Goal: Task Accomplishment & Management: Use online tool/utility

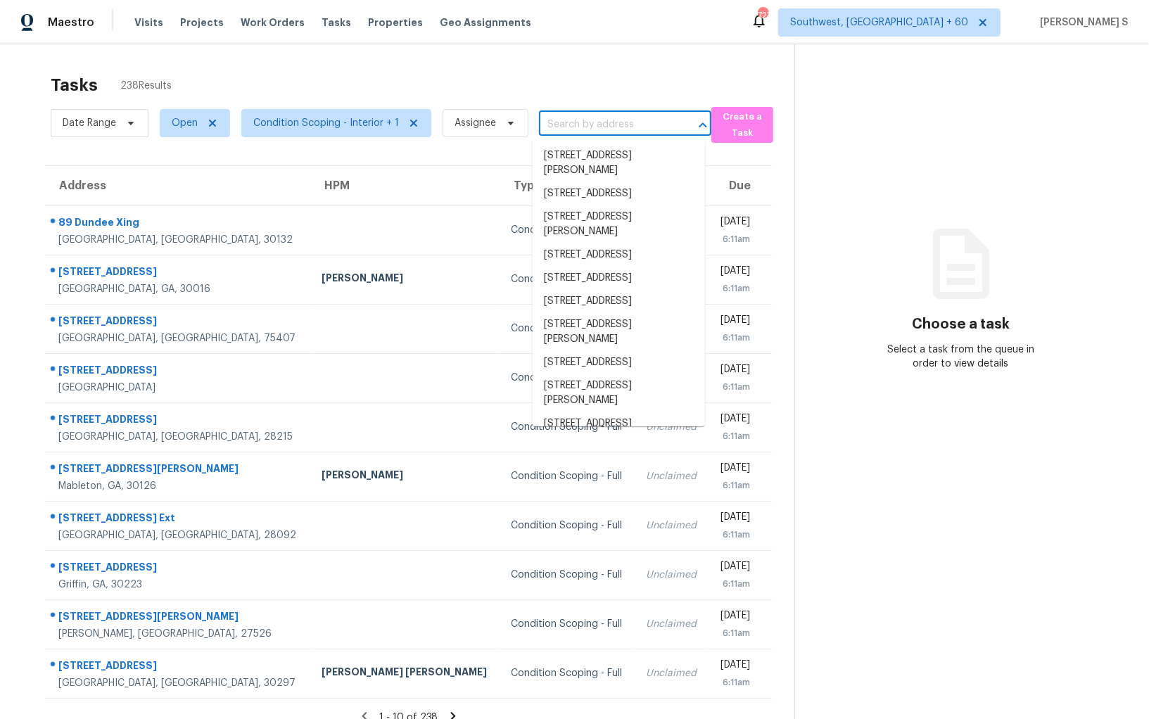
click at [543, 135] on body "Maestro Visits Projects Work Orders Tasks Properties Geo Assignments 723 Southw…" at bounding box center [574, 359] width 1149 height 719
paste input "7242 Pleasant Dr, Orlando, FL 32818"
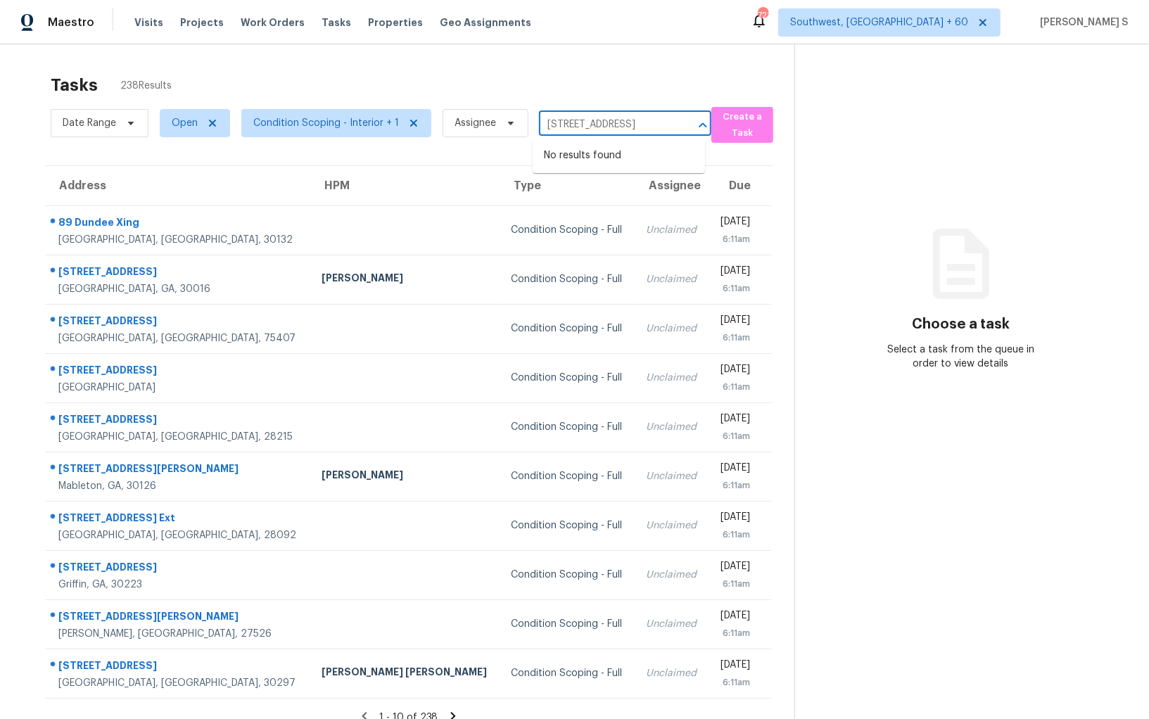
type input "7242 Pleasant Dr, Orlando, FL 32818"
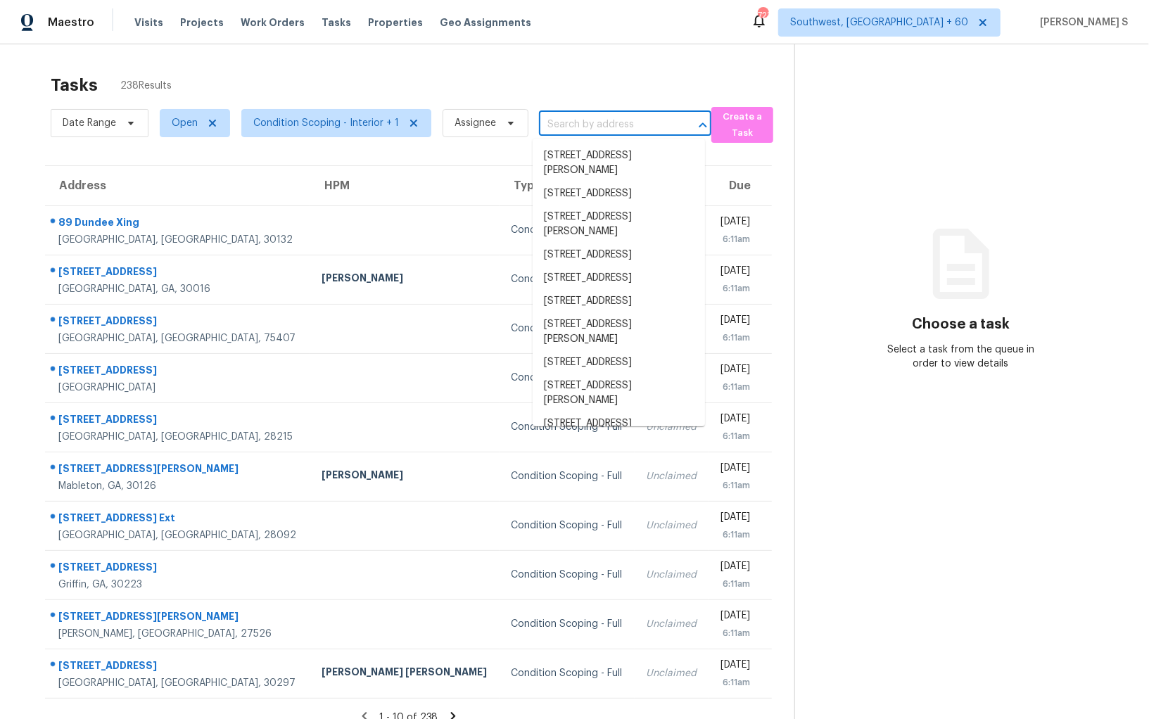
scroll to position [0, 0]
click at [565, 125] on input "text" at bounding box center [605, 125] width 133 height 22
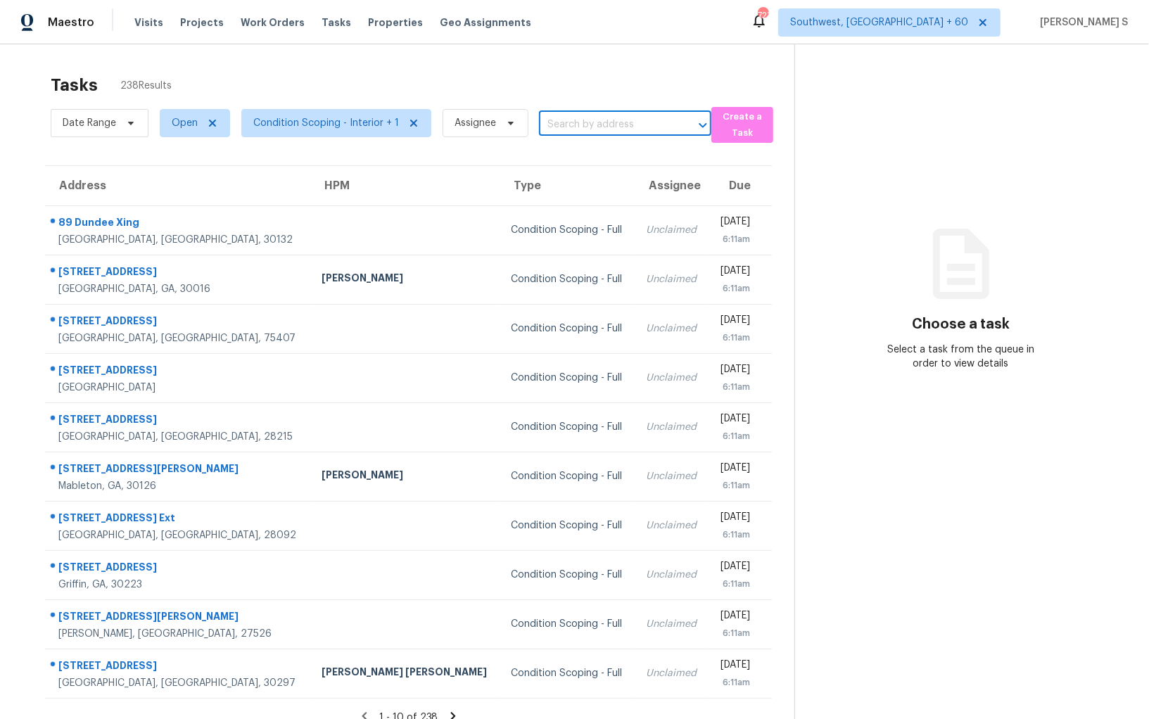
paste input "7242 Pleasant Dr, Orlando, FL 32818"
click at [567, 122] on input "7242 Pleasant Dr, Orlando, FL 32818" at bounding box center [605, 125] width 133 height 22
type input "7242 Pleasant"
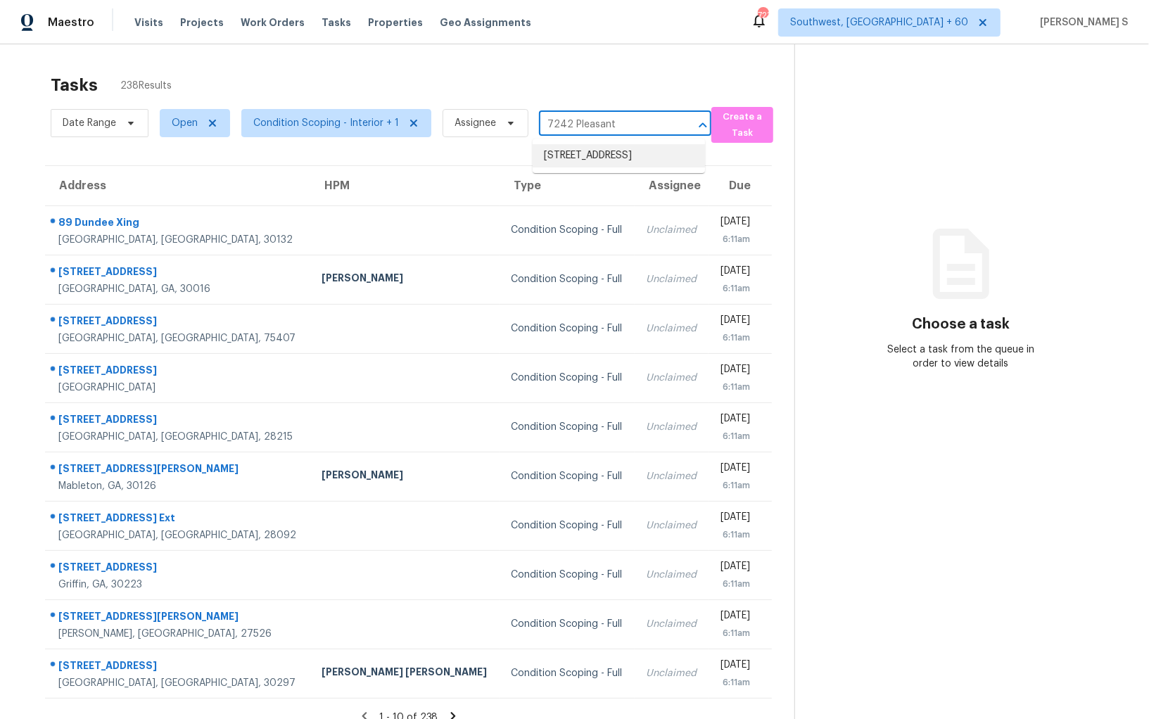
click at [598, 168] on li "7242 Pleasant Dr, Orlando, FL 32818" at bounding box center [619, 155] width 172 height 23
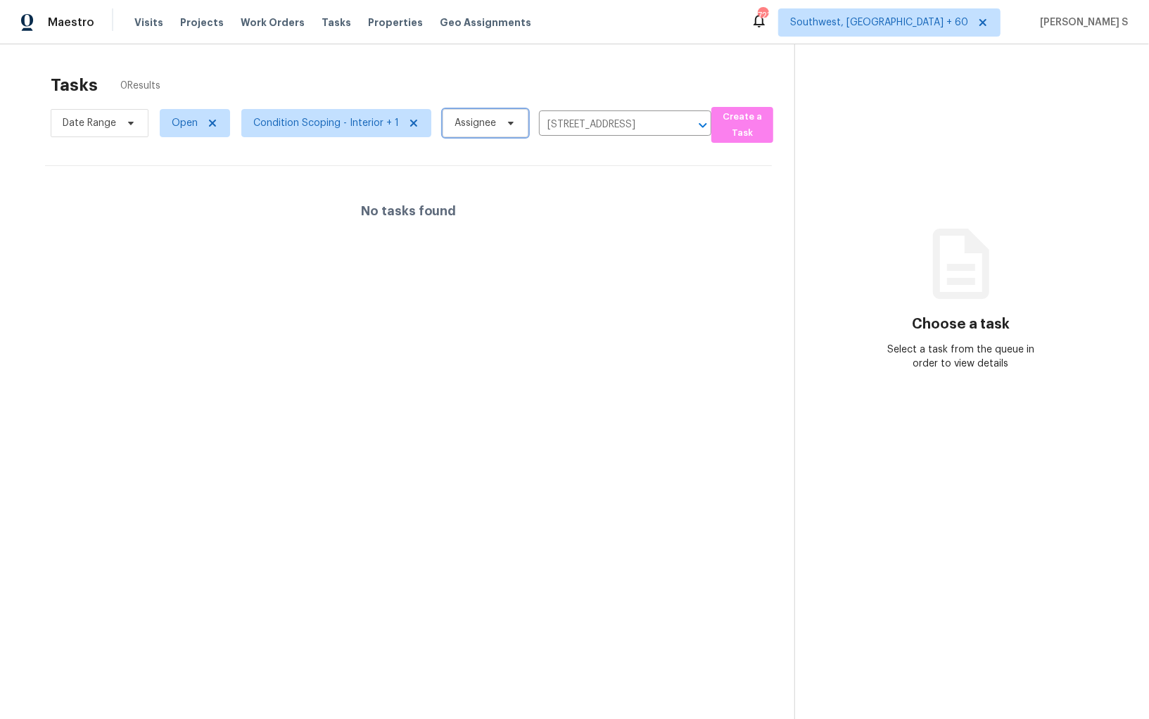
click at [469, 127] on span "Assignee" at bounding box center [476, 123] width 42 height 14
click at [178, 126] on span "Open" at bounding box center [185, 123] width 26 height 14
click at [204, 197] on label "Blocked" at bounding box center [195, 203] width 56 height 14
click at [176, 197] on input "Blocked" at bounding box center [171, 200] width 9 height 9
checkbox input "true"
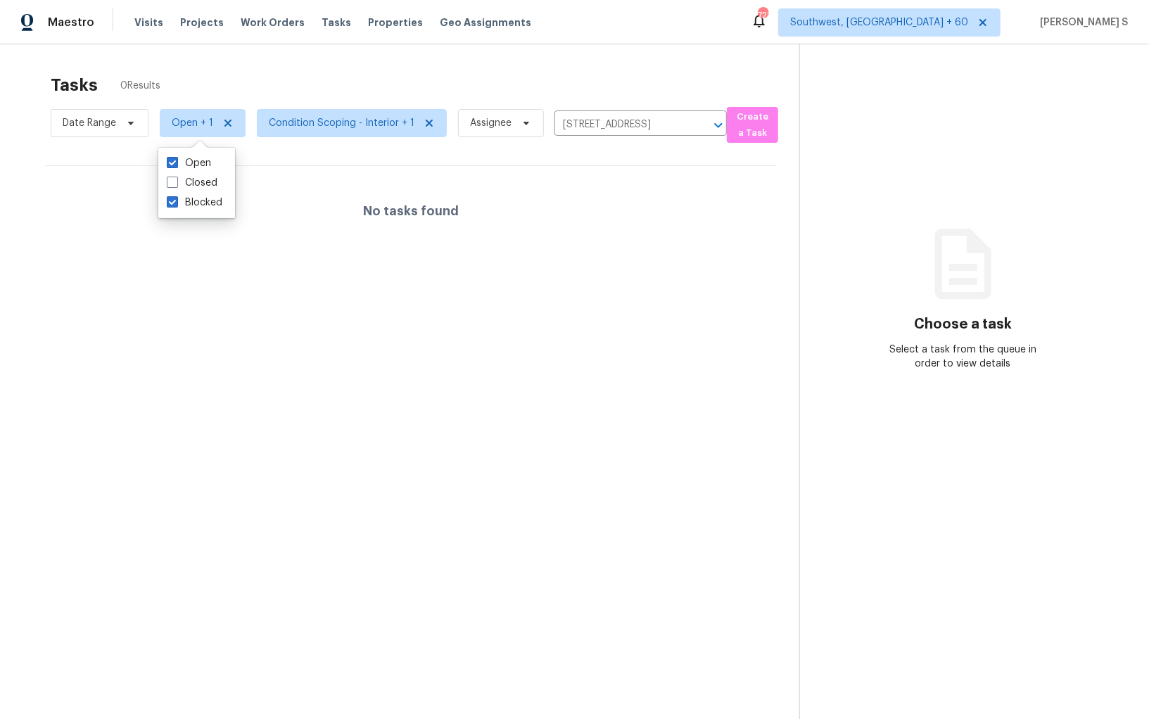
click at [529, 184] on div "No tasks found" at bounding box center [411, 211] width 732 height 90
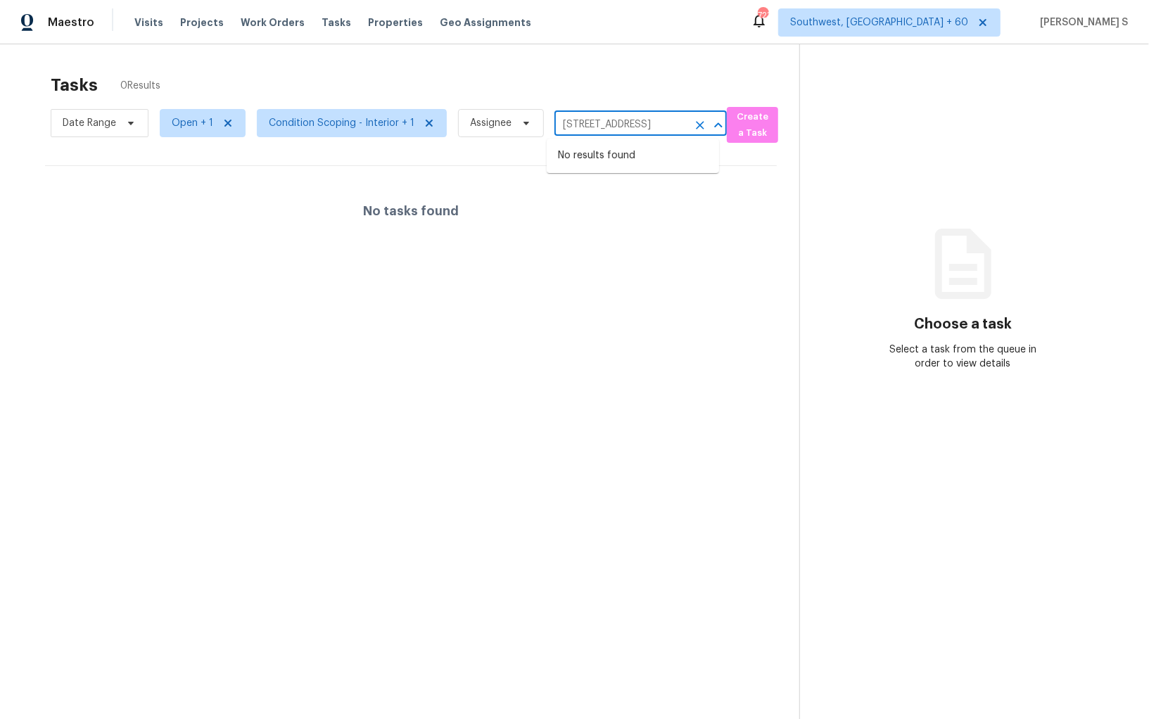
click at [630, 128] on input "7242 Pleasant Dr, Orlando, FL 32818" at bounding box center [621, 125] width 133 height 22
click at [664, 126] on input "7242 Pleasant Dr, Orlando, FL 32818" at bounding box center [621, 125] width 133 height 22
paste input "165 Autumn Ct, Covington, GA, 30016"
type input "165 Autumn Ct, Covington, GA, 30016"
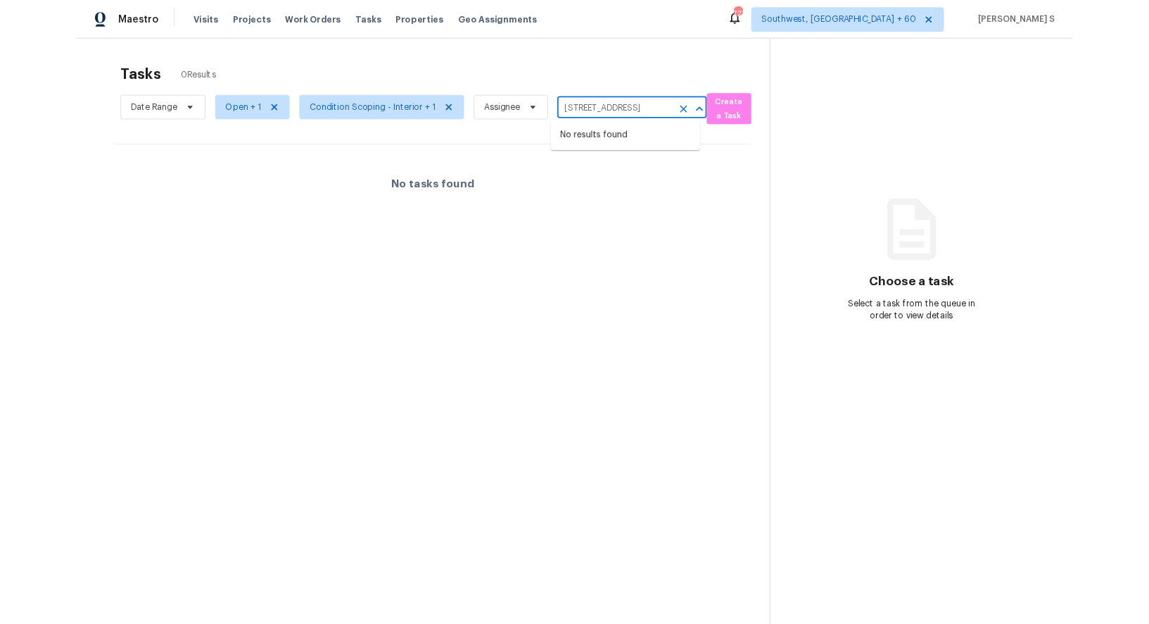
scroll to position [0, 51]
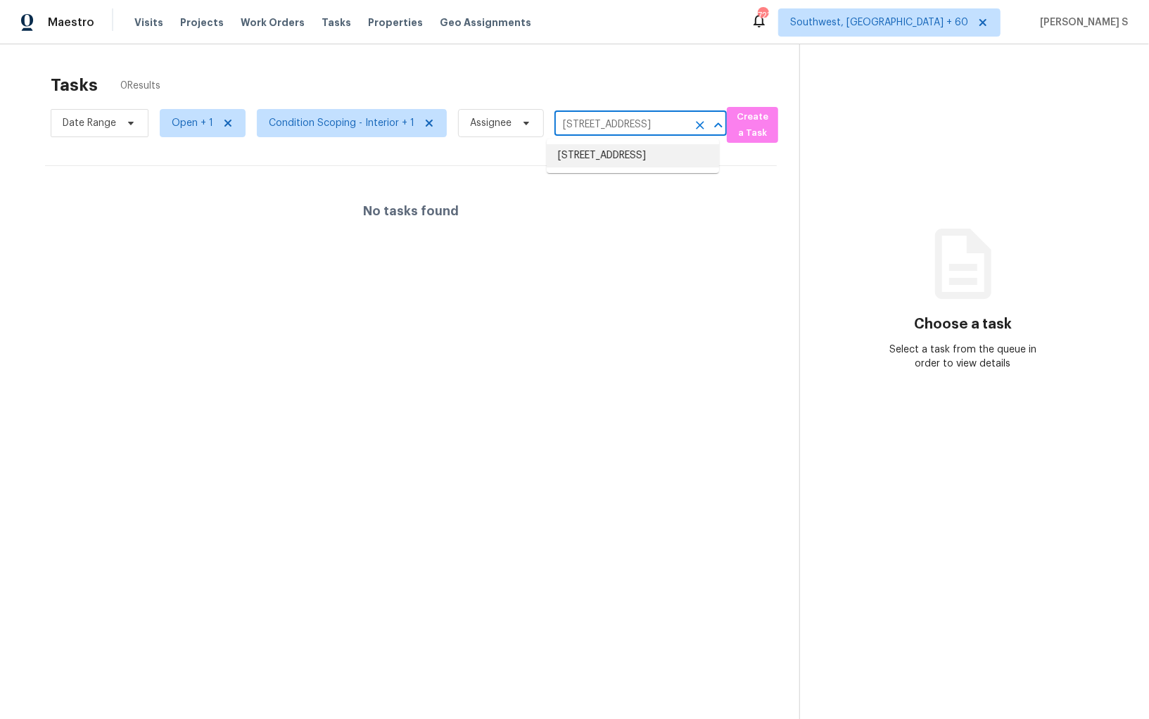
click at [608, 153] on li "165 Autumn Ct, Covington, GA 30016" at bounding box center [633, 155] width 172 height 23
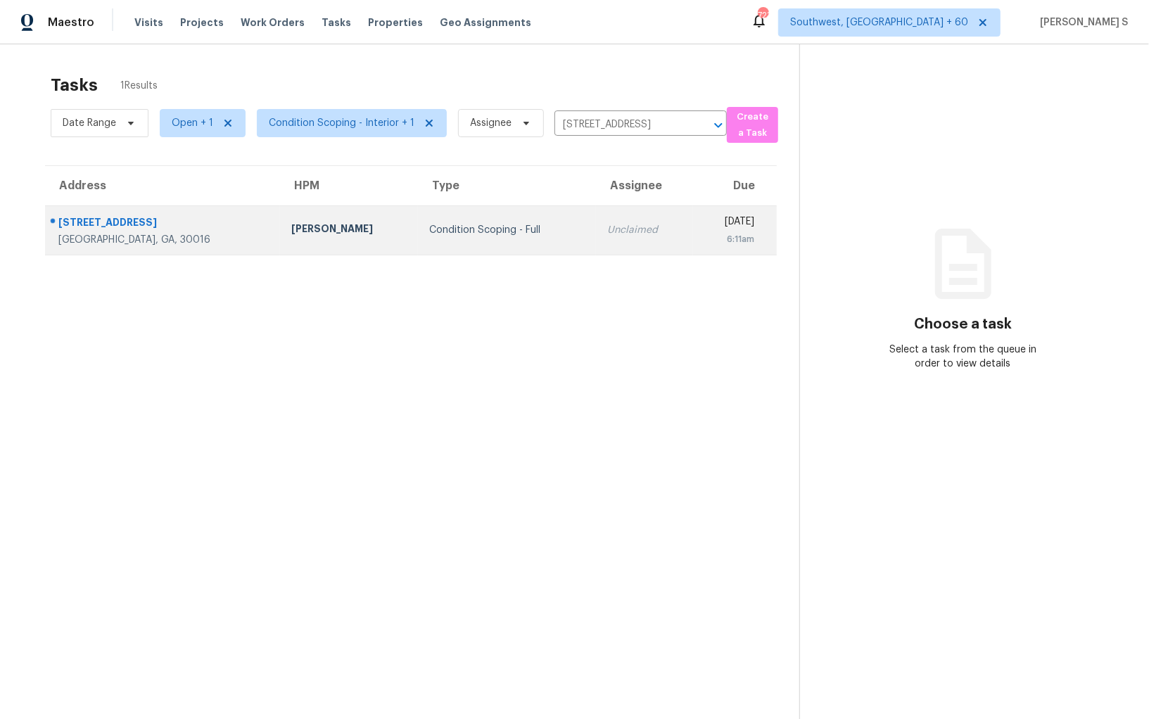
click at [596, 237] on td "Unclaimed" at bounding box center [644, 230] width 97 height 49
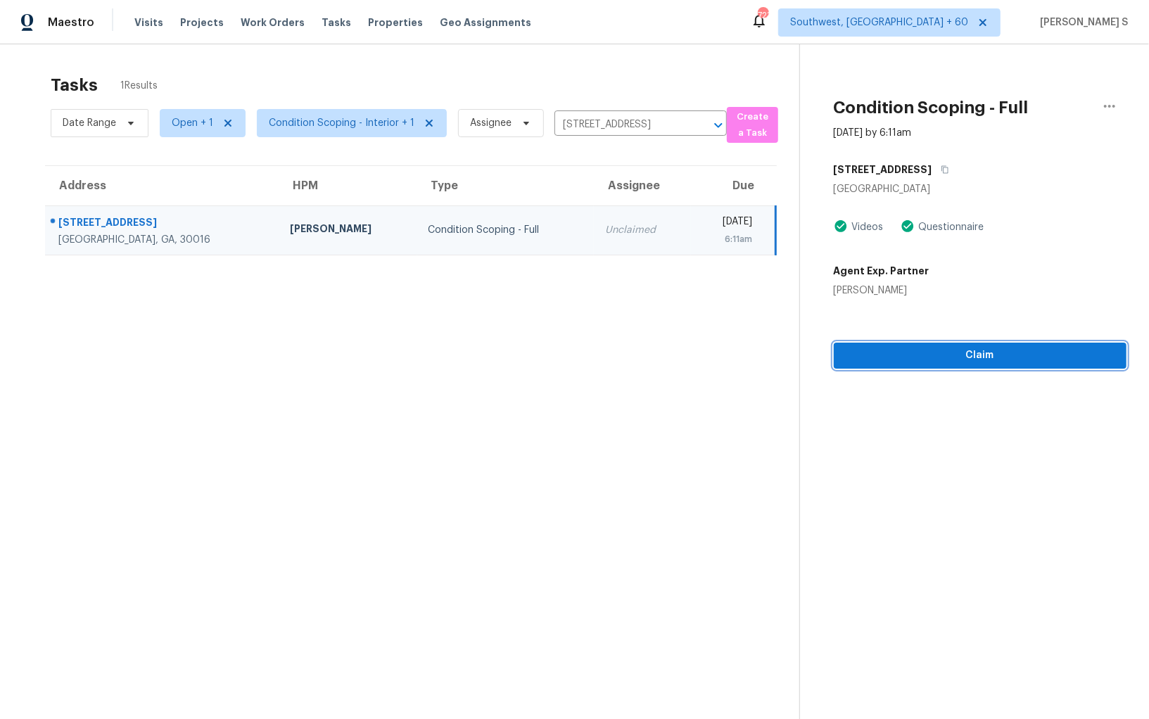
click at [1018, 345] on button "Claim" at bounding box center [980, 356] width 293 height 26
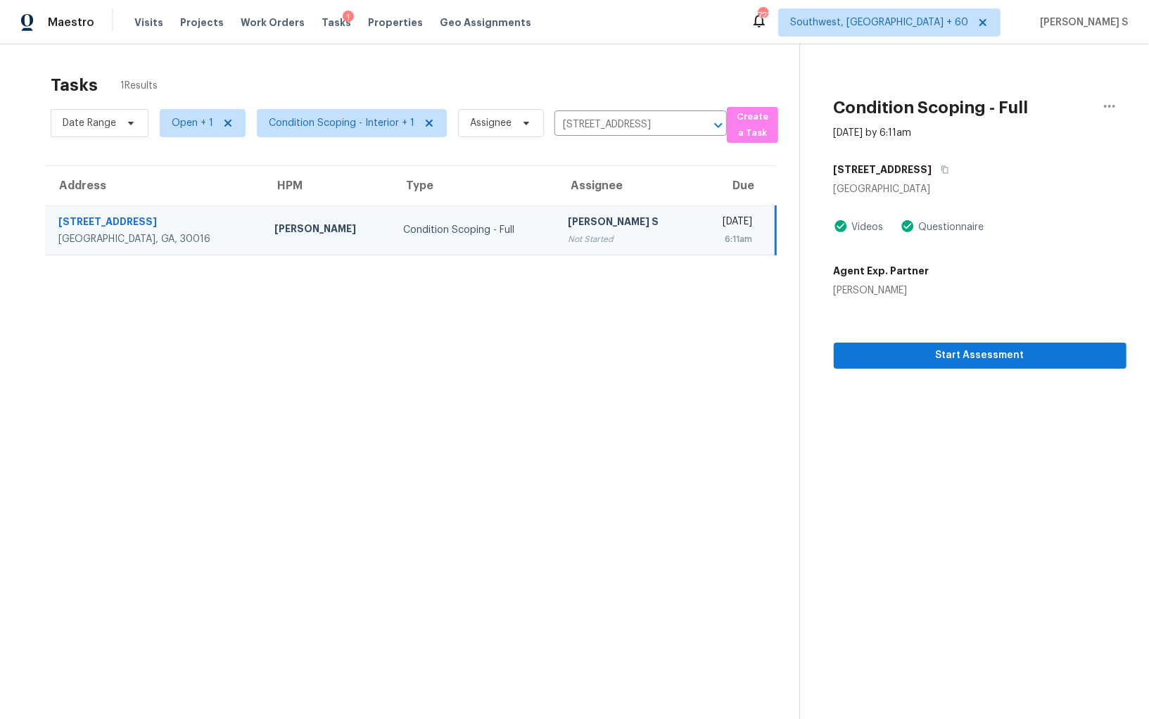
click at [708, 218] on div "Thu, Sep 11th 2025" at bounding box center [730, 224] width 44 height 18
click at [922, 353] on span "Start Assessment" at bounding box center [980, 356] width 270 height 18
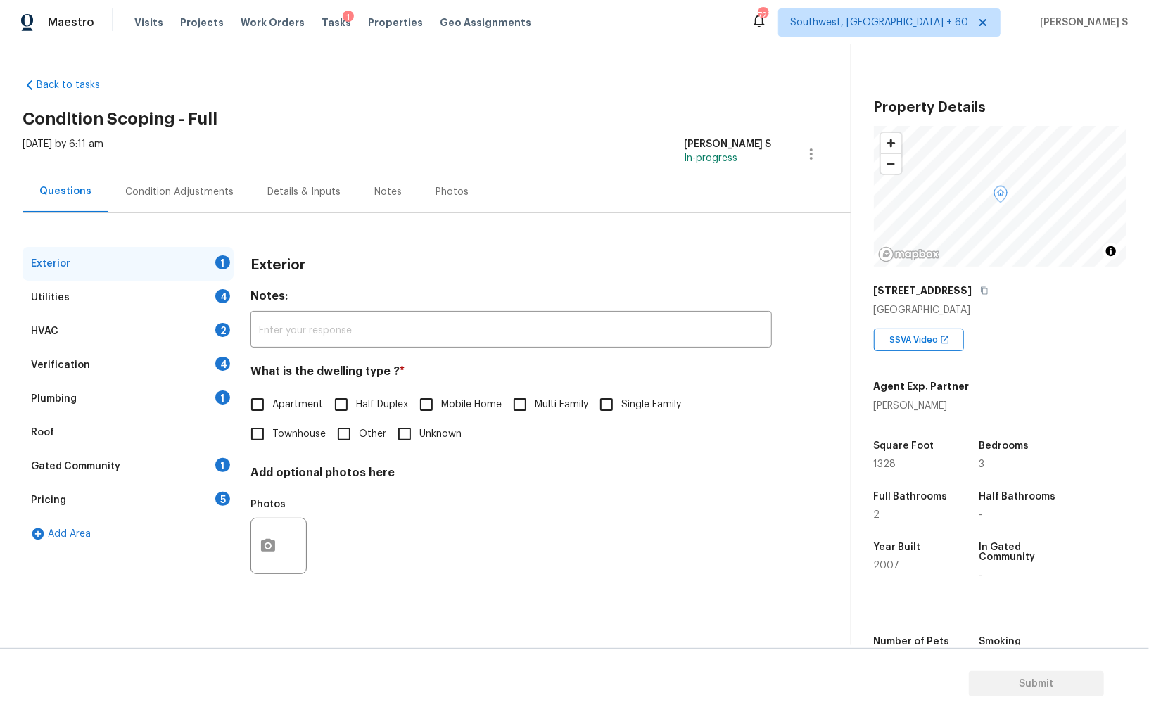
click at [624, 405] on span "Single Family" at bounding box center [652, 405] width 60 height 15
click at [622, 405] on input "Single Family" at bounding box center [607, 405] width 30 height 30
checkbox input "true"
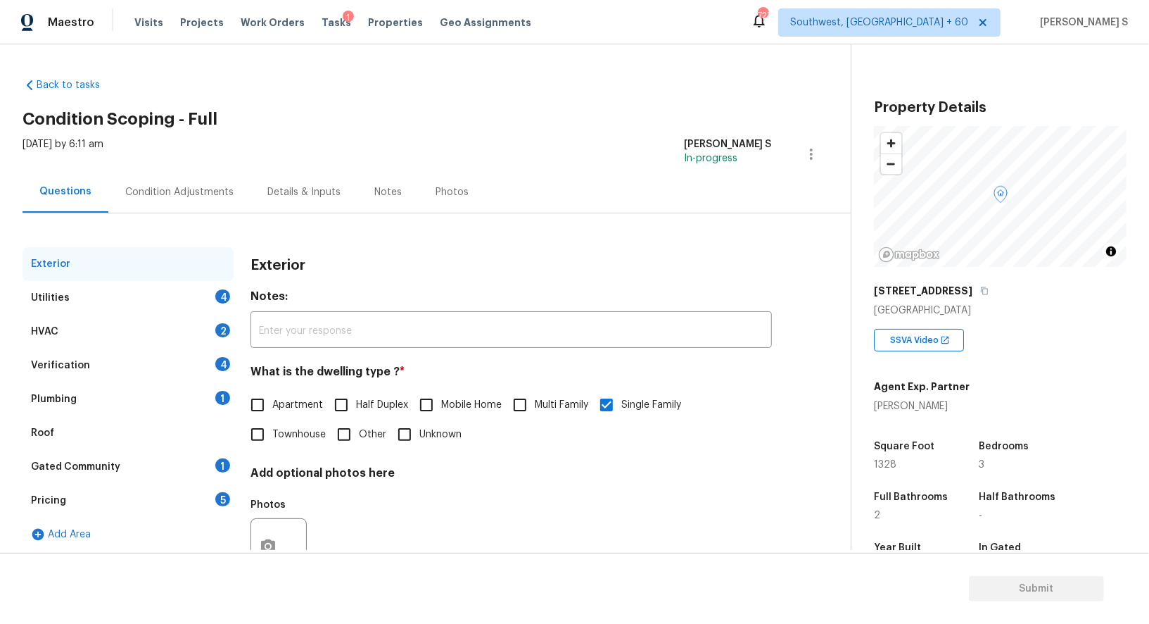
click at [215, 305] on div "Utilities 4" at bounding box center [128, 298] width 211 height 34
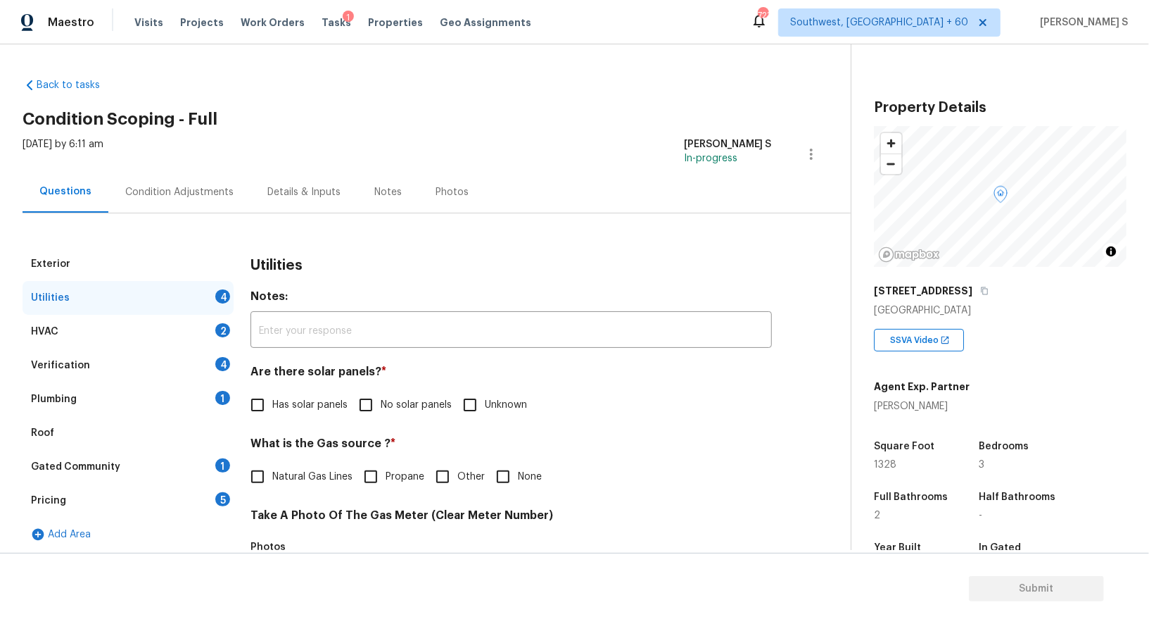
scroll to position [191, 0]
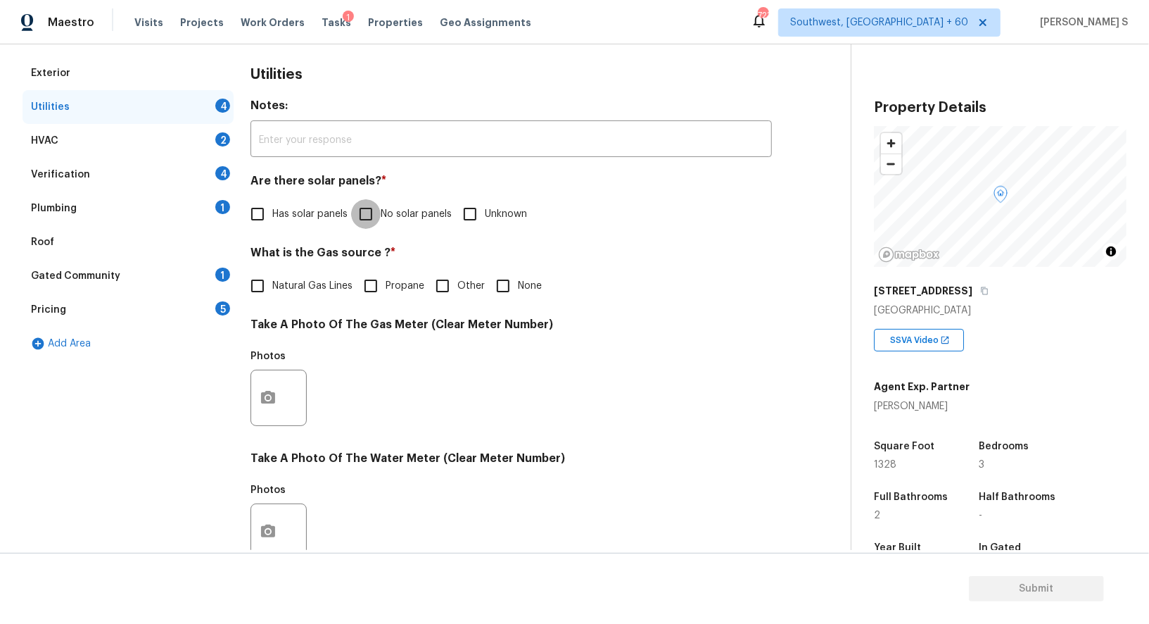
click at [357, 220] on input "No solar panels" at bounding box center [366, 214] width 30 height 30
checkbox input "true"
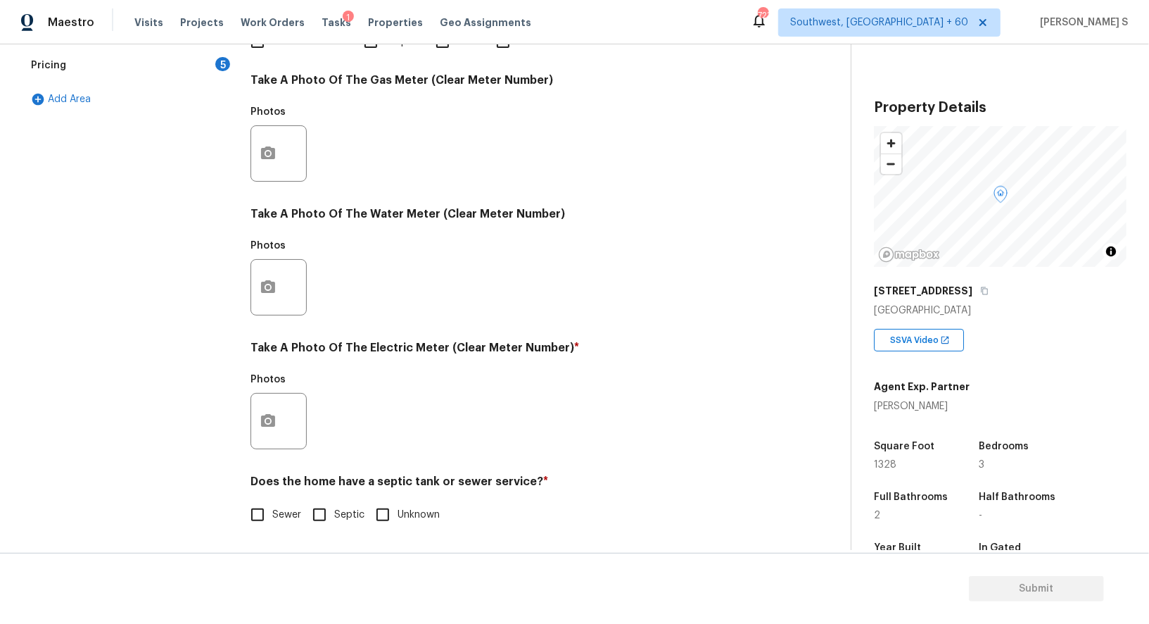
click at [320, 513] on input "Septic" at bounding box center [320, 515] width 30 height 30
checkbox input "true"
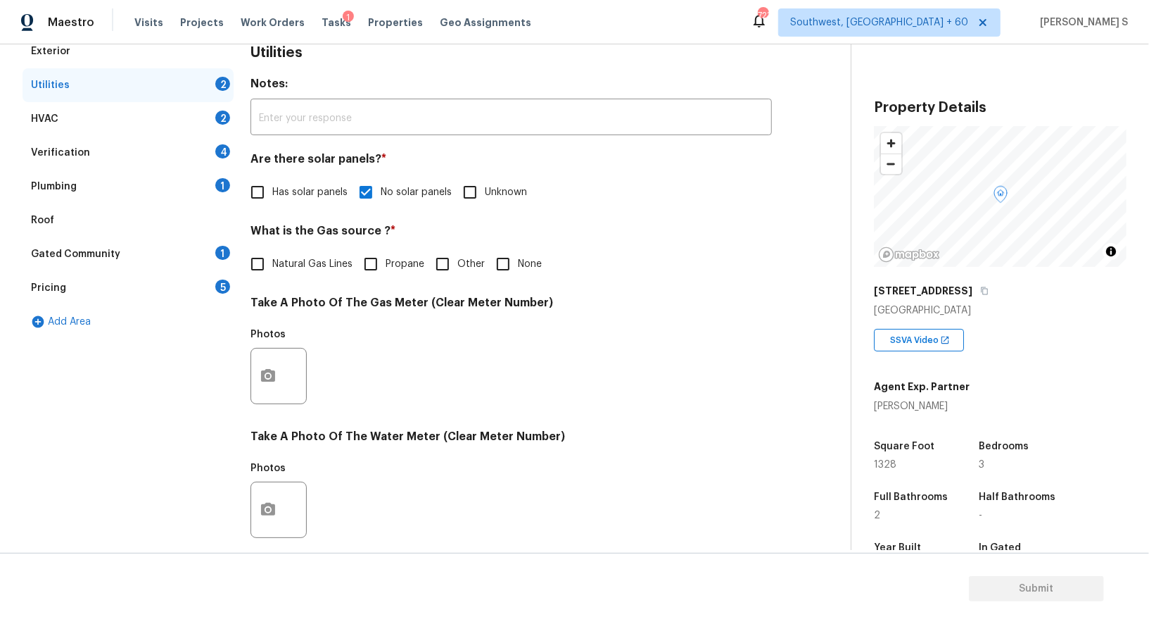
scroll to position [0, 0]
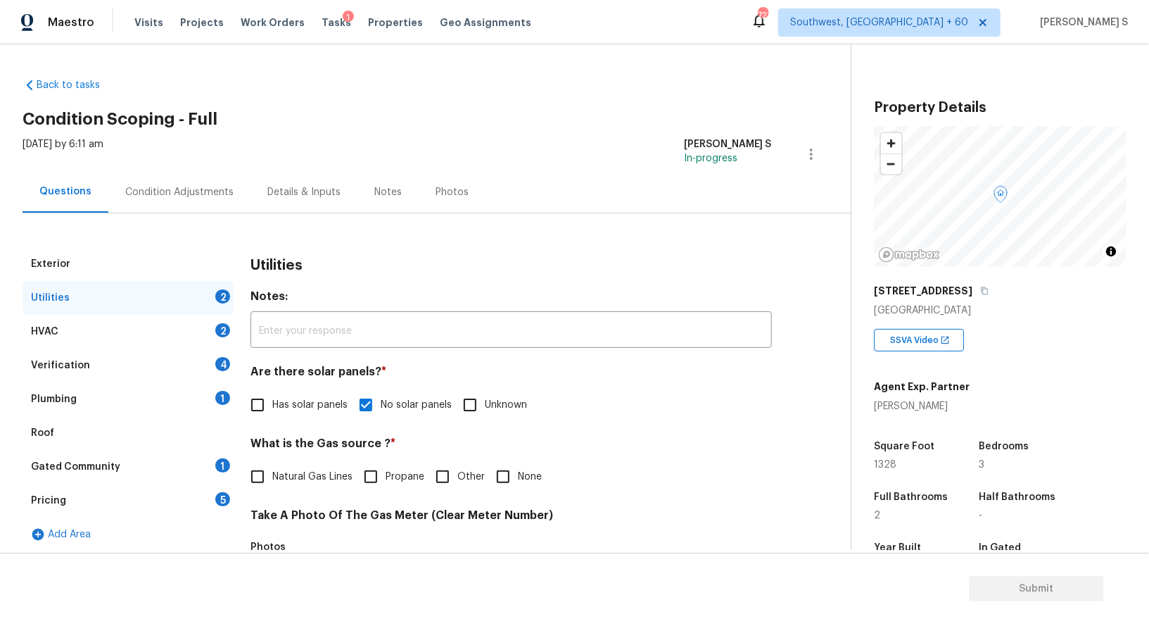
click at [213, 405] on div "Plumbing 1" at bounding box center [128, 399] width 211 height 34
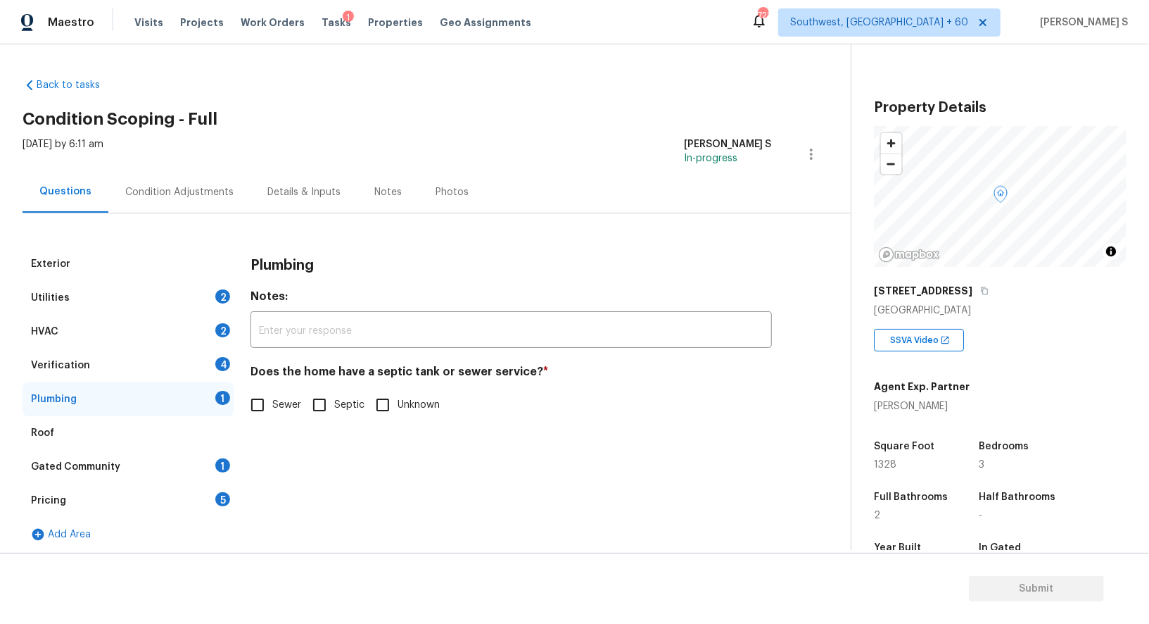
click at [320, 405] on input "Septic" at bounding box center [320, 405] width 30 height 30
checkbox input "true"
click at [222, 465] on div "1" at bounding box center [222, 465] width 15 height 14
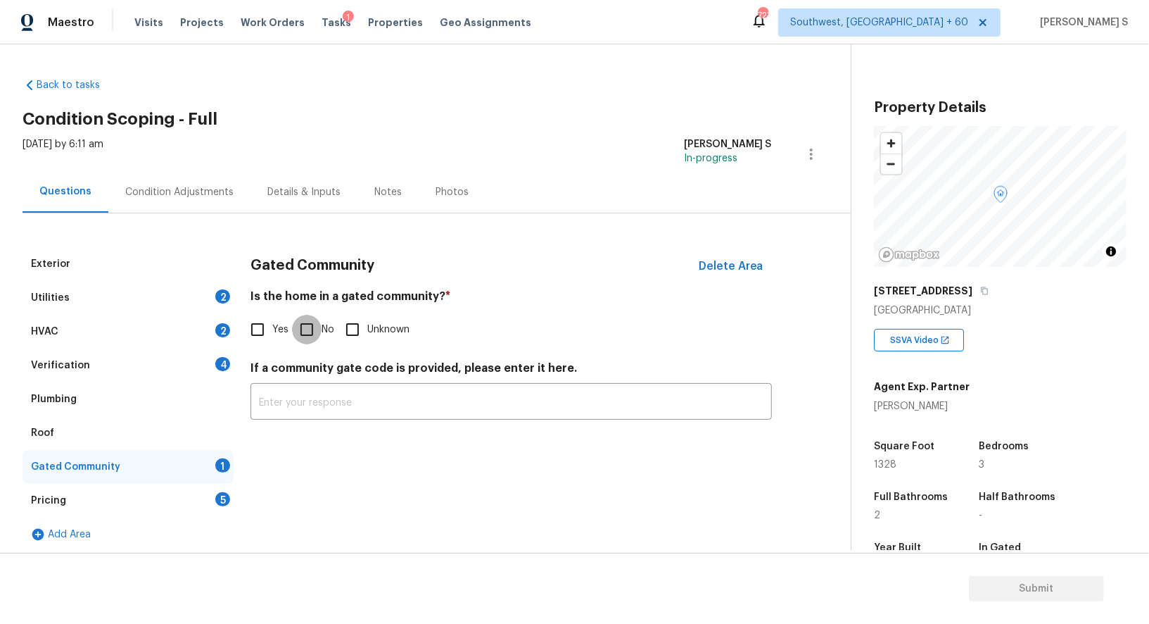
click at [296, 334] on input "No" at bounding box center [307, 330] width 30 height 30
checkbox input "true"
click at [222, 357] on div "4" at bounding box center [222, 364] width 15 height 14
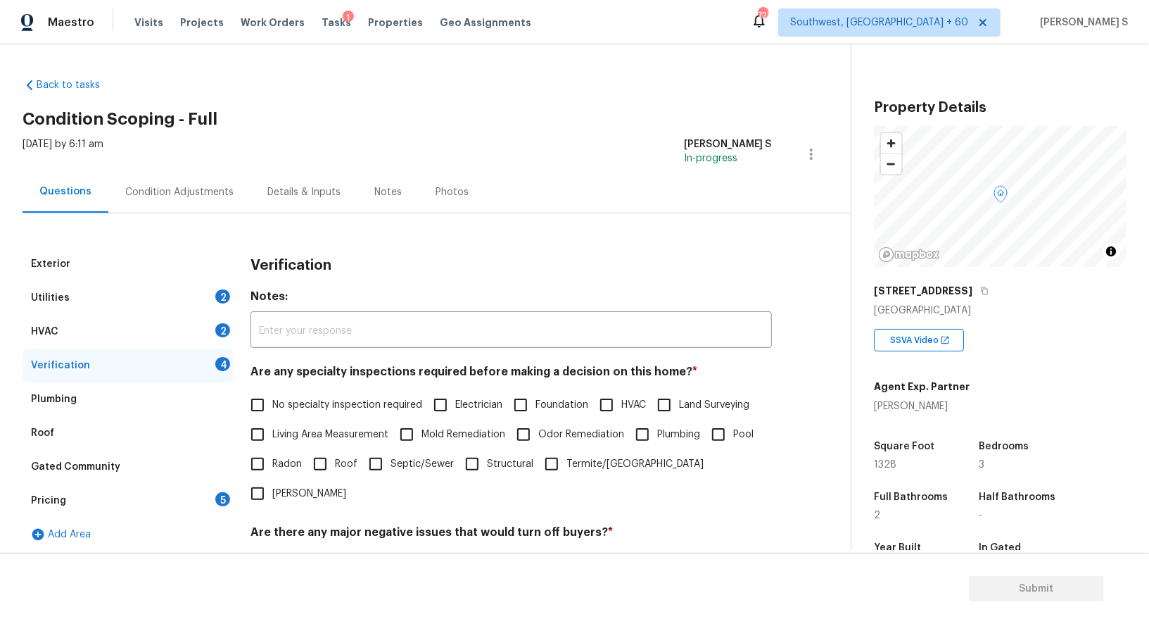
click at [270, 402] on input "No specialty inspection required" at bounding box center [258, 405] width 30 height 30
checkbox input "true"
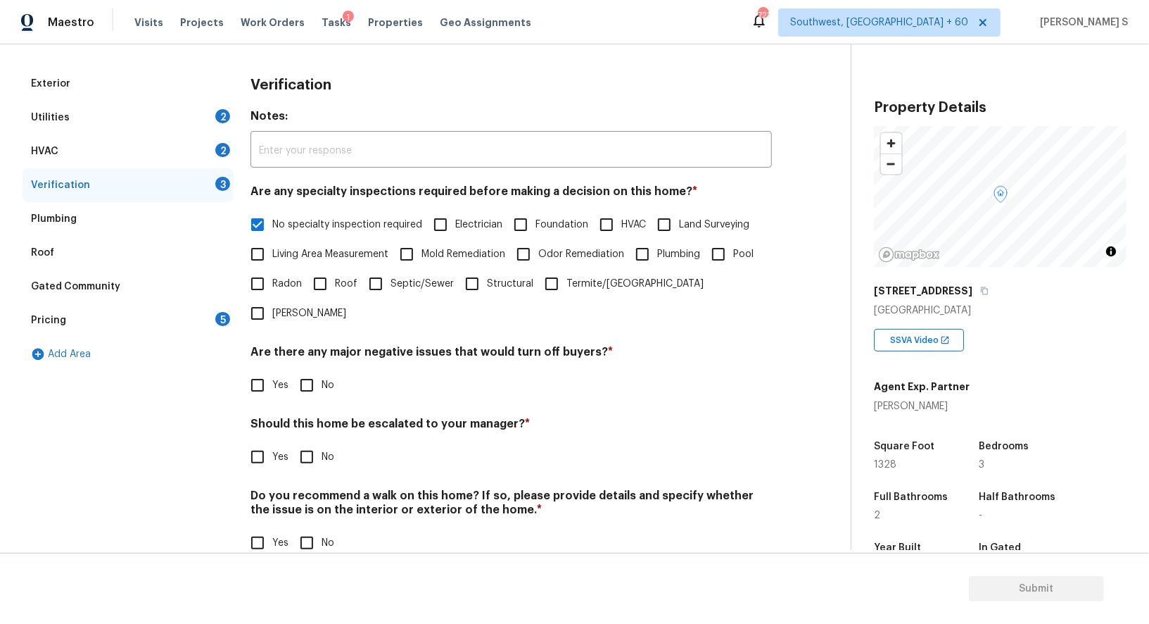
scroll to position [179, 0]
click at [306, 371] on input "No" at bounding box center [307, 386] width 30 height 30
checkbox input "true"
click at [317, 530] on input "No" at bounding box center [307, 545] width 30 height 30
checkbox input "true"
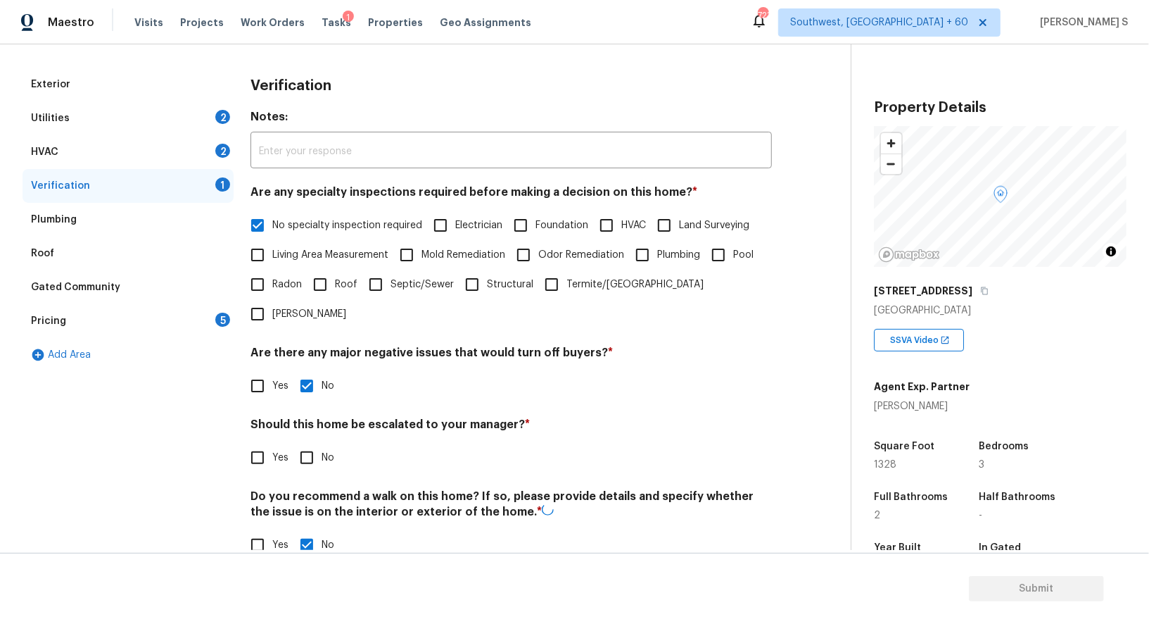
scroll to position [0, 0]
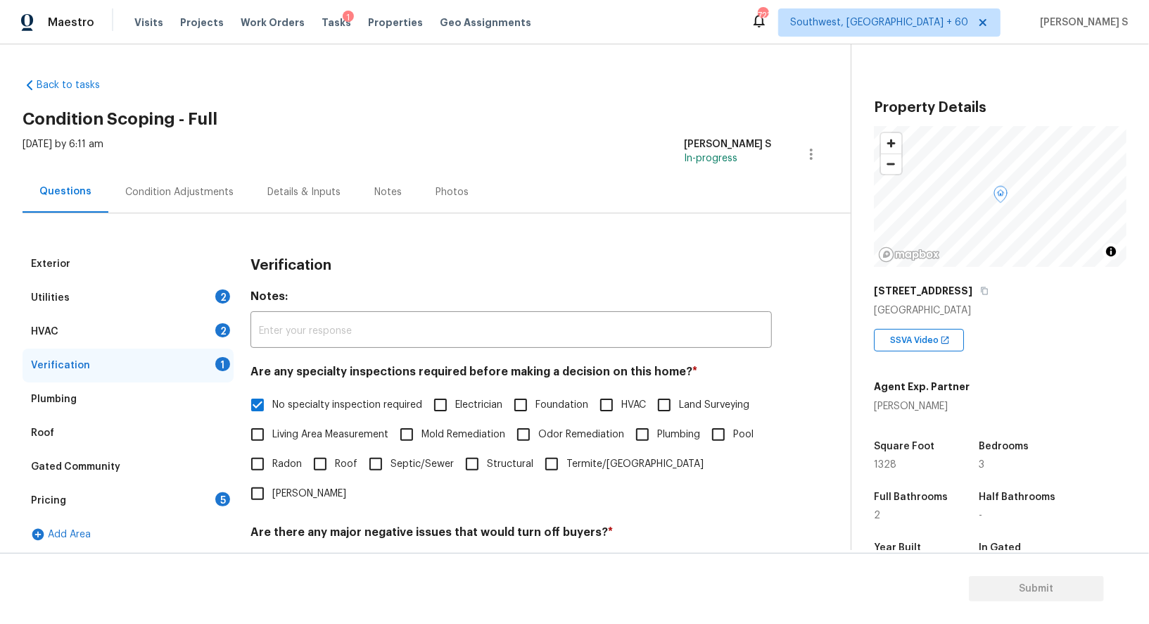
click at [222, 317] on div "HVAC 2" at bounding box center [128, 332] width 211 height 34
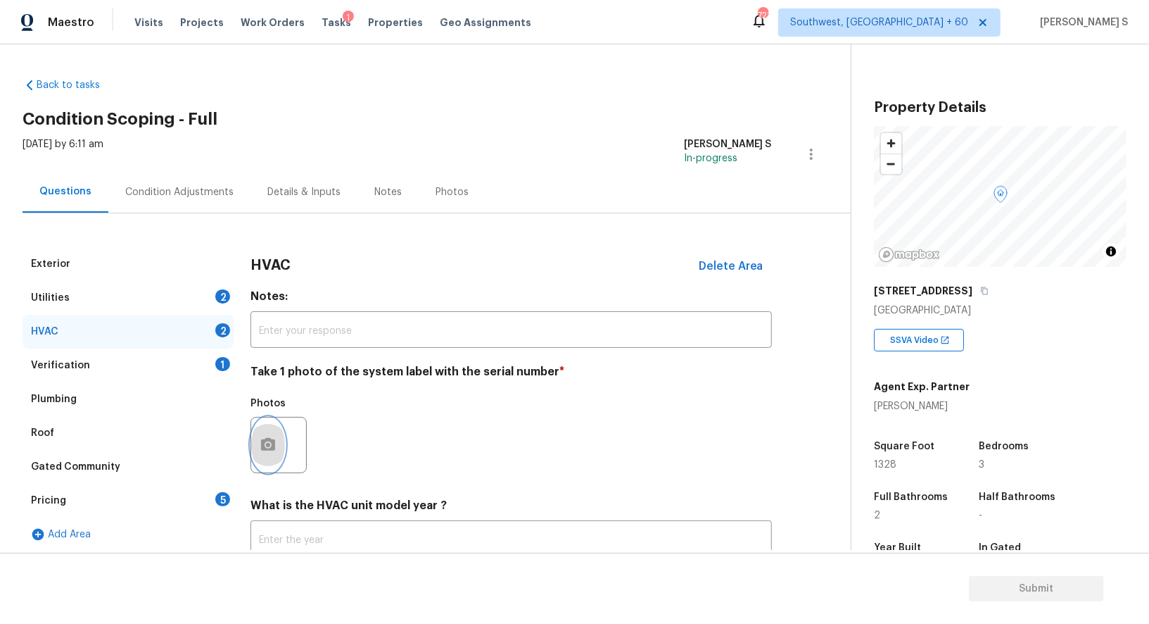
click at [276, 448] on icon "button" at bounding box center [268, 444] width 17 height 17
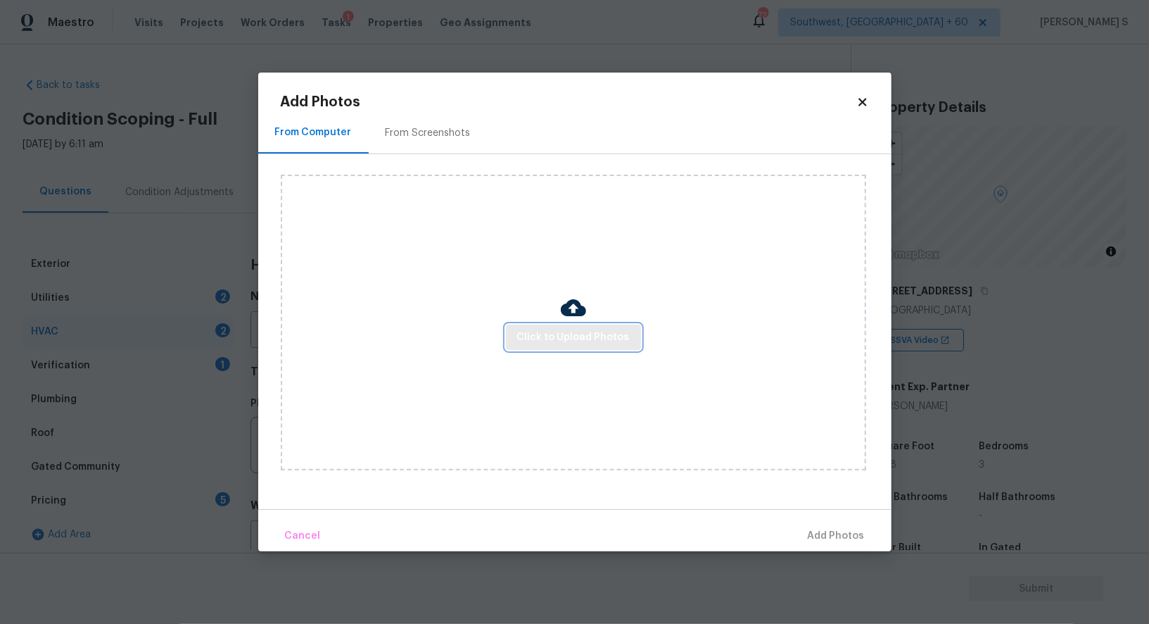
click at [541, 341] on span "Click to Upload Photos" at bounding box center [573, 338] width 113 height 18
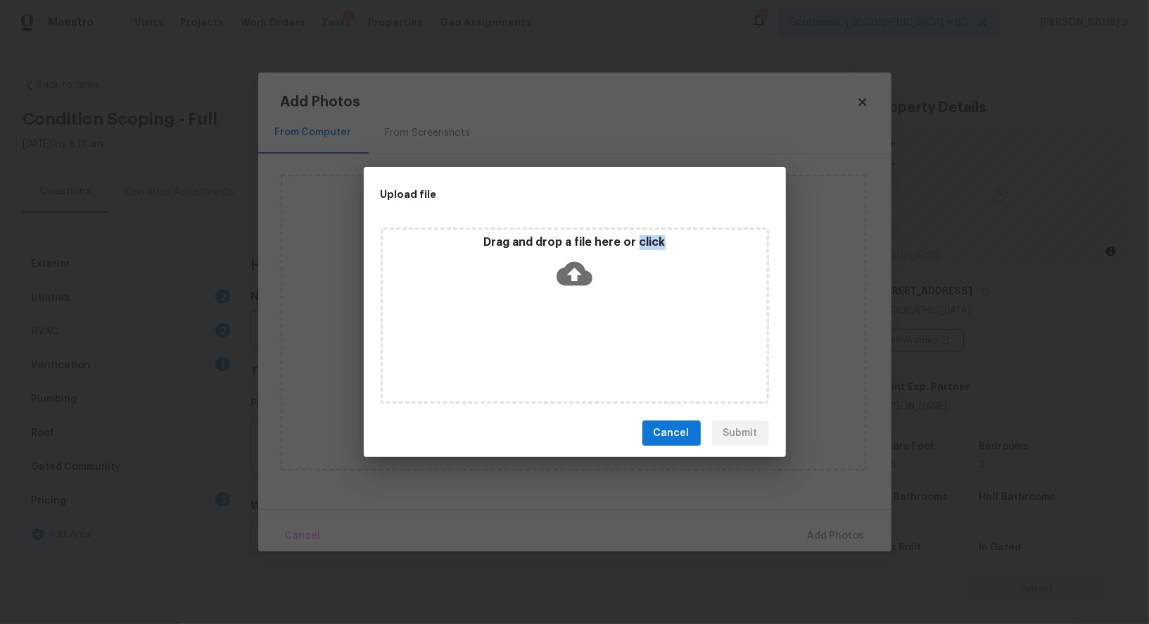
click at [541, 341] on div "Drag and drop a file here or click" at bounding box center [575, 315] width 389 height 176
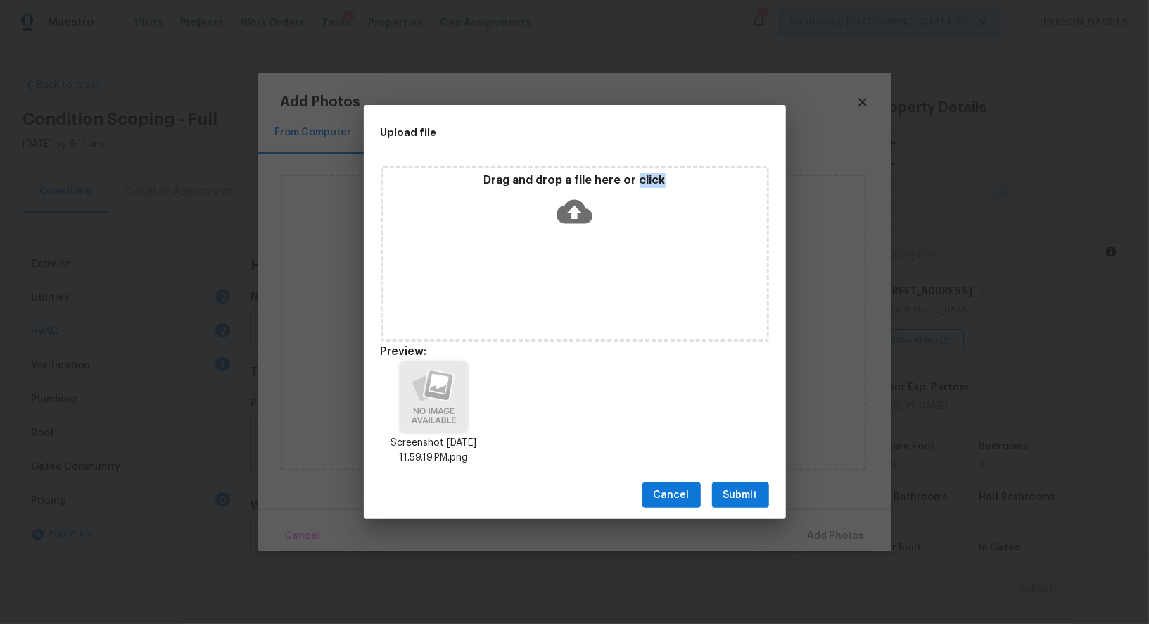
click at [739, 497] on span "Submit" at bounding box center [741, 495] width 34 height 18
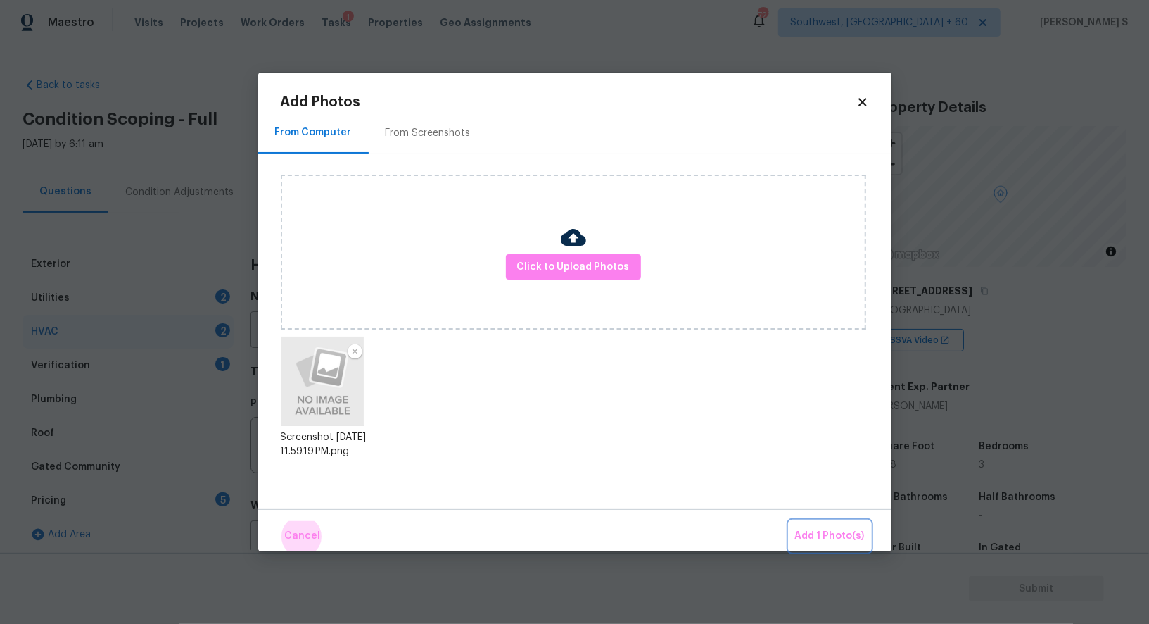
click at [790, 521] on button "Add 1 Photo(s)" at bounding box center [830, 536] width 81 height 30
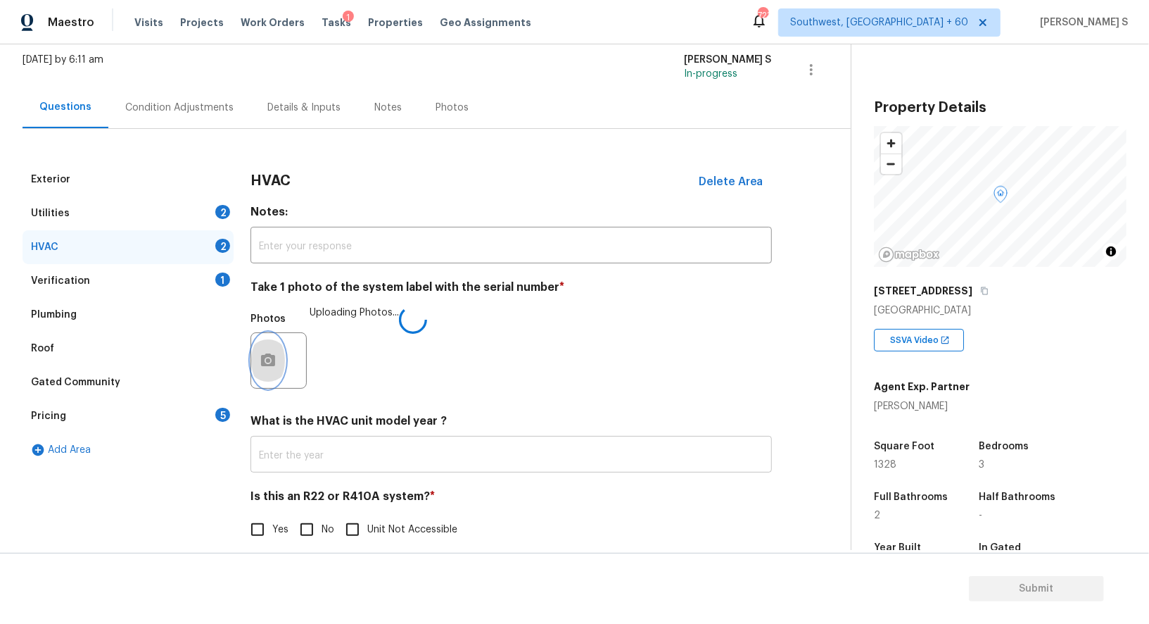
scroll to position [100, 0]
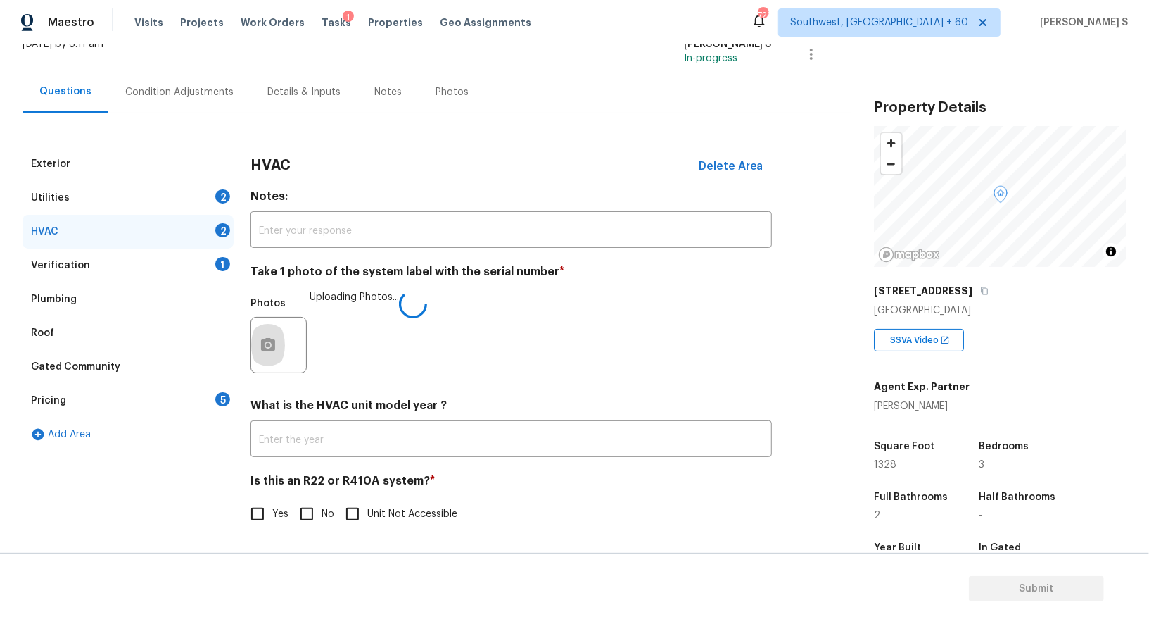
click at [324, 510] on span "No" at bounding box center [328, 514] width 13 height 15
click at [322, 510] on input "No" at bounding box center [307, 514] width 30 height 30
checkbox input "true"
click at [213, 177] on div "Exterior" at bounding box center [128, 164] width 211 height 34
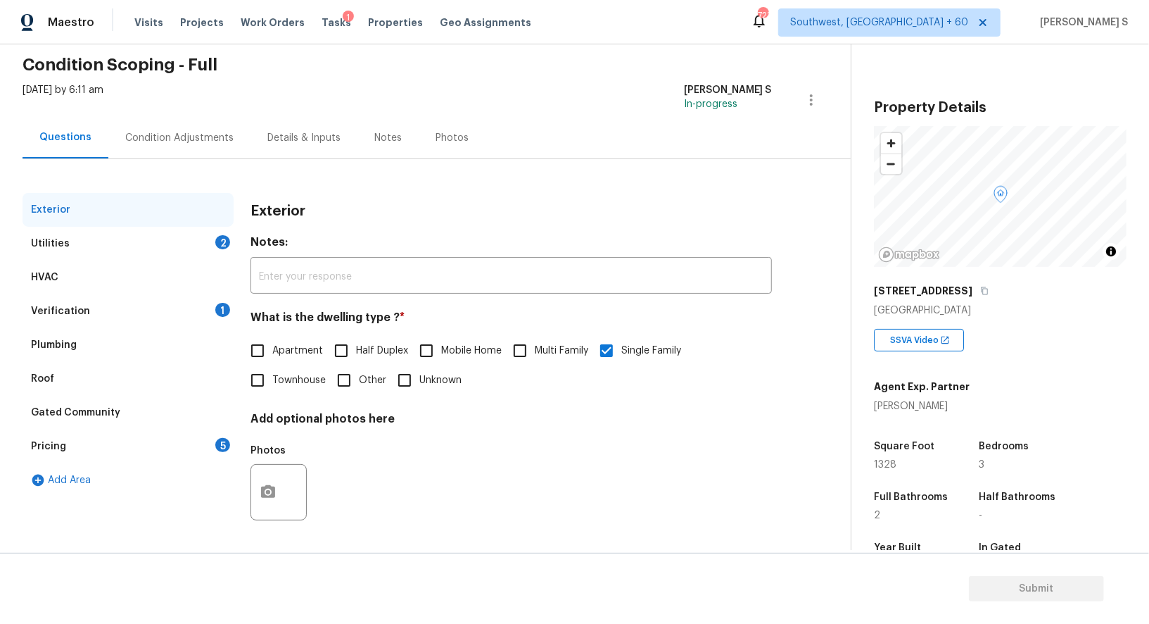
click at [215, 245] on div "Utilities 2" at bounding box center [128, 244] width 211 height 34
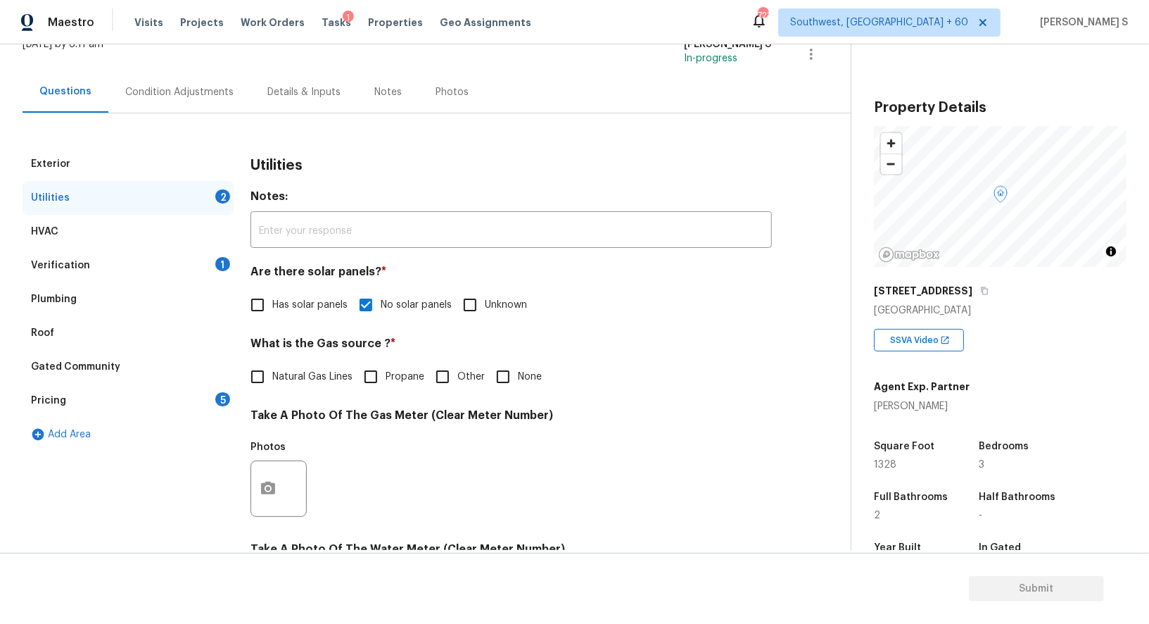
scroll to position [435, 0]
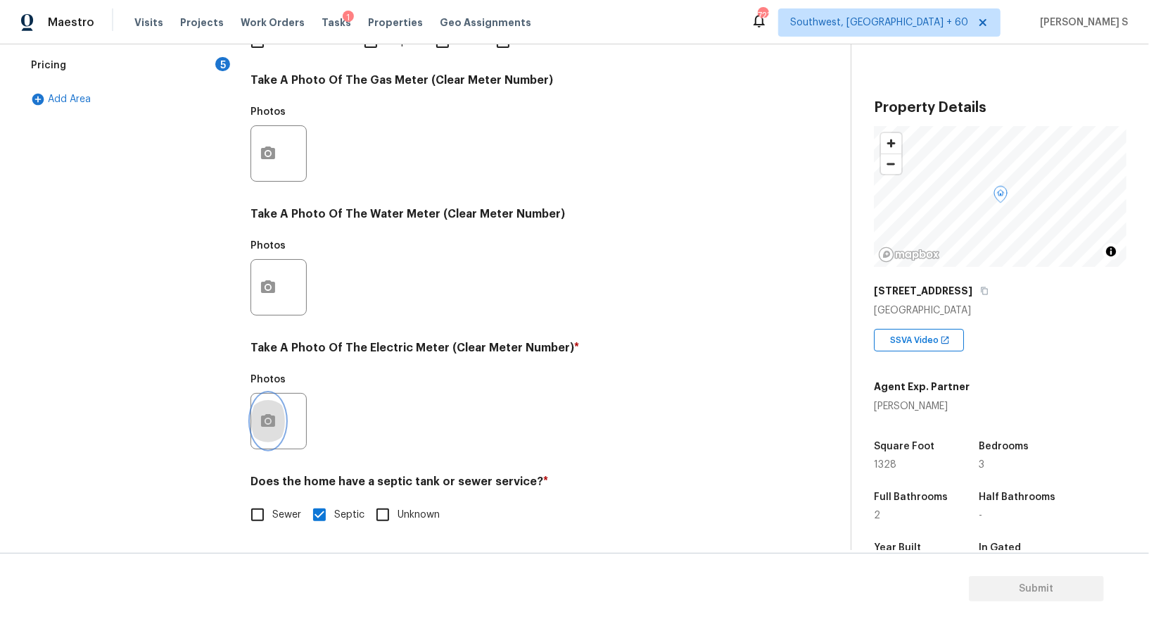
click at [264, 422] on icon "button" at bounding box center [268, 420] width 14 height 13
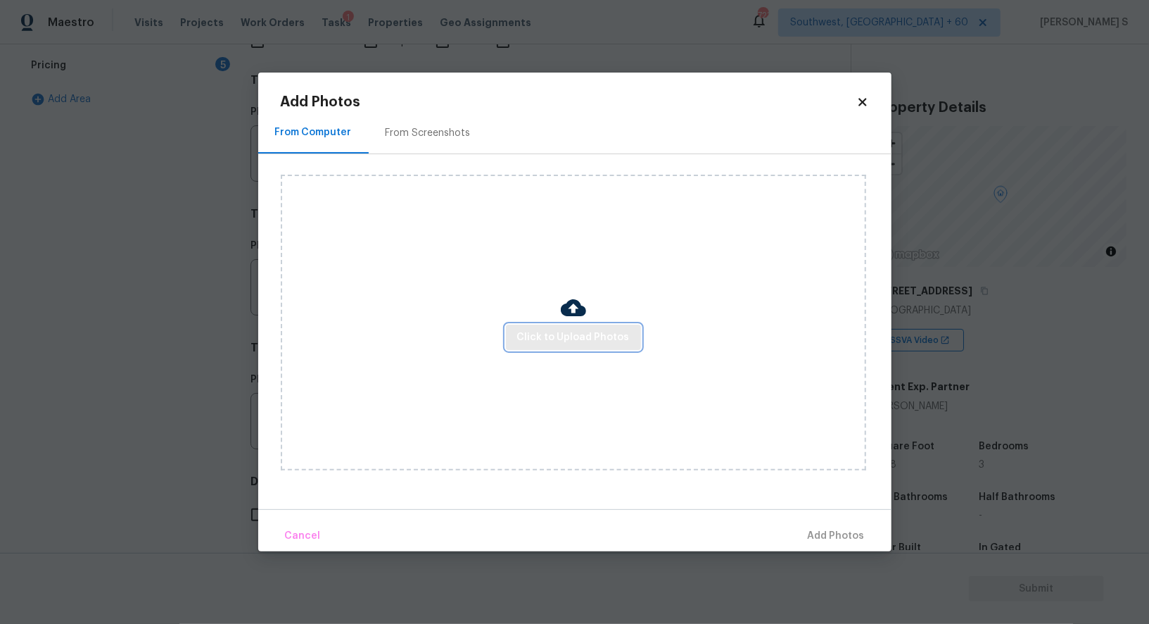
click at [562, 343] on span "Click to Upload Photos" at bounding box center [573, 338] width 113 height 18
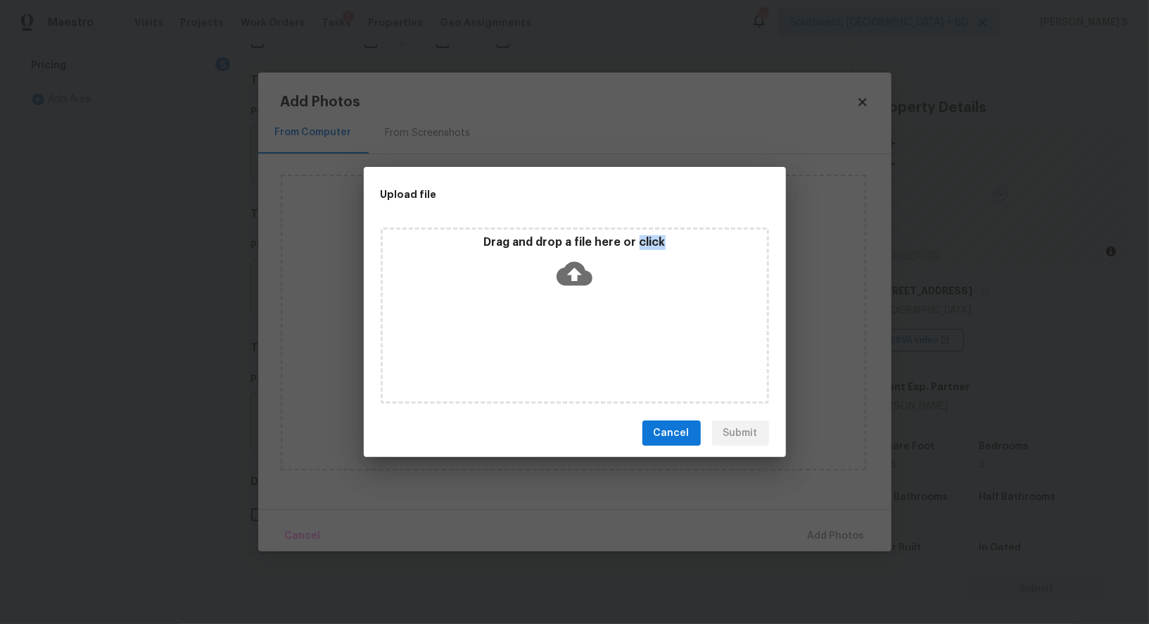
click at [562, 343] on div "Drag and drop a file here or click" at bounding box center [575, 315] width 389 height 176
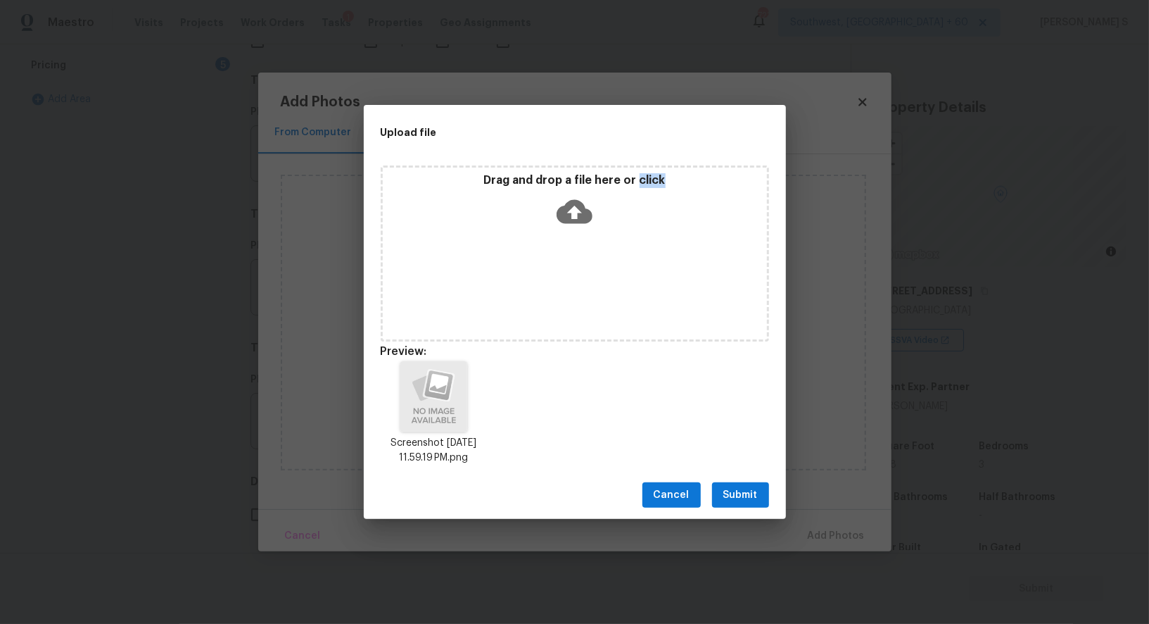
click at [764, 499] on button "Submit" at bounding box center [740, 495] width 57 height 26
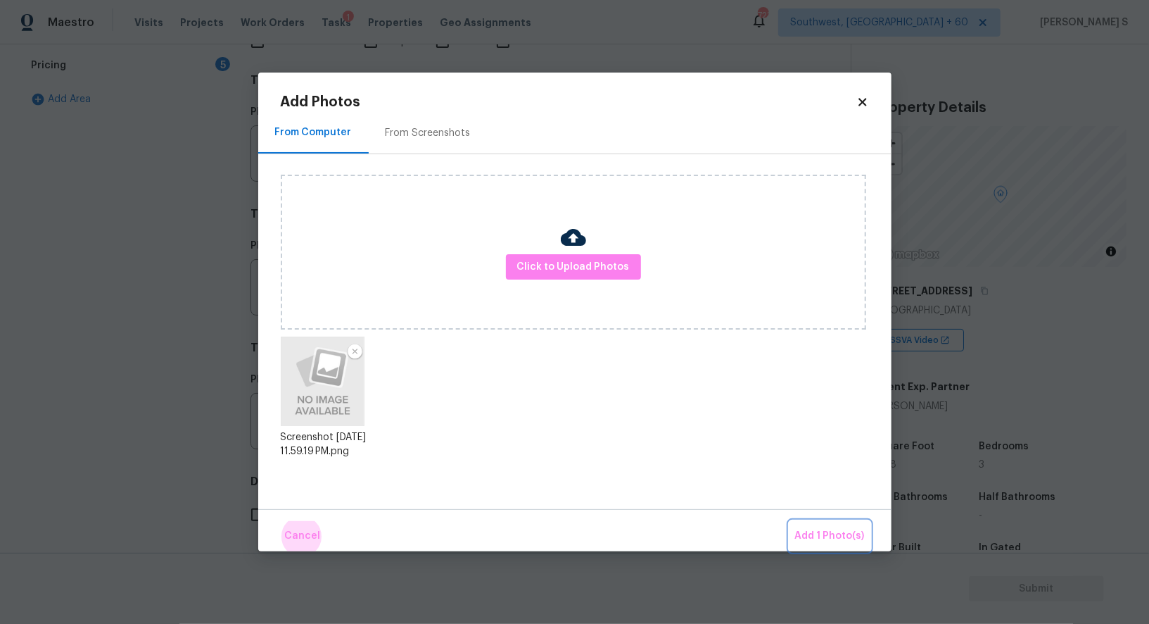
click at [790, 521] on button "Add 1 Photo(s)" at bounding box center [830, 536] width 81 height 30
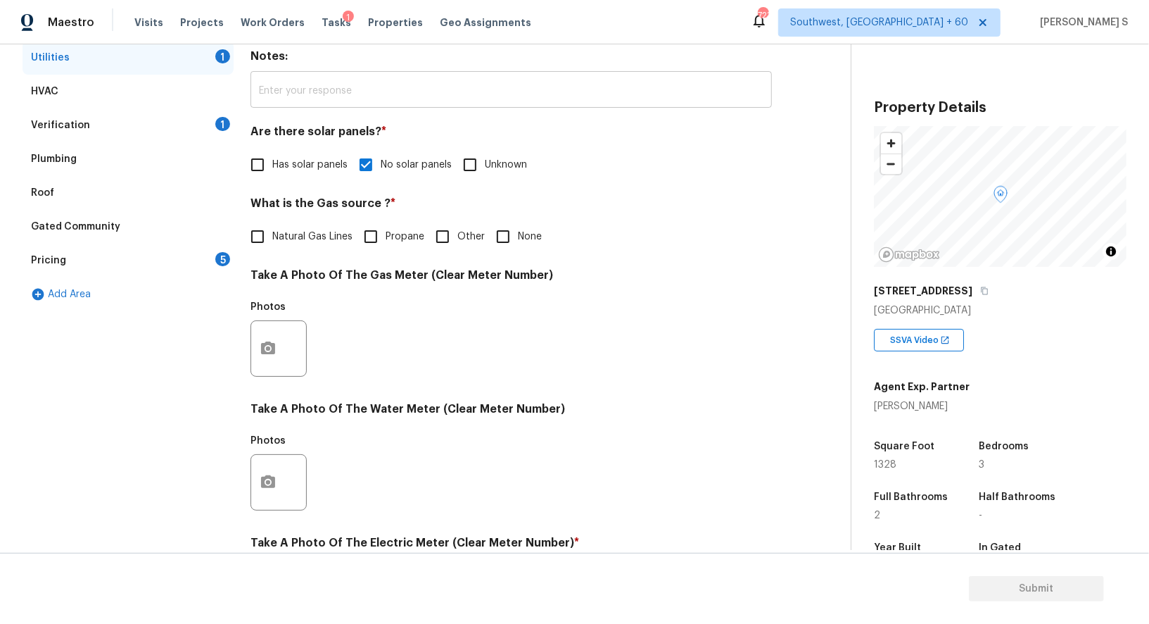
scroll to position [0, 0]
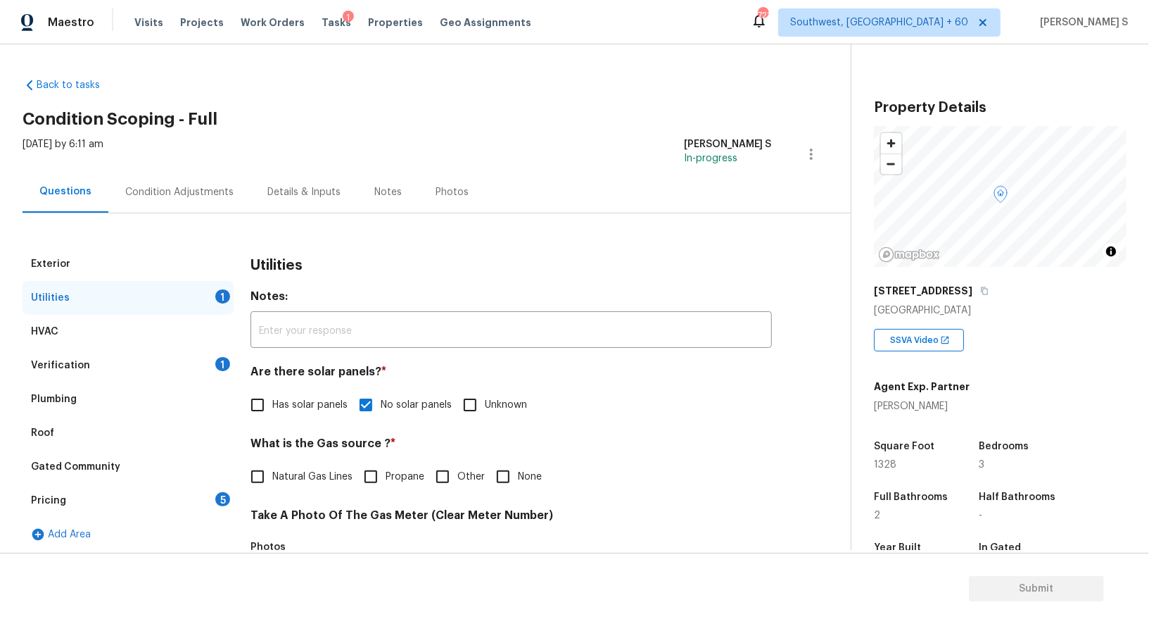
click at [215, 182] on div "Condition Adjustments" at bounding box center [179, 192] width 142 height 42
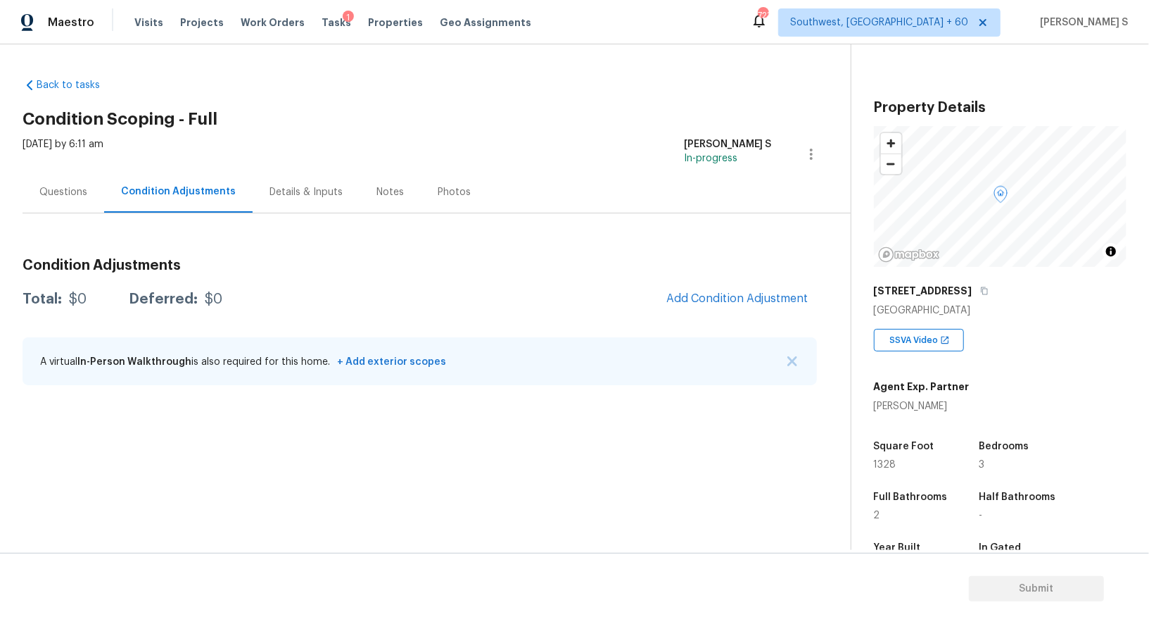
scroll to position [194, 0]
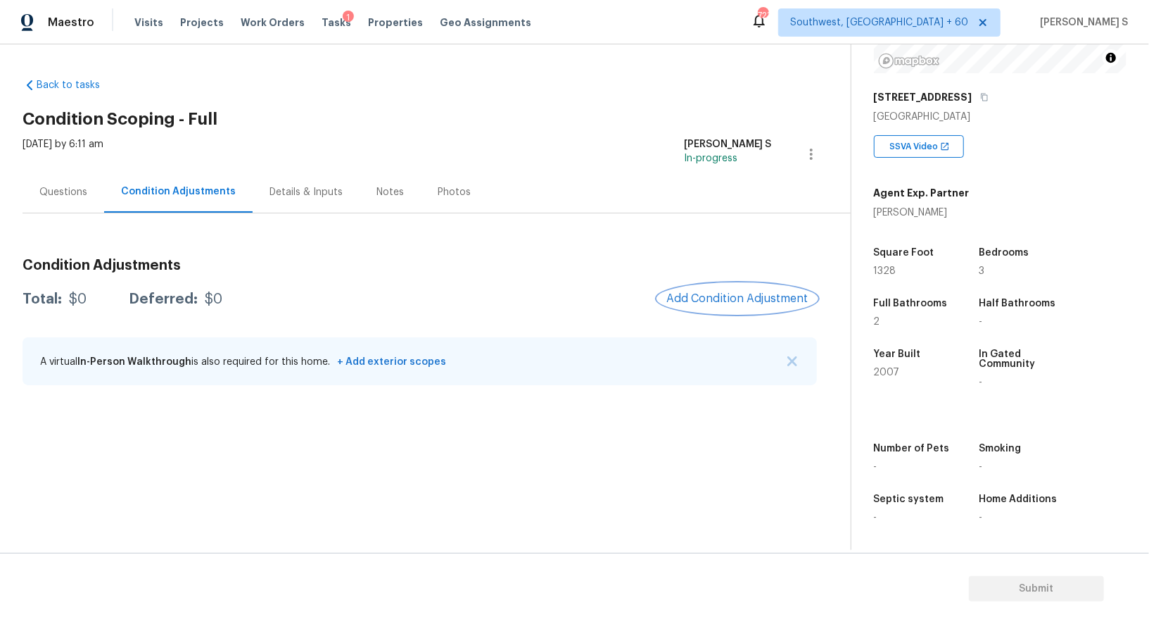
click at [747, 299] on span "Add Condition Adjustment" at bounding box center [738, 298] width 142 height 13
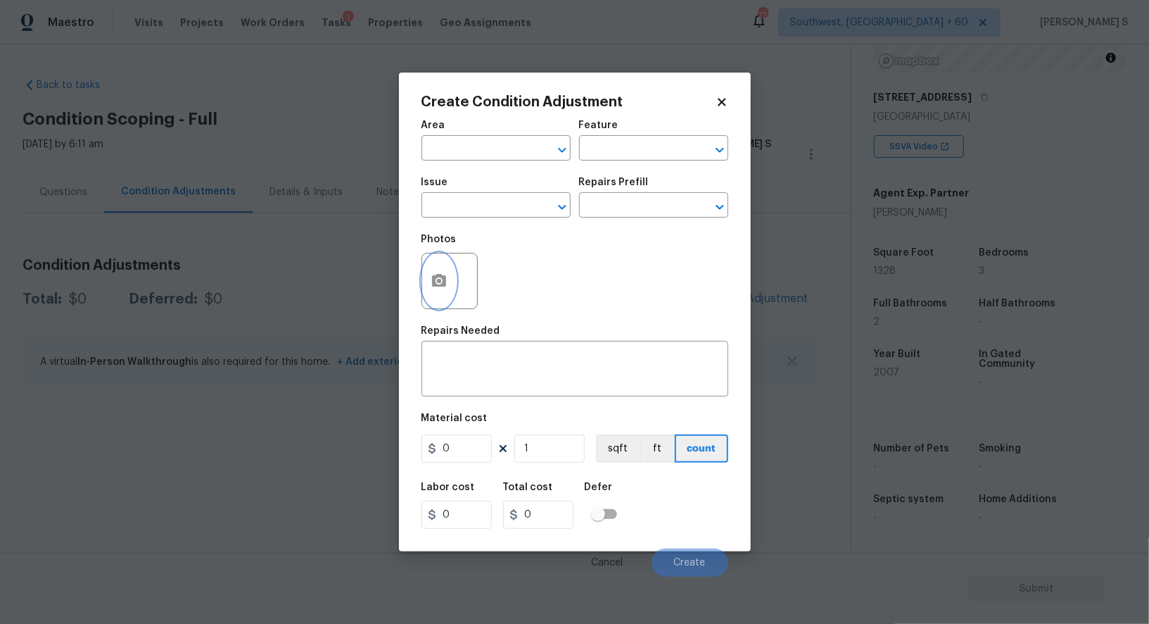
click at [440, 282] on icon "button" at bounding box center [439, 280] width 17 height 17
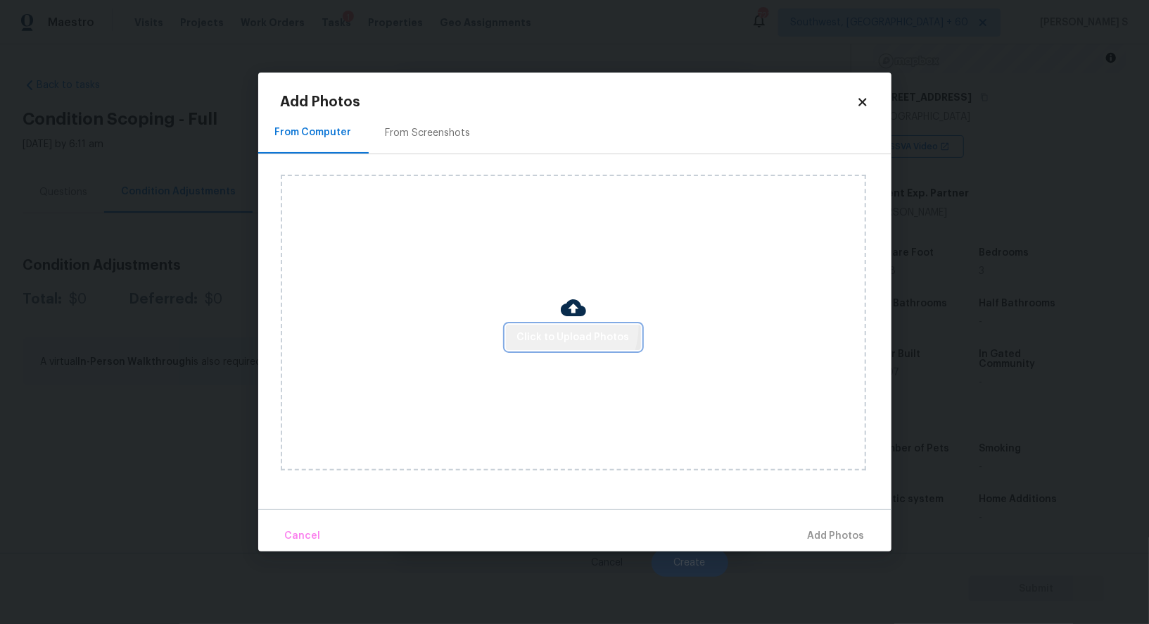
click at [550, 324] on button "Click to Upload Photos" at bounding box center [573, 337] width 135 height 26
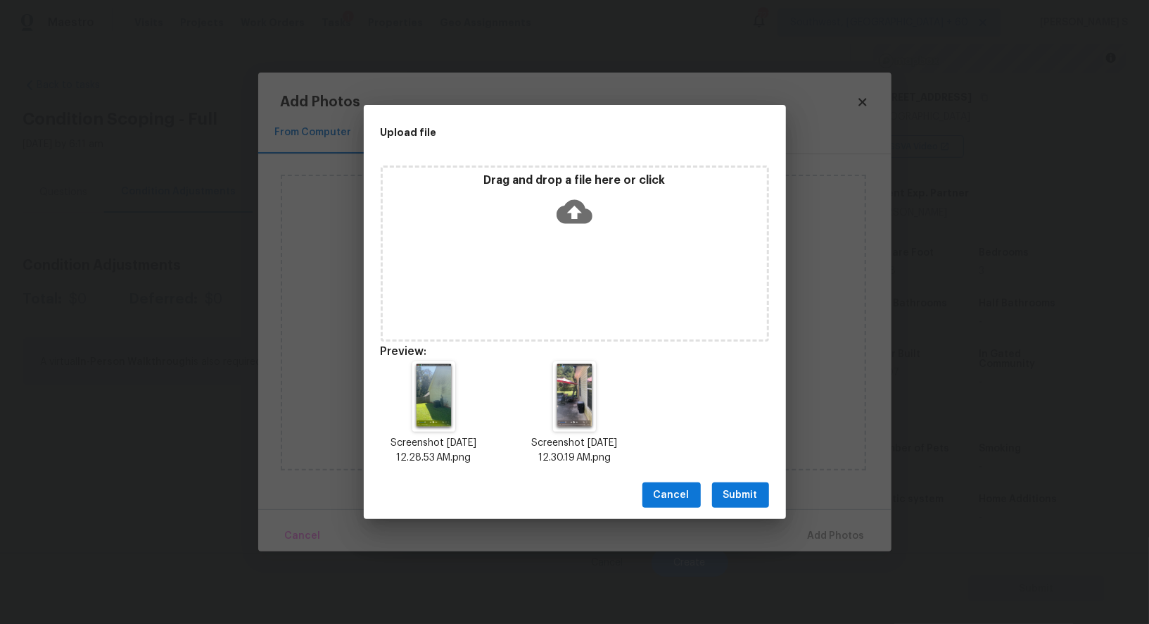
click at [747, 498] on span "Submit" at bounding box center [741, 495] width 34 height 18
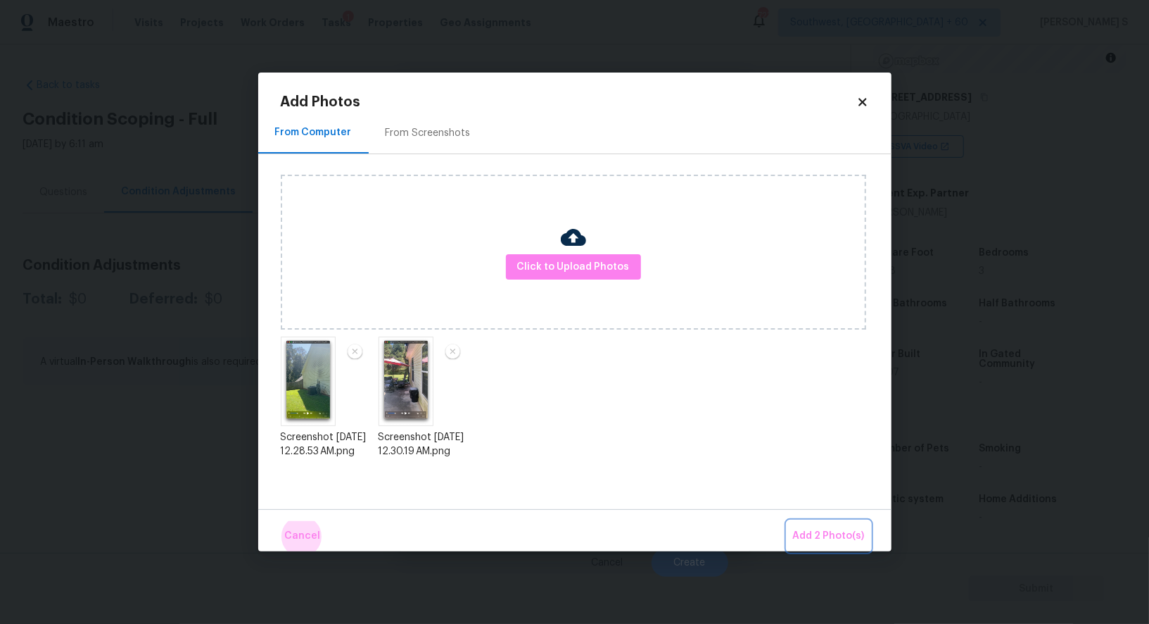
click at [788, 521] on button "Add 2 Photo(s)" at bounding box center [829, 536] width 83 height 30
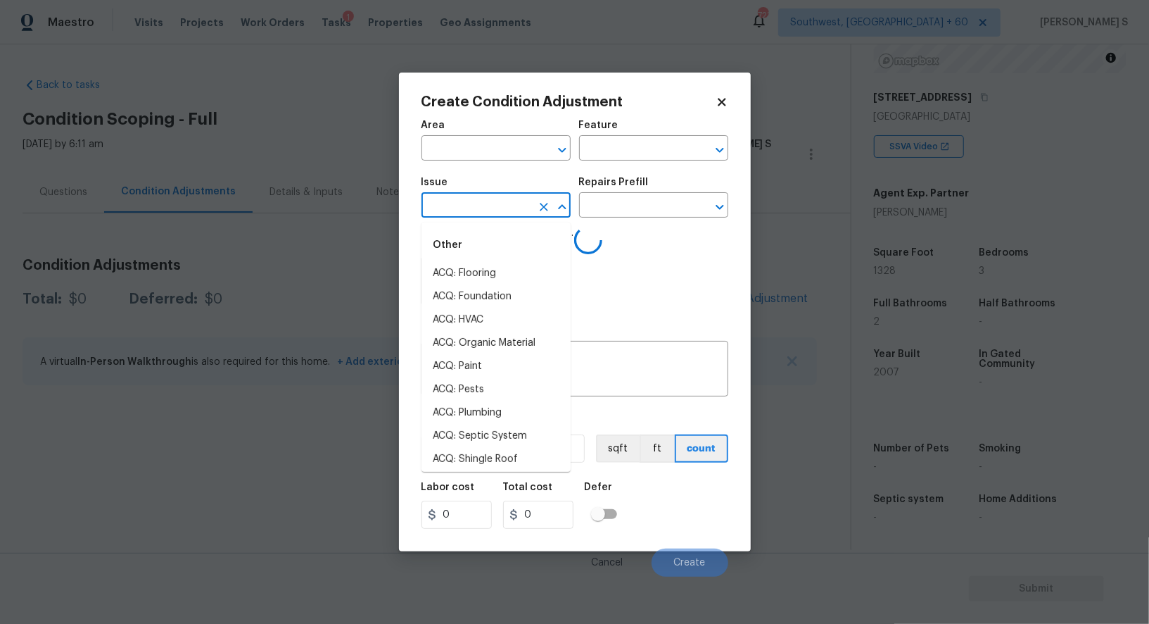
click at [474, 205] on input "text" at bounding box center [477, 207] width 110 height 22
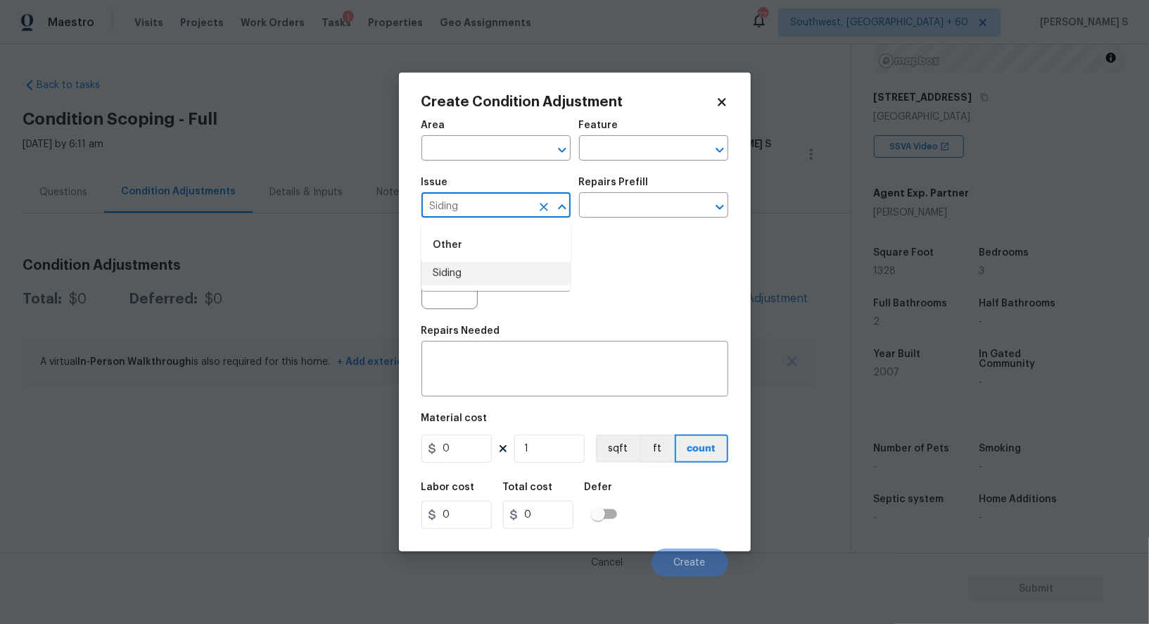
type input "Siding"
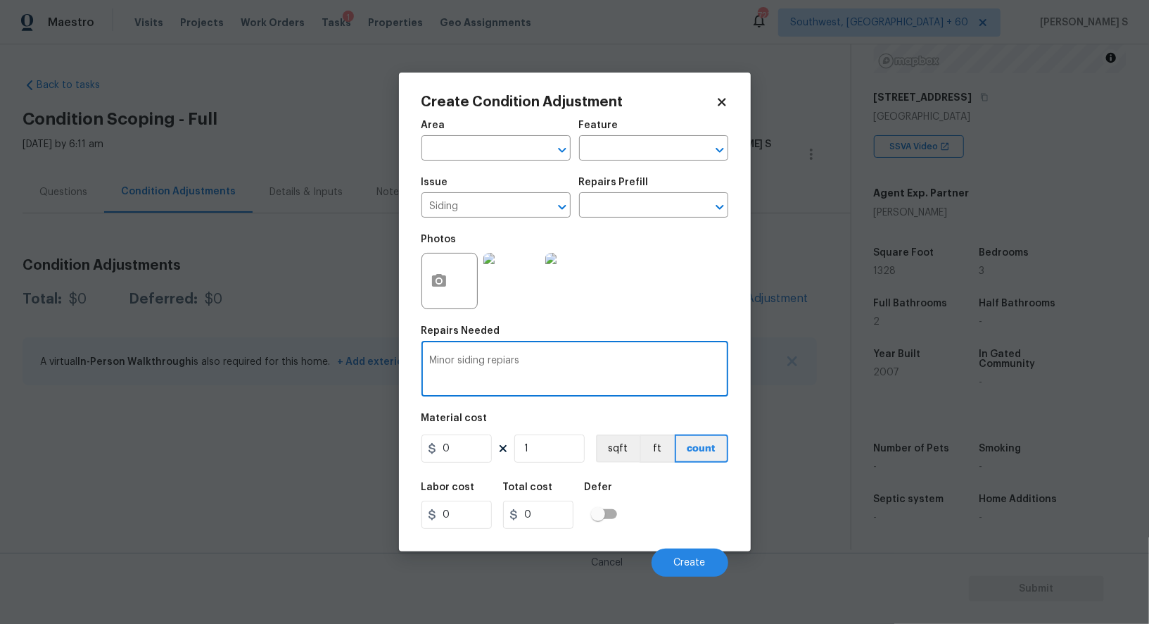
type textarea "Minor siding repiars"
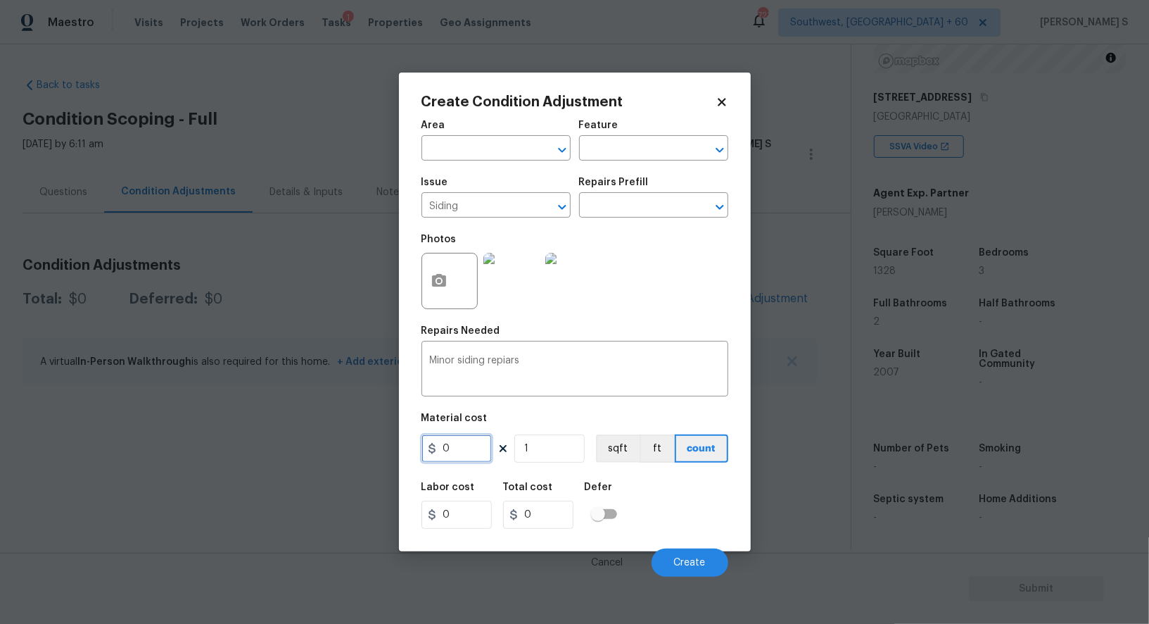
click at [466, 445] on input "0" at bounding box center [457, 448] width 70 height 28
type input "800"
click at [676, 559] on span "Create" at bounding box center [690, 562] width 32 height 11
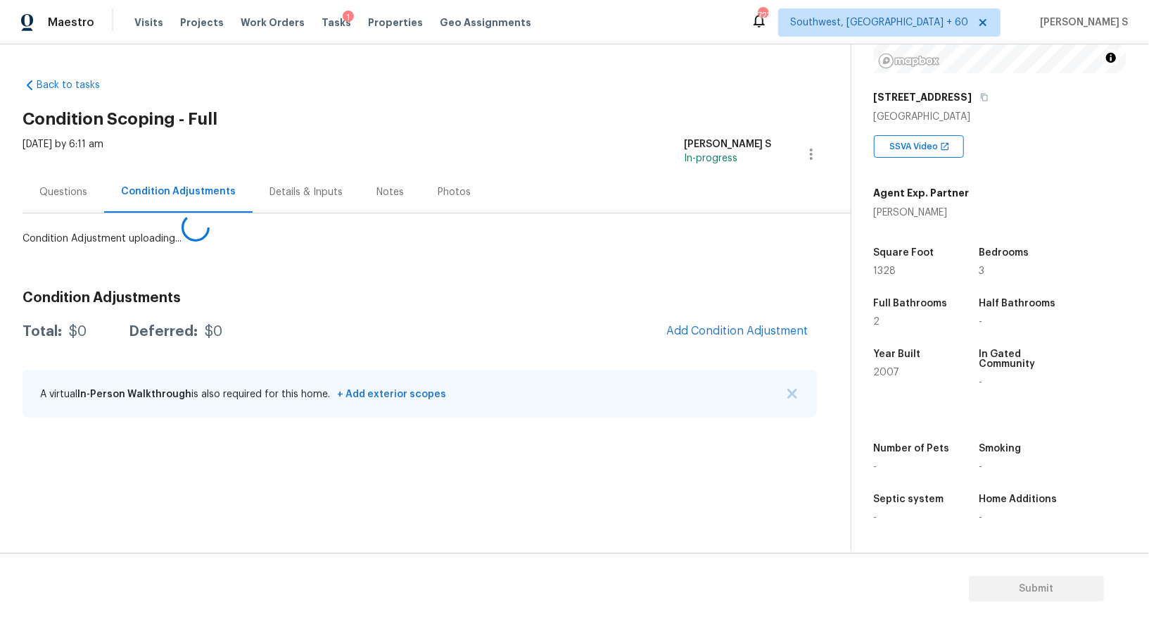
click at [291, 491] on body "Maestro Visits Projects Work Orders Tasks 1 Properties Geo Assignments 723 Sout…" at bounding box center [574, 312] width 1149 height 624
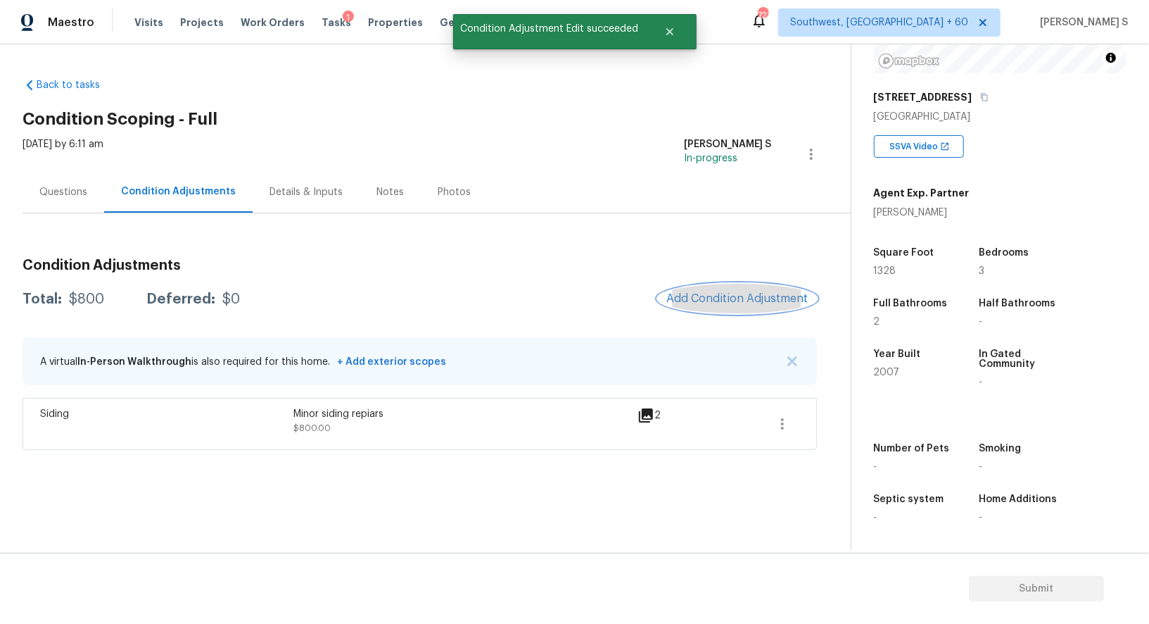
click at [719, 296] on span "Add Condition Adjustment" at bounding box center [738, 298] width 142 height 13
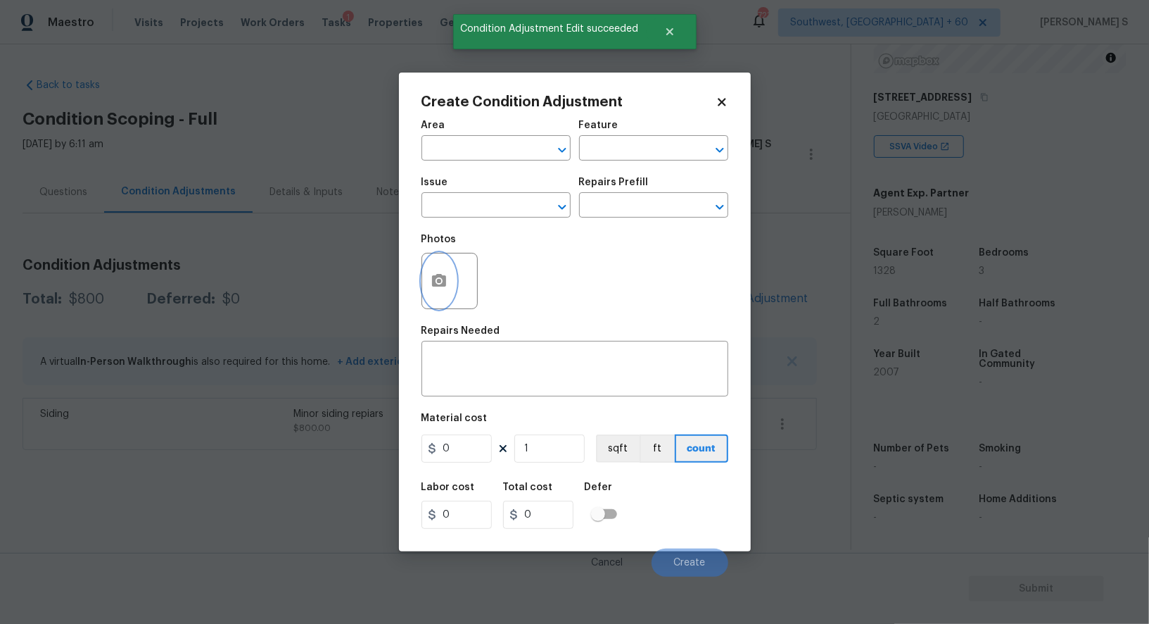
click at [441, 274] on icon "button" at bounding box center [439, 280] width 17 height 17
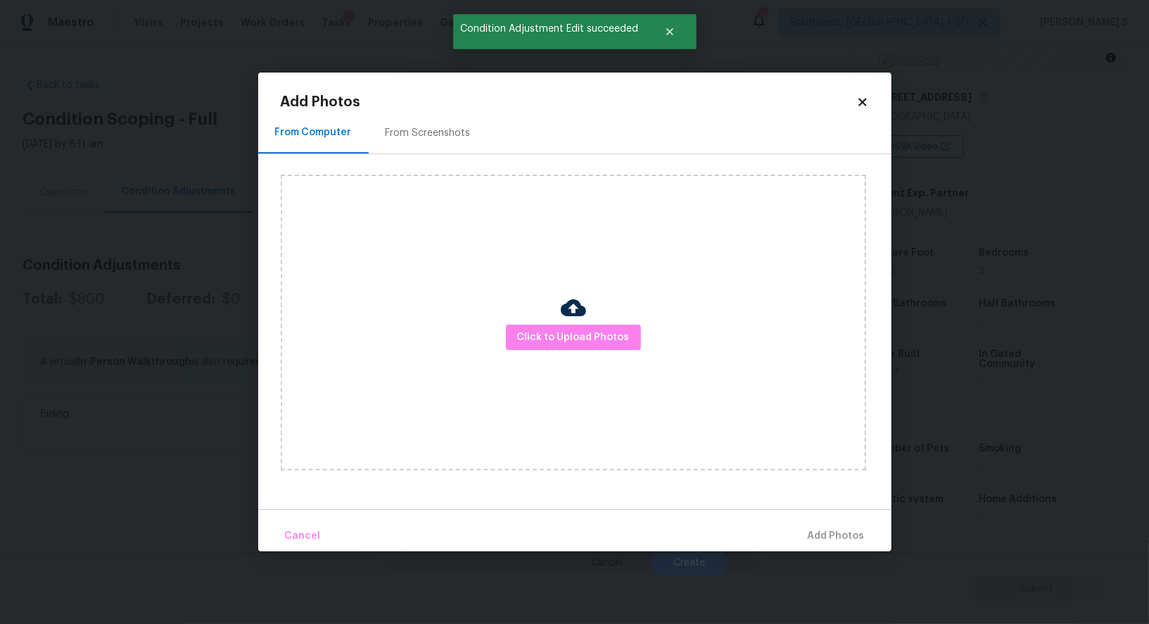
click at [417, 130] on div "From Screenshots" at bounding box center [428, 133] width 85 height 14
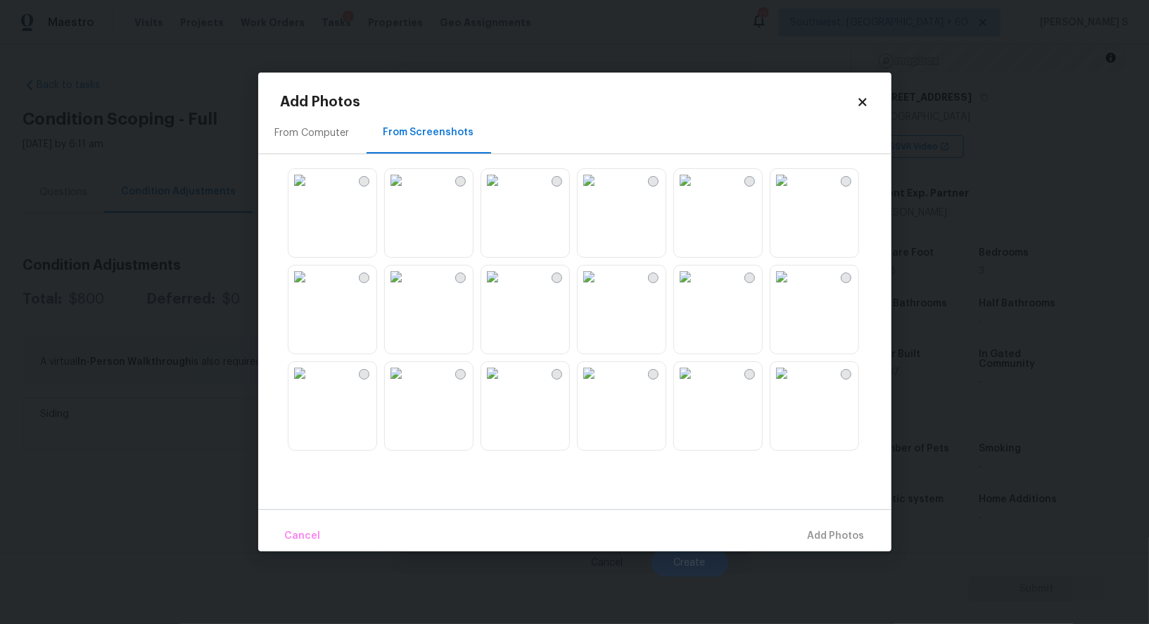
click at [793, 191] on img at bounding box center [782, 180] width 23 height 23
click at [697, 285] on img at bounding box center [685, 276] width 23 height 23
click at [408, 191] on img at bounding box center [396, 180] width 23 height 23
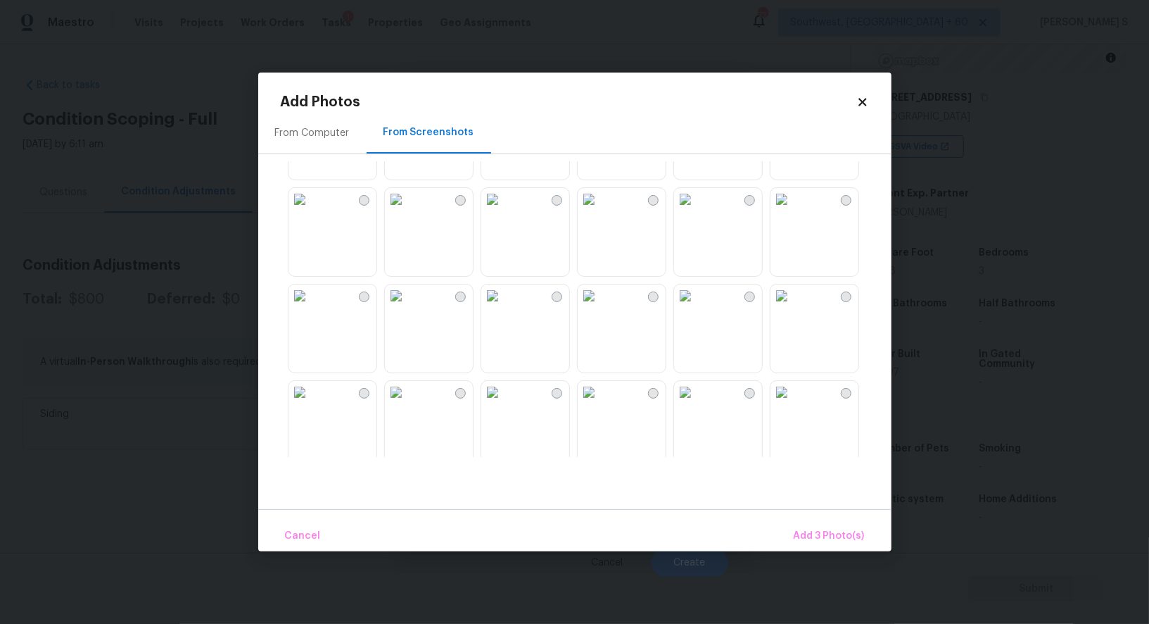
click at [504, 307] on img at bounding box center [492, 295] width 23 height 23
click at [406, 307] on img at bounding box center [396, 295] width 23 height 23
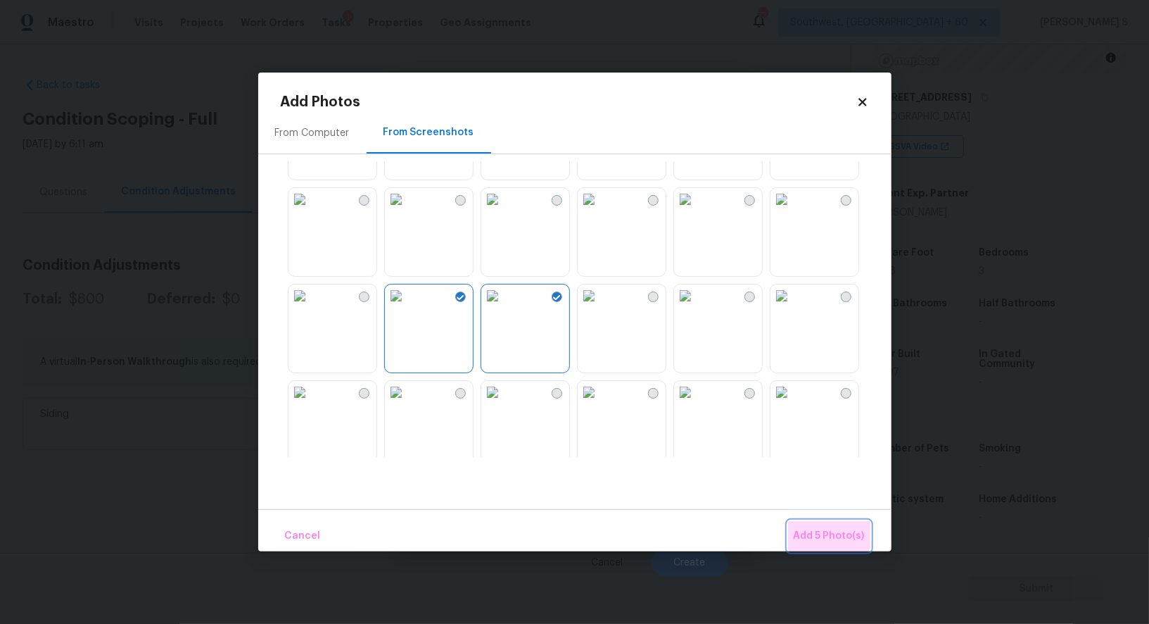
click at [818, 531] on span "Add 5 Photo(s)" at bounding box center [829, 536] width 71 height 18
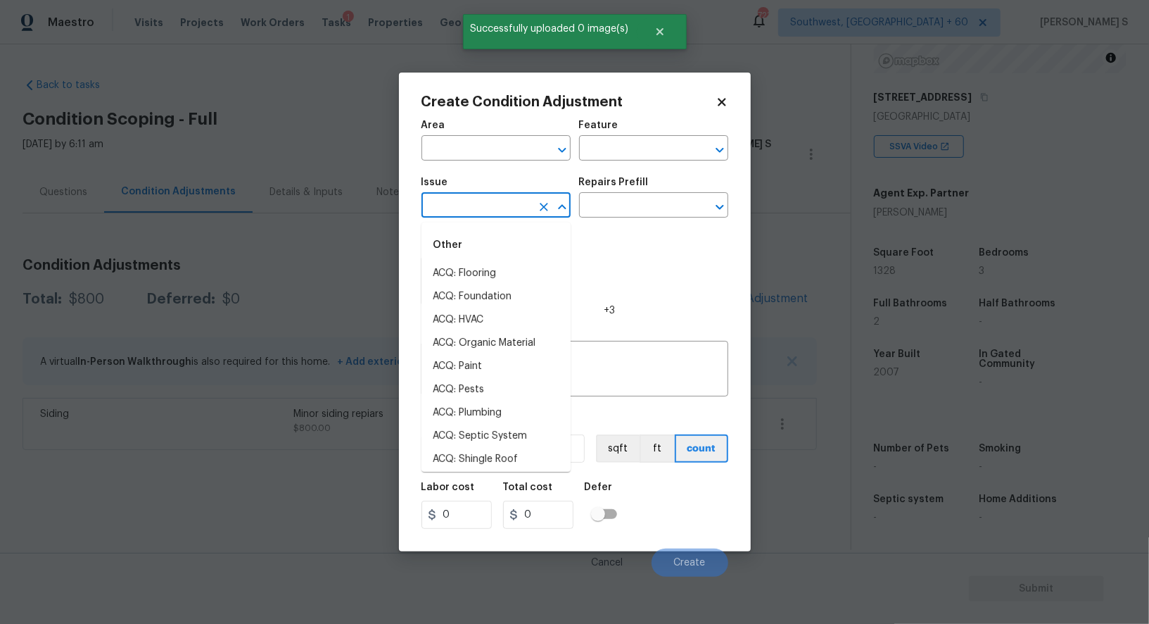
click at [505, 212] on input "text" at bounding box center [477, 207] width 110 height 22
type input "p"
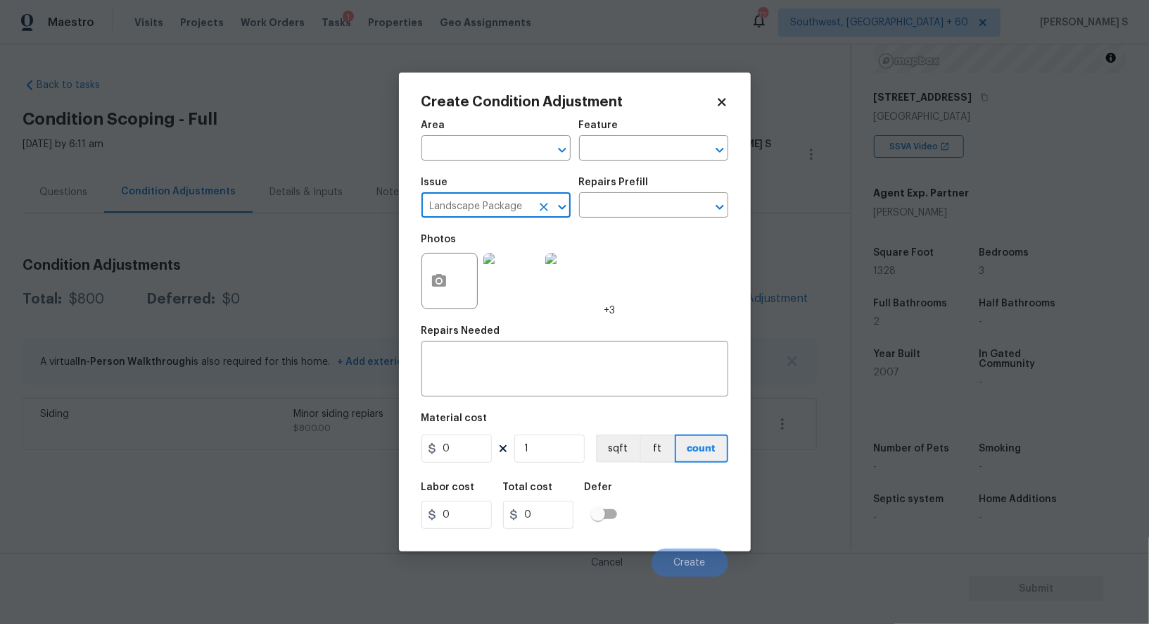
type input "Landscape Package"
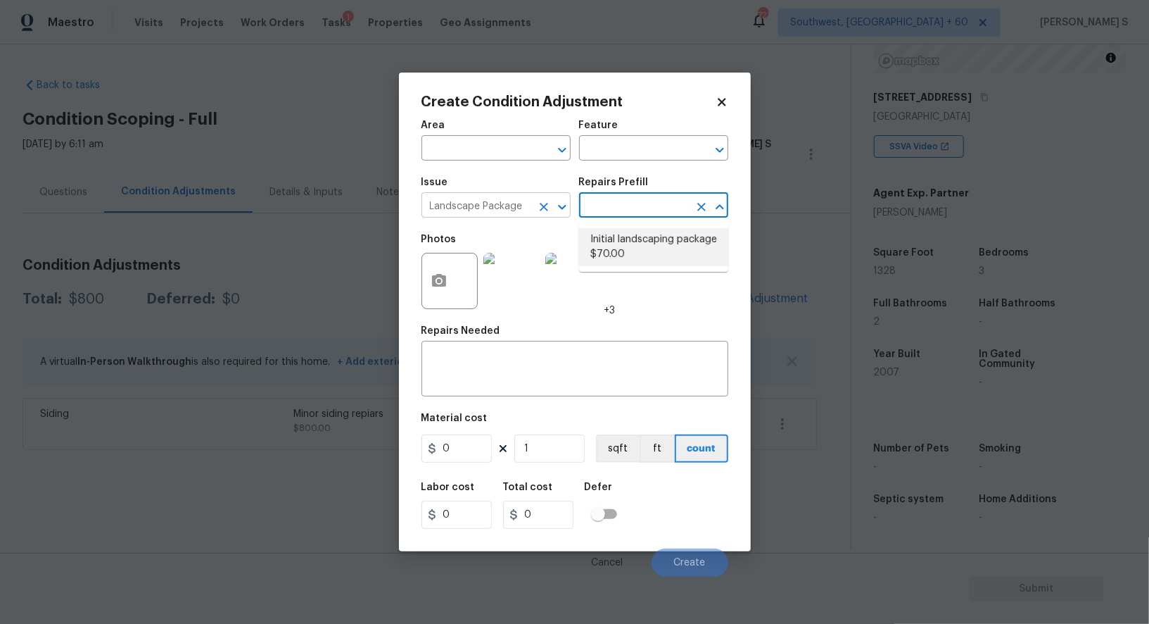
type input "Home Readiness Packages"
type textarea "Mowing of grass up to 6" in height. Mow, edge along driveways & sidewalks, trim…"
type input "70"
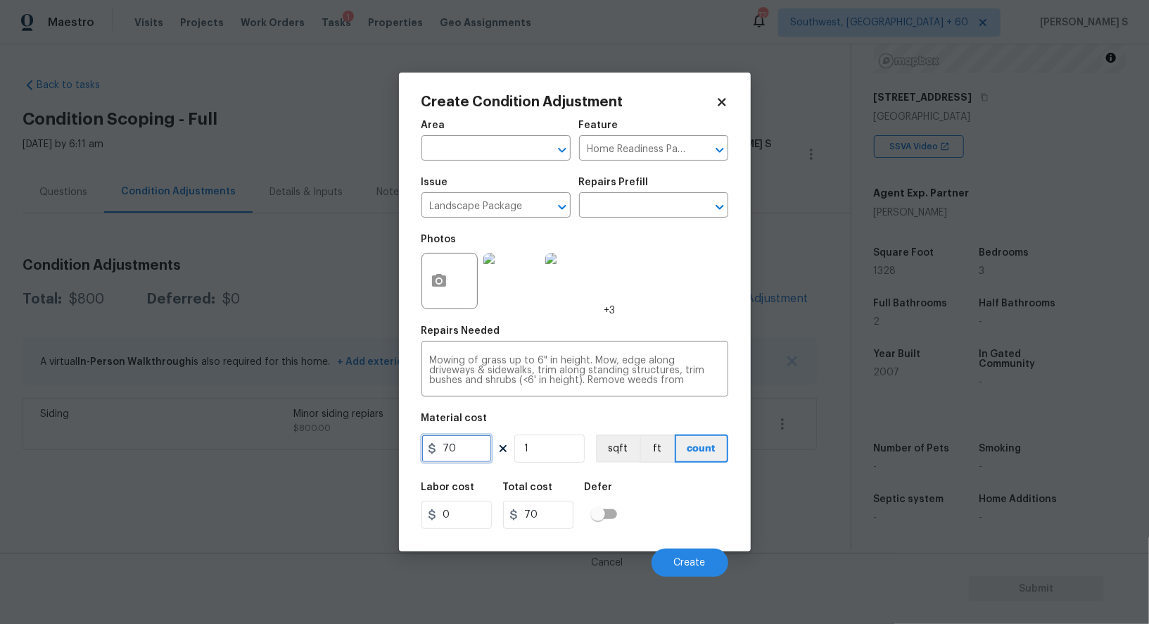
click at [472, 446] on input "70" at bounding box center [457, 448] width 70 height 28
type input "700"
click at [681, 517] on div "Labor cost 0 Total cost 700 Defer" at bounding box center [575, 505] width 307 height 63
click at [685, 570] on button "Create" at bounding box center [690, 562] width 77 height 28
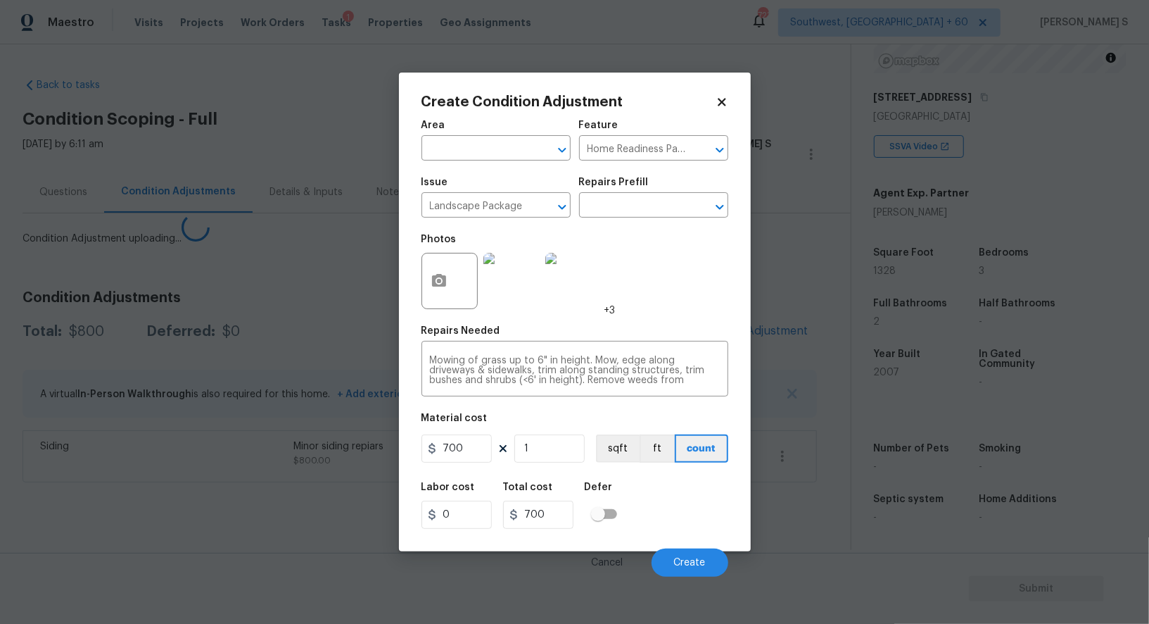
click at [192, 523] on body "Maestro Visits Projects Work Orders Tasks 1 Properties Geo Assignments 723 Sout…" at bounding box center [574, 312] width 1149 height 624
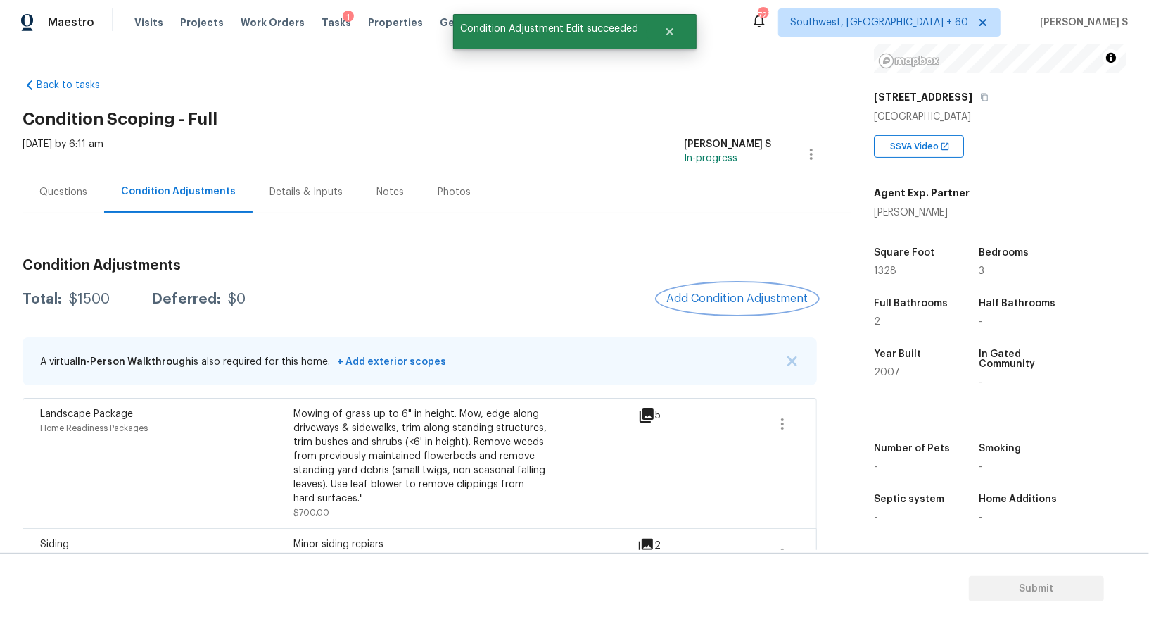
click at [731, 291] on button "Add Condition Adjustment" at bounding box center [737, 299] width 159 height 30
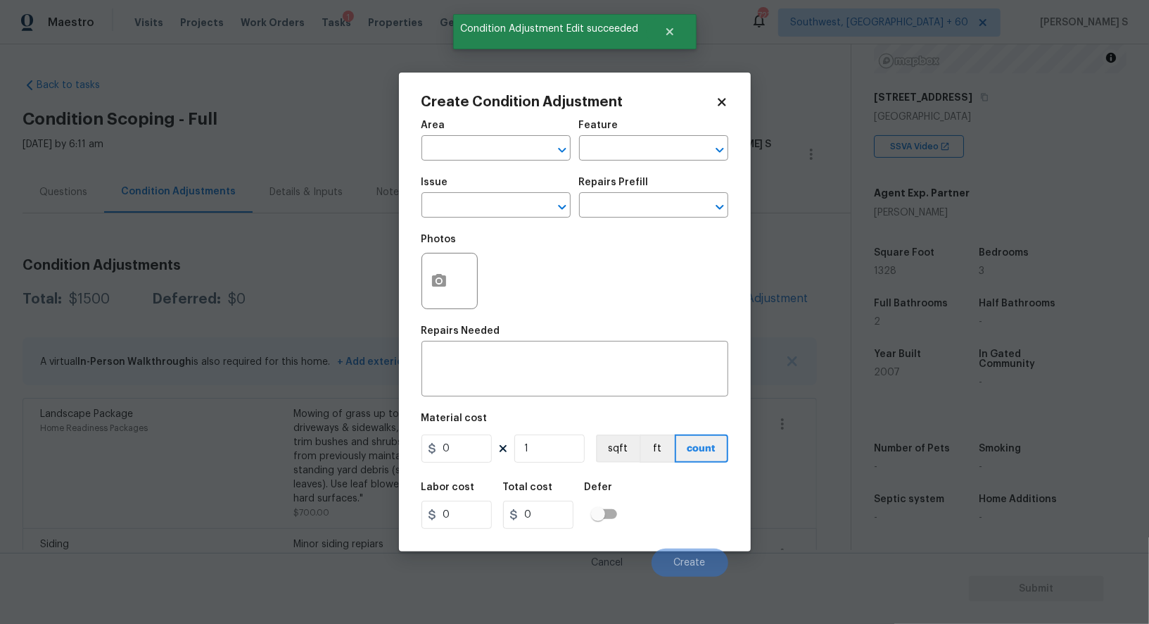
click at [484, 182] on div "Issue" at bounding box center [496, 186] width 149 height 18
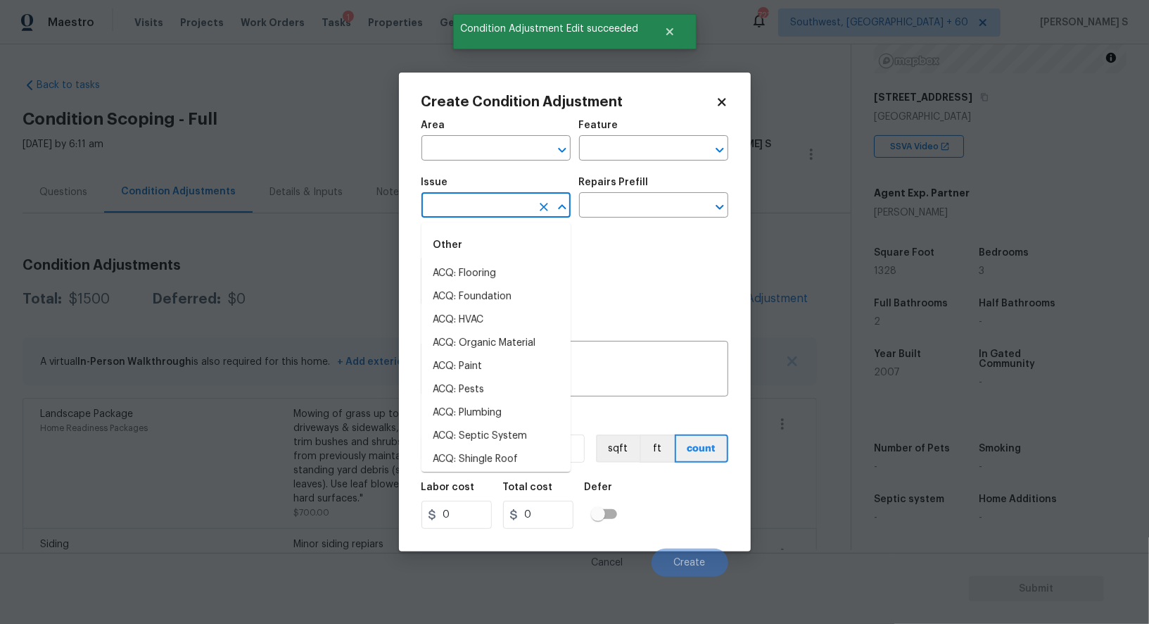
click at [493, 206] on input "text" at bounding box center [477, 207] width 110 height 22
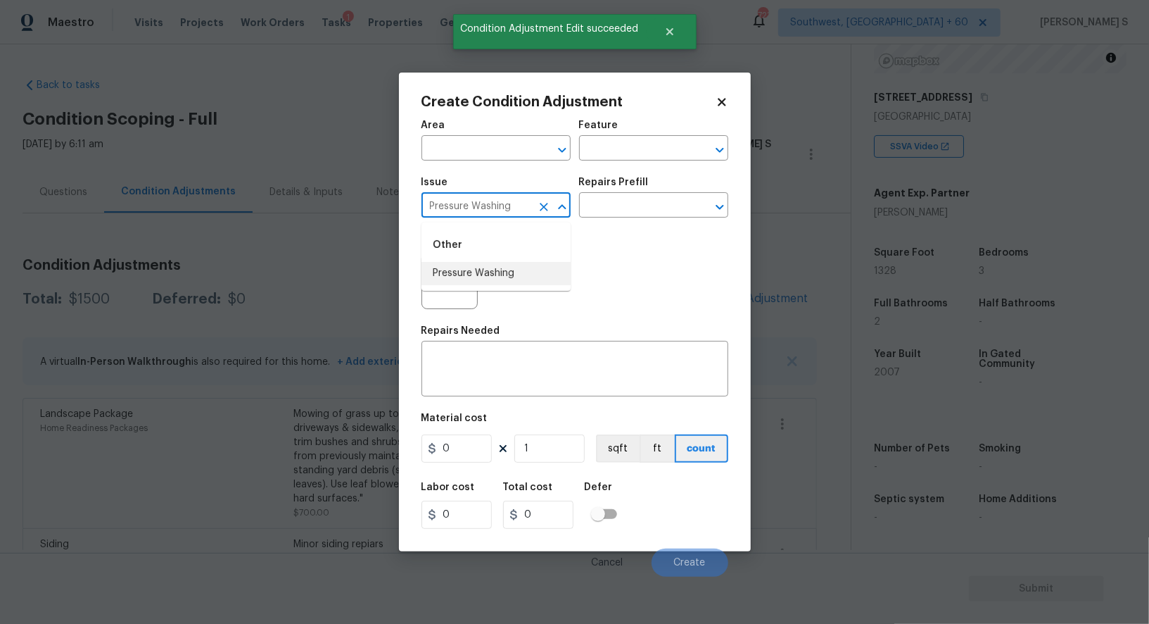
type input "Pressure Washing"
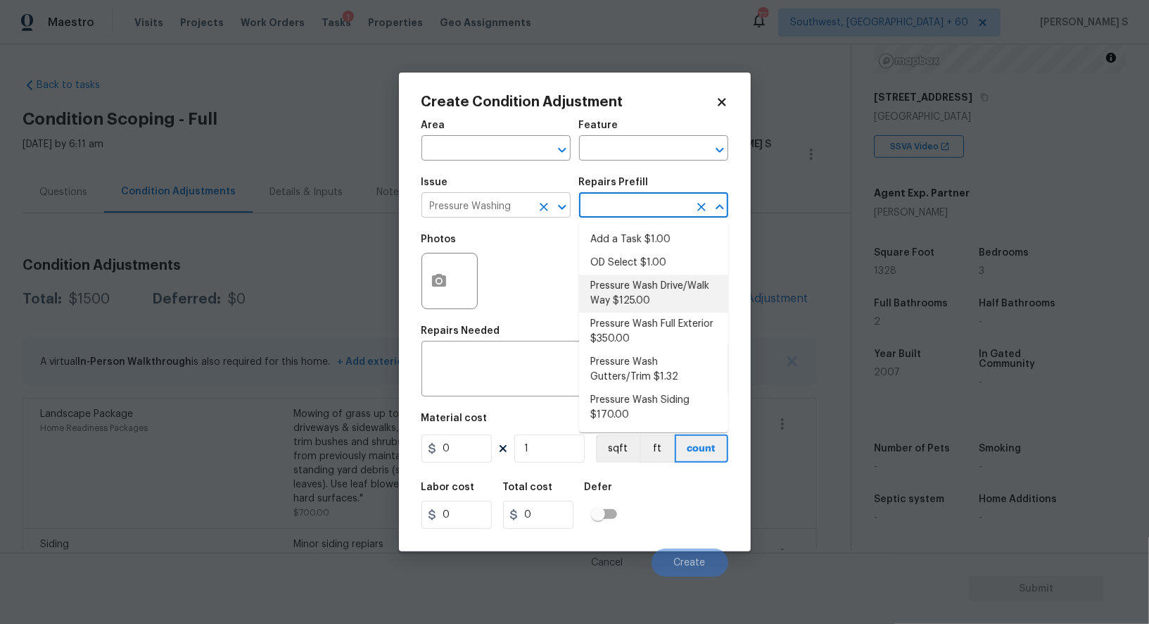
type input "Siding"
type textarea "Pressure wash the driveways/walkways as directed by the PM. Ensure that all deb…"
type input "125"
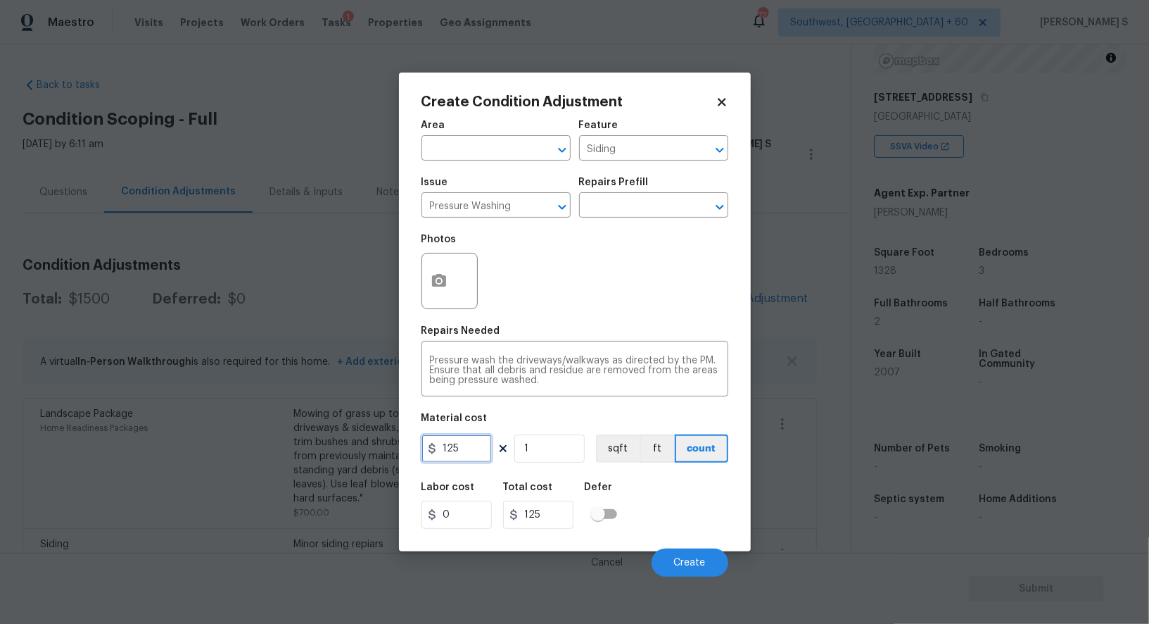
click at [464, 447] on input "125" at bounding box center [457, 448] width 70 height 28
type input "200"
click at [687, 515] on div "Labor cost 0 Total cost 200 Defer" at bounding box center [575, 505] width 307 height 63
click at [691, 555] on button "Create" at bounding box center [690, 562] width 77 height 28
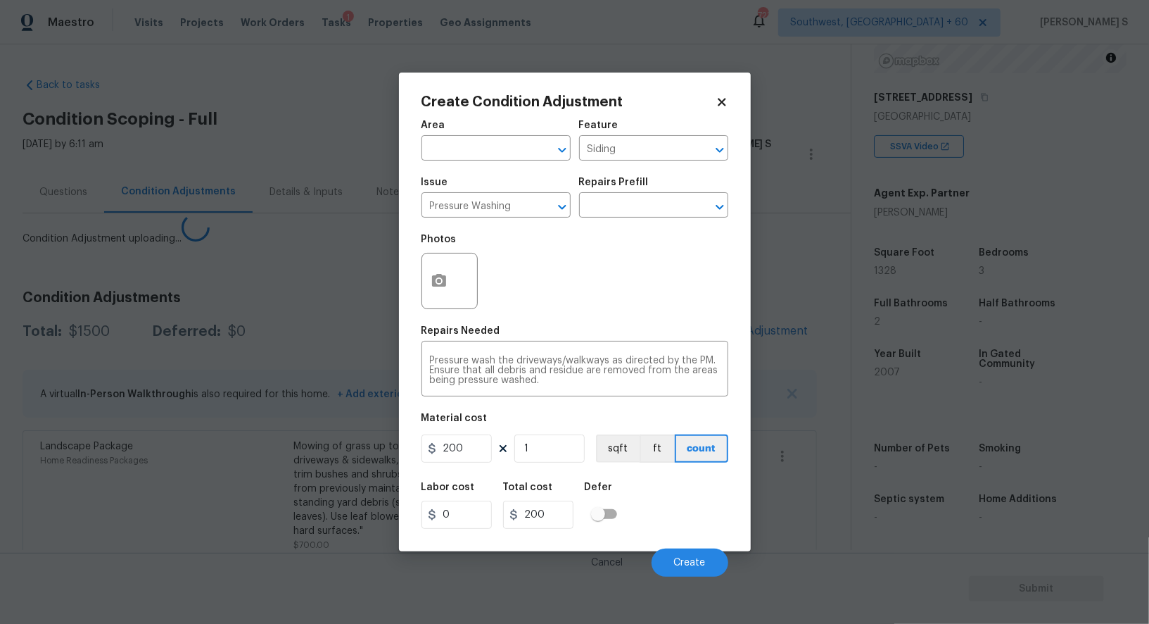
click at [158, 504] on body "Maestro Visits Projects Work Orders Tasks 1 Properties Geo Assignments 723 Sout…" at bounding box center [574, 312] width 1149 height 624
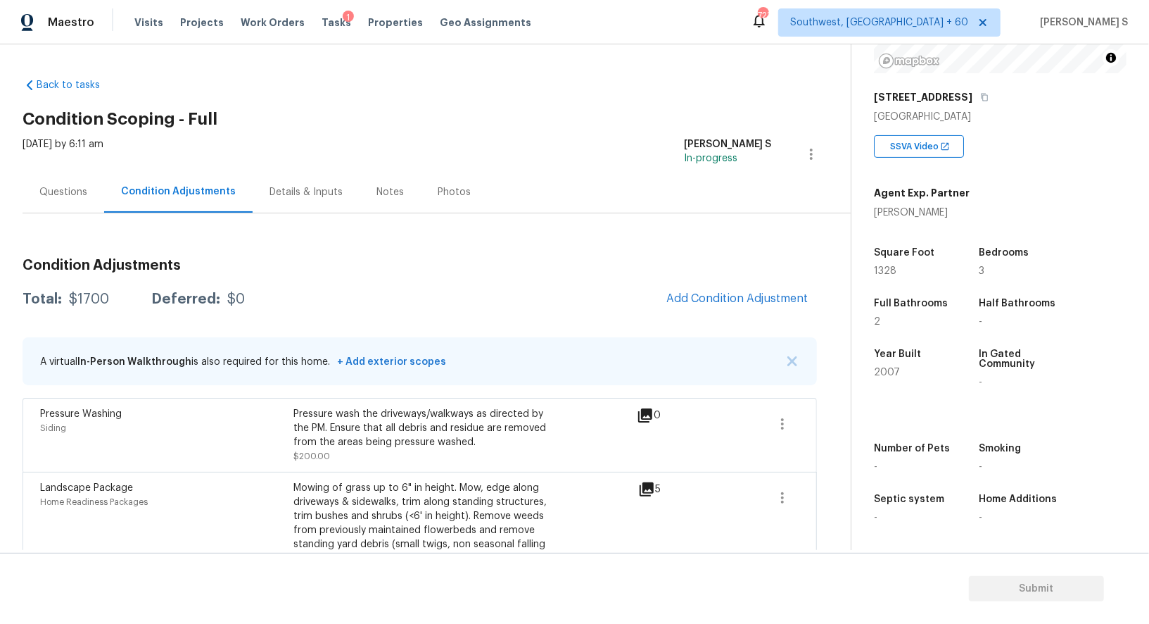
scroll to position [107, 0]
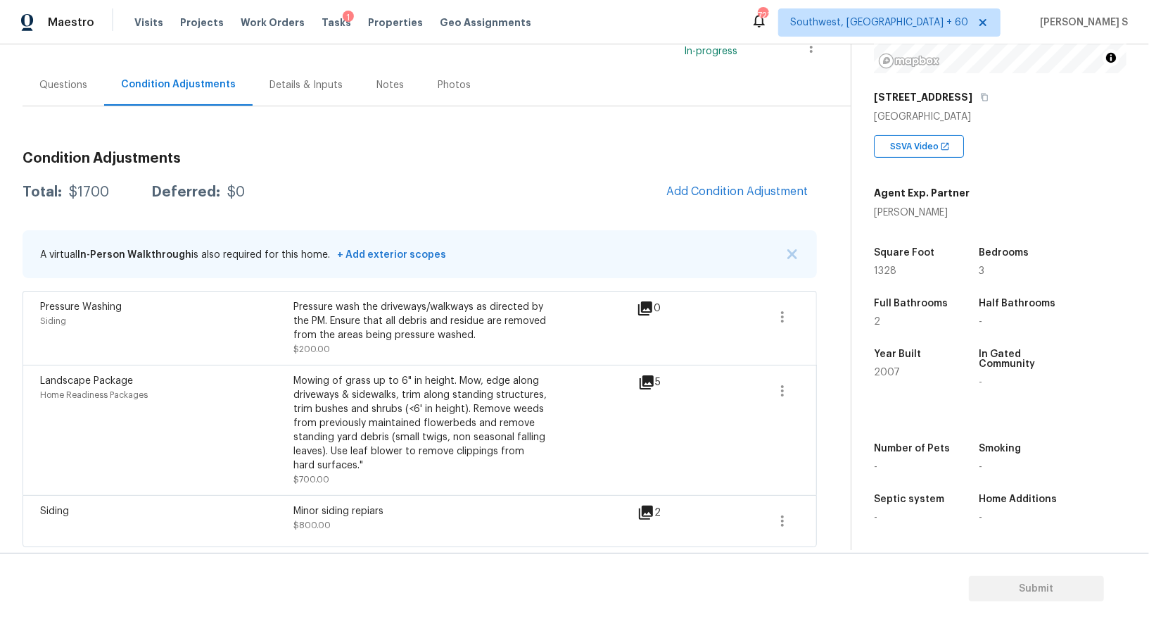
click at [670, 201] on span "Add Condition Adjustment" at bounding box center [737, 192] width 159 height 31
click at [672, 193] on span "Add Condition Adjustment" at bounding box center [738, 191] width 142 height 13
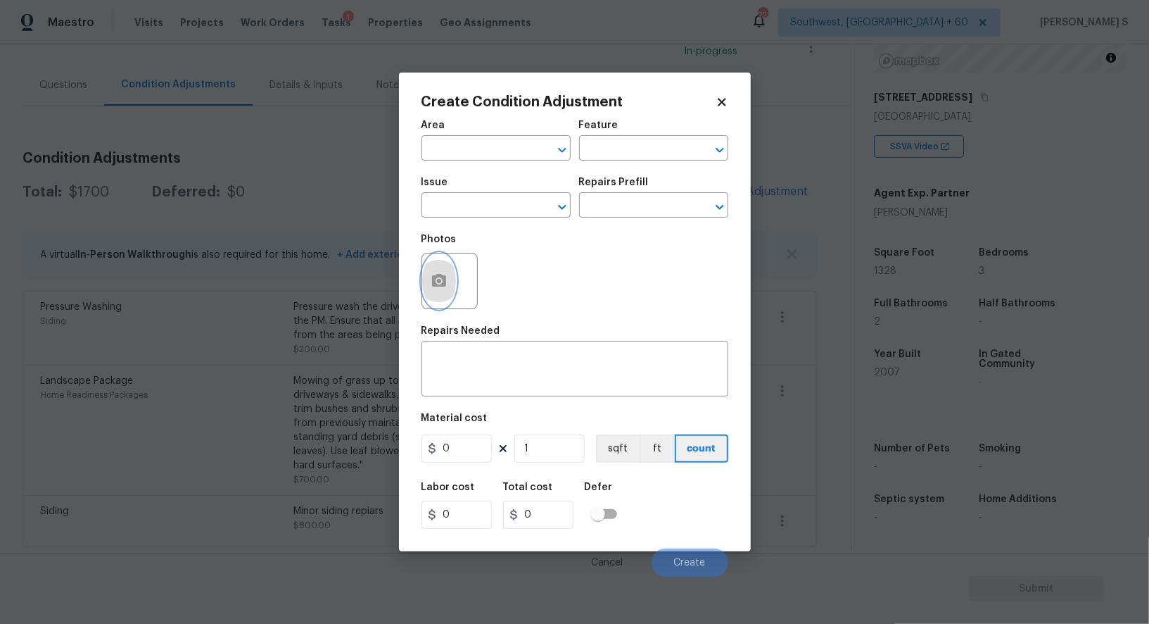
click at [427, 288] on button "button" at bounding box center [439, 280] width 34 height 55
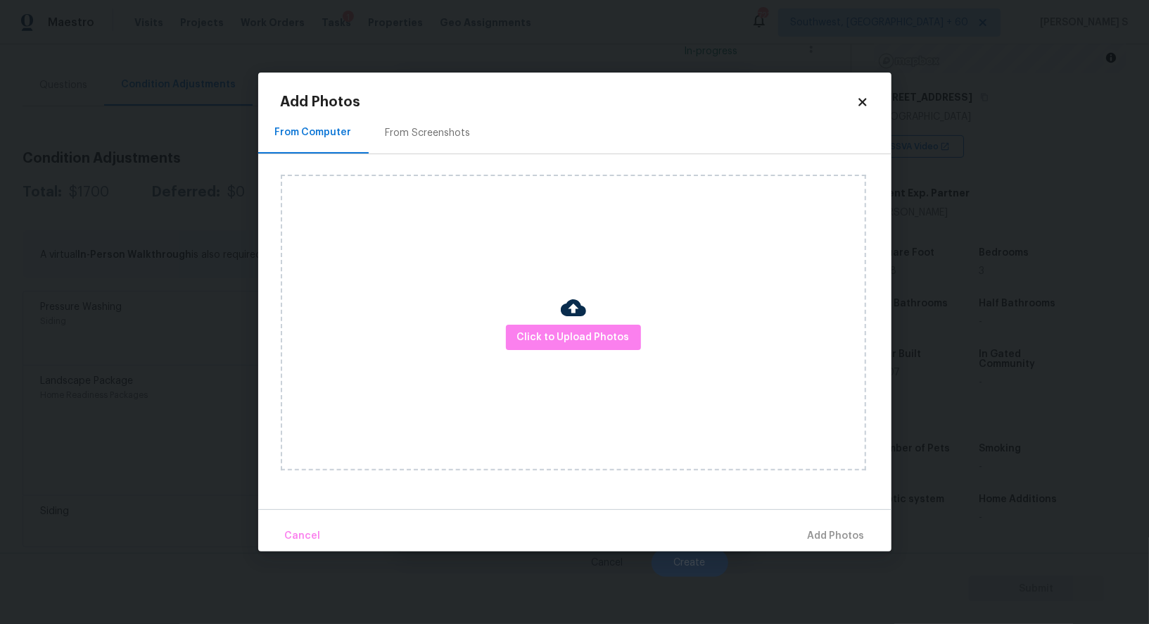
click at [434, 144] on div "From Screenshots" at bounding box center [428, 133] width 119 height 42
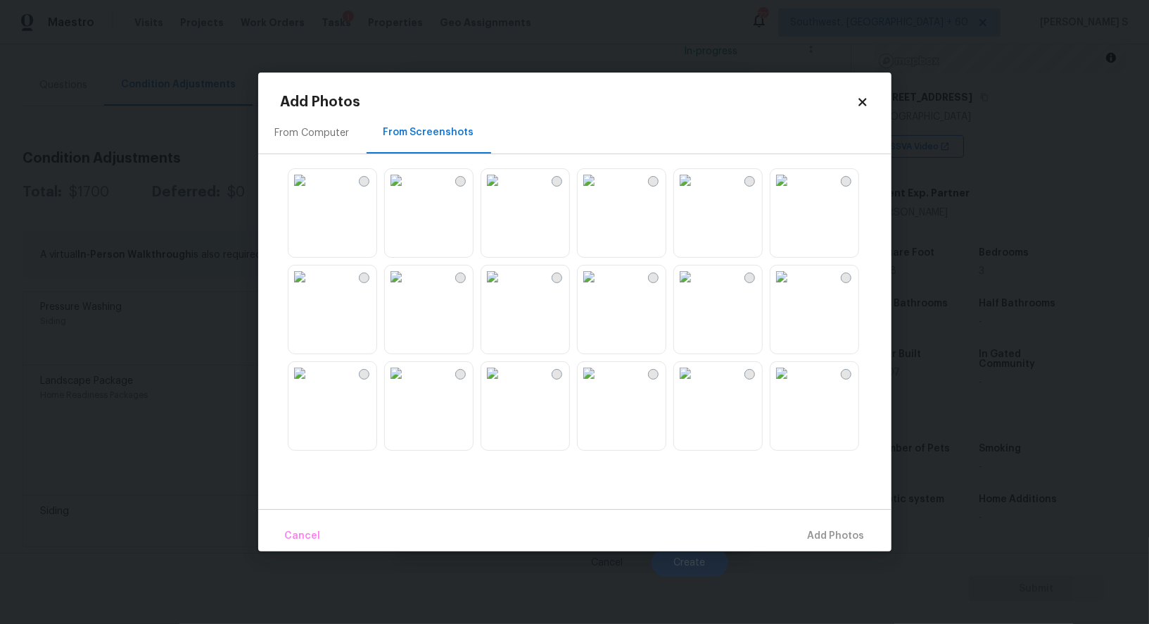
click at [793, 191] on img at bounding box center [782, 180] width 23 height 23
click at [311, 191] on img at bounding box center [300, 180] width 23 height 23
click at [817, 526] on button "Add 2 Photo(s)" at bounding box center [829, 536] width 83 height 30
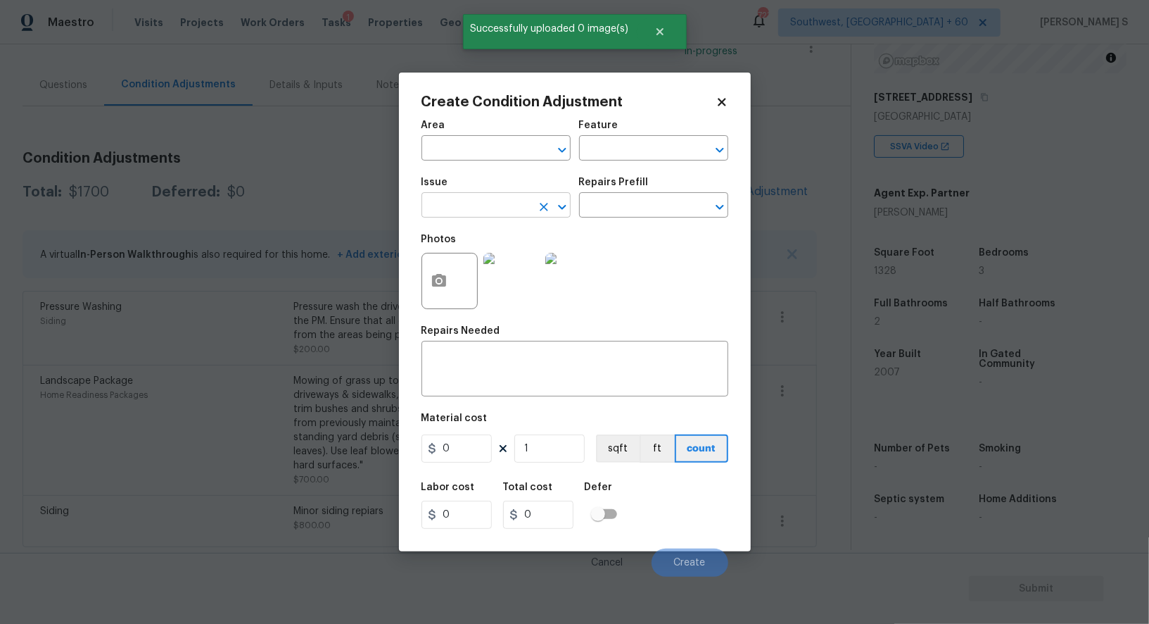
click at [474, 198] on input "text" at bounding box center [477, 207] width 110 height 22
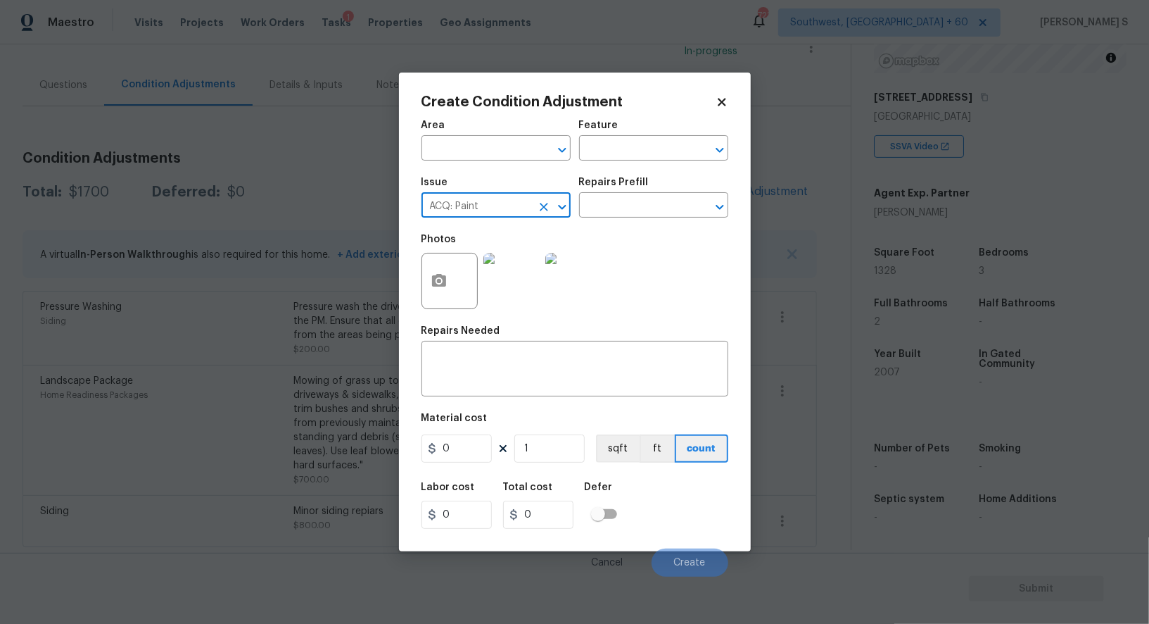
type input "ACQ: Paint"
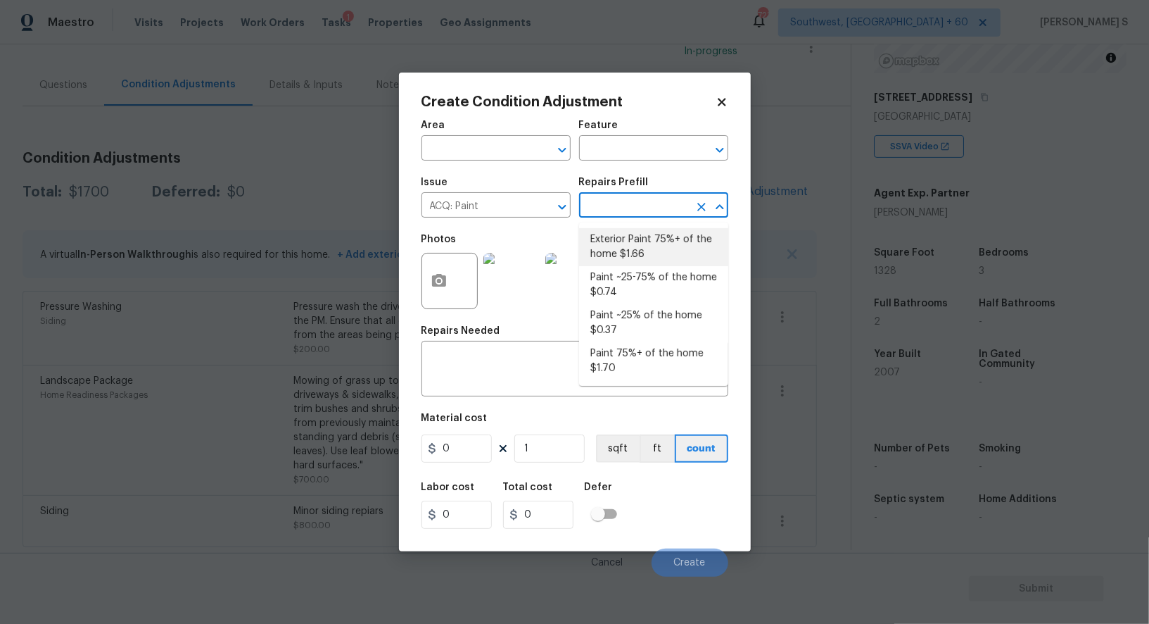
type input "Acquisition"
type textarea "Acquisition Scope: 75%+ of the home exterior will likely require paint"
type input "1.66"
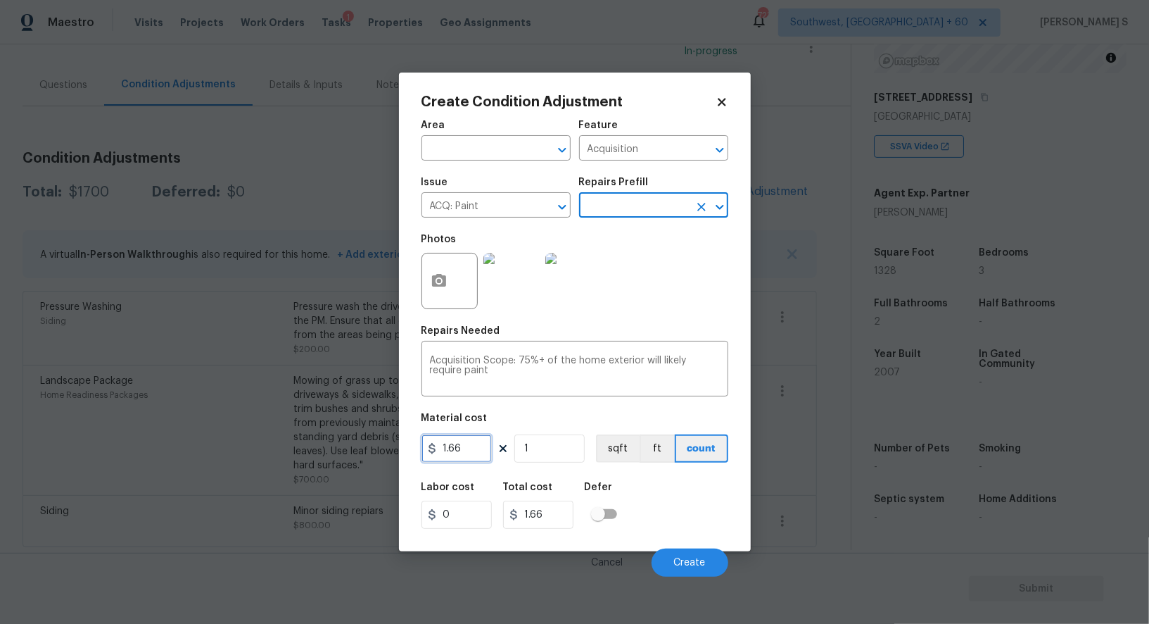
click at [459, 451] on input "1.66" at bounding box center [457, 448] width 70 height 28
type input "0.65"
type input "13"
type input "8.45"
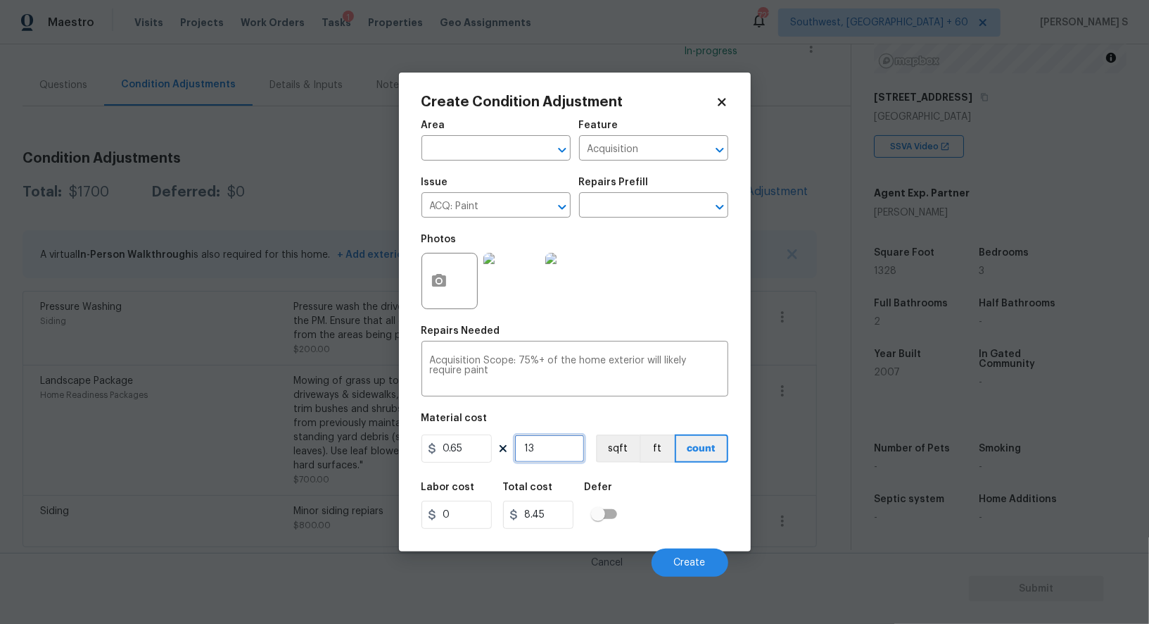
type input "132"
type input "85.8"
type input "1328"
type input "863.2"
type input "1328"
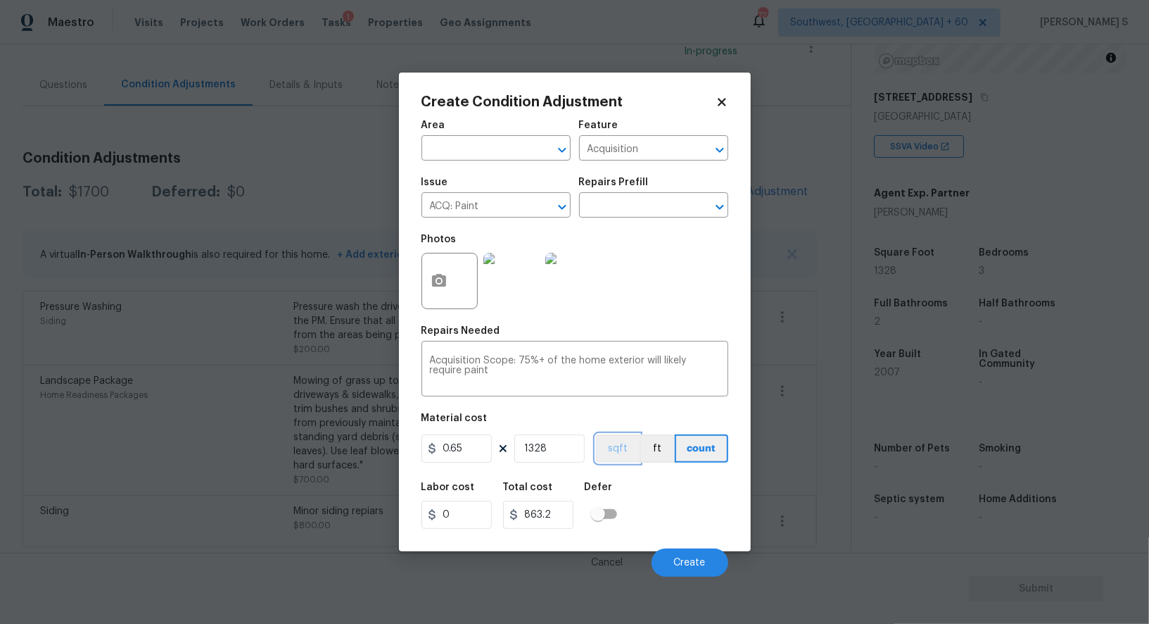
click at [611, 451] on button "sqft" at bounding box center [618, 448] width 44 height 28
click at [650, 498] on div "Labor cost 0 Total cost 863.2 Defer" at bounding box center [575, 505] width 307 height 63
click at [707, 560] on button "Create" at bounding box center [690, 562] width 77 height 28
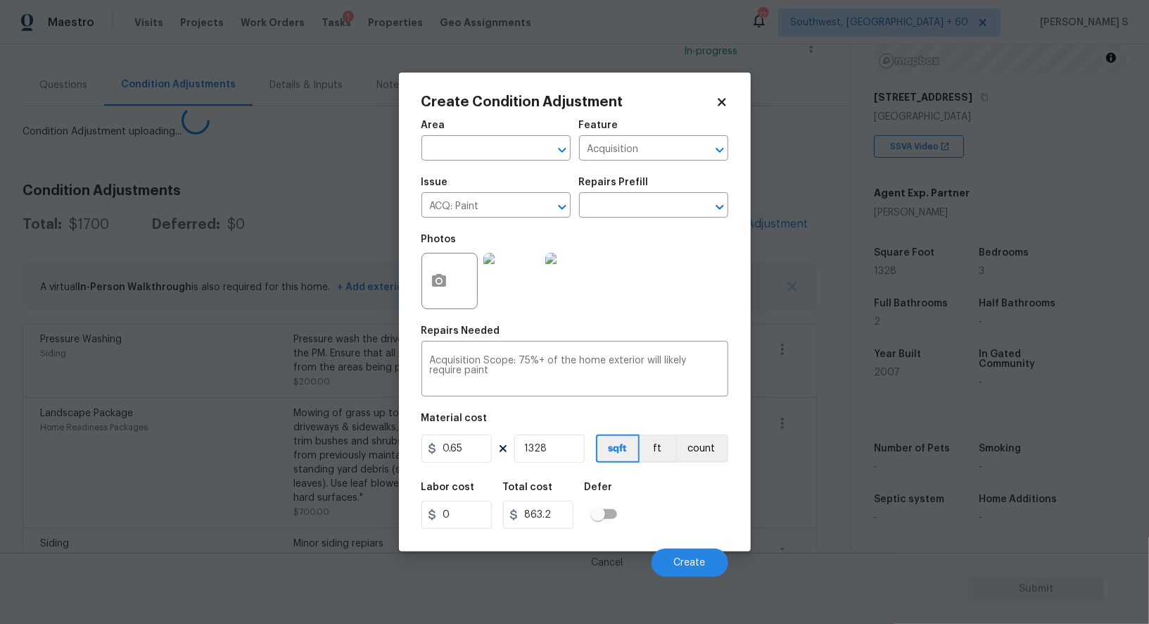
click at [196, 458] on body "Maestro Visits Projects Work Orders Tasks 1 Properties Geo Assignments 723 Sout…" at bounding box center [574, 312] width 1149 height 624
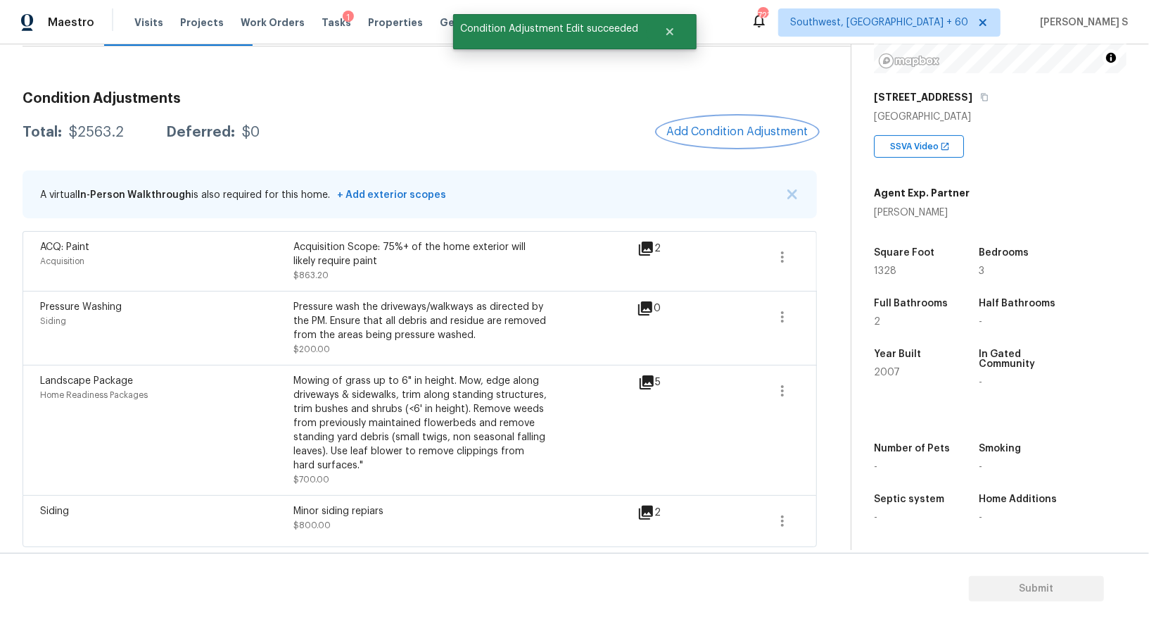
scroll to position [0, 0]
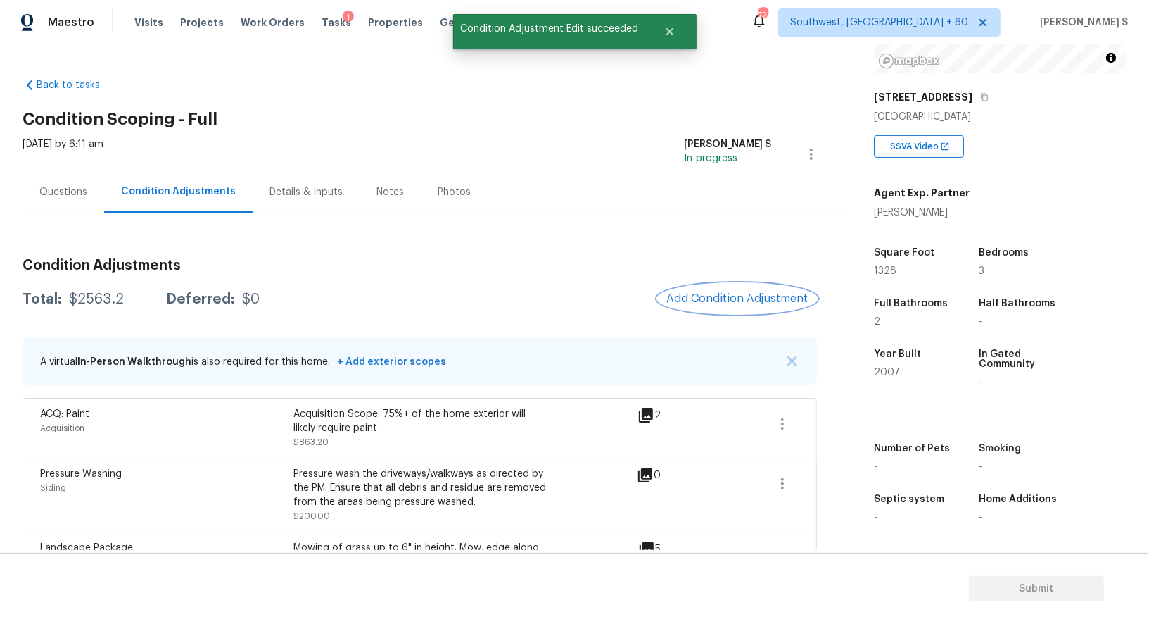
click at [764, 289] on button "Add Condition Adjustment" at bounding box center [737, 299] width 159 height 30
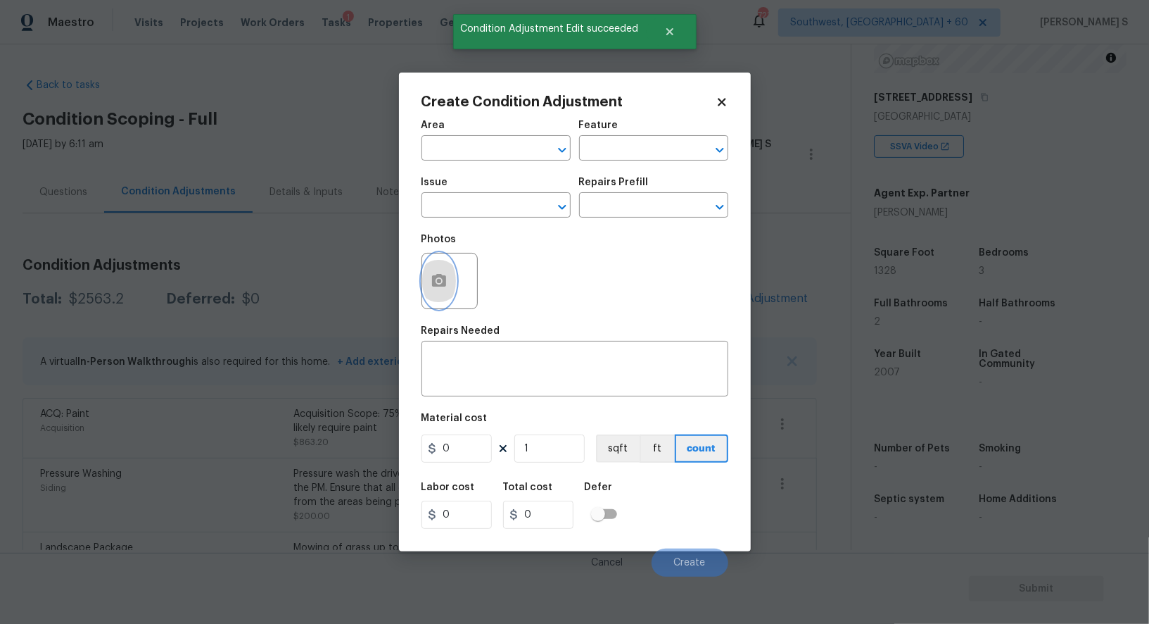
click at [423, 276] on button "button" at bounding box center [439, 280] width 34 height 55
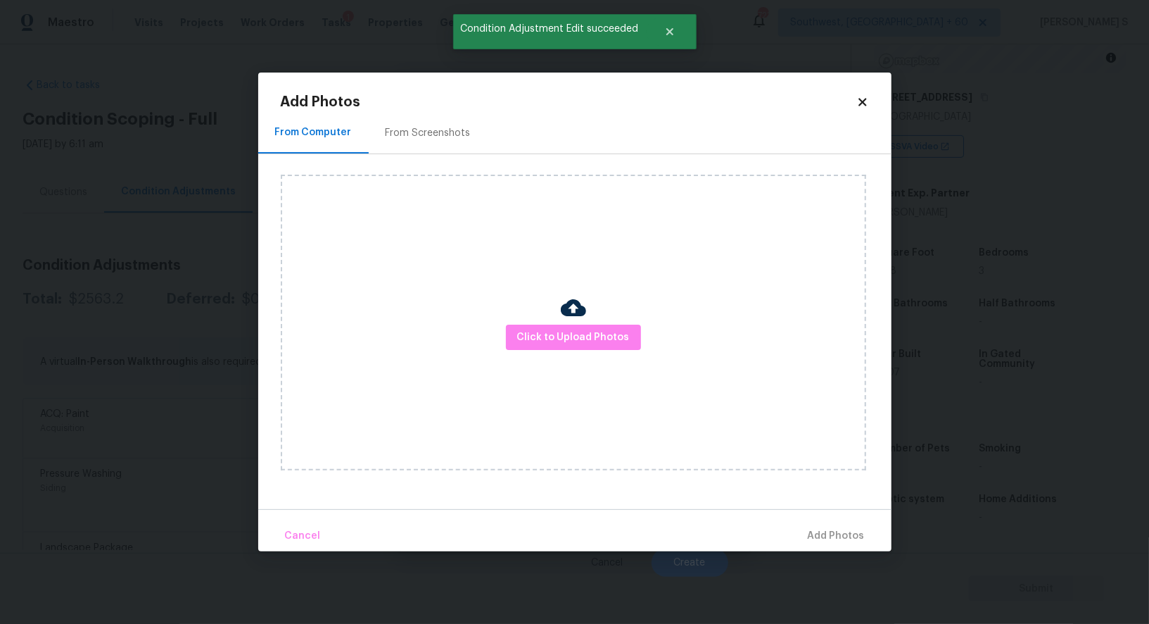
click at [449, 120] on div "From Screenshots" at bounding box center [428, 133] width 119 height 42
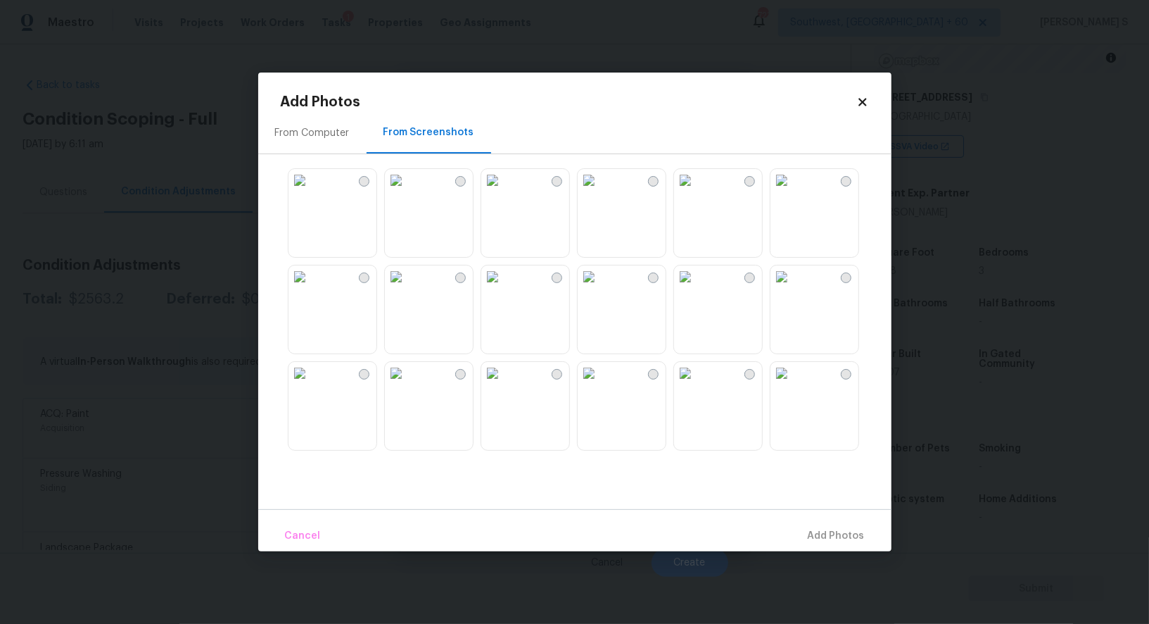
click at [600, 191] on img at bounding box center [589, 180] width 23 height 23
click at [600, 288] on img at bounding box center [589, 276] width 23 height 23
click at [504, 288] on img at bounding box center [492, 276] width 23 height 23
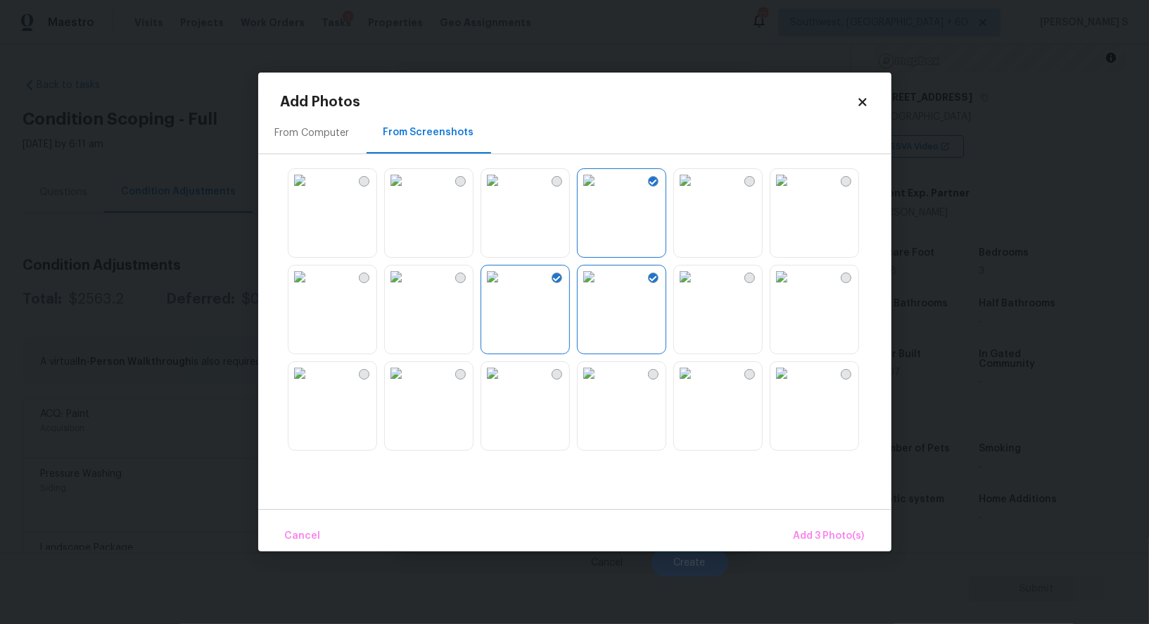
click at [504, 384] on img at bounding box center [492, 373] width 23 height 23
click at [408, 384] on img at bounding box center [396, 373] width 23 height 23
click at [600, 384] on img at bounding box center [589, 373] width 23 height 23
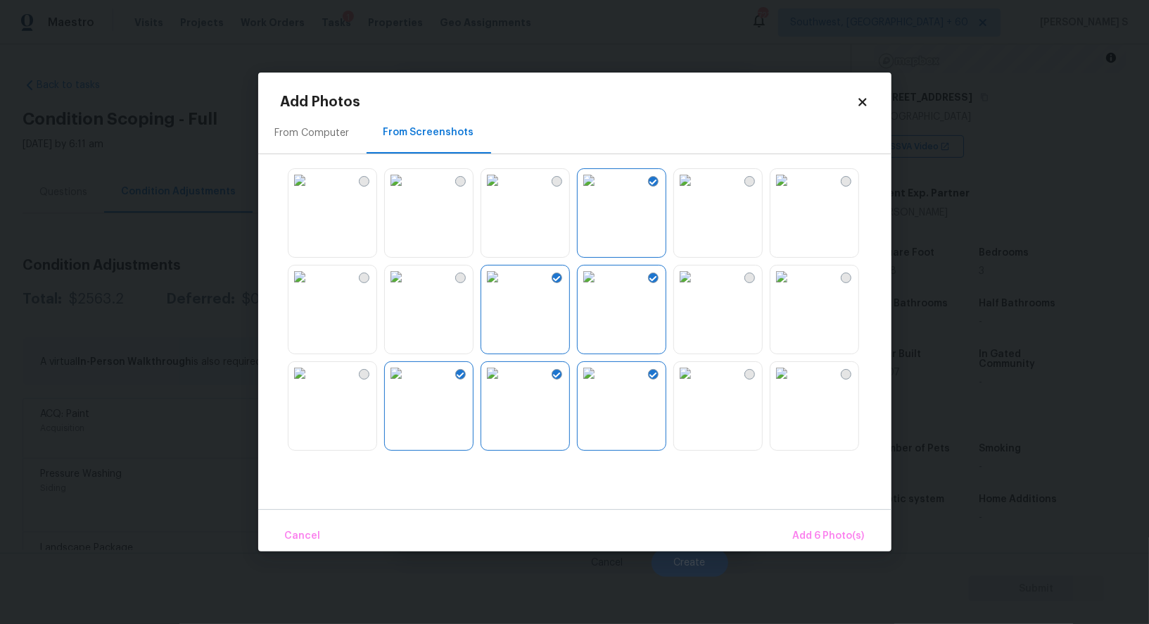
click at [768, 404] on div at bounding box center [586, 309] width 611 height 296
click at [697, 384] on img at bounding box center [685, 373] width 23 height 23
click at [827, 531] on span "Add 7 Photo(s)" at bounding box center [829, 536] width 72 height 18
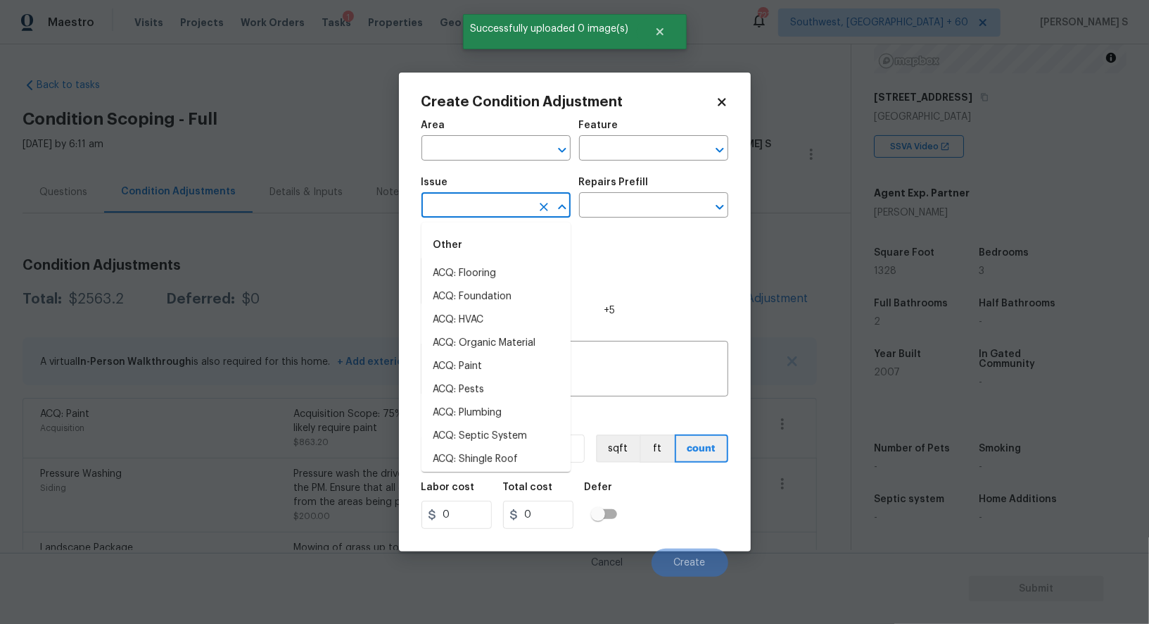
click at [484, 209] on input "text" at bounding box center [477, 207] width 110 height 22
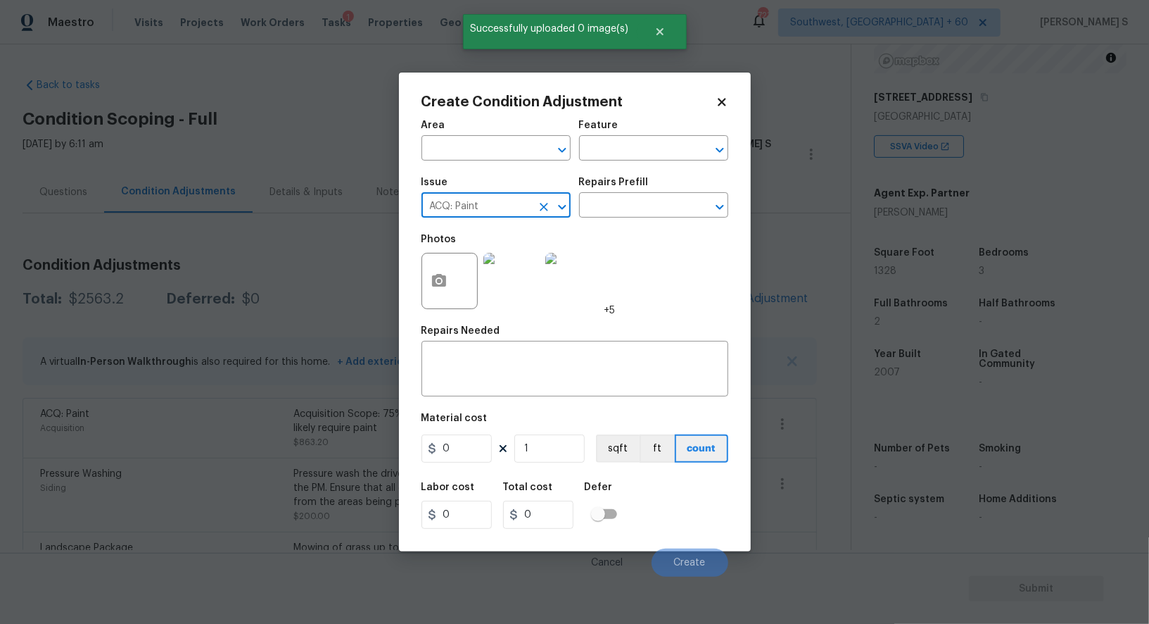
type input "ACQ: Paint"
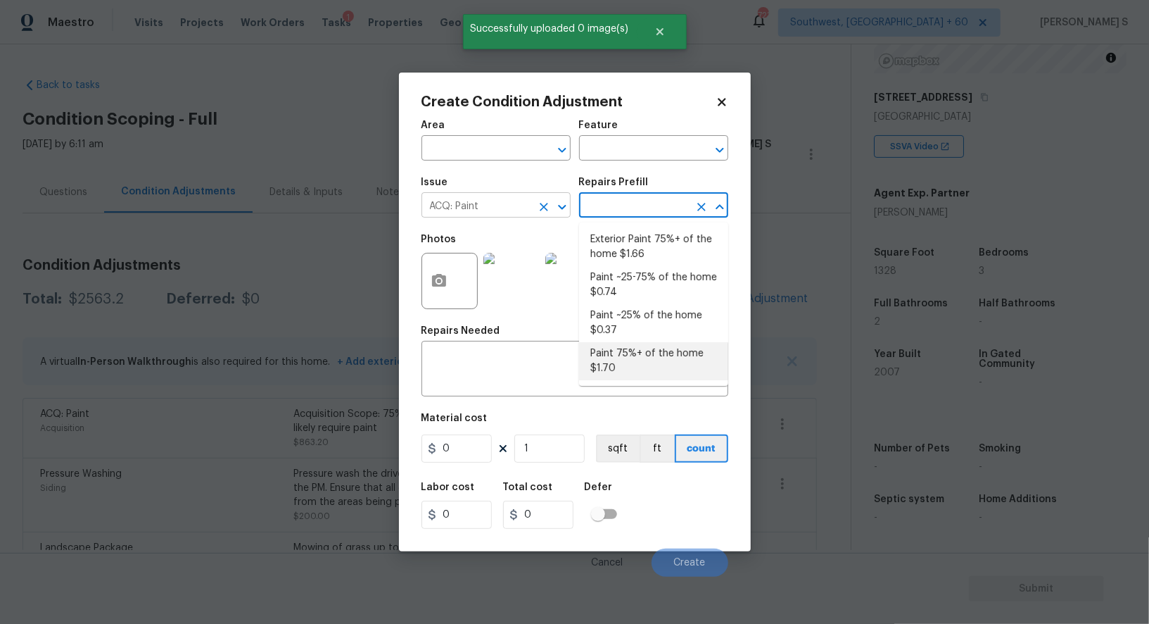
type input "Acquisition"
type textarea "Acquisition Scope: 75%+ of the home will likely require interior paint"
type input "1.7"
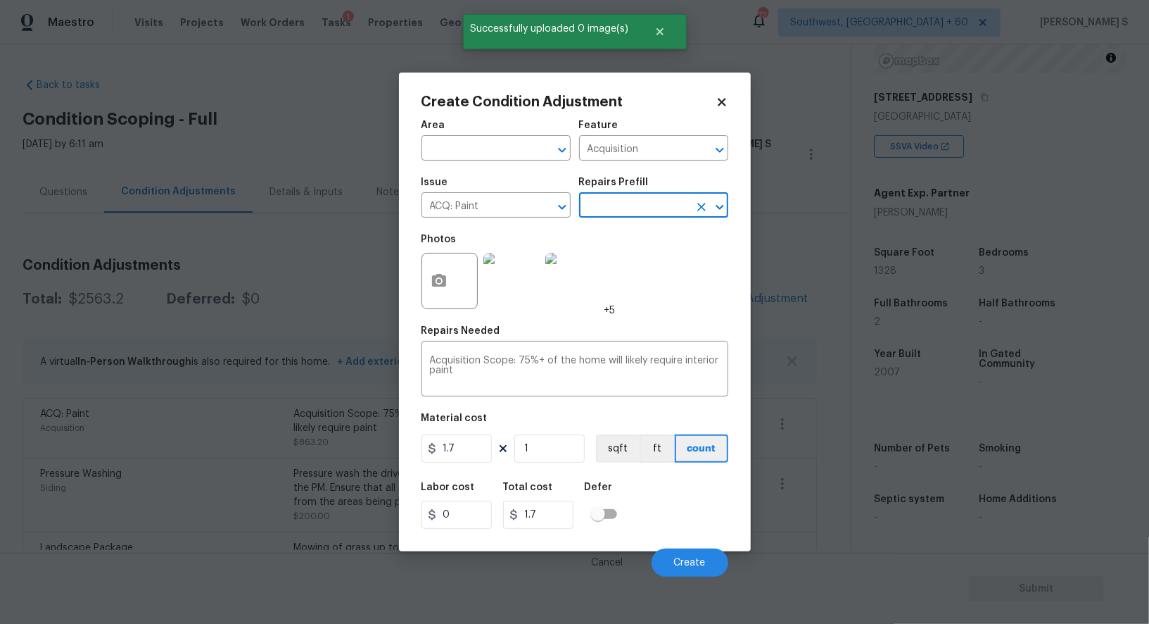
click at [650, 215] on input "text" at bounding box center [634, 207] width 110 height 22
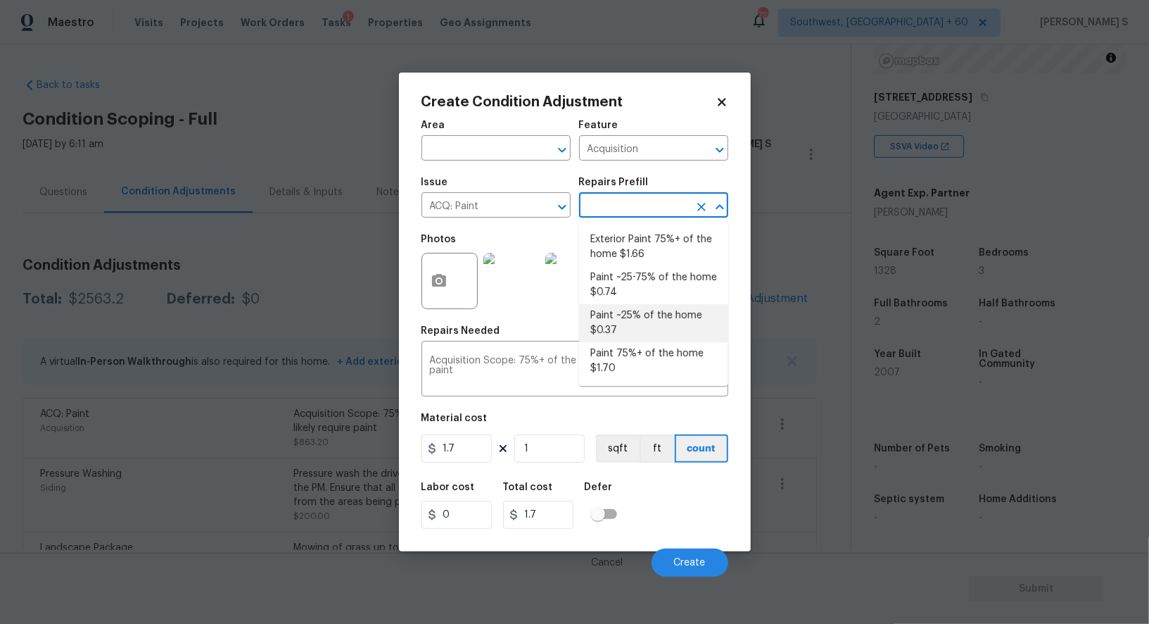
click at [661, 311] on li "Paint ~25% of the home $0.37" at bounding box center [653, 323] width 149 height 38
type textarea "Acquisition Scope: ~25% of the home needs interior paint"
type input "0.37"
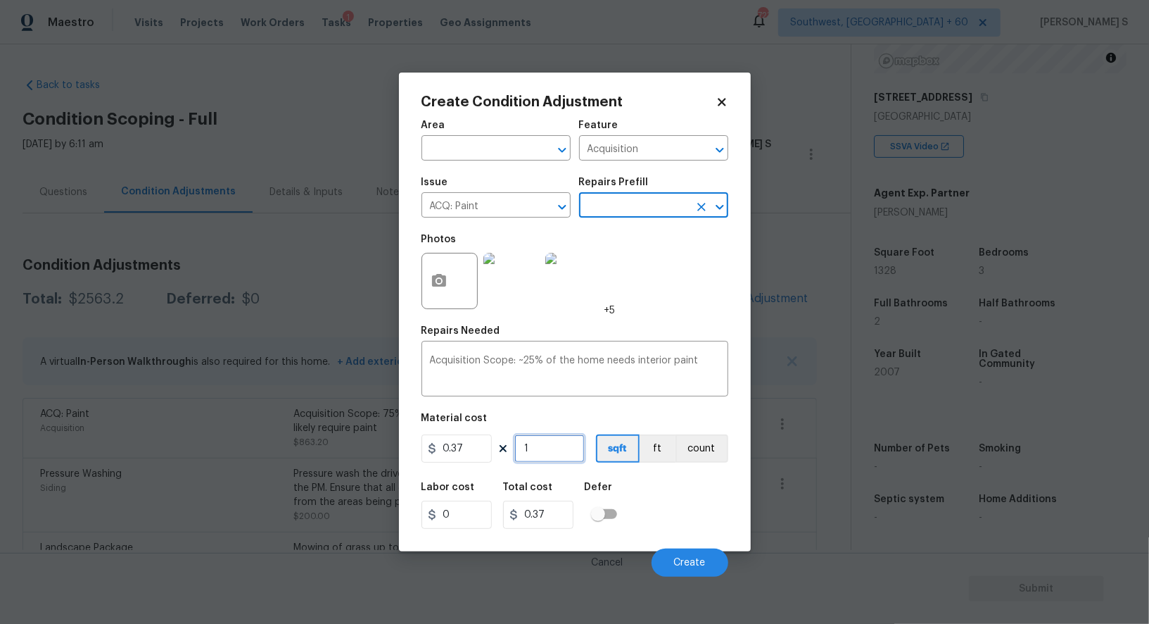
click at [562, 444] on input "1" at bounding box center [550, 448] width 70 height 28
type input "13"
type input "4.81"
type input "132"
type input "48.84"
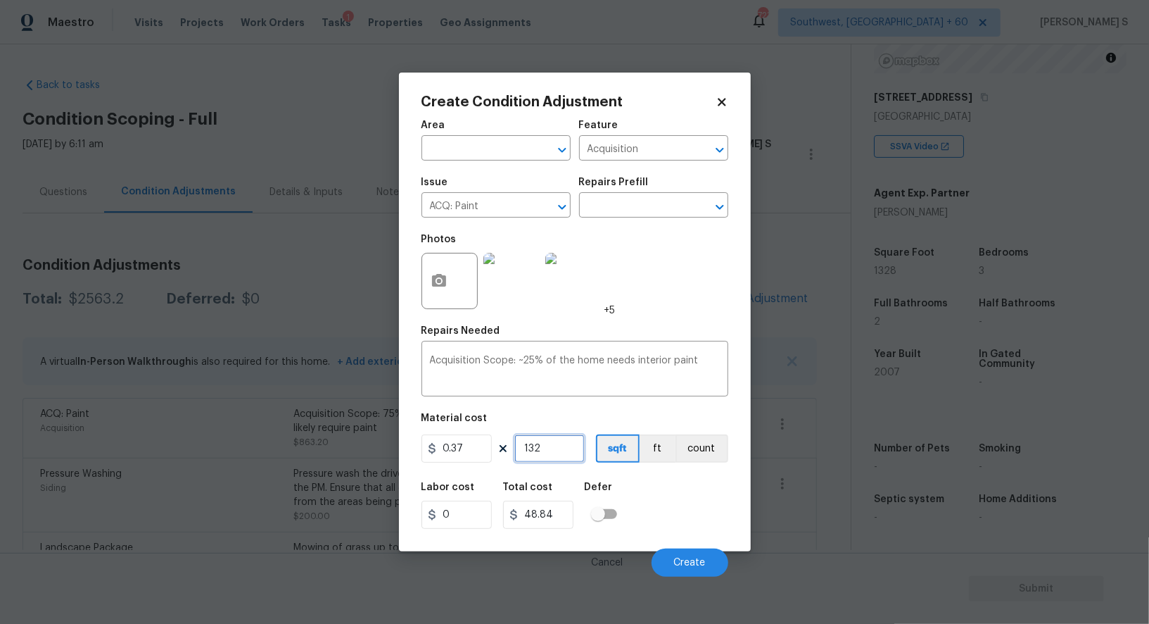
type input "1328"
type input "491.36"
type input "1328"
click at [671, 521] on div "Labor cost 0 Total cost 491.36 Defer" at bounding box center [575, 505] width 307 height 63
click at [681, 553] on button "Create" at bounding box center [690, 562] width 77 height 28
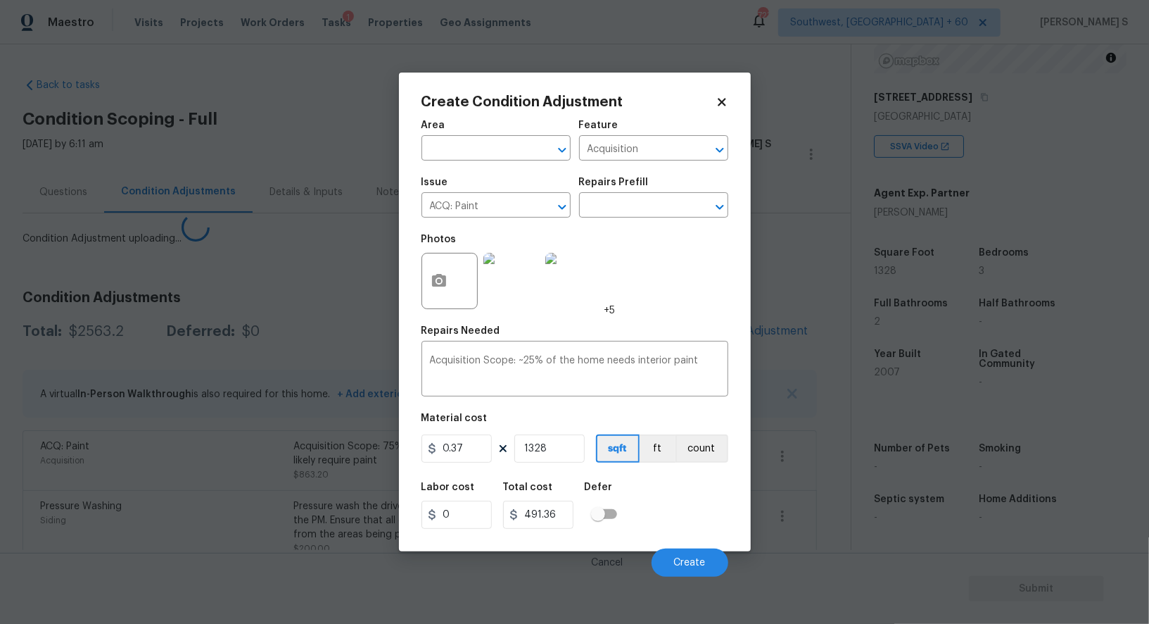
click at [272, 526] on body "Maestro Visits Projects Work Orders Tasks 1 Properties Geo Assignments 723 Sout…" at bounding box center [574, 312] width 1149 height 624
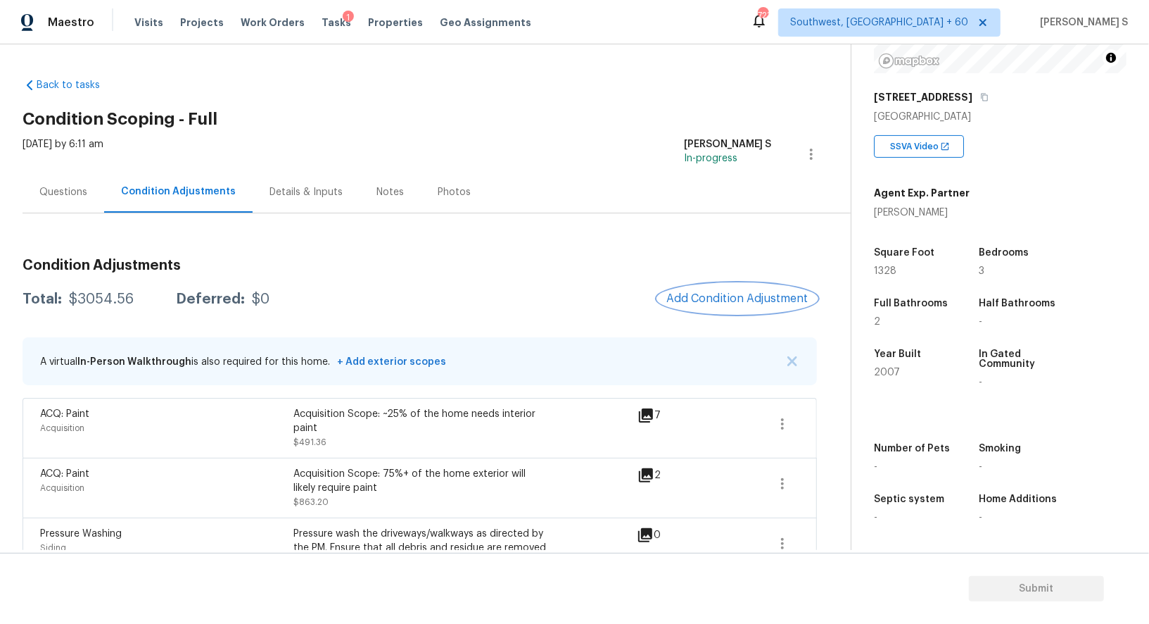
click at [739, 307] on button "Add Condition Adjustment" at bounding box center [737, 299] width 159 height 30
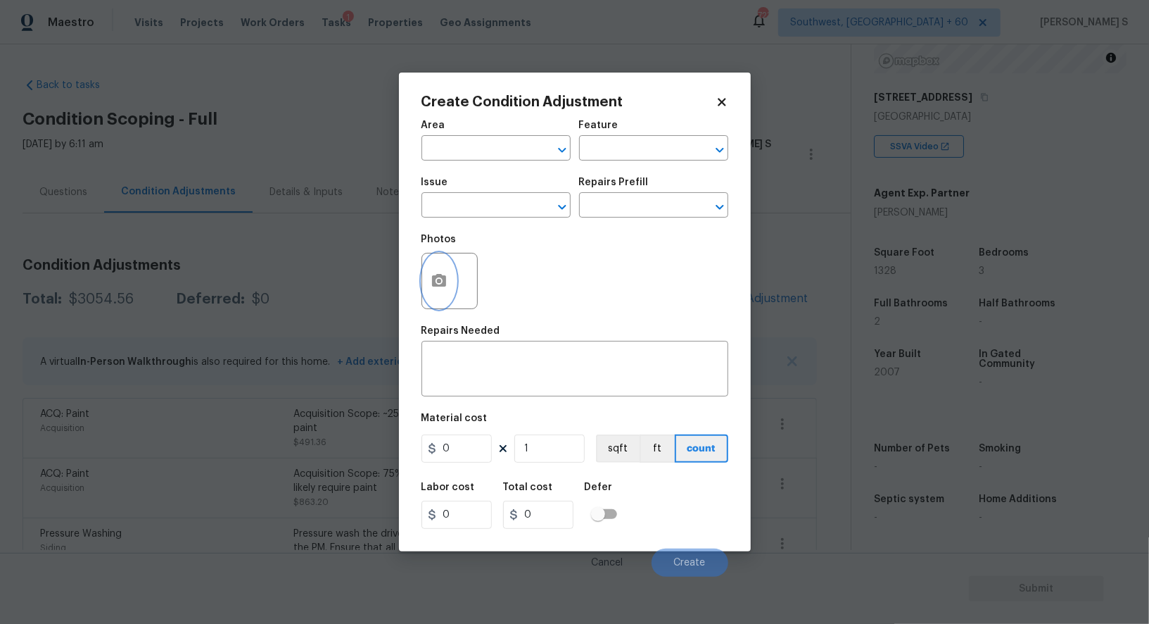
click at [435, 281] on icon "button" at bounding box center [439, 280] width 14 height 13
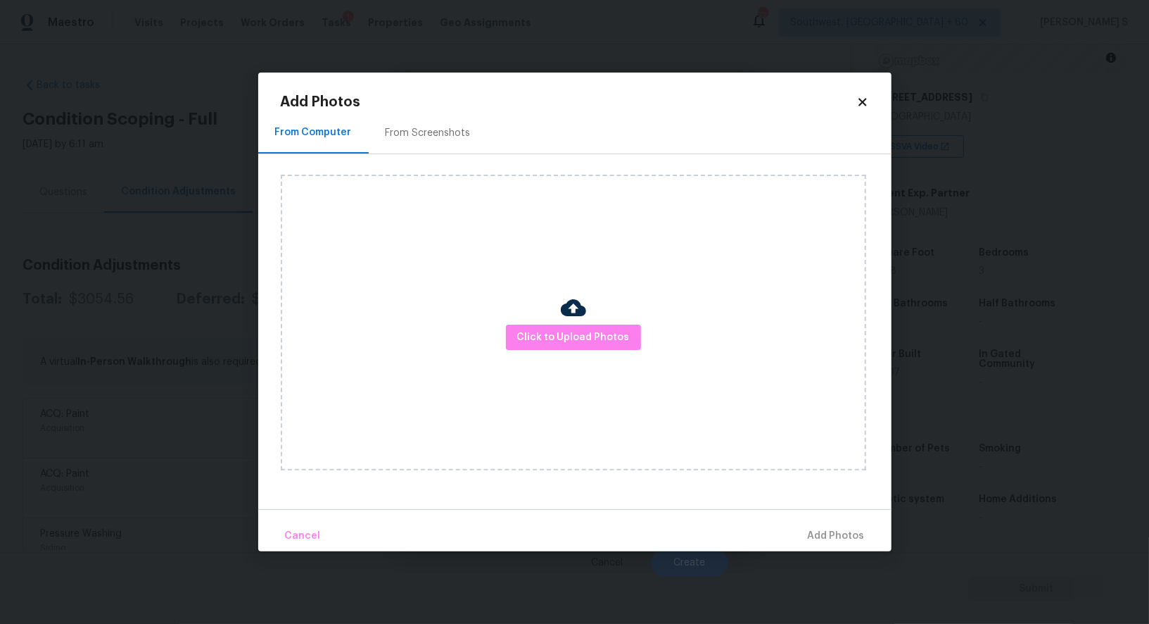
click at [407, 140] on div "From Screenshots" at bounding box center [428, 133] width 119 height 42
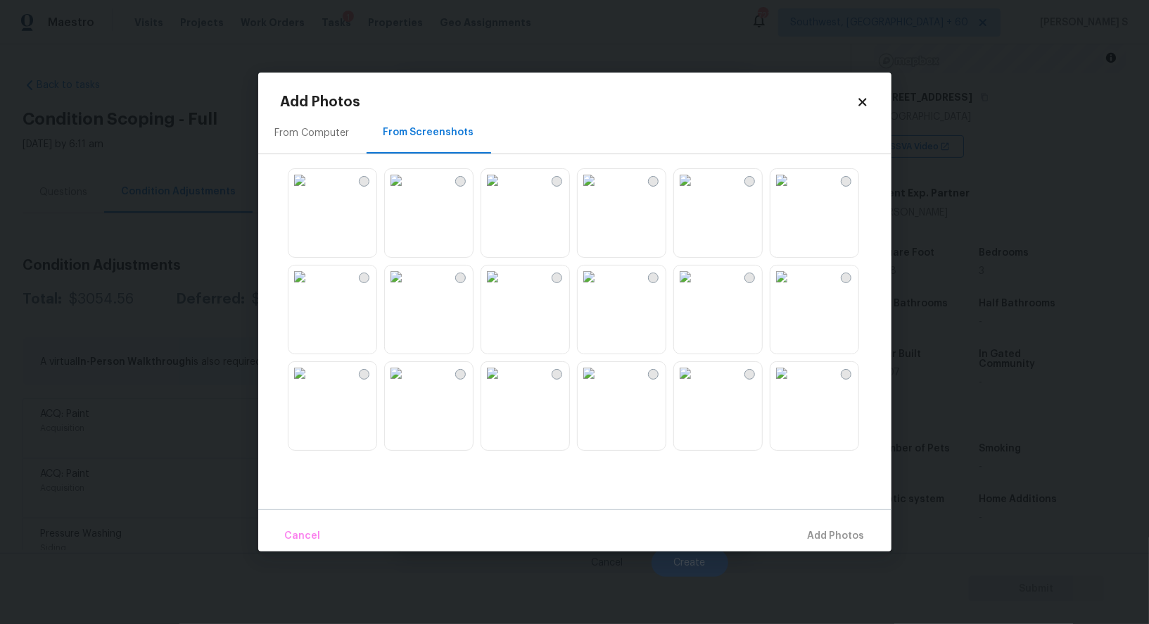
click at [697, 384] on img at bounding box center [685, 373] width 23 height 23
click at [600, 384] on img at bounding box center [589, 373] width 23 height 23
click at [488, 384] on img at bounding box center [492, 373] width 23 height 23
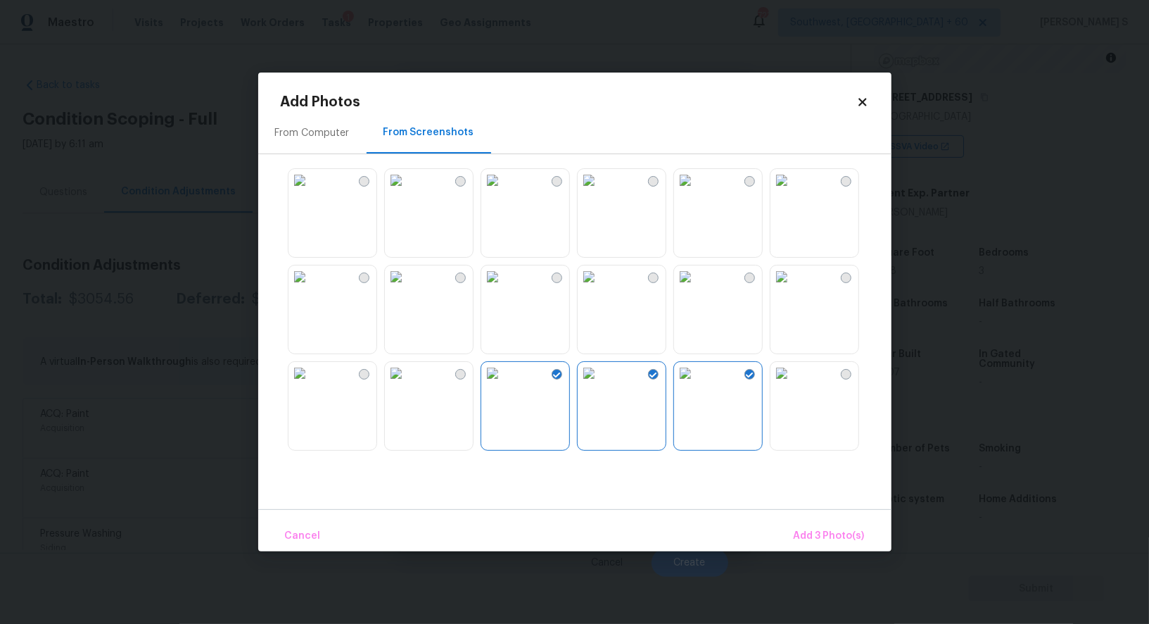
click at [408, 384] on img at bounding box center [396, 373] width 23 height 23
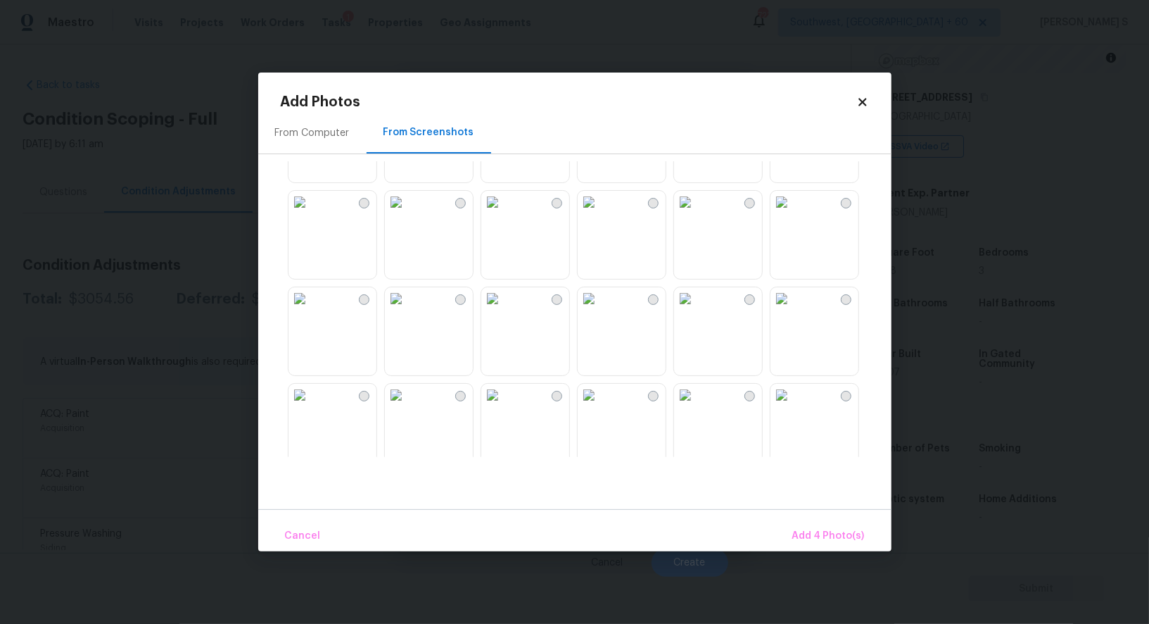
scroll to position [553, 0]
click at [586, 217] on img at bounding box center [589, 206] width 23 height 23
click at [504, 217] on img at bounding box center [492, 206] width 23 height 23
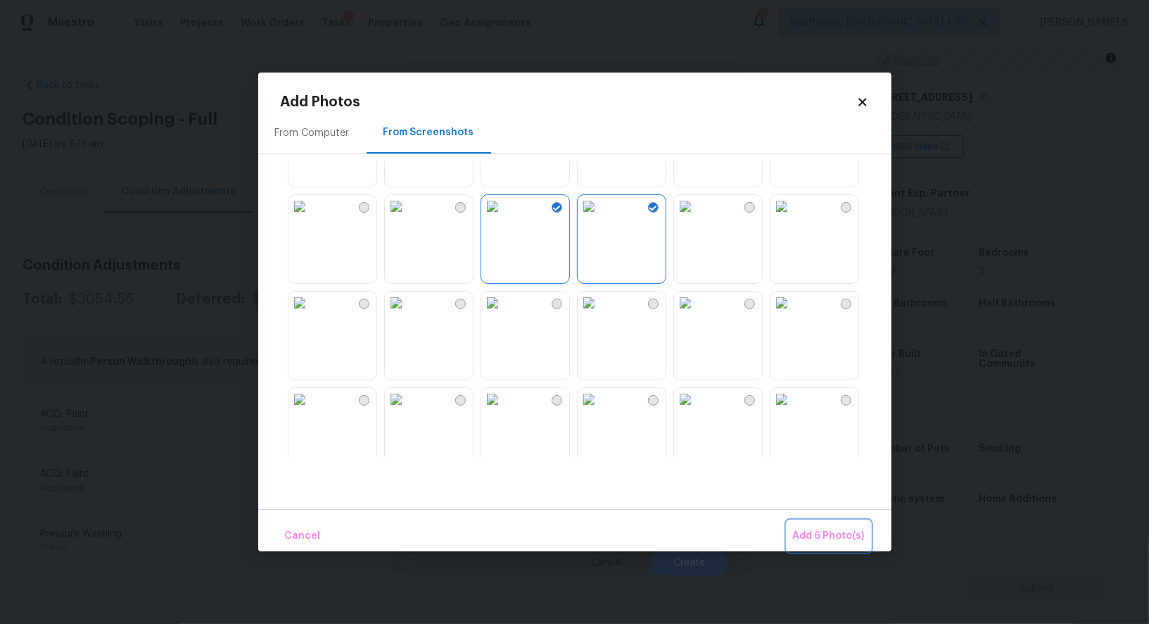
click at [831, 528] on span "Add 6 Photo(s)" at bounding box center [829, 536] width 72 height 18
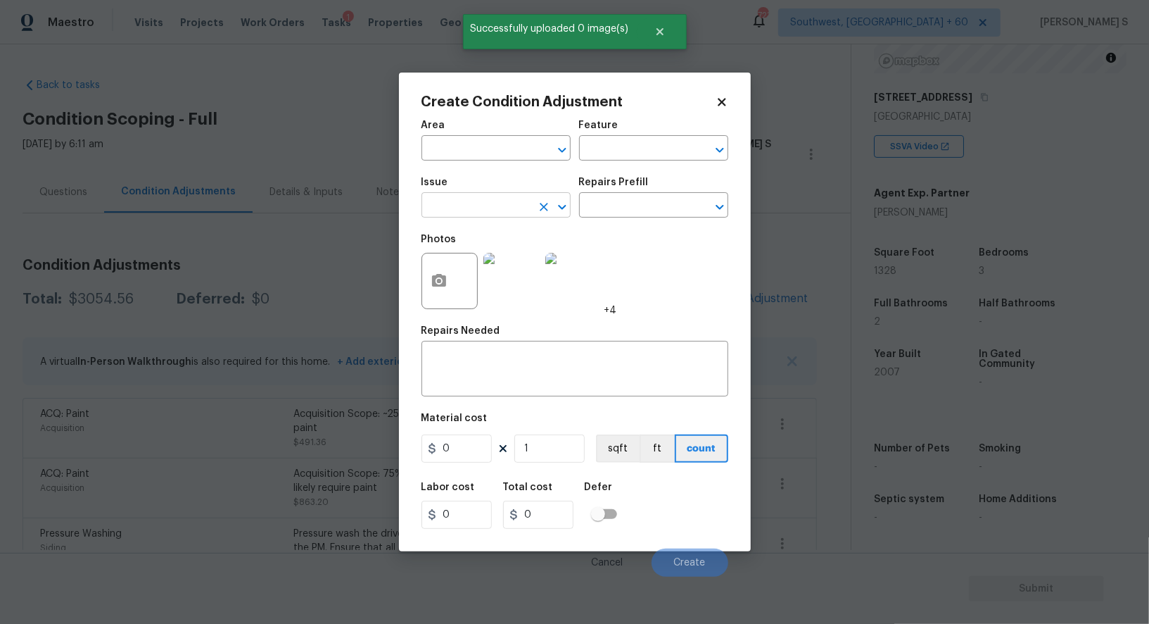
click at [487, 214] on input "text" at bounding box center [477, 207] width 110 height 22
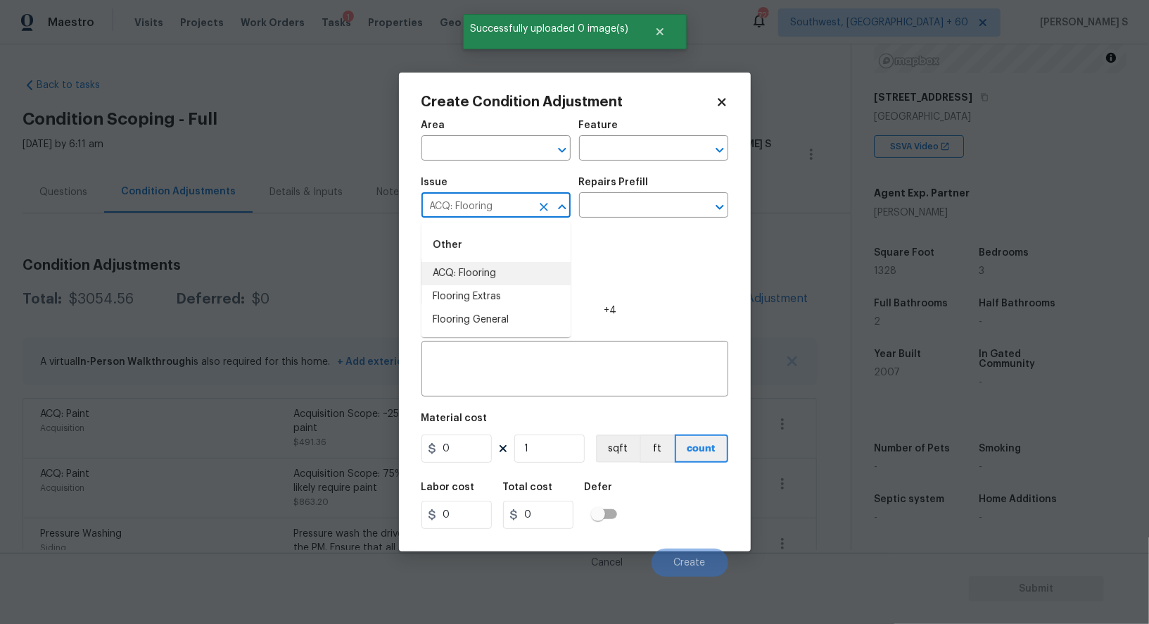
type input "ACQ: Flooring"
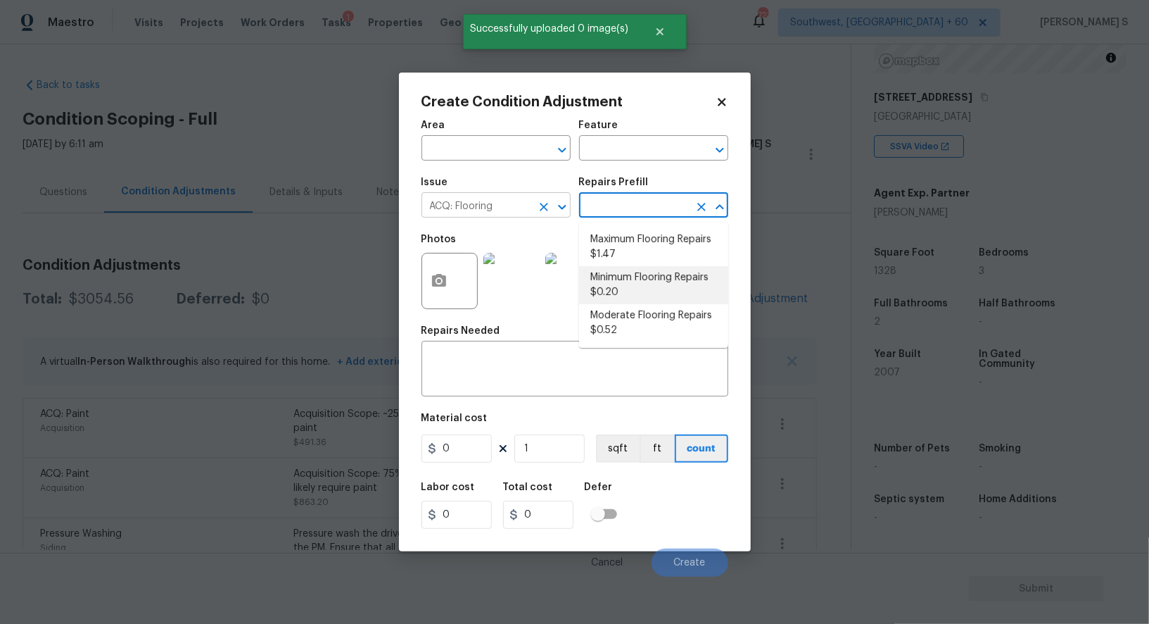
type input "Acquisition"
type textarea "Acquisition Scope: Minimum flooring repairs"
type input "0.2"
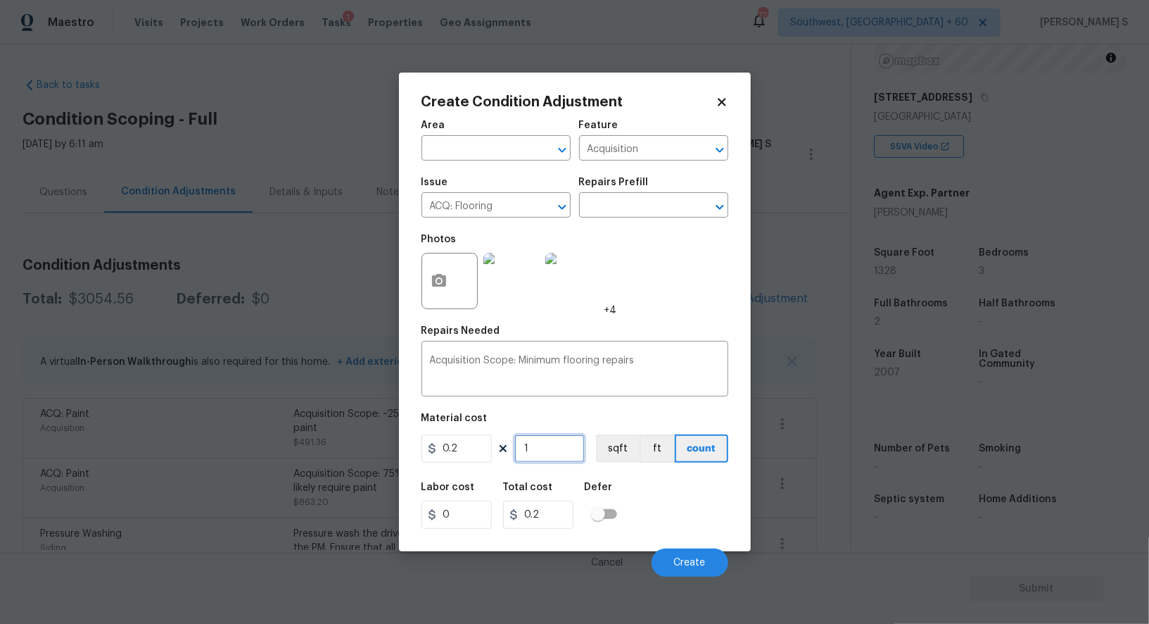
click at [571, 450] on input "1" at bounding box center [550, 448] width 70 height 28
paste input "328"
type input "1328"
type input "265.6"
type input "1328"
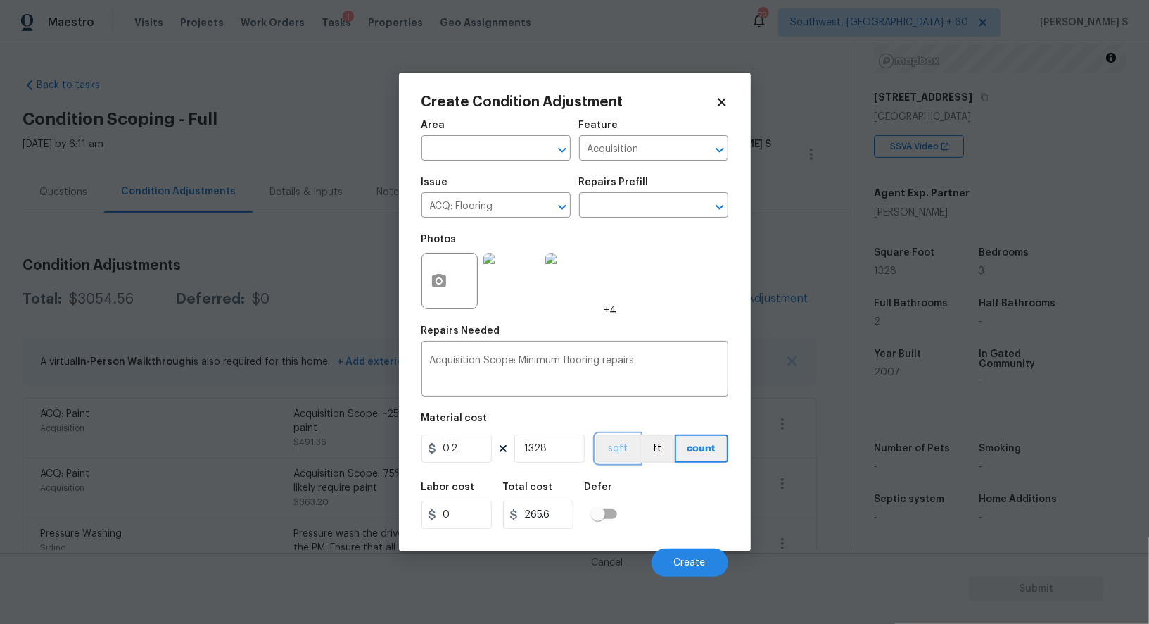
click at [608, 454] on button "sqft" at bounding box center [618, 448] width 44 height 28
click at [661, 523] on div "Labor cost 0 Total cost 265.6 Defer" at bounding box center [575, 505] width 307 height 63
click at [711, 570] on button "Create" at bounding box center [690, 562] width 77 height 28
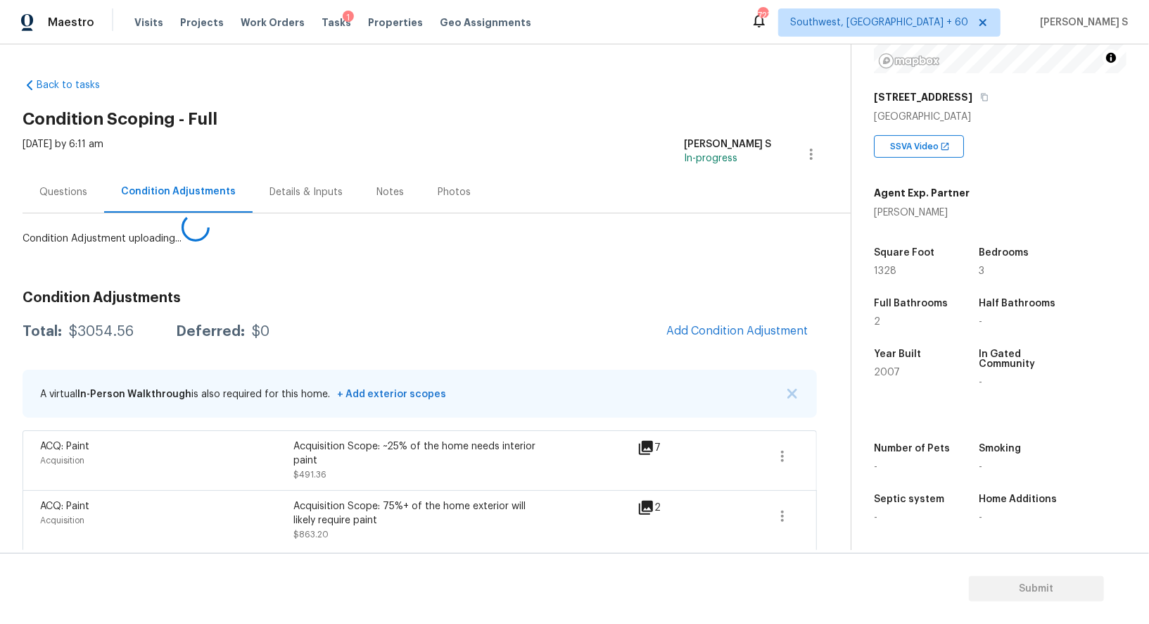
click at [325, 483] on body "Maestro Visits Projects Work Orders Tasks 1 Properties Geo Assignments 723 Sout…" at bounding box center [574, 312] width 1149 height 624
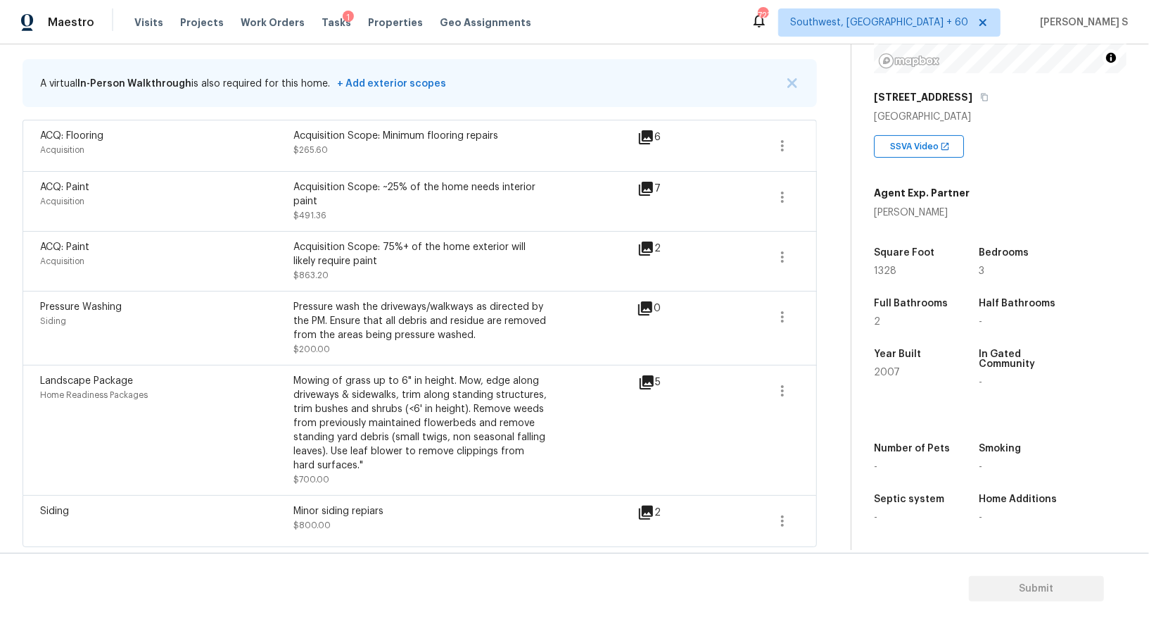
scroll to position [190, 0]
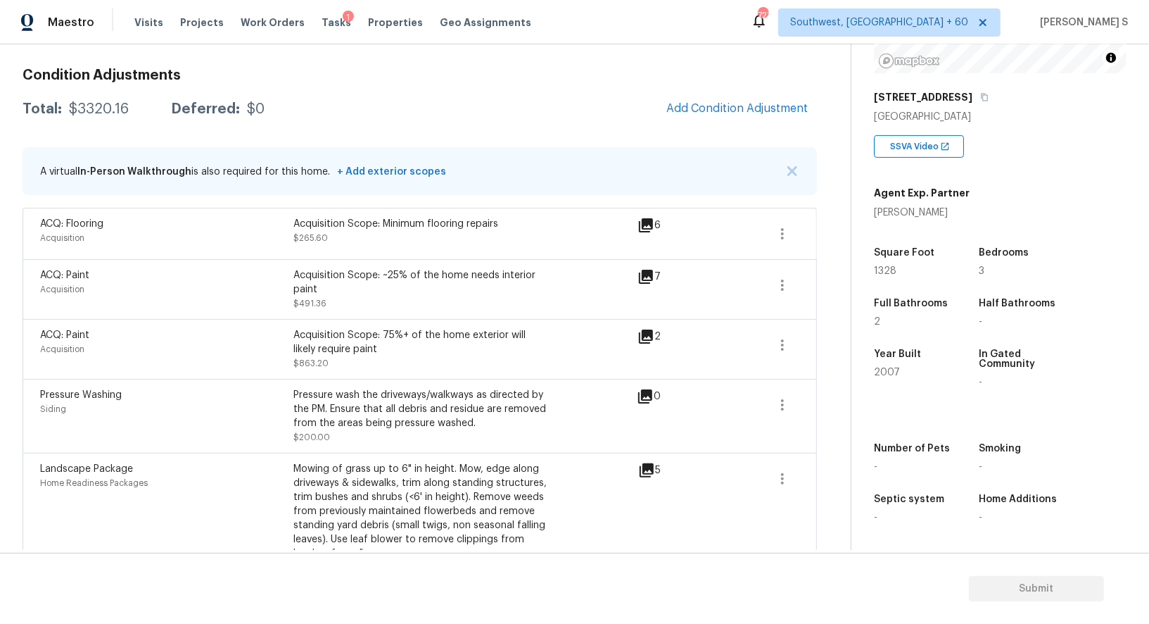
click at [653, 102] on div "Total: $3320.16 Deferred: $0 Add Condition Adjustment" at bounding box center [420, 109] width 795 height 31
click at [703, 102] on span "Add Condition Adjustment" at bounding box center [738, 108] width 142 height 13
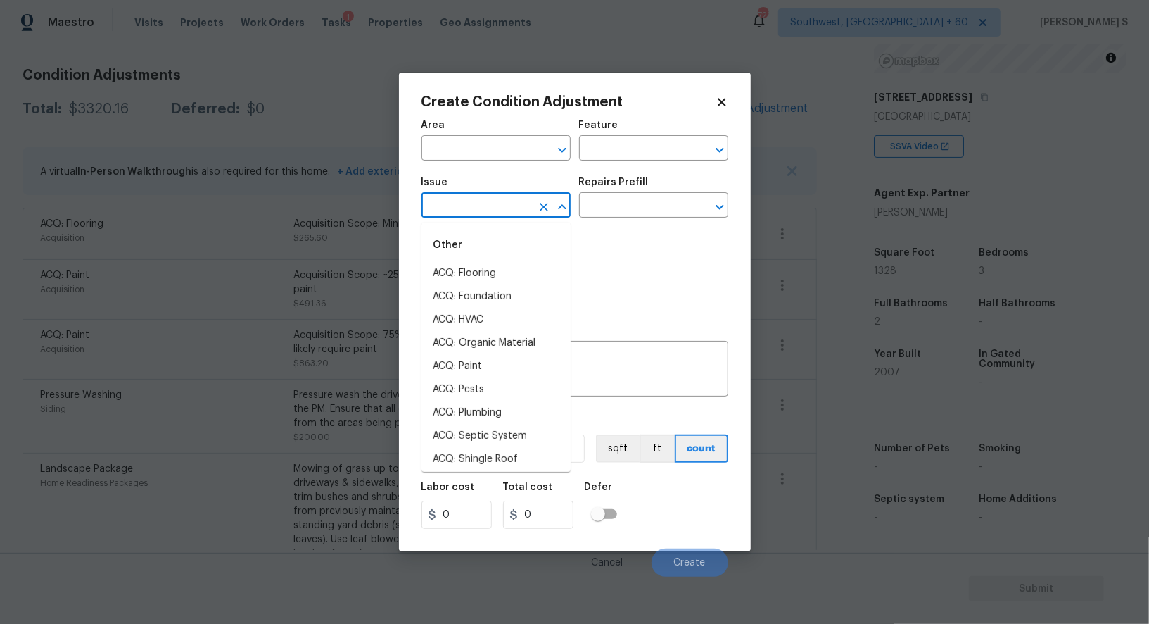
click at [471, 201] on input "text" at bounding box center [477, 207] width 110 height 22
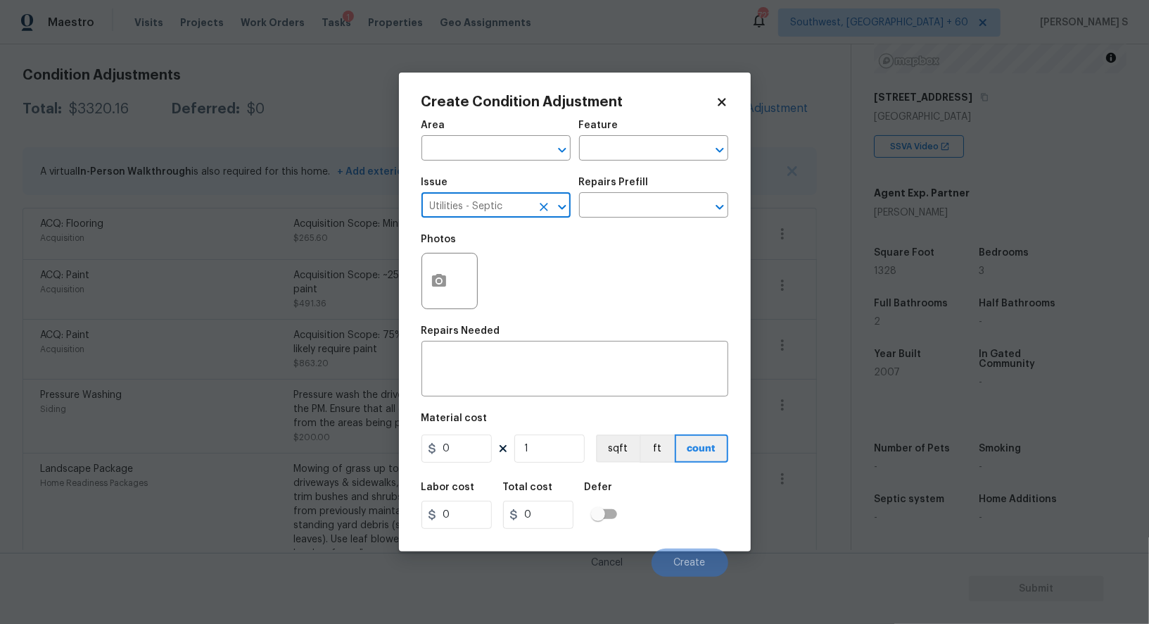
type input "Utilities - Septic"
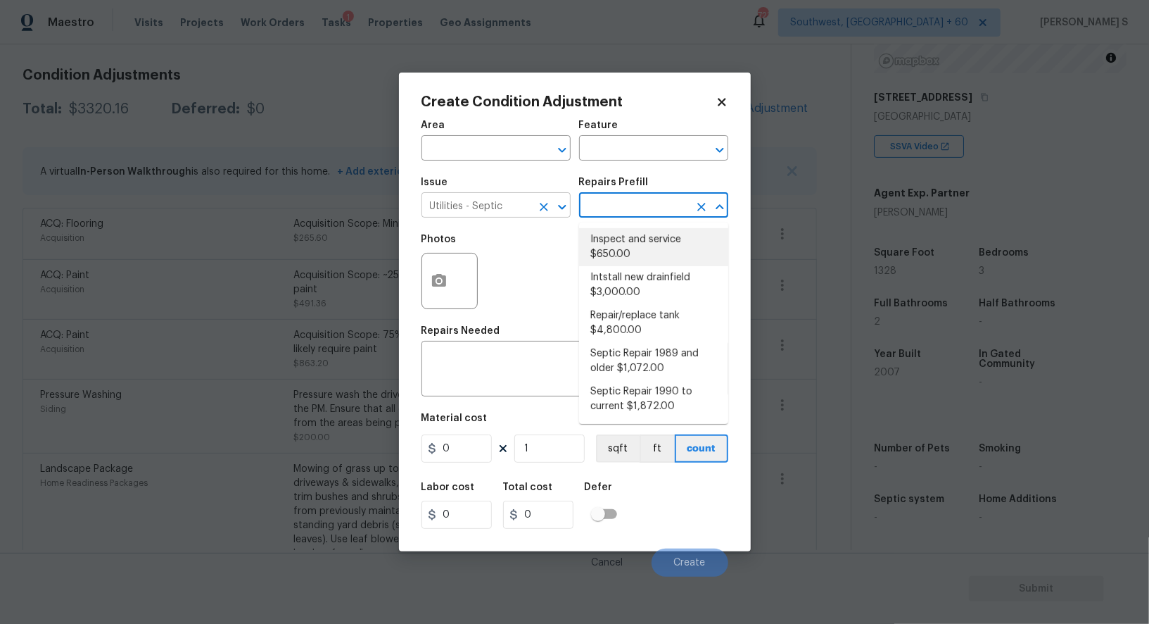
type textarea "Pump and inspect septic tank and provide clean bill of health from specialist c…"
type input "650"
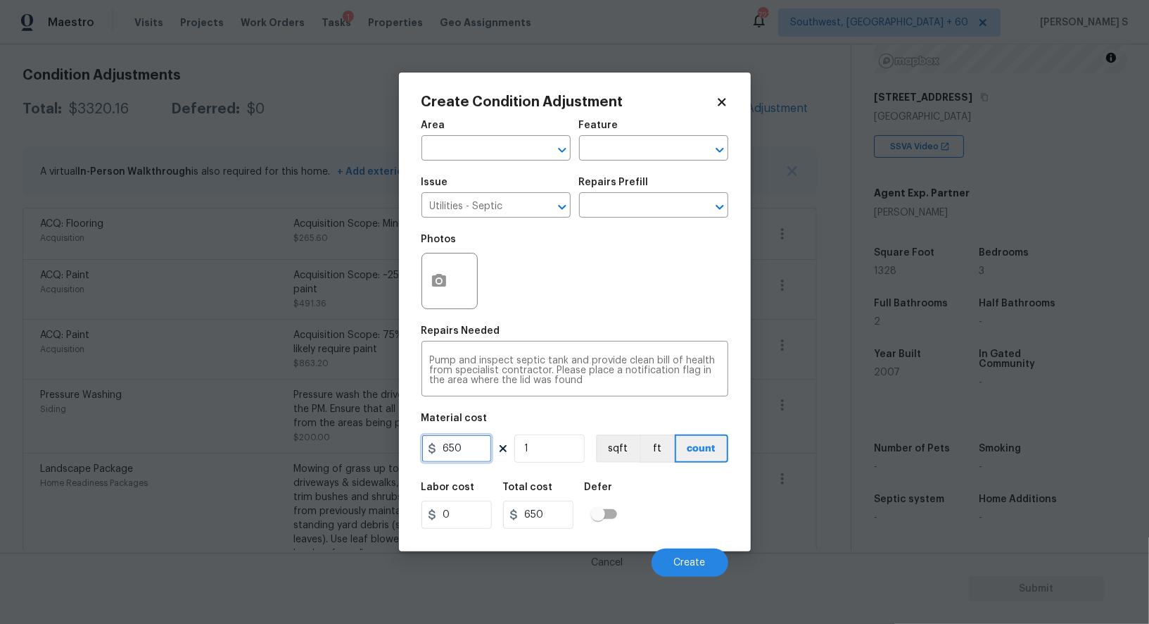
click at [472, 447] on input "650" at bounding box center [457, 448] width 70 height 28
type input "2000"
click at [700, 560] on span "Create" at bounding box center [690, 562] width 32 height 11
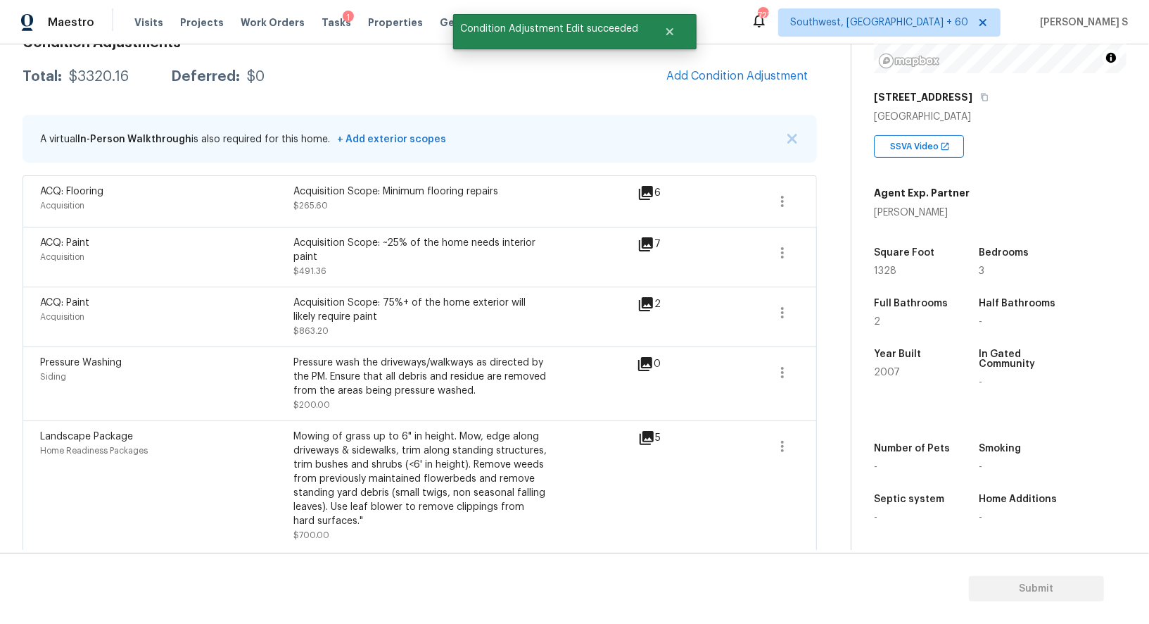
click at [156, 486] on body "Maestro Visits Projects Work Orders Tasks 1 Properties Geo Assignments 723 Sout…" at bounding box center [574, 312] width 1149 height 624
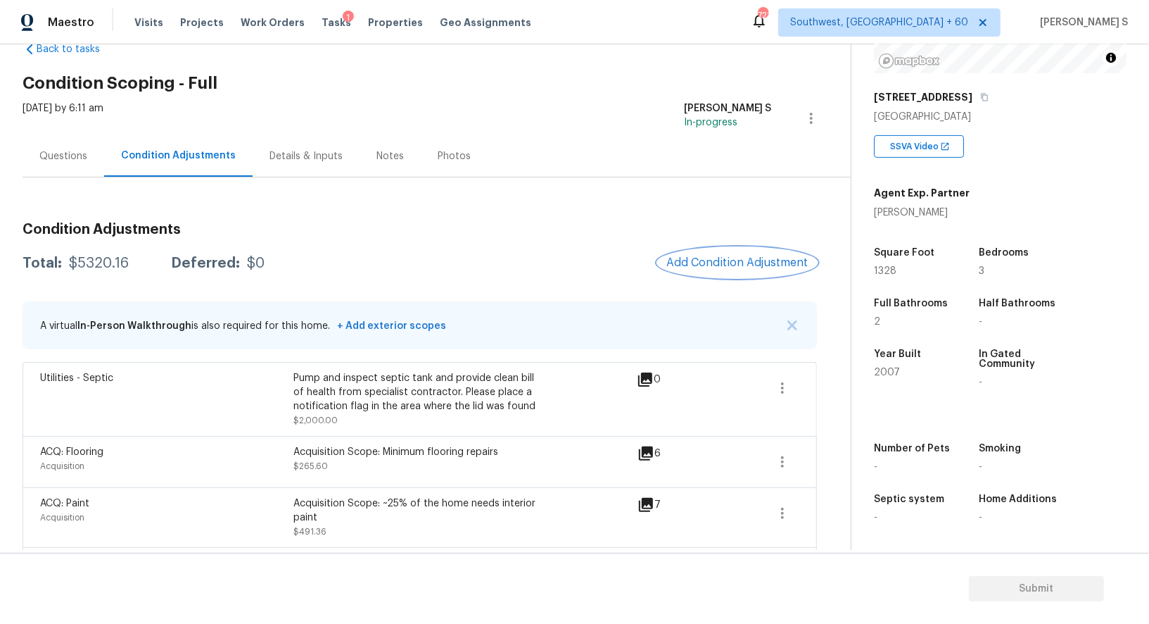
scroll to position [0, 0]
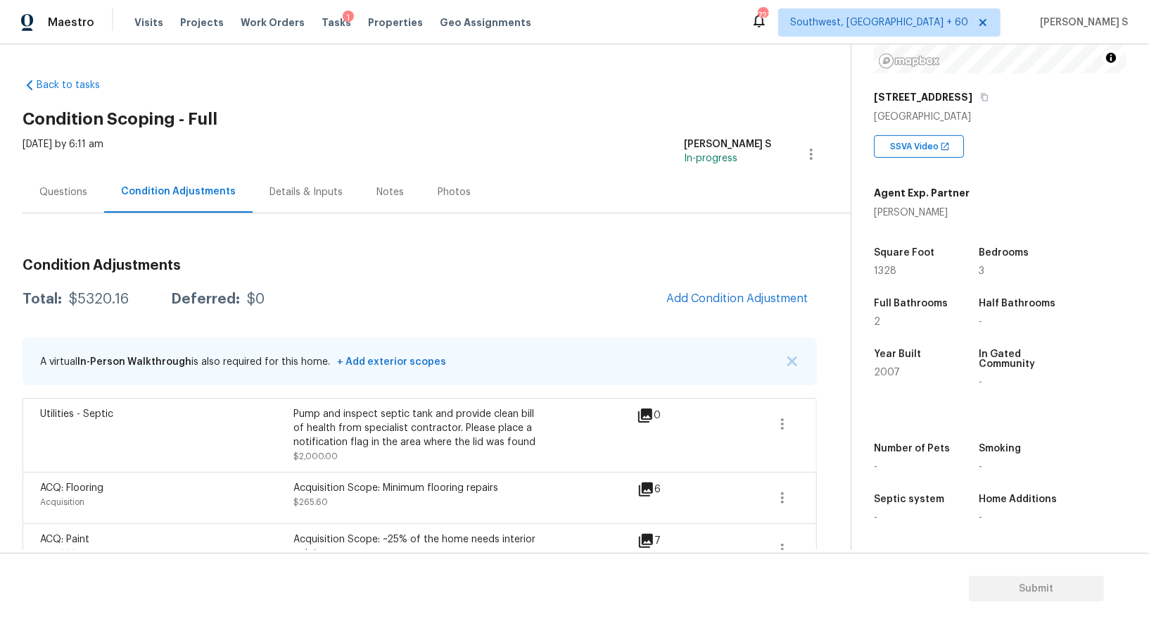
click at [86, 294] on div "$5320.16" at bounding box center [99, 299] width 60 height 14
copy div "5320.16"
click at [750, 296] on span "Add Condition Adjustment" at bounding box center [738, 298] width 142 height 13
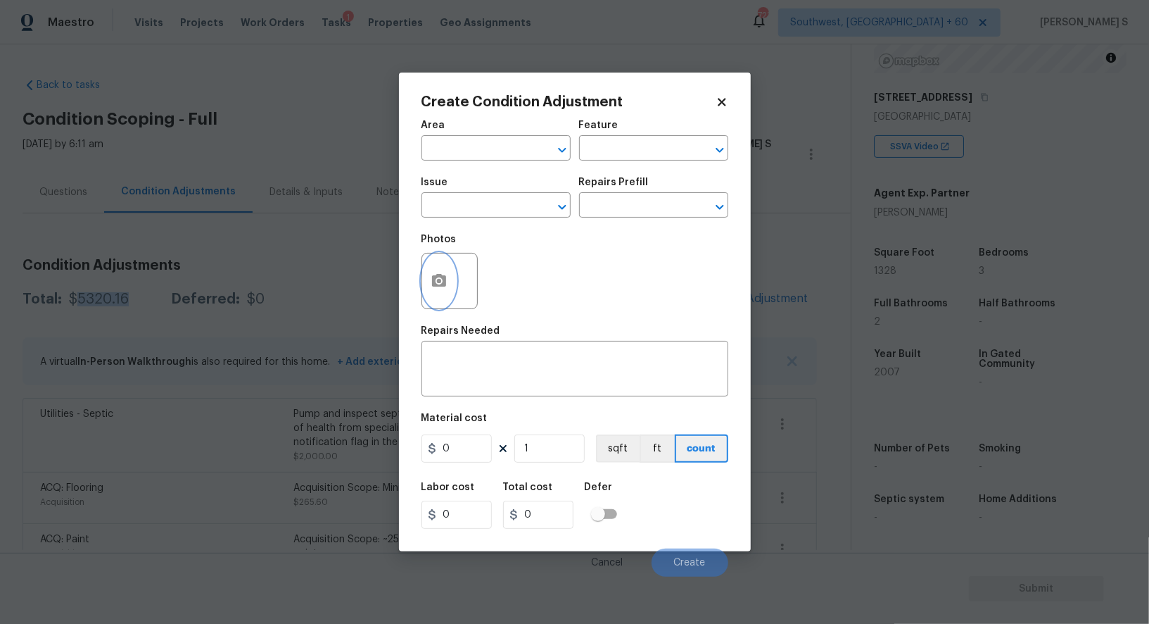
click at [443, 284] on icon "button" at bounding box center [439, 280] width 14 height 13
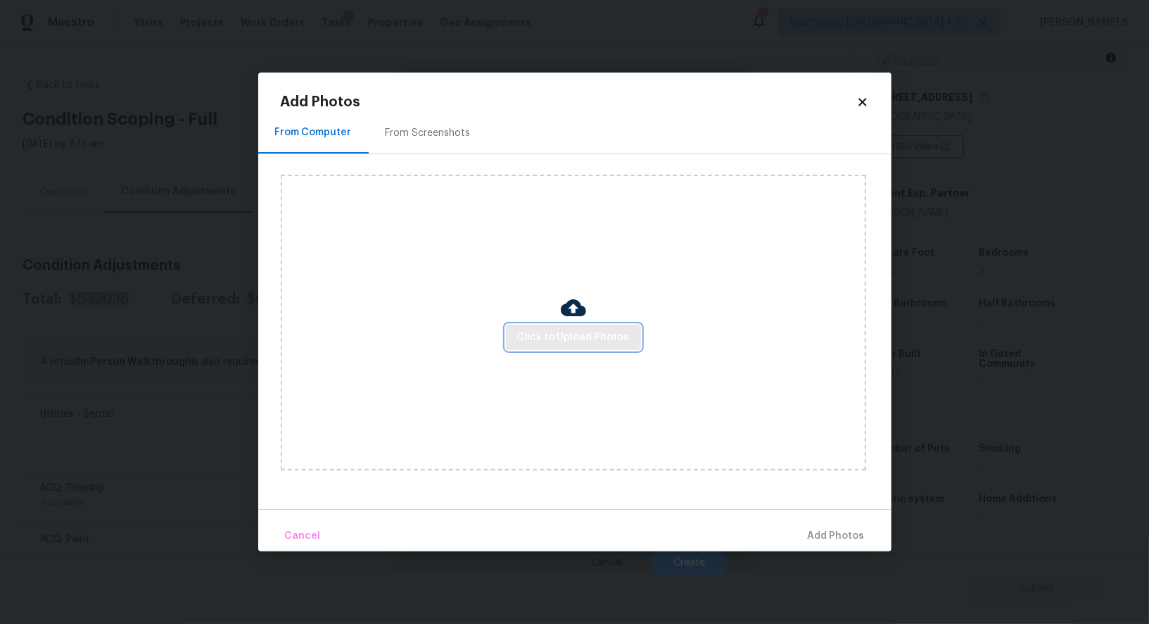
click at [558, 334] on span "Click to Upload Photos" at bounding box center [573, 338] width 113 height 18
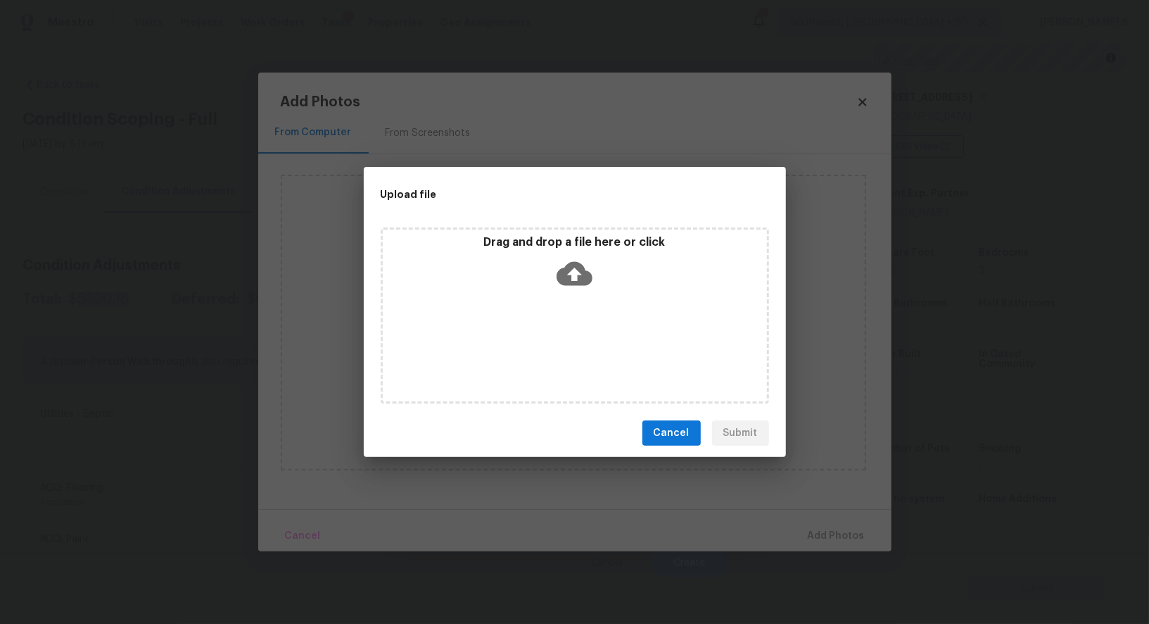
click at [558, 334] on div "Drag and drop a file here or click" at bounding box center [575, 315] width 389 height 176
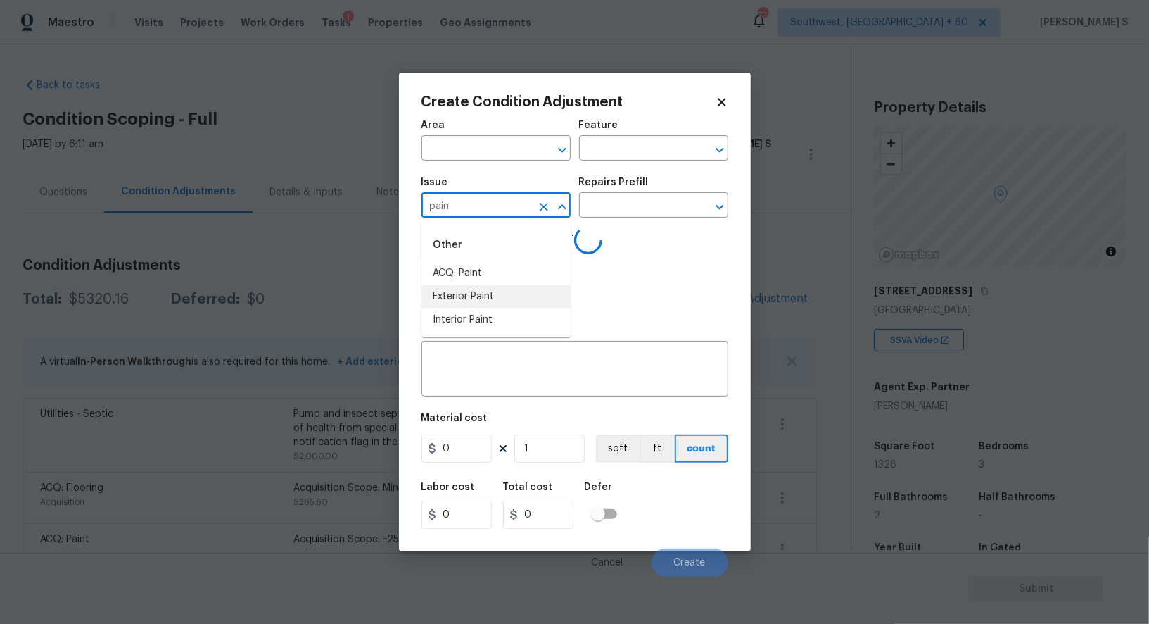
scroll to position [194, 0]
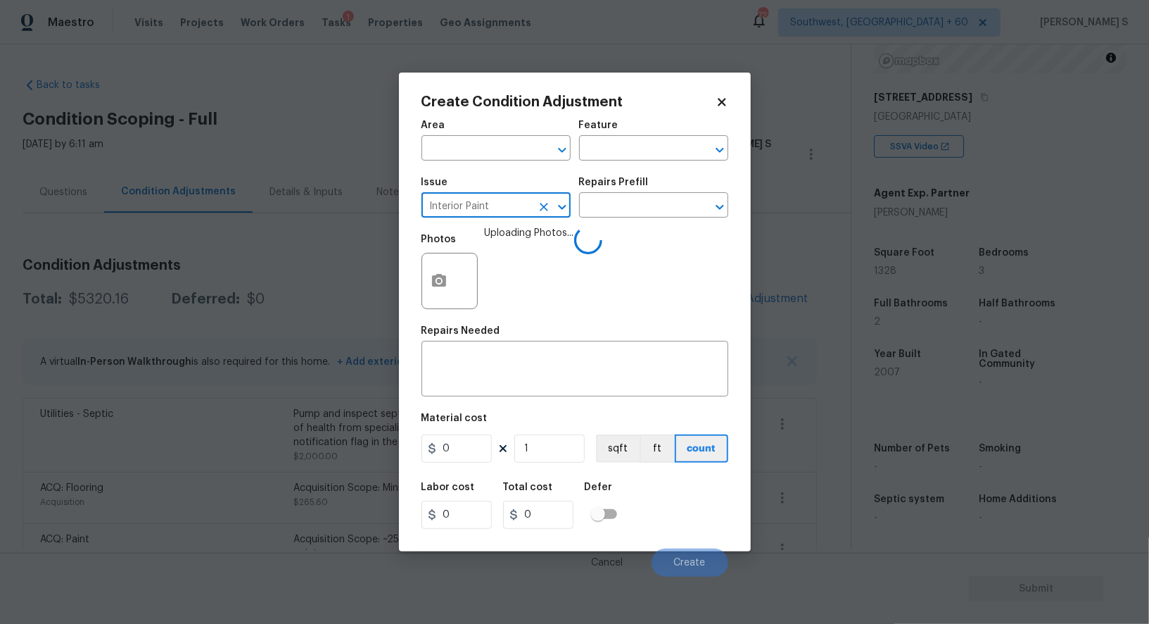
type input "Interior Paint"
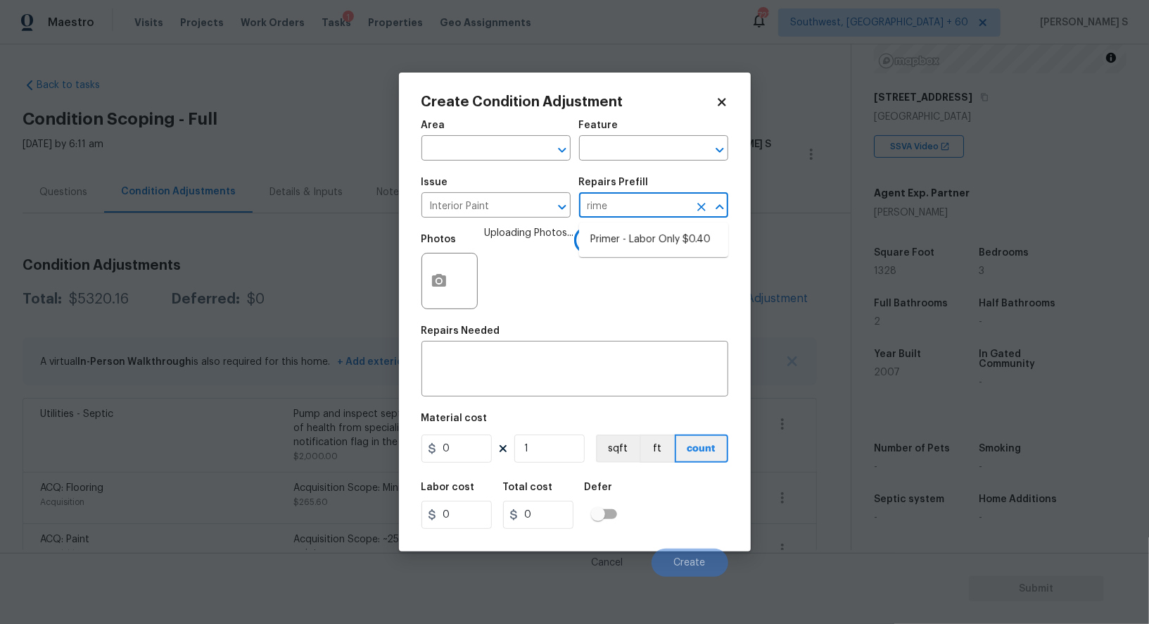
type input "[PERSON_NAME]"
type input "Overall Paint"
type input "0.4"
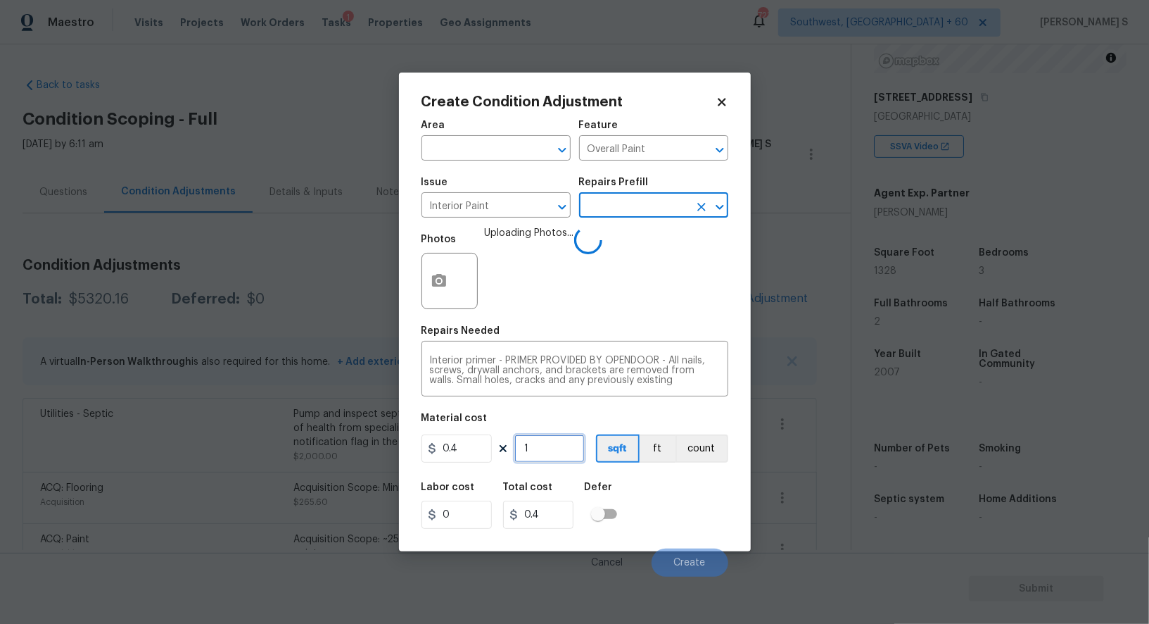
click at [553, 460] on input "1" at bounding box center [550, 448] width 70 height 28
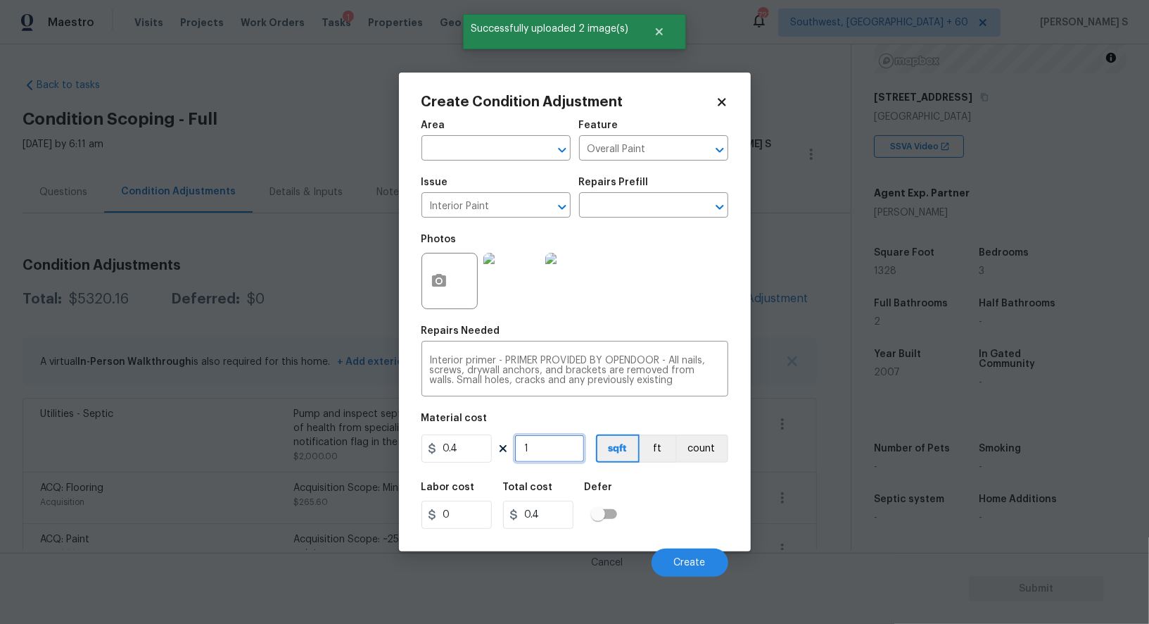
type input "5"
type input "2"
type input "50"
type input "20"
type input "500"
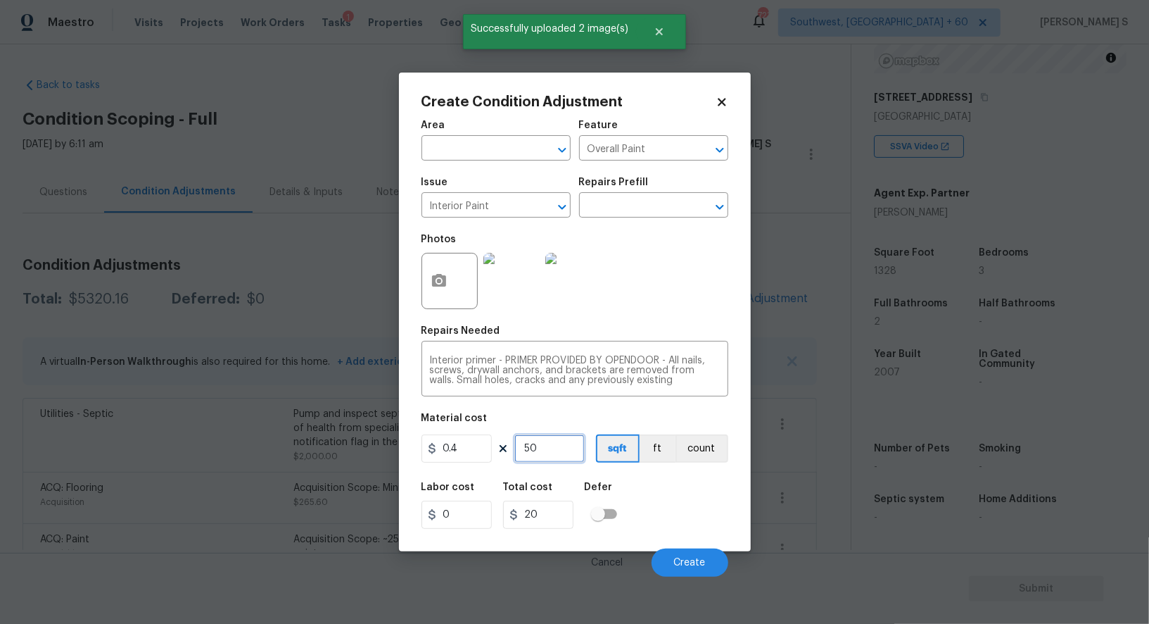
type input "200"
type input "500"
click at [694, 557] on button "Create" at bounding box center [690, 562] width 77 height 28
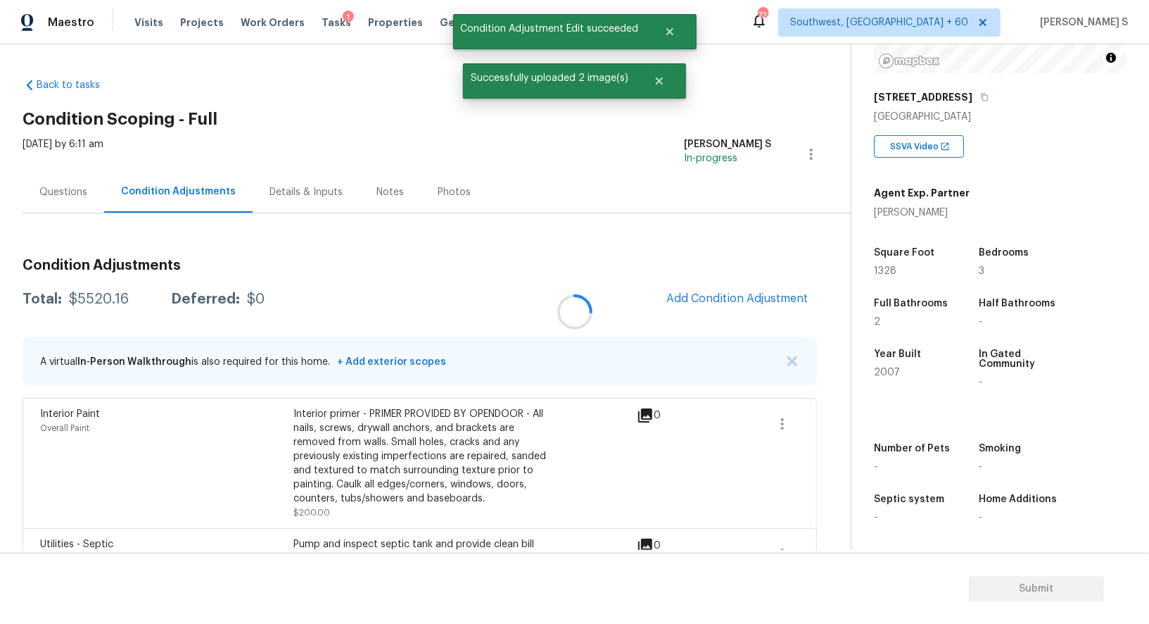
click at [247, 376] on div at bounding box center [574, 312] width 1149 height 624
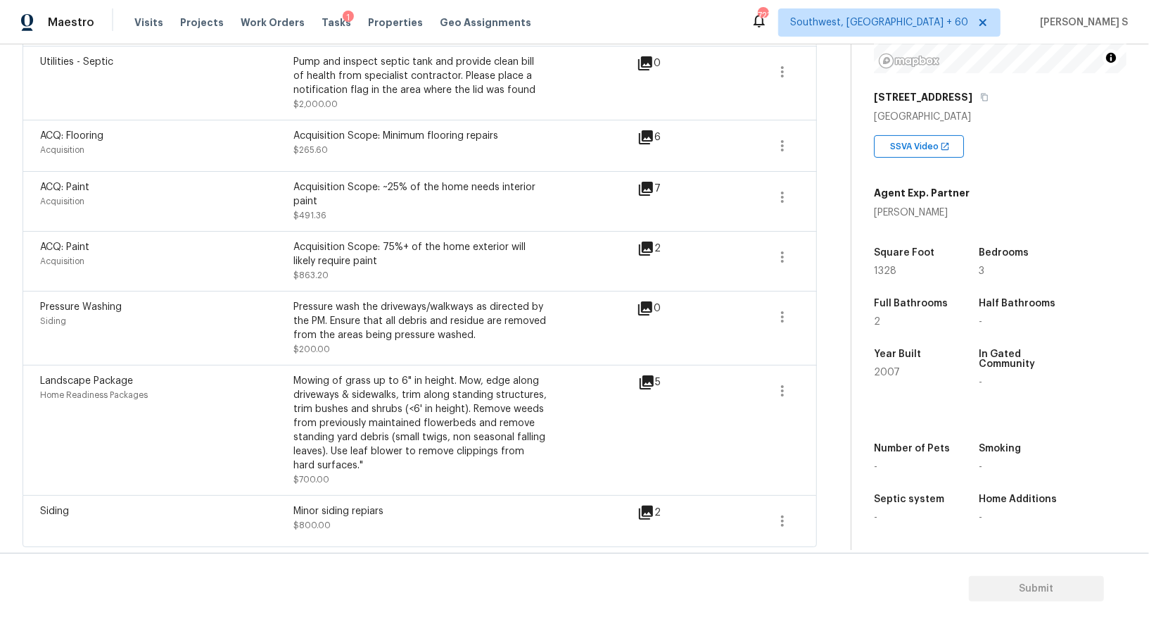
scroll to position [0, 0]
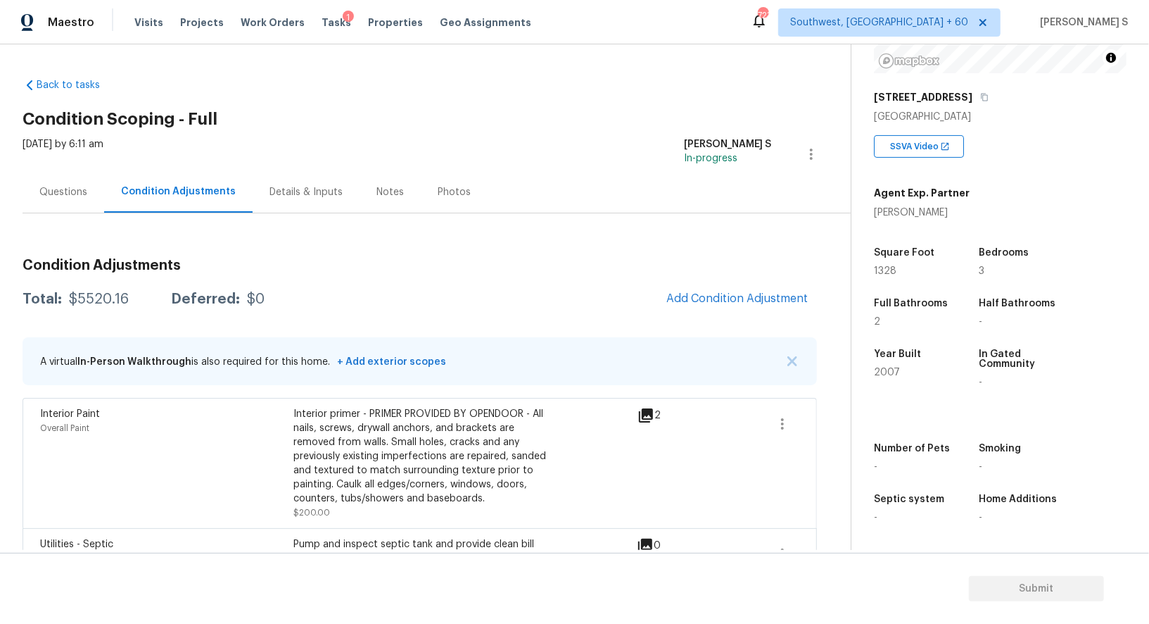
click at [84, 291] on div "Total: $5520.16 Deferred: $0 Add Condition Adjustment" at bounding box center [420, 299] width 795 height 31
click at [115, 305] on div "Total: $5520.16 Deferred: $0 Add Condition Adjustment" at bounding box center [420, 299] width 795 height 31
click at [103, 298] on div "$5520.16" at bounding box center [99, 299] width 60 height 14
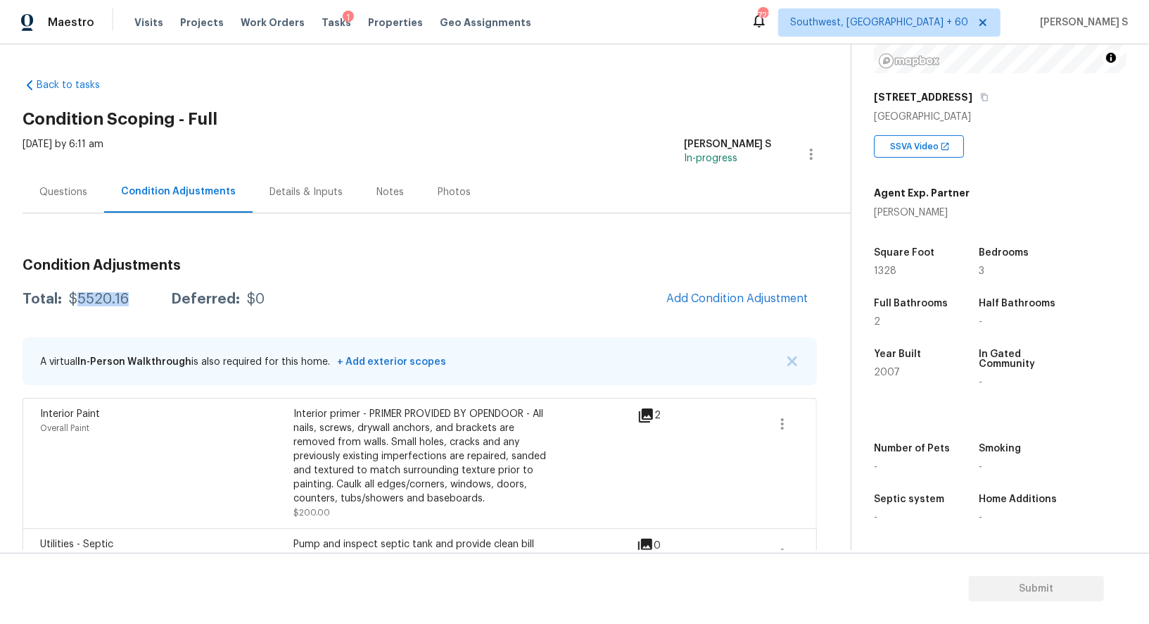
click at [103, 298] on div "$5520.16" at bounding box center [99, 299] width 60 height 14
copy div "5520.16"
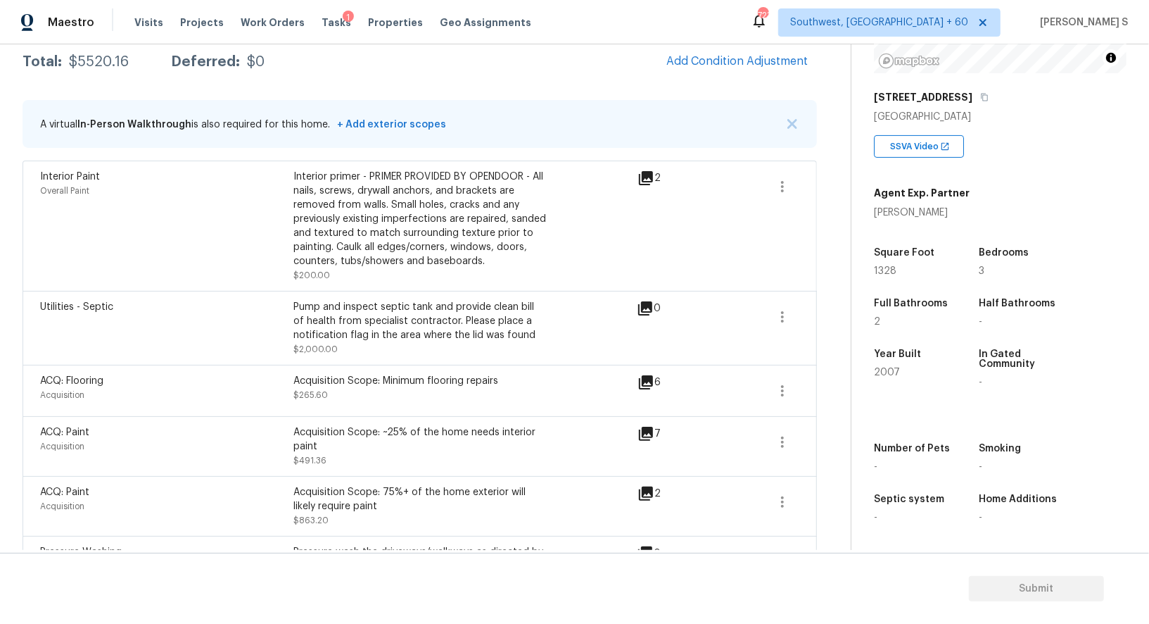
scroll to position [168, 0]
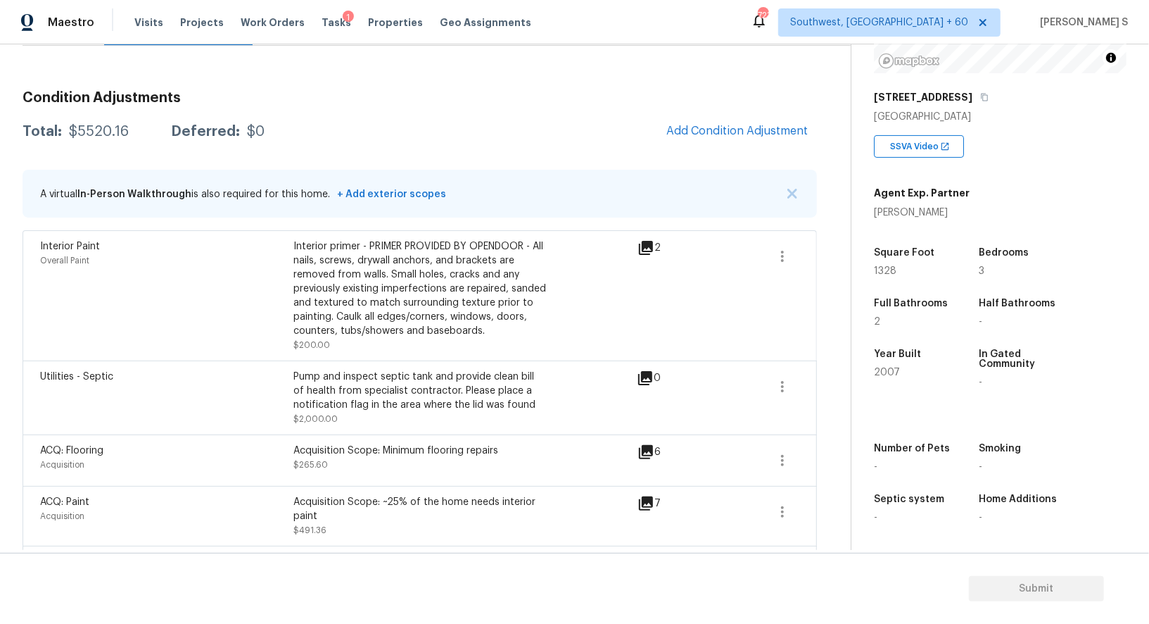
click at [360, 378] on div "Pump and inspect septic tank and provide clean bill of health from specialist c…" at bounding box center [420, 391] width 253 height 42
click at [420, 377] on div "Pump and inspect septic tank and provide clean bill of health from specialist c…" at bounding box center [420, 391] width 253 height 42
copy div "inspect septic tank"
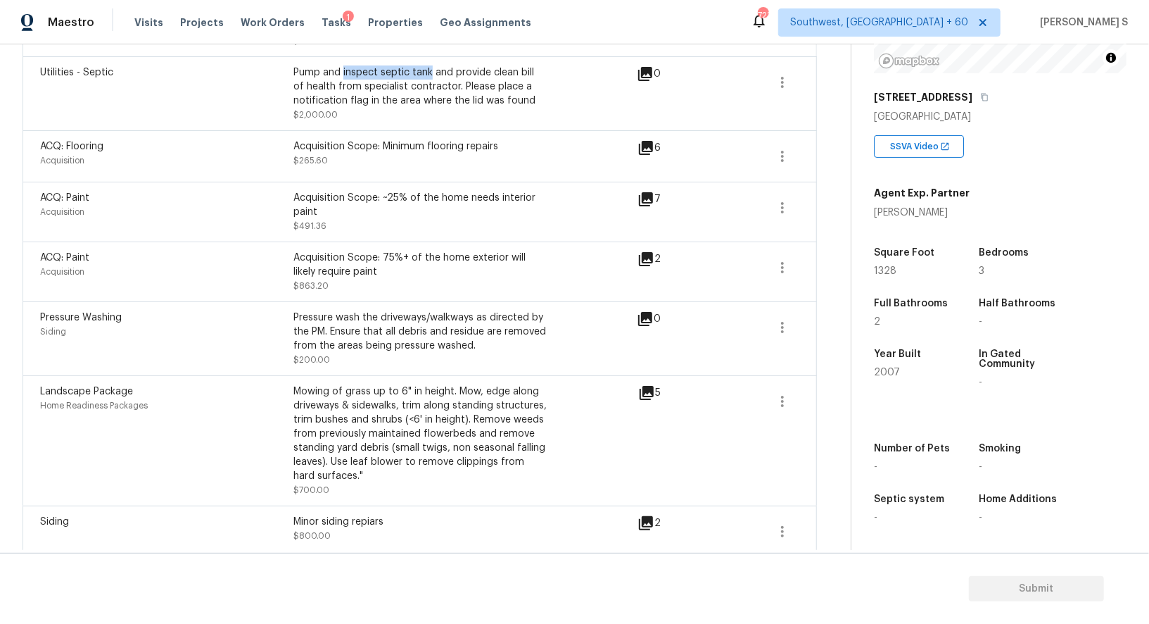
scroll to position [0, 0]
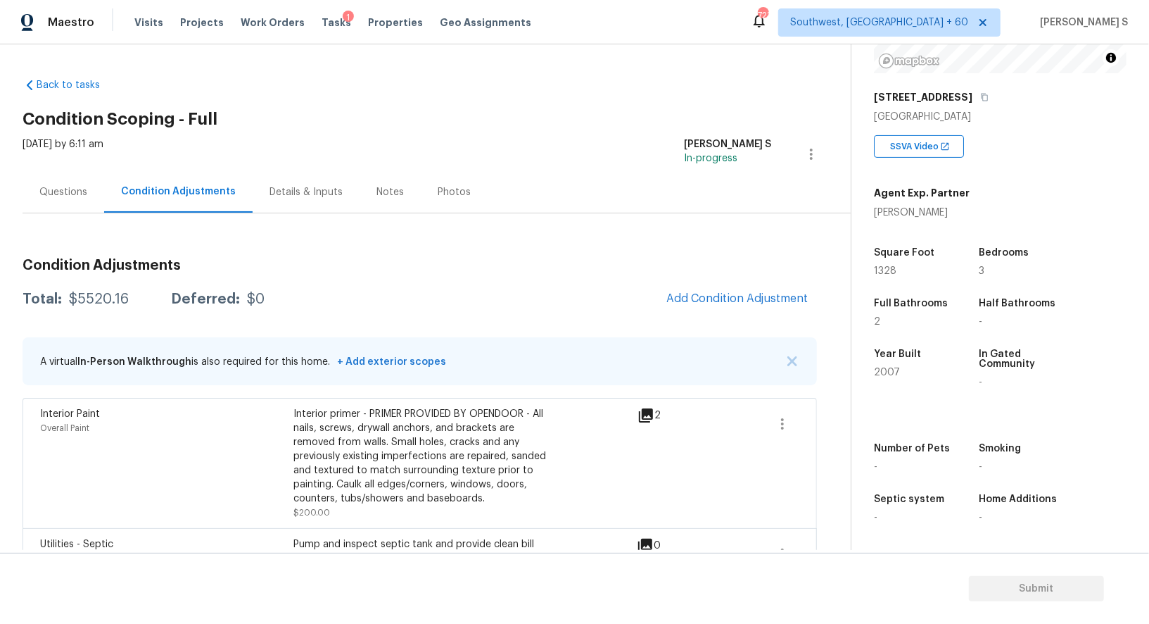
click at [70, 185] on div "Questions" at bounding box center [63, 192] width 48 height 14
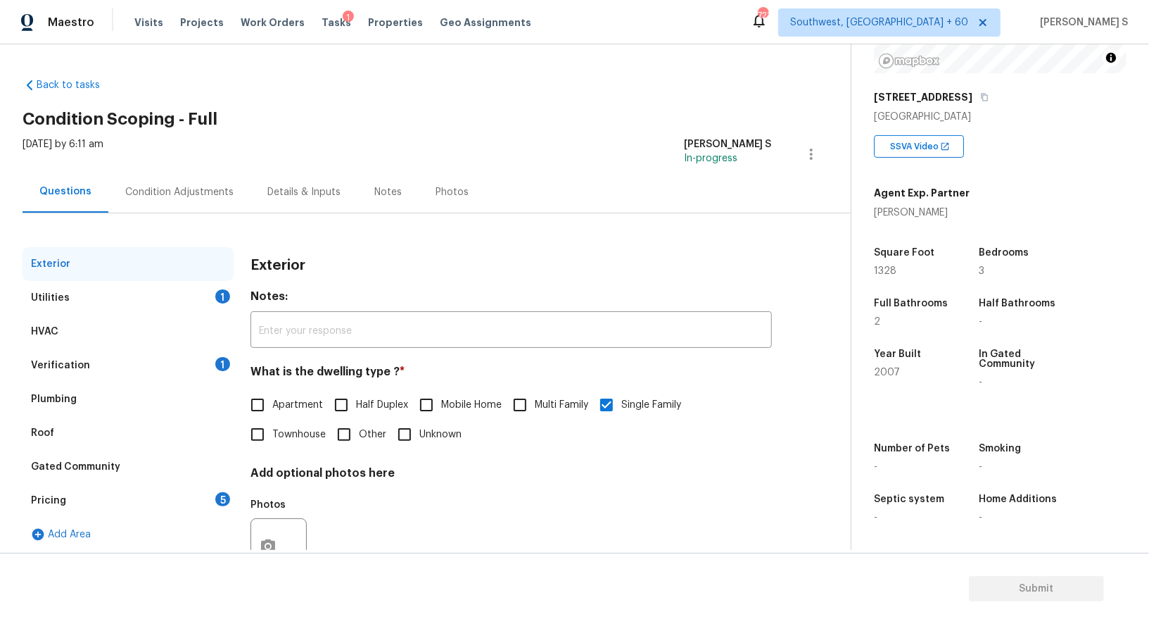
scroll to position [53, 0]
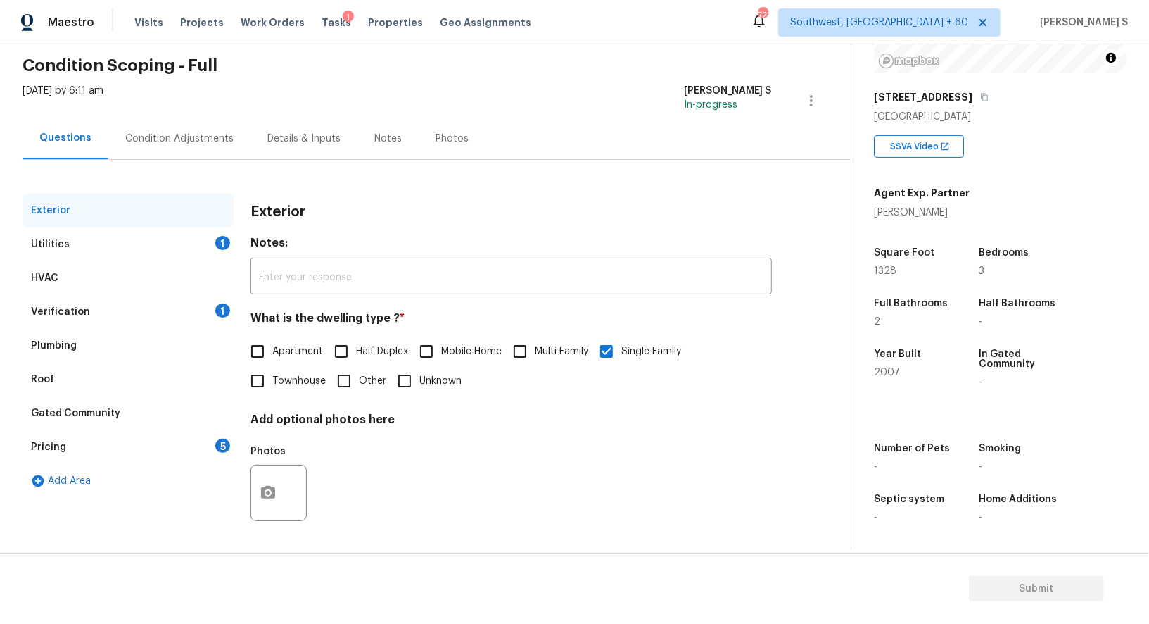
click at [215, 311] on div "1" at bounding box center [222, 310] width 15 height 14
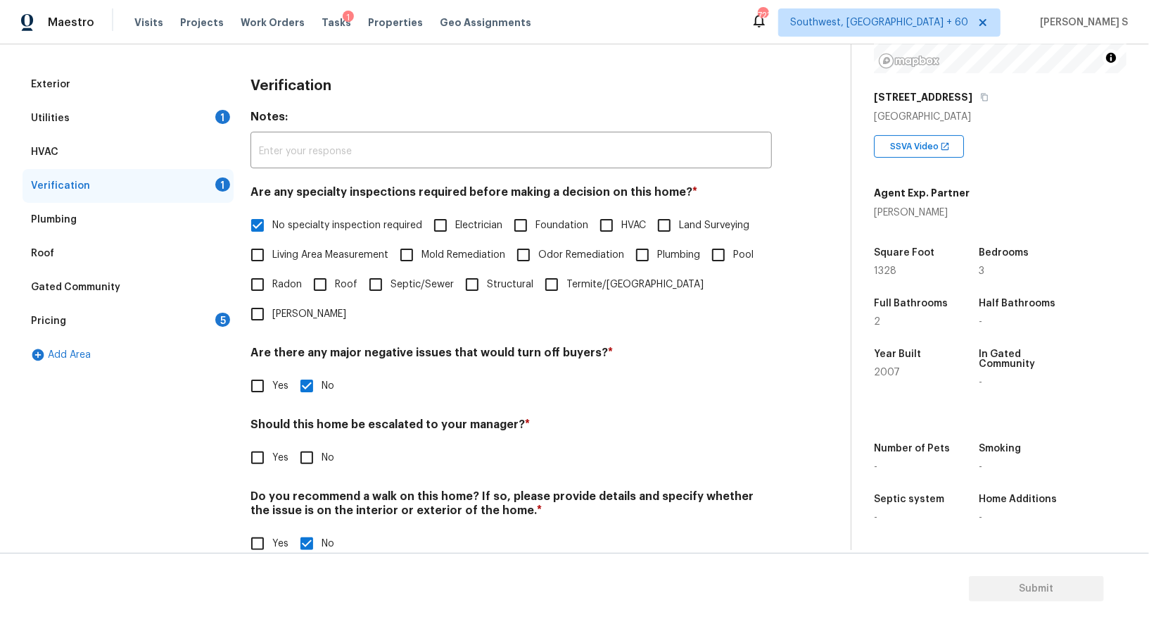
click at [305, 443] on input "No" at bounding box center [307, 458] width 30 height 30
checkbox input "true"
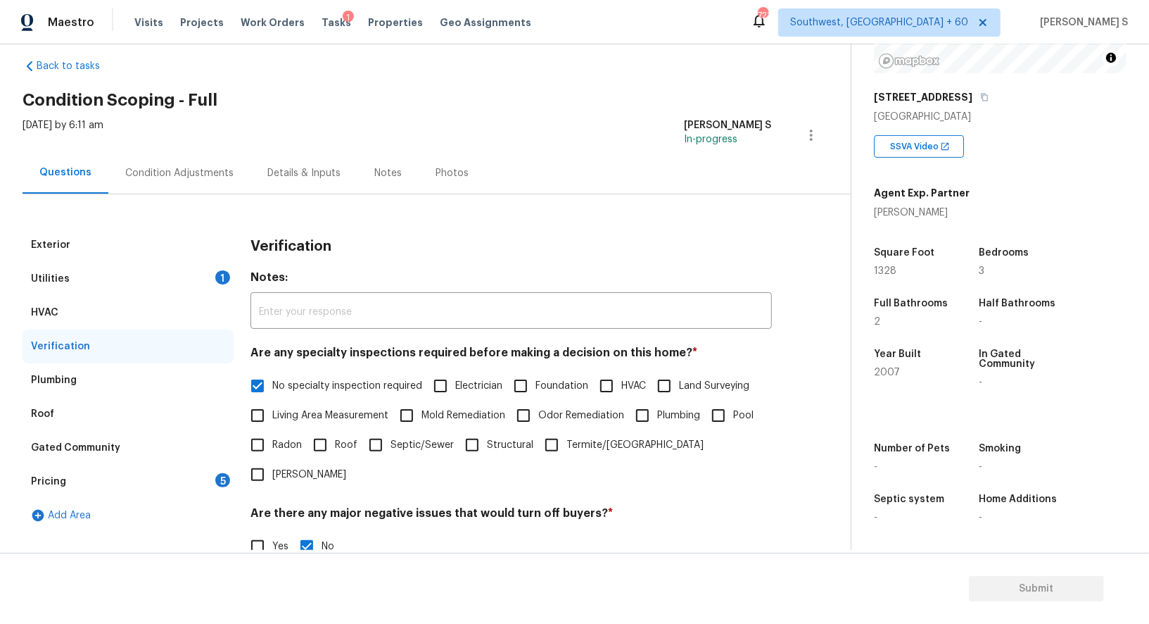
scroll to position [0, 0]
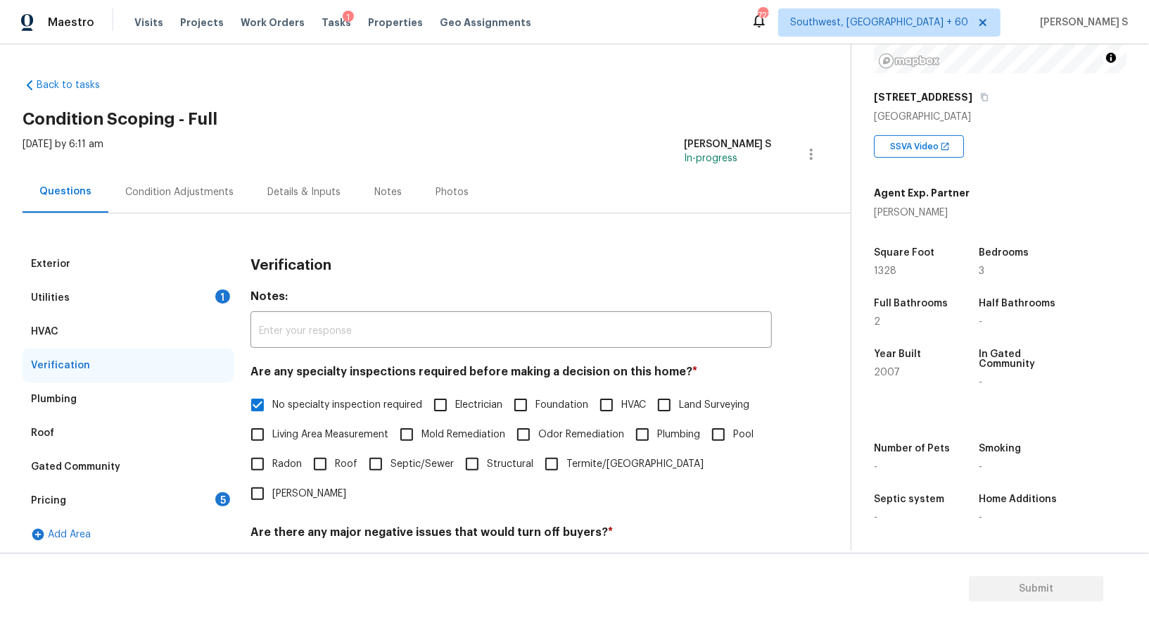
click at [218, 292] on div "1" at bounding box center [222, 296] width 15 height 14
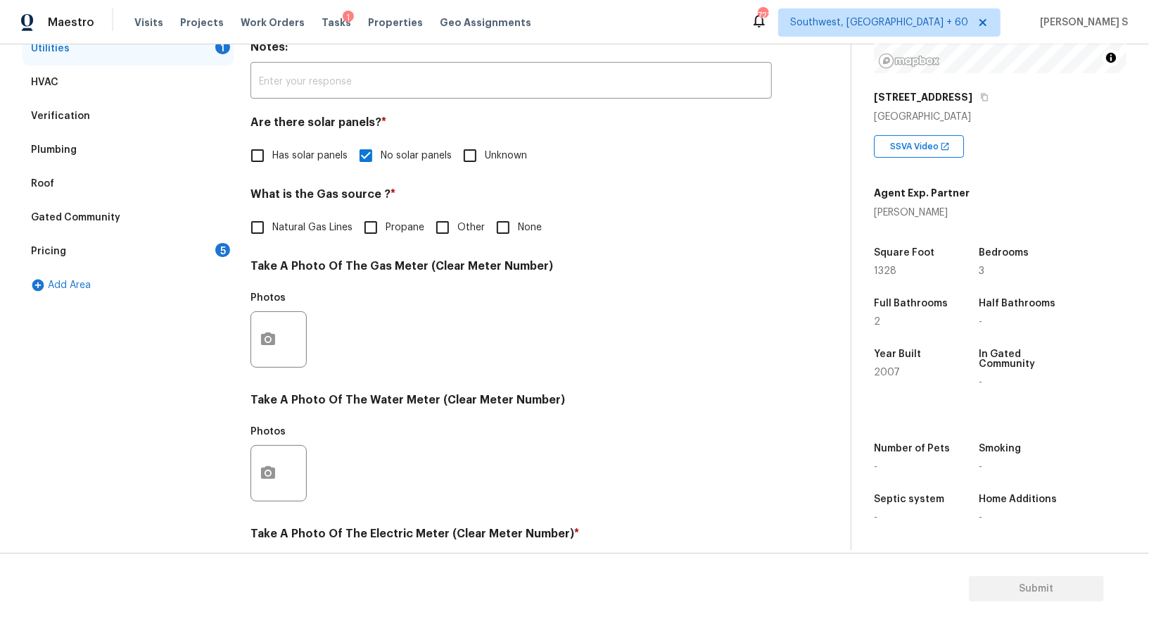
scroll to position [216, 0]
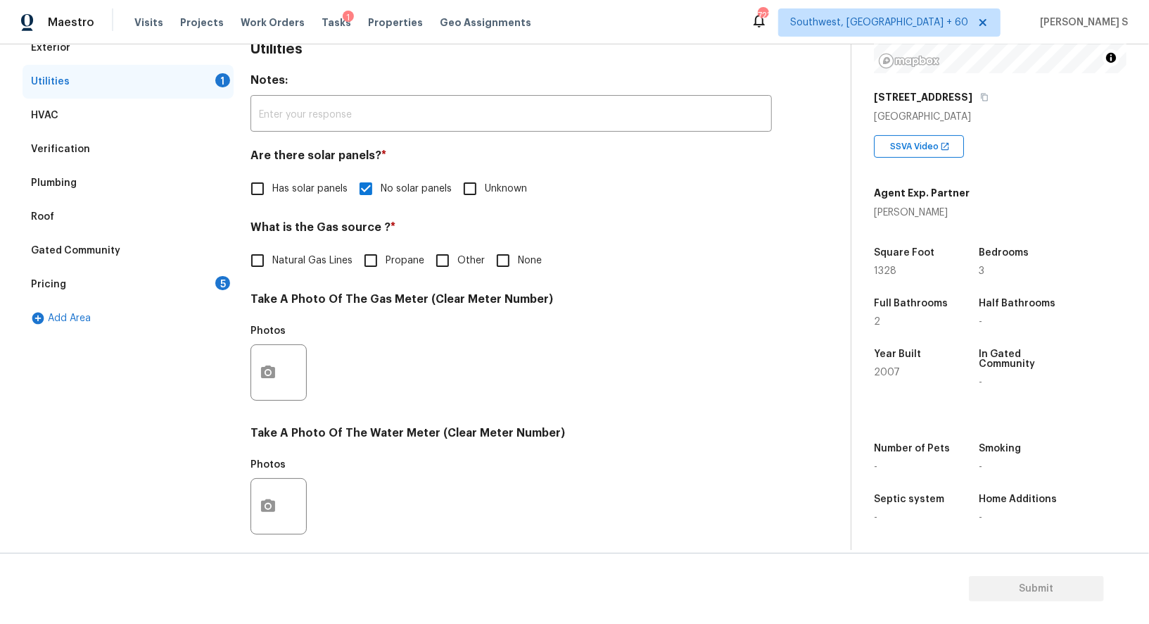
click at [518, 267] on label "None" at bounding box center [514, 261] width 53 height 30
click at [518, 267] on input "None" at bounding box center [503, 261] width 30 height 30
checkbox input "true"
click at [206, 281] on div "Pricing 5" at bounding box center [128, 284] width 211 height 34
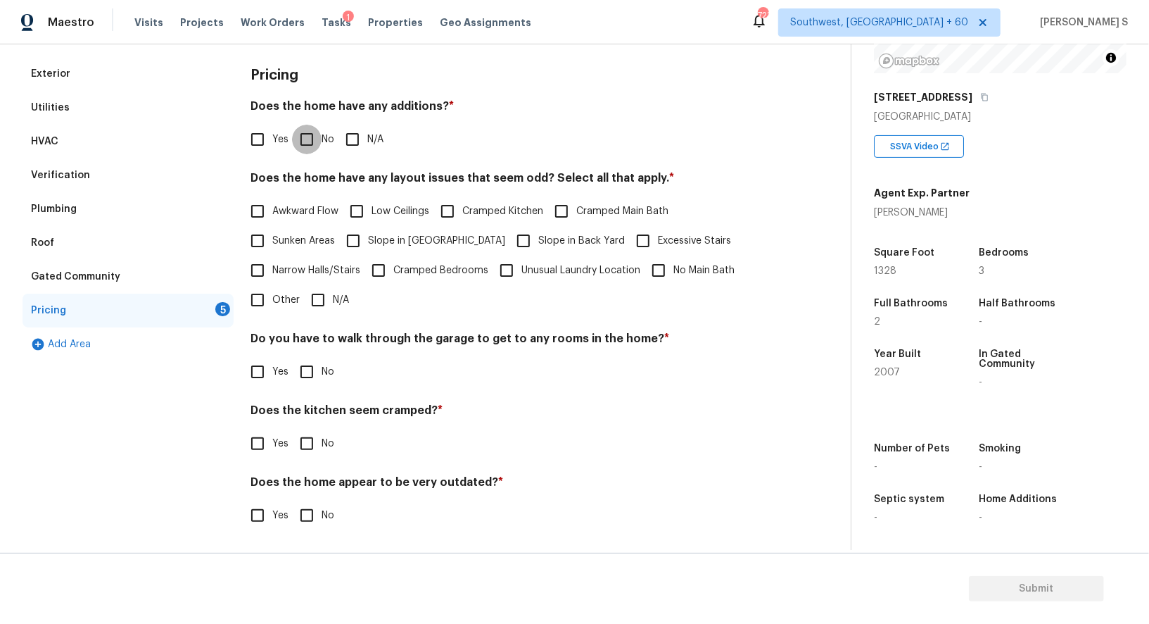
click at [312, 125] on input "No" at bounding box center [307, 140] width 30 height 30
checkbox input "true"
click at [302, 372] on input "No" at bounding box center [307, 372] width 30 height 30
checkbox input "true"
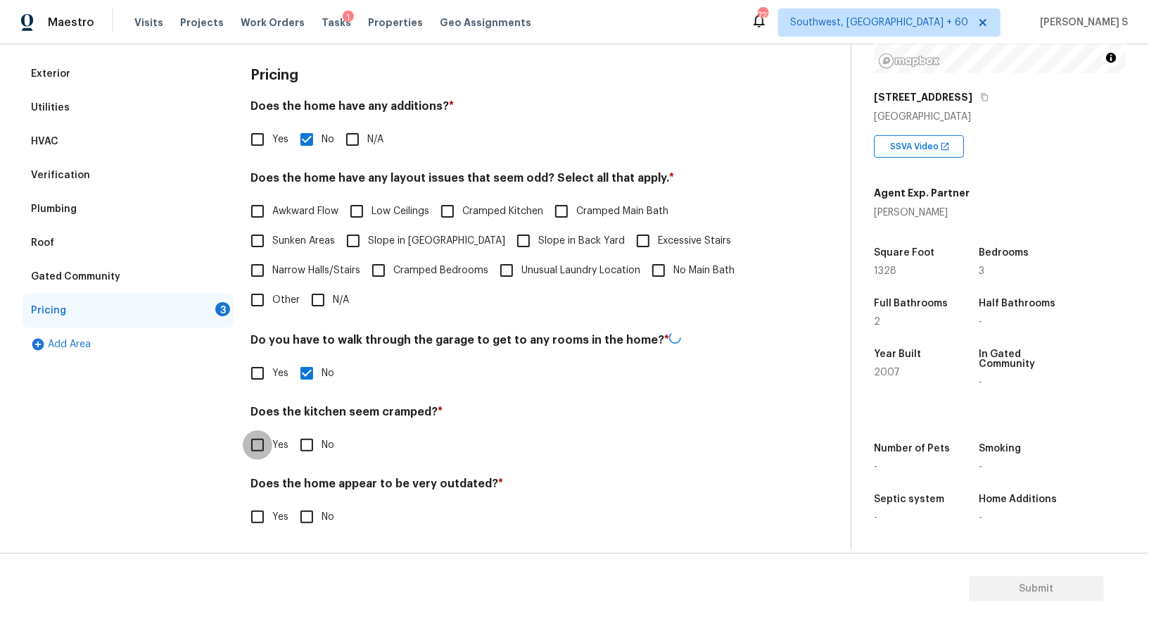
click at [292, 430] on input "No" at bounding box center [307, 445] width 30 height 30
checkbox input "true"
click at [292, 502] on input "No" at bounding box center [307, 517] width 30 height 30
checkbox input "true"
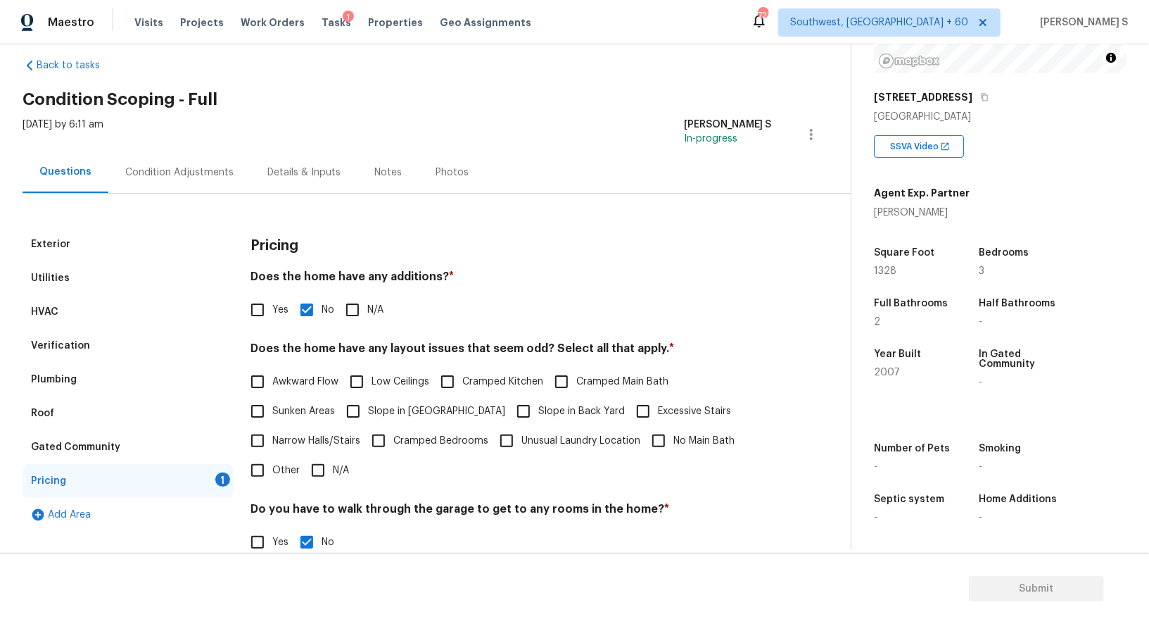
scroll to position [0, 0]
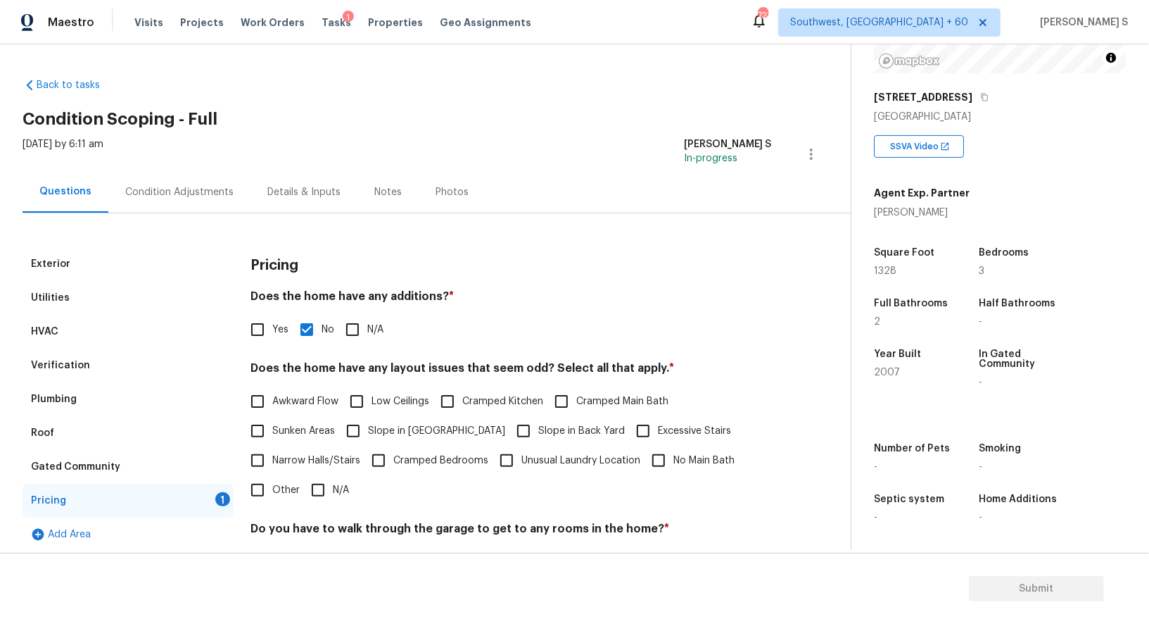
click at [366, 427] on input "Slope in Front Yard" at bounding box center [354, 431] width 30 height 30
checkbox input "true"
click at [509, 432] on input "Slope in Back Yard" at bounding box center [524, 431] width 30 height 30
checkbox input "true"
click at [184, 182] on div "Condition Adjustments" at bounding box center [179, 192] width 142 height 42
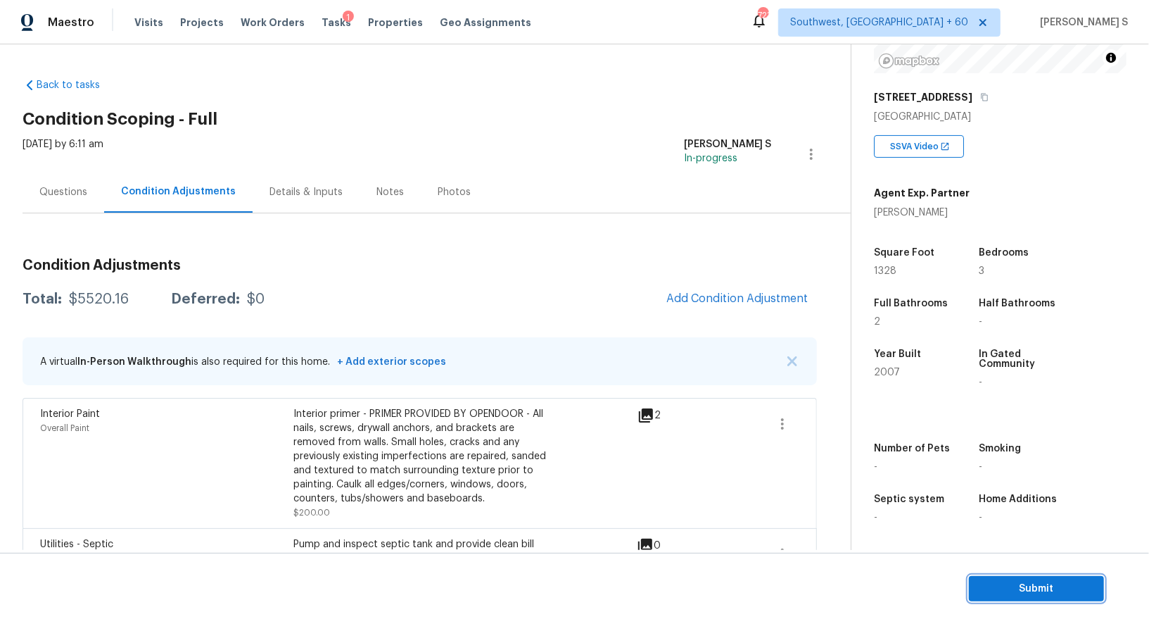
click at [1037, 579] on button "Submit" at bounding box center [1036, 589] width 135 height 26
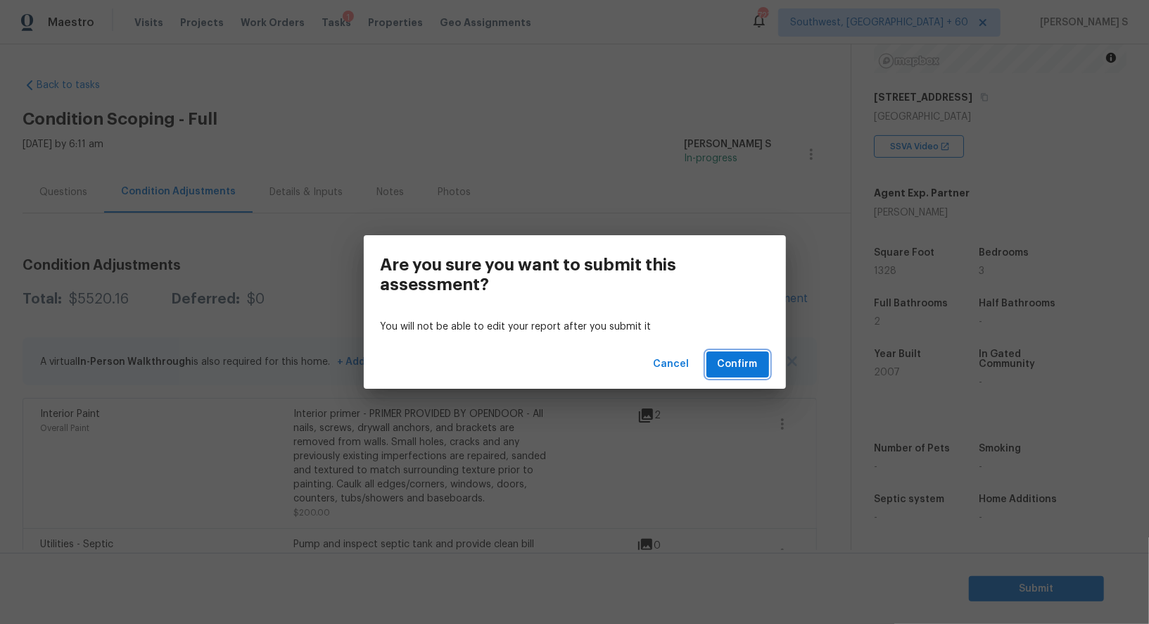
click at [713, 356] on button "Confirm" at bounding box center [738, 364] width 63 height 26
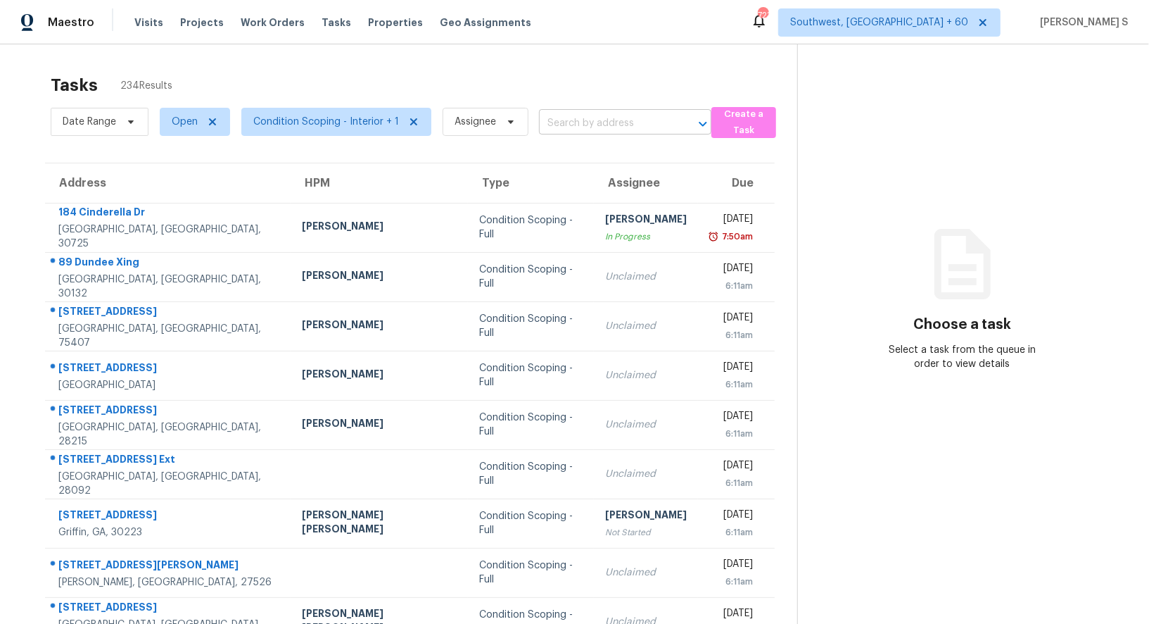
click at [627, 113] on input "text" at bounding box center [605, 124] width 133 height 22
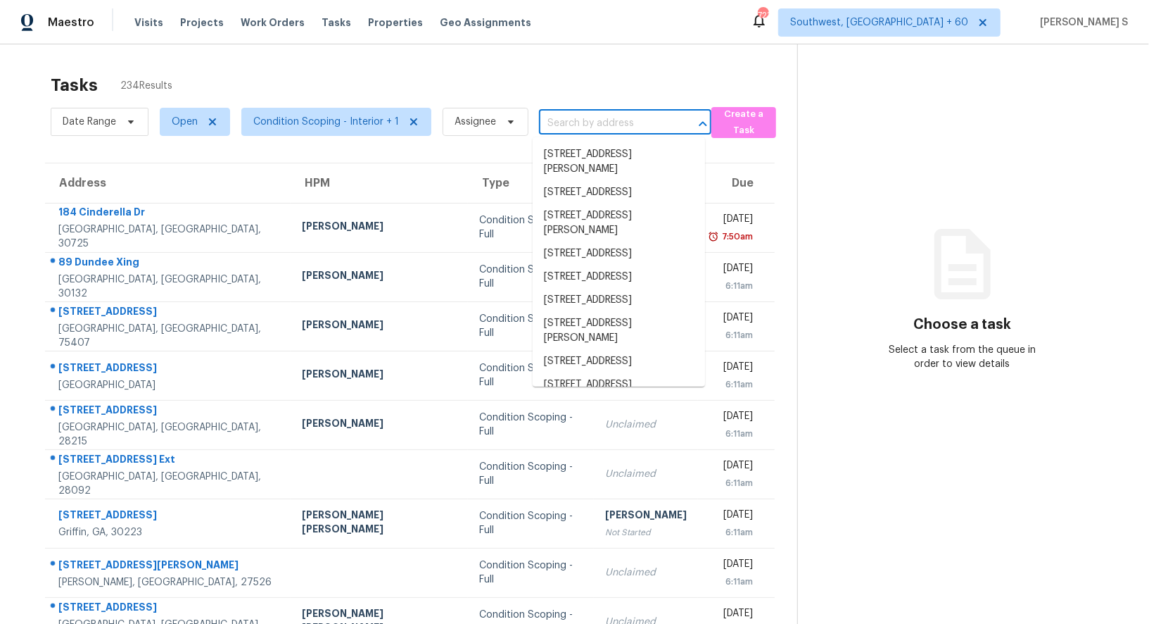
click at [627, 113] on input "text" at bounding box center [605, 124] width 133 height 22
paste input "1134 Saint Phillips Ct, Locust Grove, GA, 30248"
type input "1134 Saint Phillips Ct, Locust Grove, GA, 30248"
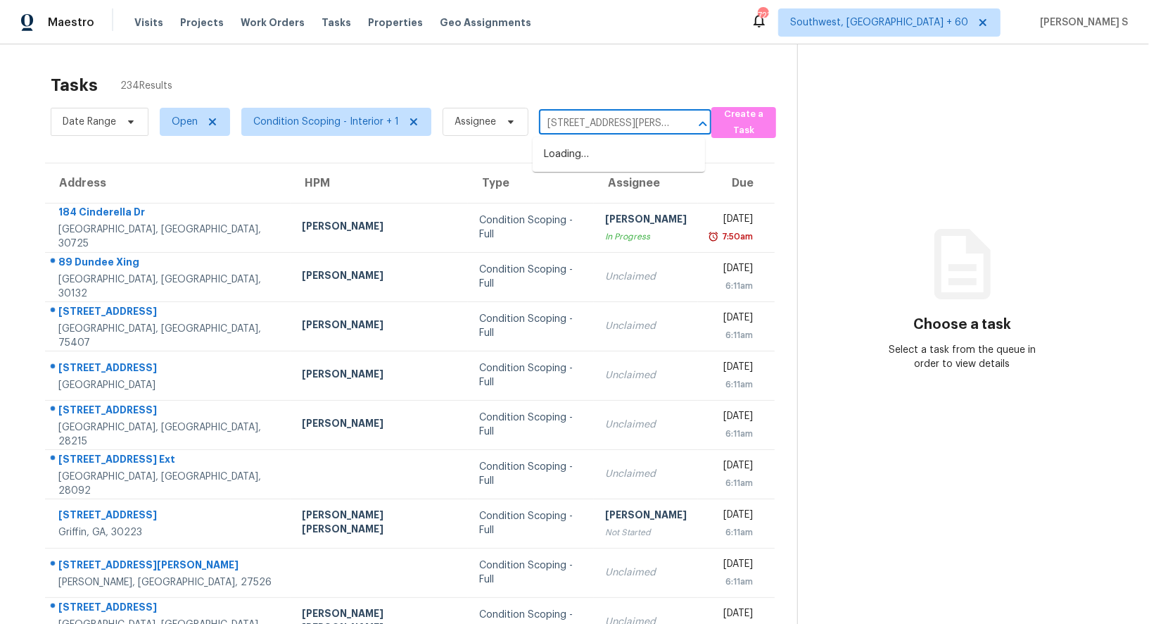
scroll to position [0, 90]
click at [608, 157] on li "1134 Saint Phillips Ct, Locust Grove, GA 30248" at bounding box center [619, 162] width 172 height 38
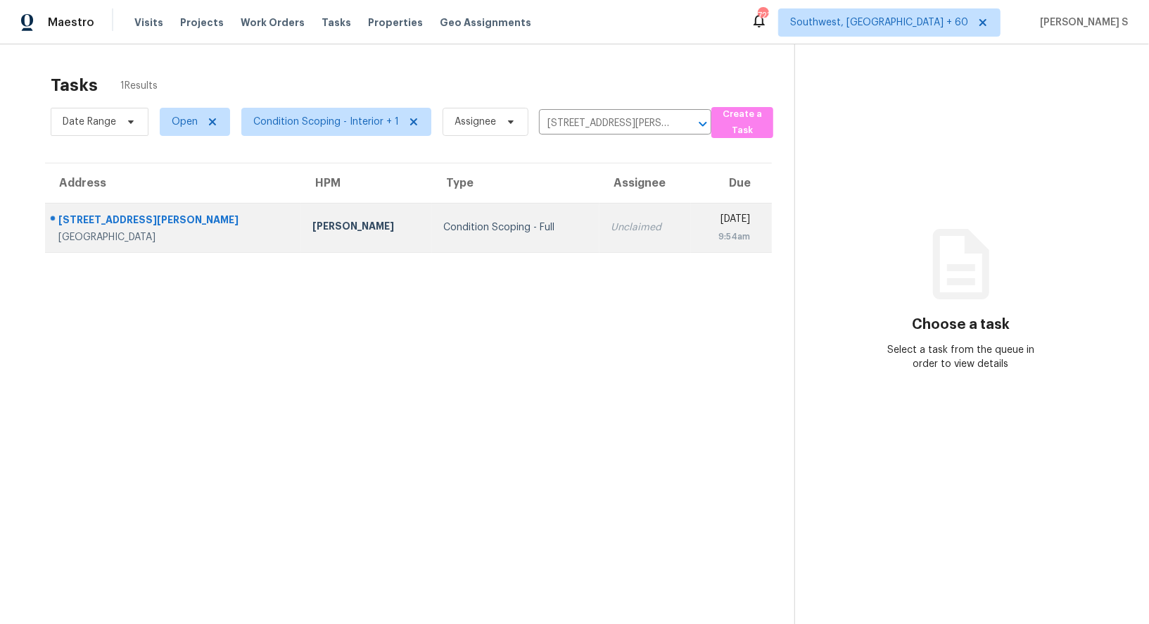
click at [600, 217] on td "Unclaimed" at bounding box center [646, 227] width 92 height 49
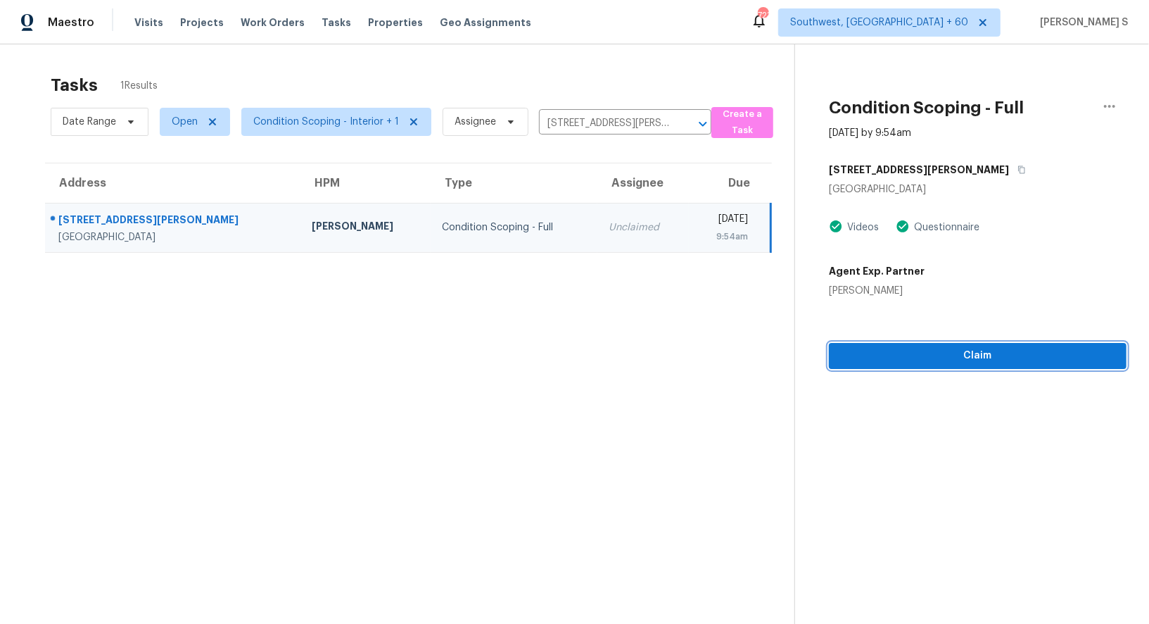
click at [1020, 346] on button "Claim" at bounding box center [978, 356] width 298 height 26
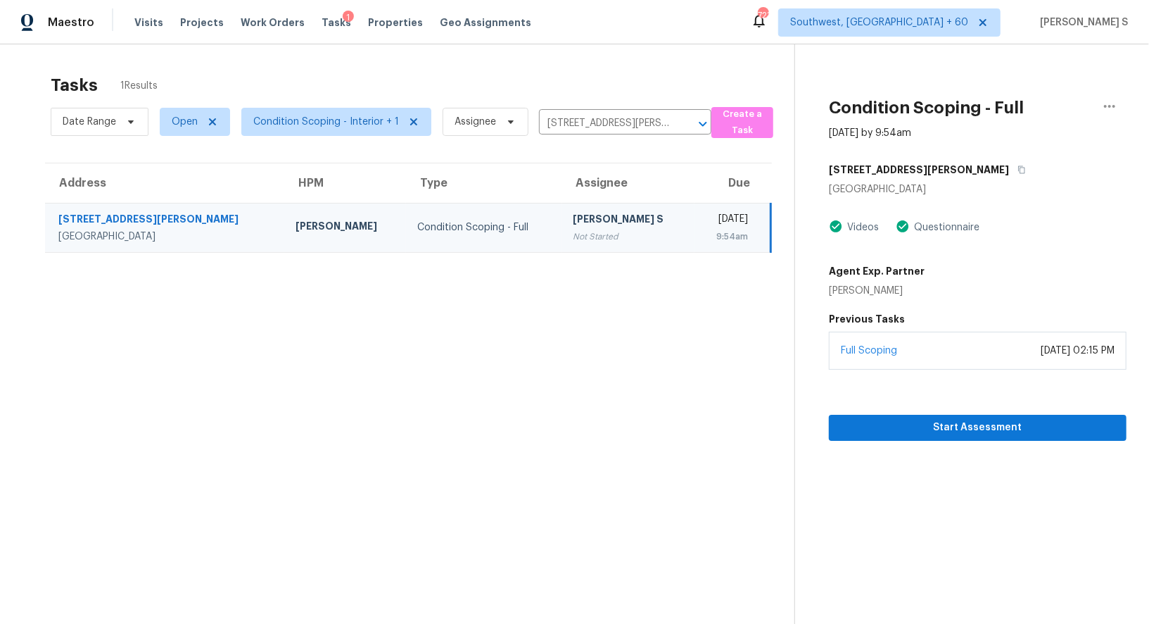
click at [574, 231] on div "Not Started" at bounding box center [629, 236] width 110 height 14
click at [917, 422] on span "Start Assessment" at bounding box center [977, 428] width 275 height 18
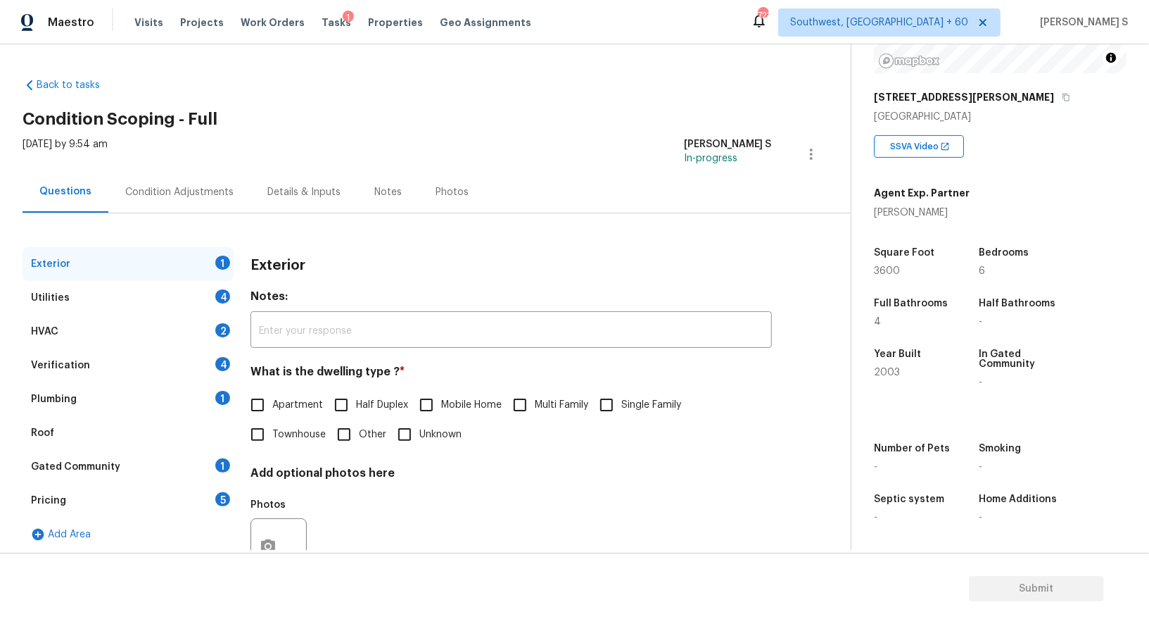
scroll to position [53, 0]
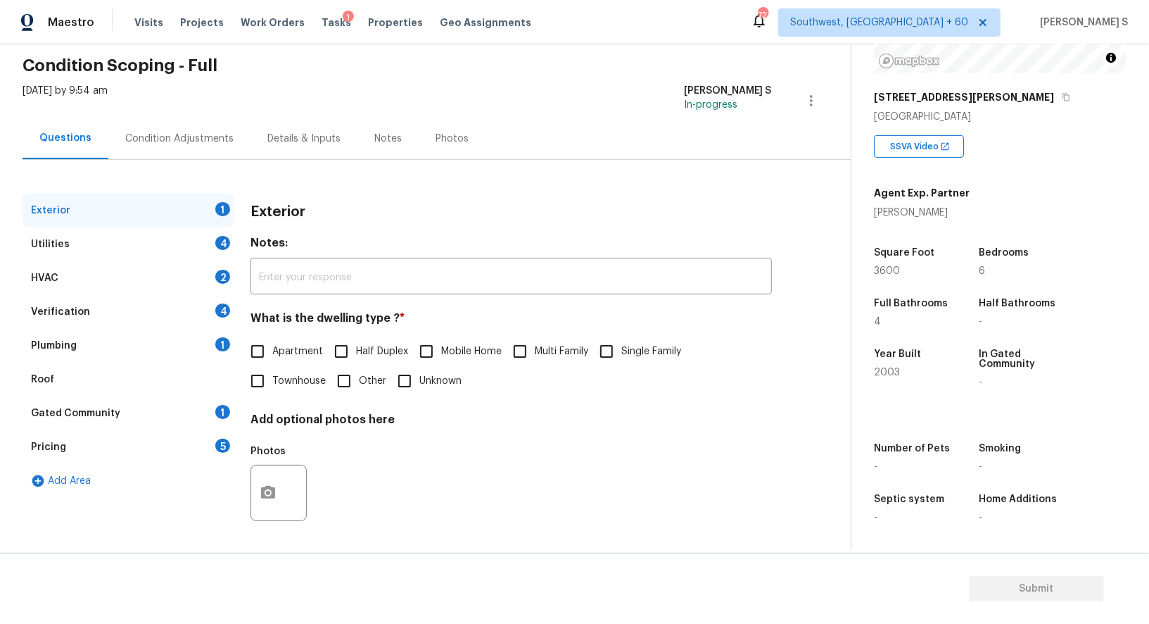
click at [604, 350] on input "Single Family" at bounding box center [607, 351] width 30 height 30
checkbox input "true"
drag, startPoint x: 221, startPoint y: 303, endPoint x: 286, endPoint y: 308, distance: 65.6
click at [221, 303] on div "4" at bounding box center [222, 310] width 15 height 14
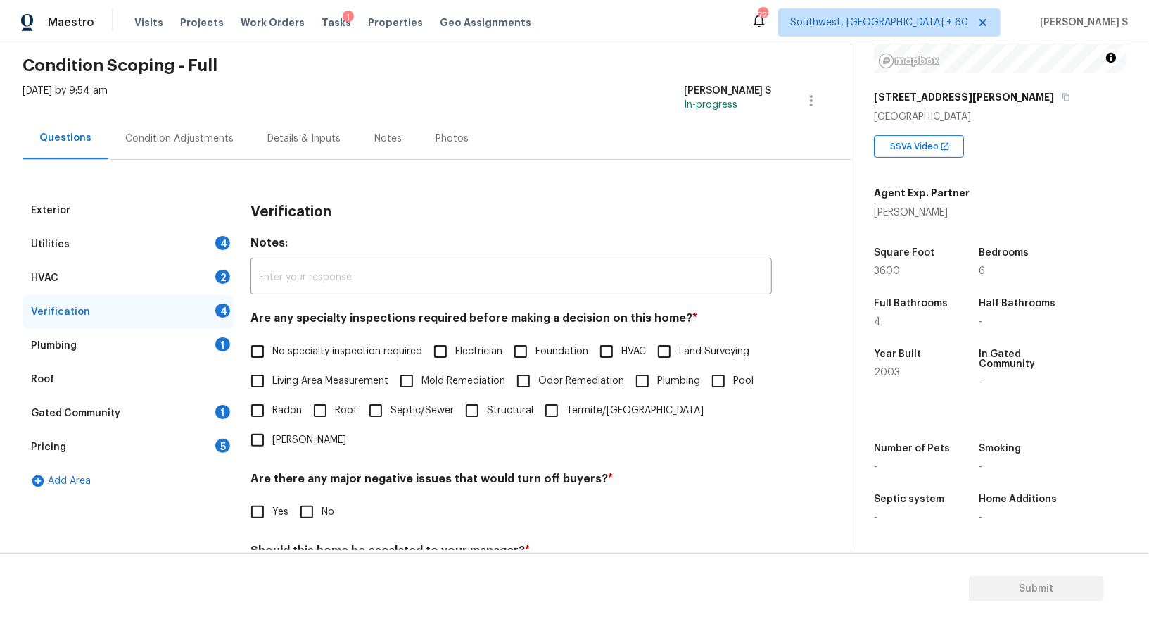
drag, startPoint x: 269, startPoint y: 347, endPoint x: 320, endPoint y: 384, distance: 63.1
click at [269, 347] on input "No specialty inspection required" at bounding box center [258, 351] width 30 height 30
checkbox input "true"
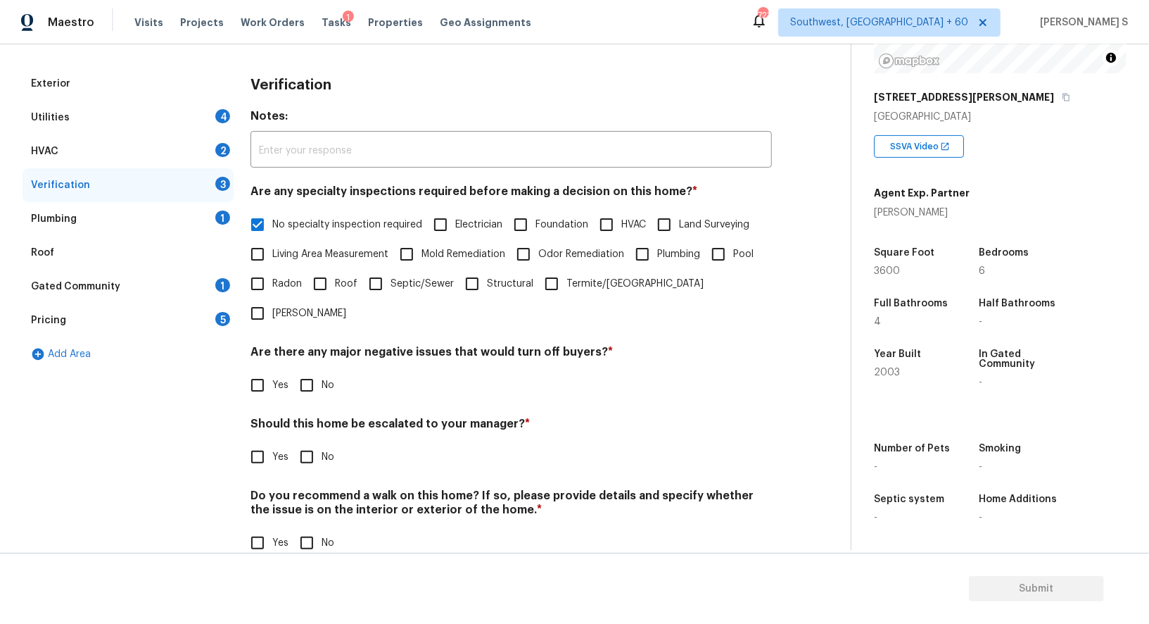
scroll to position [179, 0]
drag, startPoint x: 316, startPoint y: 357, endPoint x: 320, endPoint y: 389, distance: 32.6
click at [316, 371] on input "No" at bounding box center [307, 386] width 30 height 30
checkbox input "true"
click at [301, 489] on h4 "Do you recommend a walk on this home? If so, please provide details and specify…" at bounding box center [512, 506] width 522 height 34
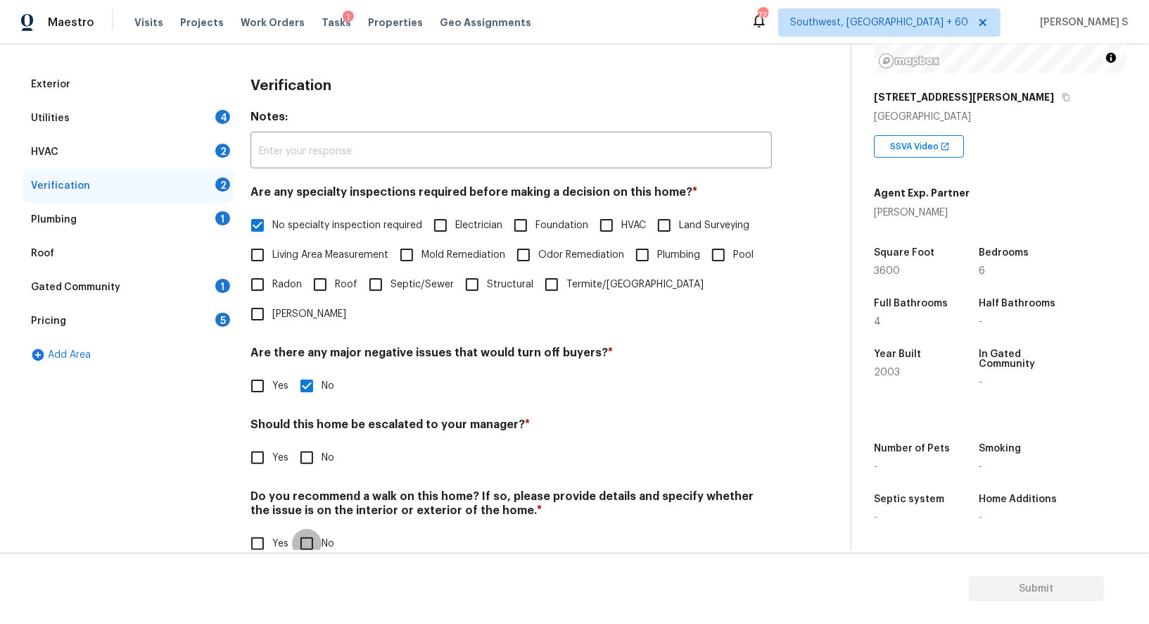
click at [305, 529] on input "No" at bounding box center [307, 544] width 30 height 30
checkbox input "true"
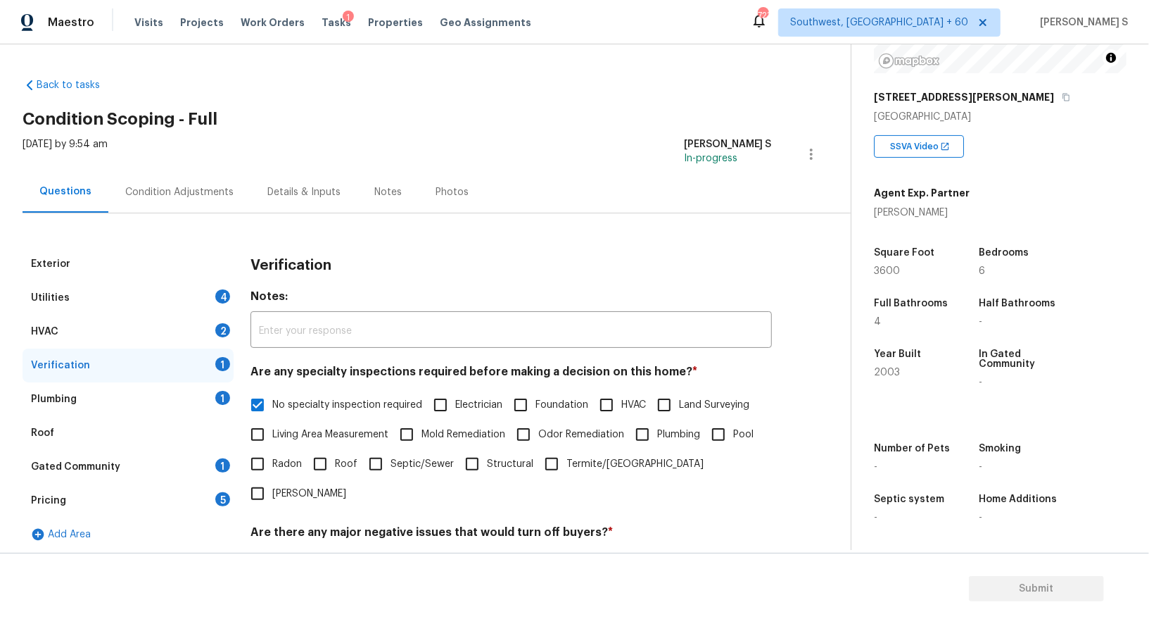
click at [221, 289] on div "4" at bounding box center [222, 296] width 15 height 14
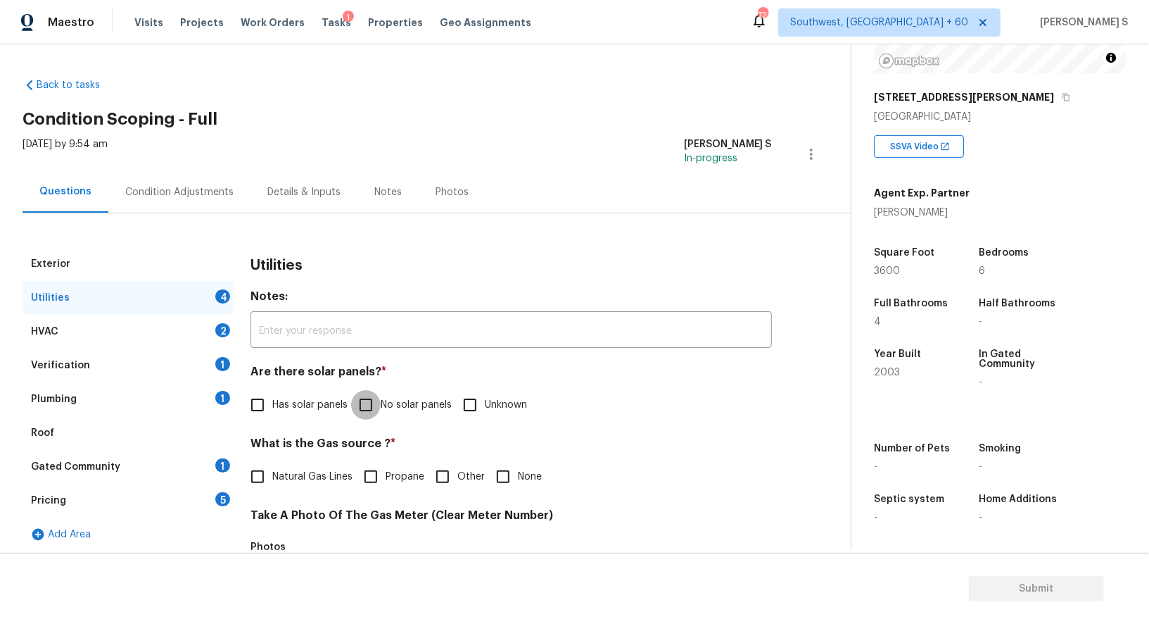
click at [362, 417] on input "No solar panels" at bounding box center [366, 405] width 30 height 30
checkbox input "true"
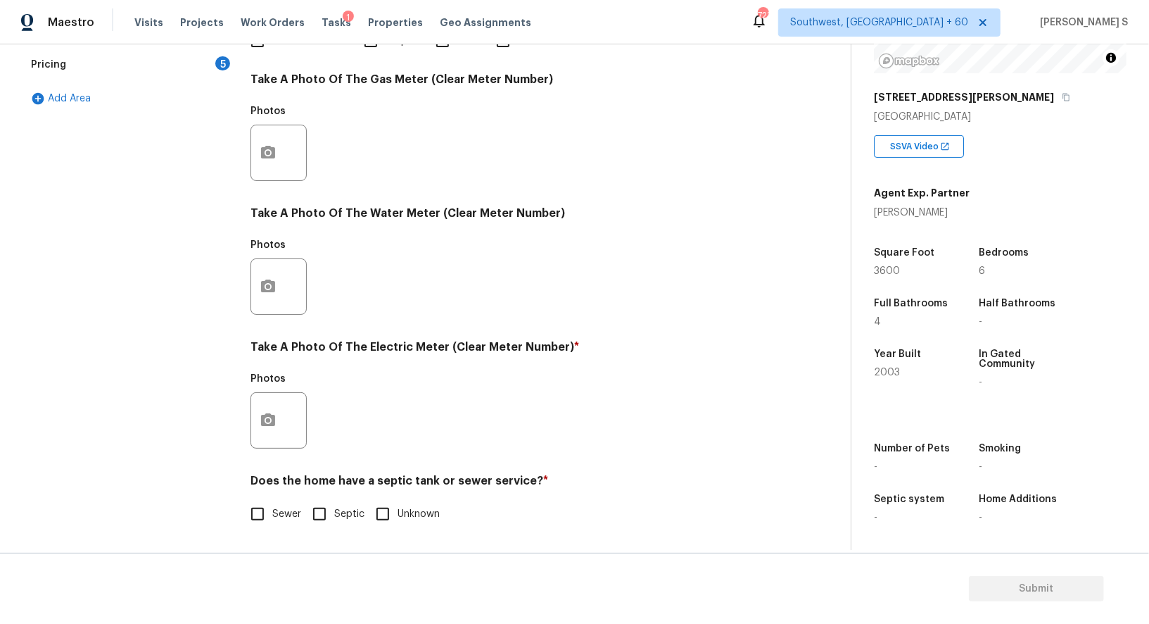
scroll to position [435, 0]
click at [258, 500] on input "Sewer" at bounding box center [258, 515] width 30 height 30
checkbox input "true"
click at [276, 422] on icon "button" at bounding box center [268, 420] width 17 height 17
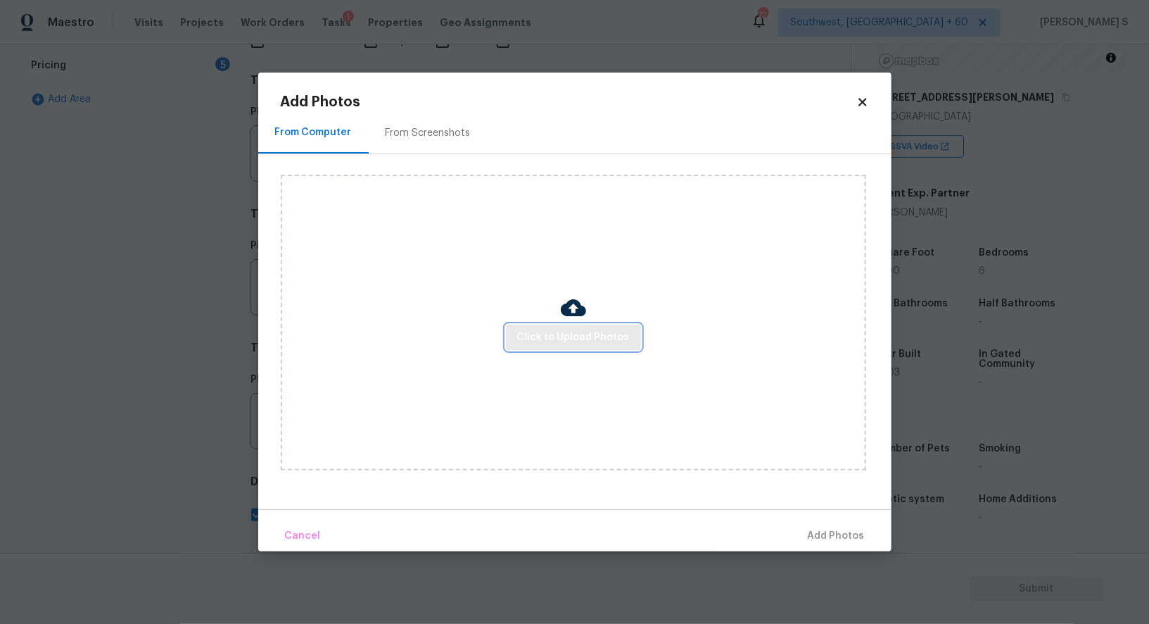
click at [581, 339] on span "Click to Upload Photos" at bounding box center [573, 338] width 113 height 18
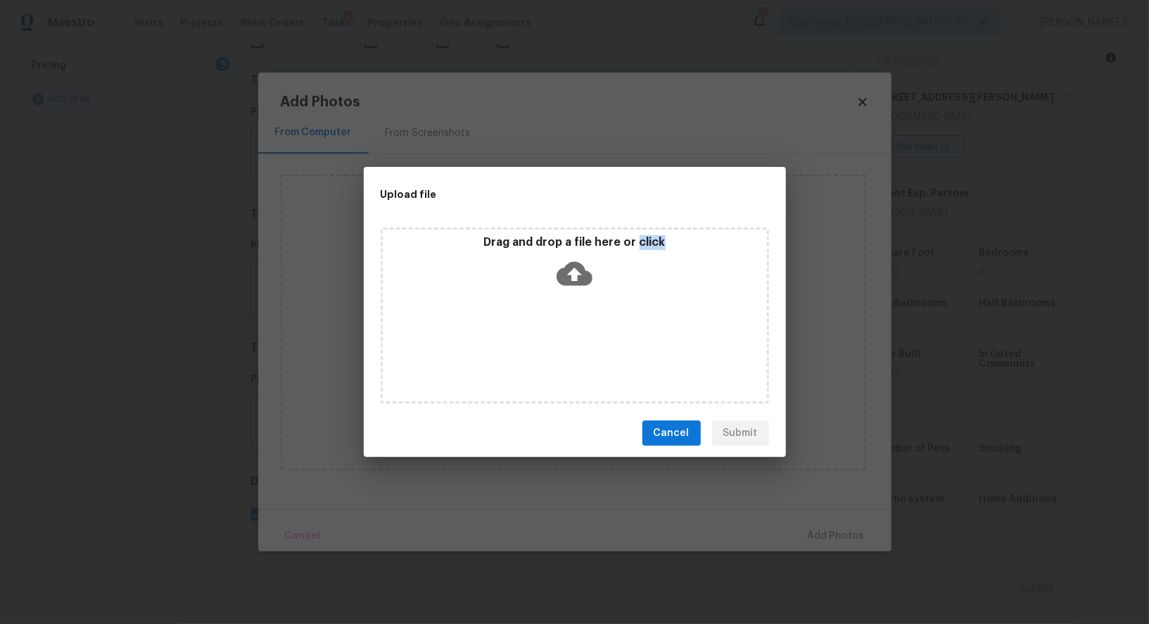
click at [581, 339] on div "Drag and drop a file here or click" at bounding box center [575, 315] width 389 height 176
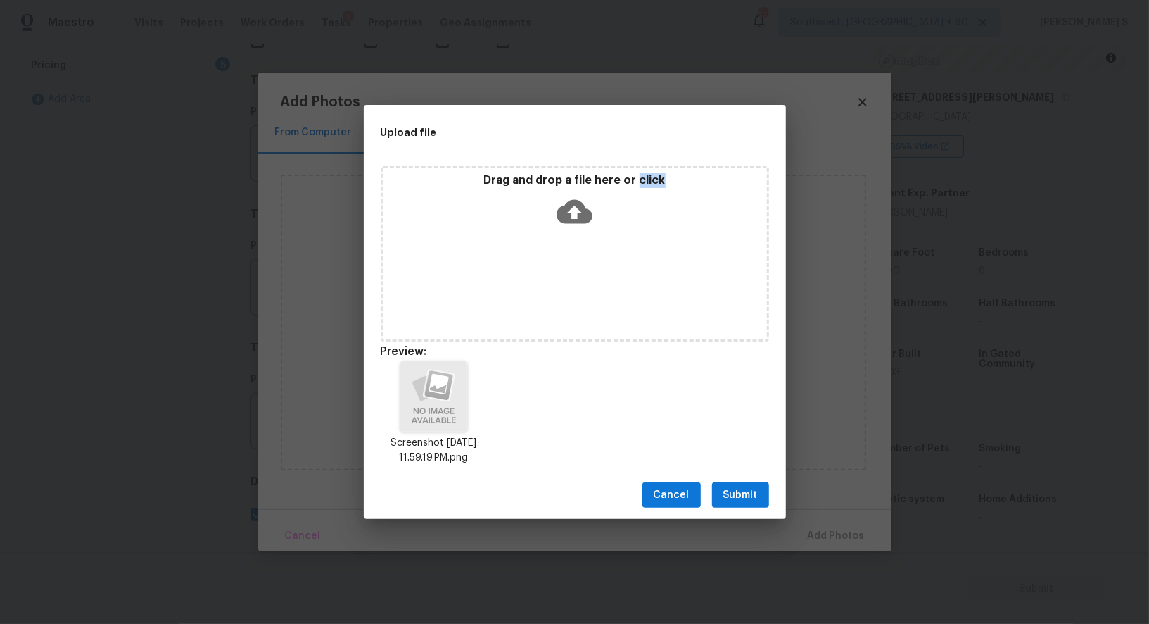
click at [757, 498] on span "Submit" at bounding box center [741, 495] width 34 height 18
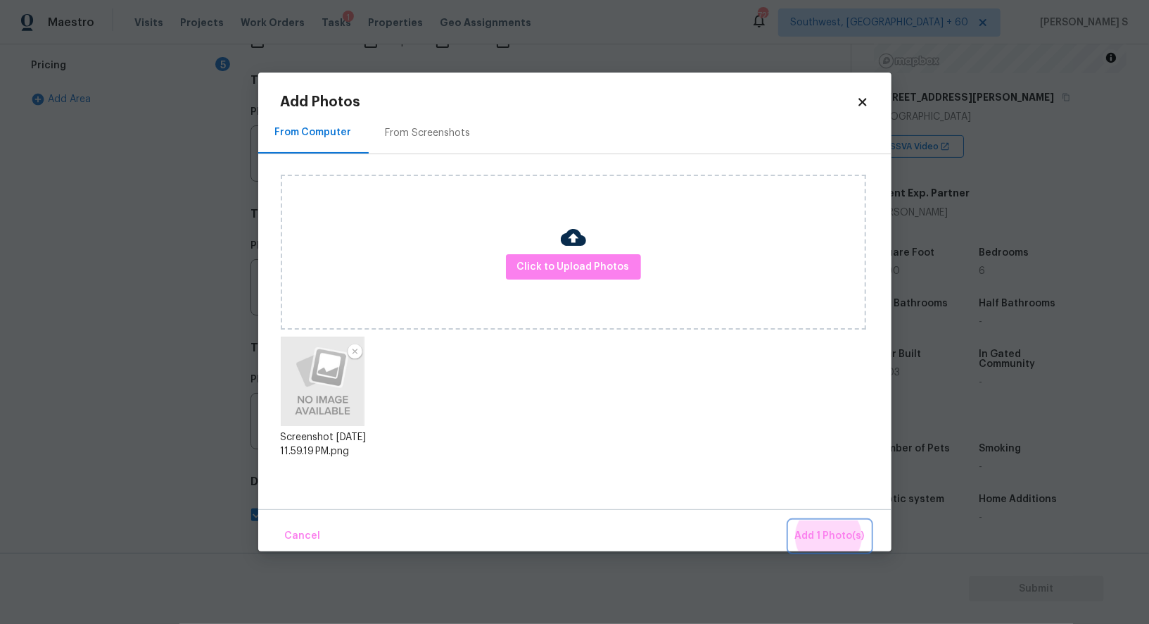
click at [790, 521] on button "Add 1 Photo(s)" at bounding box center [830, 536] width 81 height 30
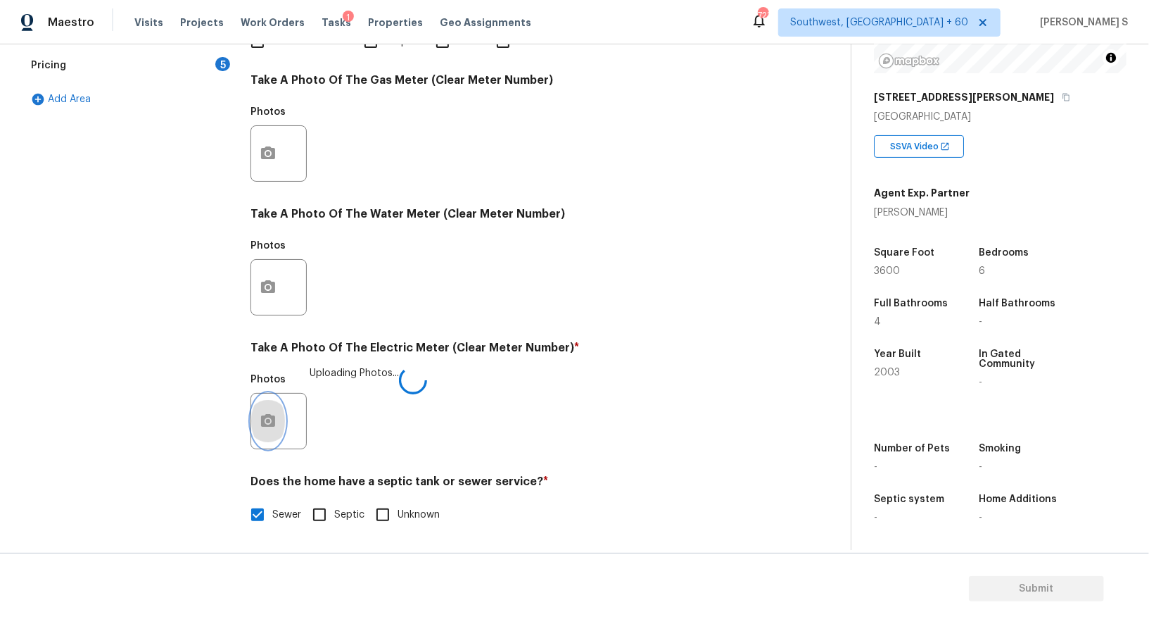
scroll to position [0, 0]
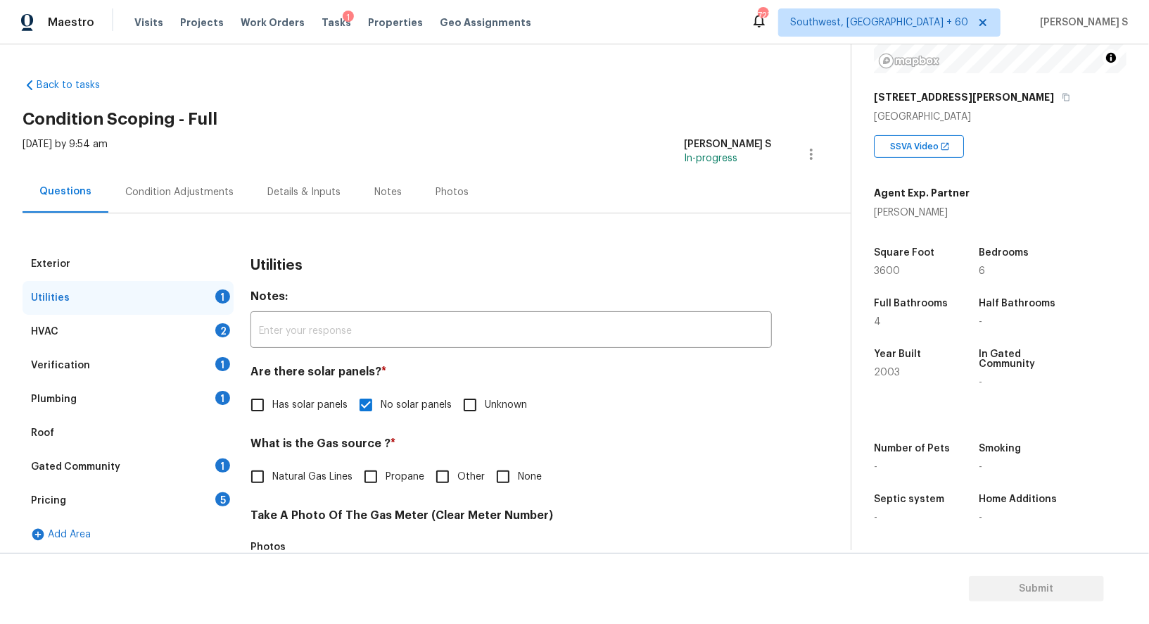
click at [188, 401] on div "Plumbing 1" at bounding box center [128, 399] width 211 height 34
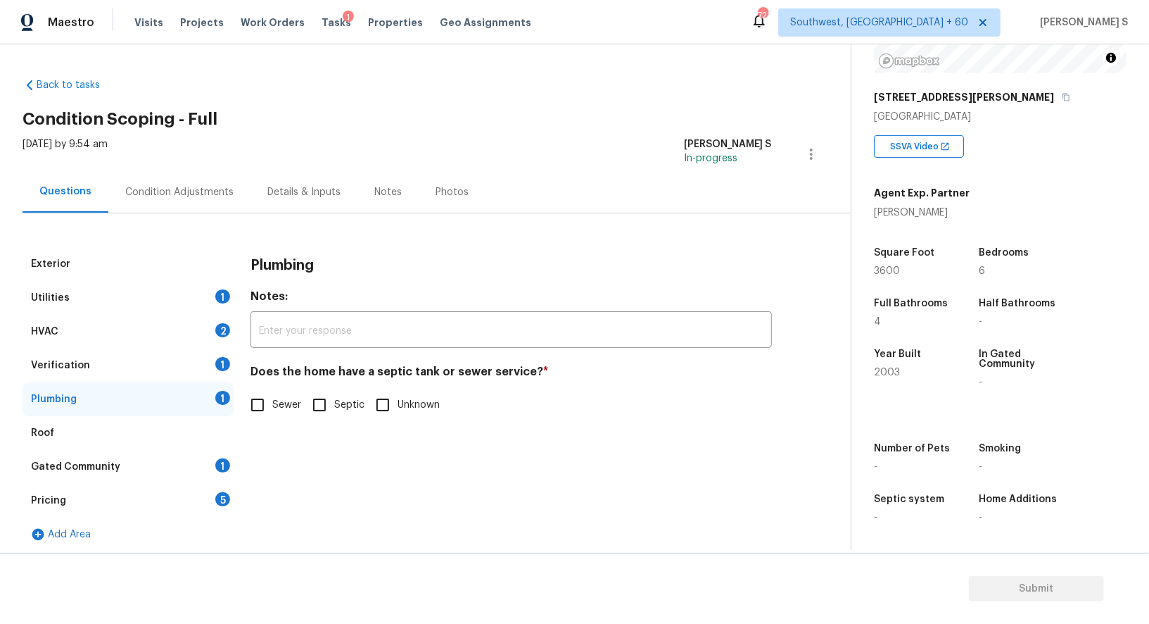
click at [264, 411] on input "Sewer" at bounding box center [258, 405] width 30 height 30
checkbox input "true"
click at [229, 457] on div "Gated Community 1" at bounding box center [128, 467] width 211 height 34
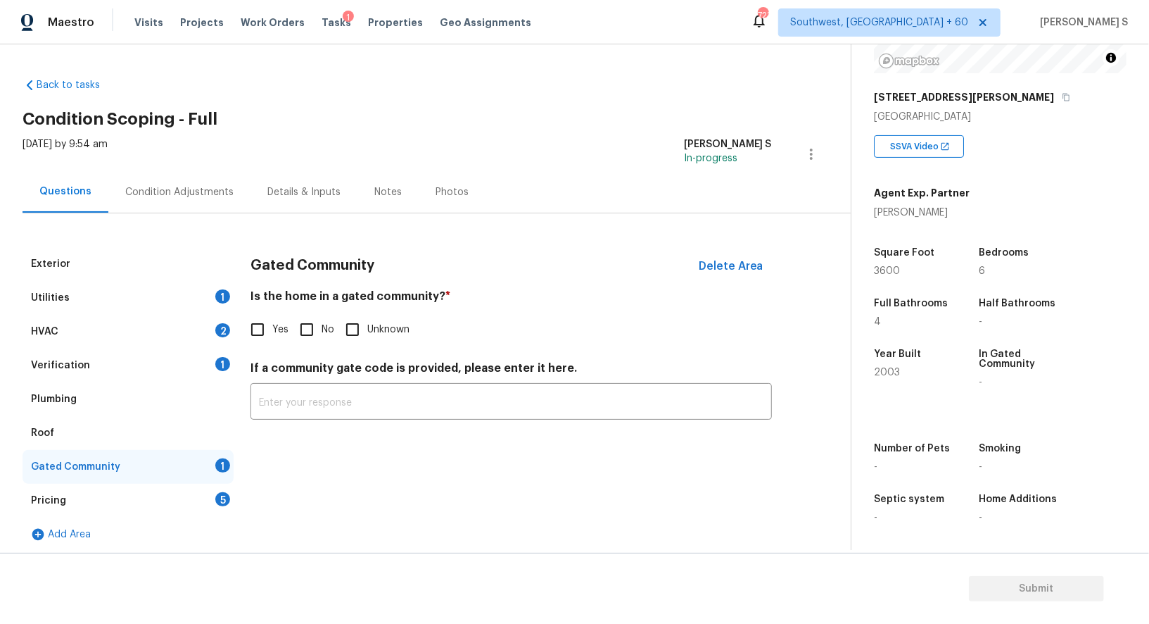
click at [307, 330] on input "No" at bounding box center [307, 330] width 30 height 30
checkbox input "true"
click at [214, 313] on div "Utilities 1" at bounding box center [128, 298] width 211 height 34
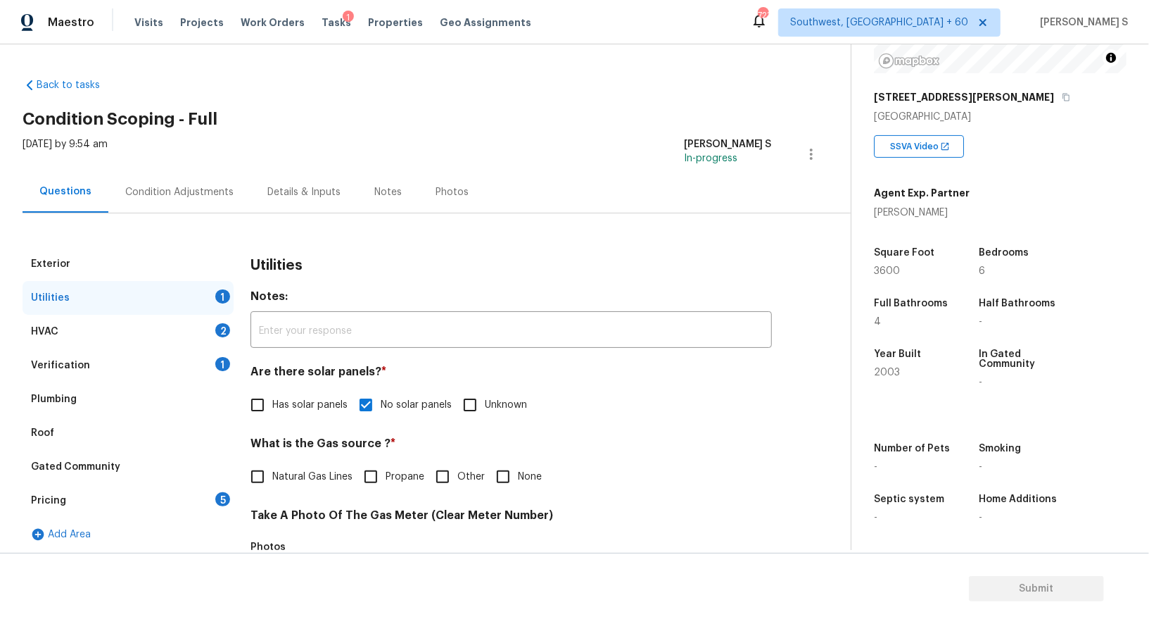
click at [214, 331] on div "HVAC 2" at bounding box center [128, 332] width 211 height 34
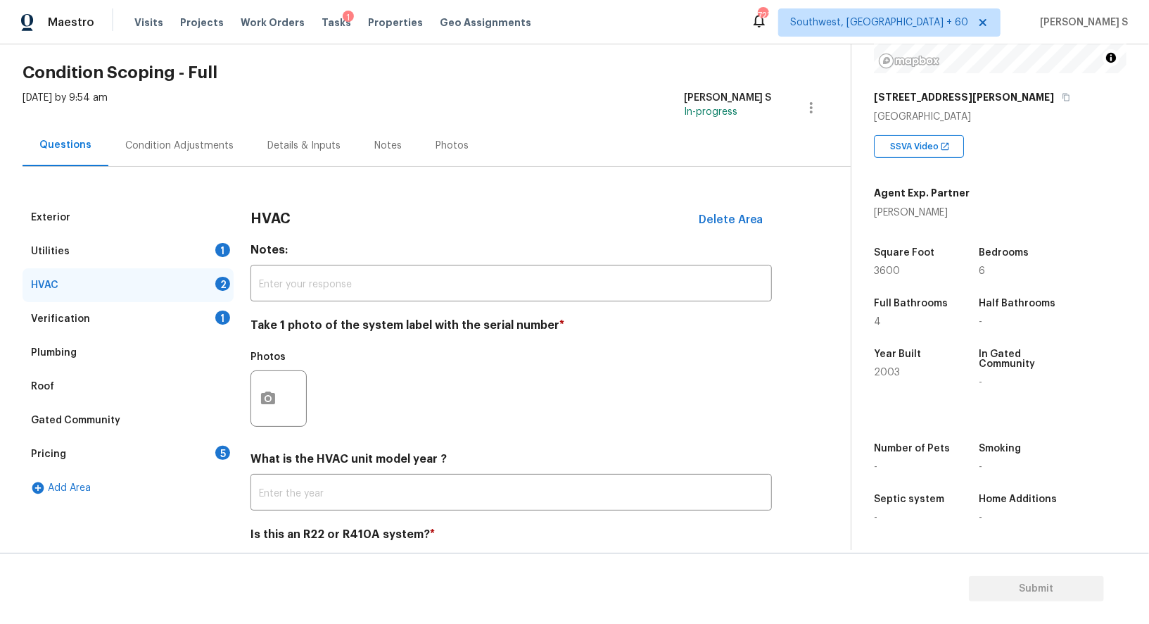
scroll to position [74, 0]
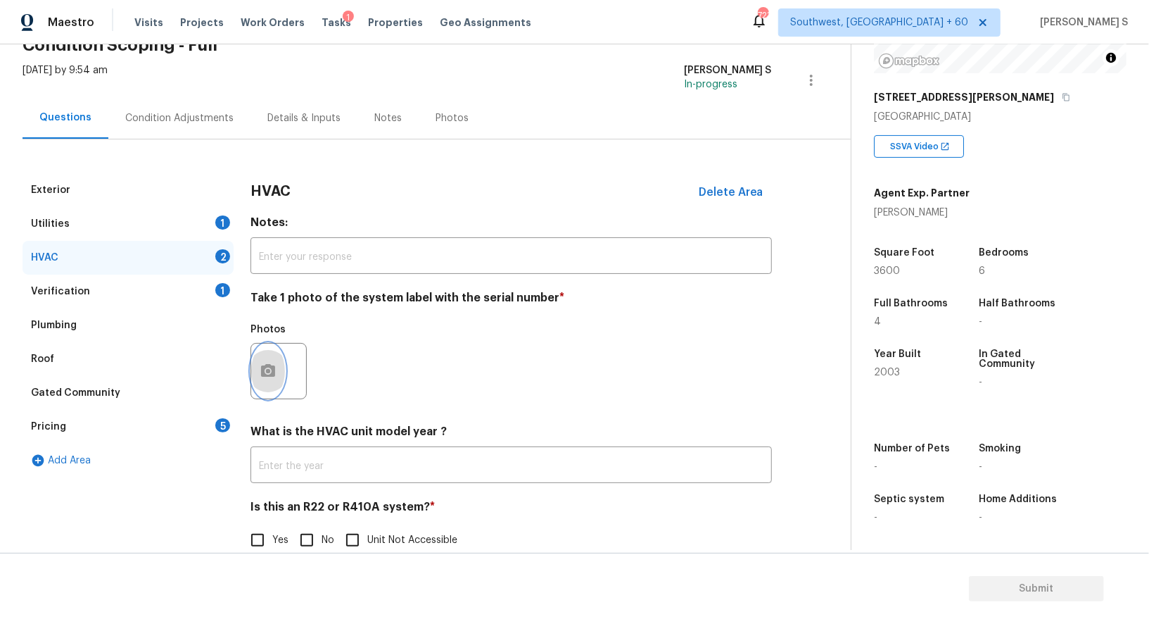
click at [265, 380] on button "button" at bounding box center [268, 370] width 34 height 55
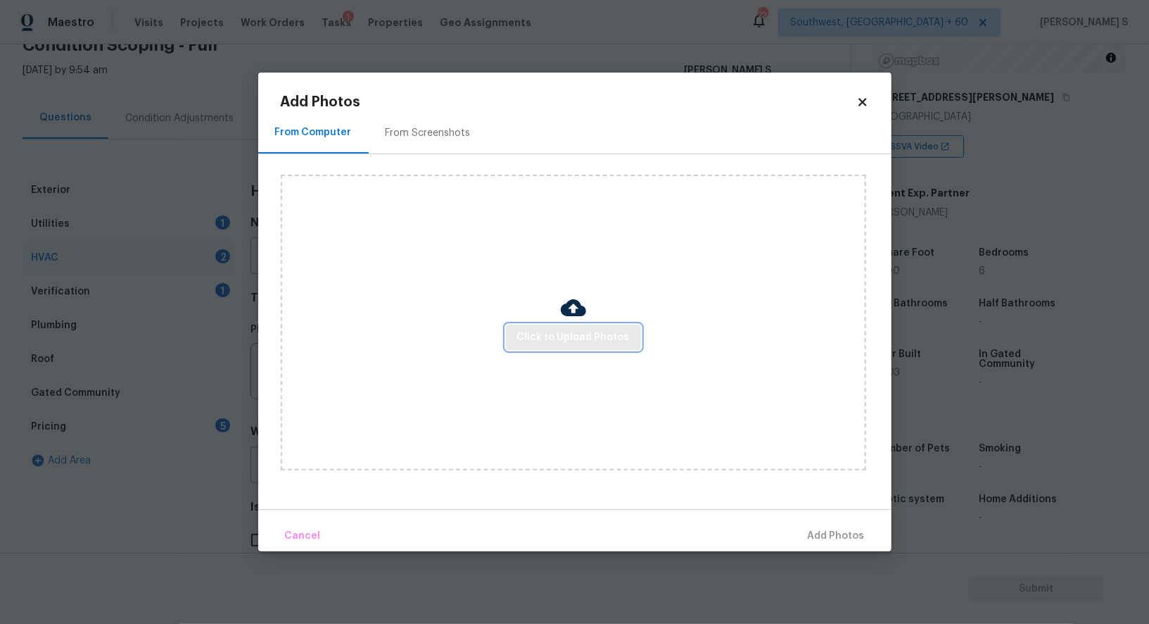
click at [586, 334] on span "Click to Upload Photos" at bounding box center [573, 338] width 113 height 18
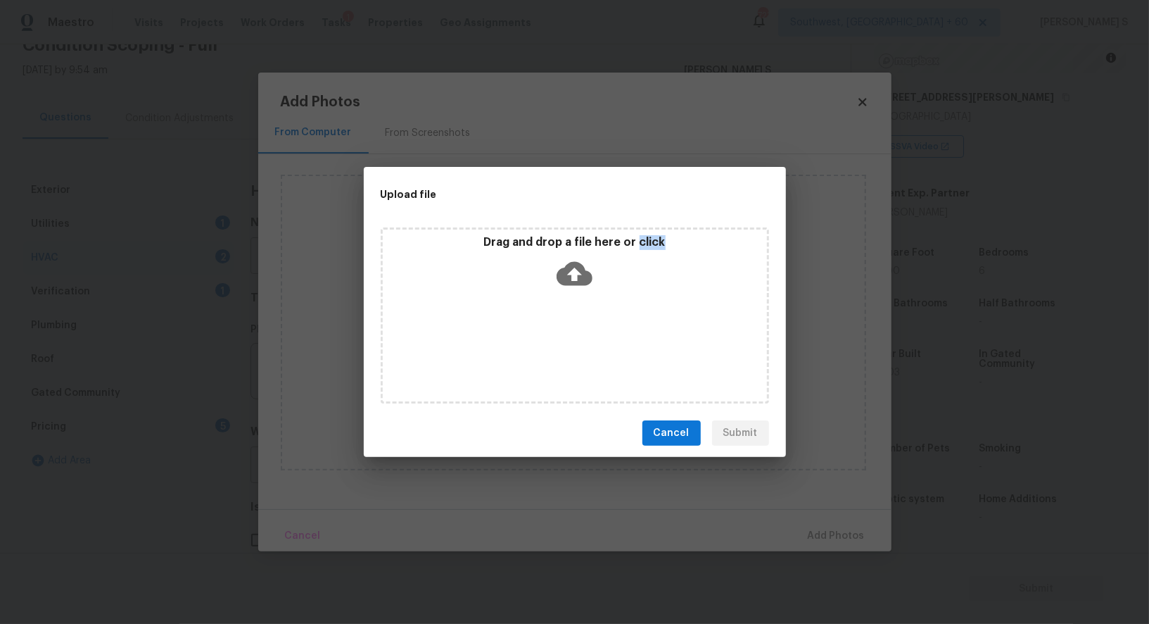
click at [586, 334] on div "Drag and drop a file here or click" at bounding box center [575, 315] width 389 height 176
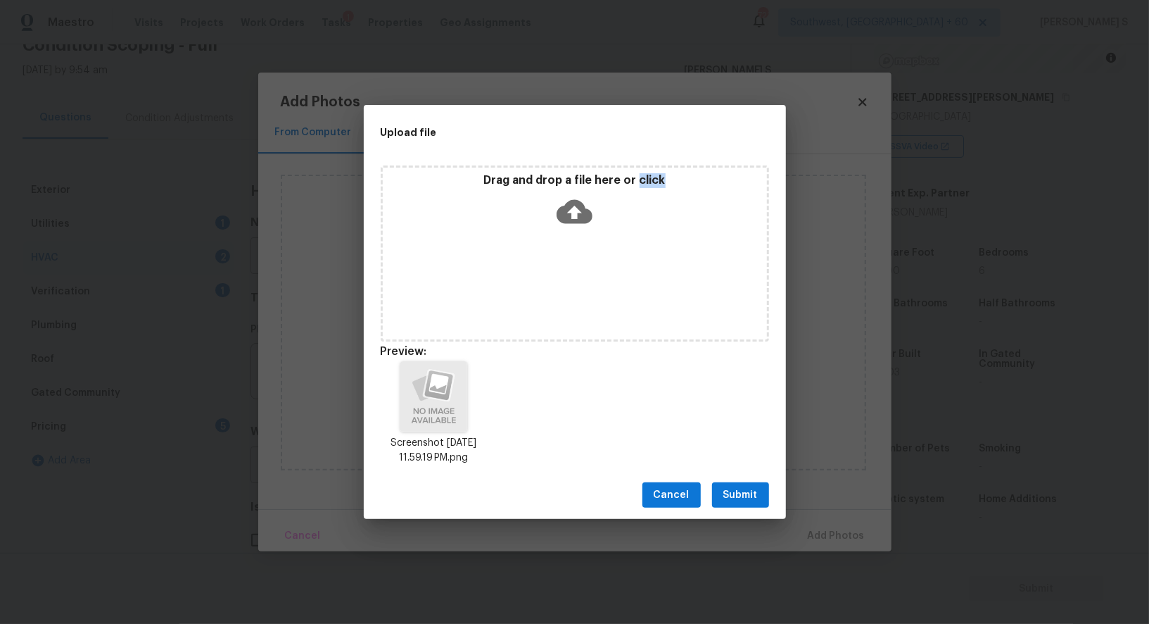
click at [755, 488] on span "Submit" at bounding box center [741, 495] width 34 height 18
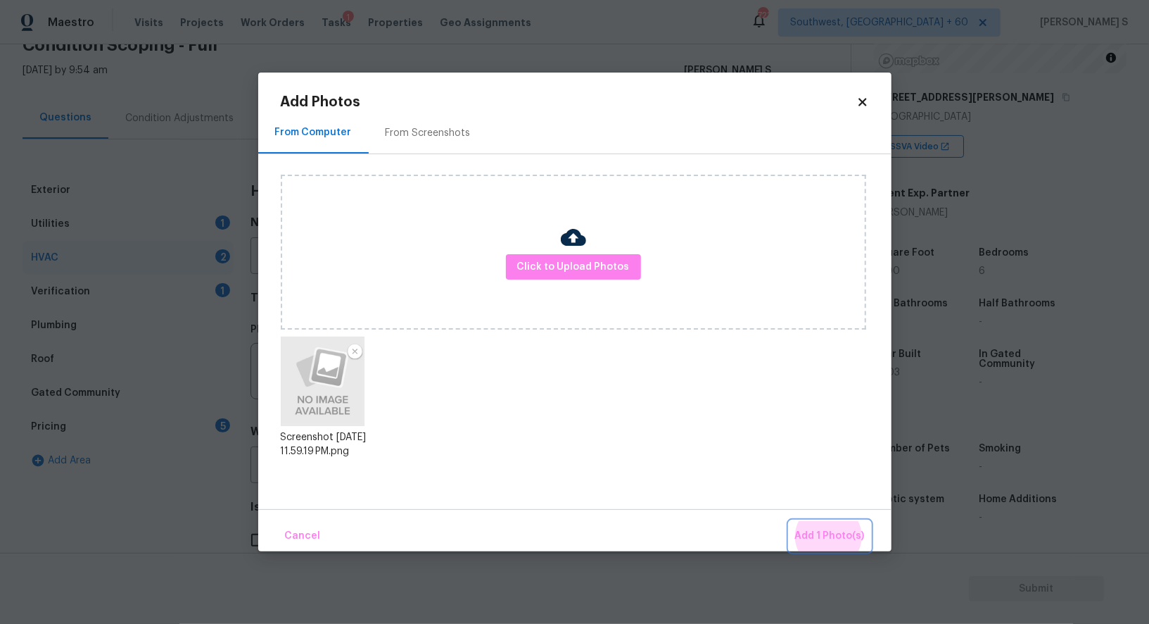
click at [790, 521] on button "Add 1 Photo(s)" at bounding box center [830, 536] width 81 height 30
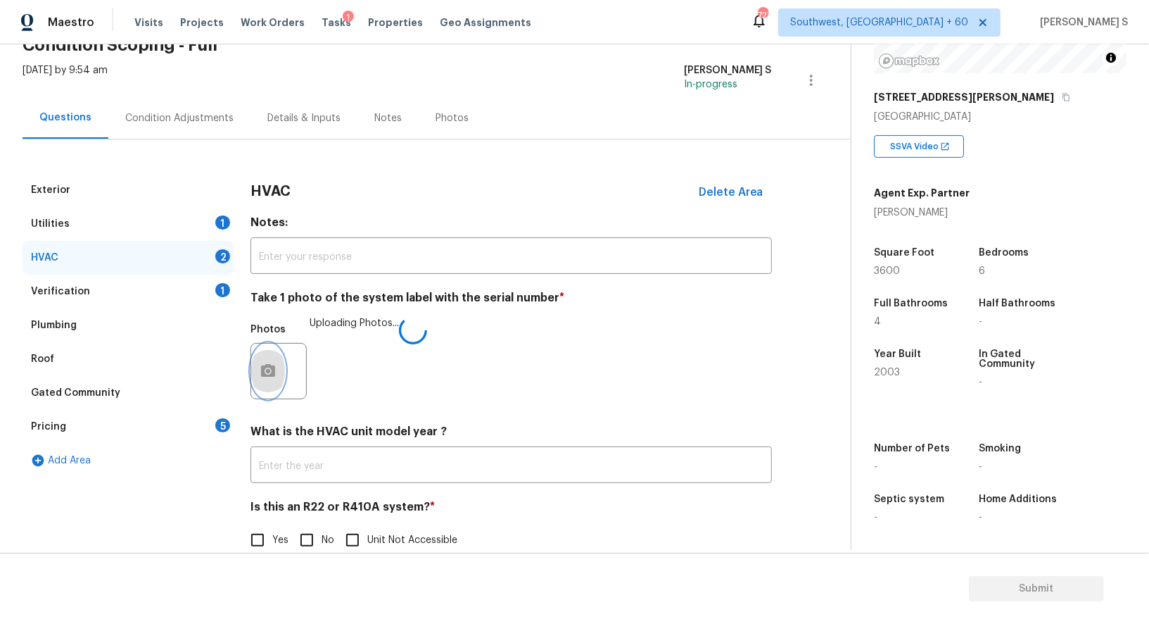
scroll to position [100, 0]
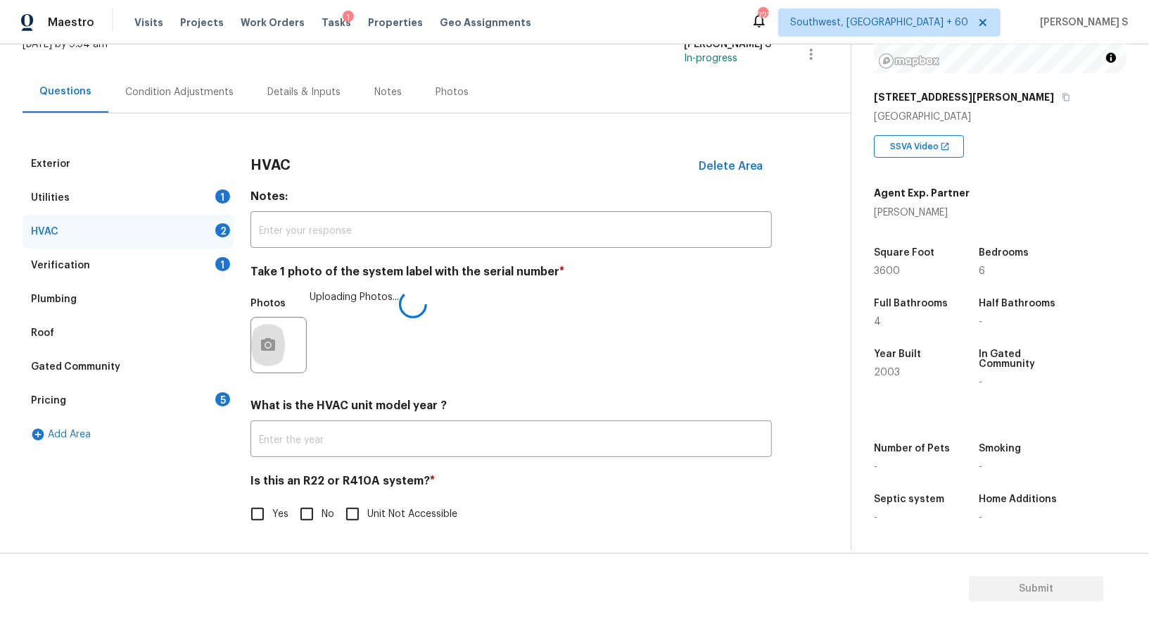
click at [323, 513] on span "No" at bounding box center [328, 514] width 13 height 15
click at [322, 513] on input "No" at bounding box center [307, 514] width 30 height 30
checkbox input "true"
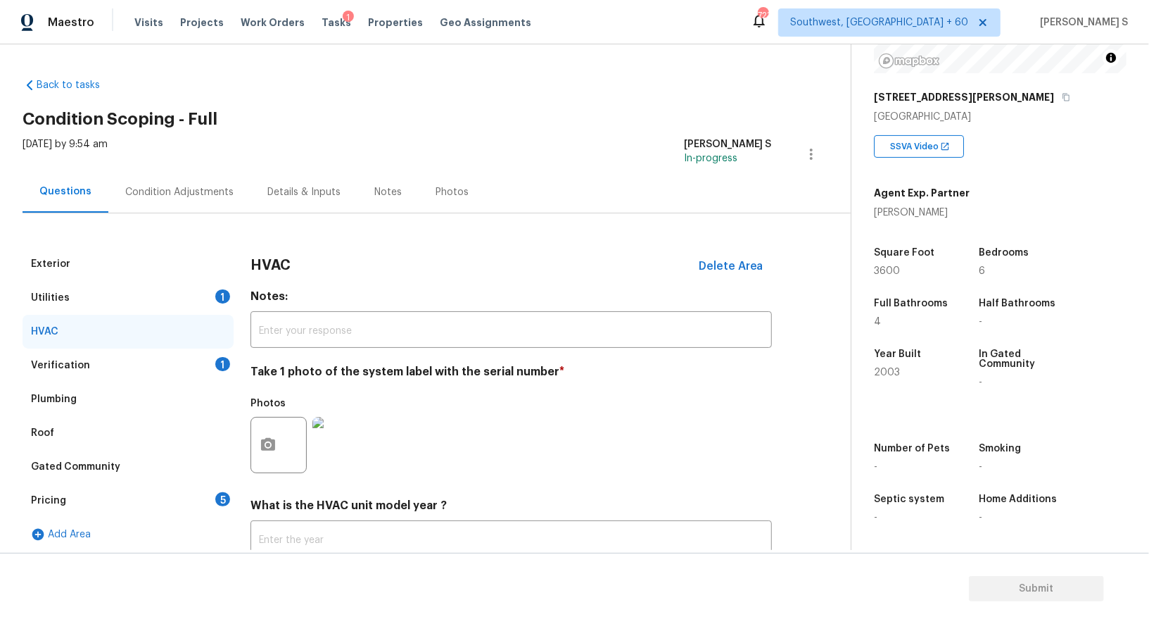
click at [185, 505] on div "Pricing 5" at bounding box center [128, 501] width 211 height 34
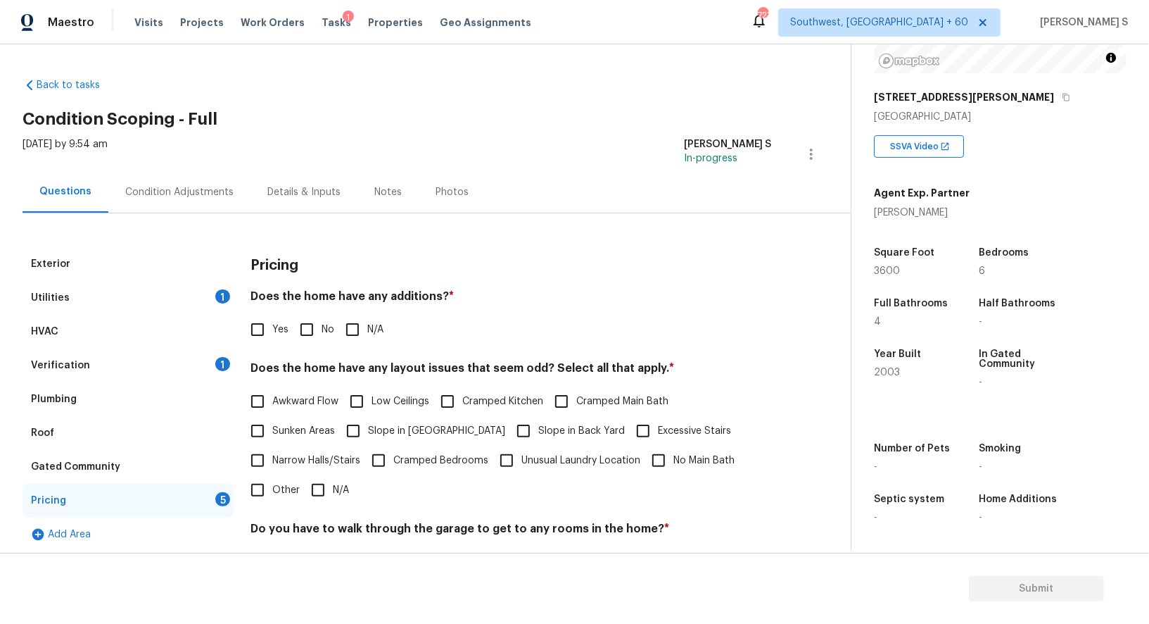
click at [322, 327] on span "No" at bounding box center [328, 329] width 13 height 15
click at [322, 327] on input "No" at bounding box center [307, 330] width 30 height 30
checkbox input "true"
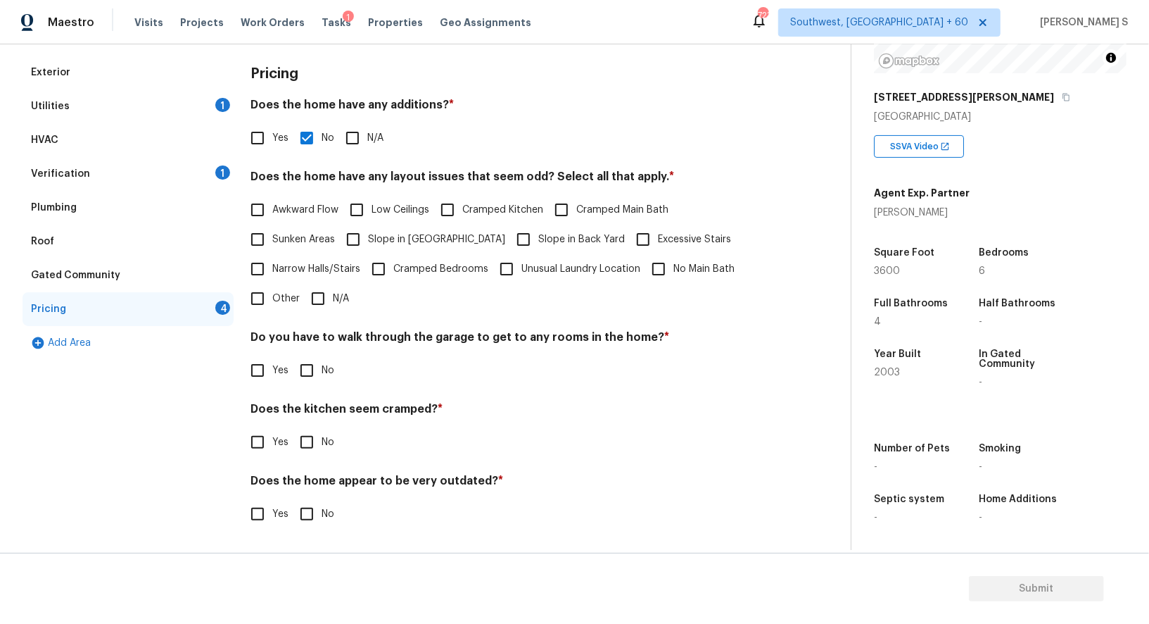
scroll to position [190, 0]
click at [309, 366] on input "No" at bounding box center [307, 372] width 30 height 30
checkbox input "true"
click at [292, 429] on input "No" at bounding box center [307, 444] width 30 height 30
checkbox input "true"
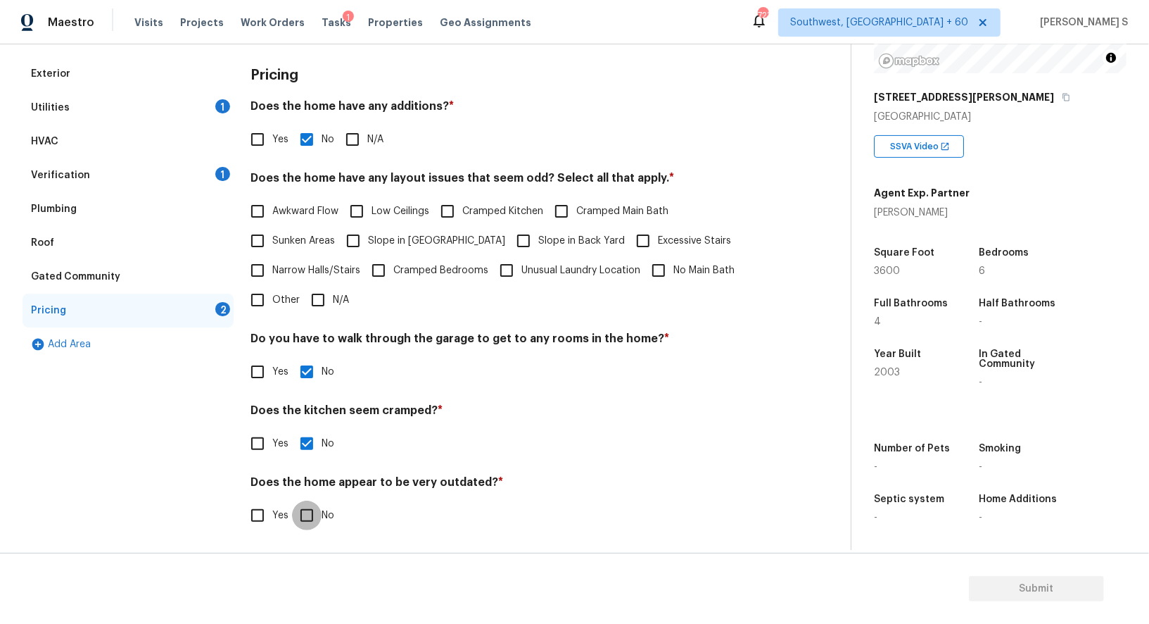
click at [292, 500] on input "No" at bounding box center [307, 515] width 30 height 30
checkbox input "true"
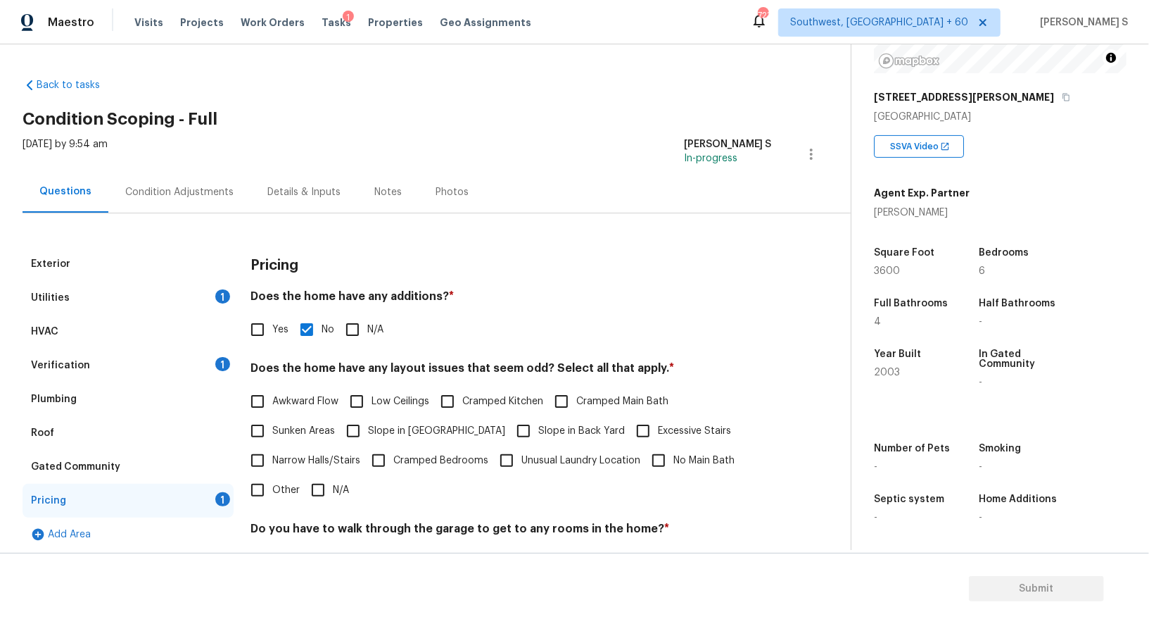
click at [213, 200] on div "Condition Adjustments" at bounding box center [179, 192] width 142 height 42
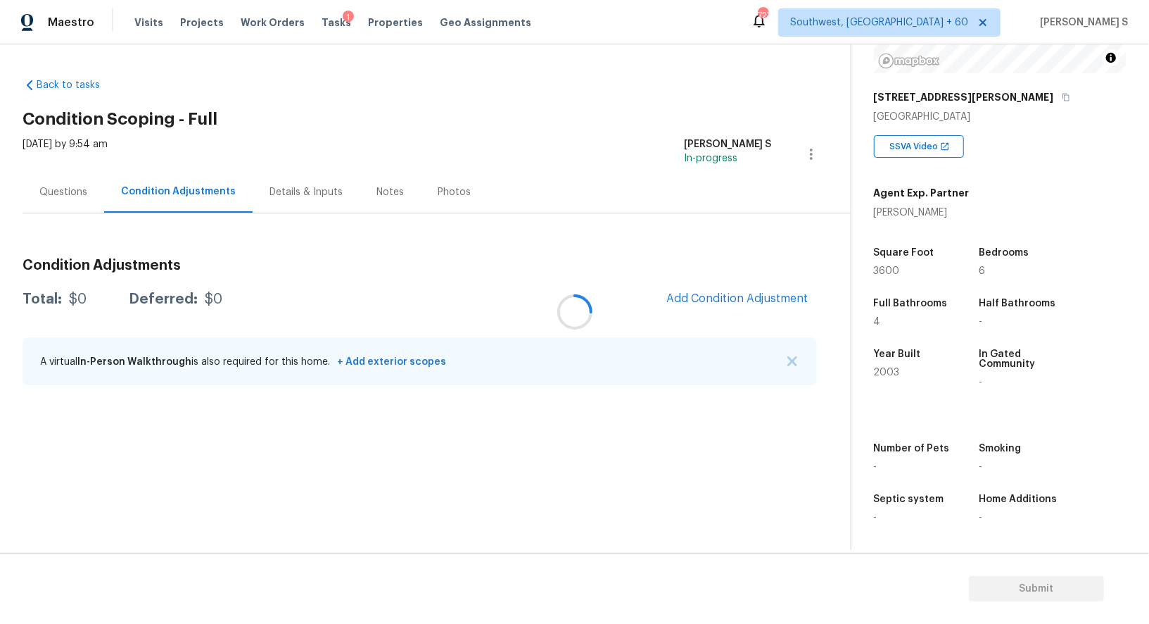
click at [213, 200] on div at bounding box center [574, 312] width 1149 height 624
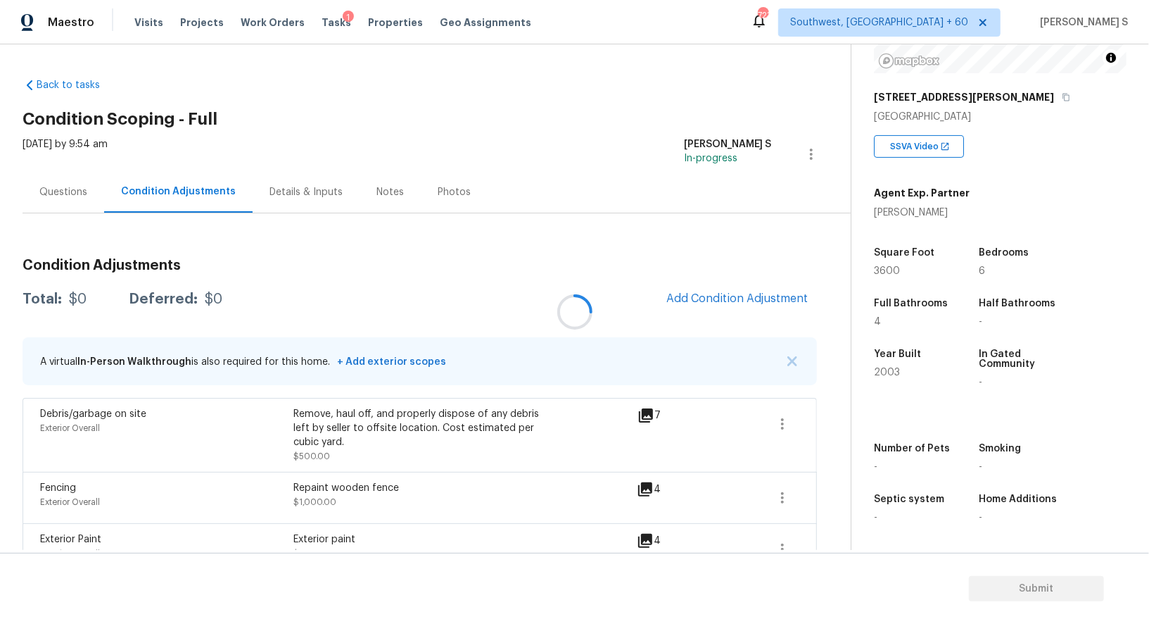
click at [740, 305] on div at bounding box center [574, 312] width 1149 height 624
click at [751, 305] on div at bounding box center [574, 312] width 1149 height 624
click at [721, 296] on div at bounding box center [574, 312] width 1149 height 624
click at [504, 298] on div at bounding box center [574, 312] width 1149 height 624
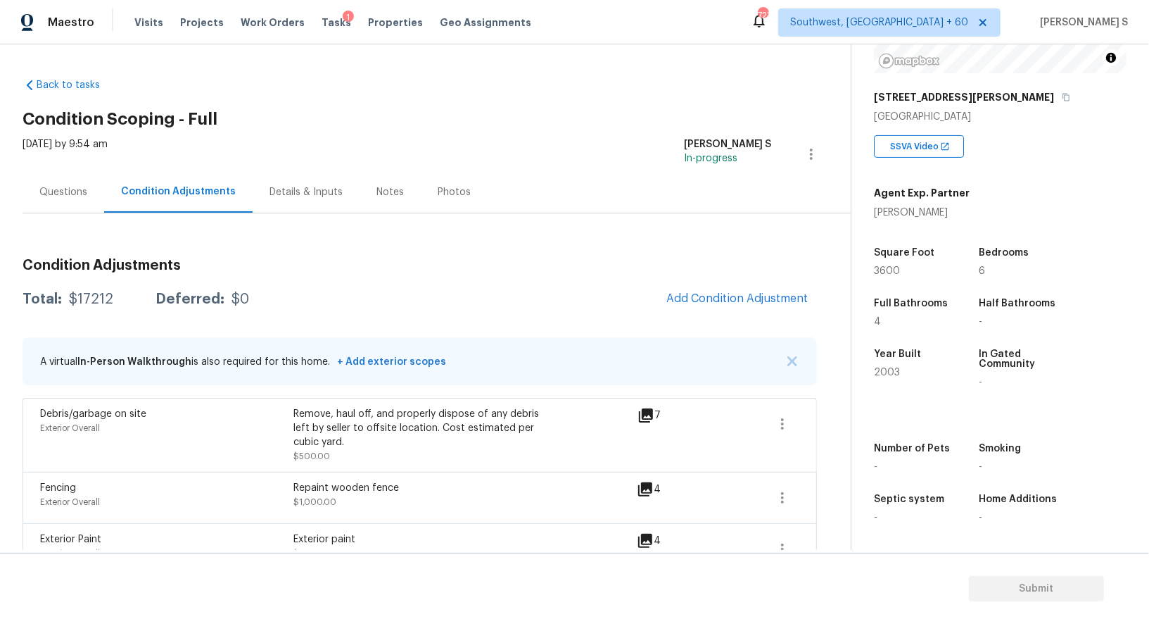
click at [88, 190] on div "Questions" at bounding box center [64, 192] width 82 height 42
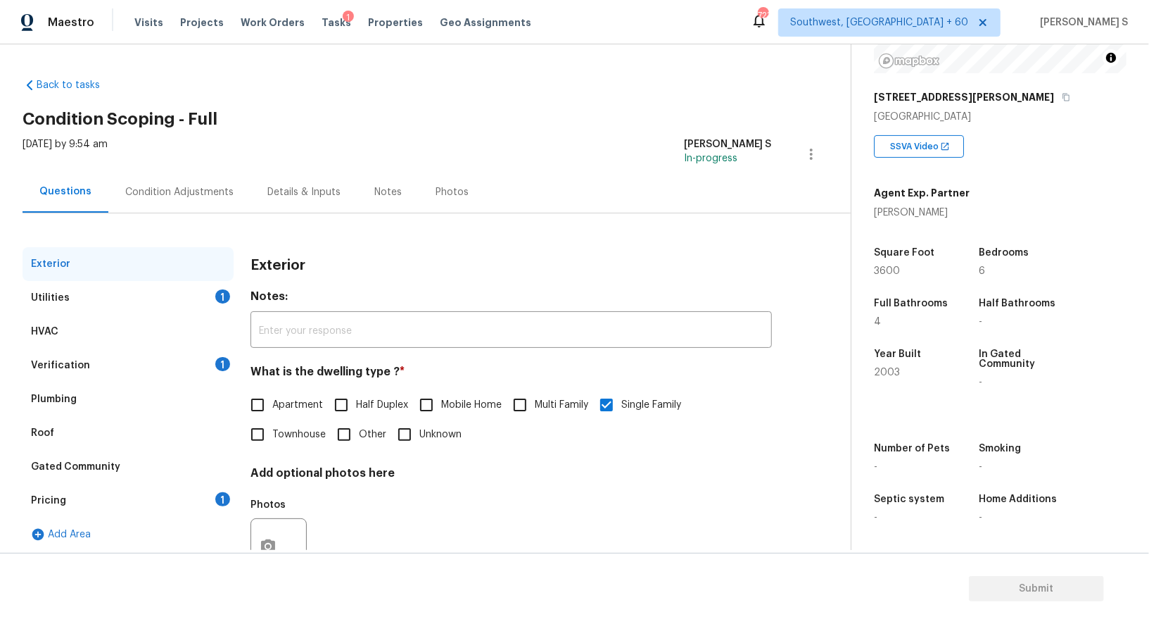
scroll to position [53, 0]
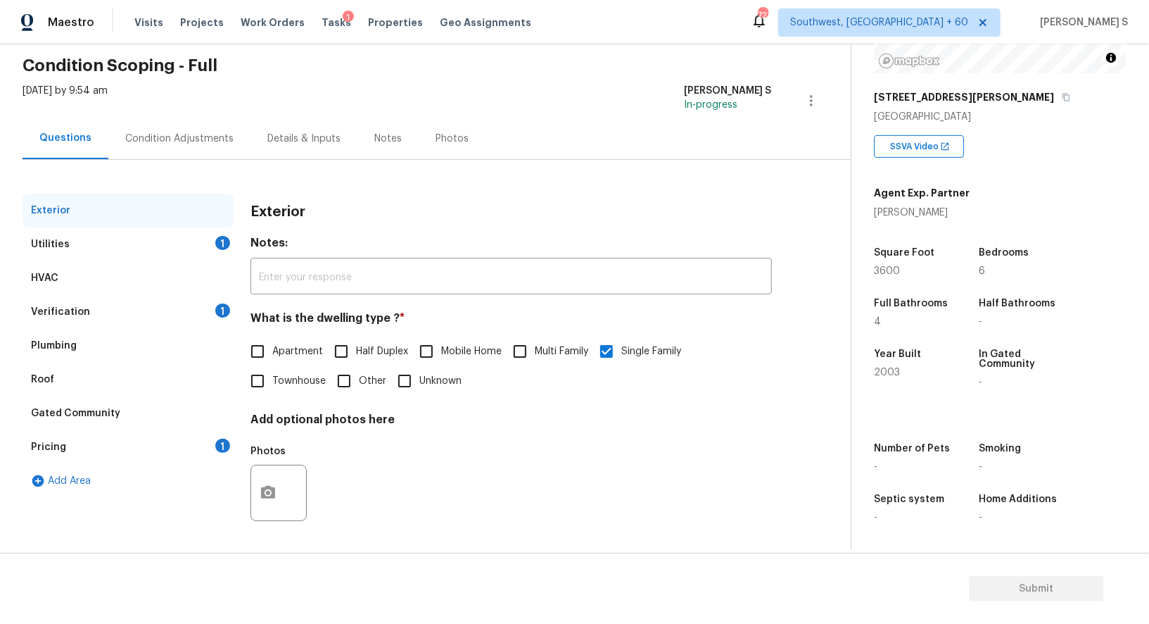
click at [111, 296] on div "Verification 1" at bounding box center [128, 312] width 211 height 34
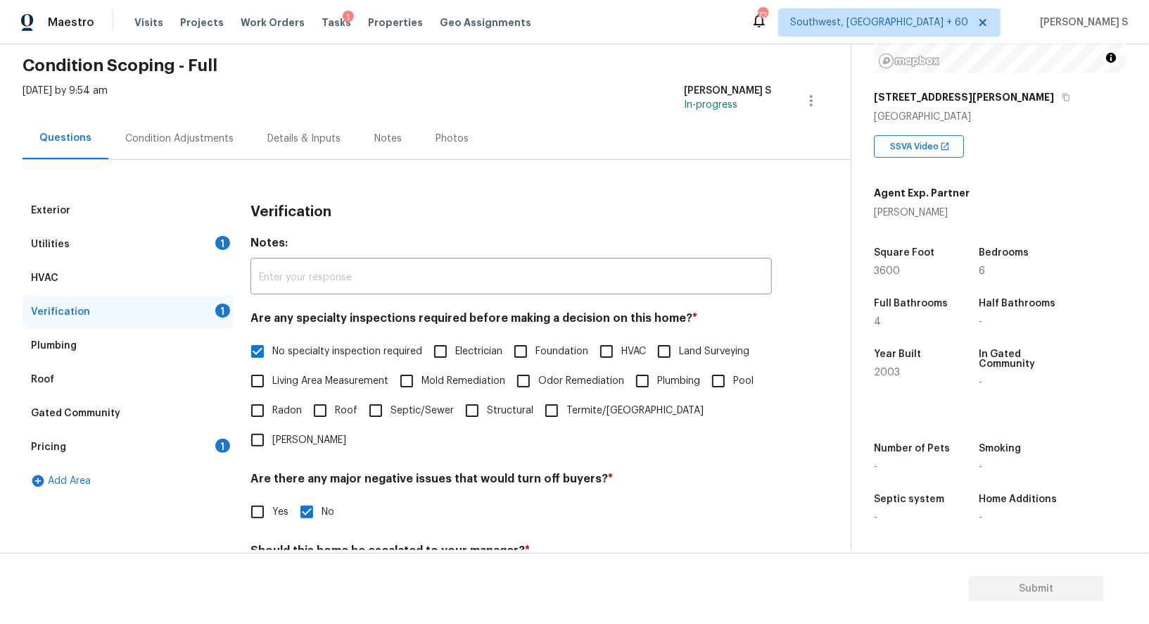
scroll to position [179, 0]
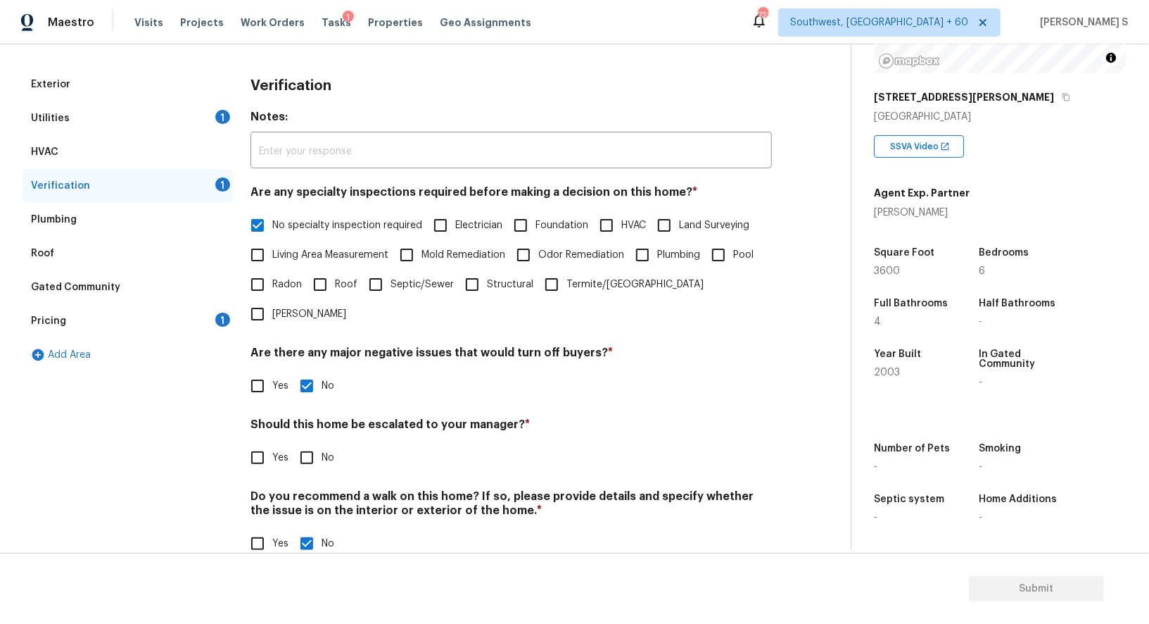
click at [64, 111] on div "Utilities" at bounding box center [50, 118] width 39 height 14
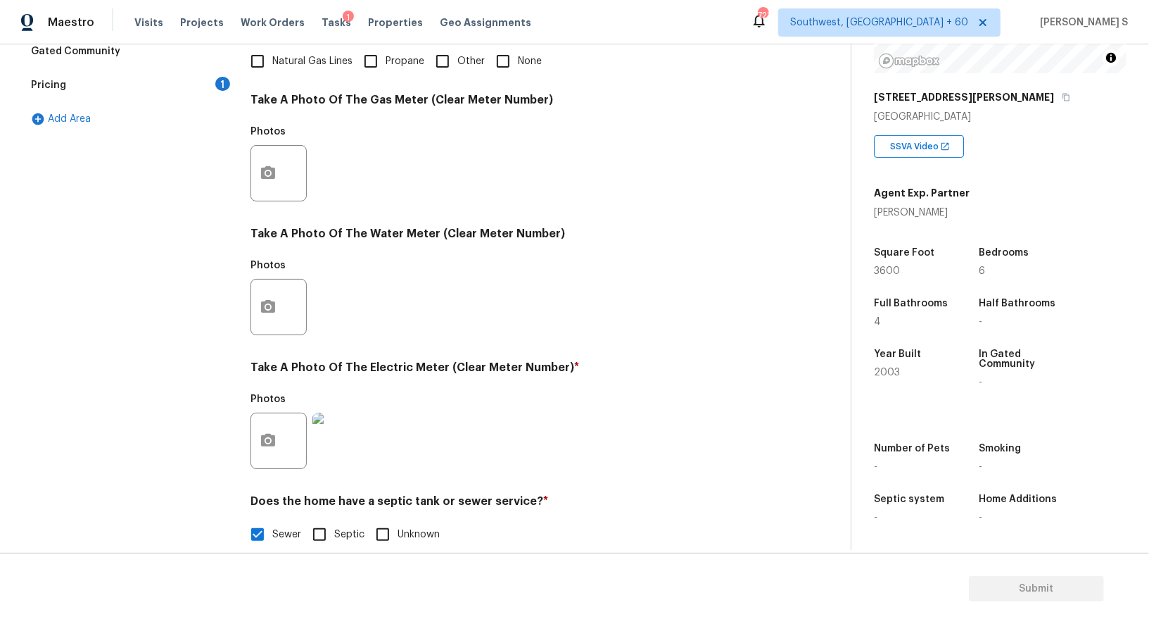
scroll to position [410, 0]
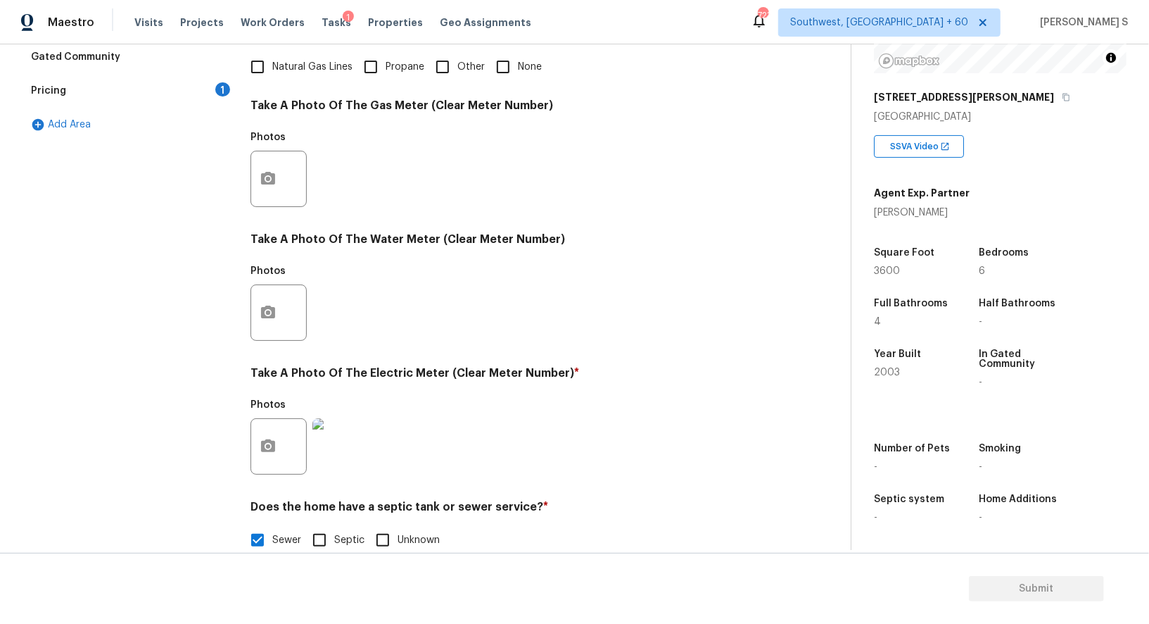
click at [277, 58] on label "Natural Gas Lines" at bounding box center [298, 67] width 110 height 30
click at [272, 58] on input "Natural Gas Lines" at bounding box center [258, 67] width 30 height 30
checkbox input "true"
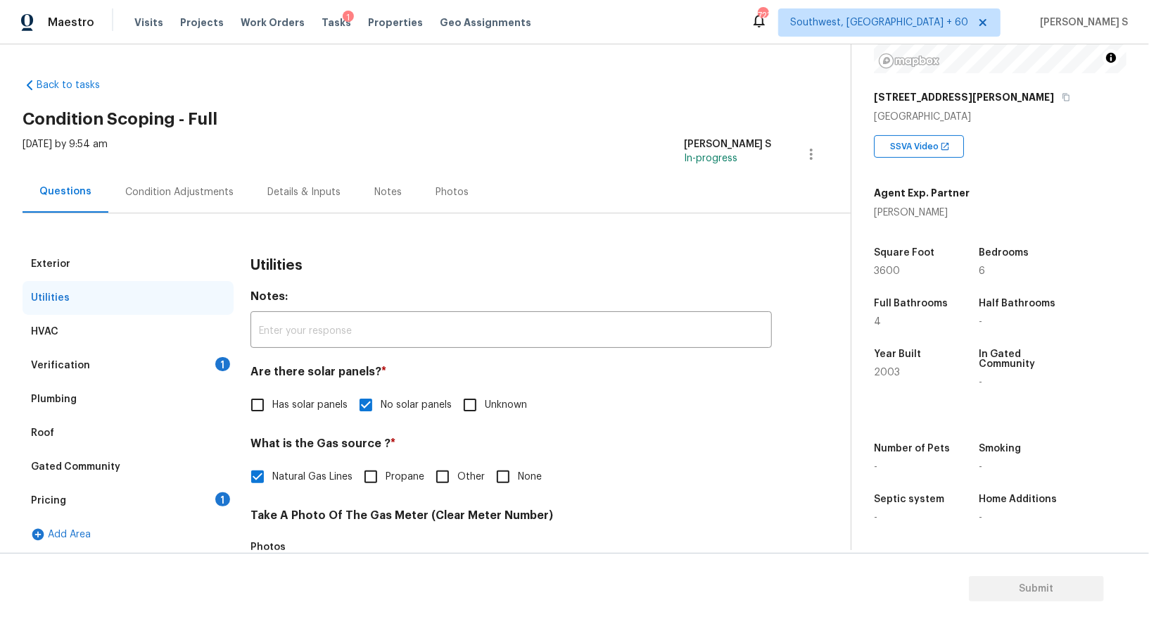
click at [190, 198] on div "Condition Adjustments" at bounding box center [179, 192] width 142 height 42
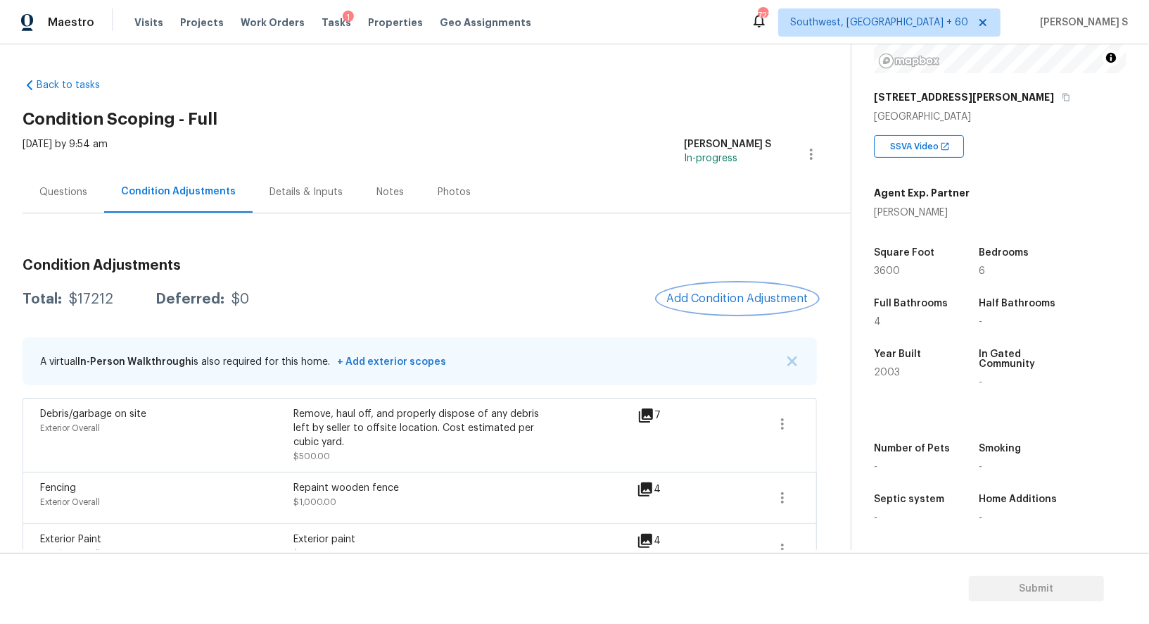
click at [714, 292] on span "Add Condition Adjustment" at bounding box center [738, 298] width 142 height 13
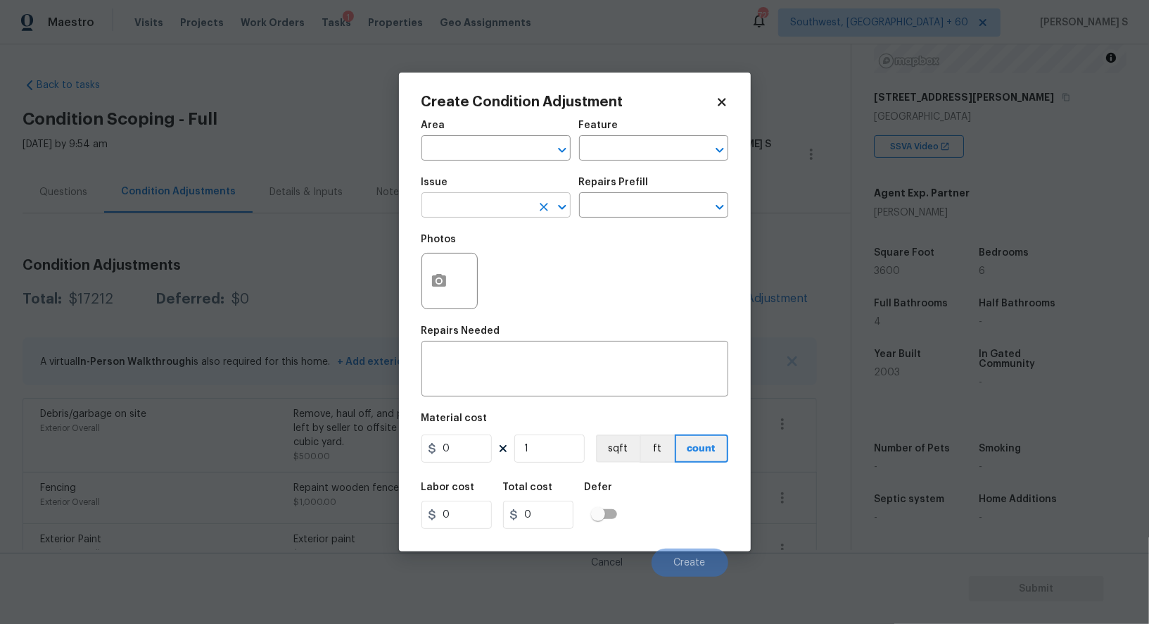
click at [478, 203] on input "text" at bounding box center [477, 207] width 110 height 22
type input "Pressure Washing"
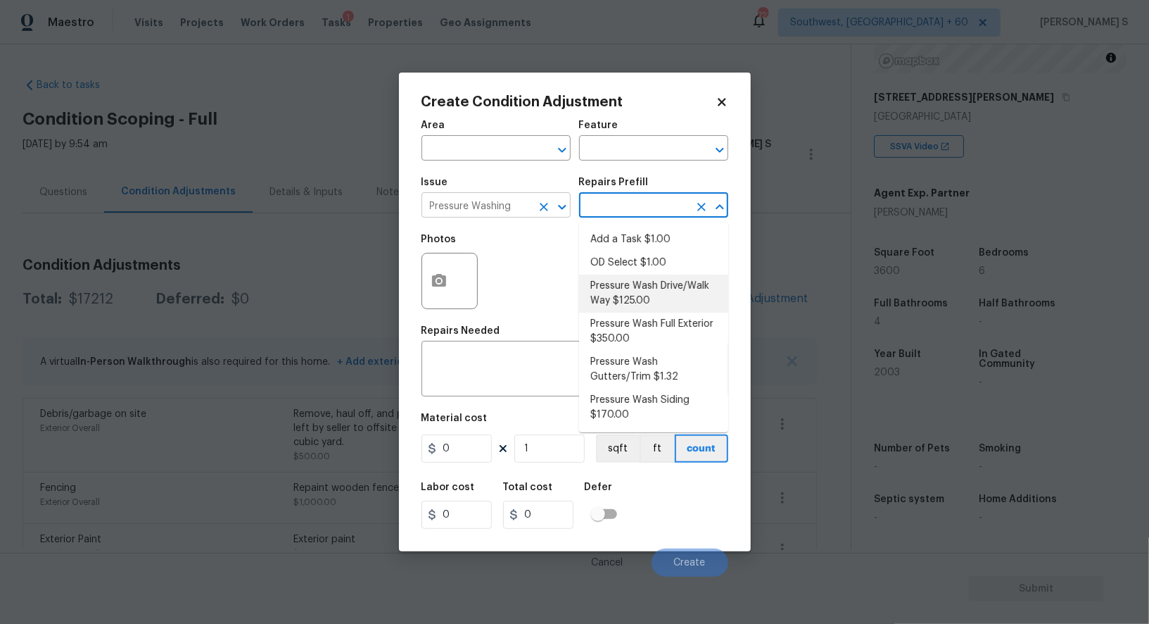
type input "Siding"
type textarea "Pressure wash the driveways/walkways as directed by the PM. Ensure that all deb…"
type input "125"
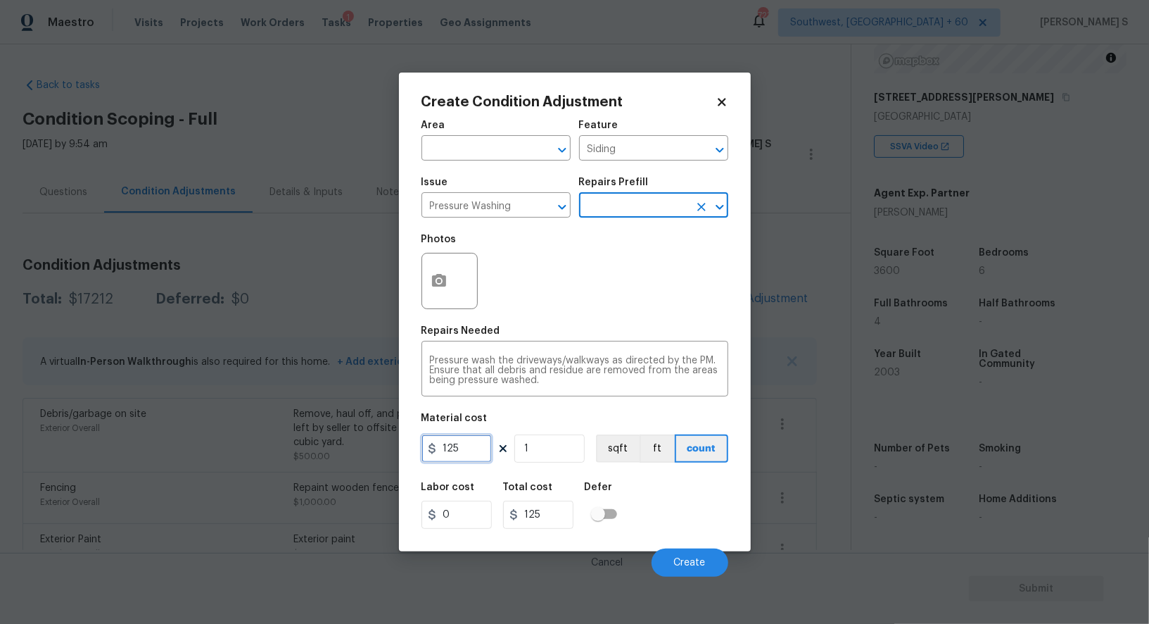
click at [473, 441] on input "125" at bounding box center [457, 448] width 70 height 28
type input "200"
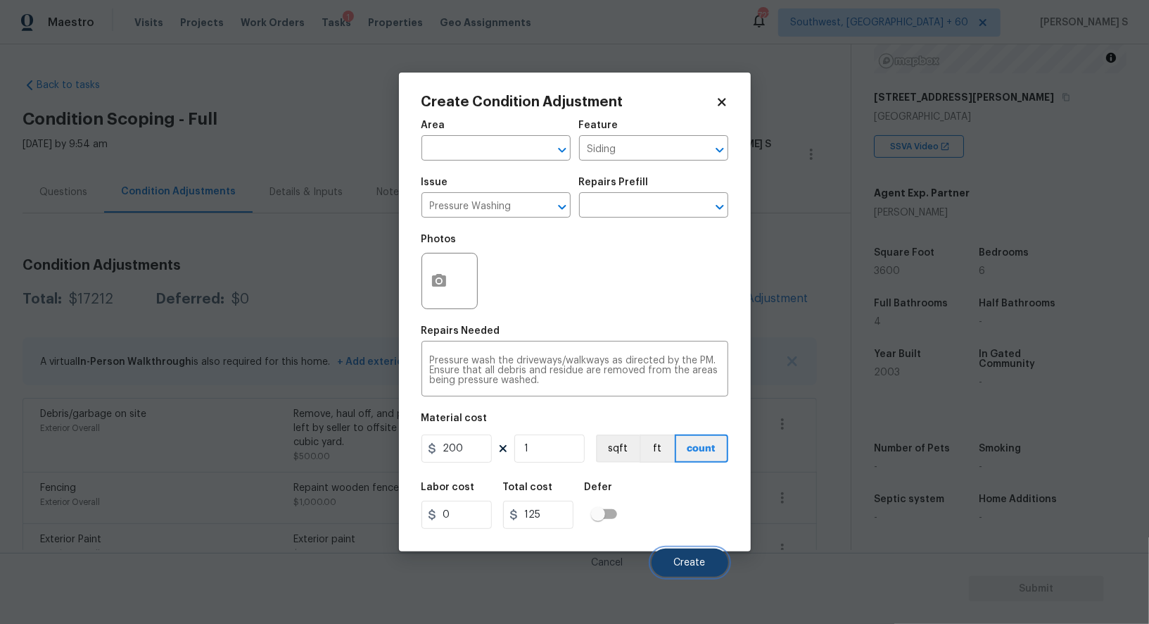
type input "200"
click at [705, 557] on button "Create" at bounding box center [690, 562] width 77 height 28
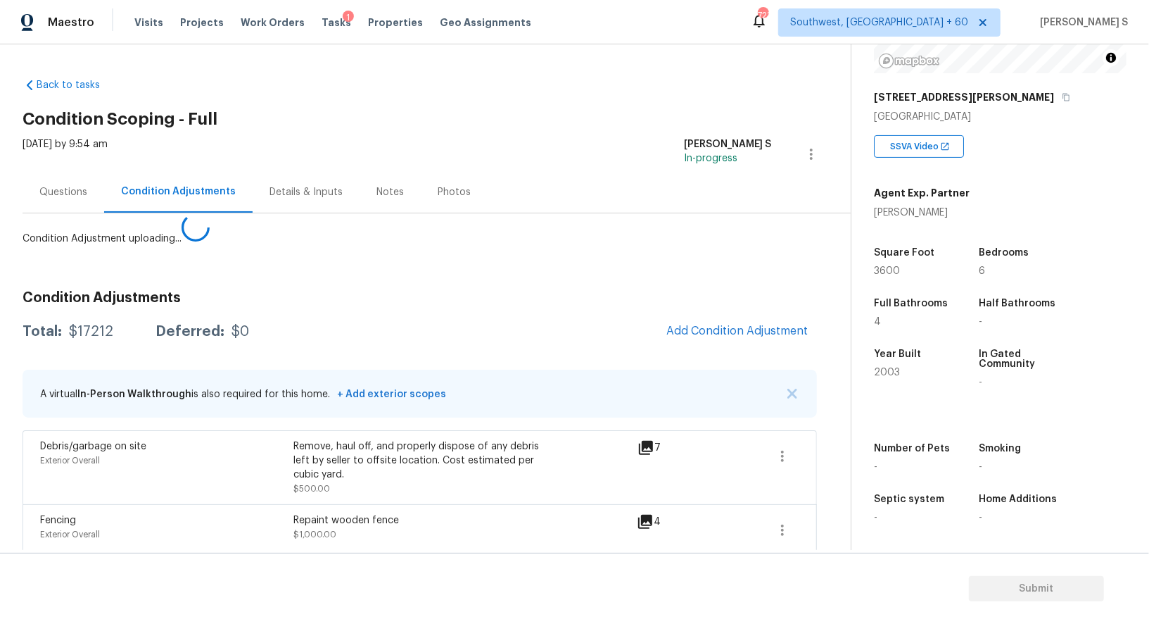
click at [293, 421] on body "Maestro Visits Projects Work Orders Tasks 1 Properties Geo Assignments 723 Sout…" at bounding box center [574, 312] width 1149 height 624
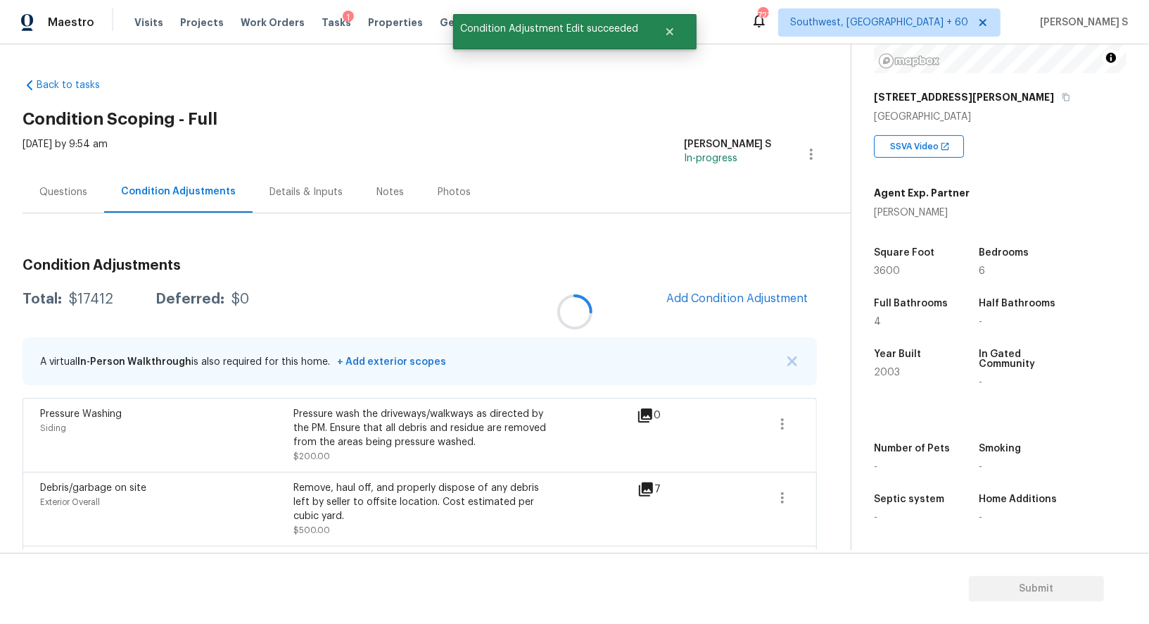
click at [726, 298] on div at bounding box center [574, 312] width 1149 height 624
click at [752, 298] on div at bounding box center [574, 312] width 1149 height 624
click at [743, 294] on span "Add Condition Adjustment" at bounding box center [738, 298] width 142 height 13
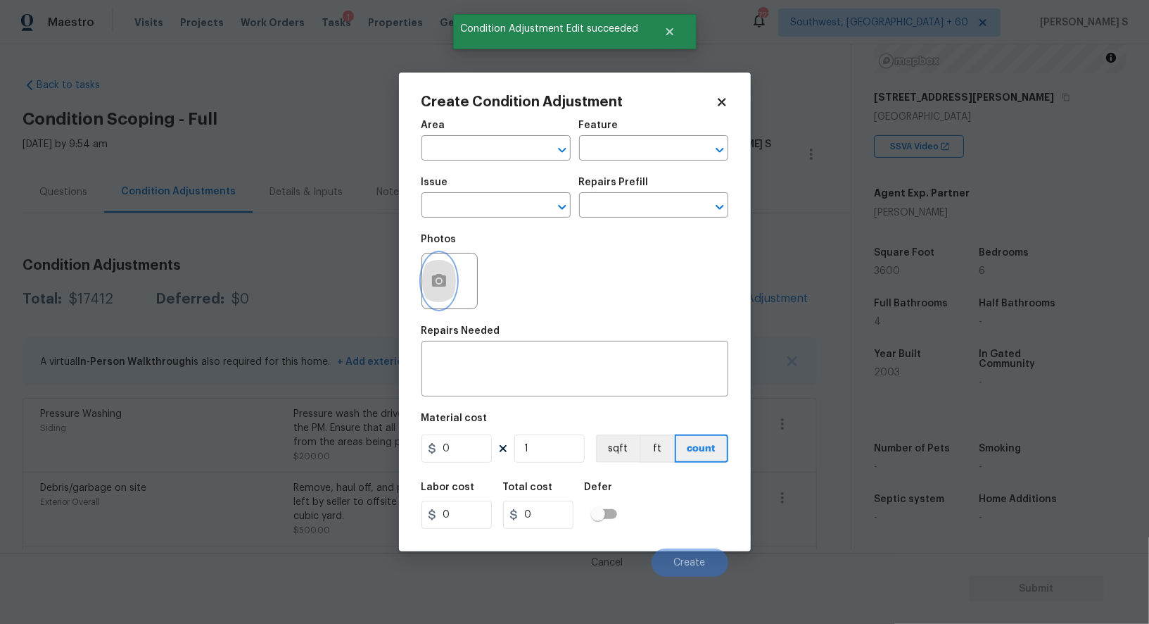
click at [445, 284] on icon "button" at bounding box center [439, 280] width 14 height 13
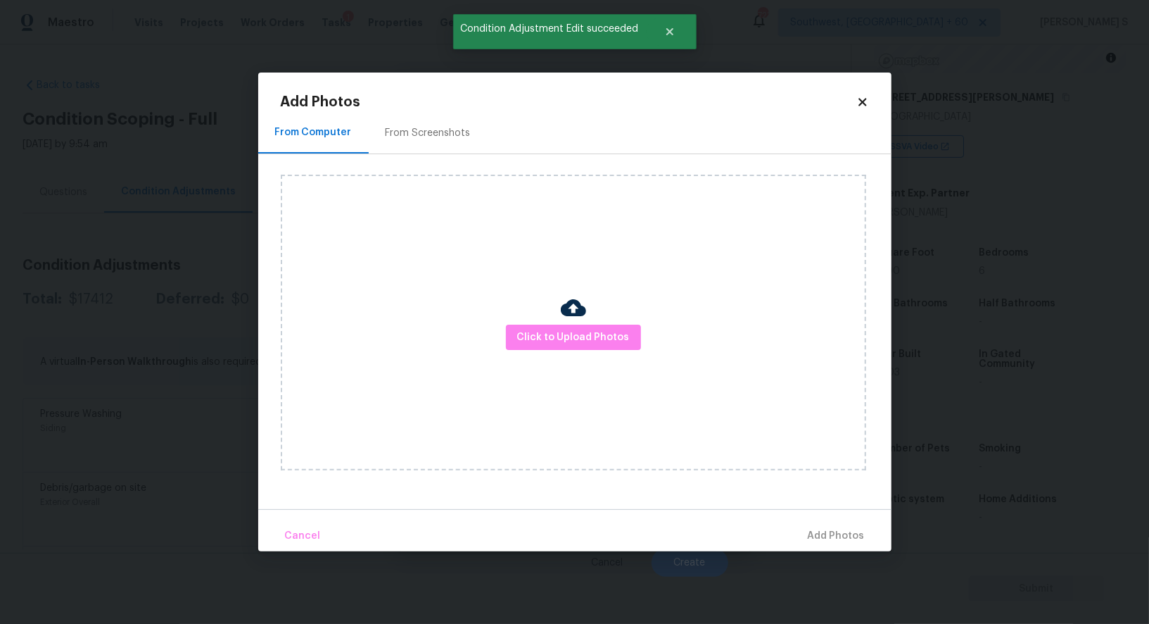
click at [411, 122] on div "From Screenshots" at bounding box center [428, 133] width 119 height 42
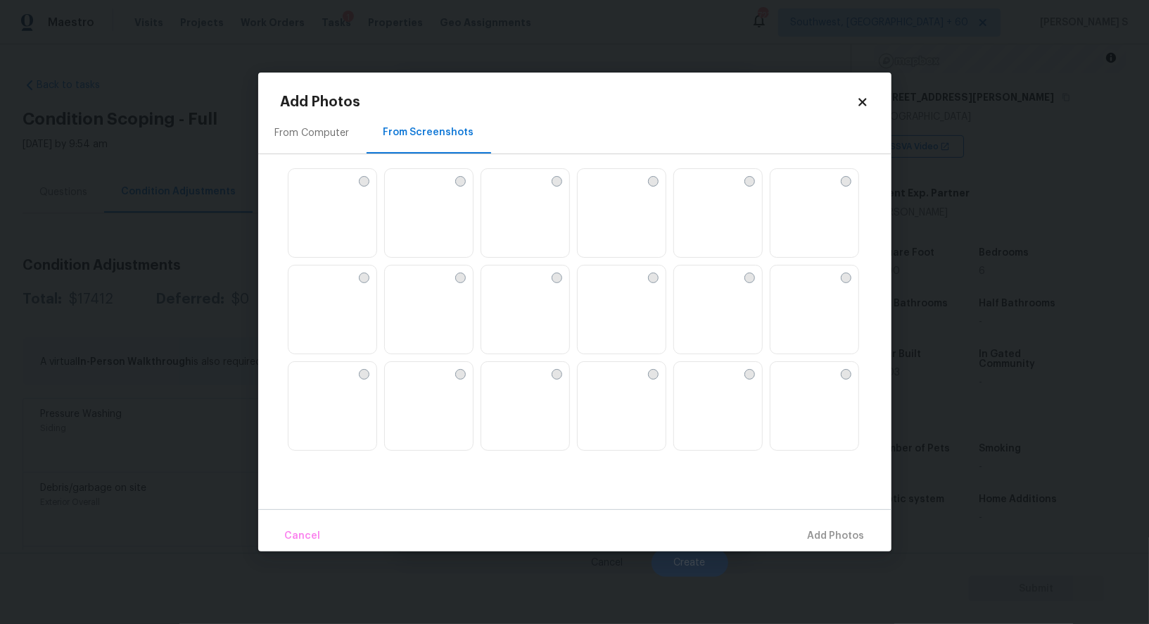
click at [724, 405] on img at bounding box center [718, 406] width 88 height 89
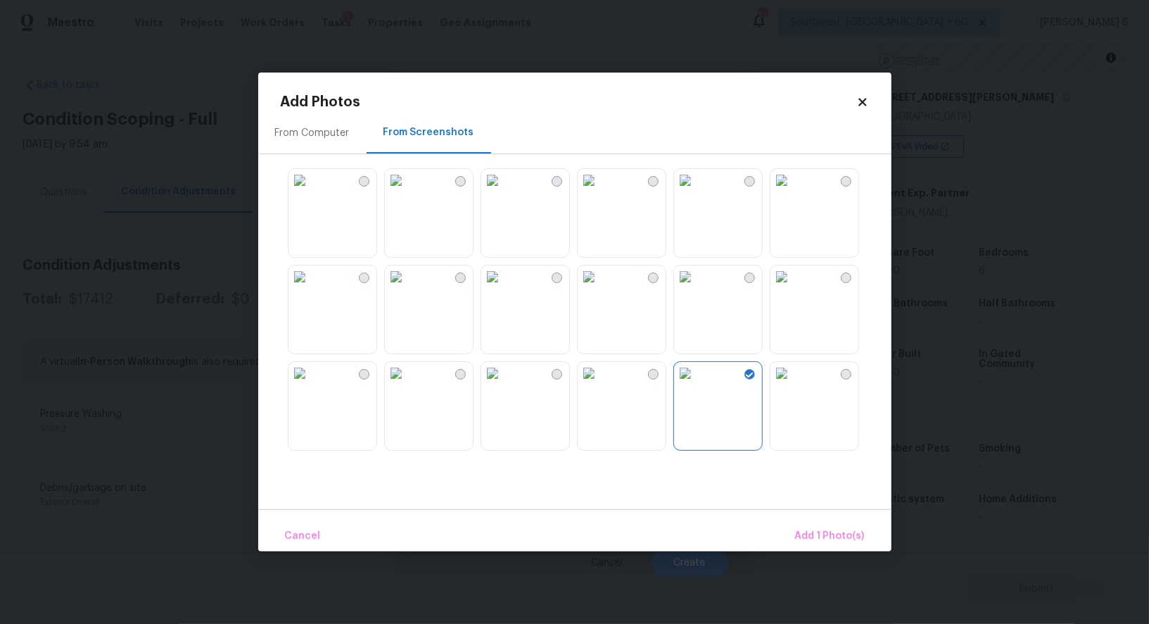
click at [408, 384] on img at bounding box center [396, 373] width 23 height 23
click at [311, 288] on img at bounding box center [300, 276] width 23 height 23
click at [311, 384] on img at bounding box center [300, 373] width 23 height 23
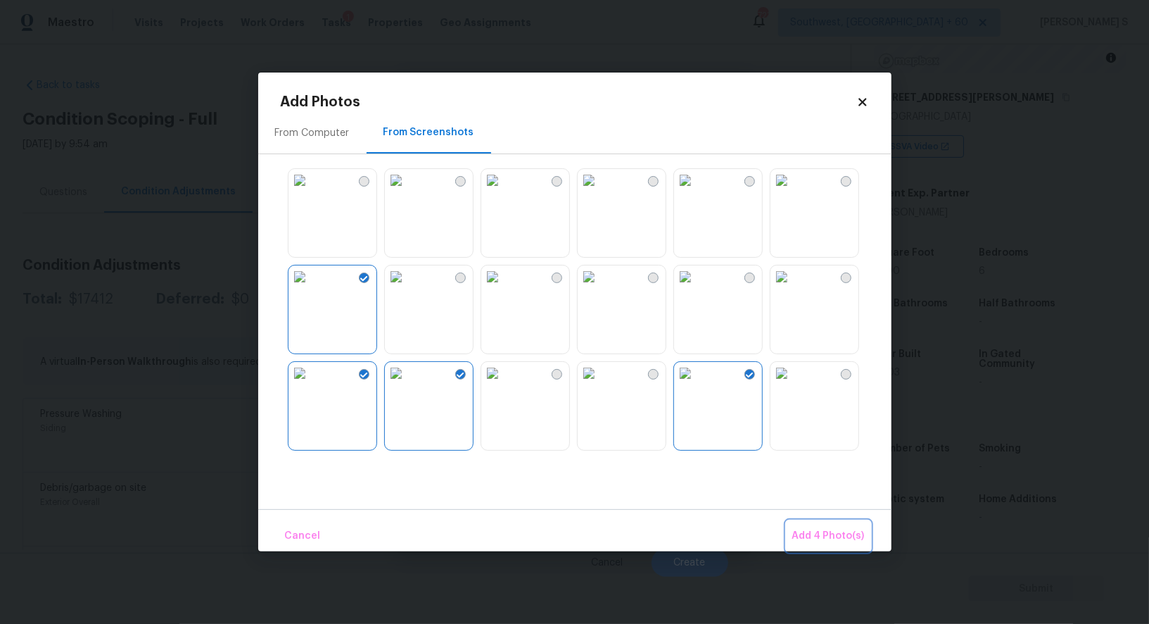
click at [820, 547] on button "Add 4 Photo(s)" at bounding box center [829, 536] width 84 height 30
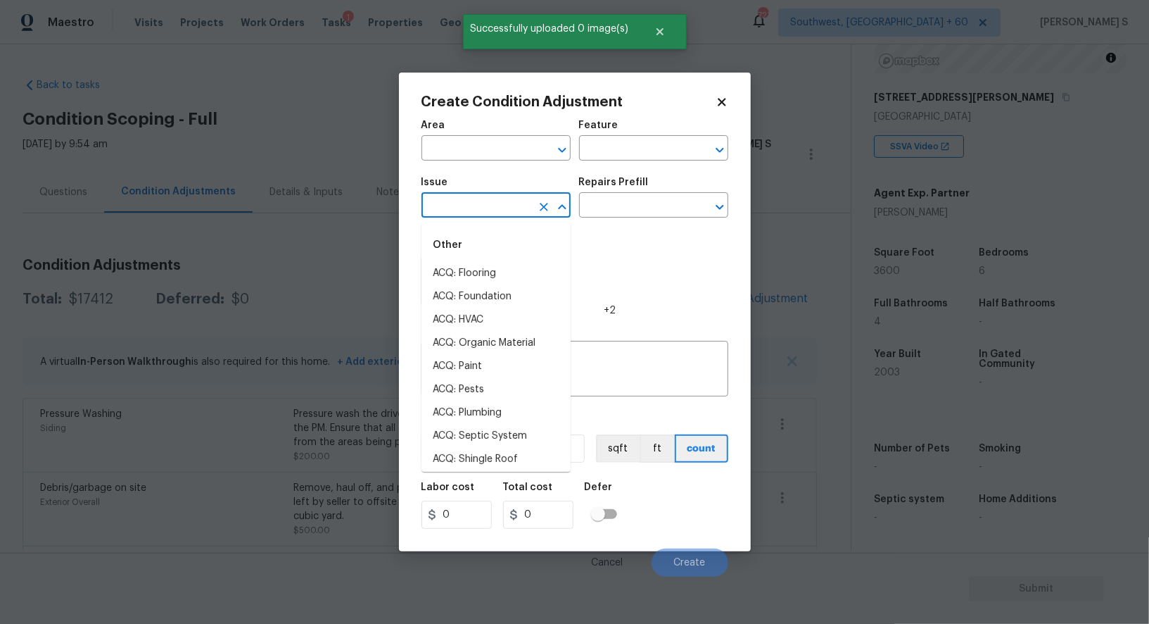
click at [515, 211] on input "text" at bounding box center [477, 207] width 110 height 22
click at [515, 211] on input "lan" at bounding box center [477, 207] width 110 height 22
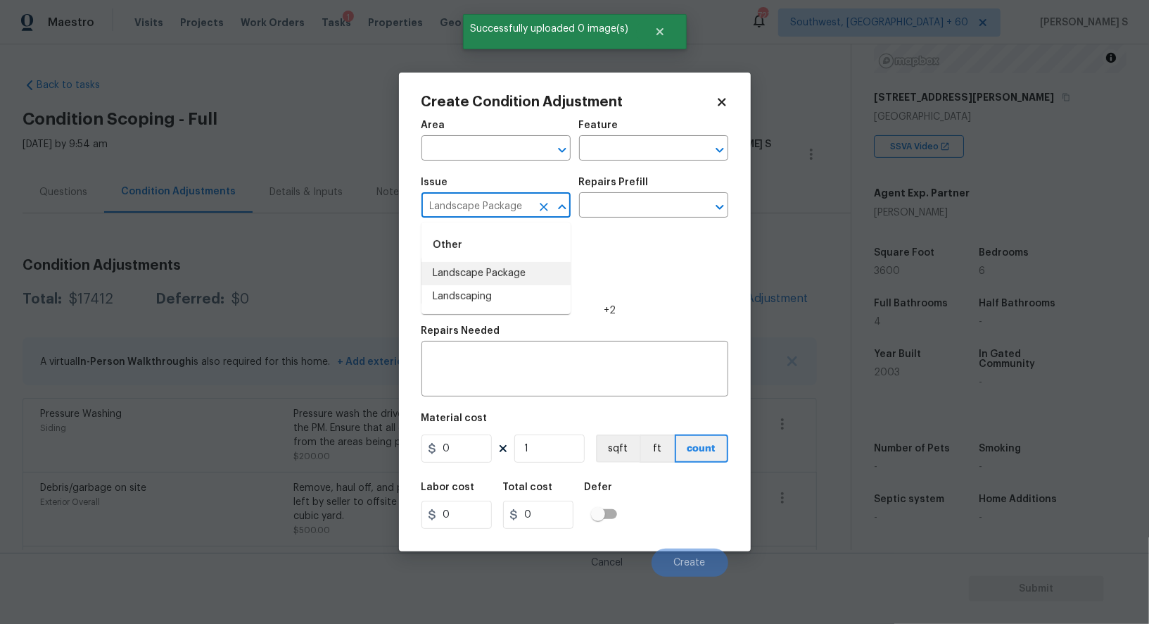
type input "Landscape Package"
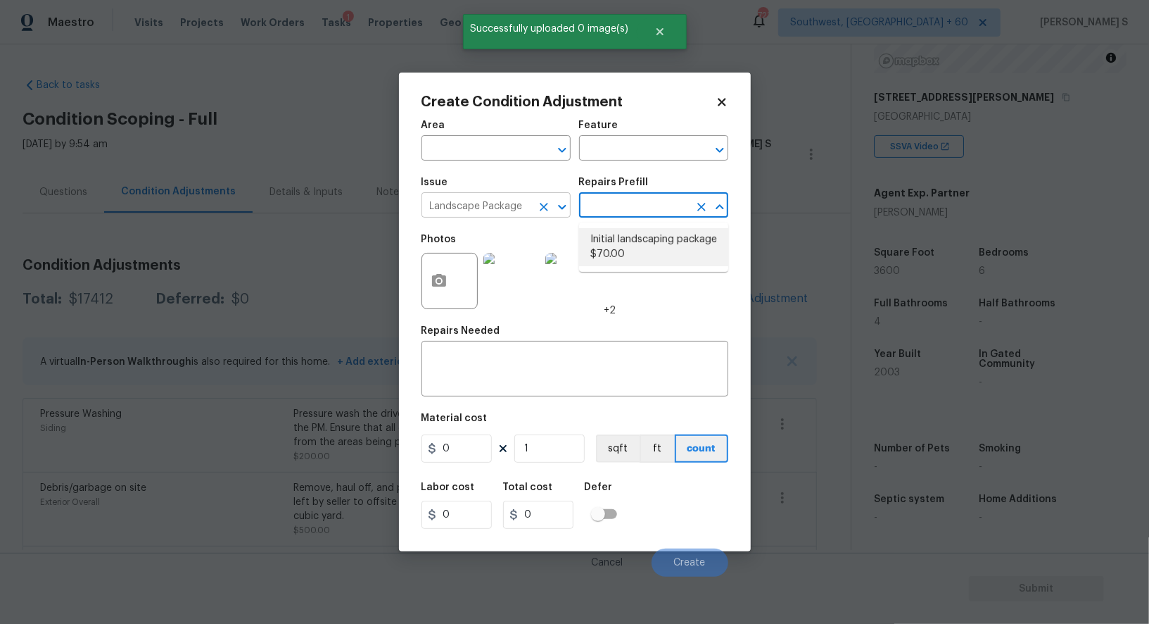
type input "Home Readiness Packages"
type textarea "Mowing of grass up to 6" in height. Mow, edge along driveways & sidewalks, trim…"
type input "70"
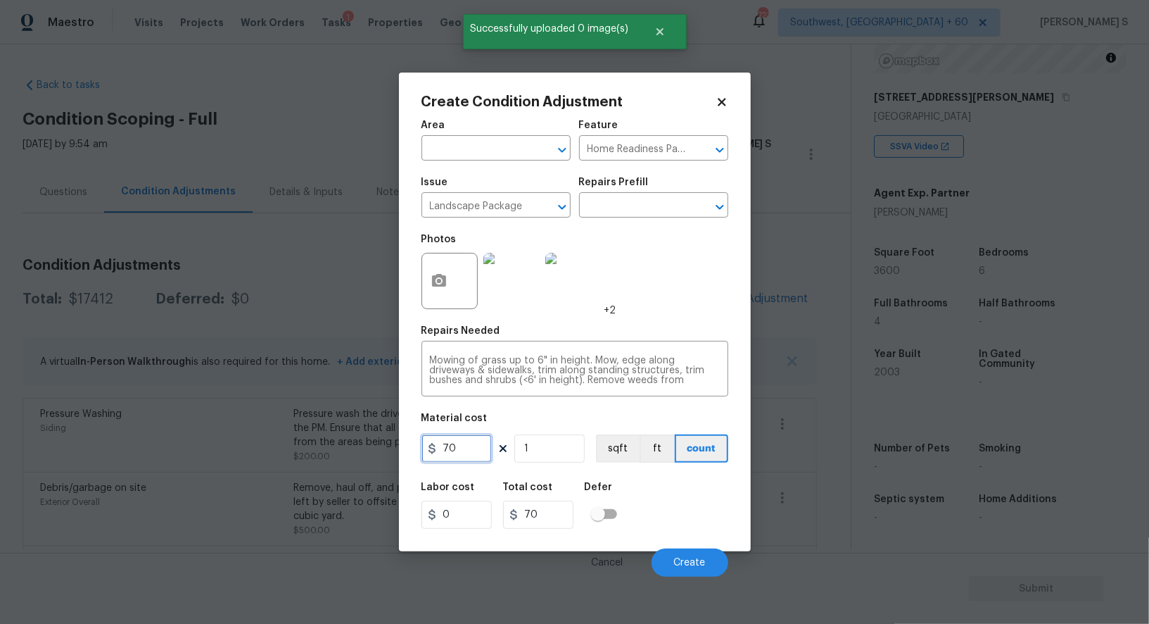
click at [461, 449] on input "70" at bounding box center [457, 448] width 70 height 28
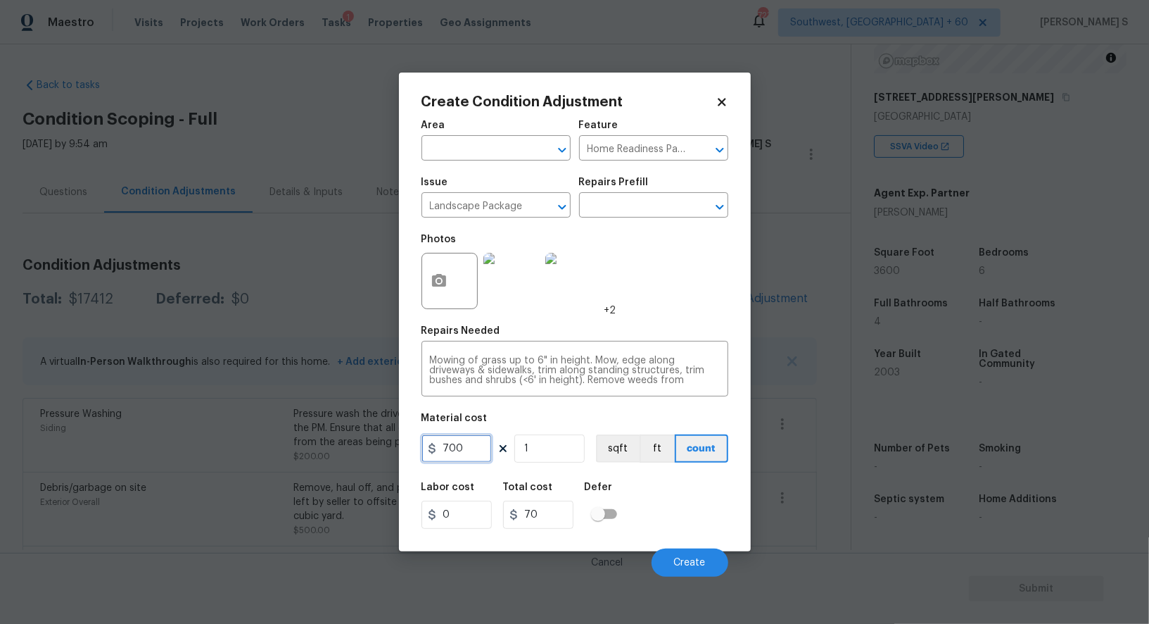
type input "700"
click at [682, 531] on div "Labor cost 0 Total cost 700 Defer" at bounding box center [575, 505] width 307 height 63
click at [704, 560] on span "Create" at bounding box center [690, 562] width 32 height 11
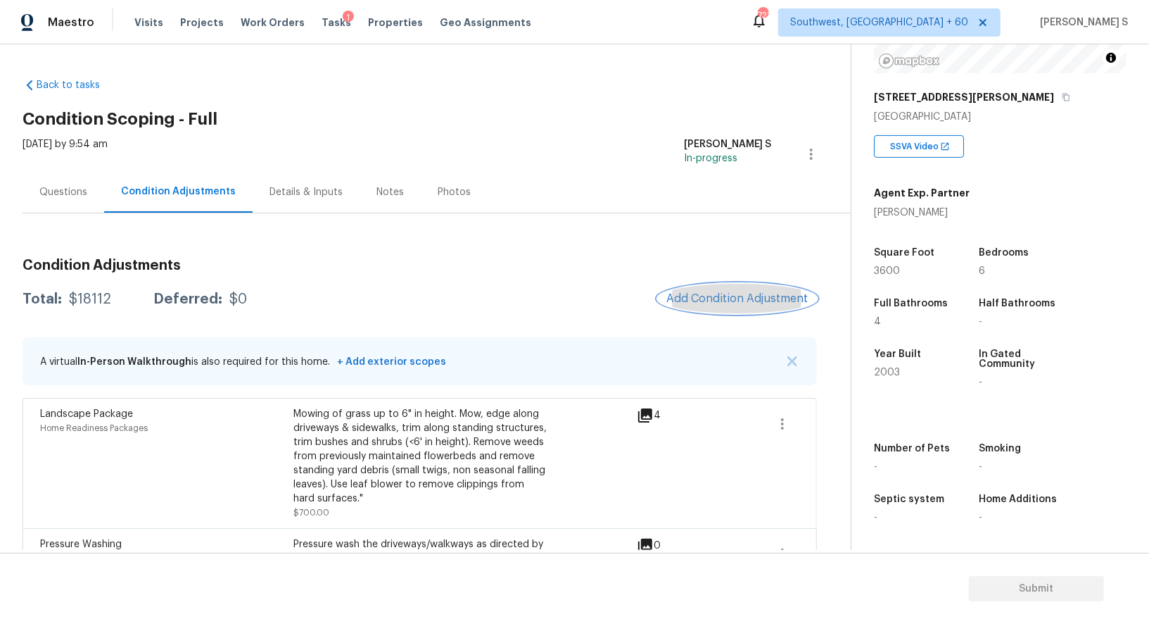
click at [693, 286] on button "Add Condition Adjustment" at bounding box center [737, 299] width 159 height 30
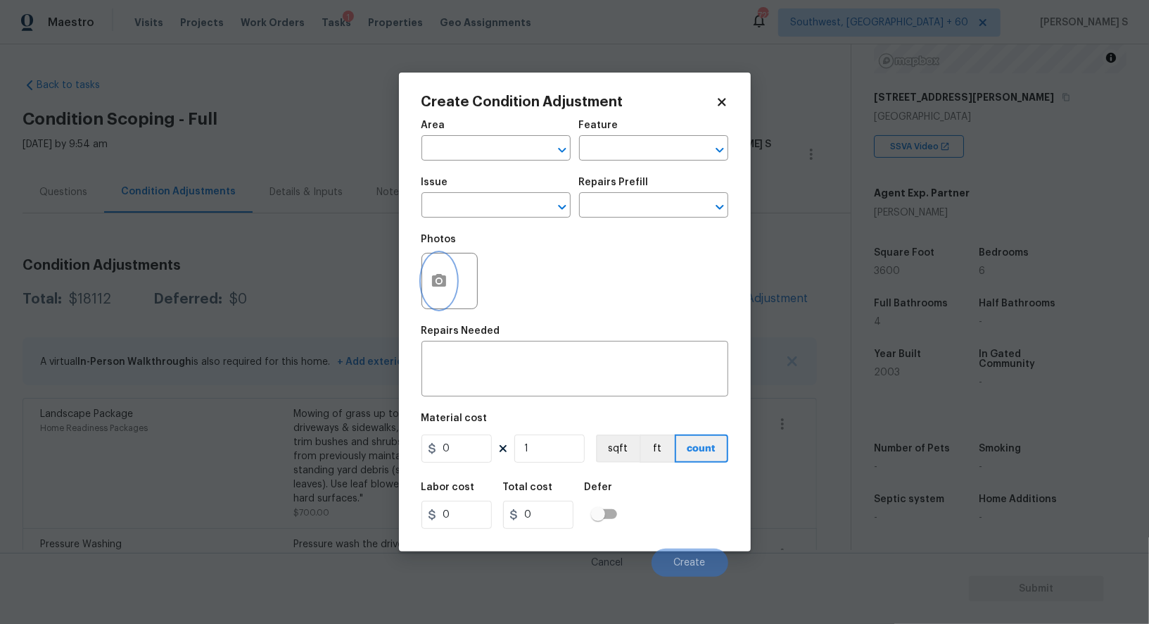
click at [437, 293] on button "button" at bounding box center [439, 280] width 34 height 55
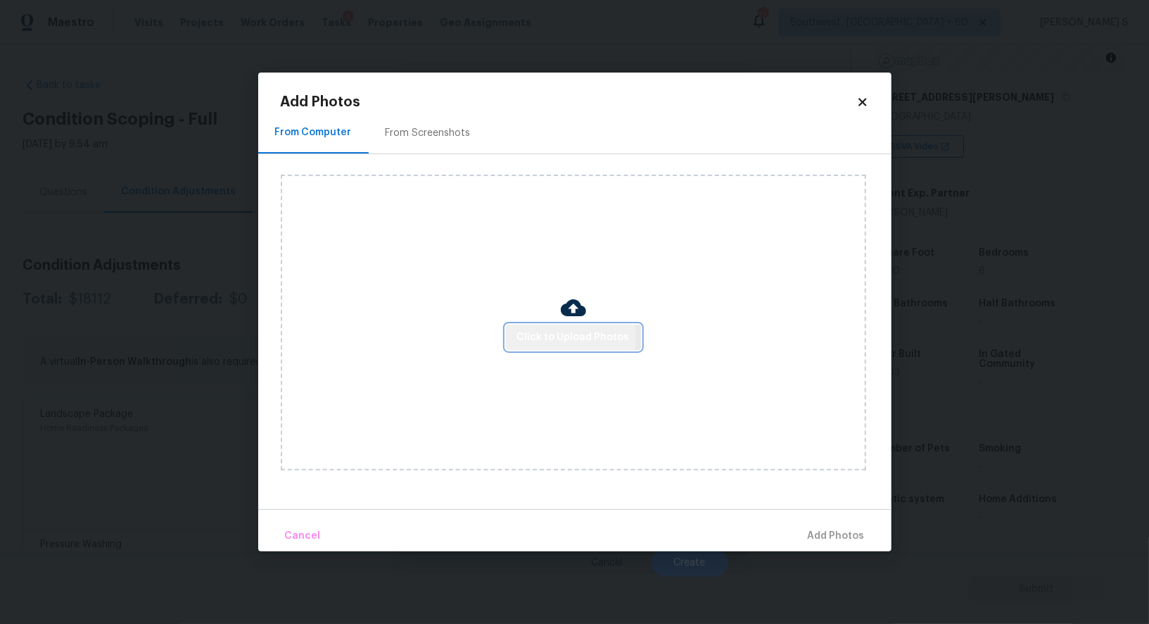
click at [568, 338] on span "Click to Upload Photos" at bounding box center [573, 338] width 113 height 18
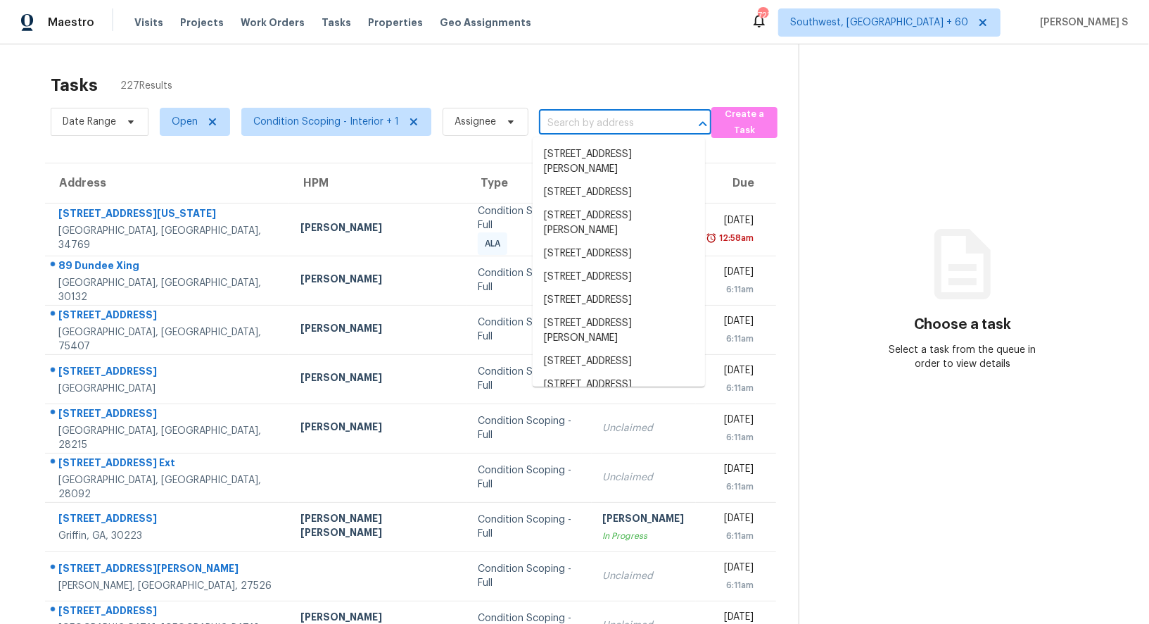
click at [589, 113] on input "text" at bounding box center [605, 124] width 133 height 22
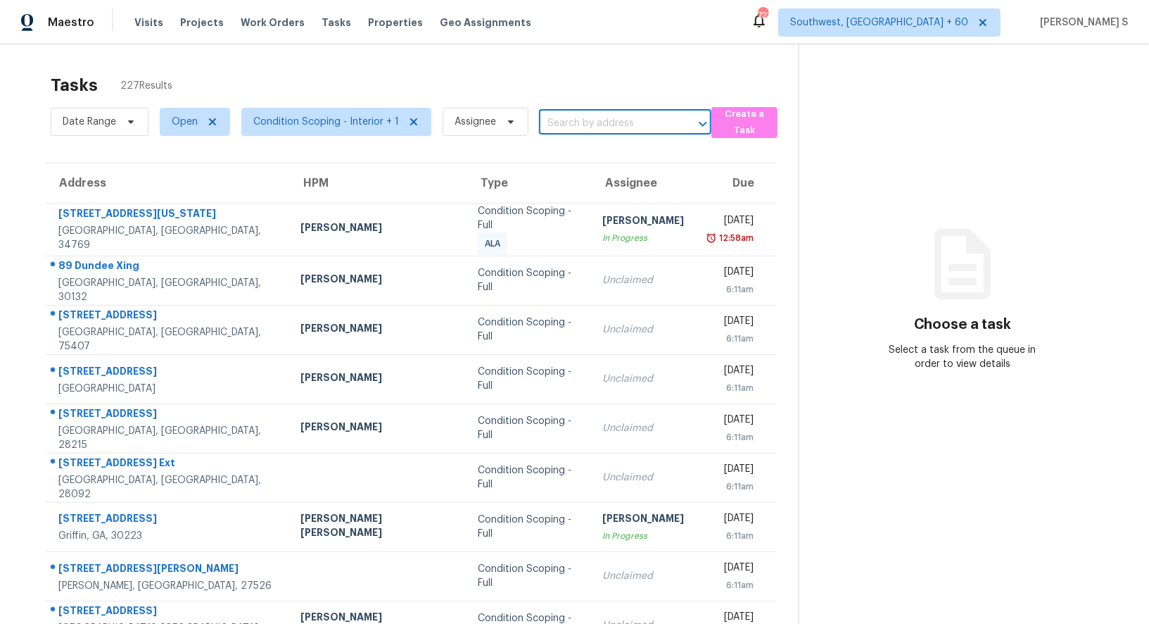
paste input "117 Odyssey Turn, Conyers, GA, 30012"
type input "117 Odyssey Turn, Conyers, GA, 30012"
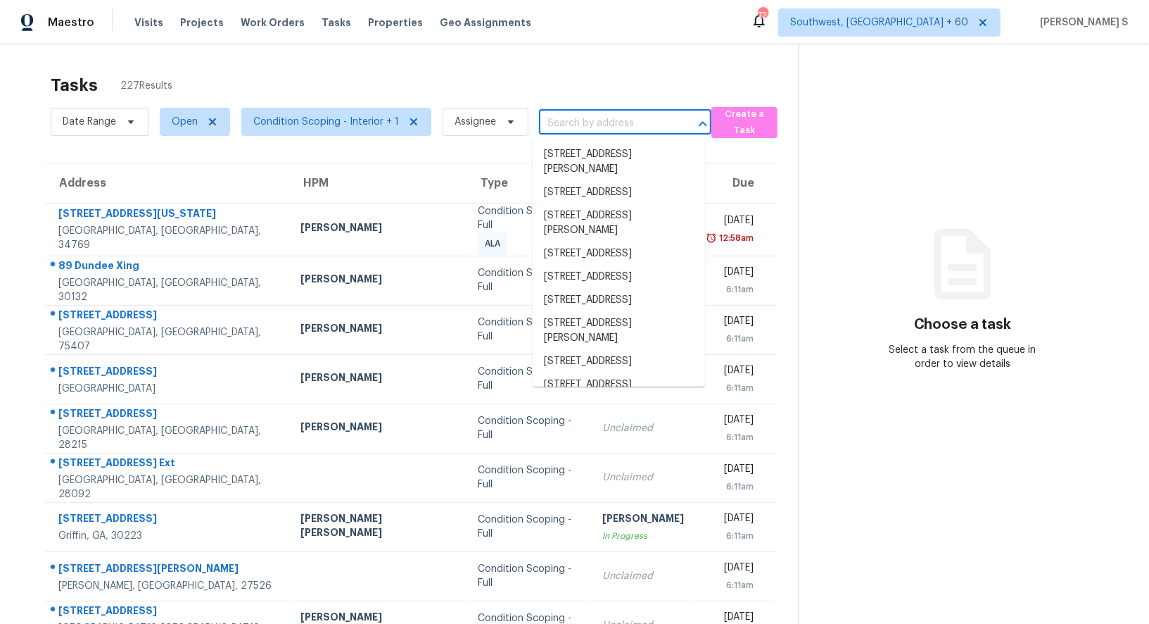
click at [594, 129] on input "text" at bounding box center [605, 124] width 133 height 22
paste input "117 Odyssey Turn, Conyers, GA, 30012"
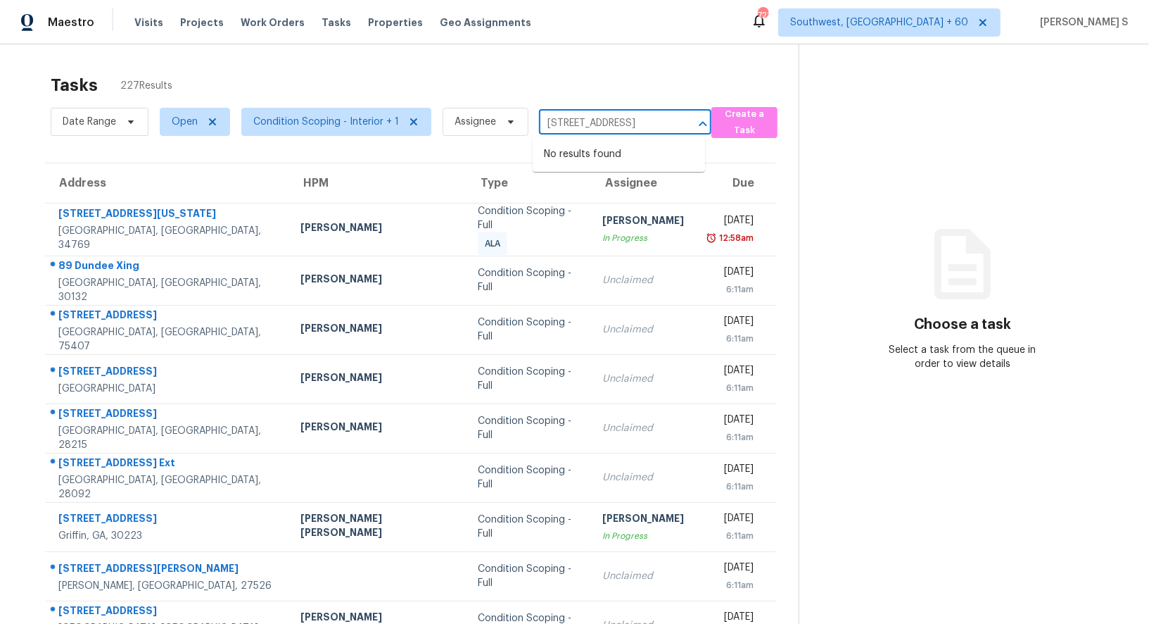
click at [574, 123] on input "117 Odyssey Turn, Conyers, GA, 30012" at bounding box center [605, 124] width 133 height 22
click at [598, 124] on input "117 Odyssey Turn," at bounding box center [605, 124] width 133 height 22
type input "117 Odyssey"
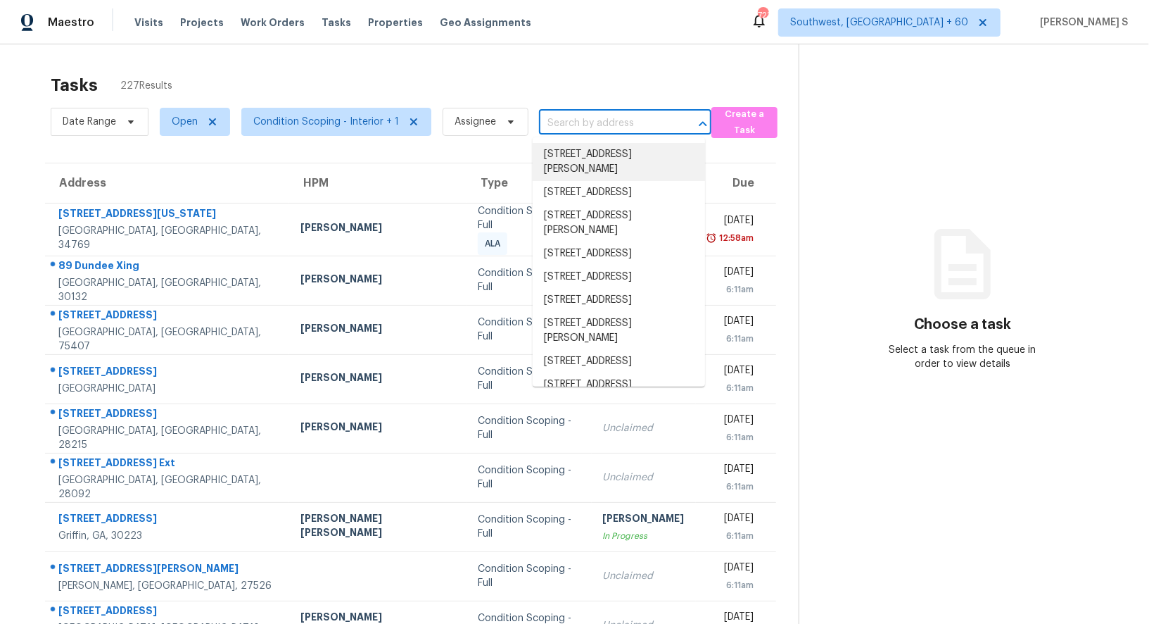
click at [567, 127] on input "text" at bounding box center [605, 124] width 133 height 22
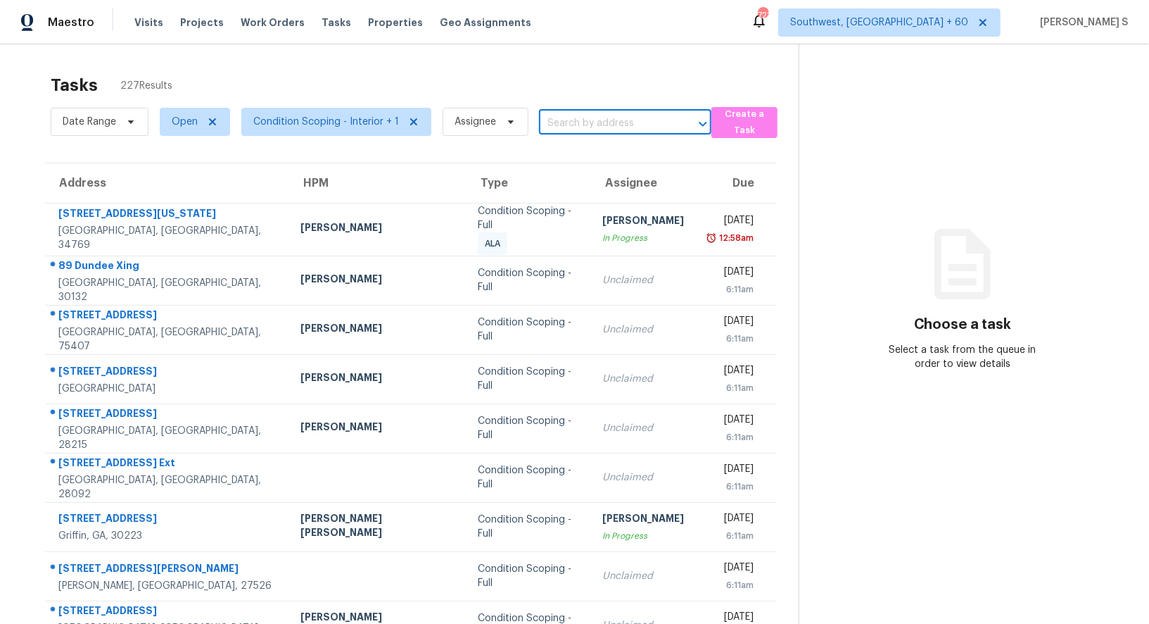
paste input "117 Odyssey Turn, Conyers, GA, 30012"
click at [545, 123] on input "117 Odyssey Turn, Conyers, GA, 30012" at bounding box center [605, 124] width 133 height 22
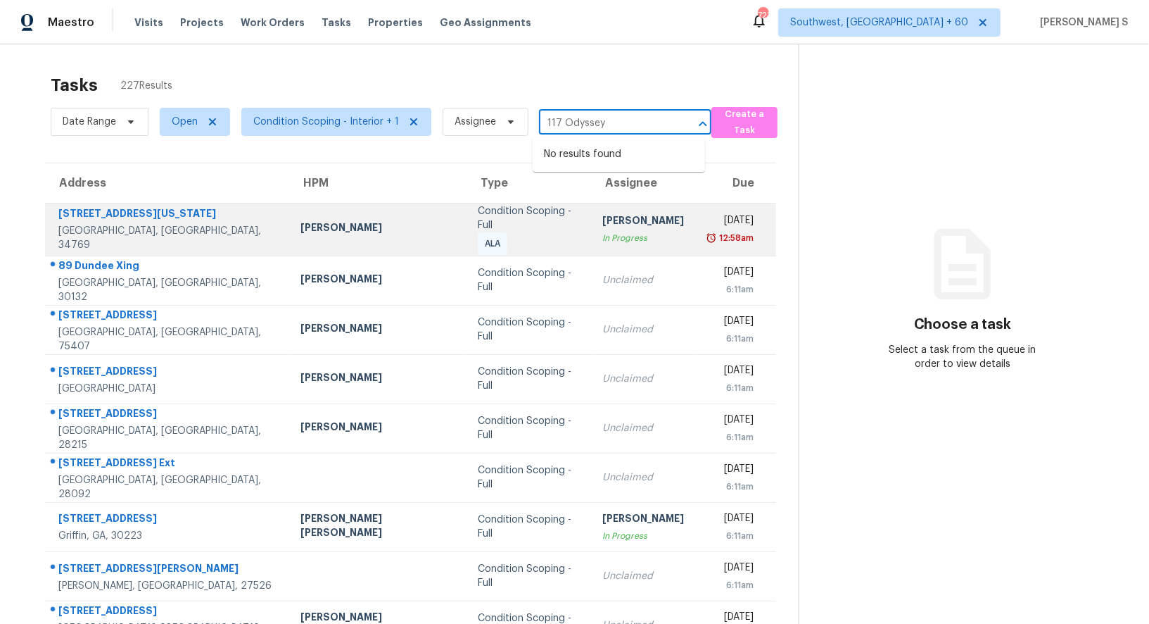
type input "117 Odyssey"
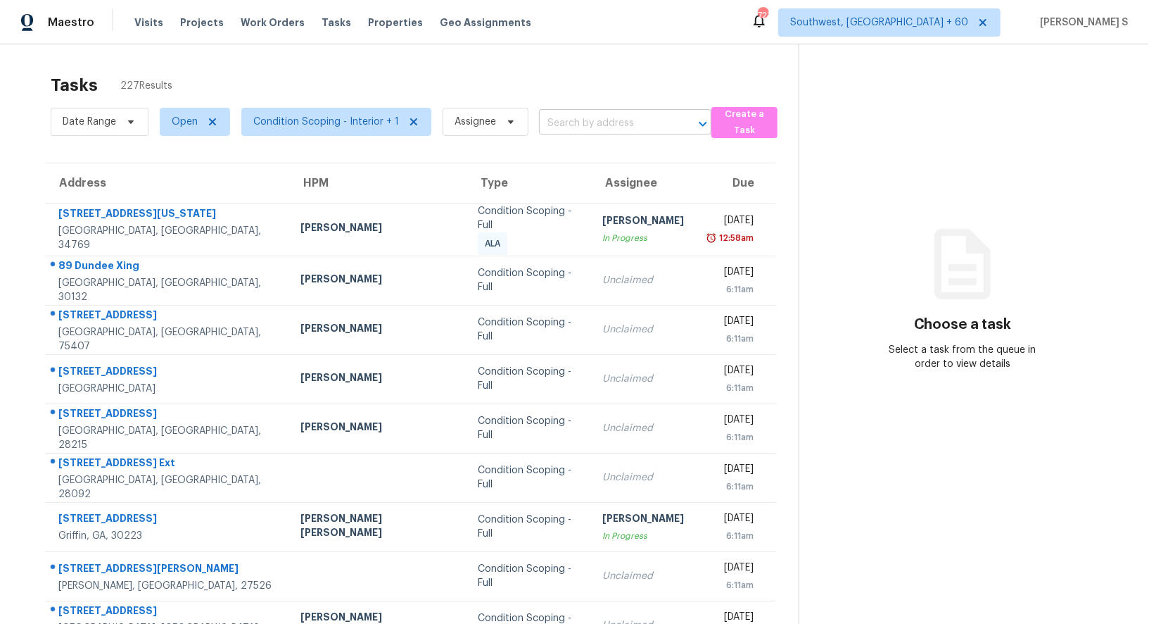
click at [620, 117] on input "text" at bounding box center [605, 124] width 133 height 22
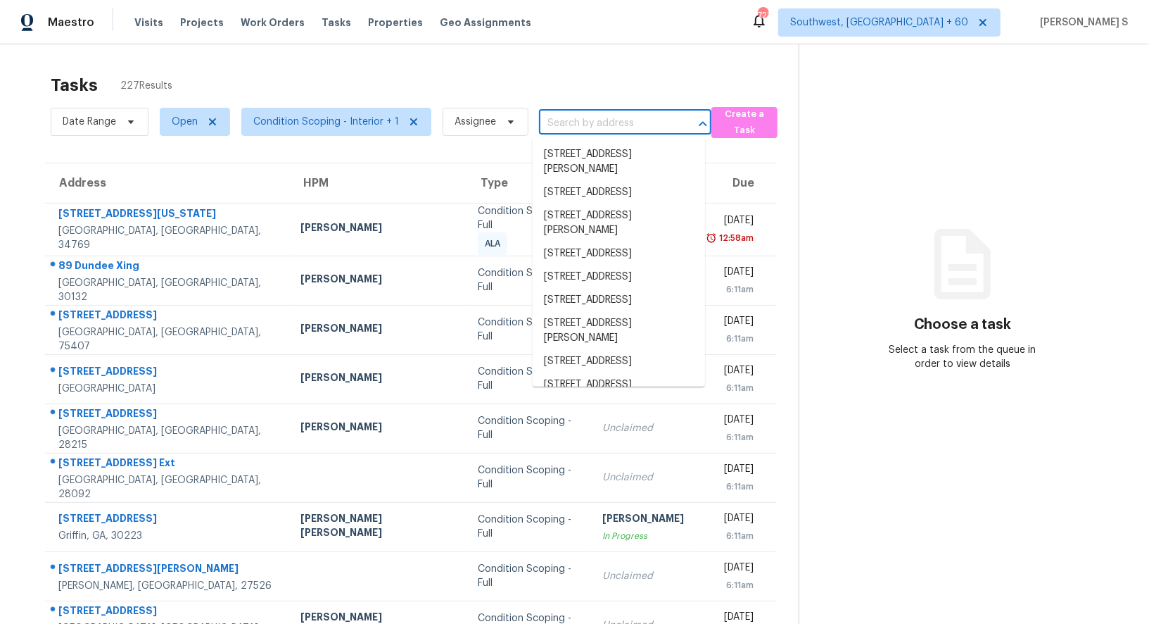
paste input "[STREET_ADDRESS]"
type input "[STREET_ADDRESS]"
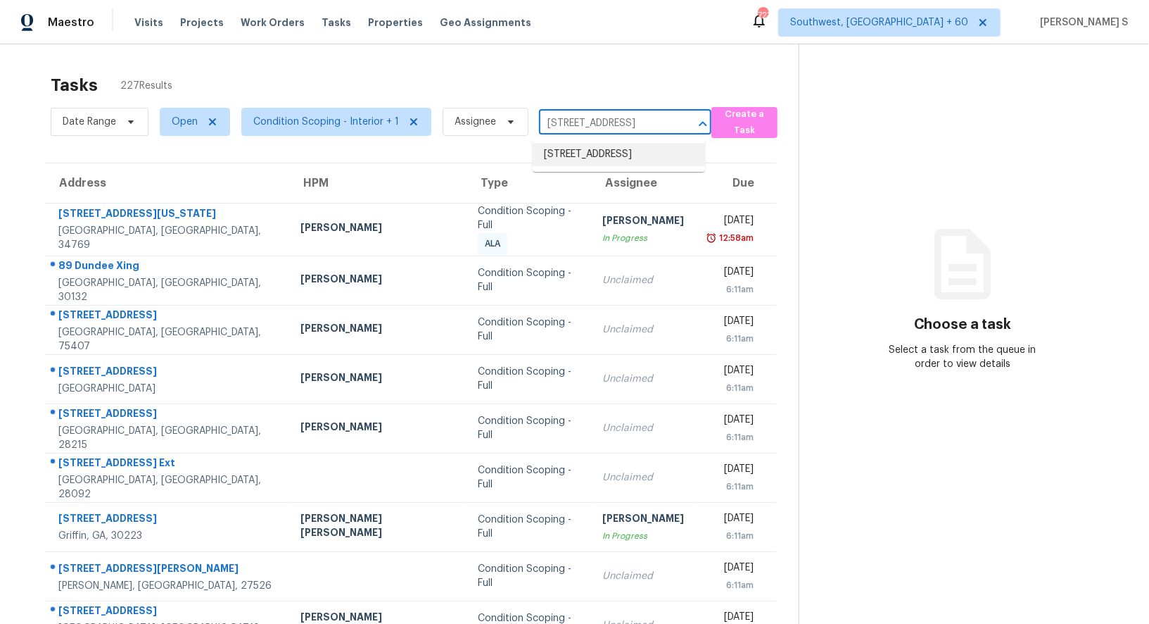
click at [572, 147] on li "[STREET_ADDRESS]" at bounding box center [619, 154] width 172 height 23
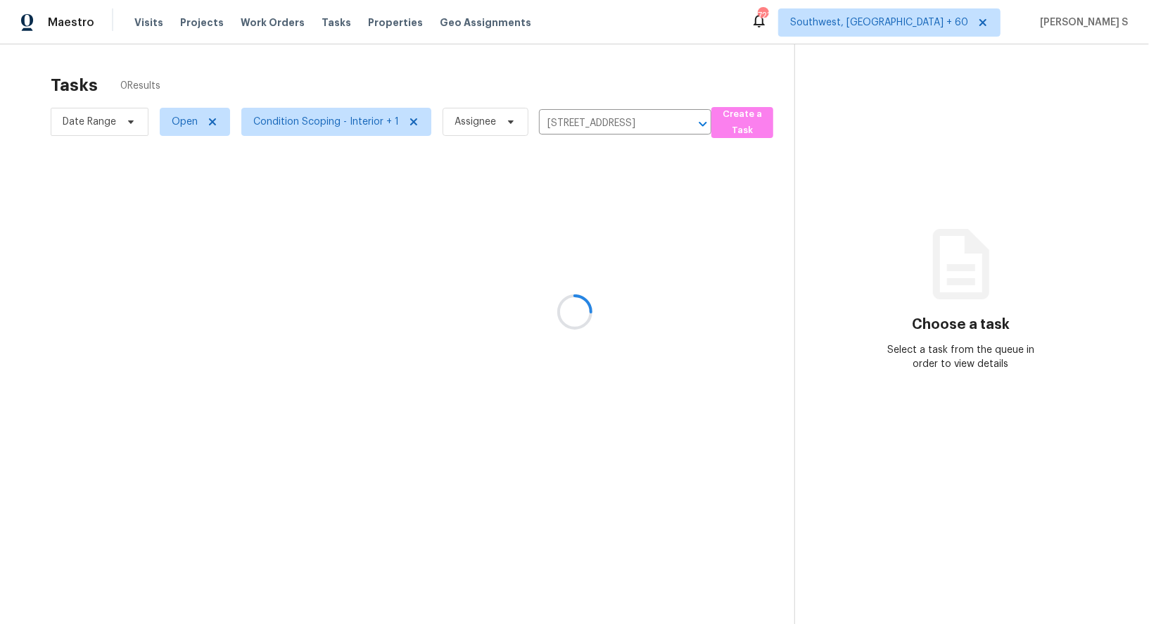
click at [544, 239] on div at bounding box center [574, 312] width 1149 height 624
click at [469, 234] on div at bounding box center [574, 312] width 1149 height 624
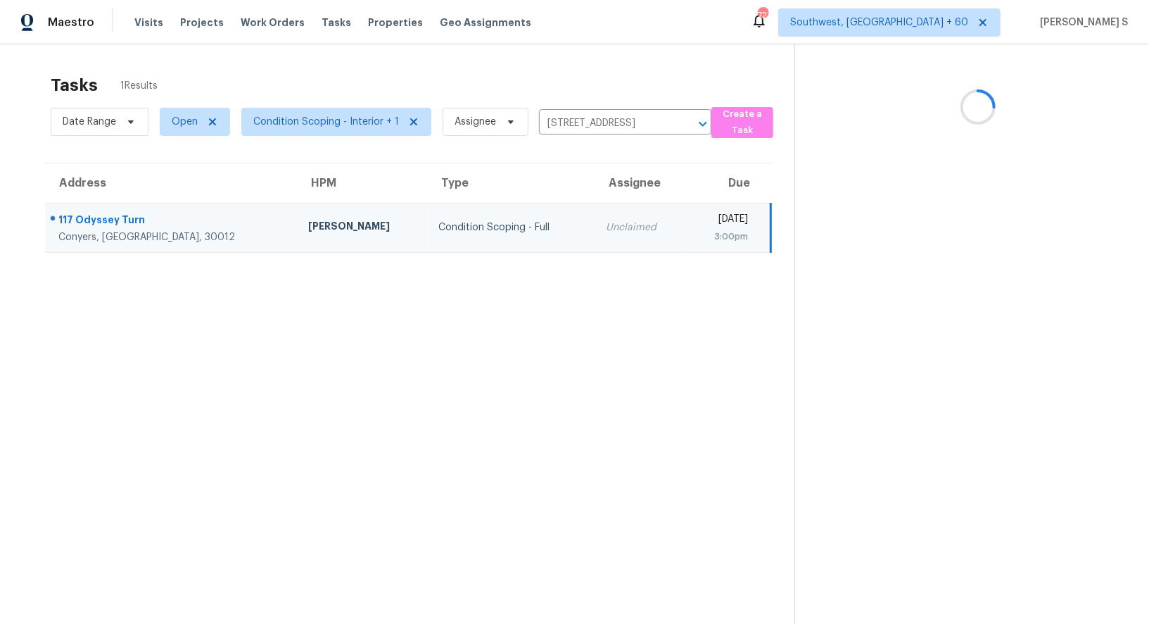
click at [469, 234] on td "Condition Scoping - Full" at bounding box center [511, 227] width 168 height 49
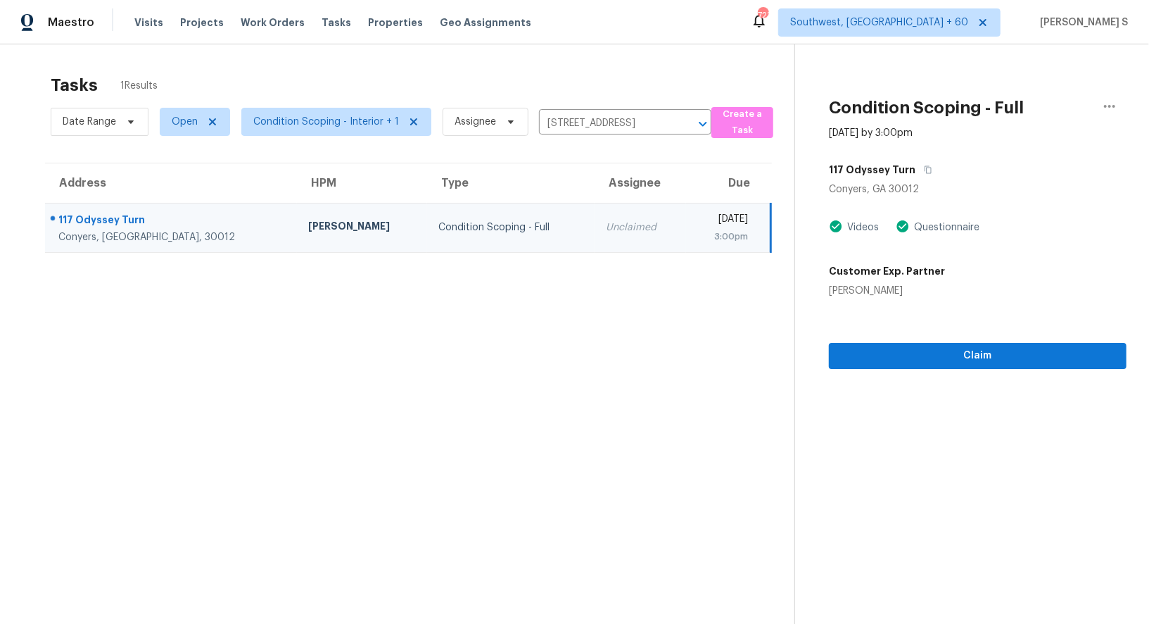
click at [1006, 340] on div "Claim" at bounding box center [978, 333] width 298 height 71
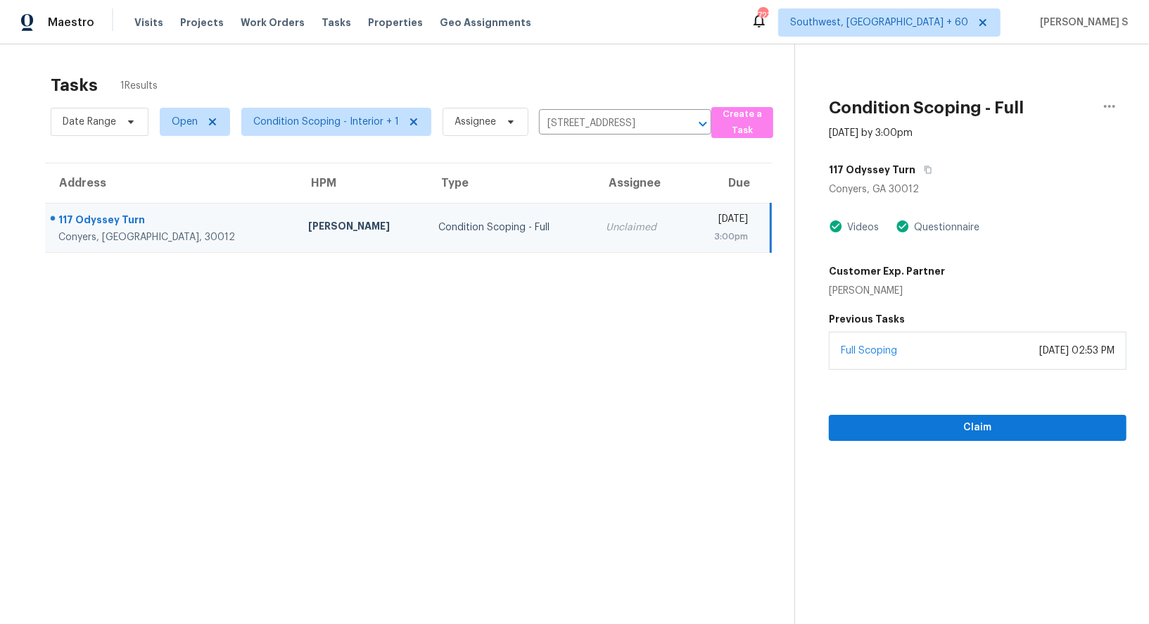
click at [1040, 351] on div "[DATE] 02:53 PM" at bounding box center [1077, 350] width 75 height 14
click at [981, 421] on span "Claim" at bounding box center [977, 428] width 275 height 18
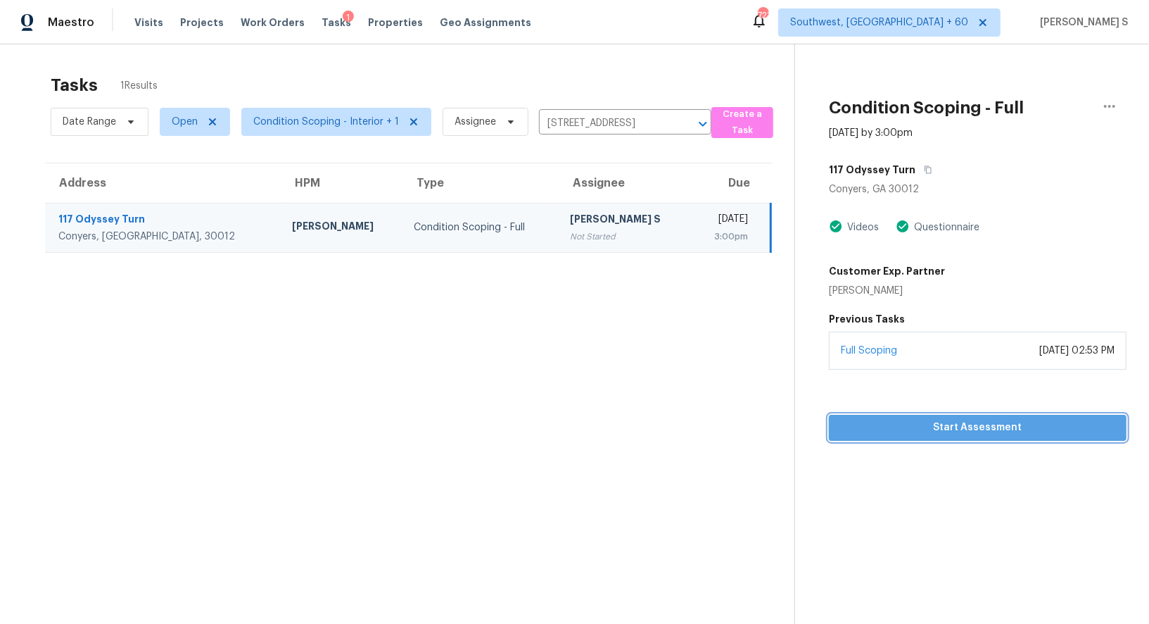
click at [969, 424] on span "Start Assessment" at bounding box center [977, 428] width 275 height 18
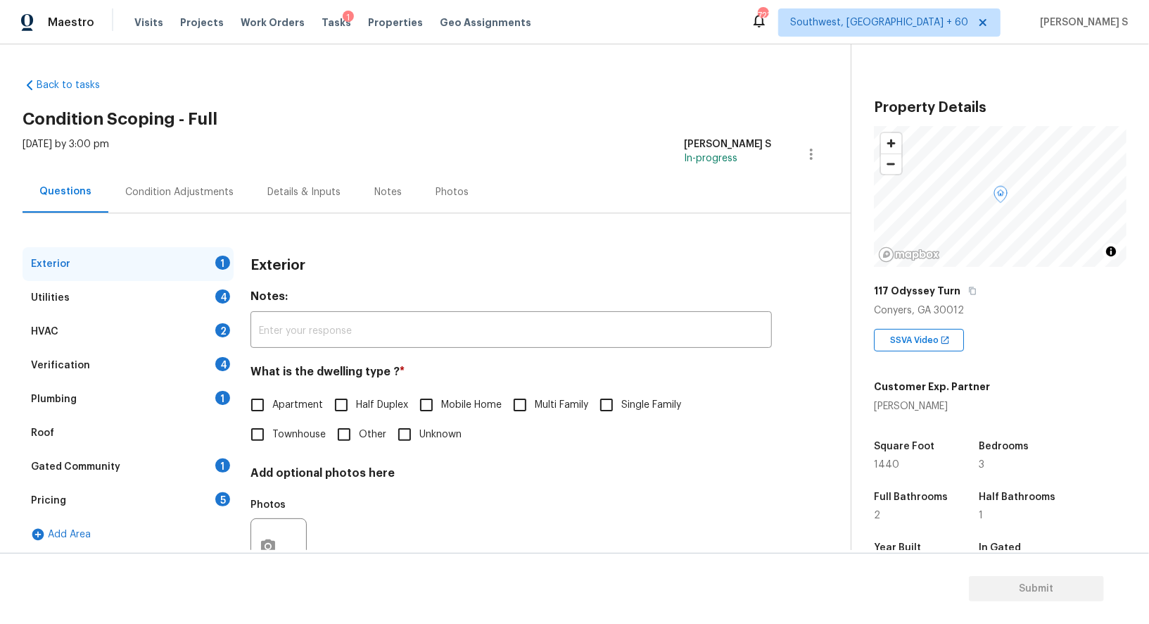
scroll to position [114, 0]
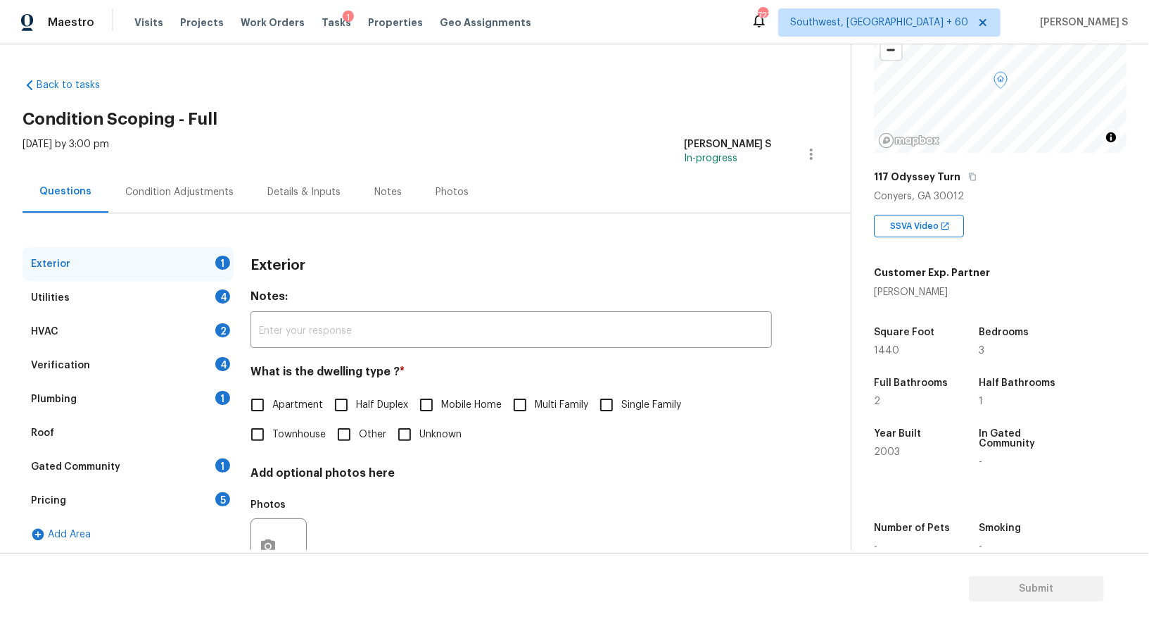
drag, startPoint x: 267, startPoint y: 426, endPoint x: 389, endPoint y: 426, distance: 121.8
click at [267, 426] on input "Townhouse" at bounding box center [258, 435] width 30 height 30
checkbox input "true"
click at [212, 297] on div "Utilities 4" at bounding box center [128, 298] width 211 height 34
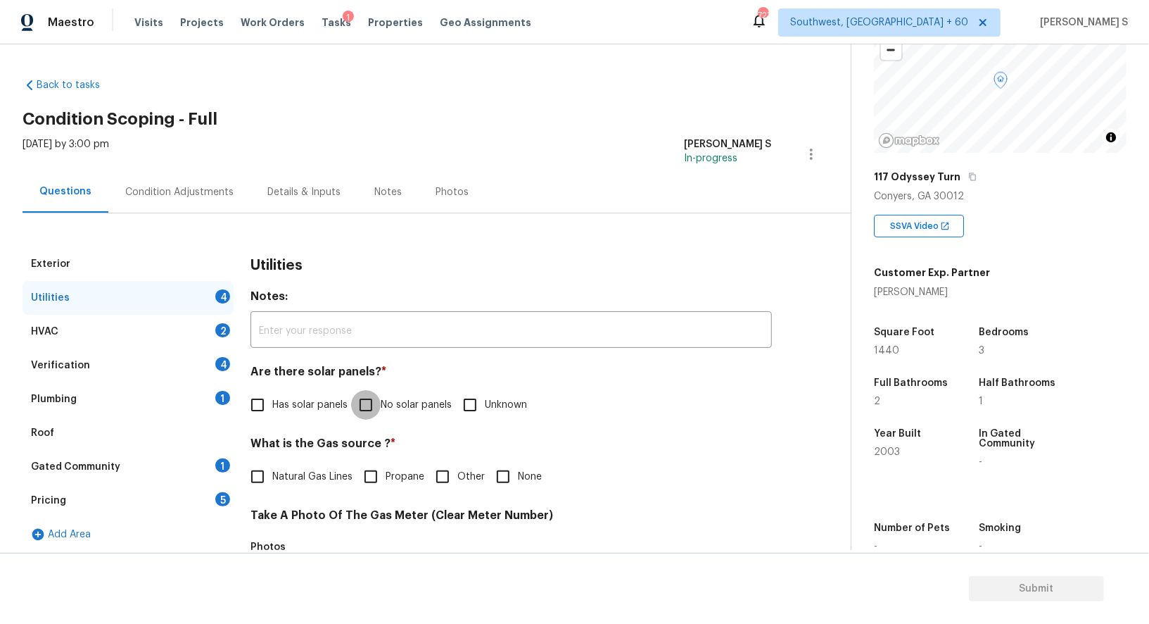
click at [373, 391] on input "No solar panels" at bounding box center [366, 405] width 30 height 30
checkbox input "true"
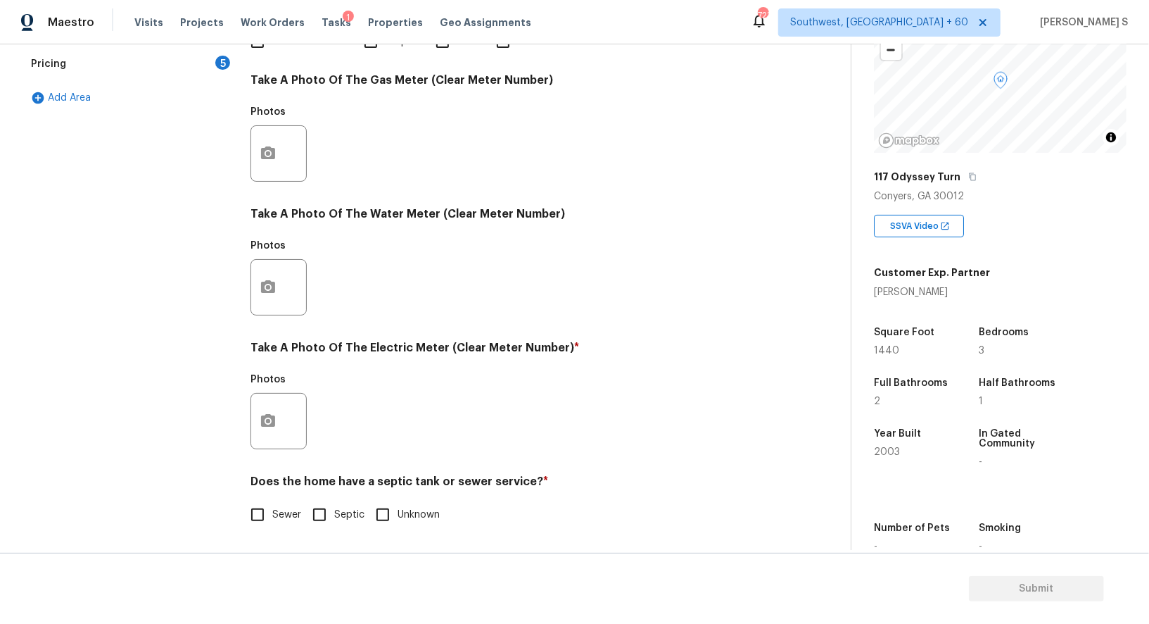
click at [278, 515] on span "Sewer" at bounding box center [286, 514] width 29 height 15
click at [272, 515] on input "Sewer" at bounding box center [258, 515] width 30 height 30
checkbox input "true"
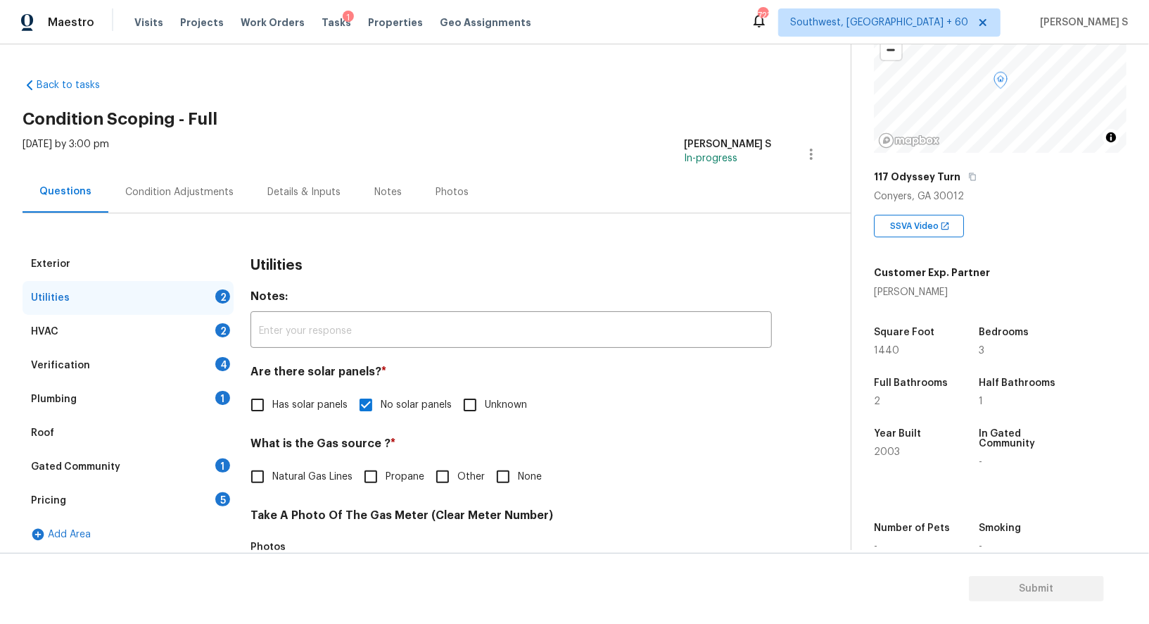
click at [196, 386] on div "Plumbing 1" at bounding box center [128, 399] width 211 height 34
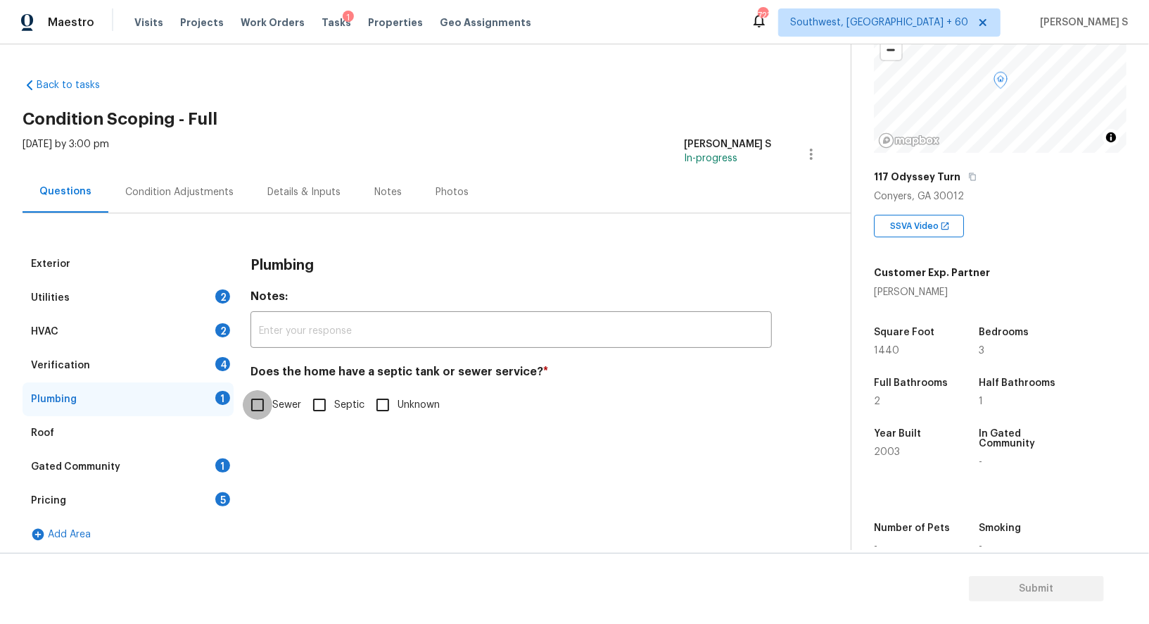
click at [261, 406] on input "Sewer" at bounding box center [258, 405] width 30 height 30
checkbox input "true"
click at [217, 462] on div "1" at bounding box center [222, 465] width 15 height 14
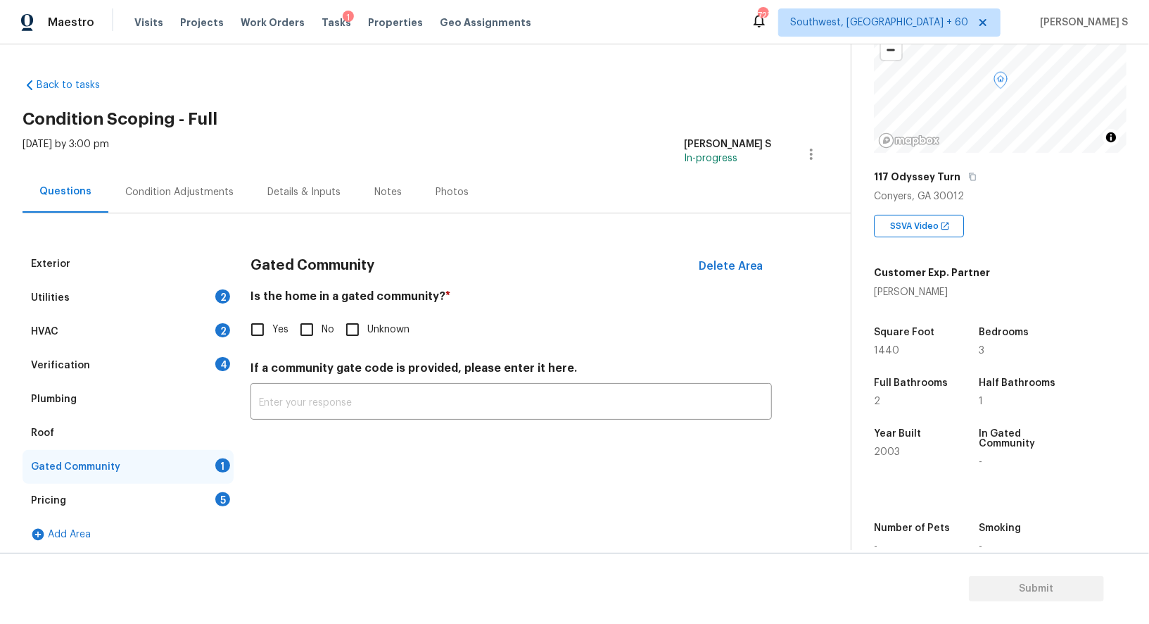
click at [313, 326] on input "No" at bounding box center [307, 330] width 30 height 30
checkbox input "true"
click at [228, 361] on div "4" at bounding box center [222, 364] width 15 height 14
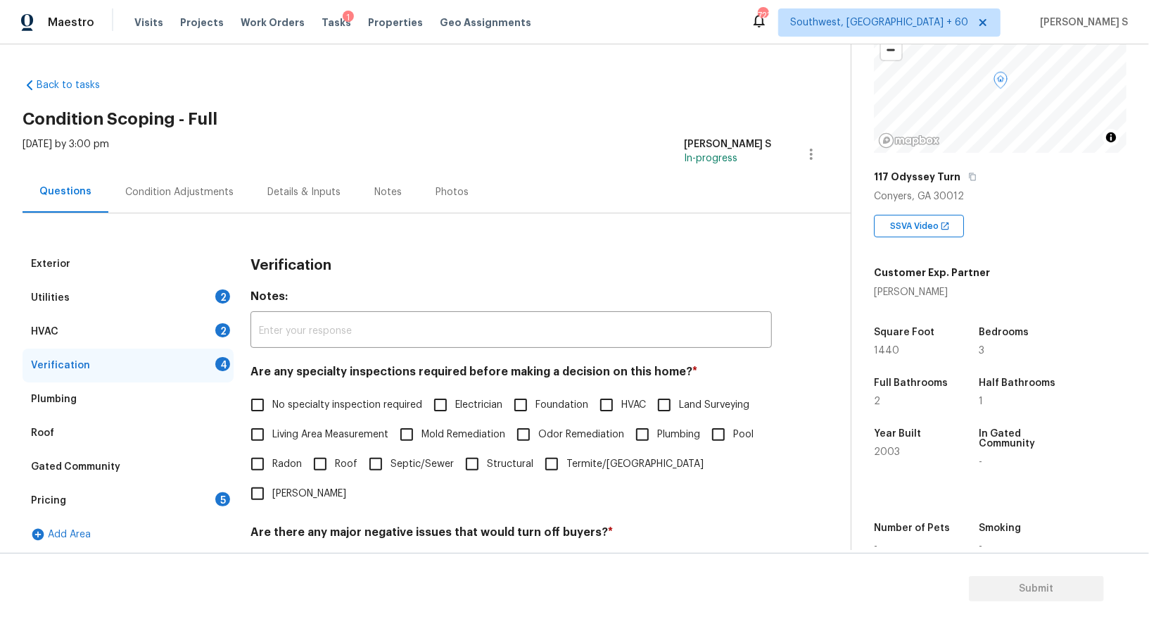
click at [240, 388] on div "Exterior Utilities 2 HVAC 2 Verification 4 Plumbing Roof Gated Community Pricin…" at bounding box center [420, 500] width 795 height 507
click at [249, 397] on input "No specialty inspection required" at bounding box center [258, 405] width 30 height 30
checkbox input "true"
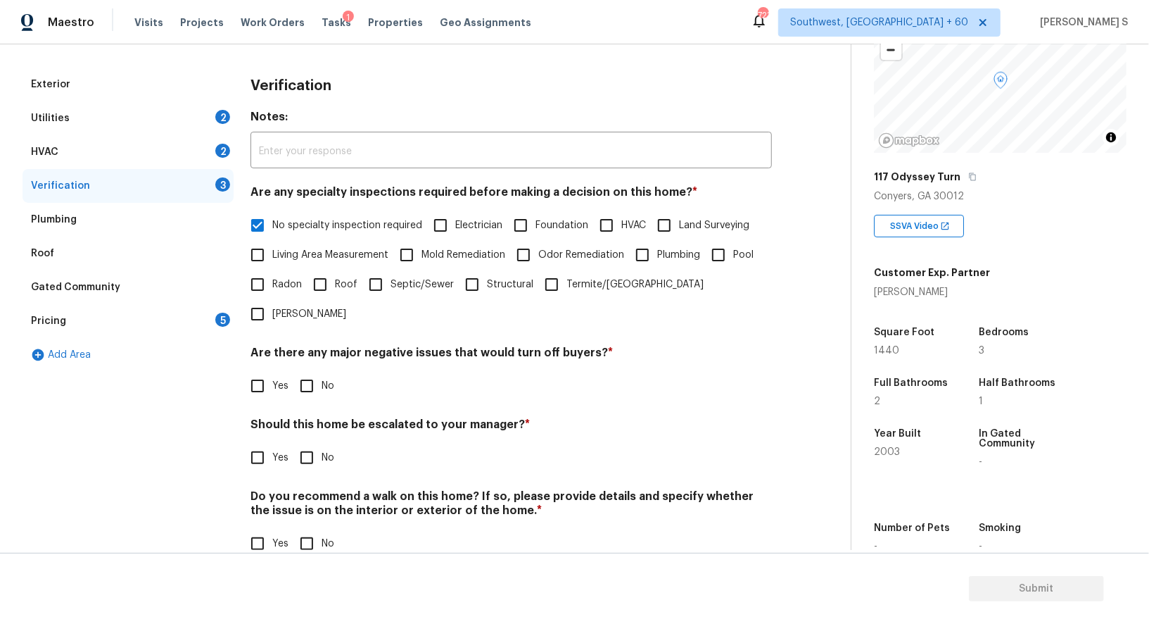
click at [295, 371] on input "No" at bounding box center [307, 386] width 30 height 30
checkbox input "true"
click at [327, 536] on span "No" at bounding box center [328, 543] width 13 height 15
click at [322, 529] on input "No" at bounding box center [307, 544] width 30 height 30
checkbox input "true"
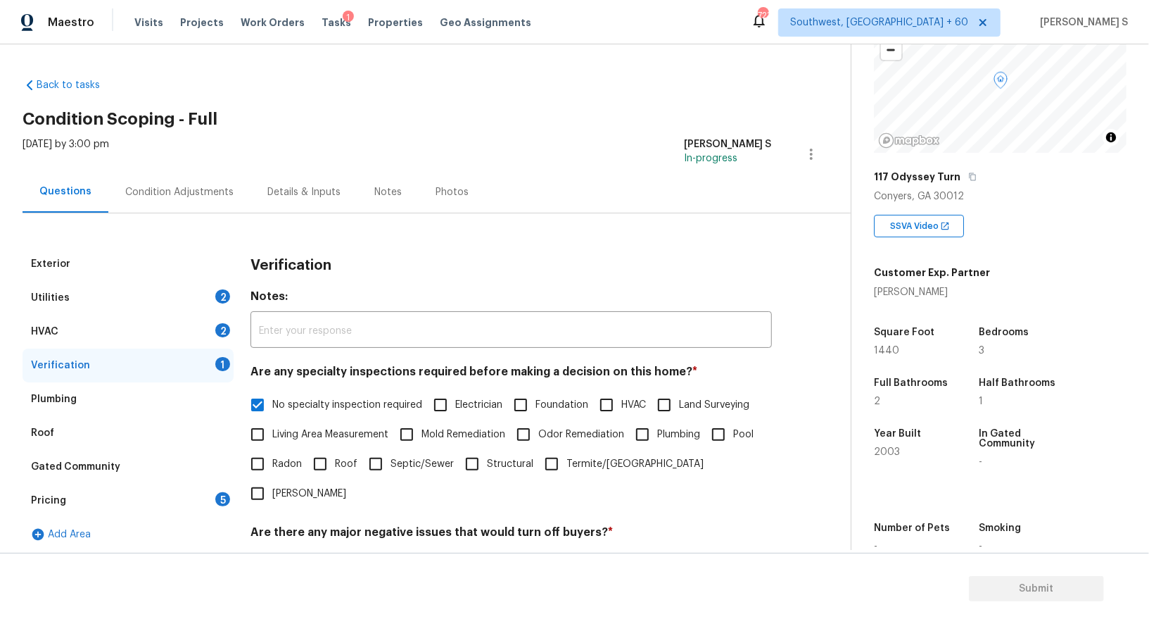
click at [217, 326] on div "2" at bounding box center [222, 330] width 15 height 14
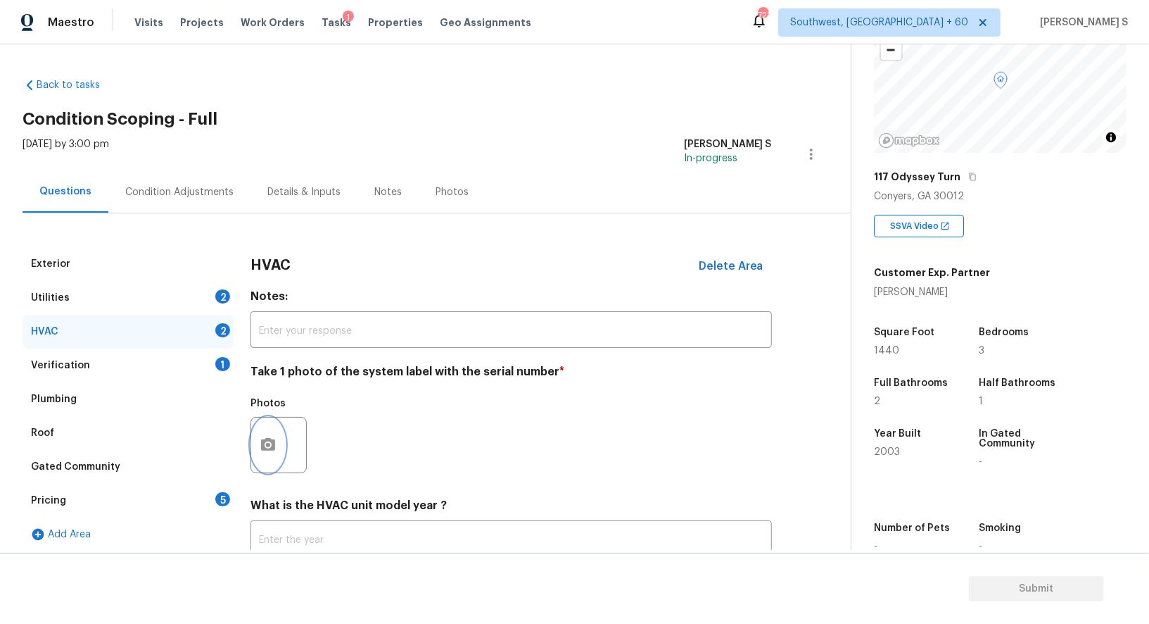
click at [270, 433] on button "button" at bounding box center [268, 444] width 34 height 55
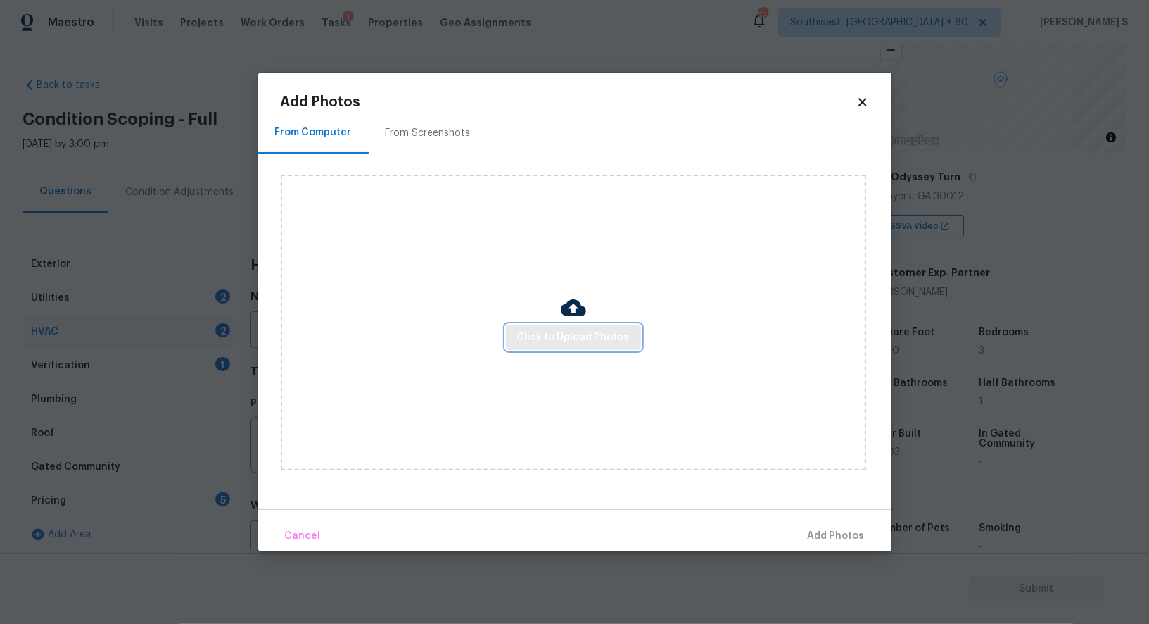
click at [574, 343] on span "Click to Upload Photos" at bounding box center [573, 338] width 113 height 18
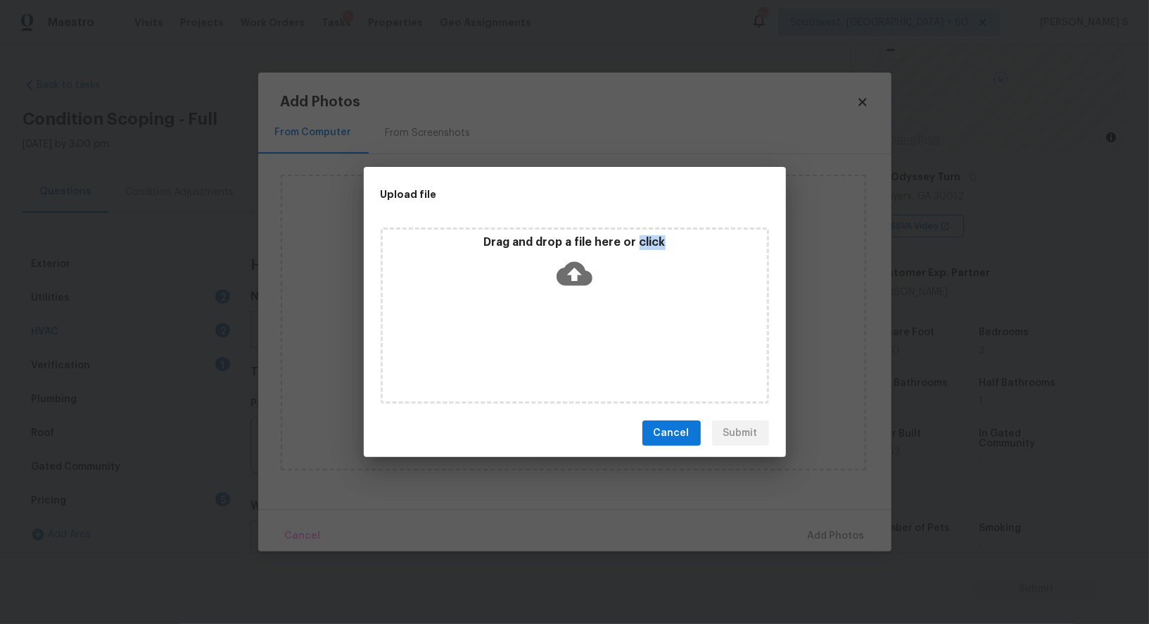
click at [574, 343] on div "Drag and drop a file here or click" at bounding box center [575, 315] width 389 height 176
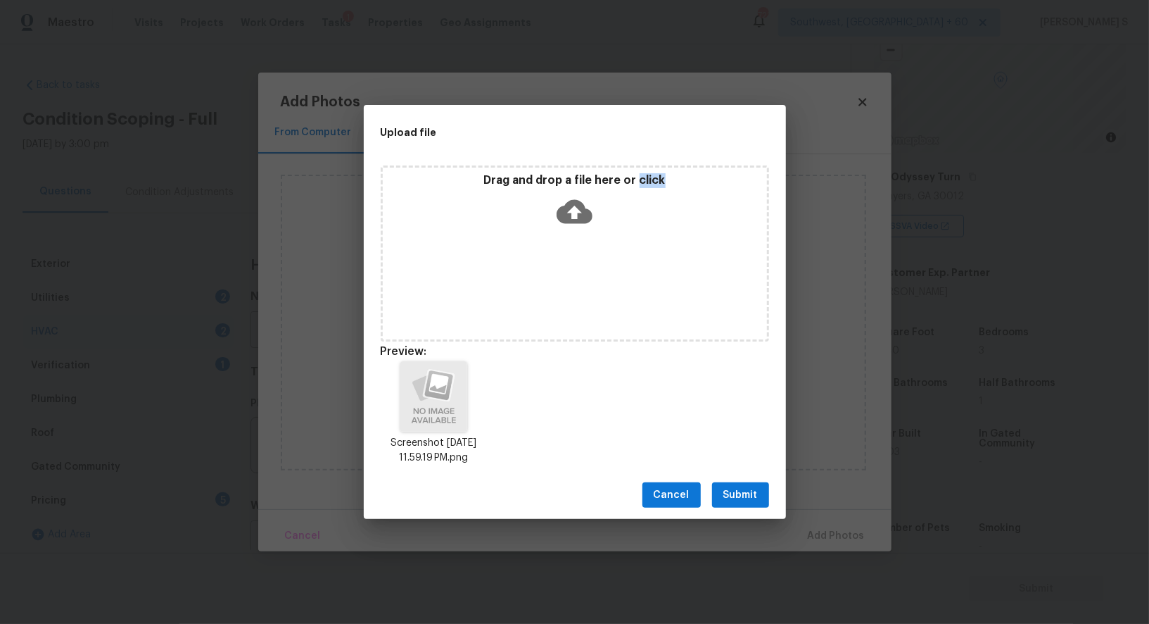
click at [729, 502] on span "Submit" at bounding box center [741, 495] width 34 height 18
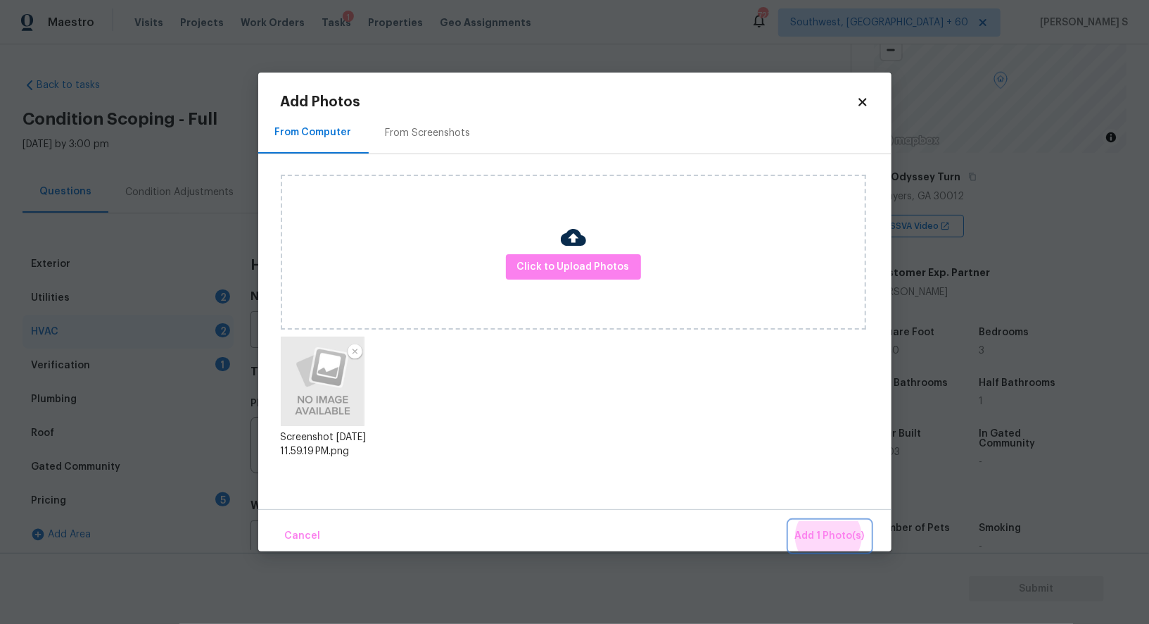
click at [790, 521] on button "Add 1 Photo(s)" at bounding box center [830, 536] width 81 height 30
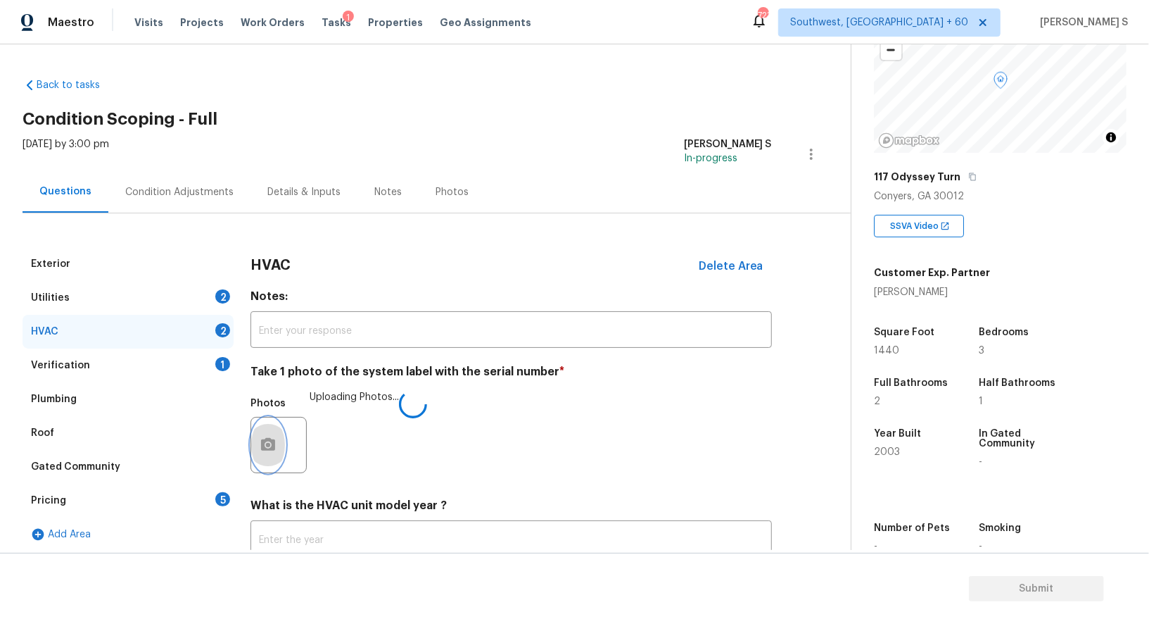
scroll to position [100, 0]
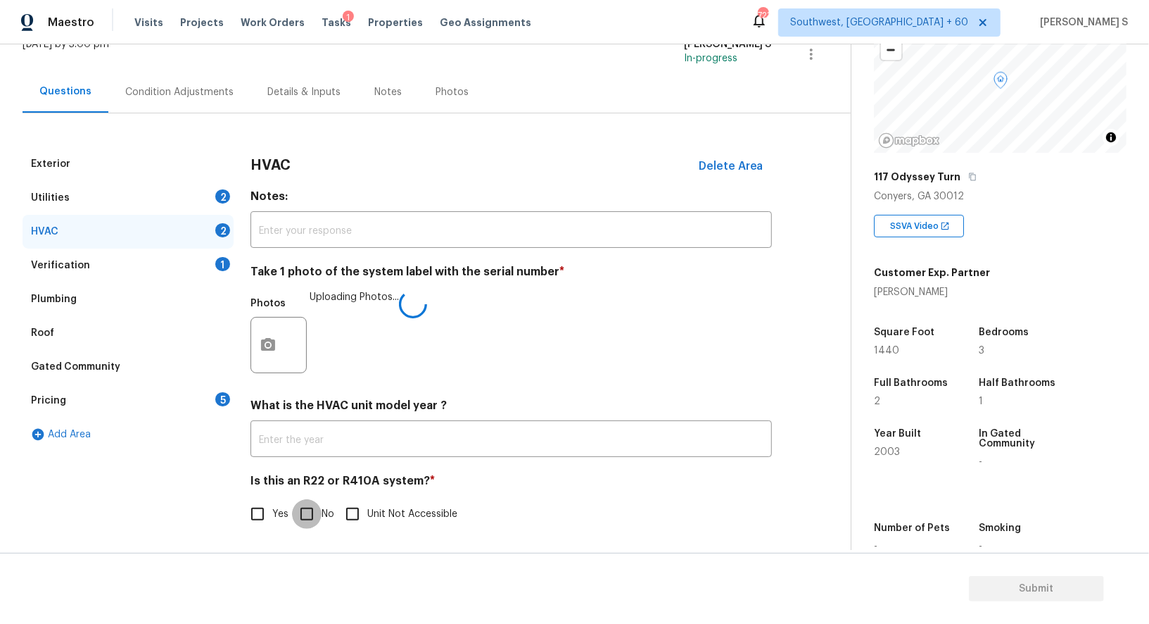
click at [317, 522] on input "No" at bounding box center [307, 514] width 30 height 30
checkbox input "true"
click at [211, 402] on div "Pricing 5" at bounding box center [128, 401] width 211 height 34
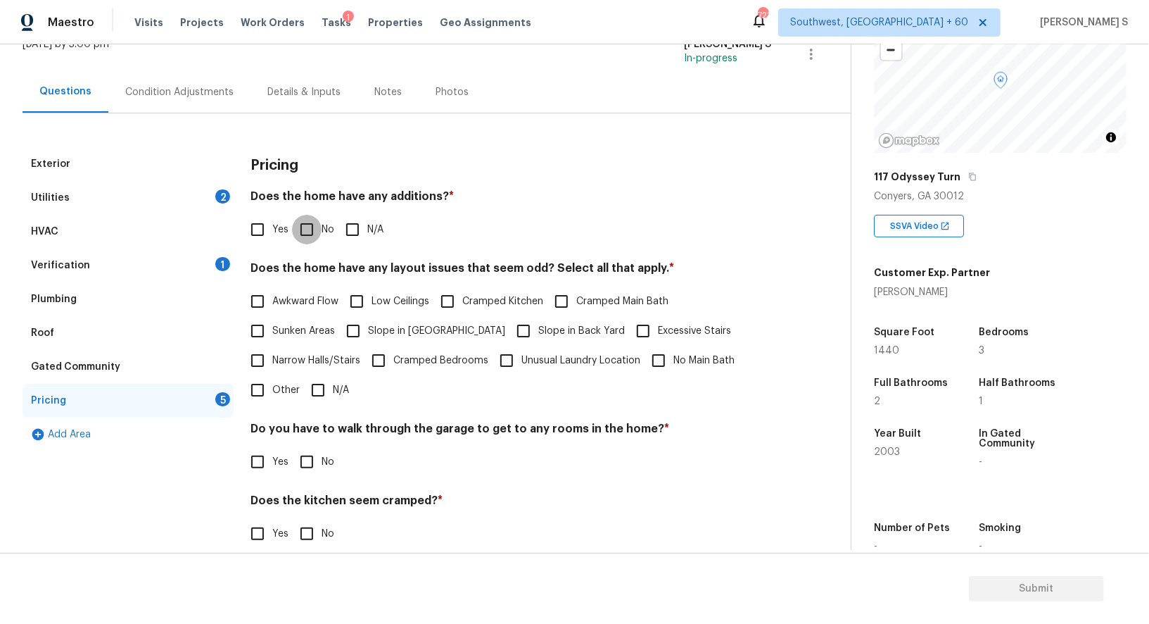
click at [299, 215] on input "No" at bounding box center [307, 230] width 30 height 30
checkbox input "true"
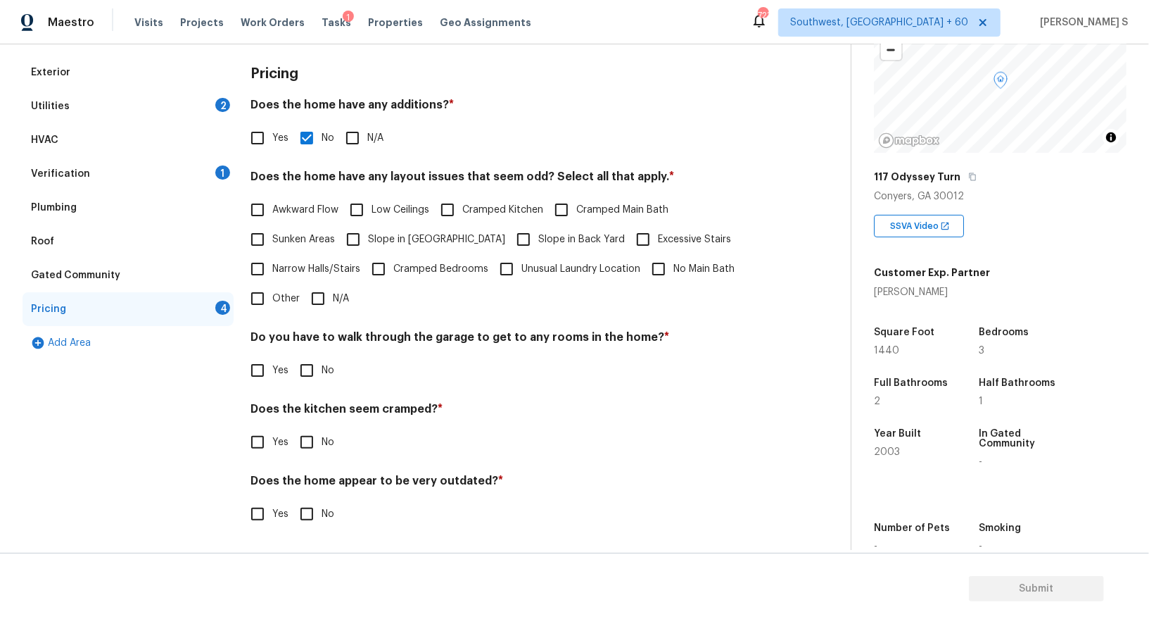
scroll to position [190, 0]
click at [308, 372] on input "No" at bounding box center [307, 372] width 30 height 30
checkbox input "true"
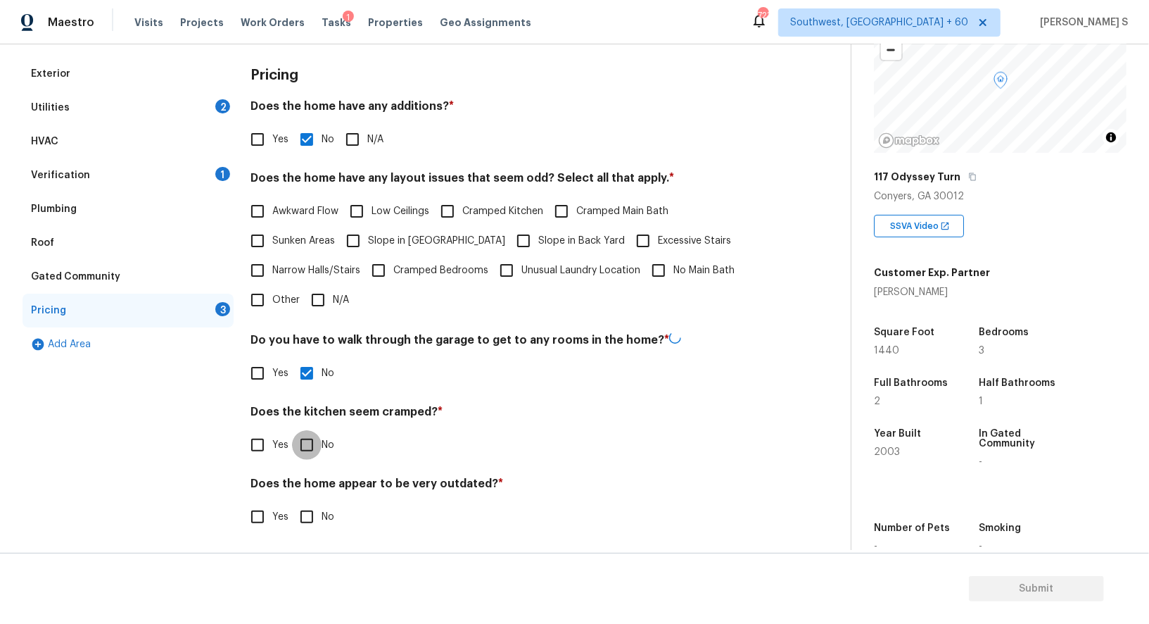
click at [292, 430] on input "No" at bounding box center [307, 445] width 30 height 30
checkbox input "true"
click at [292, 500] on input "No" at bounding box center [307, 515] width 30 height 30
checkbox input "true"
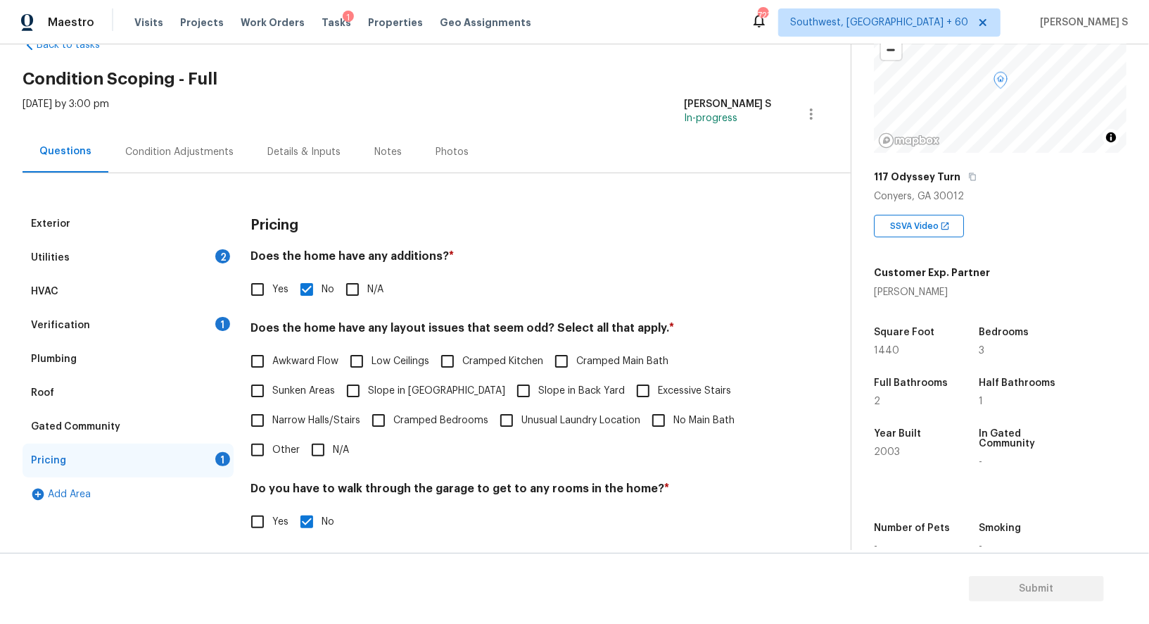
scroll to position [0, 0]
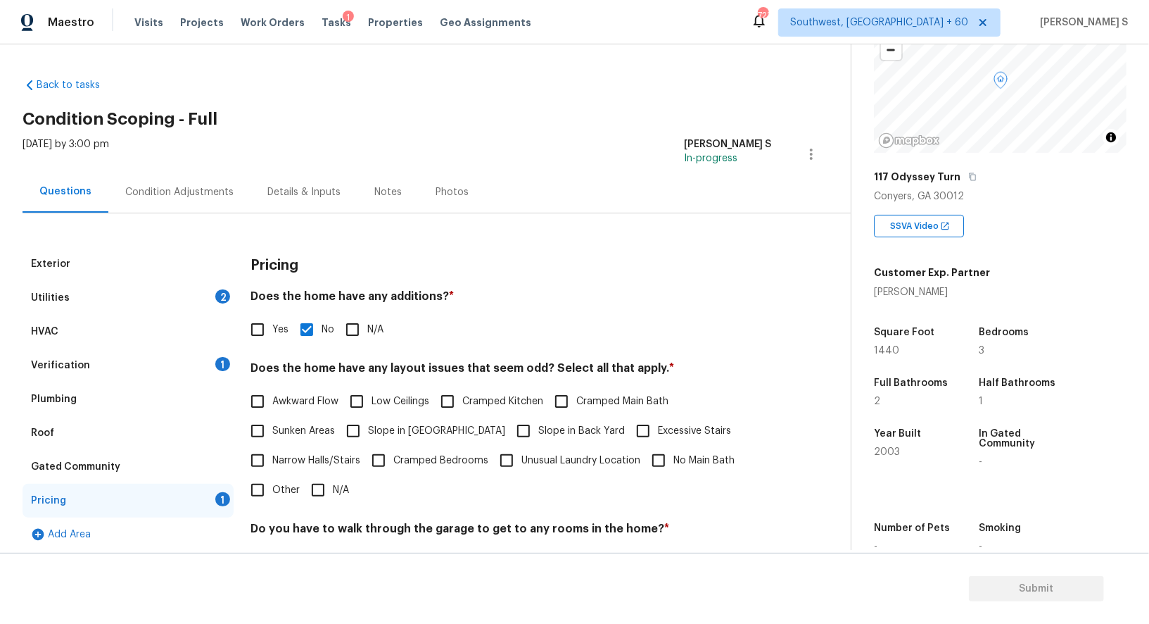
click at [210, 191] on div "Condition Adjustments" at bounding box center [179, 192] width 108 height 14
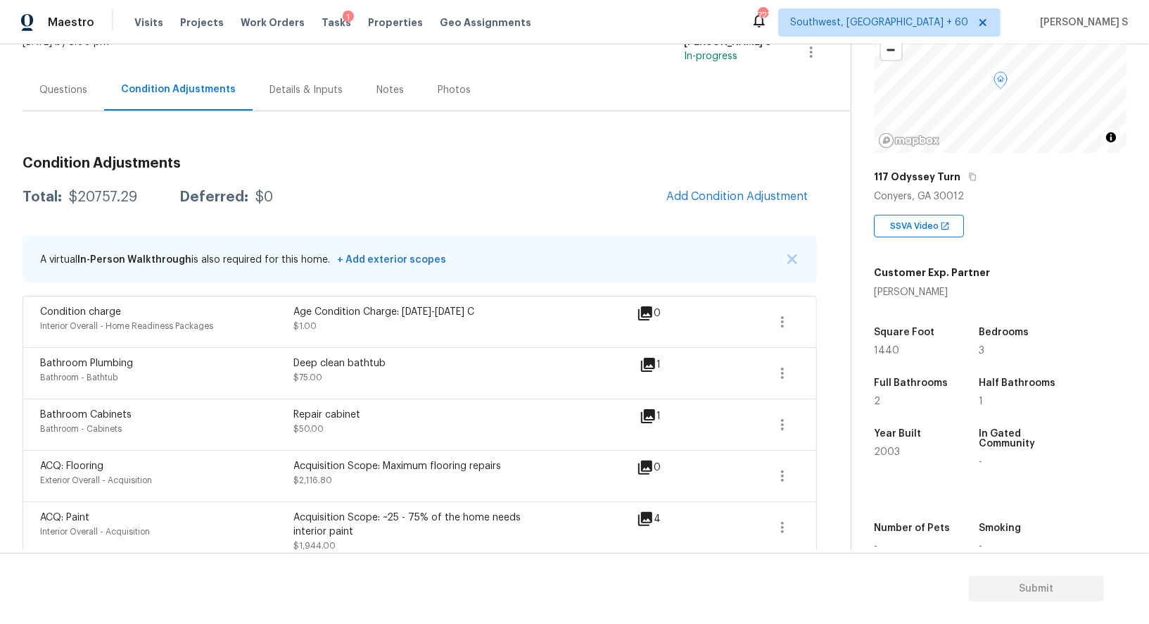
scroll to position [106, 0]
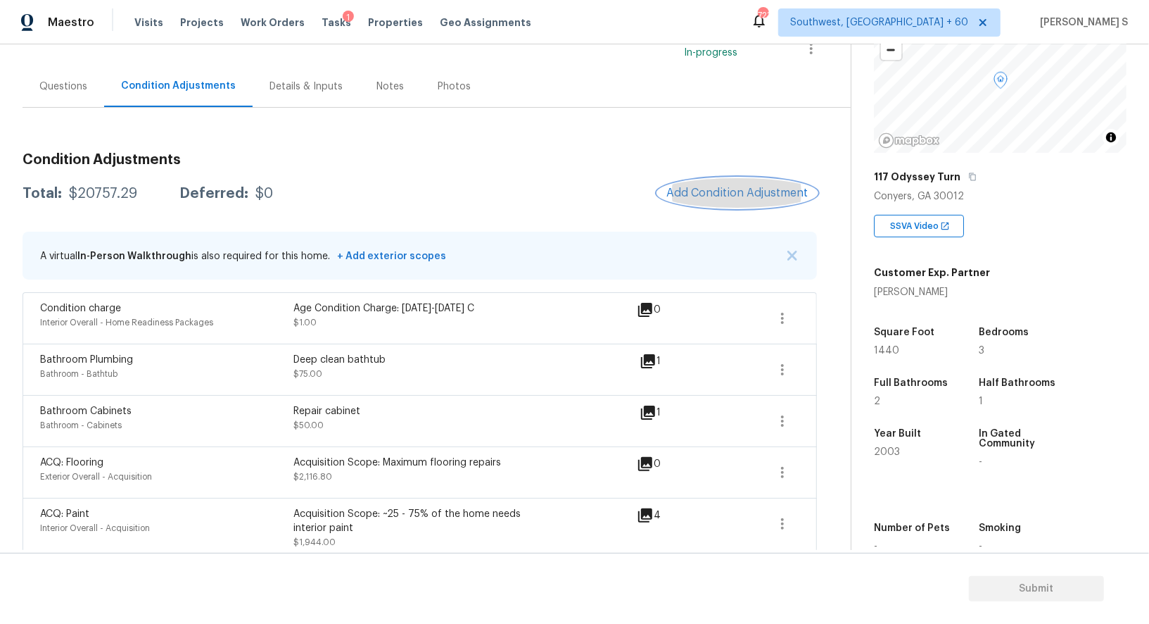
click at [741, 204] on button "Add Condition Adjustment" at bounding box center [737, 193] width 159 height 30
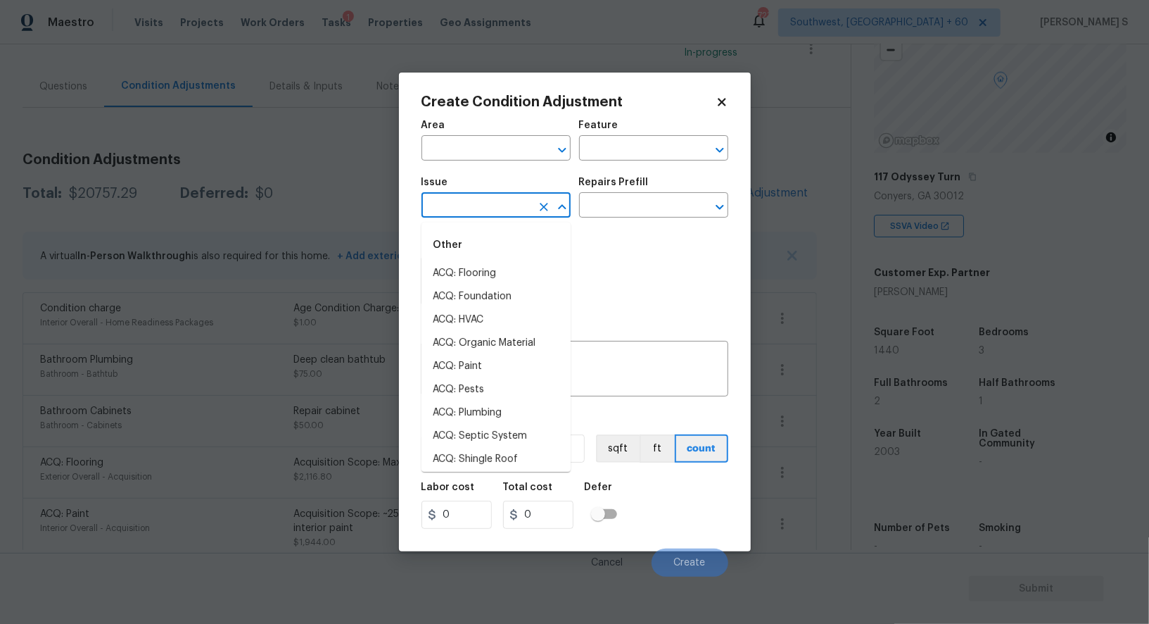
click at [496, 198] on input "text" at bounding box center [477, 207] width 110 height 22
type input "pre"
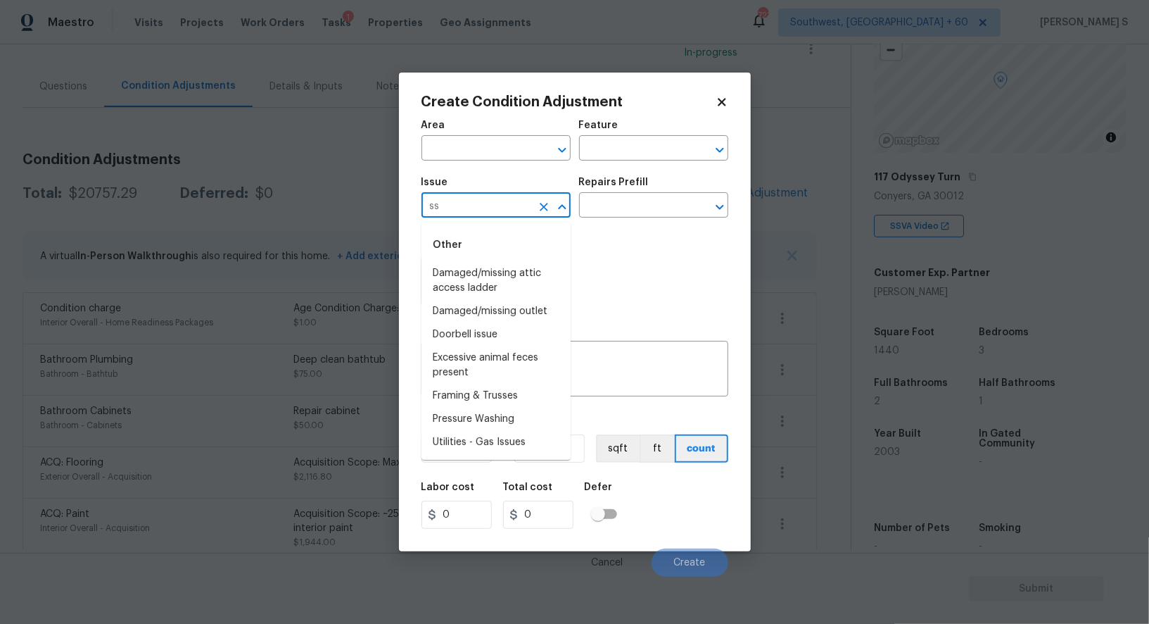
type input "s"
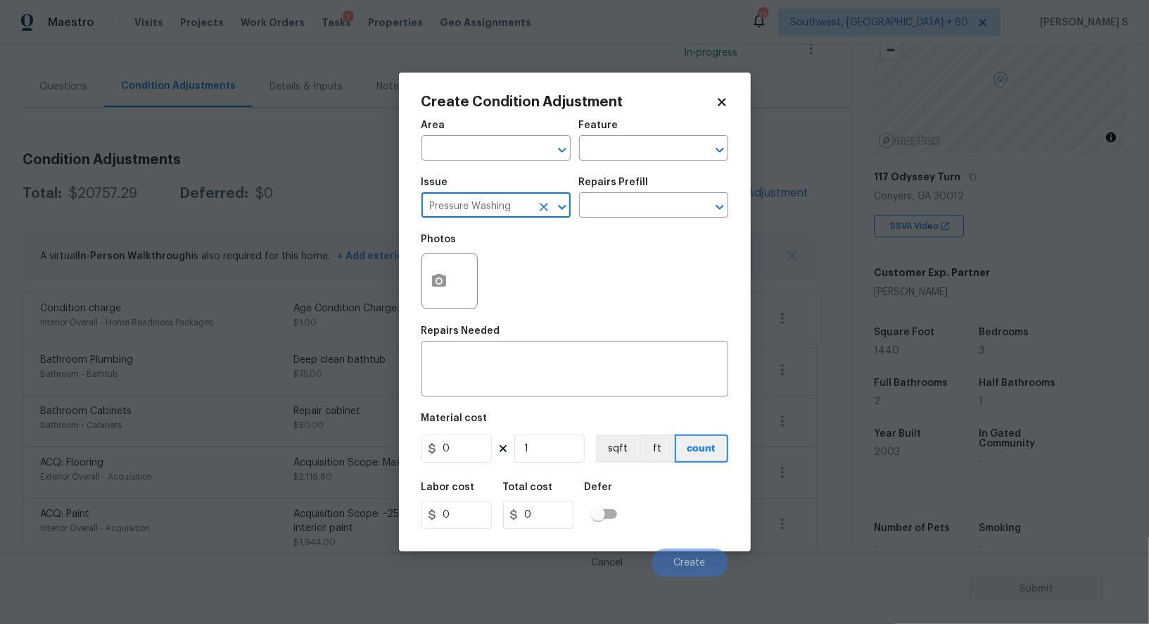
type input "Pressure Washing"
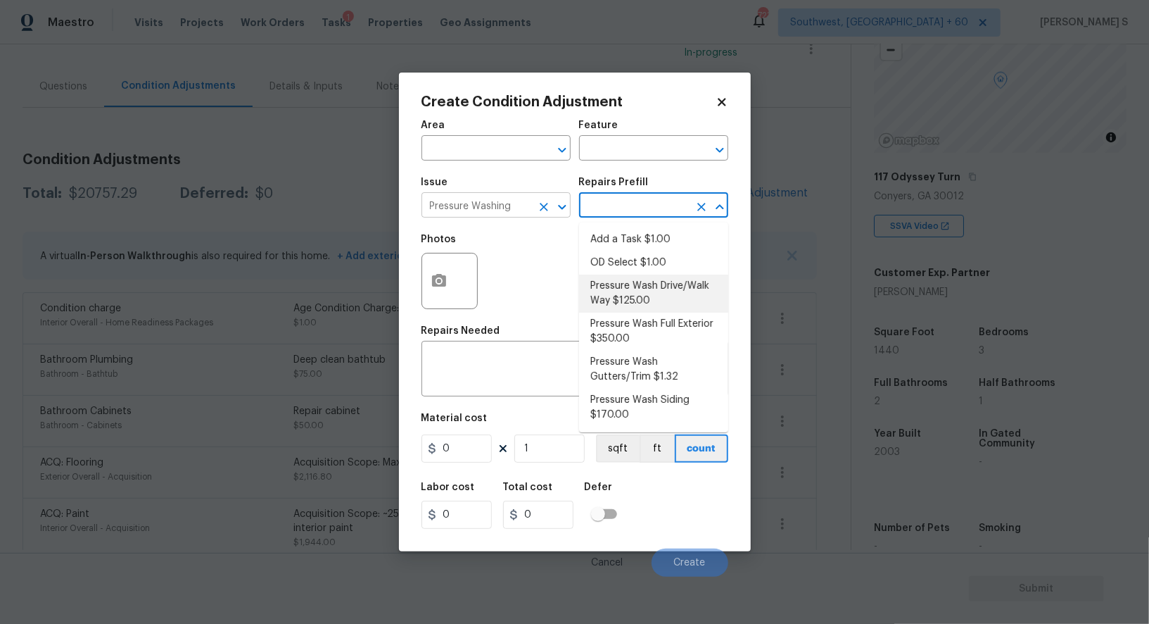
type input "Siding"
type textarea "Pressure wash the driveways/walkways as directed by the PM. Ensure that all deb…"
type input "125"
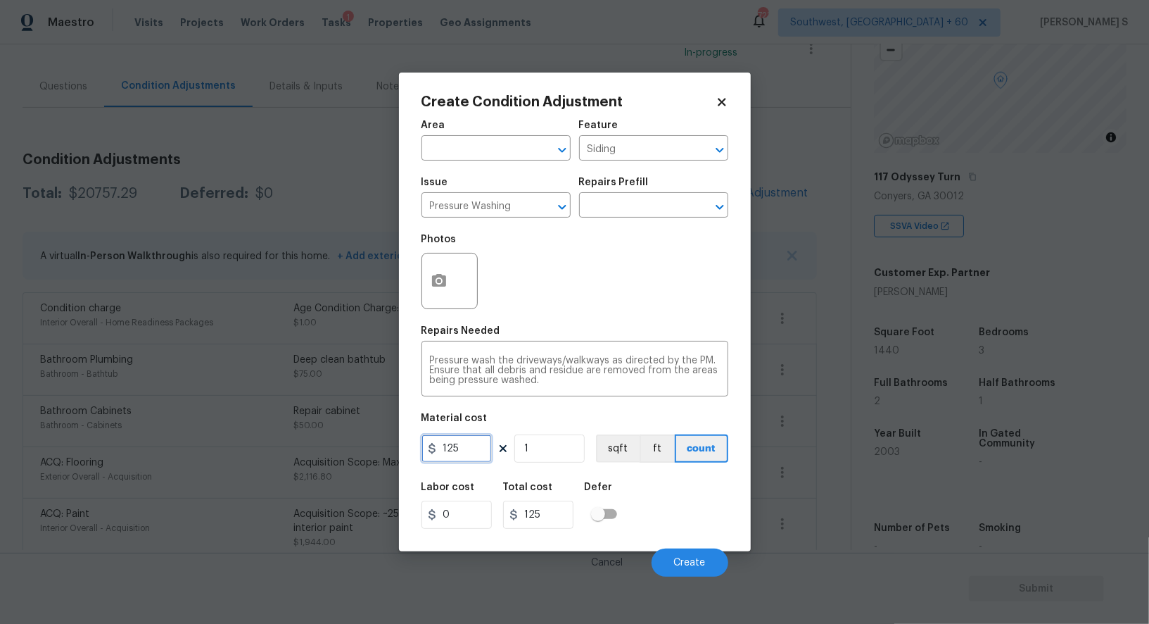
click at [465, 450] on input "125" at bounding box center [457, 448] width 70 height 28
type input "200"
click at [686, 564] on span "Create" at bounding box center [690, 562] width 32 height 11
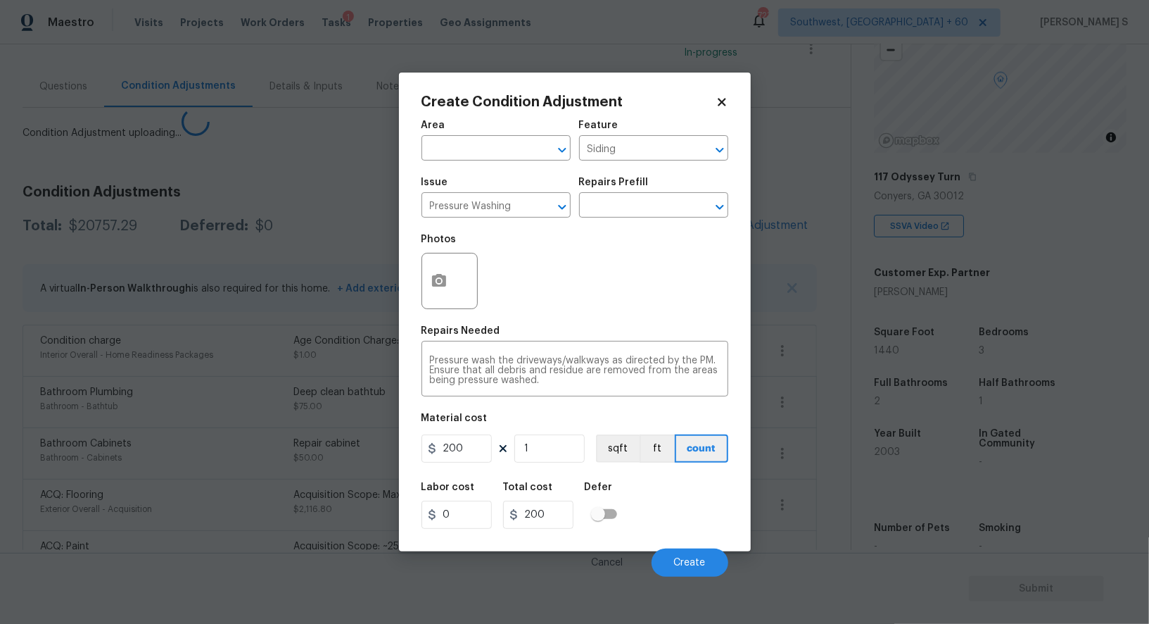
click at [251, 479] on div "ACQ: Flooring Exterior Overall - Acquisition Acquisition Scope: Maximum floorin…" at bounding box center [420, 504] width 795 height 51
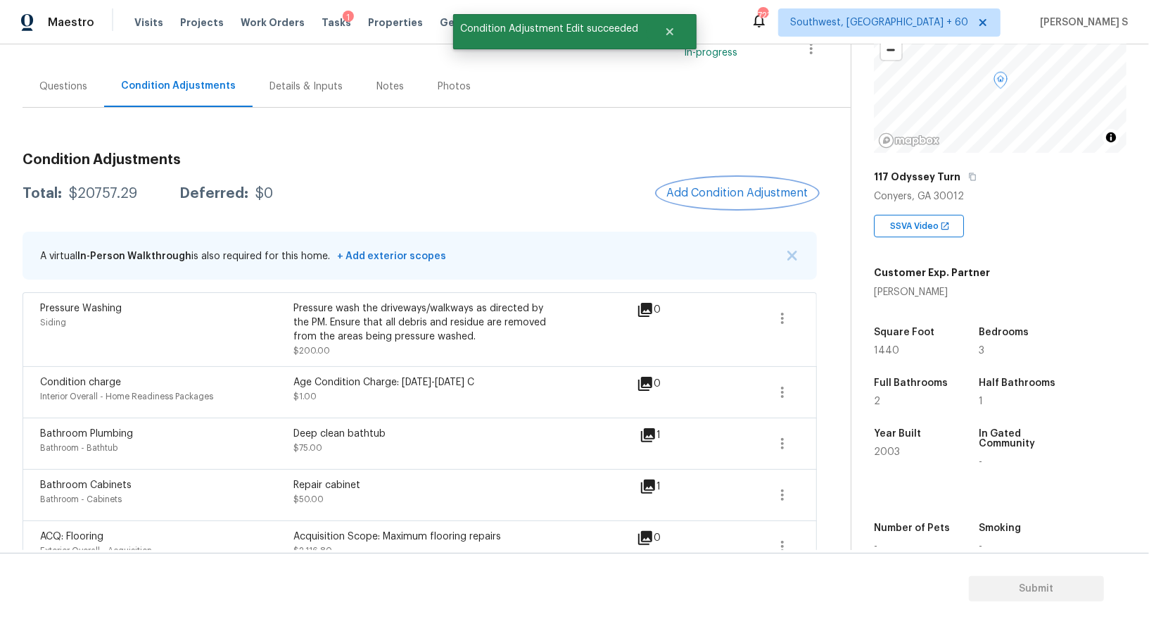
click at [754, 197] on span "Add Condition Adjustment" at bounding box center [738, 193] width 142 height 13
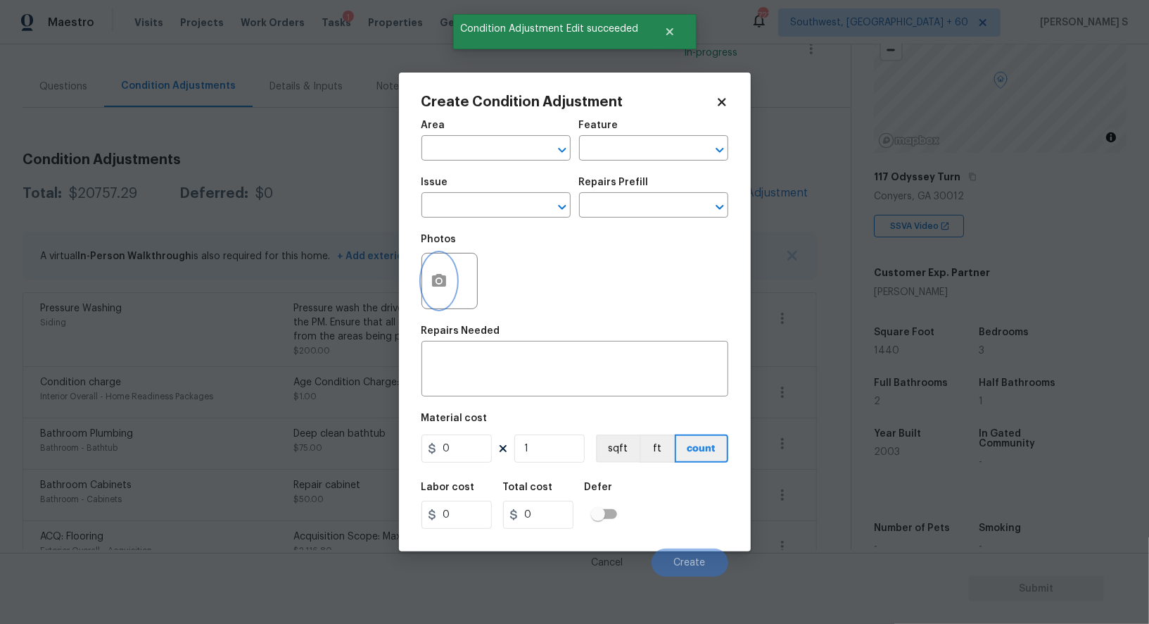
click at [439, 270] on button "button" at bounding box center [439, 280] width 34 height 55
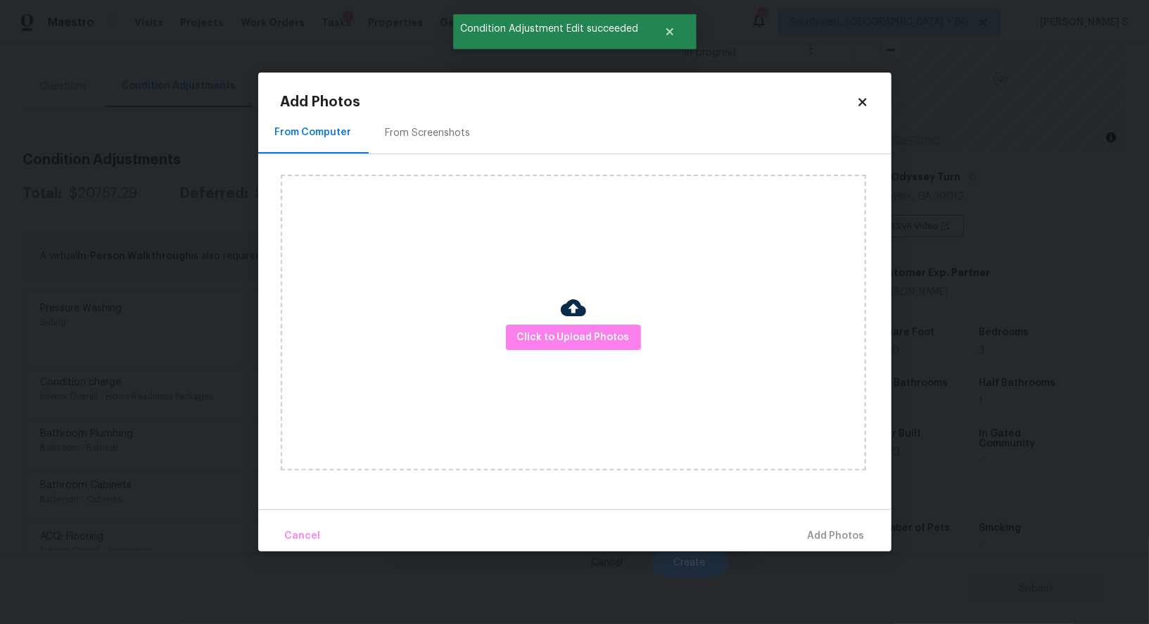
click at [420, 119] on div "From Screenshots" at bounding box center [428, 133] width 119 height 42
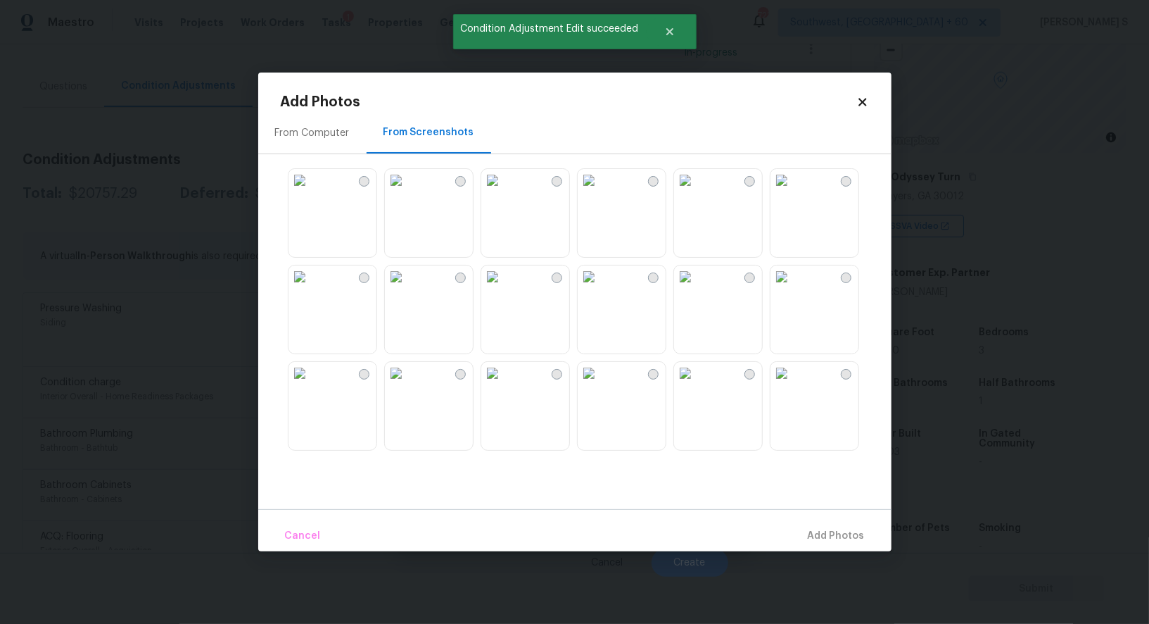
click at [600, 191] on img at bounding box center [589, 180] width 23 height 23
click at [697, 288] on img at bounding box center [685, 276] width 23 height 23
click at [780, 288] on img at bounding box center [782, 276] width 23 height 23
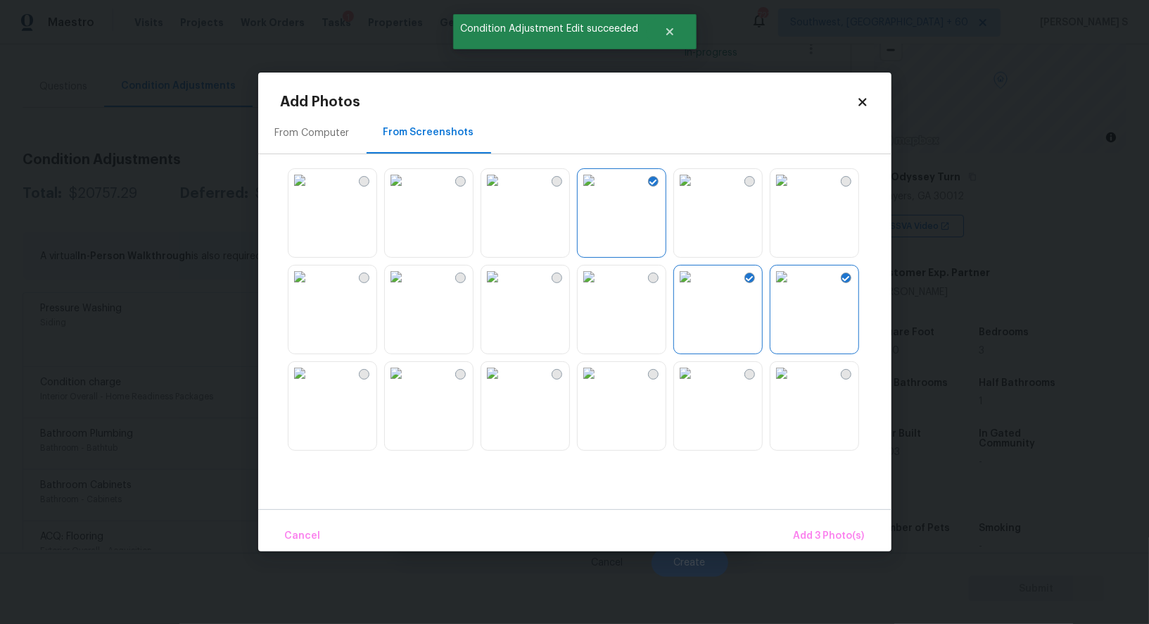
click at [504, 288] on img at bounding box center [492, 276] width 23 height 23
click at [834, 534] on span "Add 4 Photo(s)" at bounding box center [829, 536] width 72 height 18
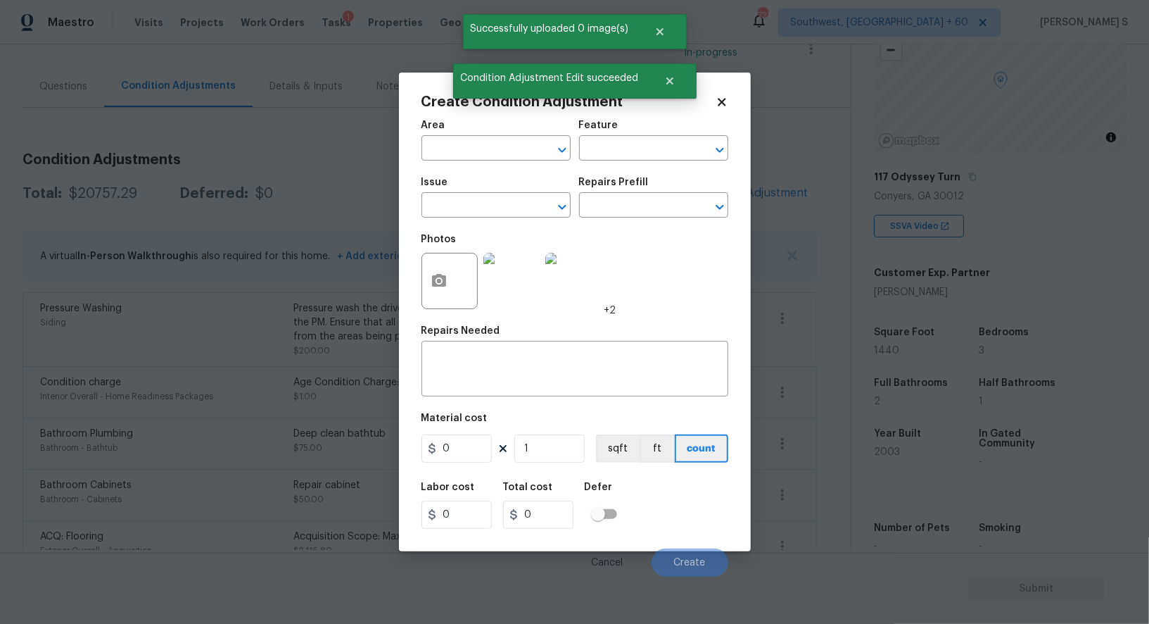
click at [469, 222] on span "Issue ​" at bounding box center [496, 197] width 149 height 57
click at [465, 212] on input "text" at bounding box center [477, 207] width 110 height 22
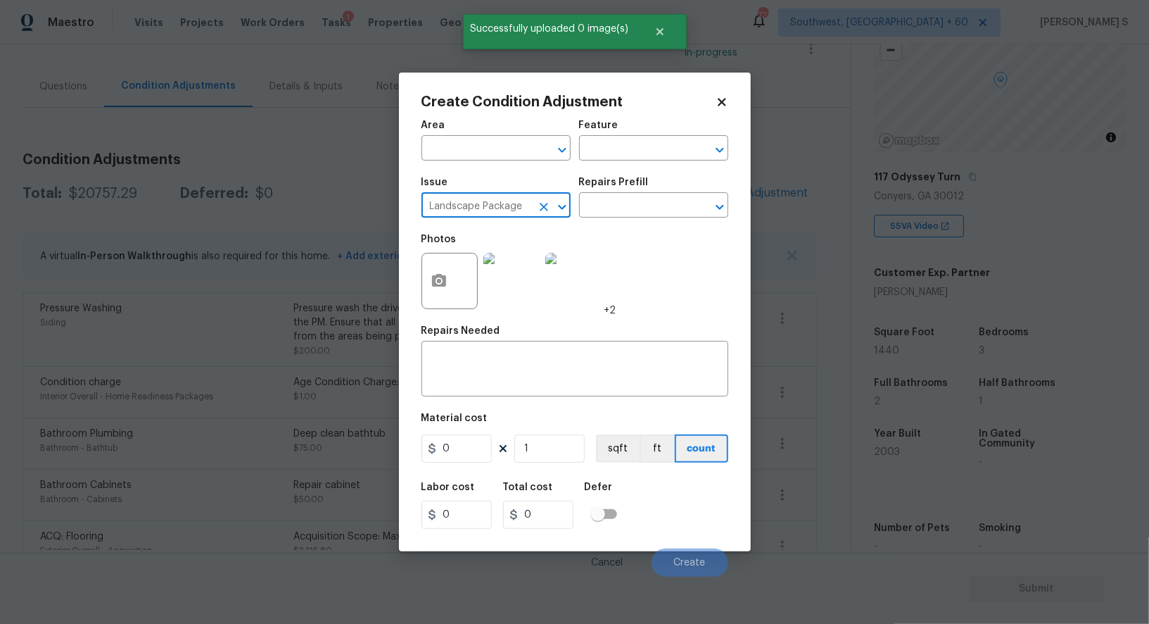
type input "Landscape Package"
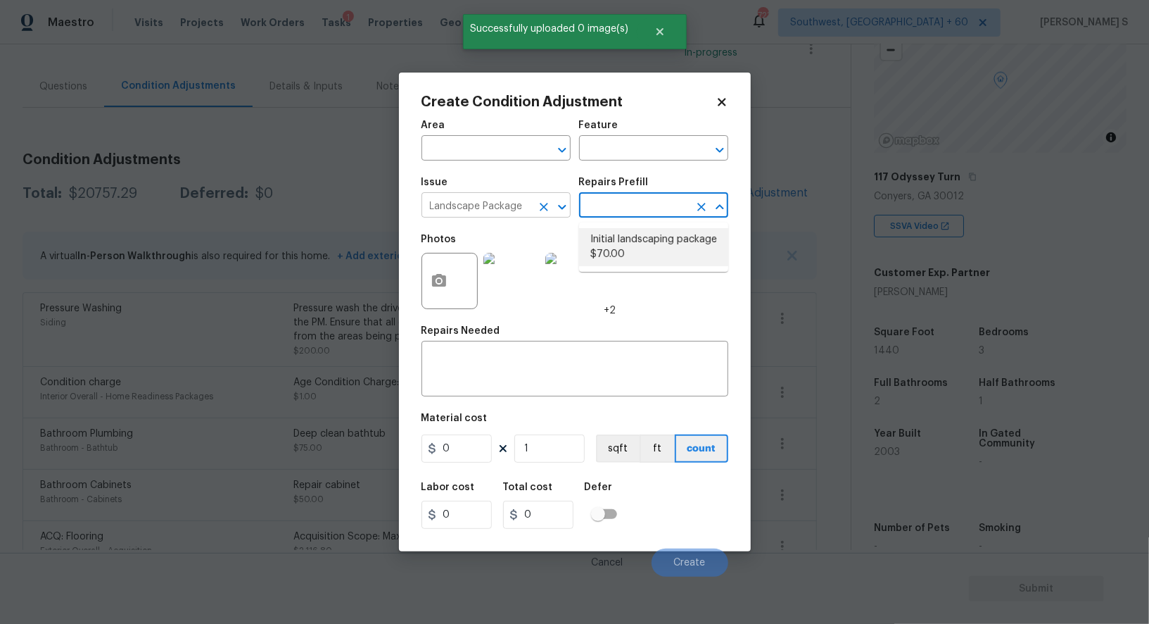
type input "Home Readiness Packages"
type textarea "Mowing of grass up to 6" in height. Mow, edge along driveways & sidewalks, trim…"
type input "70"
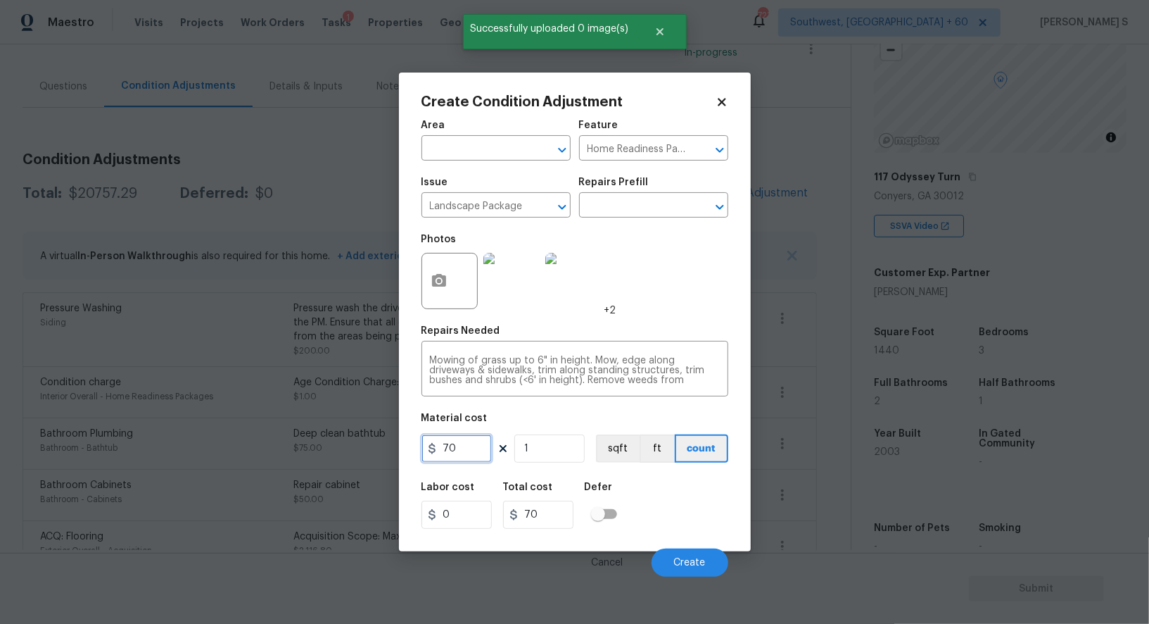
click at [467, 462] on input "70" at bounding box center [457, 448] width 70 height 28
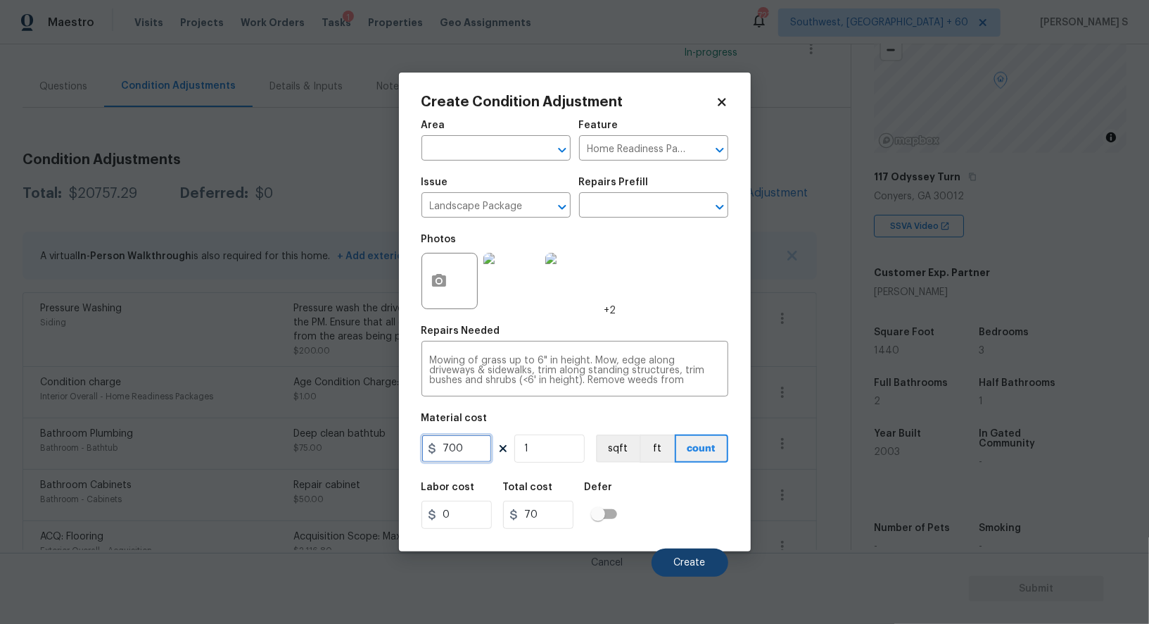
type input "700"
click at [700, 562] on span "Create" at bounding box center [690, 562] width 32 height 11
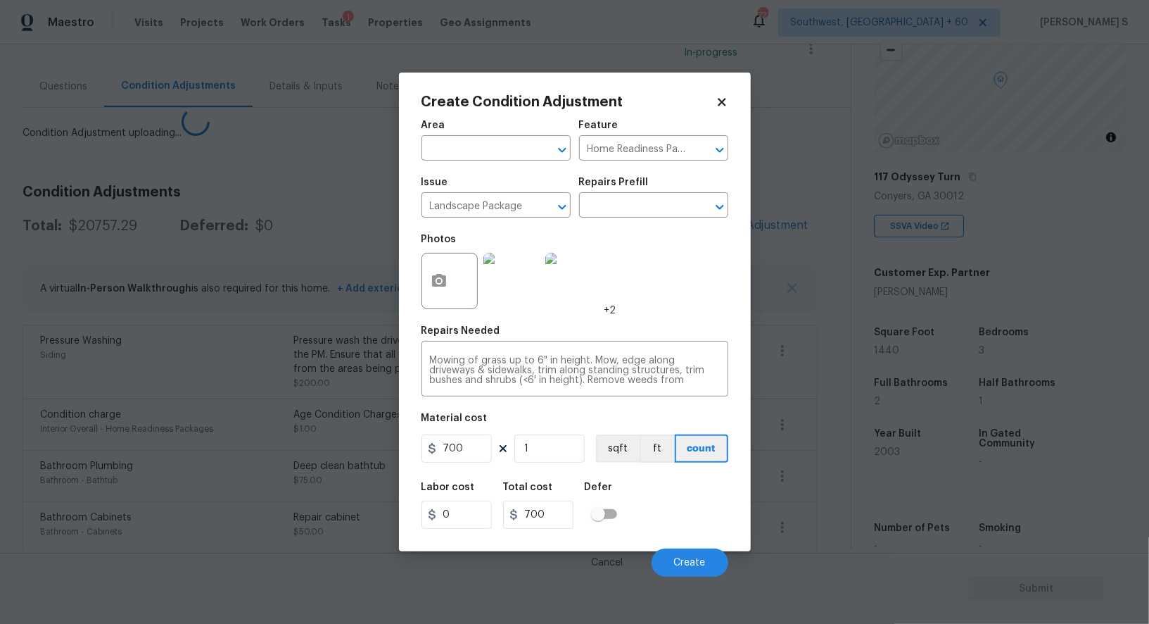
click at [207, 462] on body "Maestro Visits Projects Work Orders Tasks 1 Properties Geo Assignments 723 Sout…" at bounding box center [574, 312] width 1149 height 624
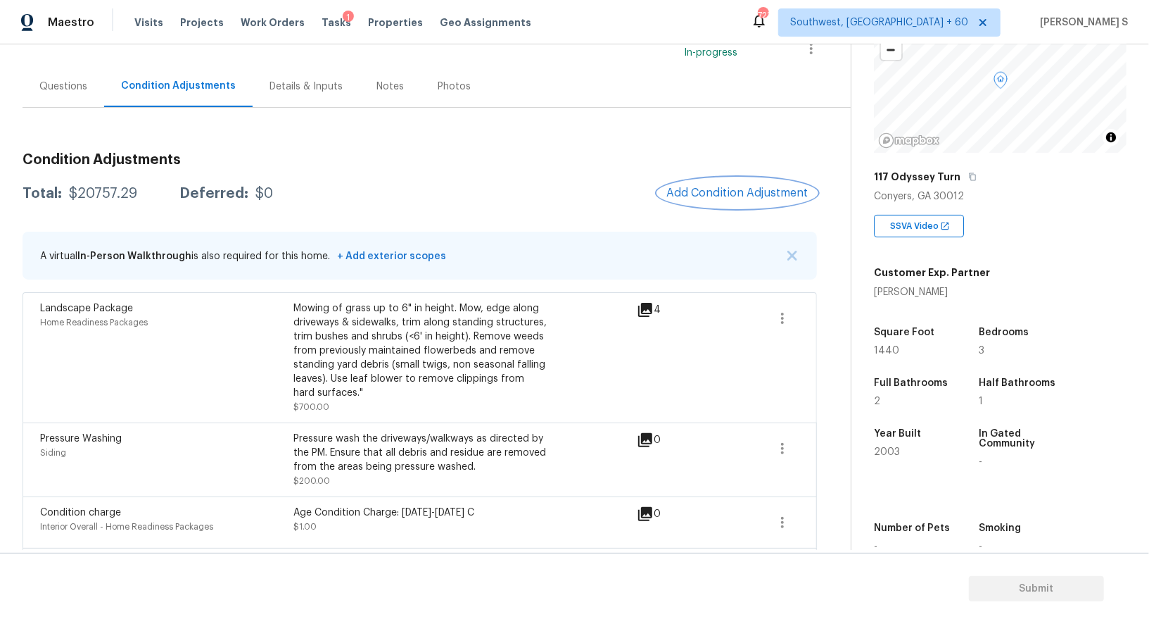
click at [724, 189] on span "Add Condition Adjustment" at bounding box center [738, 193] width 142 height 13
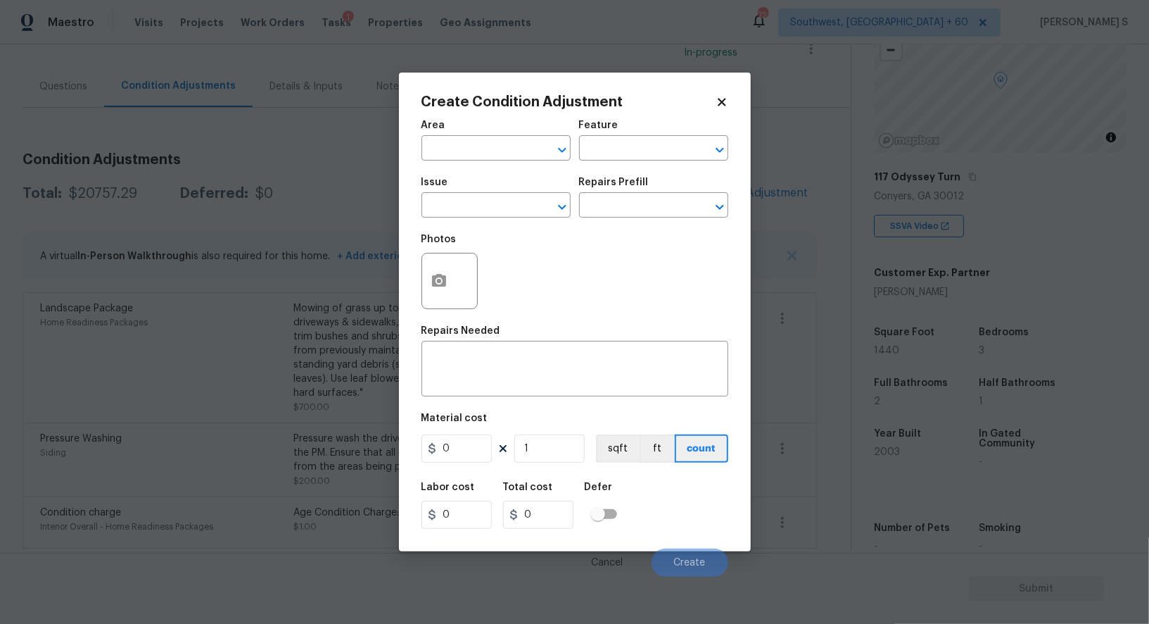
click at [471, 194] on div "Issue" at bounding box center [496, 186] width 149 height 18
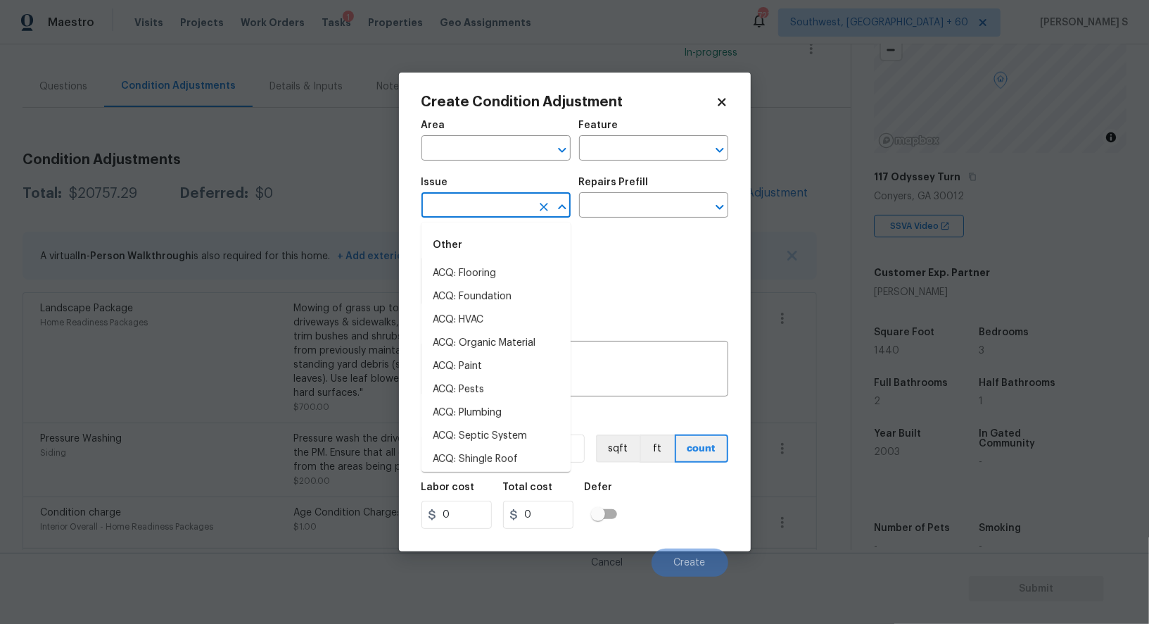
click at [472, 206] on input "text" at bounding box center [477, 207] width 110 height 22
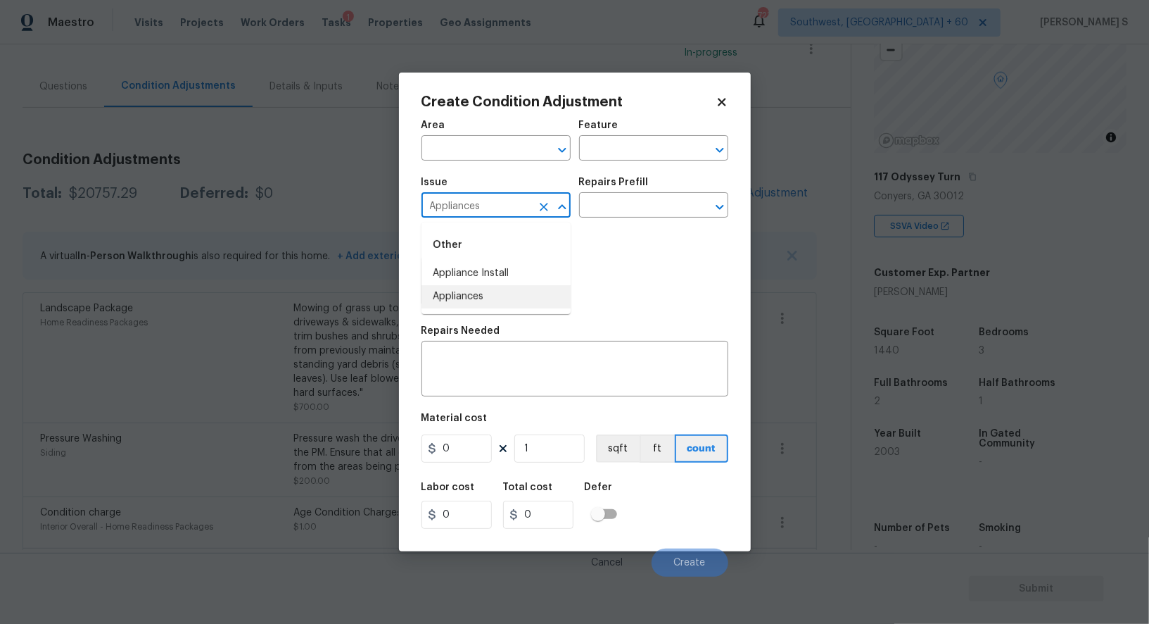
type input "Appliances"
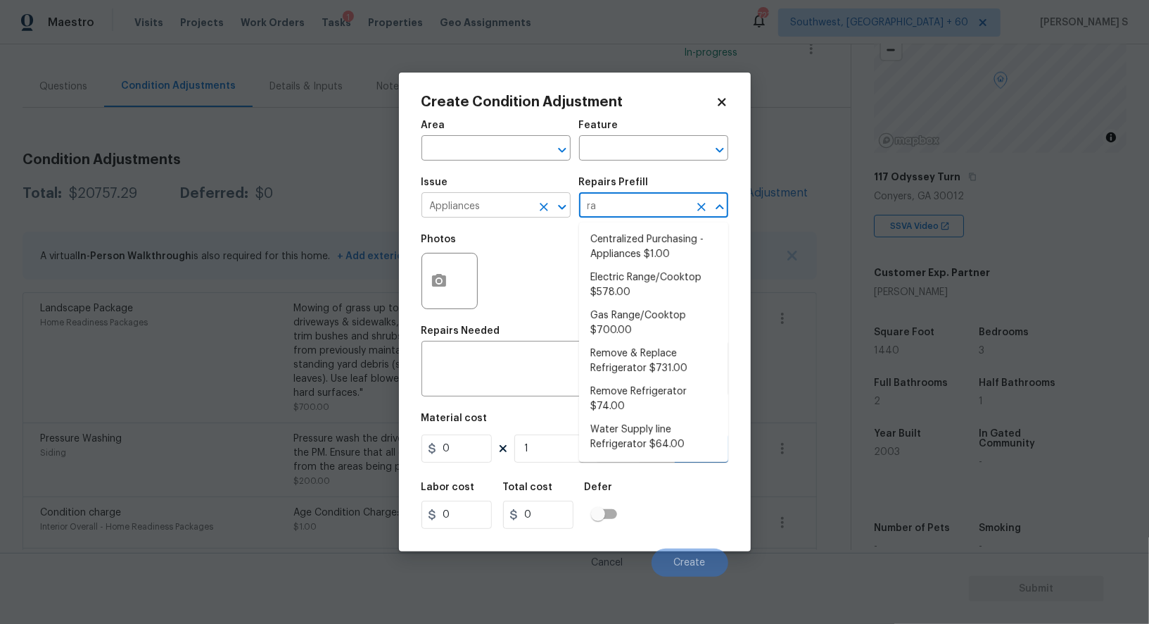
type input "ran"
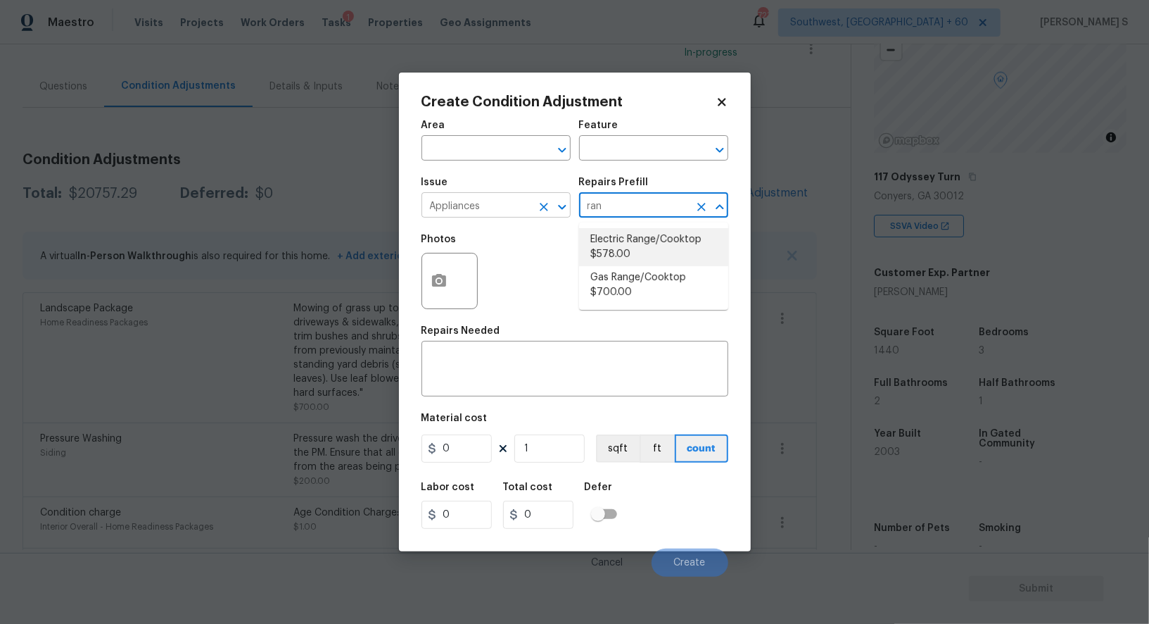
type input "Appliances"
type textarea "Remove the existing electric range/cooktop and prep the area for a new unit. In…"
type input "578"
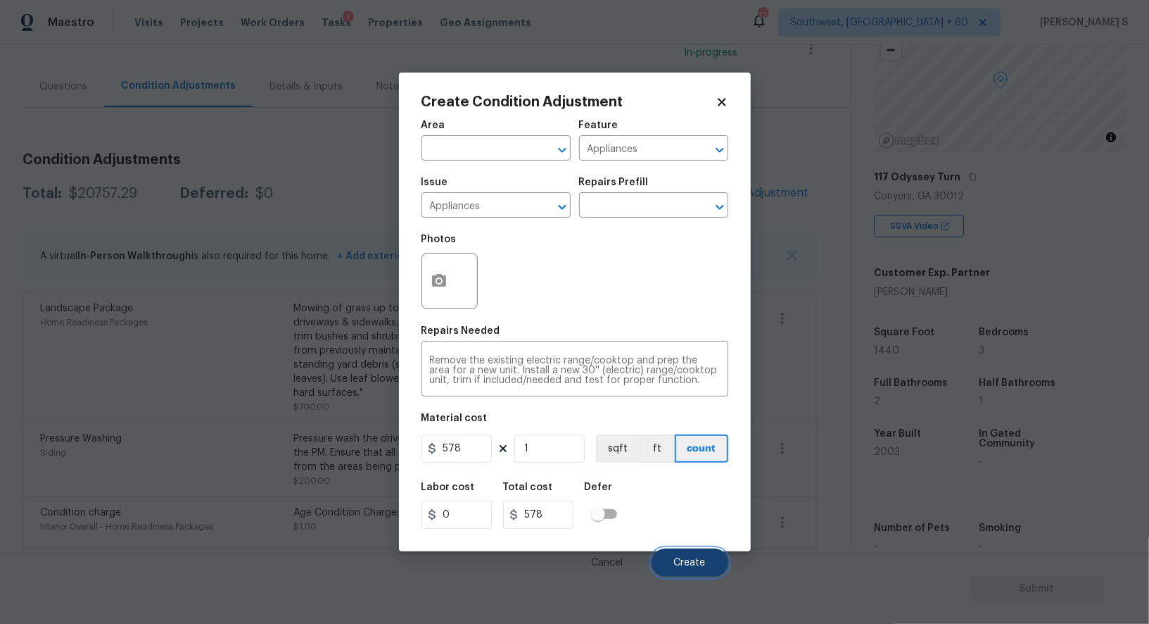
click at [693, 576] on button "Create" at bounding box center [690, 562] width 77 height 28
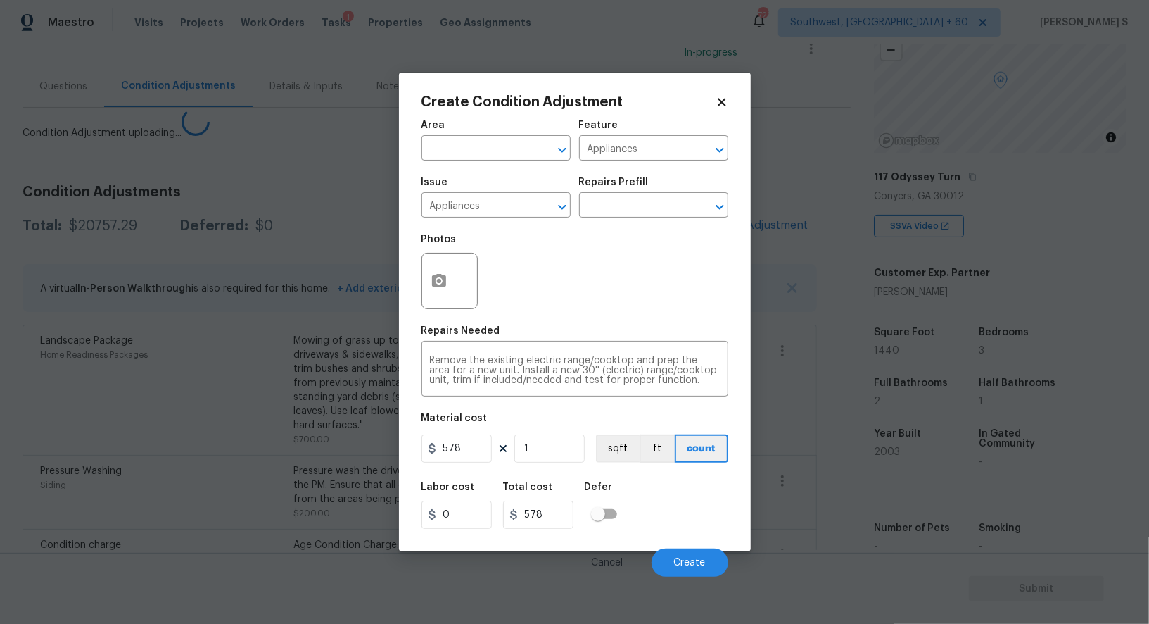
click at [201, 439] on body "Maestro Visits Projects Work Orders Tasks 1 Properties Geo Assignments 723 Sout…" at bounding box center [574, 312] width 1149 height 624
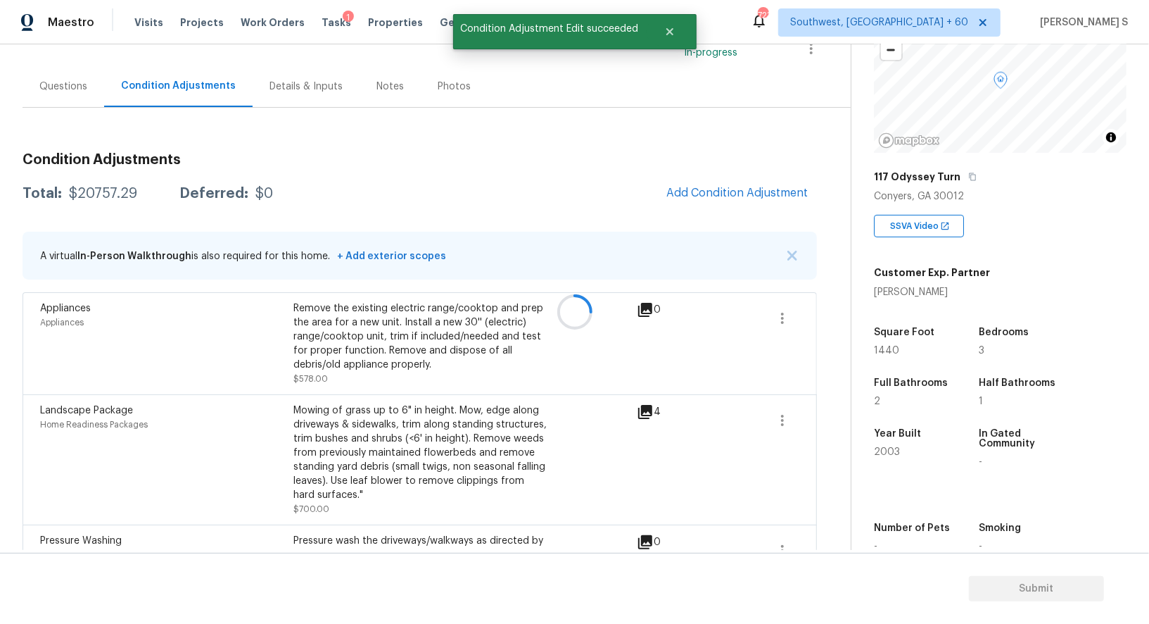
click at [769, 187] on div at bounding box center [574, 312] width 1149 height 624
click at [758, 190] on div at bounding box center [574, 312] width 1149 height 624
click at [752, 187] on span "Add Condition Adjustment" at bounding box center [738, 193] width 142 height 13
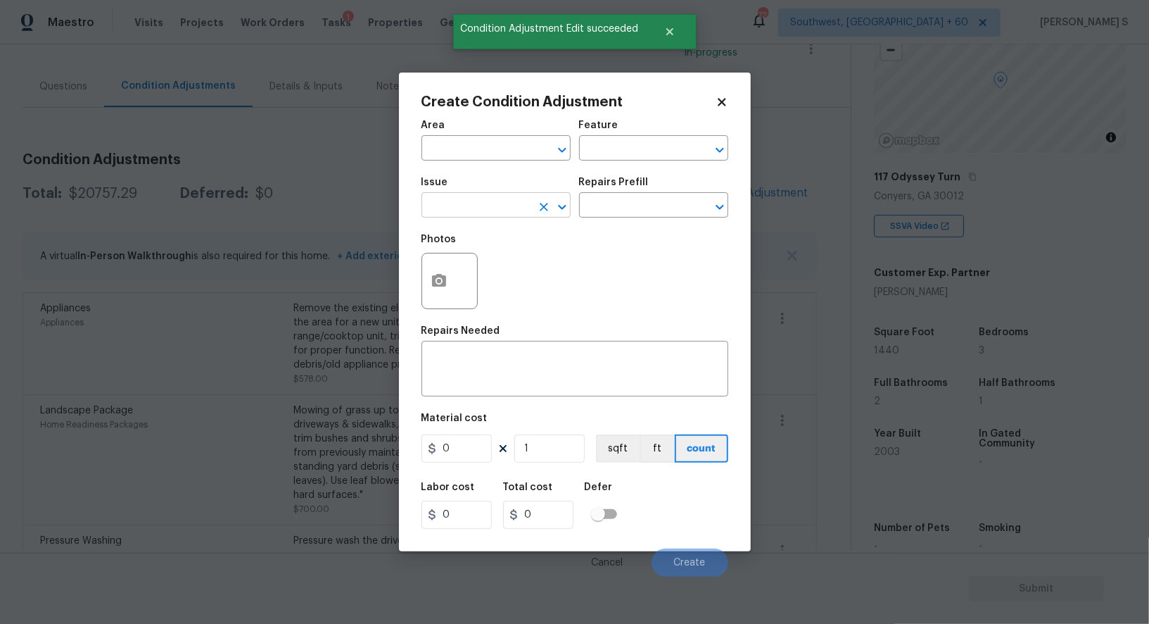
click at [481, 212] on input "text" at bounding box center [477, 207] width 110 height 22
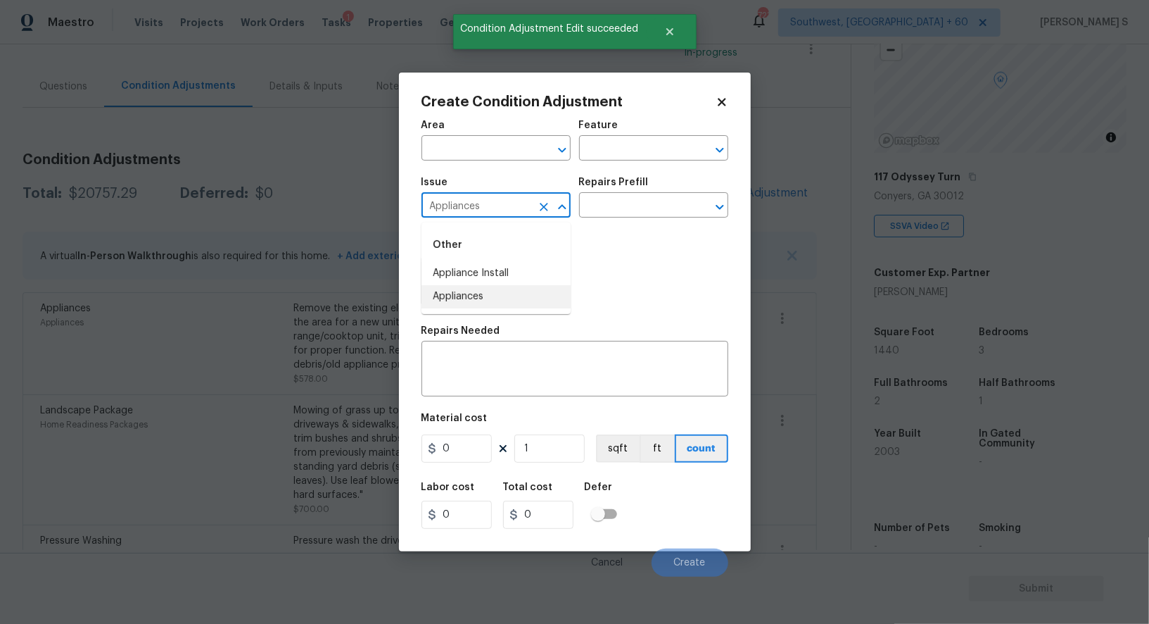
type input "Appliances"
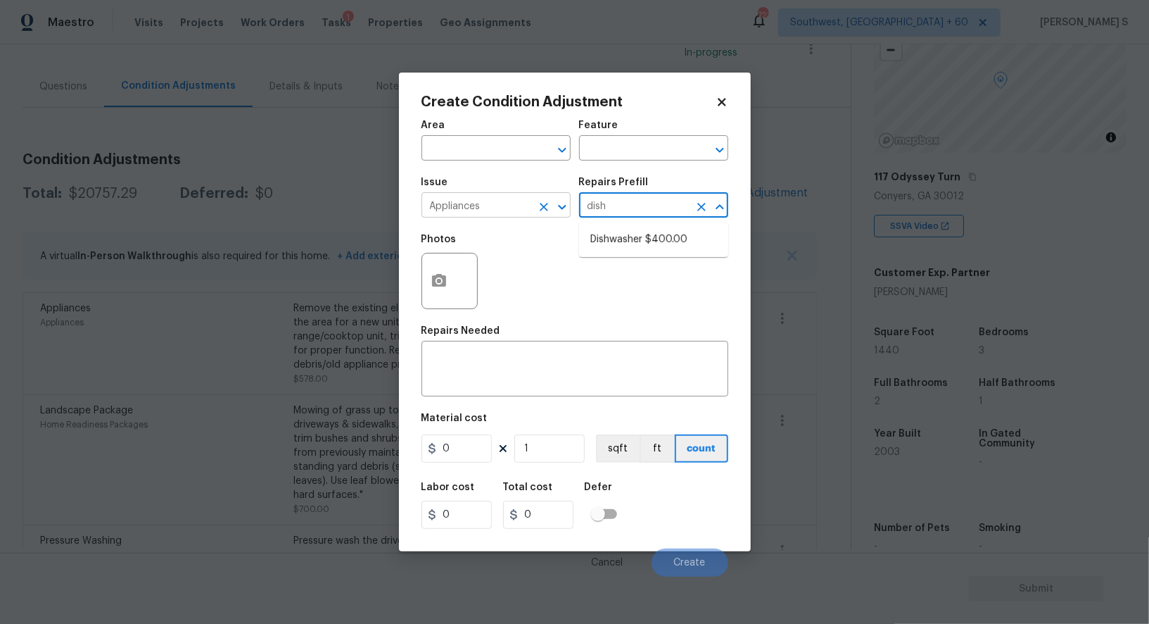
type input "dish"
type input "Appliances"
type textarea "Remove the existing dishwasher and prep the area for a new unit. Install a new …"
type input "400"
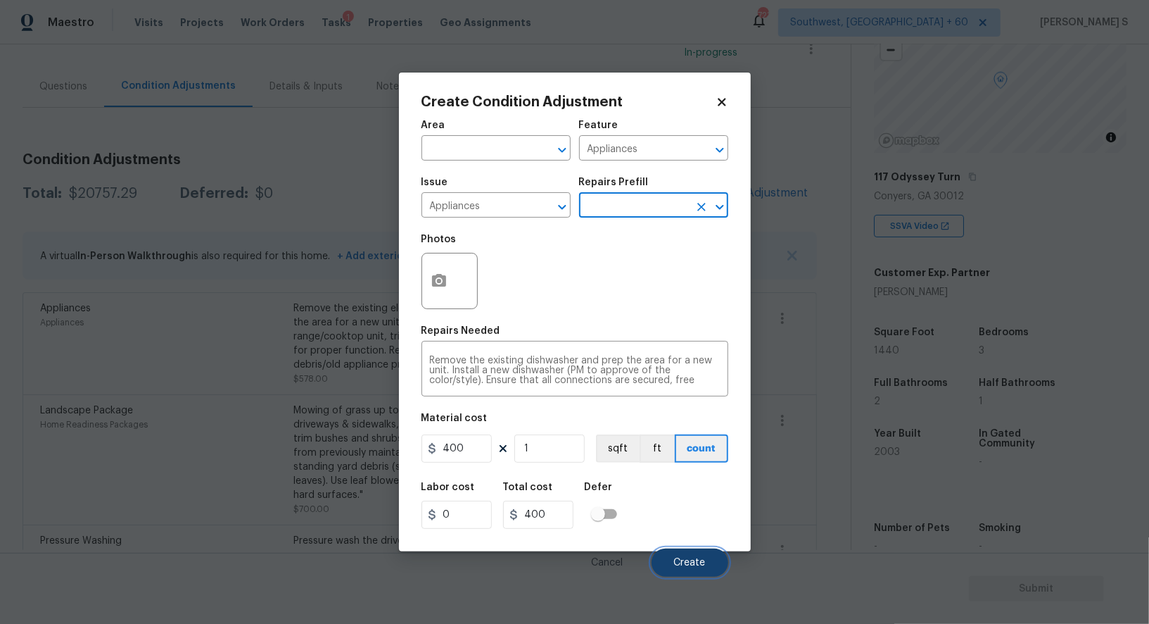
click at [700, 574] on button "Create" at bounding box center [690, 562] width 77 height 28
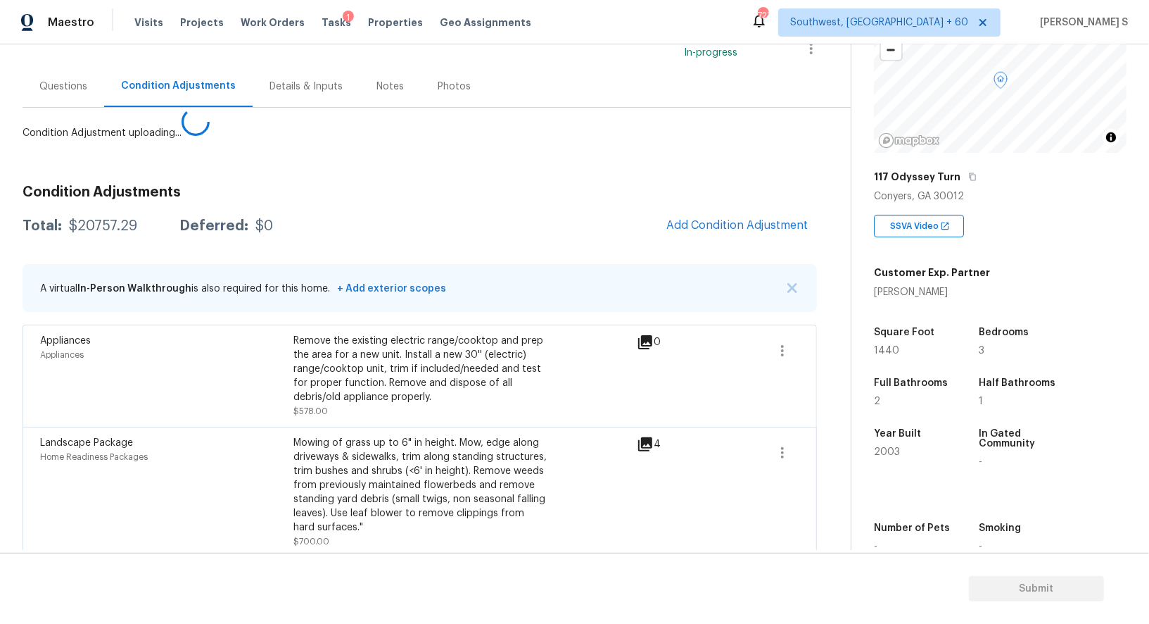
click at [179, 471] on body "Maestro Visits Projects Work Orders Tasks 1 Properties Geo Assignments 723 Sout…" at bounding box center [574, 312] width 1149 height 624
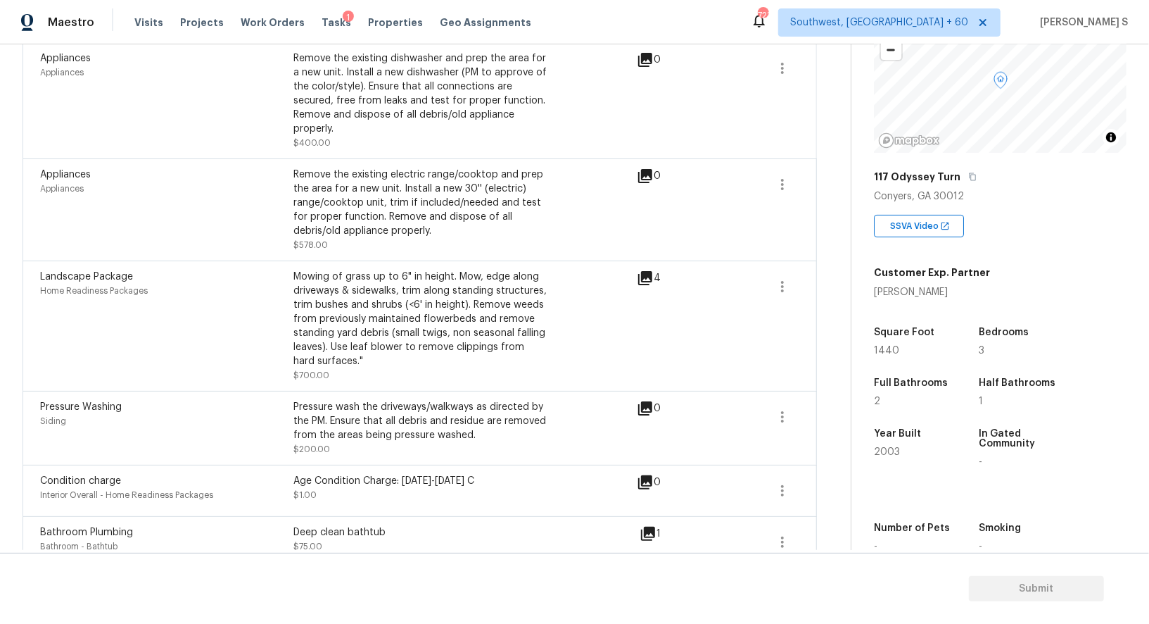
scroll to position [355, 0]
click at [790, 286] on icon "button" at bounding box center [782, 287] width 17 height 17
click at [824, 287] on div "Edit" at bounding box center [863, 284] width 110 height 14
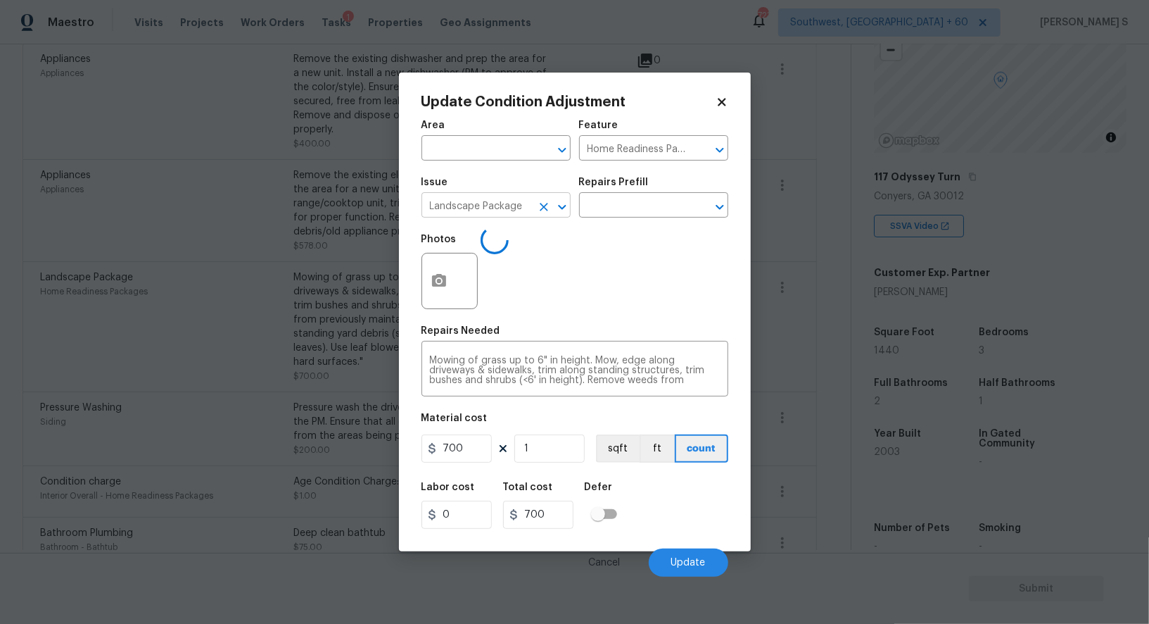
click at [510, 206] on input "Landscape Package" at bounding box center [477, 207] width 110 height 22
type input "ACQ: Shingle Roof"
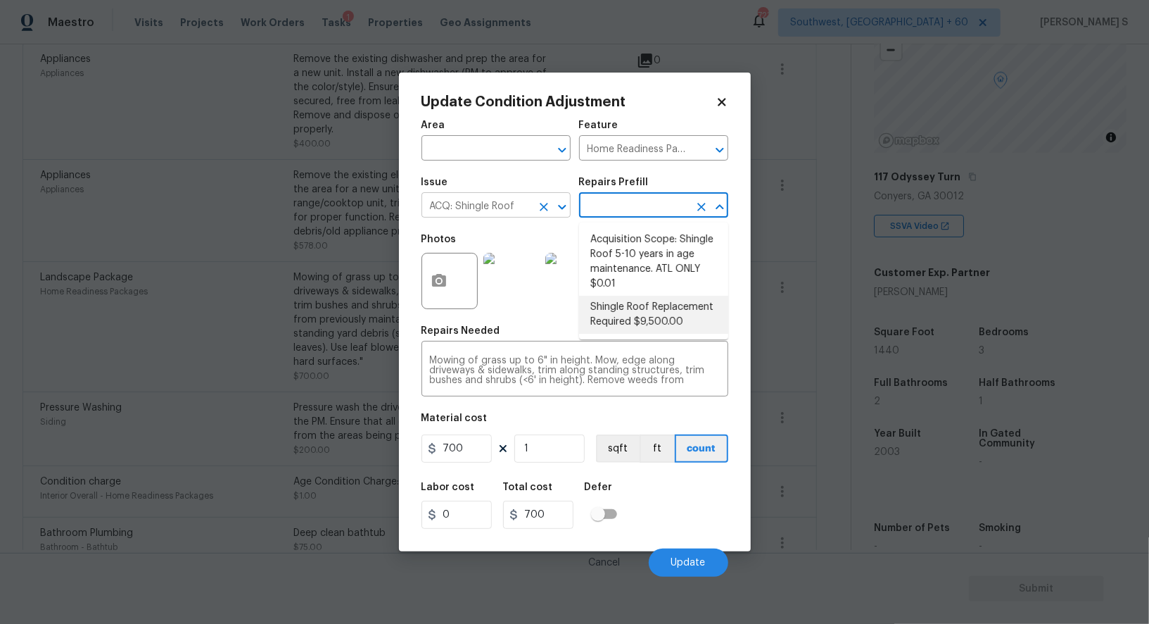
type input "Acquisition"
type textarea "Acquisition Scope: Shingle Roof Replacement required."
type input "9500"
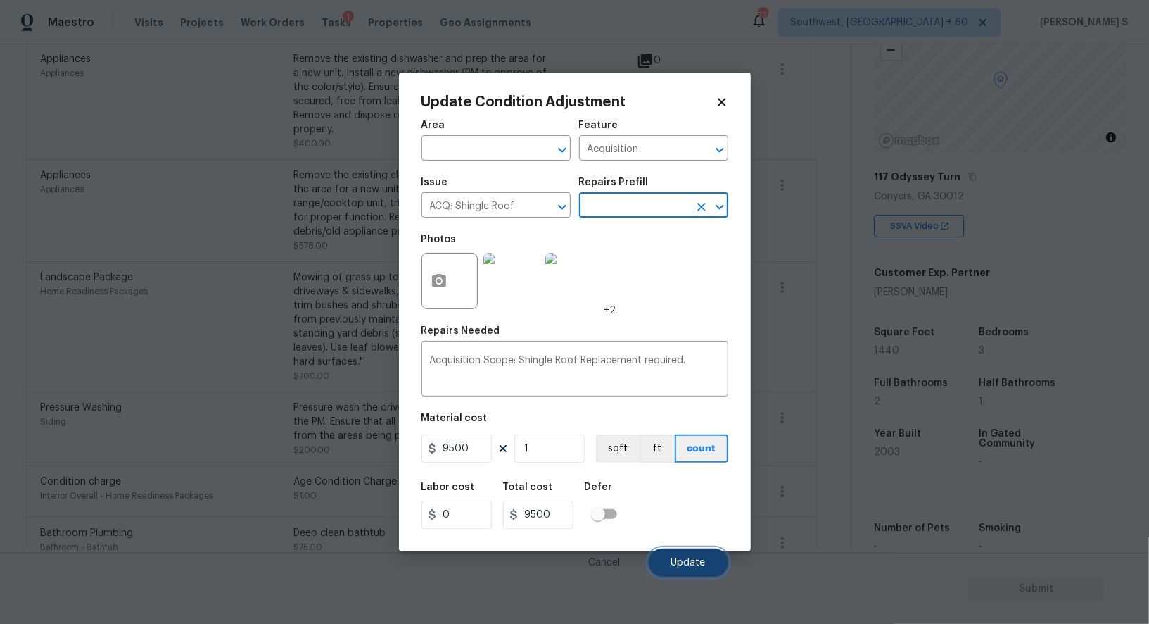
click at [709, 560] on button "Update" at bounding box center [689, 562] width 80 height 28
click at [207, 386] on body "Maestro Visits Projects Work Orders Tasks 1 Properties Geo Assignments 723 Sout…" at bounding box center [574, 312] width 1149 height 624
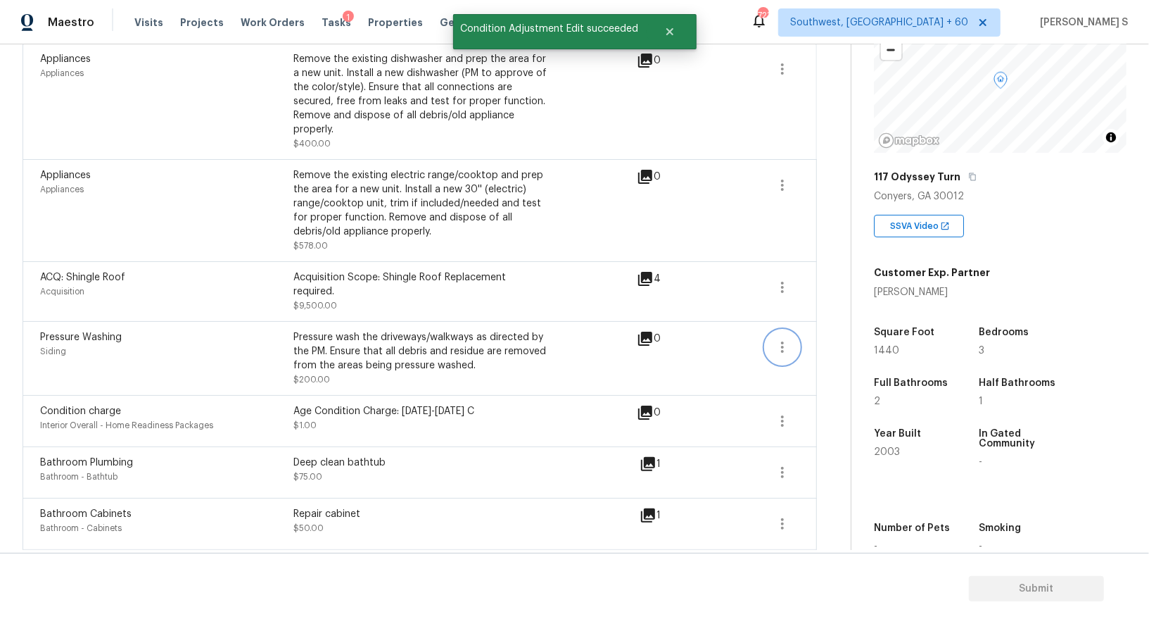
click at [787, 357] on button "button" at bounding box center [783, 347] width 34 height 34
click at [831, 357] on ul "Edit" at bounding box center [863, 343] width 127 height 28
click at [822, 337] on div "Edit" at bounding box center [863, 343] width 110 height 14
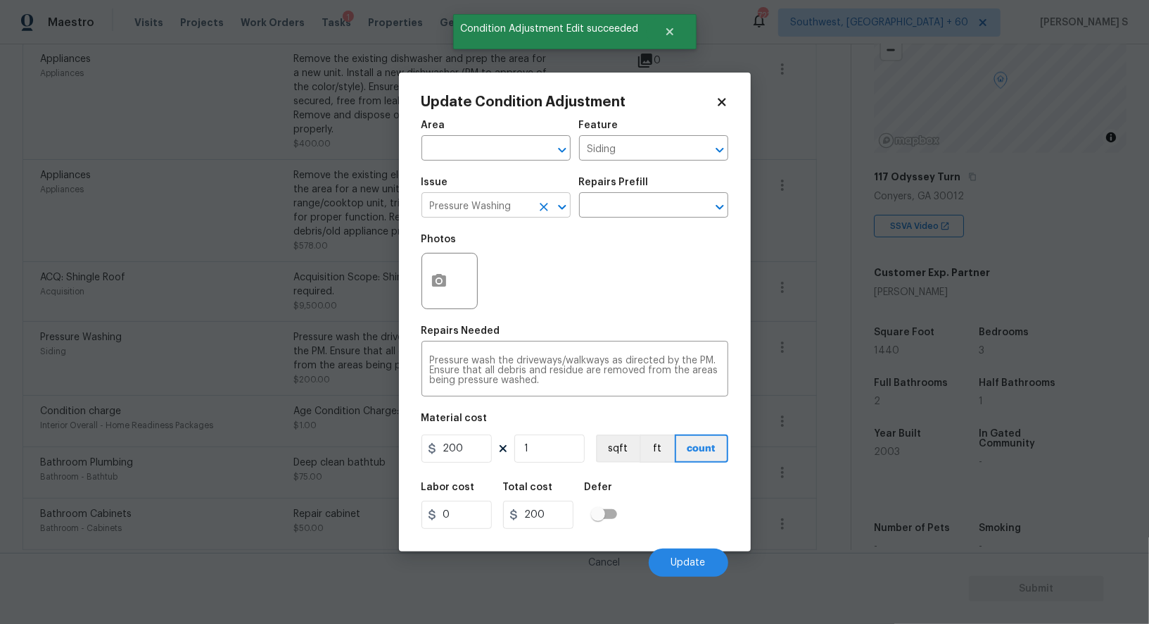
click at [525, 200] on input "Pressure Washing" at bounding box center [477, 207] width 110 height 22
type input "ACQ: HVAC"
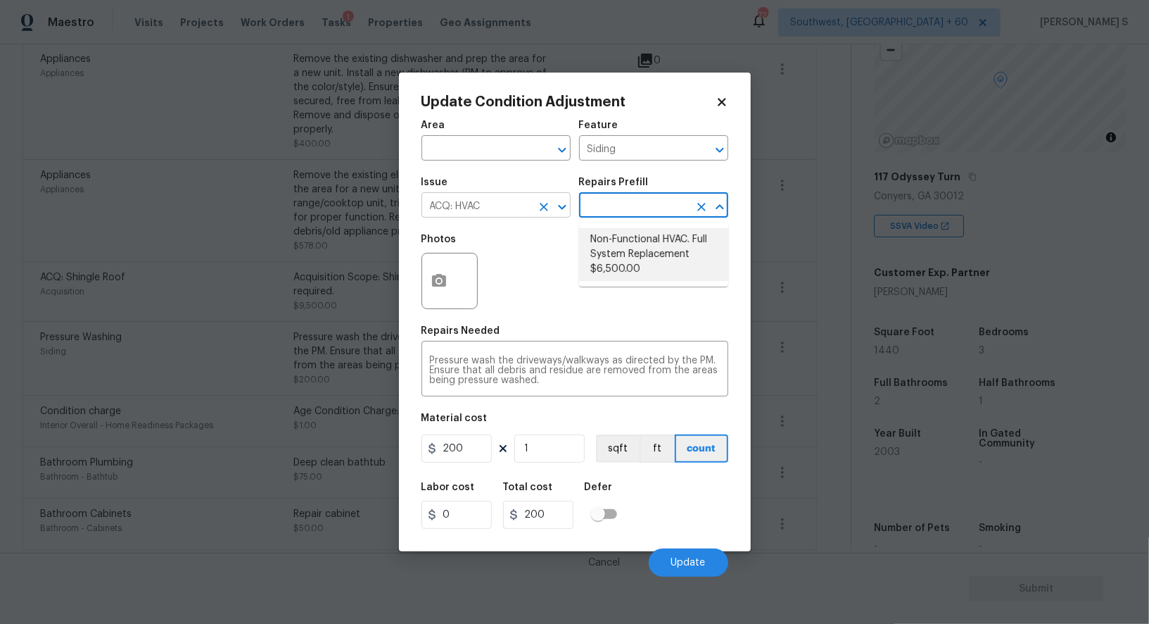
type input "Acquisition"
type textarea "Acquisition Scope: Full System Replacement"
type input "6500"
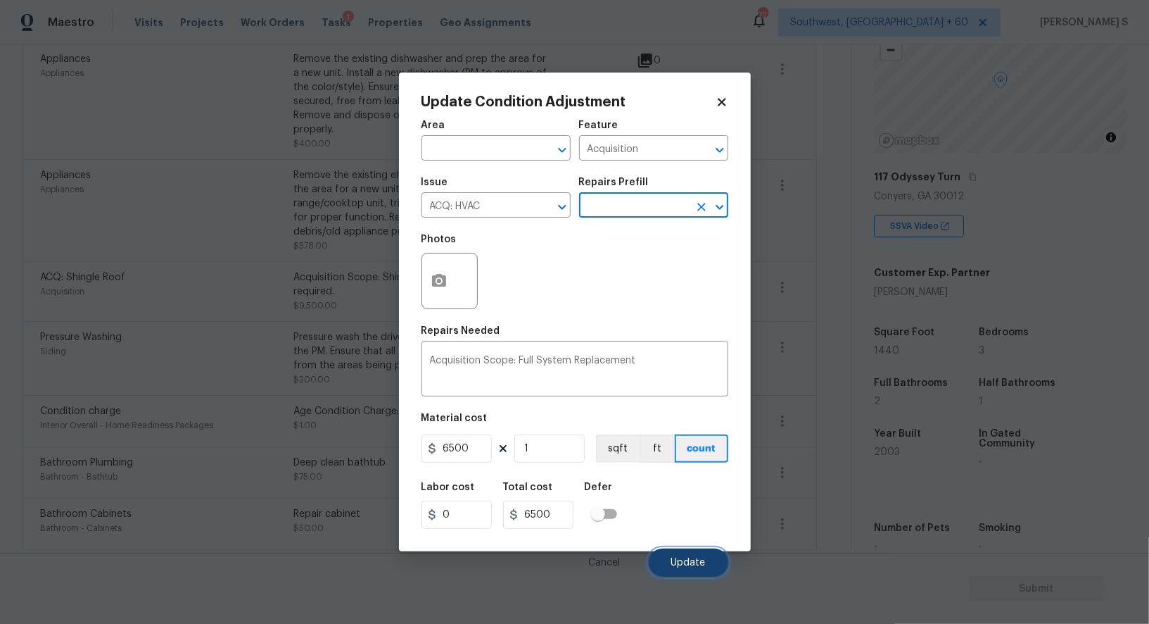
click at [690, 555] on button "Update" at bounding box center [689, 562] width 80 height 28
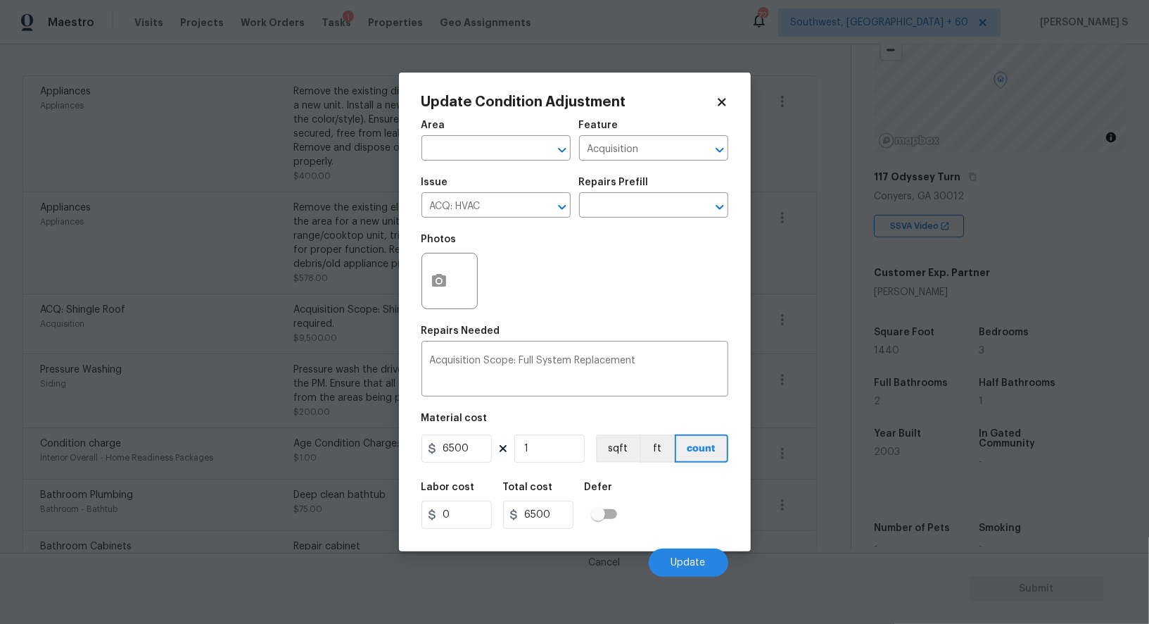
drag, startPoint x: 113, startPoint y: 447, endPoint x: 224, endPoint y: 413, distance: 115.6
click at [113, 502] on div "Bathroom - Bathtub" at bounding box center [166, 509] width 253 height 14
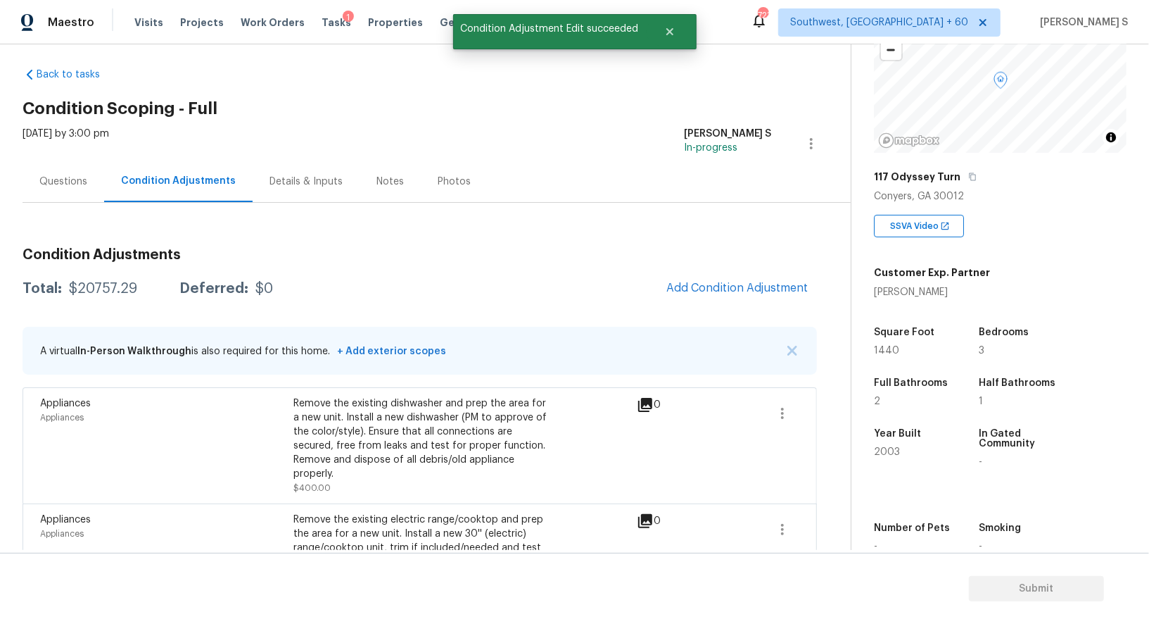
scroll to position [0, 0]
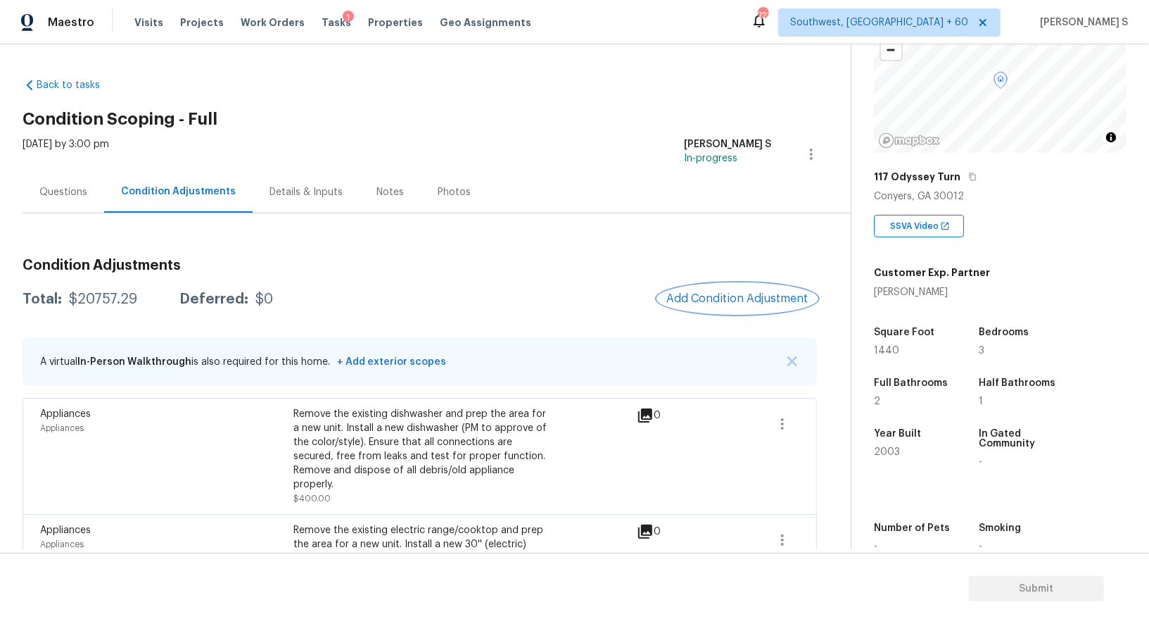
click at [745, 291] on button "Add Condition Adjustment" at bounding box center [737, 299] width 159 height 30
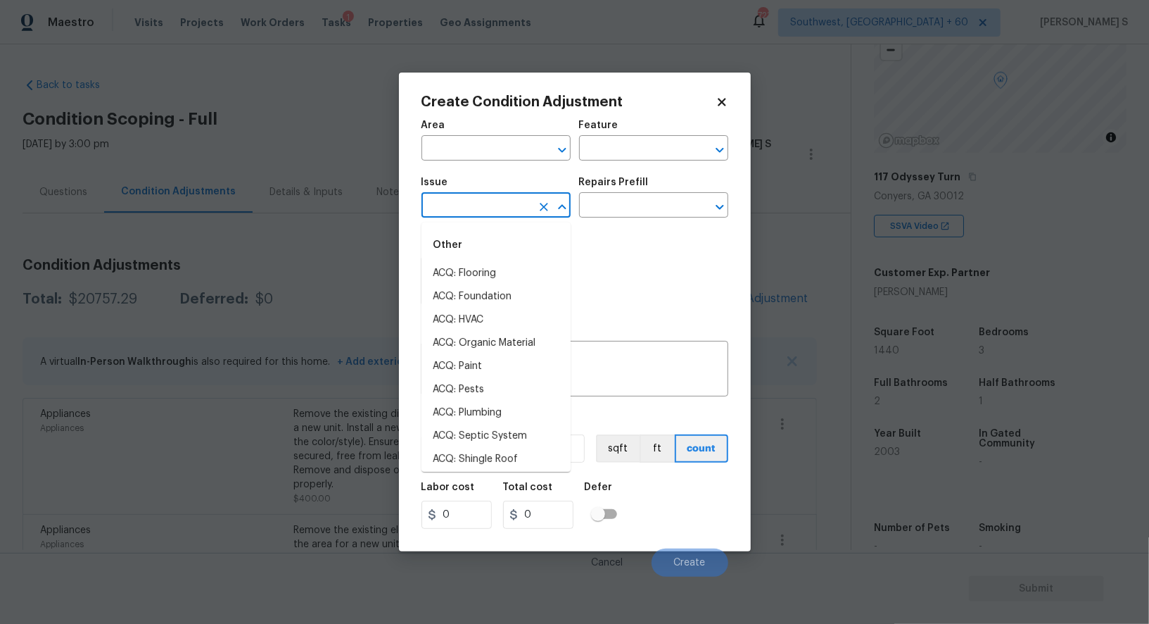
click at [496, 205] on input "text" at bounding box center [477, 207] width 110 height 22
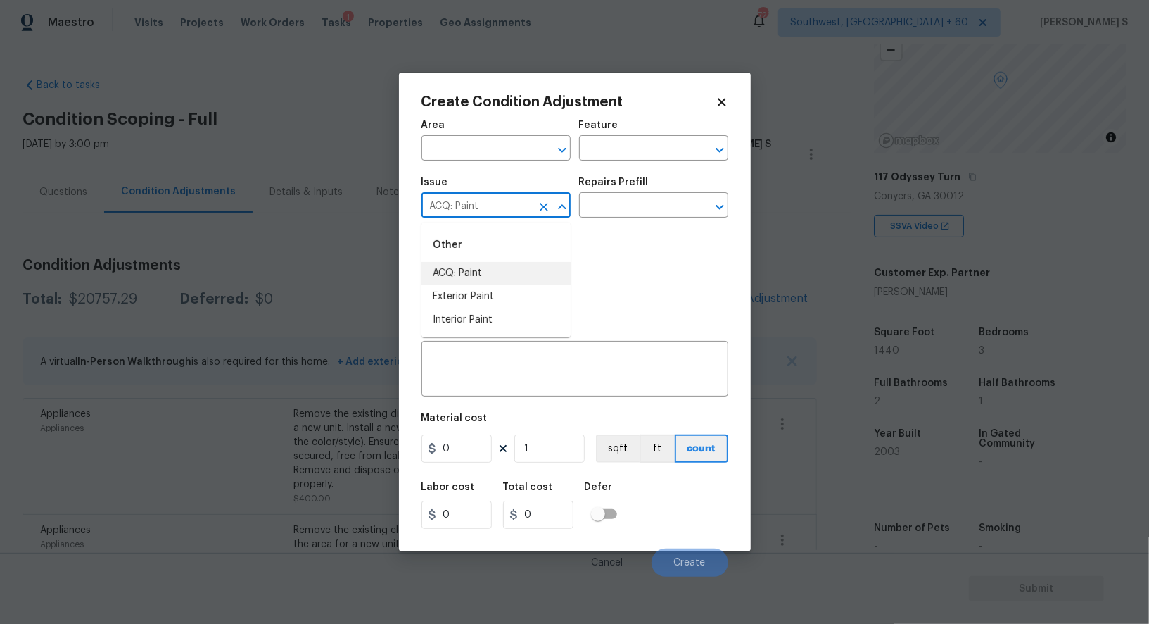
type input "ACQ: Paint"
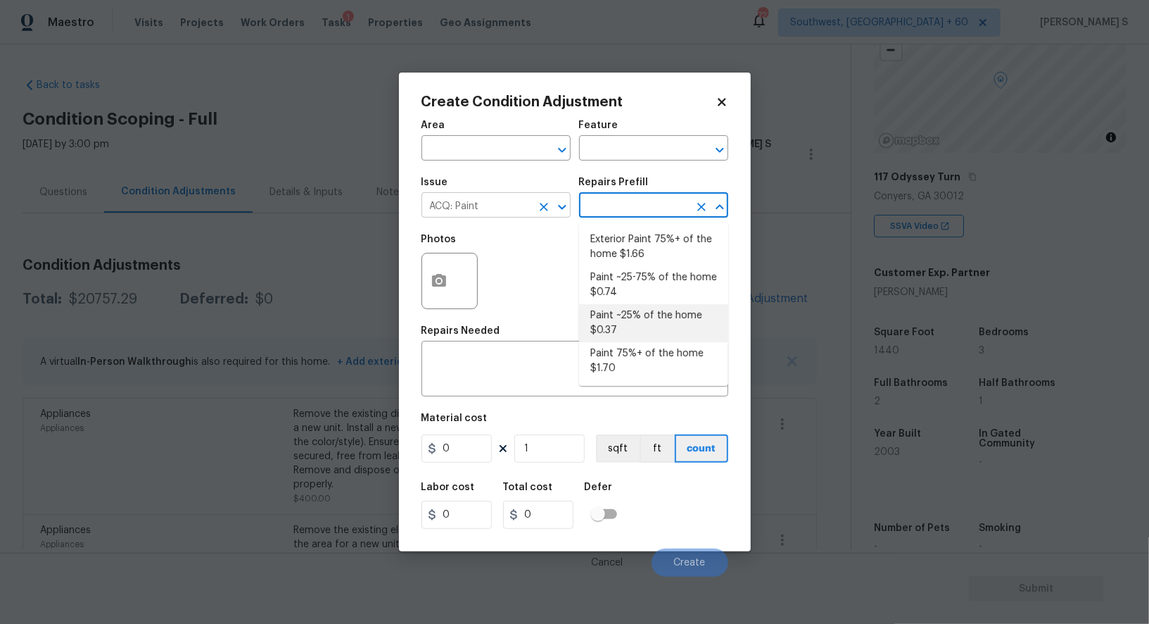
type input "Acquisition"
type textarea "Acquisition Scope: ~25% of the home needs interior paint"
type input "0.37"
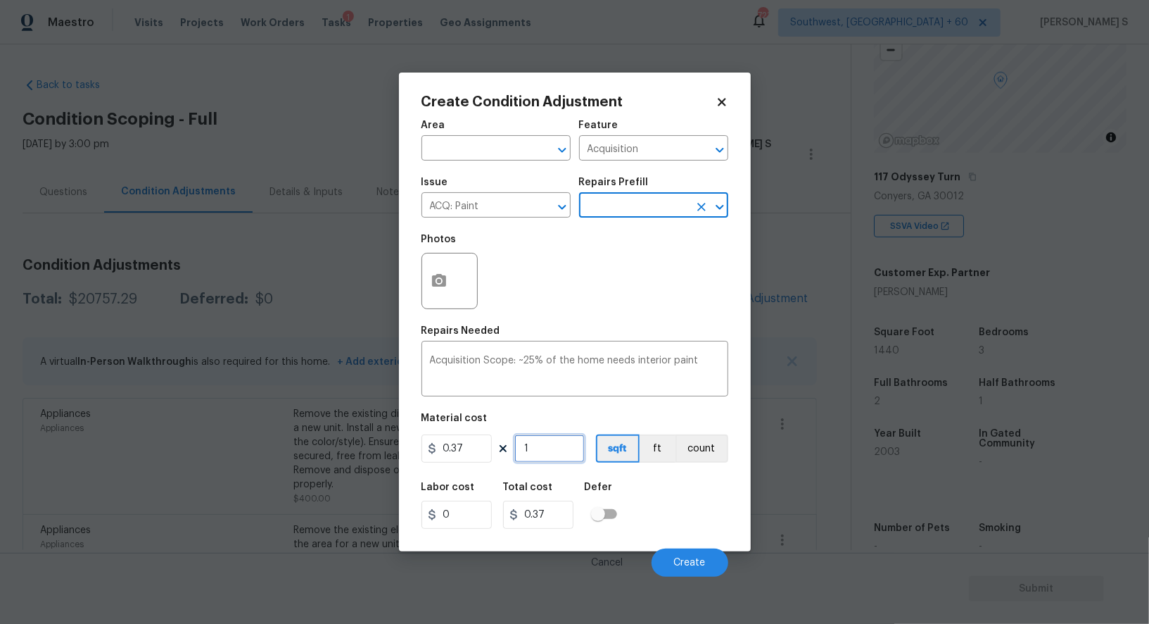
click at [545, 455] on input "1" at bounding box center [550, 448] width 70 height 28
type input "14"
type input "5.18"
type input "144"
type input "53.28"
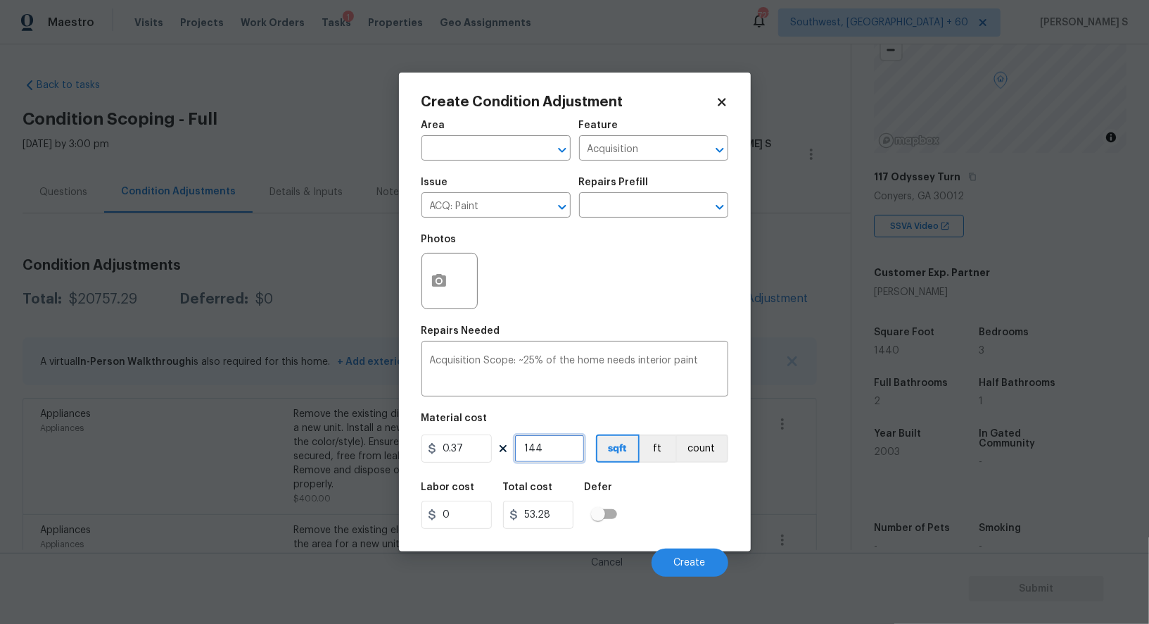
type input "1440"
type input "532.8"
type input "1440"
click at [666, 525] on div "Labor cost 0 Total cost 532.8 Defer" at bounding box center [575, 505] width 307 height 63
click at [689, 554] on button "Create" at bounding box center [690, 562] width 77 height 28
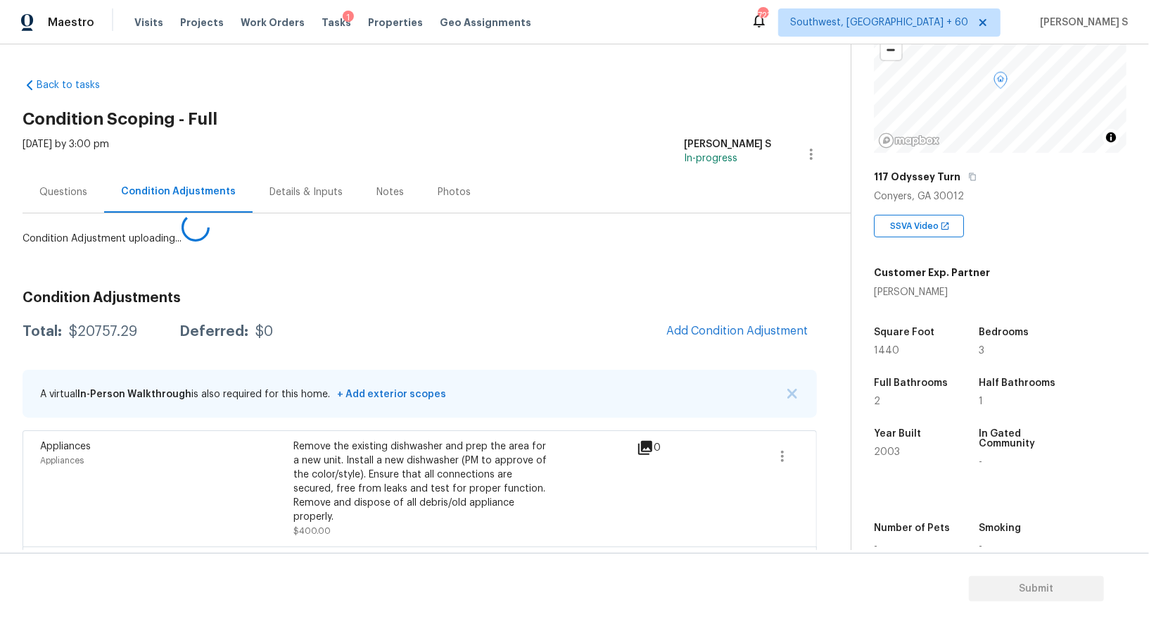
click at [143, 446] on body "Maestro Visits Projects Work Orders Tasks 1 Properties Geo Assignments 723 Sout…" at bounding box center [574, 312] width 1149 height 624
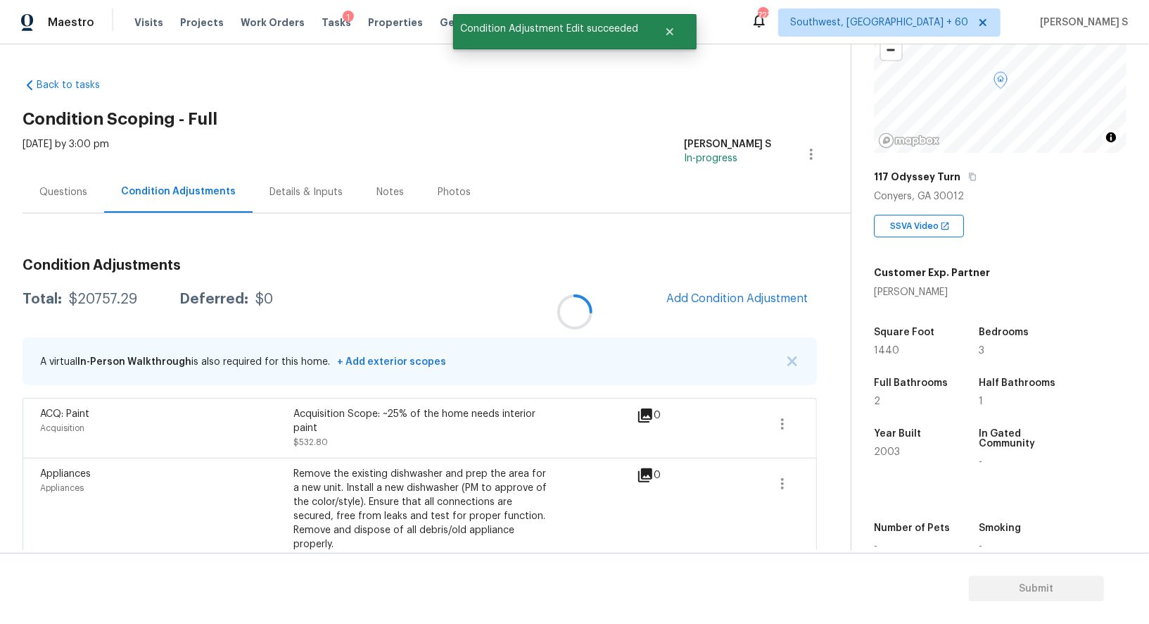
click at [695, 305] on div at bounding box center [574, 312] width 1149 height 624
click at [724, 288] on button "Add Condition Adjustment" at bounding box center [737, 299] width 159 height 30
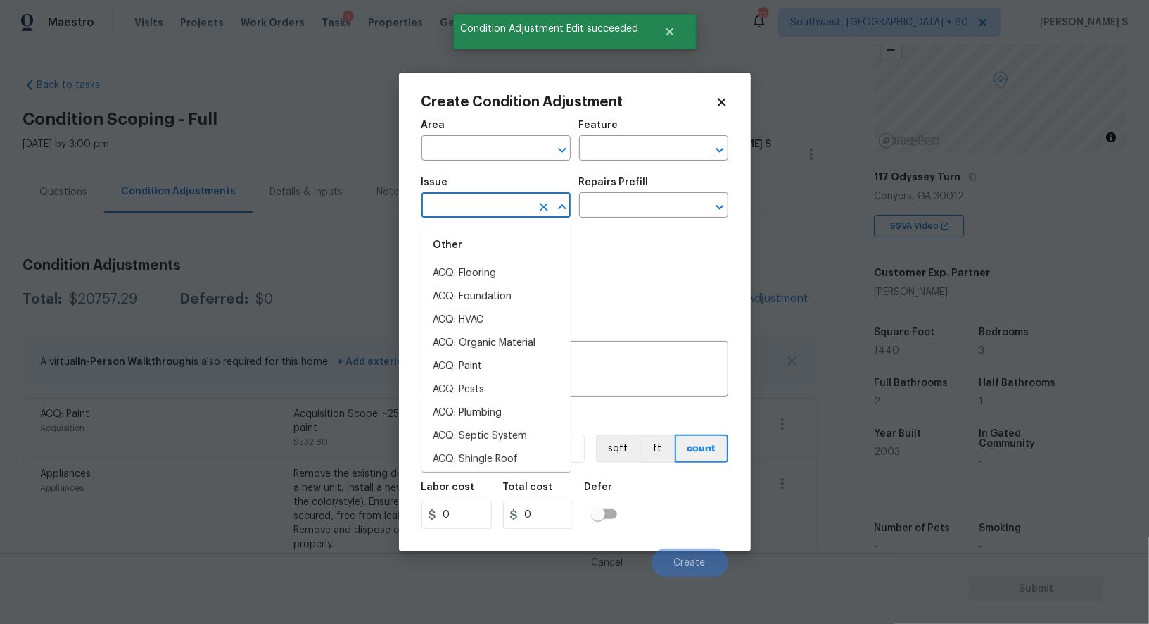
click at [446, 215] on input "text" at bounding box center [477, 207] width 110 height 22
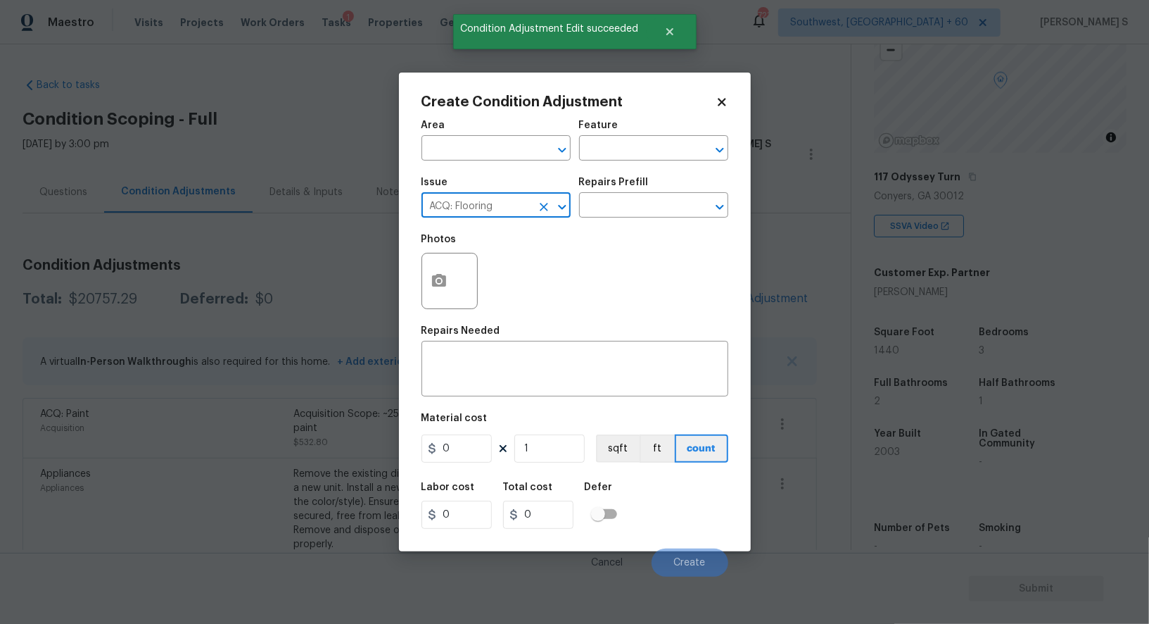
type input "ACQ: Flooring"
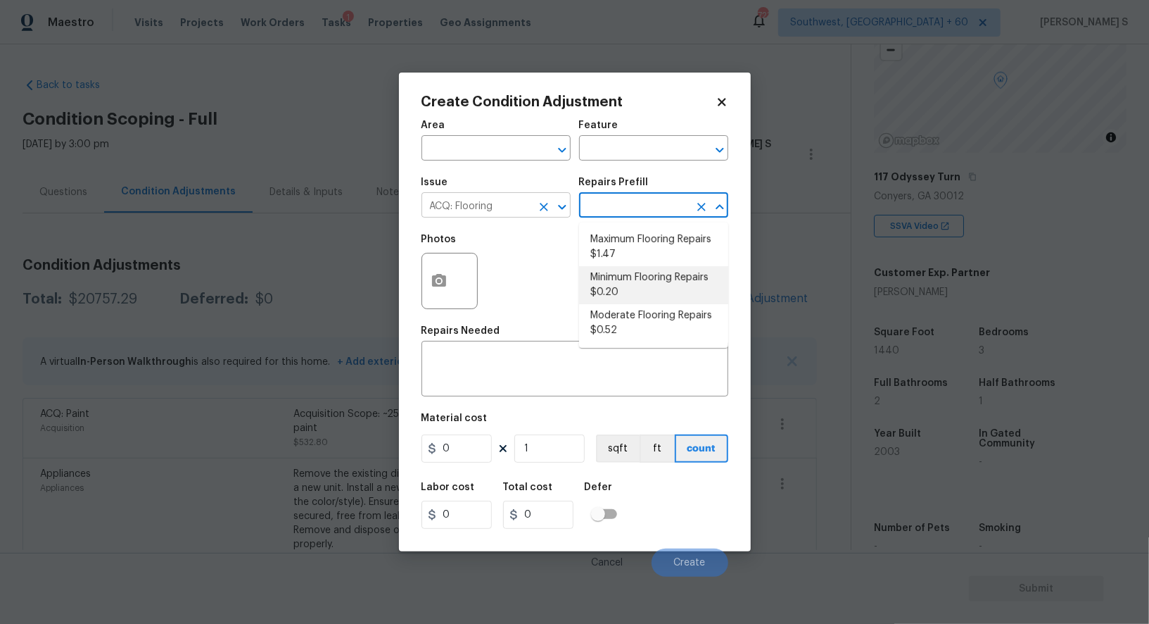
type input "Acquisition"
type textarea "Acquisition Scope: Minimum flooring repairs"
type input "0.2"
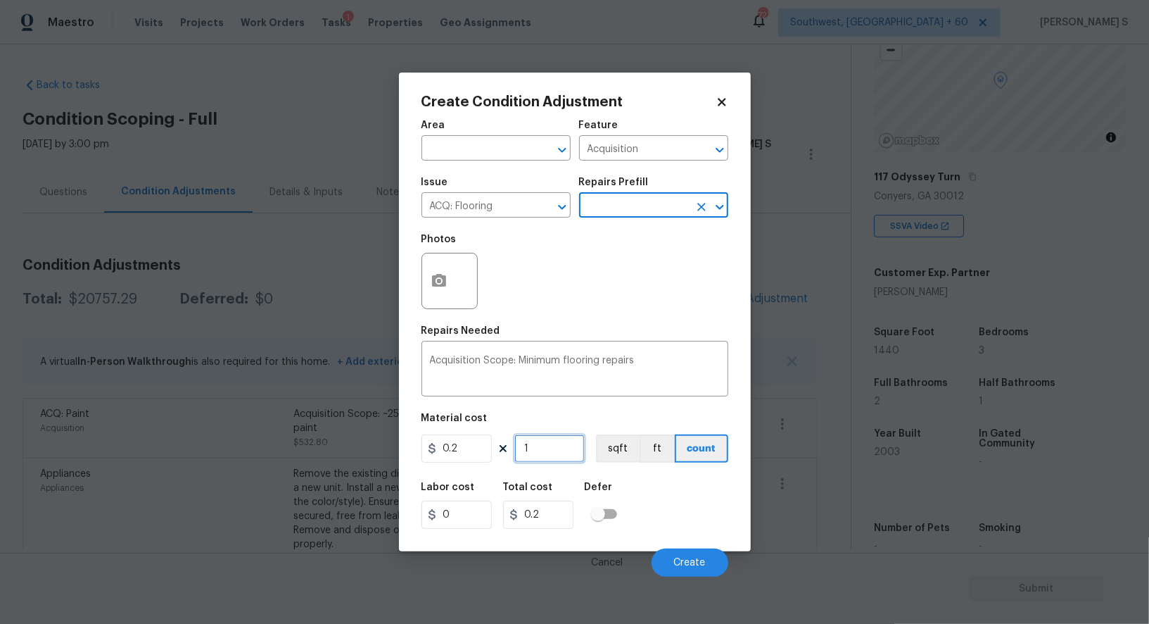
click at [545, 449] on input "1" at bounding box center [550, 448] width 70 height 28
paste input "440"
type input "1440"
type input "288"
type input "1440"
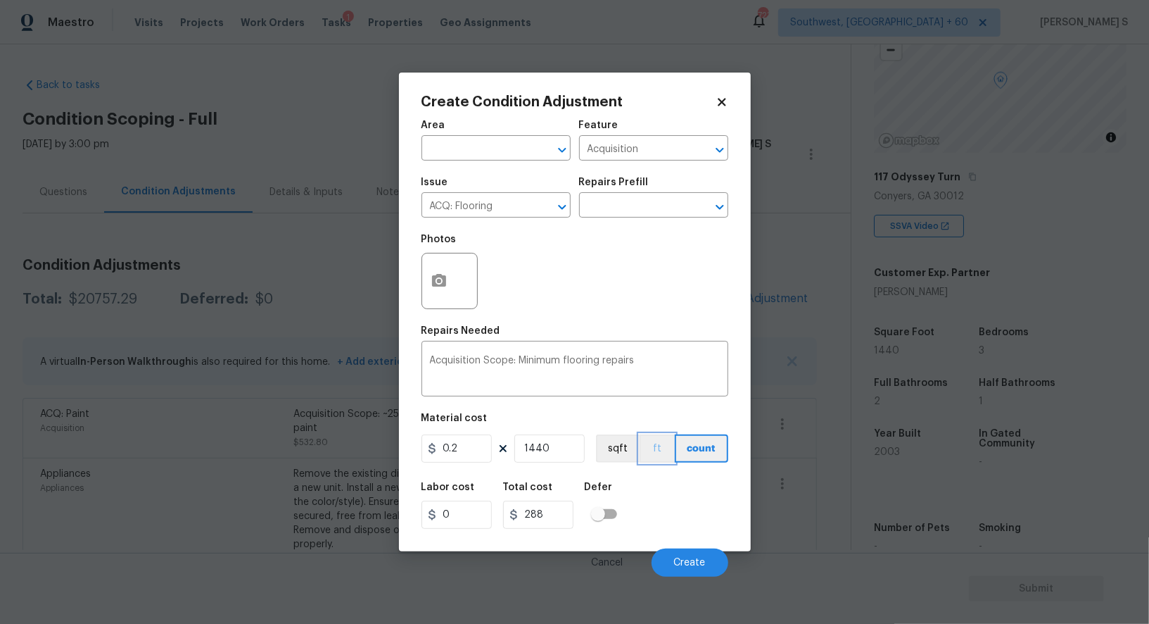
click at [640, 450] on button "ft" at bounding box center [657, 448] width 35 height 28
click at [600, 454] on button "sqft" at bounding box center [618, 448] width 44 height 28
click at [625, 462] on button "sqft" at bounding box center [618, 448] width 44 height 28
click at [681, 566] on span "Create" at bounding box center [690, 562] width 32 height 11
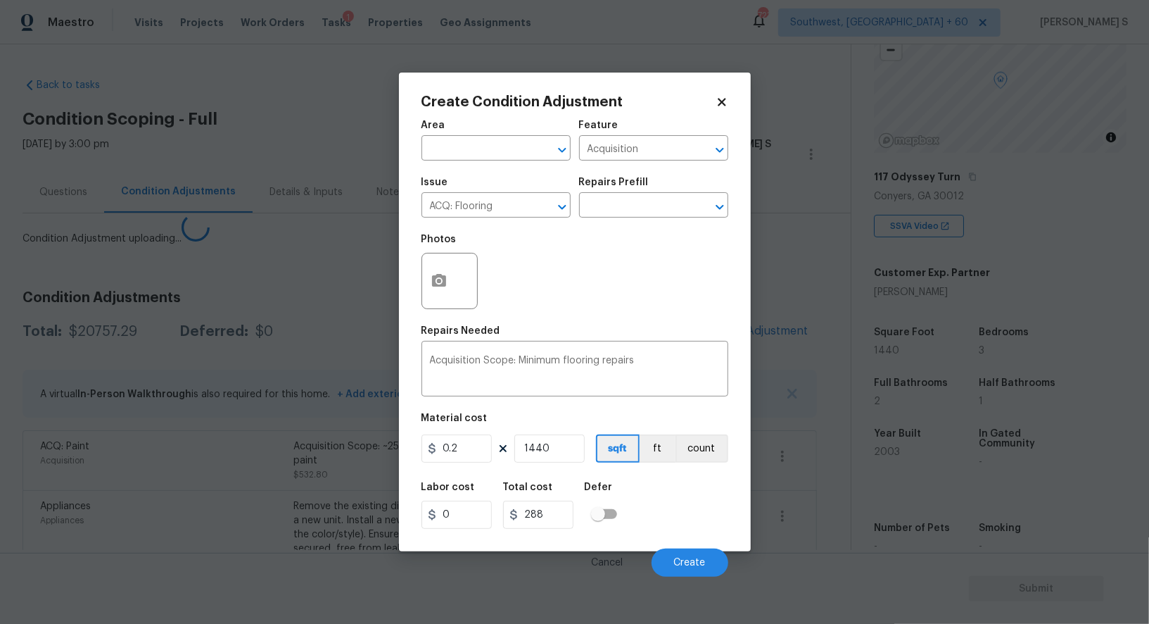
click at [380, 519] on body "Maestro Visits Projects Work Orders Tasks 1 Properties Geo Assignments 723 Sout…" at bounding box center [574, 312] width 1149 height 624
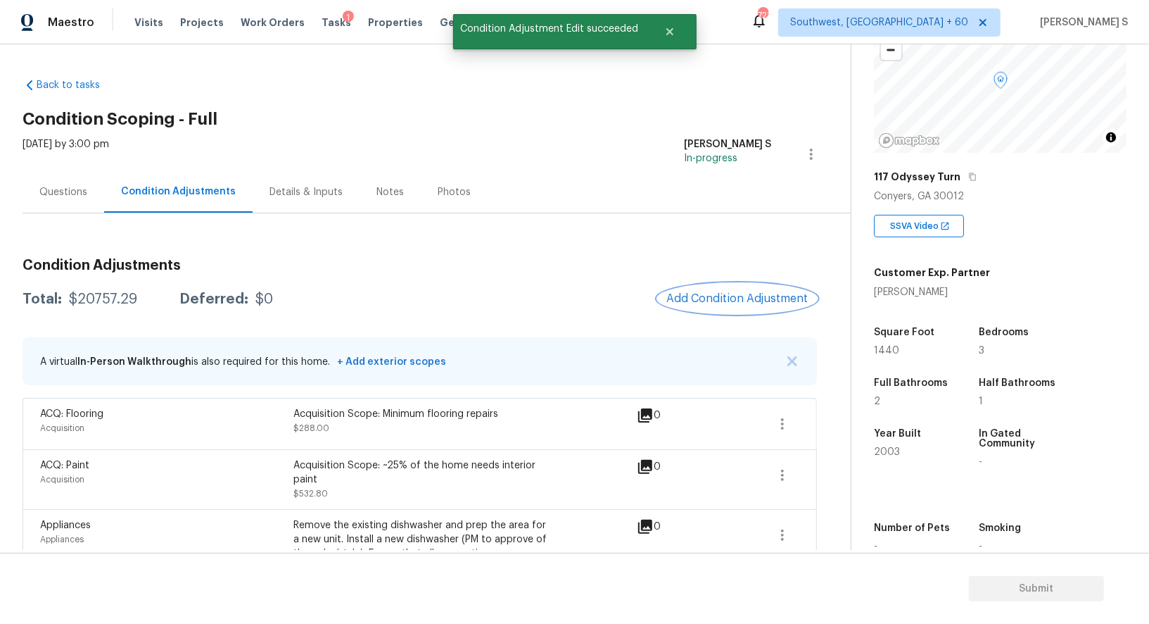
click at [706, 294] on span "Add Condition Adjustment" at bounding box center [738, 298] width 142 height 13
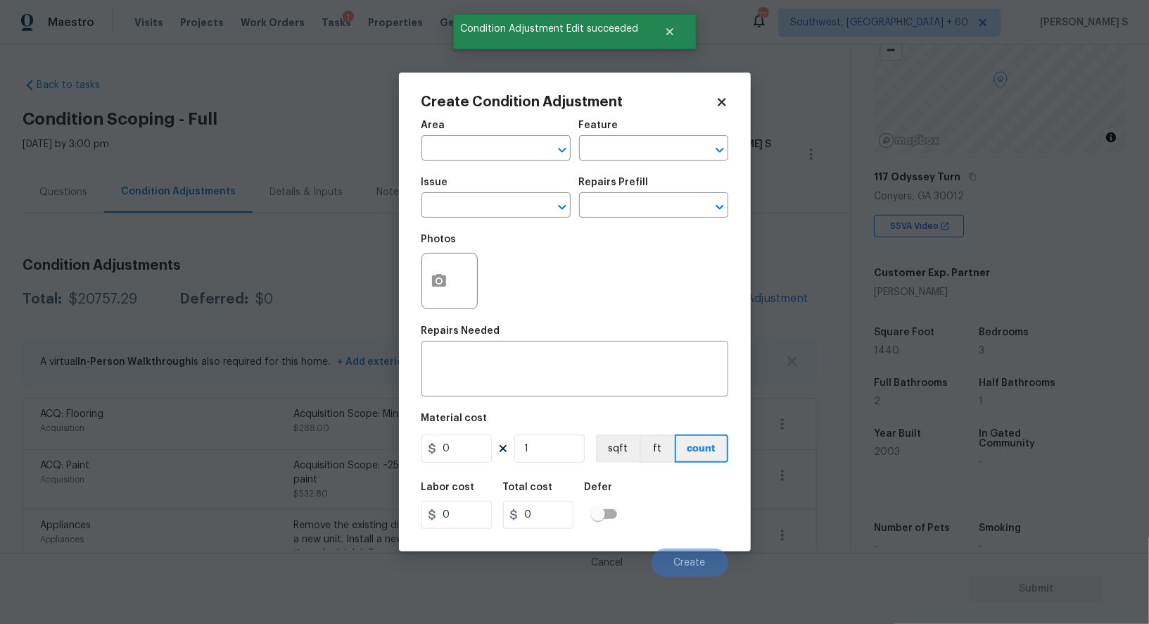
click at [455, 290] on div at bounding box center [450, 281] width 56 height 56
click at [452, 269] on button "button" at bounding box center [439, 280] width 34 height 55
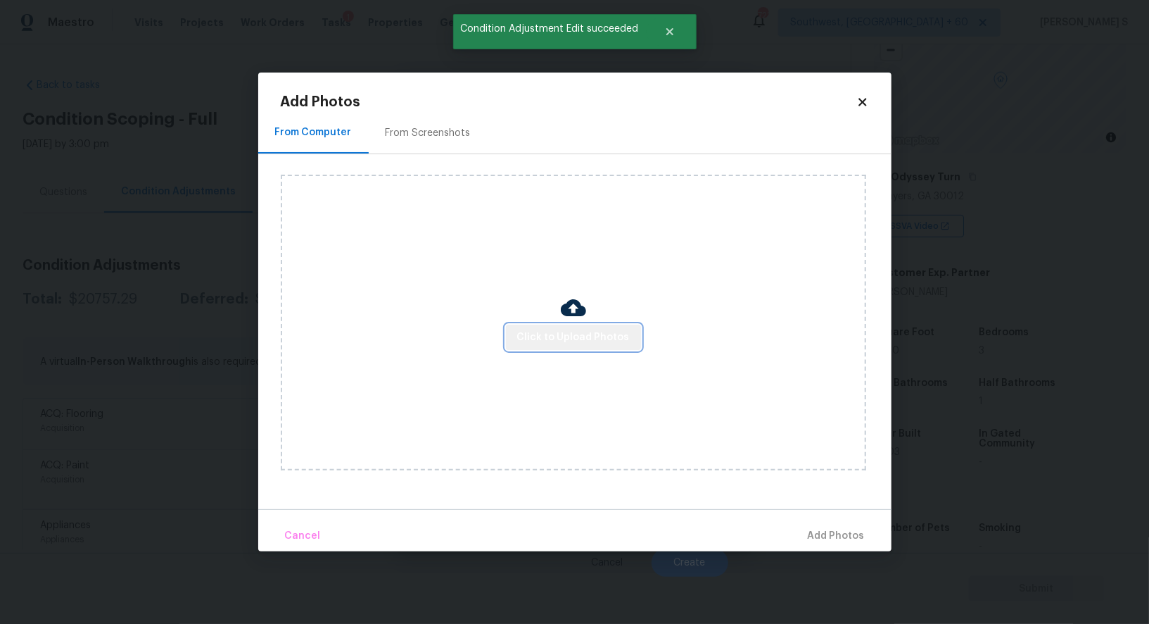
click at [630, 336] on button "Click to Upload Photos" at bounding box center [573, 337] width 135 height 26
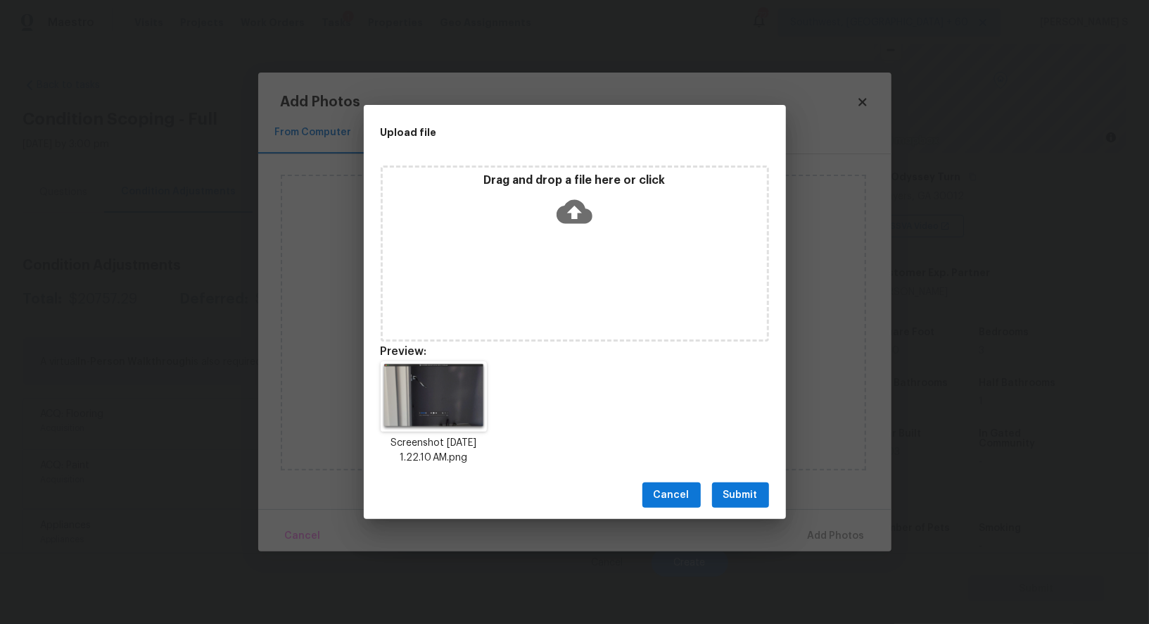
click at [754, 494] on span "Submit" at bounding box center [741, 495] width 34 height 18
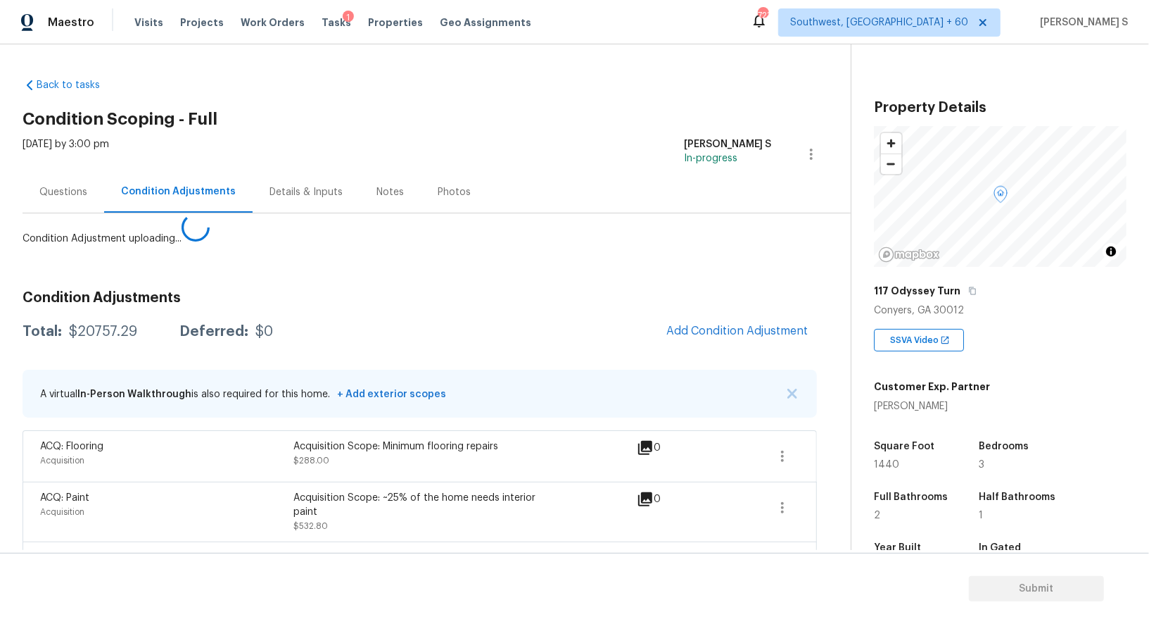
scroll to position [114, 0]
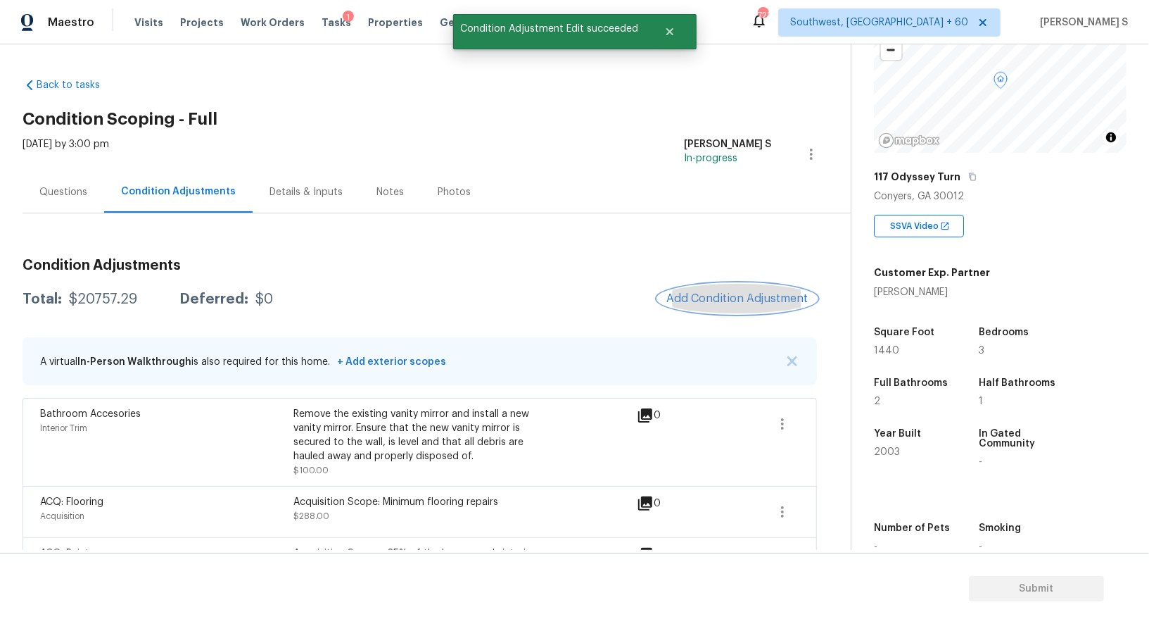
click at [745, 292] on span "Add Condition Adjustment" at bounding box center [738, 298] width 142 height 13
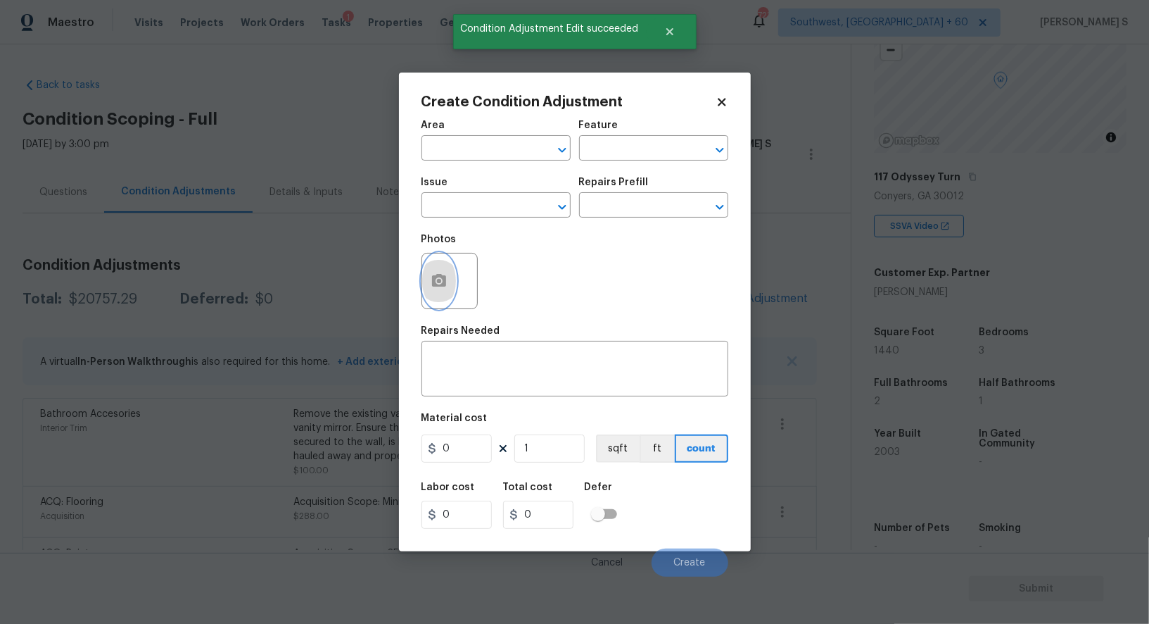
click at [428, 273] on button "button" at bounding box center [439, 280] width 34 height 55
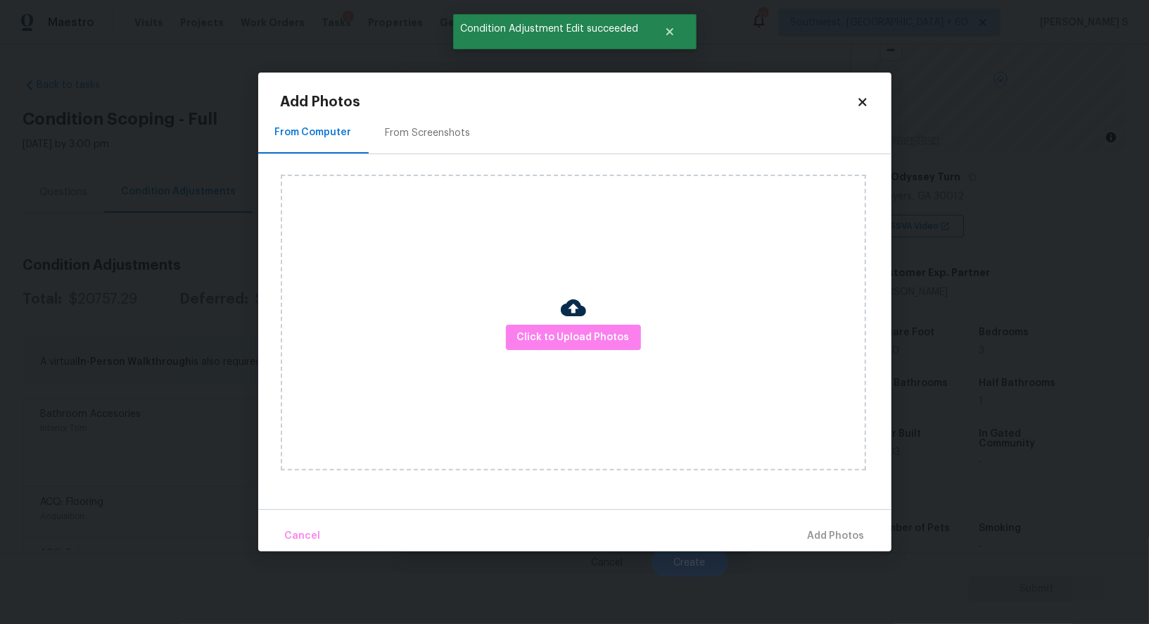
click at [579, 321] on div at bounding box center [573, 310] width 25 height 30
click at [594, 348] on button "Click to Upload Photos" at bounding box center [573, 337] width 135 height 26
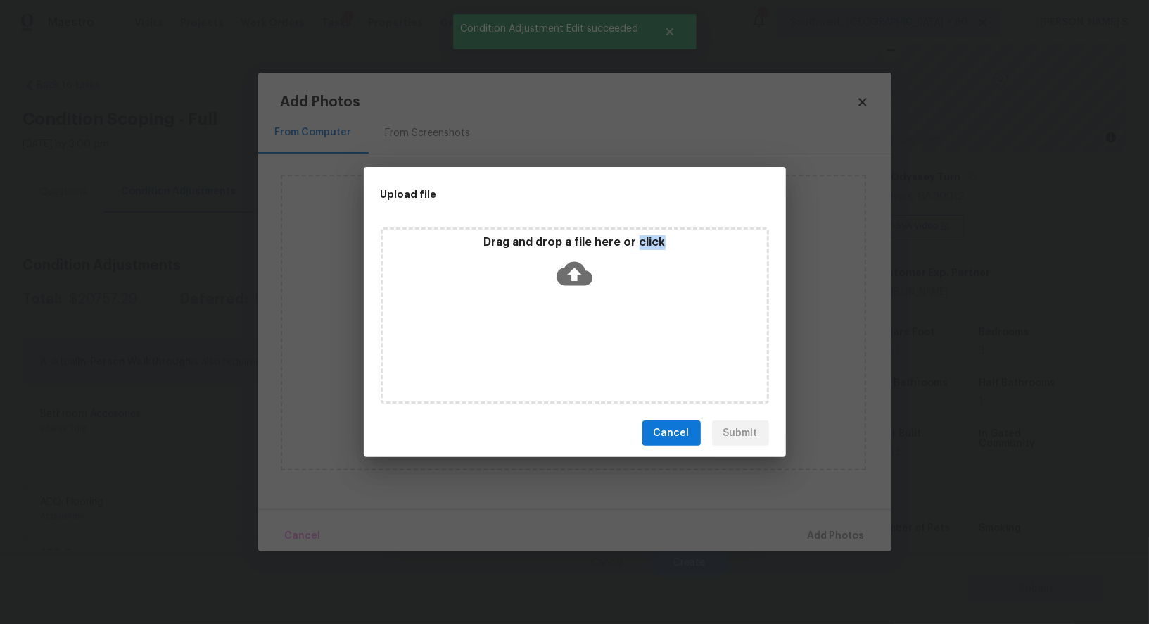
click at [594, 348] on div "Drag and drop a file here or click" at bounding box center [575, 315] width 389 height 176
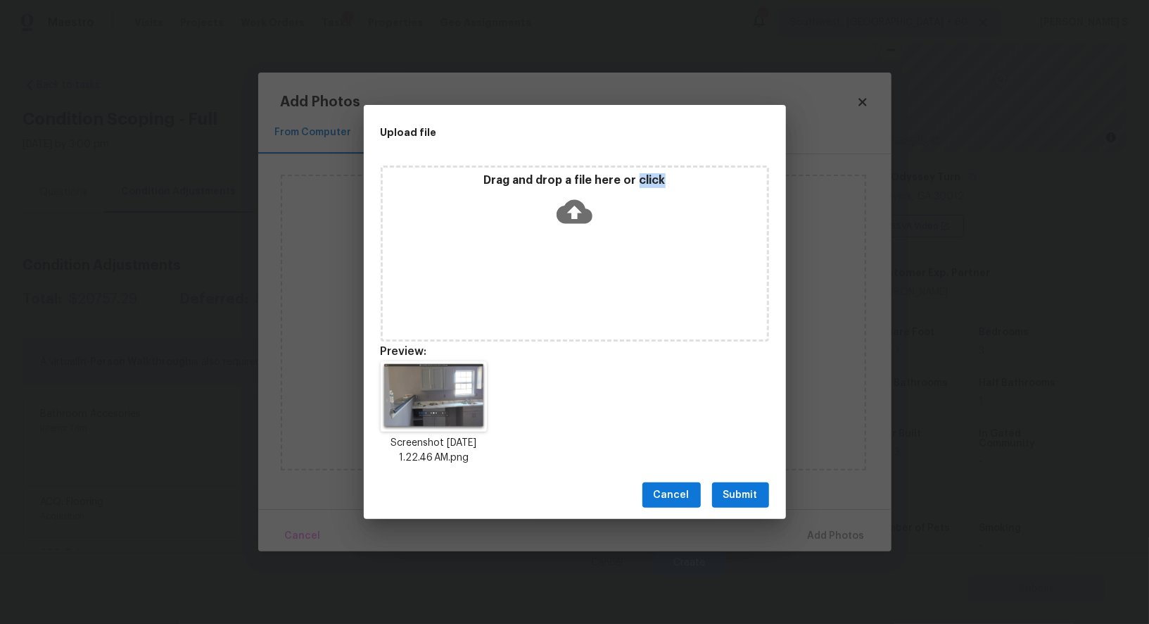
click at [736, 498] on span "Submit" at bounding box center [741, 495] width 34 height 18
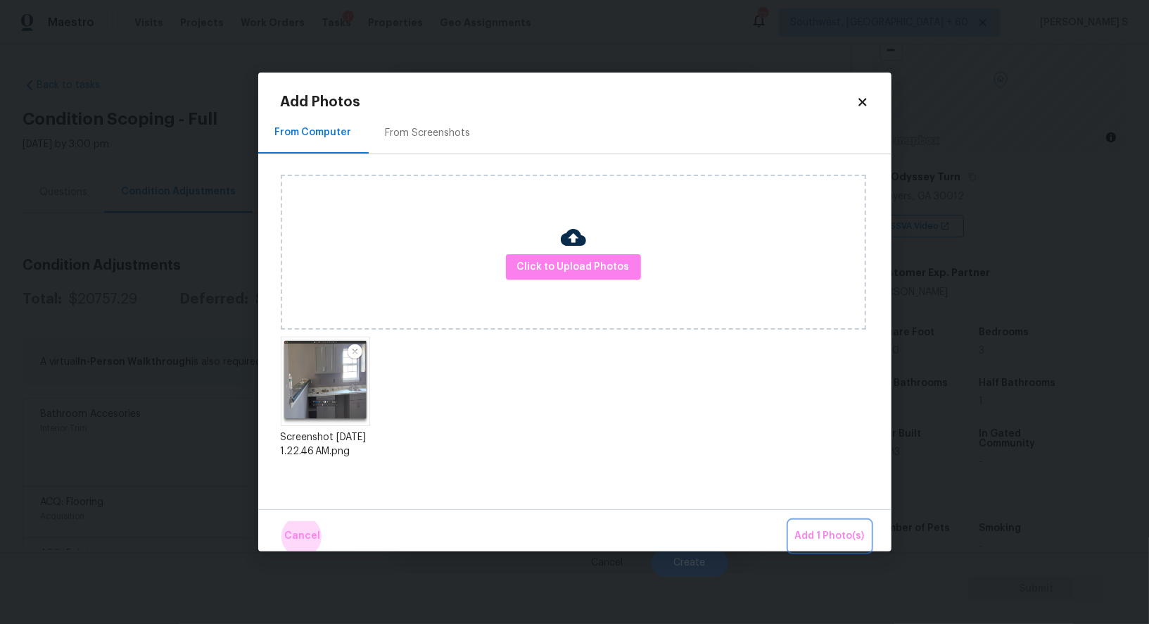
click at [790, 521] on button "Add 1 Photo(s)" at bounding box center [830, 536] width 81 height 30
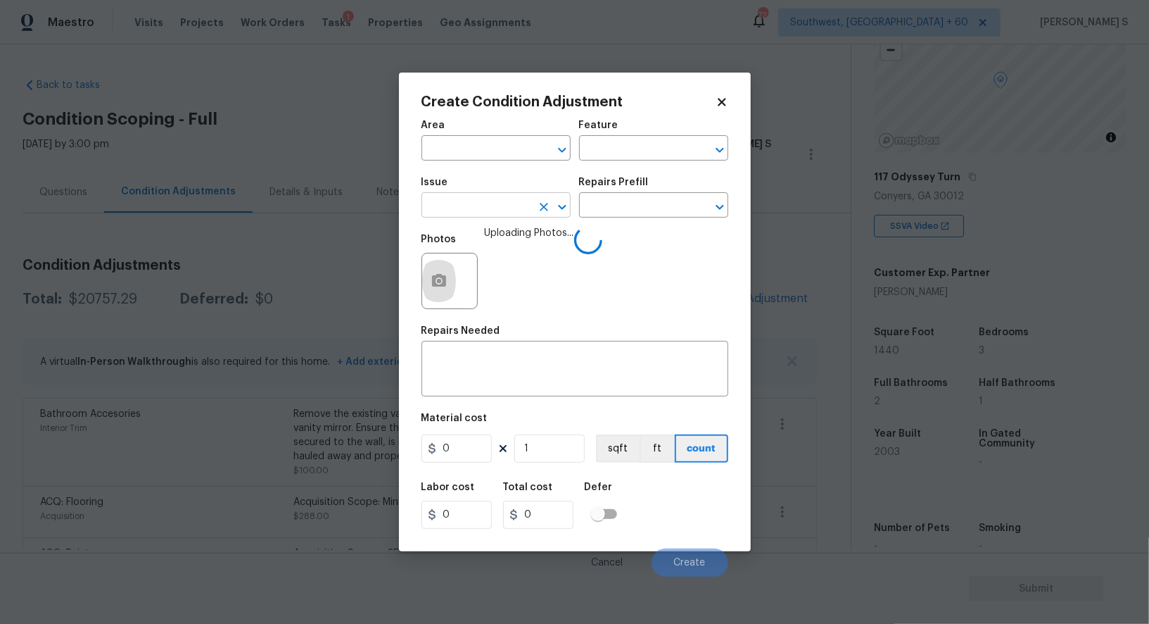
click at [493, 217] on input "text" at bounding box center [477, 207] width 110 height 22
type input "Bathroom Cabinets"
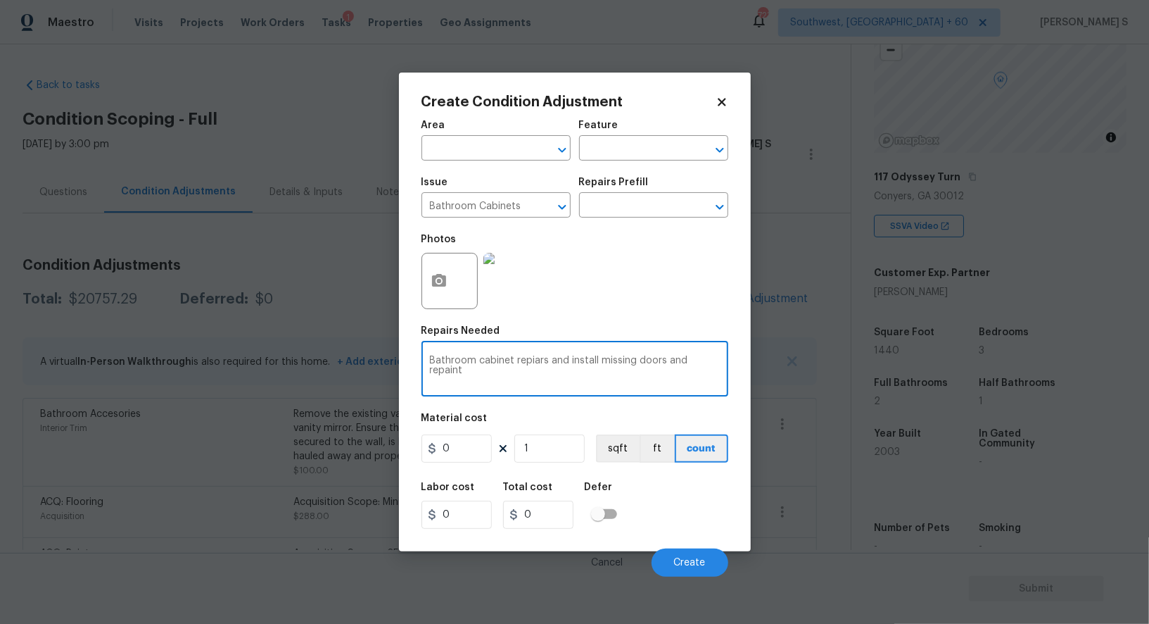
type textarea "Bathroom cabinet repiars and install missing doors and repaint"
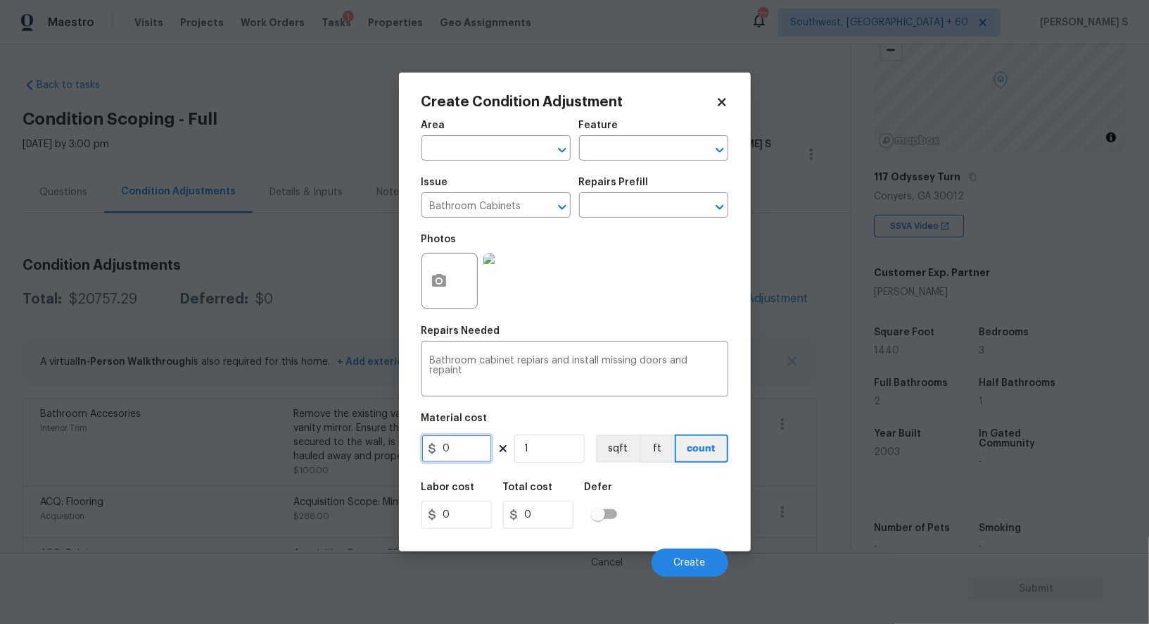
click at [456, 451] on input "0" at bounding box center [457, 448] width 70 height 28
type input "2000"
click at [695, 567] on span "Create" at bounding box center [690, 562] width 32 height 11
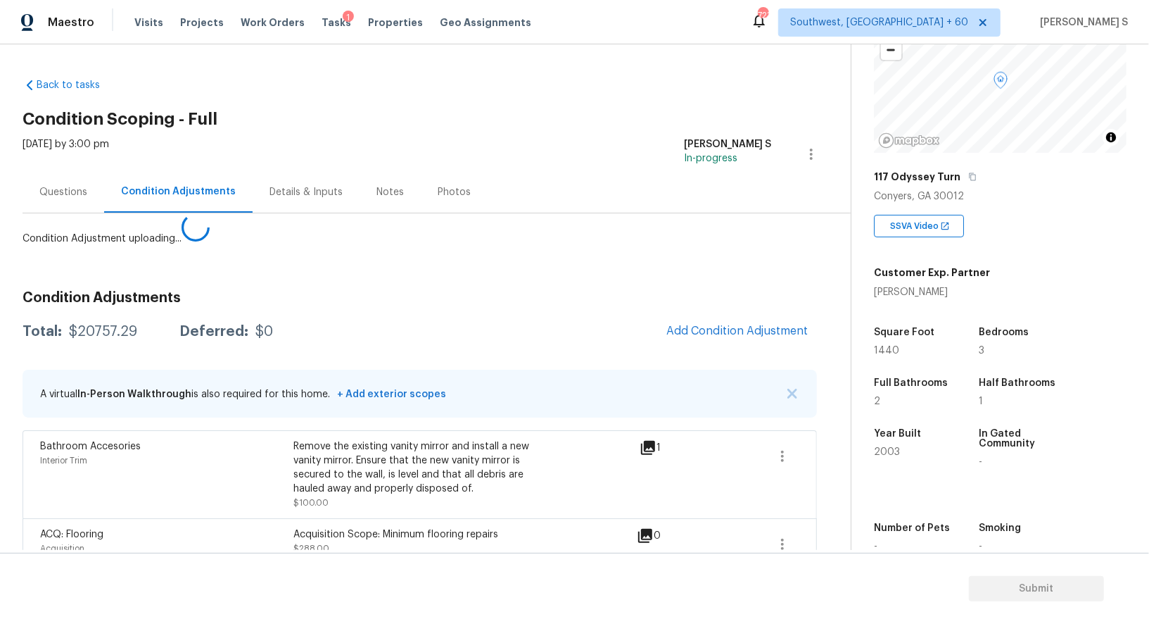
click at [236, 495] on body "Maestro Visits Projects Work Orders Tasks 1 Properties Geo Assignments 723 Sout…" at bounding box center [574, 312] width 1149 height 624
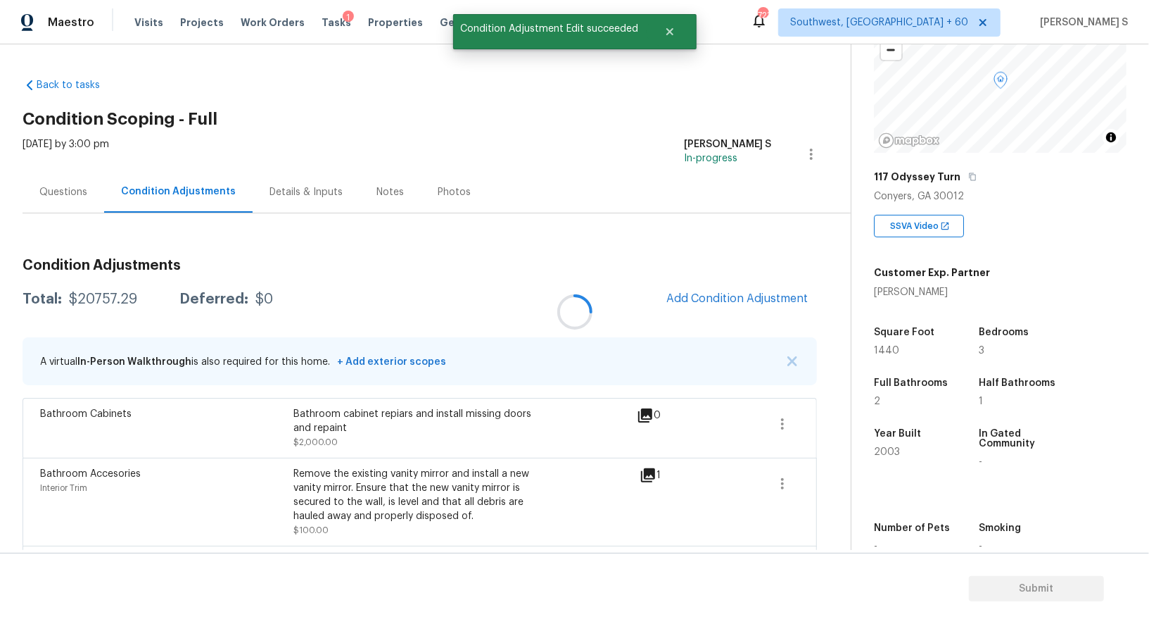
click at [764, 317] on div at bounding box center [574, 312] width 1149 height 624
click at [729, 298] on div at bounding box center [574, 312] width 1149 height 624
click at [755, 301] on span "Add Condition Adjustment" at bounding box center [738, 298] width 142 height 13
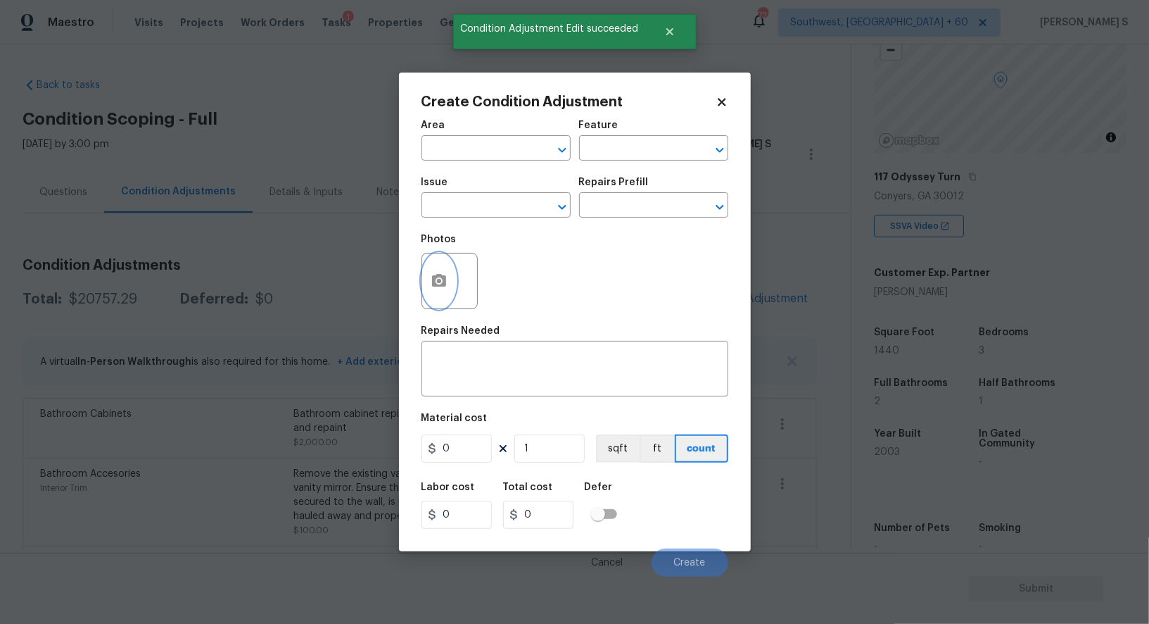
click at [429, 282] on button "button" at bounding box center [439, 280] width 34 height 55
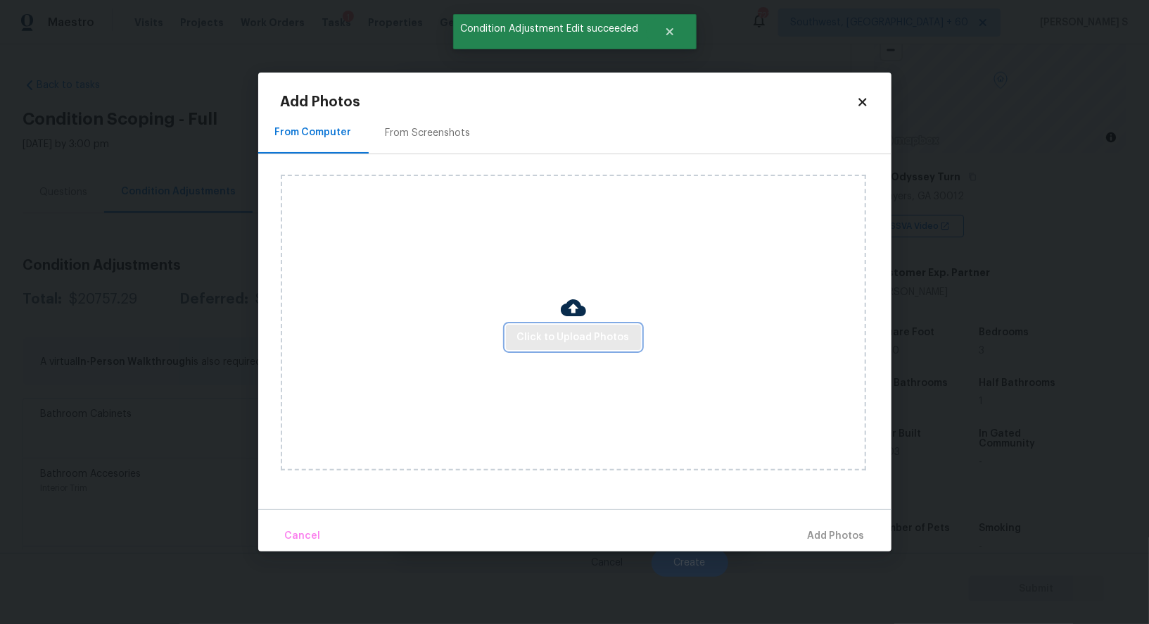
click at [533, 339] on span "Click to Upload Photos" at bounding box center [573, 338] width 113 height 18
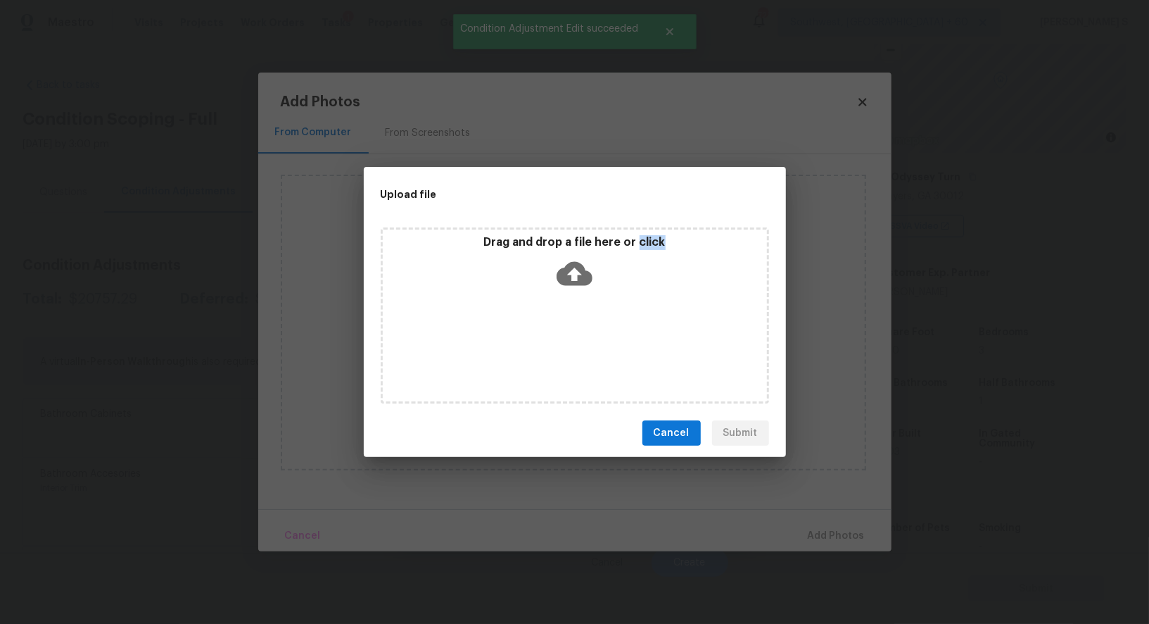
click at [533, 339] on div "Drag and drop a file here or click" at bounding box center [575, 315] width 389 height 176
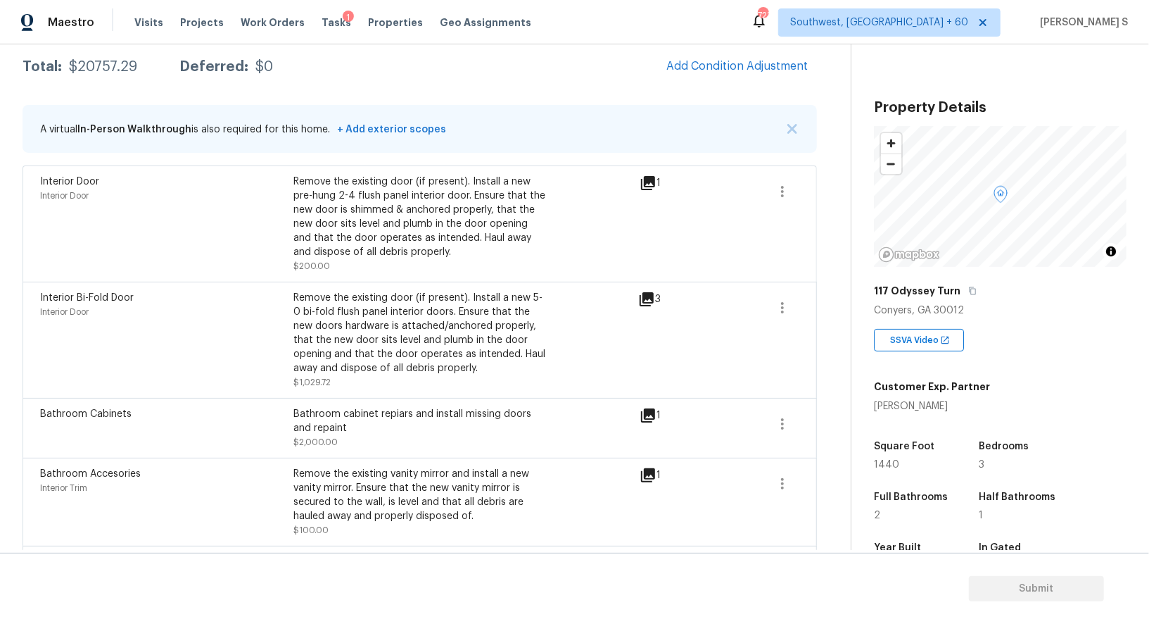
scroll to position [326, 0]
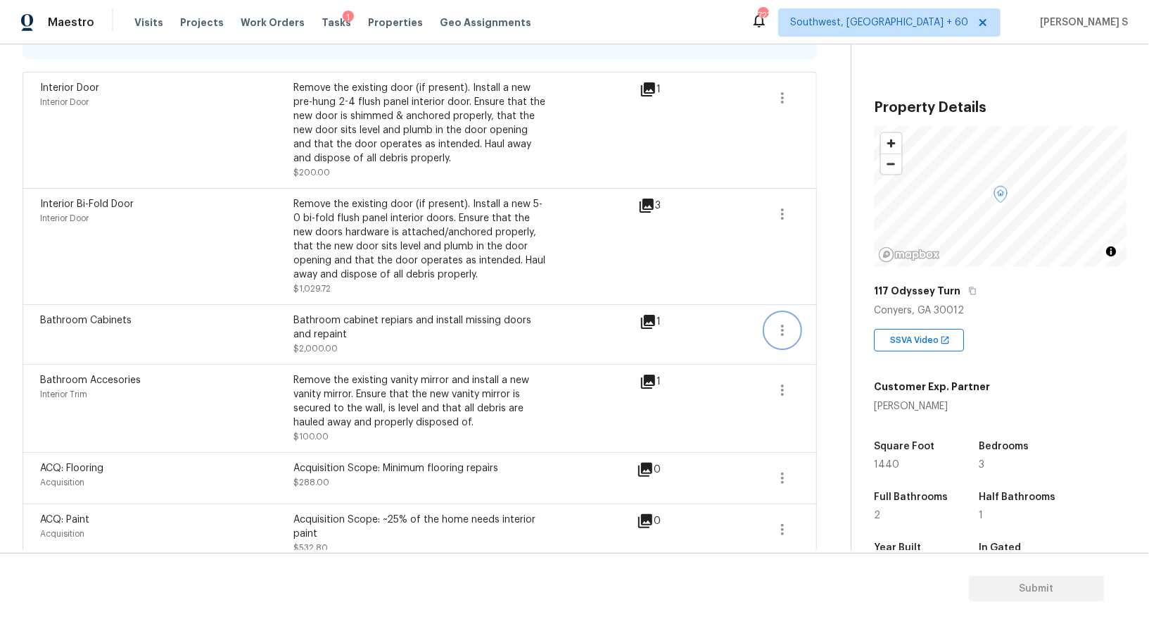
click at [796, 327] on button "button" at bounding box center [783, 330] width 34 height 34
click at [825, 327] on div "Edit" at bounding box center [863, 327] width 110 height 14
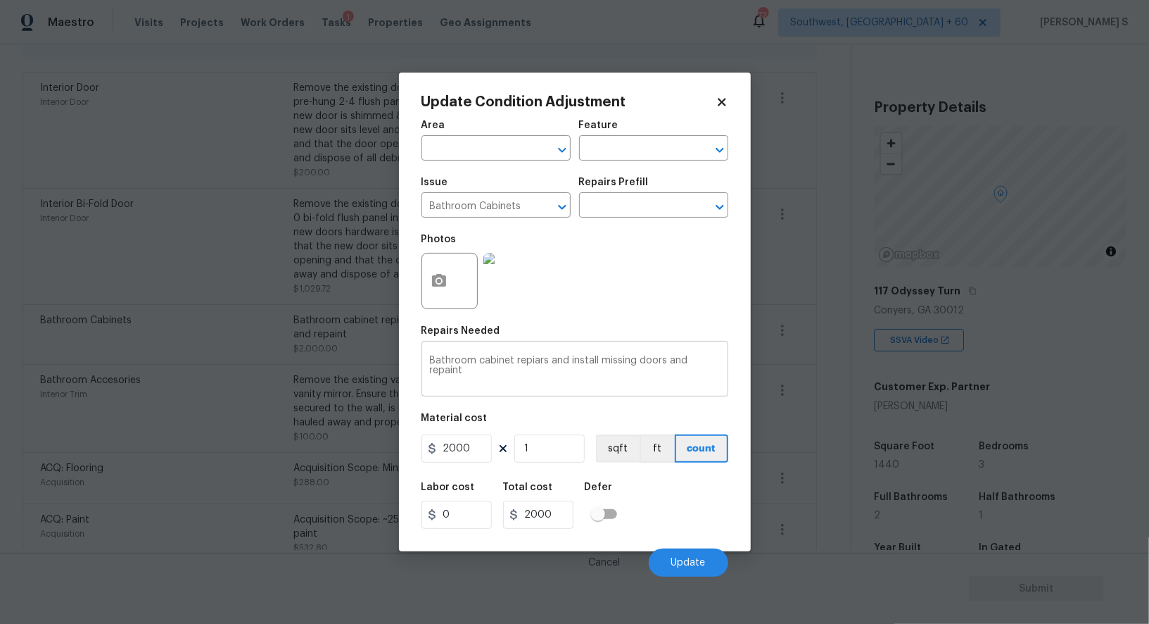
click at [460, 357] on textarea "Bathroom cabinet repiars and install missing doors and repaint" at bounding box center [575, 370] width 290 height 30
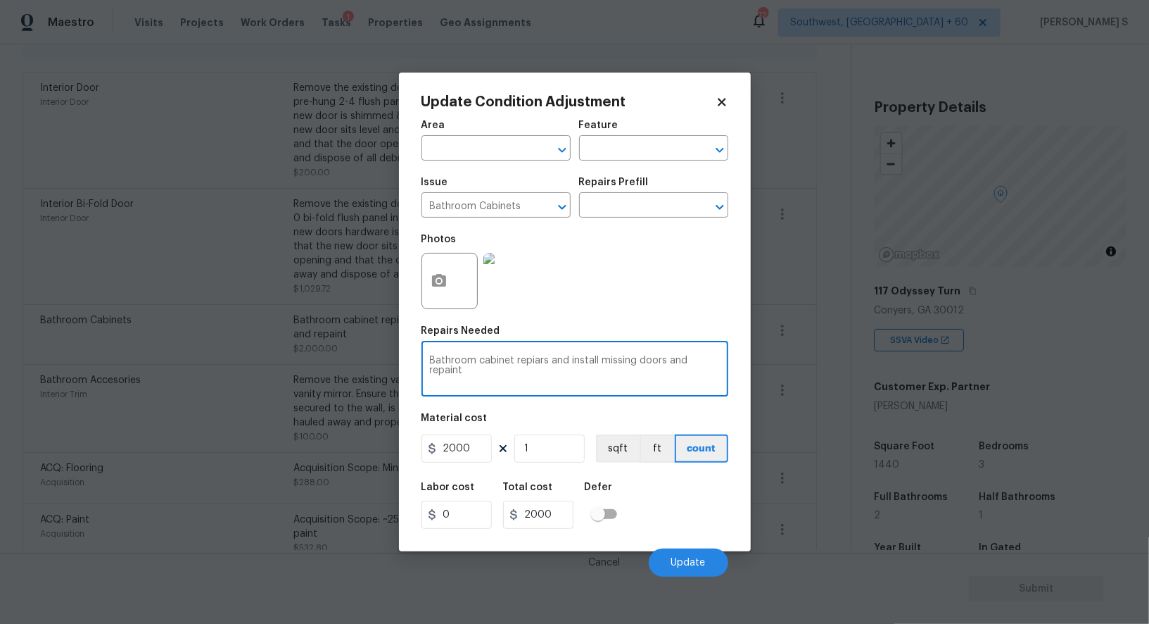
click at [460, 357] on textarea "Bathroom cabinet repiars and install missing doors and repaint" at bounding box center [575, 370] width 290 height 30
type textarea "Kithcen cabinet repiars and install missing doors and repaint"
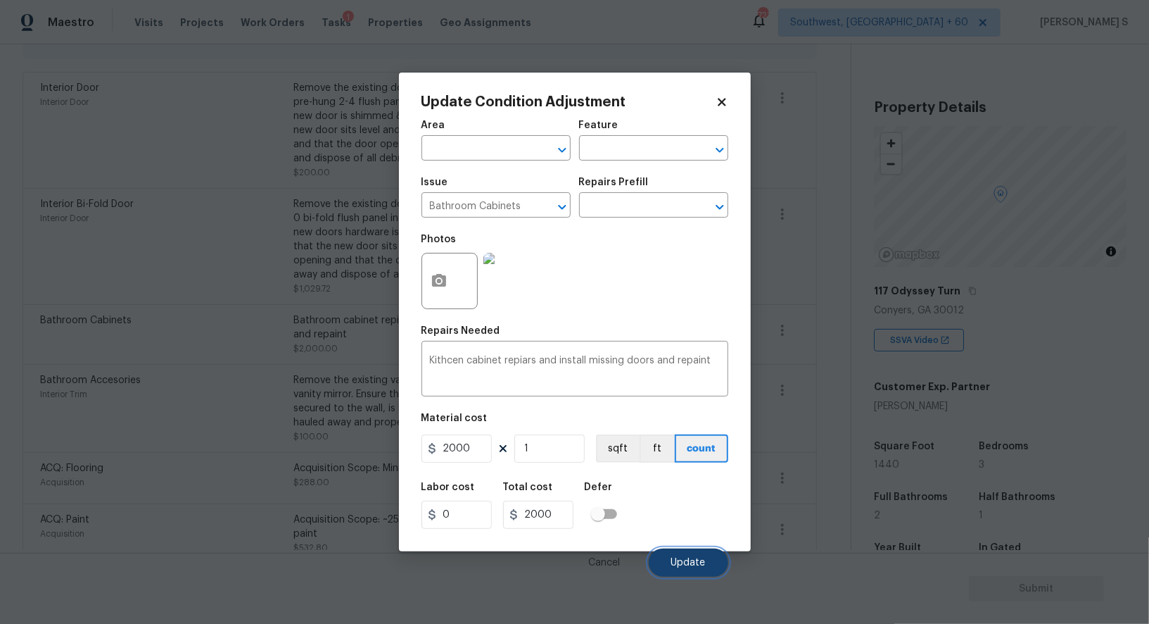
click at [705, 555] on button "Update" at bounding box center [689, 562] width 80 height 28
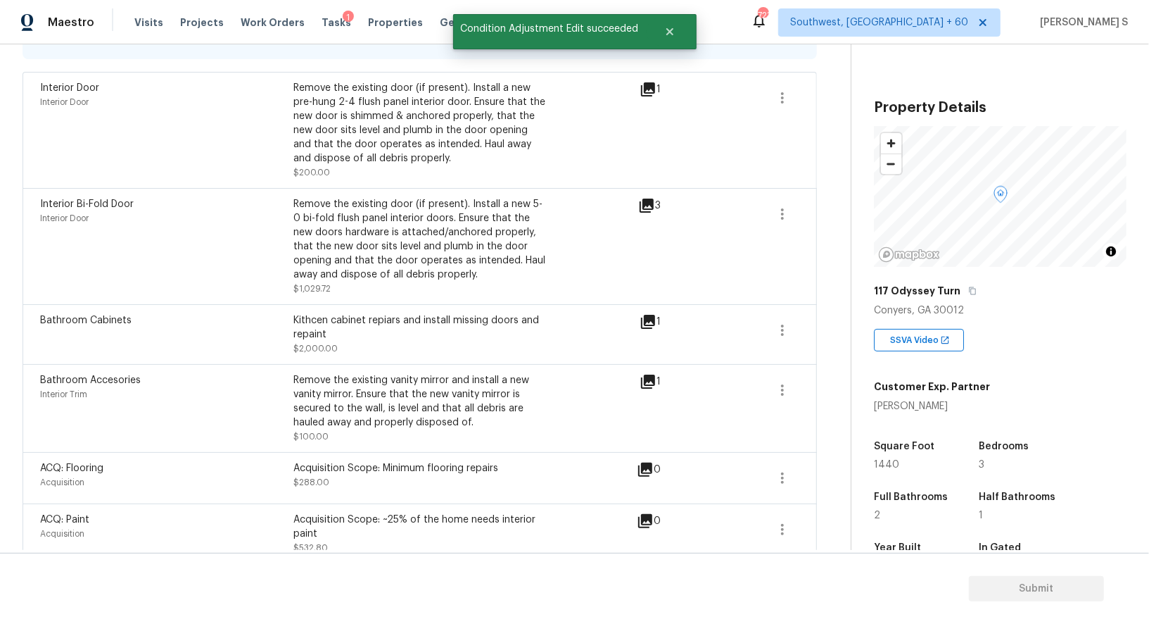
click at [109, 364] on div "Bathroom Accesories Interior Trim Remove the existing vanity mirror and install…" at bounding box center [420, 408] width 795 height 88
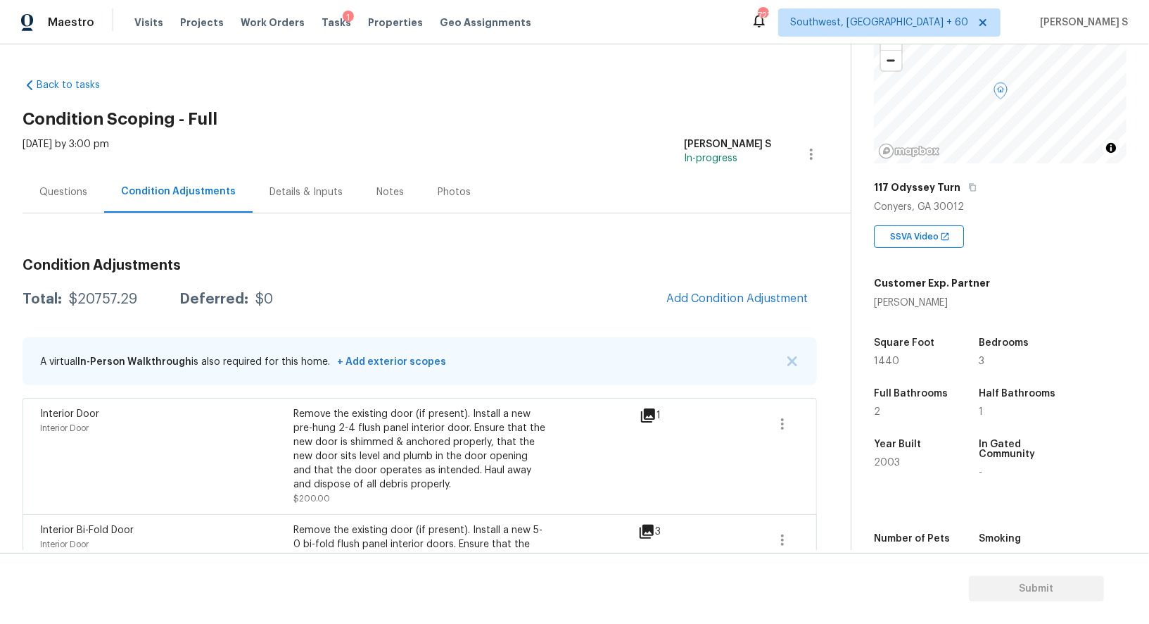
scroll to position [194, 0]
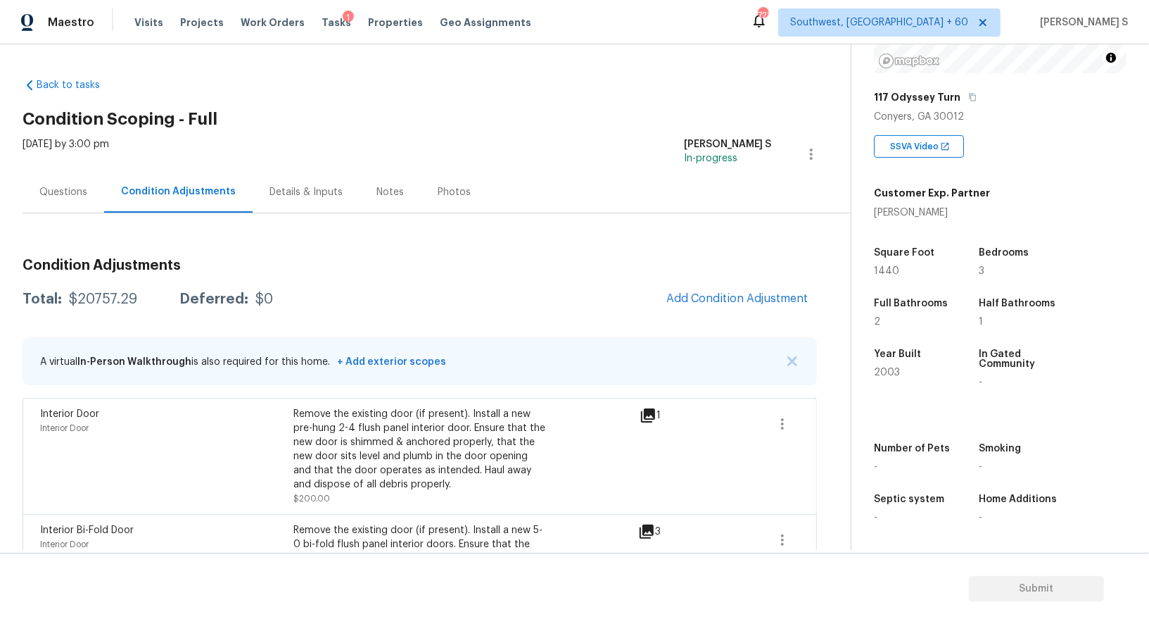
click at [92, 189] on div "Questions" at bounding box center [64, 192] width 82 height 42
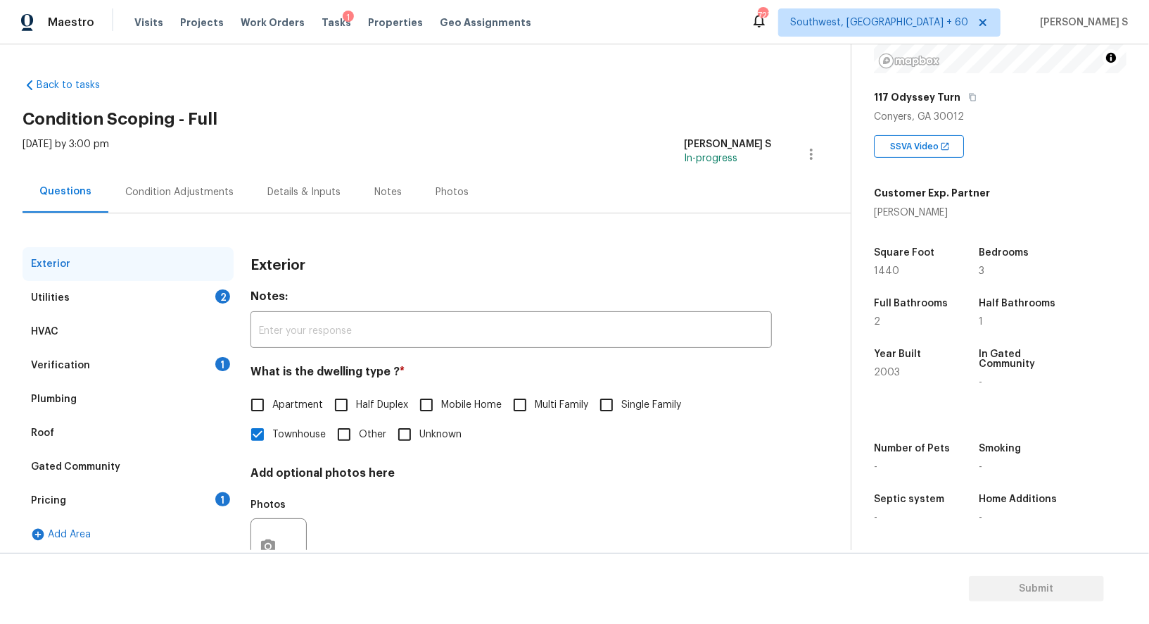
click at [220, 292] on div "2" at bounding box center [222, 296] width 15 height 14
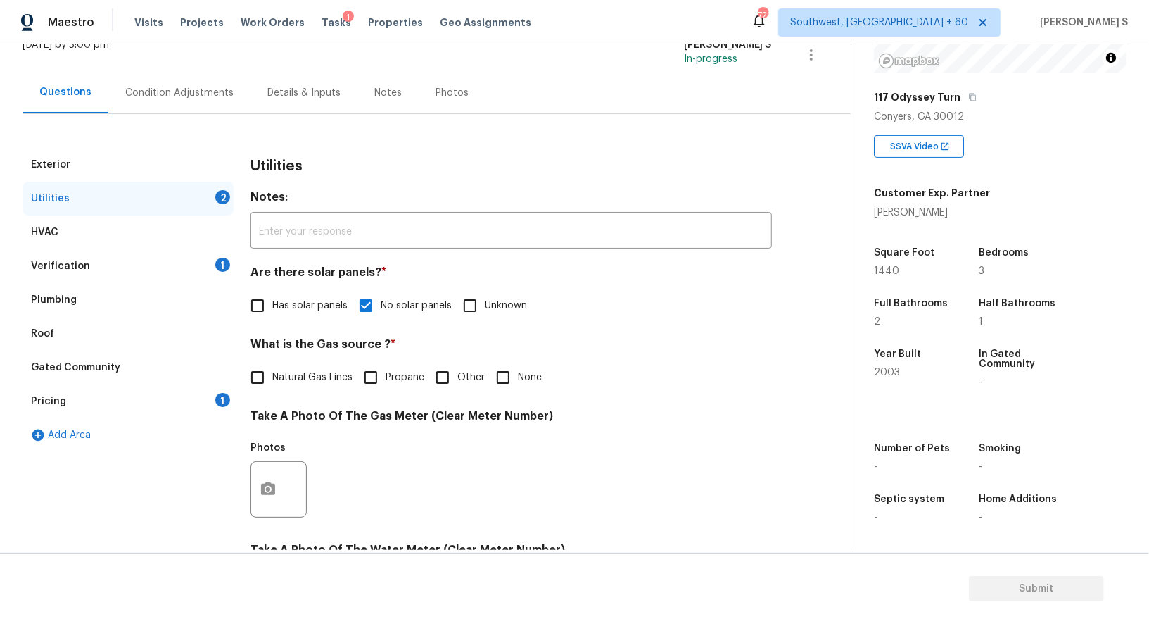
scroll to position [251, 0]
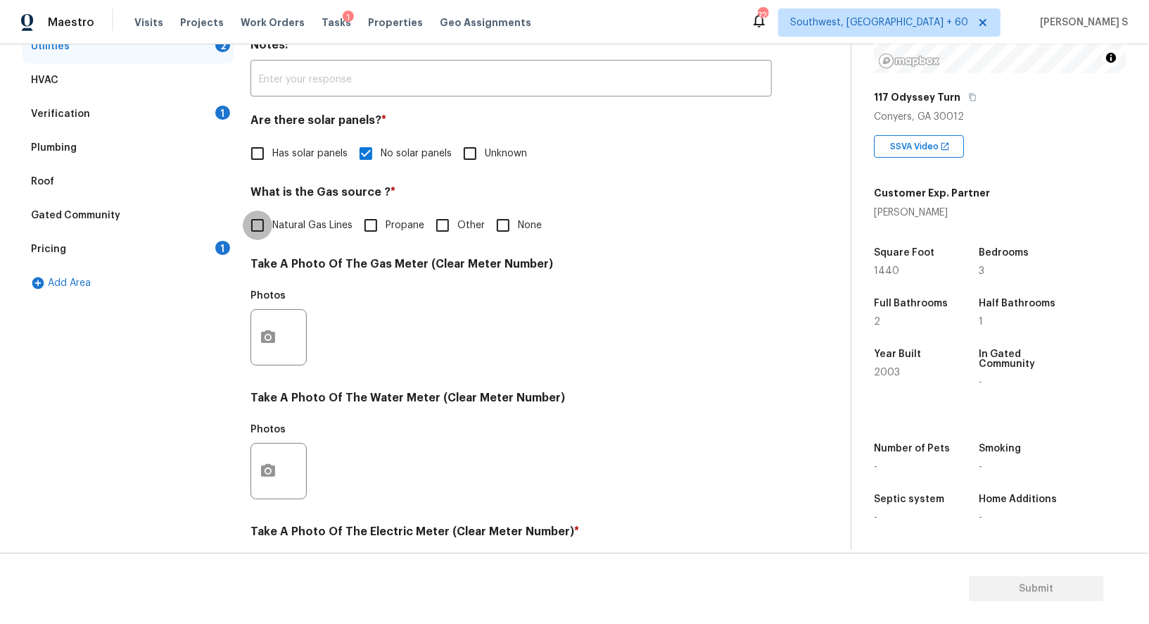
click at [245, 221] on input "Natural Gas Lines" at bounding box center [258, 225] width 30 height 30
checkbox input "true"
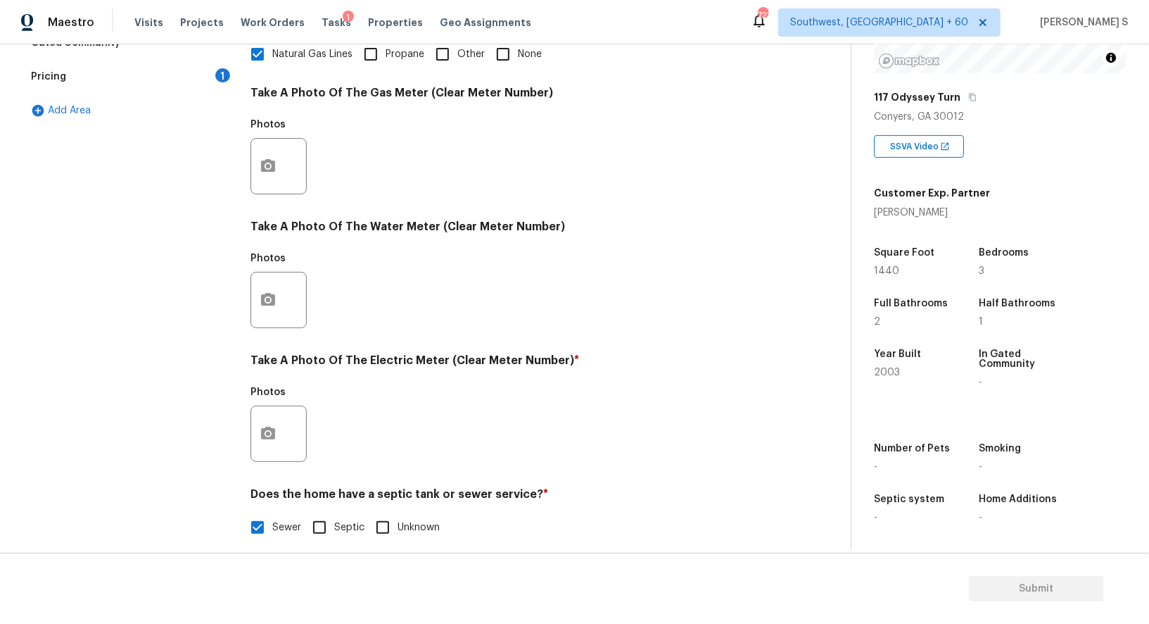
scroll to position [435, 0]
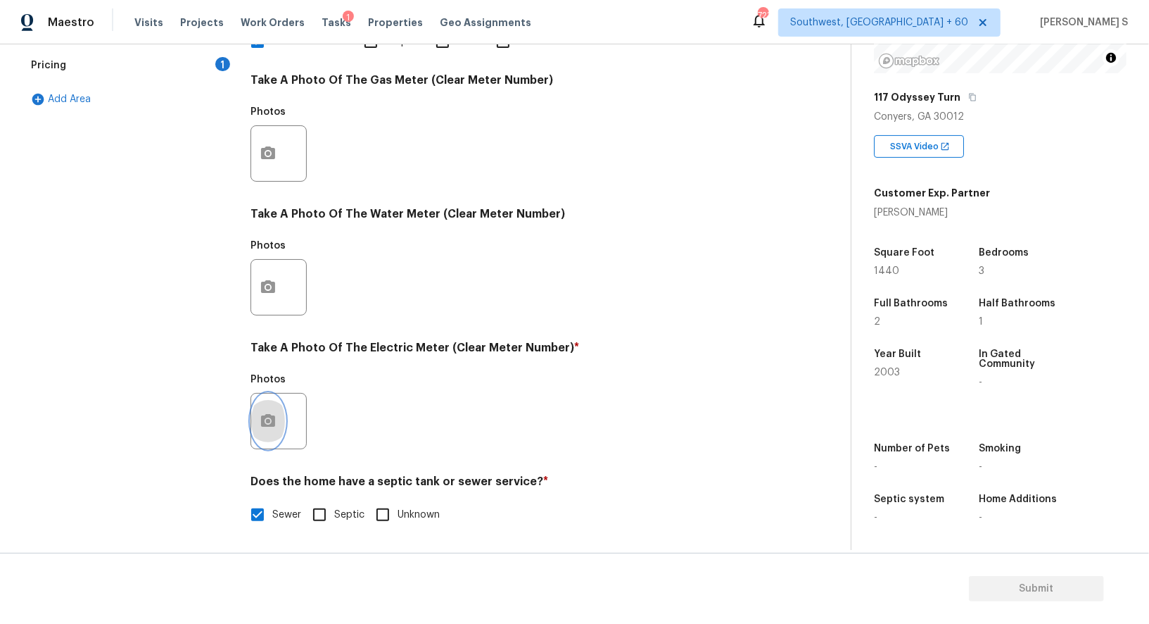
click at [262, 429] on button "button" at bounding box center [268, 420] width 34 height 55
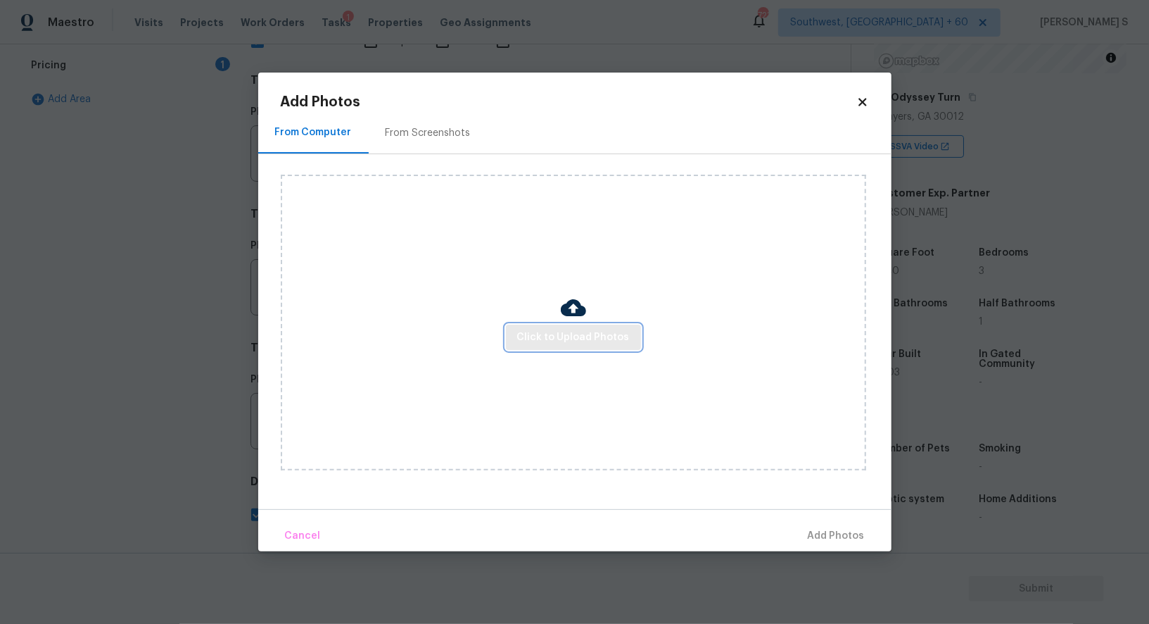
click at [594, 348] on button "Click to Upload Photos" at bounding box center [573, 337] width 135 height 26
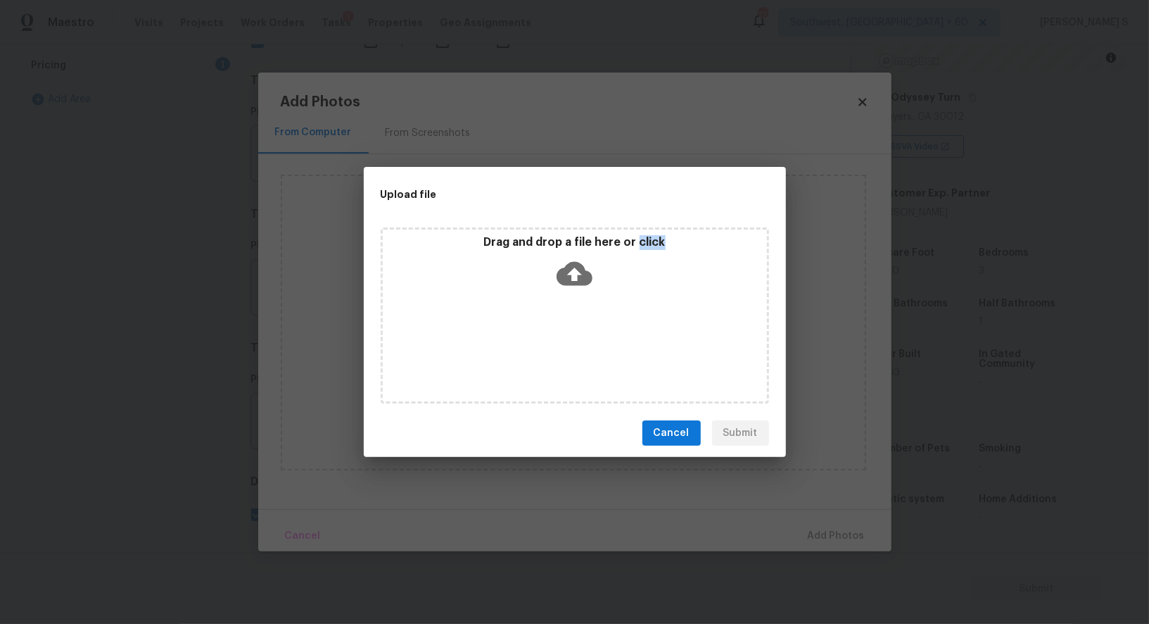
click at [594, 348] on div "Drag and drop a file here or click" at bounding box center [575, 315] width 389 height 176
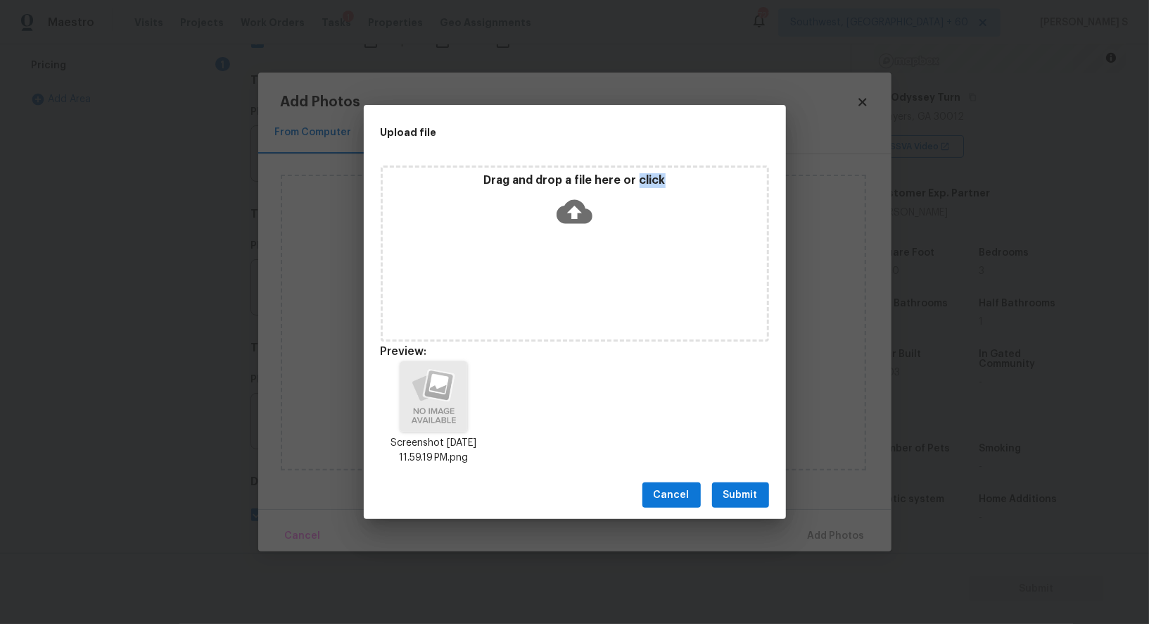
click at [767, 486] on button "Submit" at bounding box center [740, 495] width 57 height 26
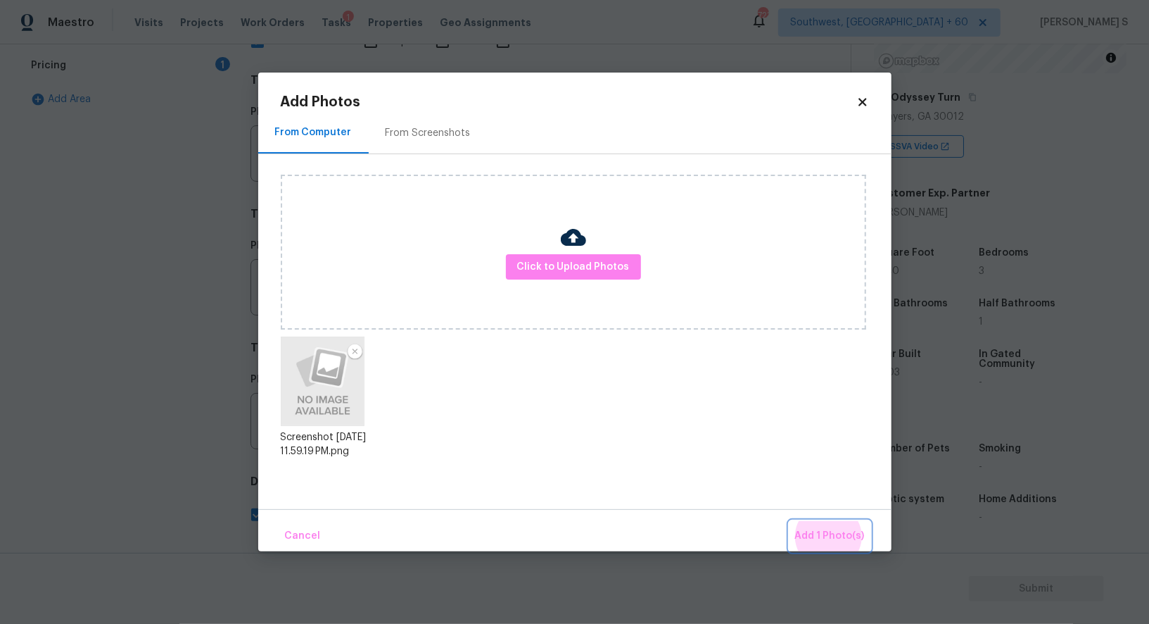
click at [790, 521] on button "Add 1 Photo(s)" at bounding box center [830, 536] width 81 height 30
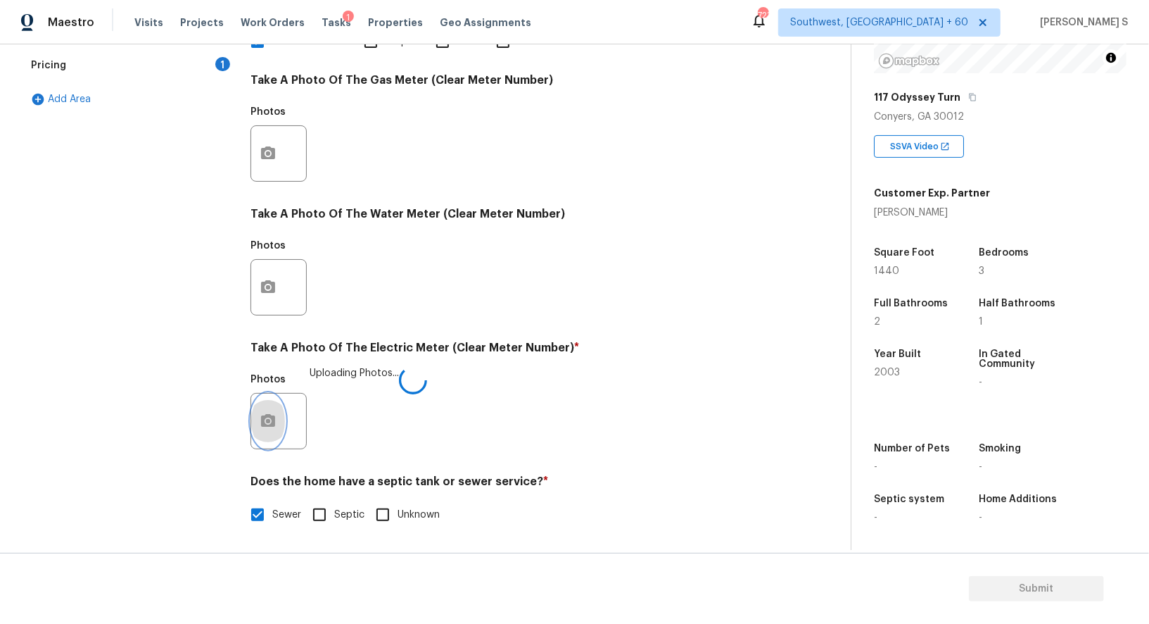
scroll to position [156, 0]
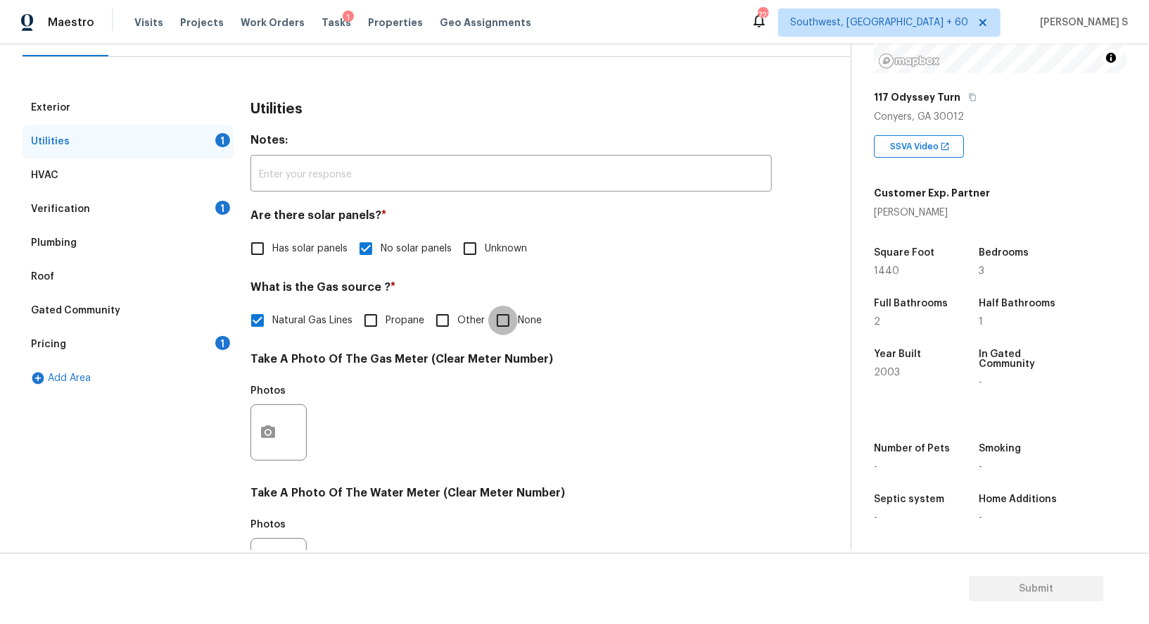
click at [498, 317] on input "None" at bounding box center [503, 320] width 30 height 30
checkbox input "true"
checkbox input "false"
click at [192, 346] on div "Pricing 1" at bounding box center [128, 344] width 211 height 34
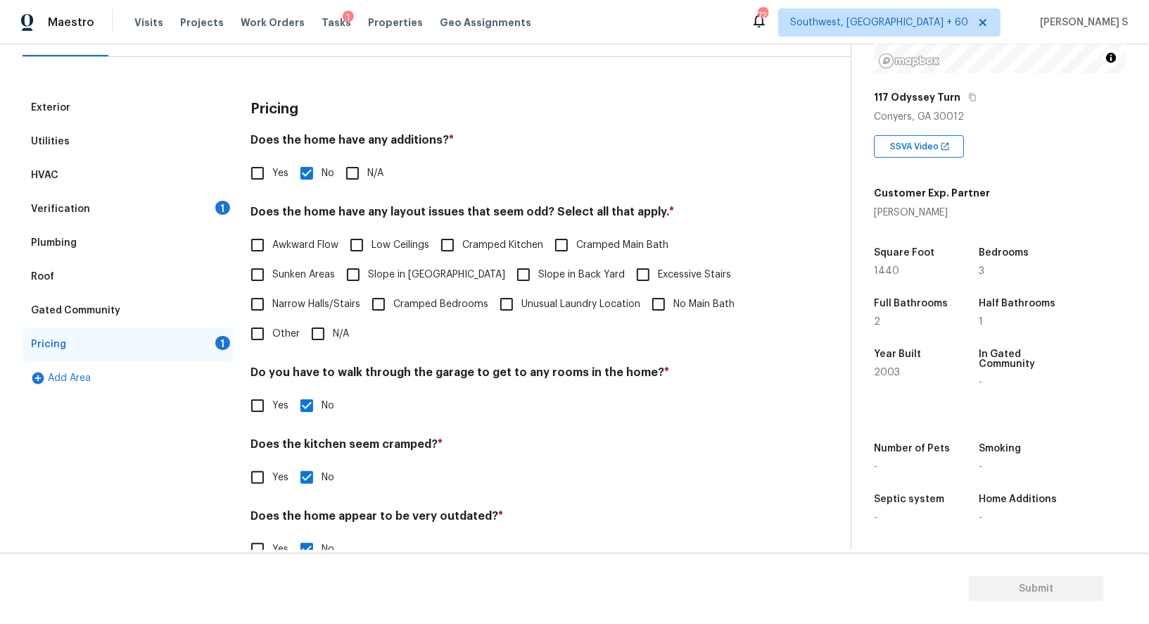
click at [370, 279] on span "Slope in Front Yard" at bounding box center [436, 274] width 137 height 15
click at [368, 279] on input "Slope in Front Yard" at bounding box center [354, 275] width 30 height 30
checkbox input "true"
click at [205, 194] on div "Verification 1" at bounding box center [128, 209] width 211 height 34
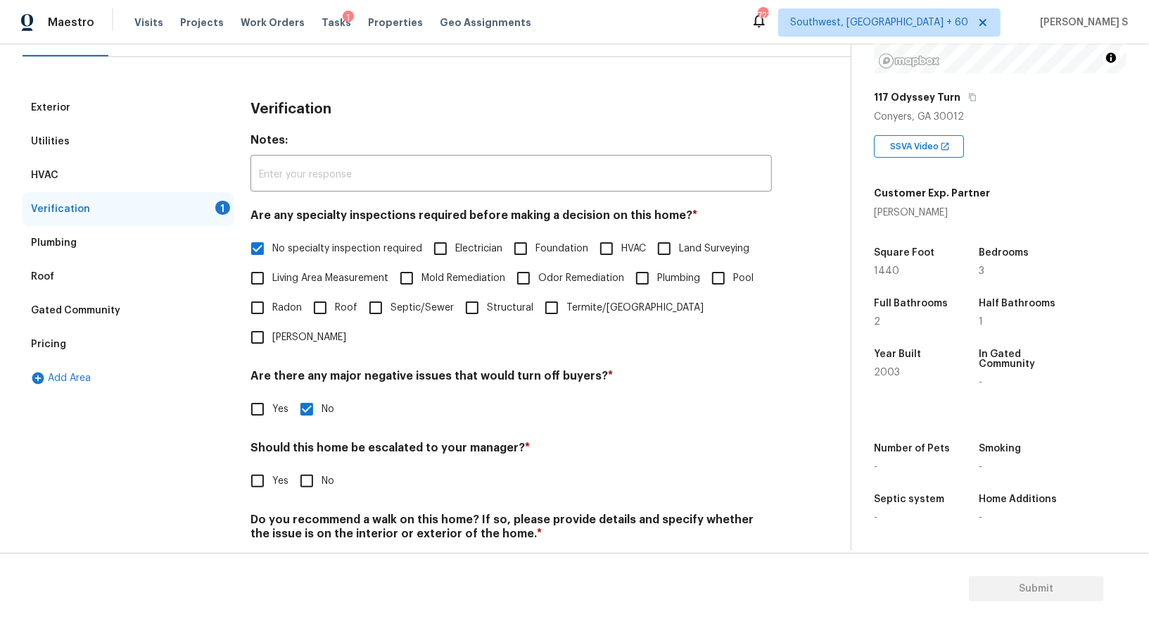
scroll to position [179, 0]
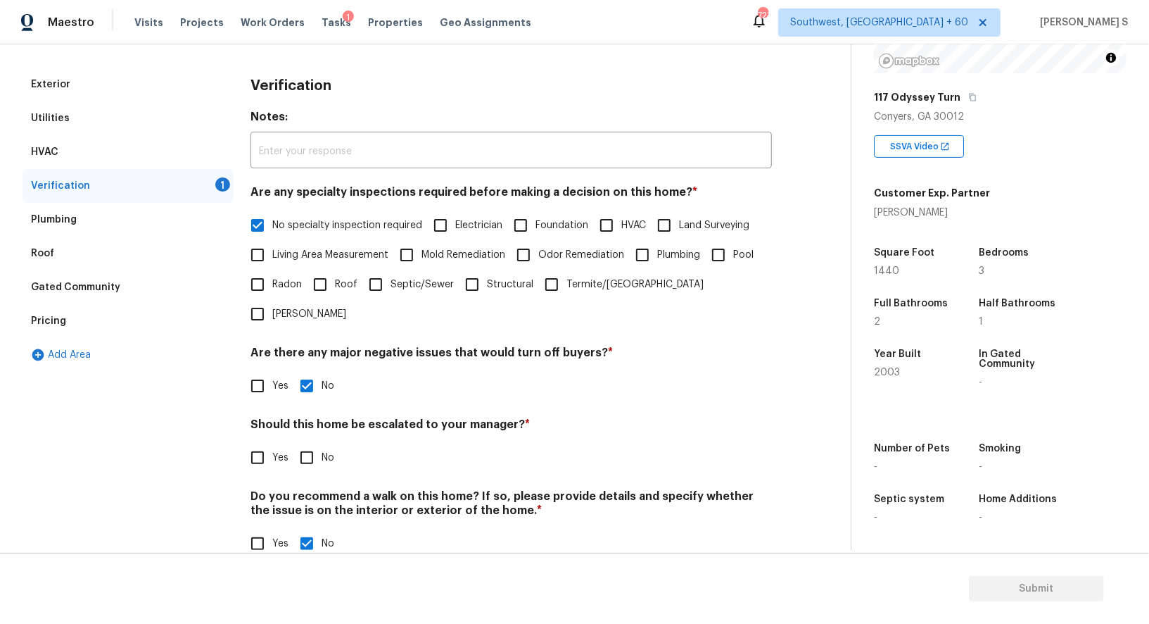
click at [306, 443] on input "No" at bounding box center [307, 458] width 30 height 30
checkbox input "true"
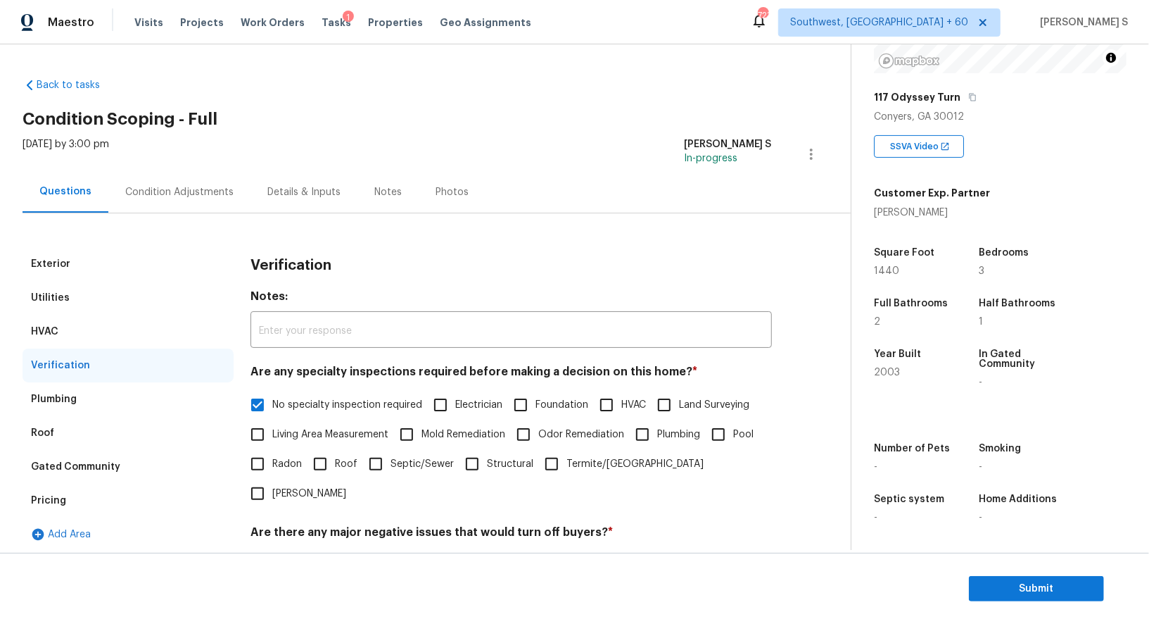
click at [133, 188] on div "Condition Adjustments" at bounding box center [179, 192] width 108 height 14
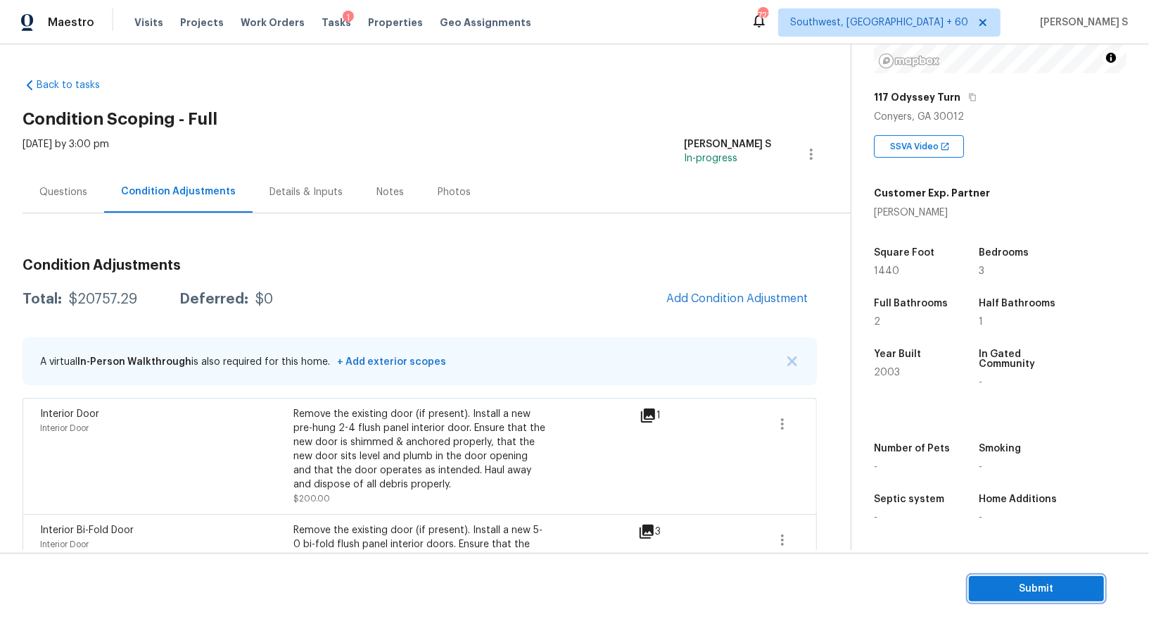
click at [987, 585] on span "Submit" at bounding box center [1036, 589] width 113 height 18
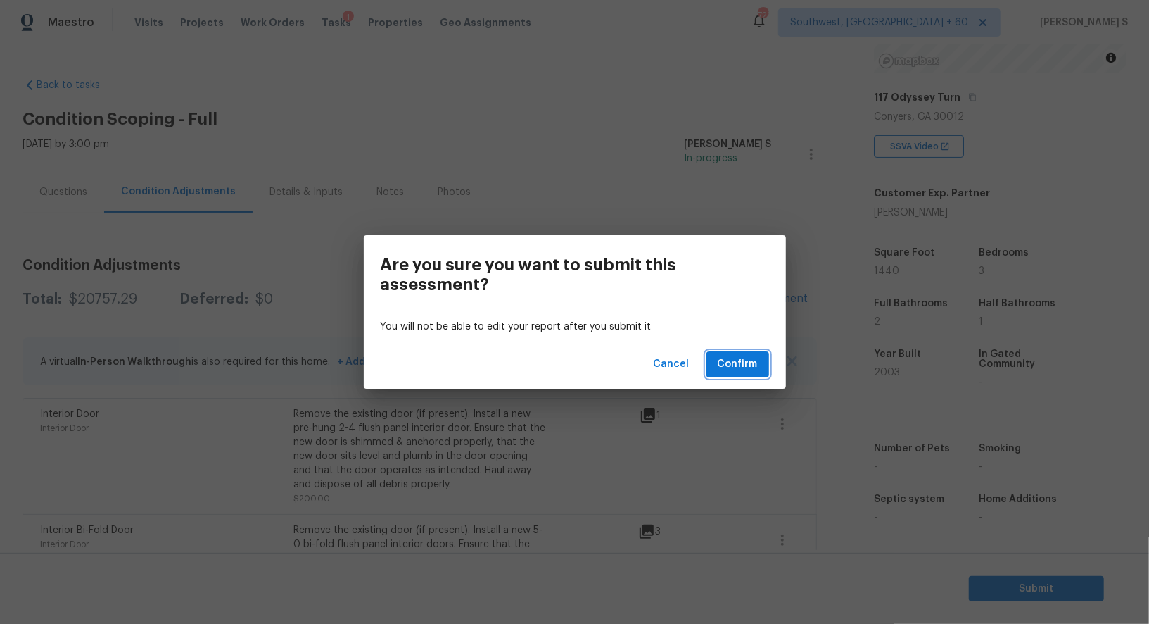
click at [756, 355] on span "Confirm" at bounding box center [738, 364] width 40 height 18
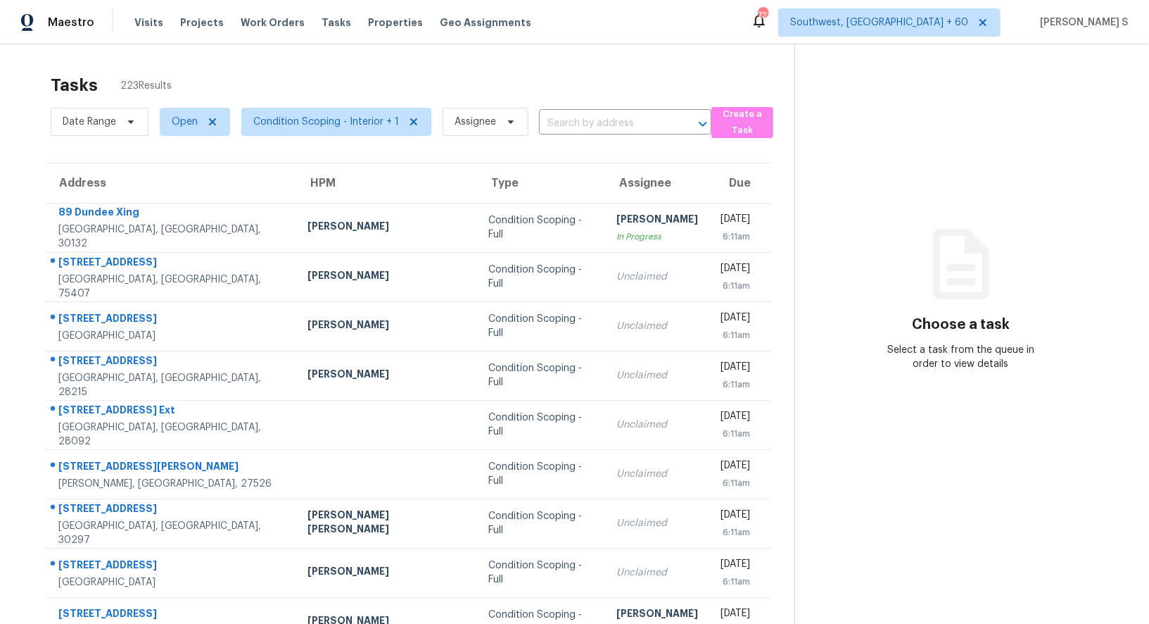
click at [574, 108] on div "Date Range Open Condition Scoping - Interior + 1 Assignee ​" at bounding box center [381, 121] width 661 height 37
click at [579, 126] on input "text" at bounding box center [605, 124] width 133 height 22
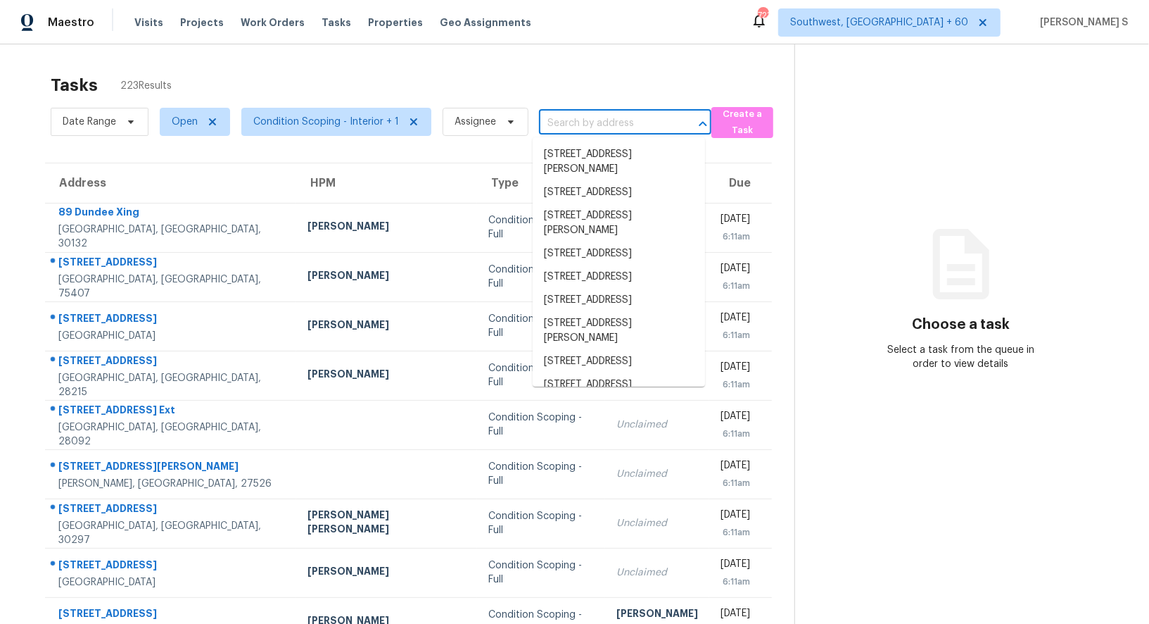
paste input "[STREET_ADDRESS]"
type input "[STREET_ADDRESS]"
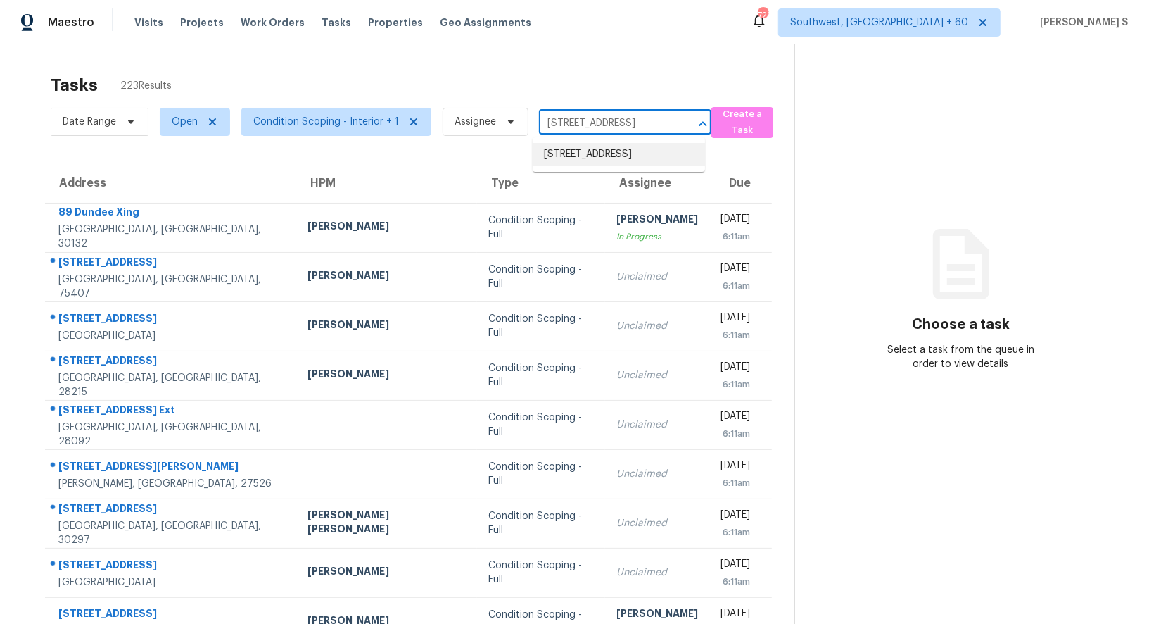
click at [588, 157] on li "[STREET_ADDRESS]" at bounding box center [619, 154] width 172 height 23
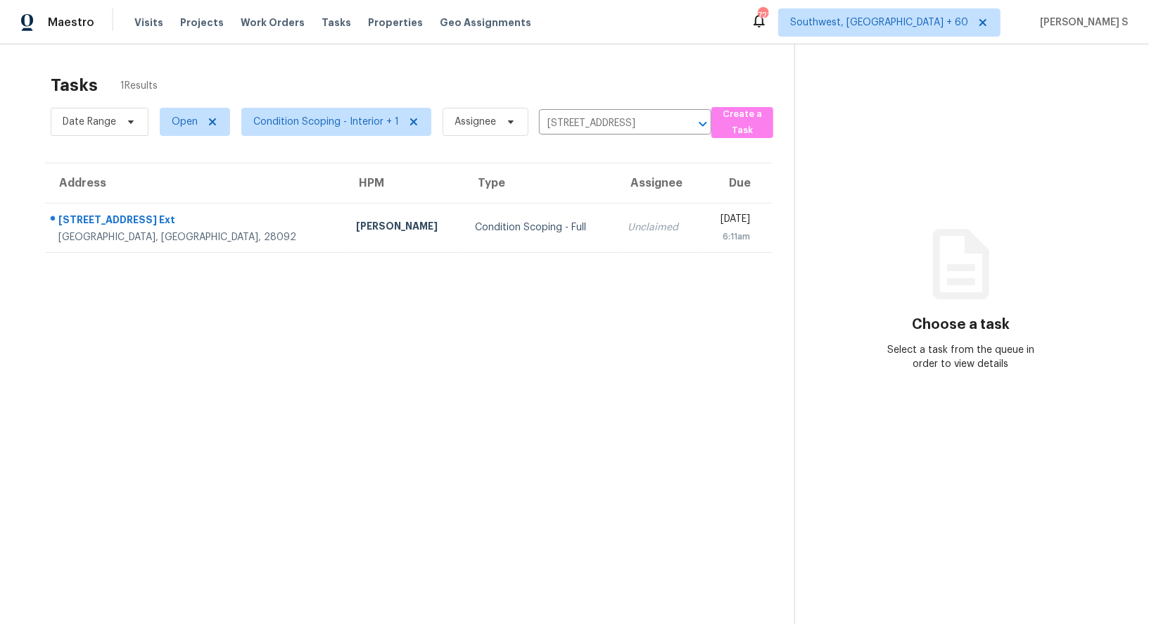
click at [617, 214] on td "Unclaimed" at bounding box center [659, 227] width 84 height 49
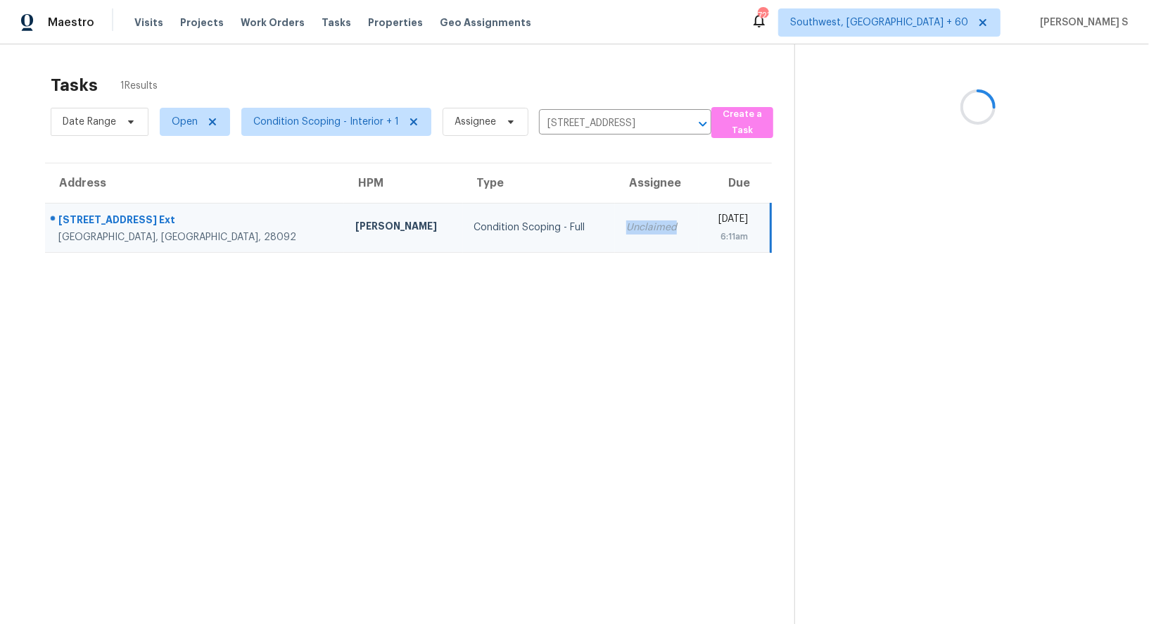
click at [615, 214] on td "Unclaimed" at bounding box center [657, 227] width 84 height 49
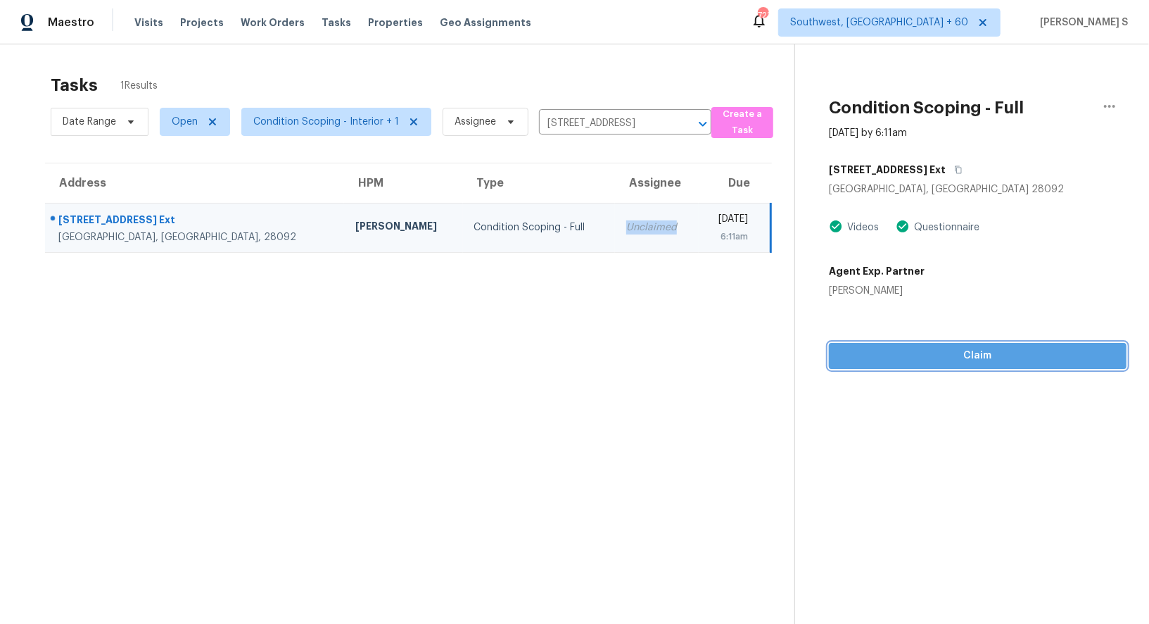
click at [1052, 365] on button "Claim" at bounding box center [978, 356] width 298 height 26
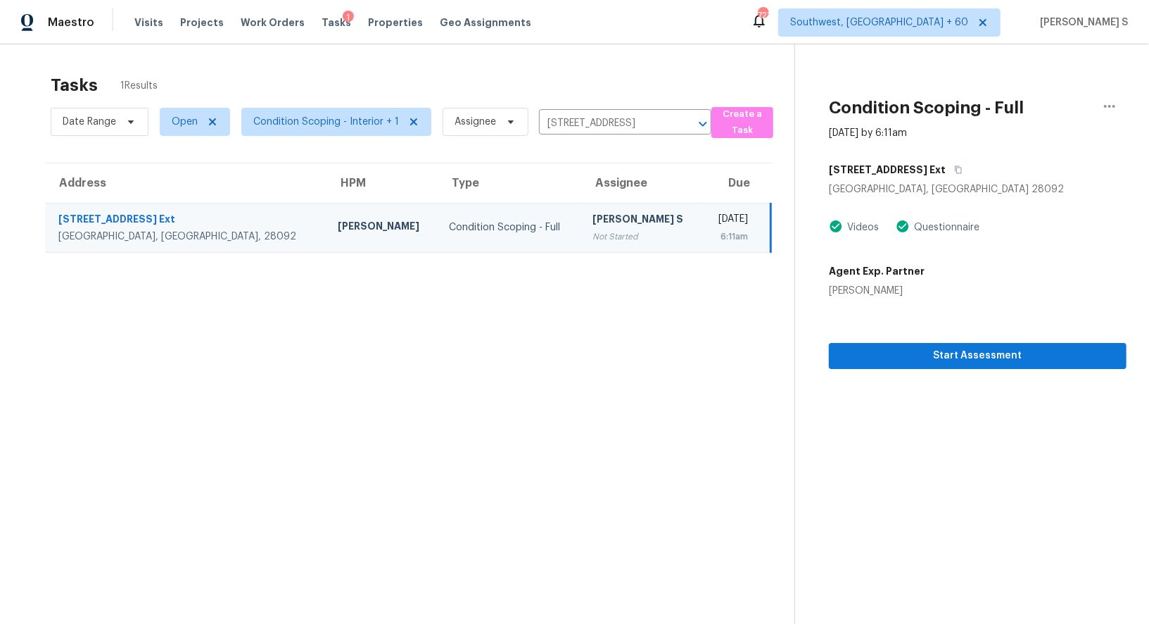
click at [593, 217] on div "[PERSON_NAME] S" at bounding box center [642, 221] width 99 height 18
click at [947, 350] on span "Start Assessment" at bounding box center [977, 356] width 275 height 18
click at [946, 173] on button "button" at bounding box center [955, 169] width 19 height 25
click at [943, 357] on span "Start Assessment" at bounding box center [977, 356] width 275 height 18
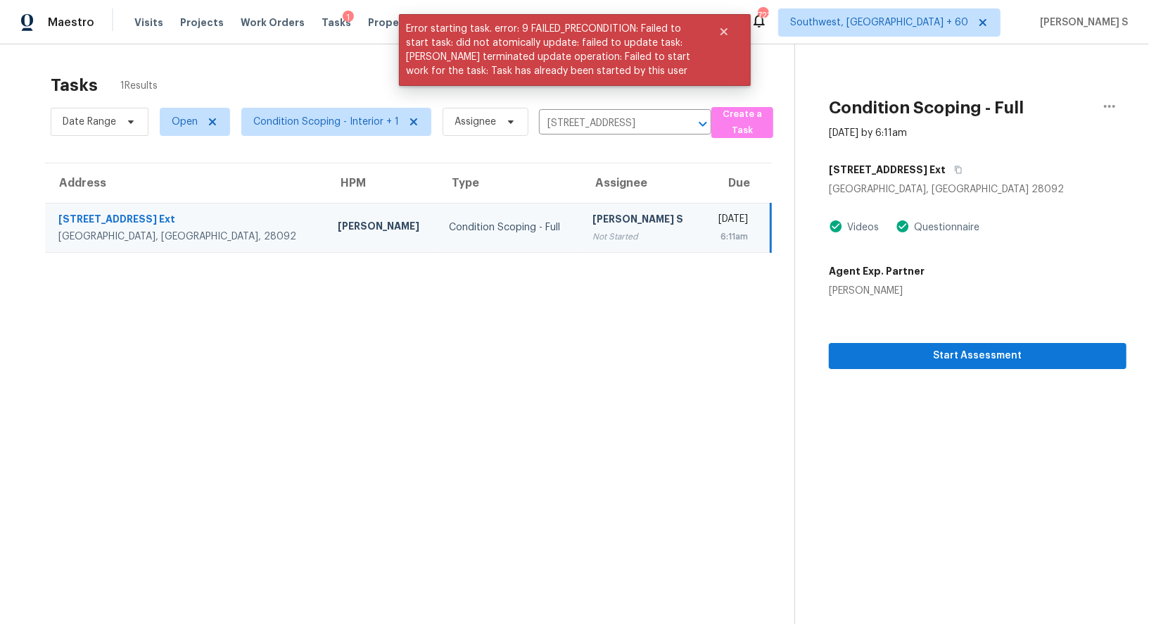
click at [615, 354] on section "Tasks 1 Results Date Range Open Condition Scoping - Interior + 1 Assignee [STRE…" at bounding box center [409, 367] width 772 height 601
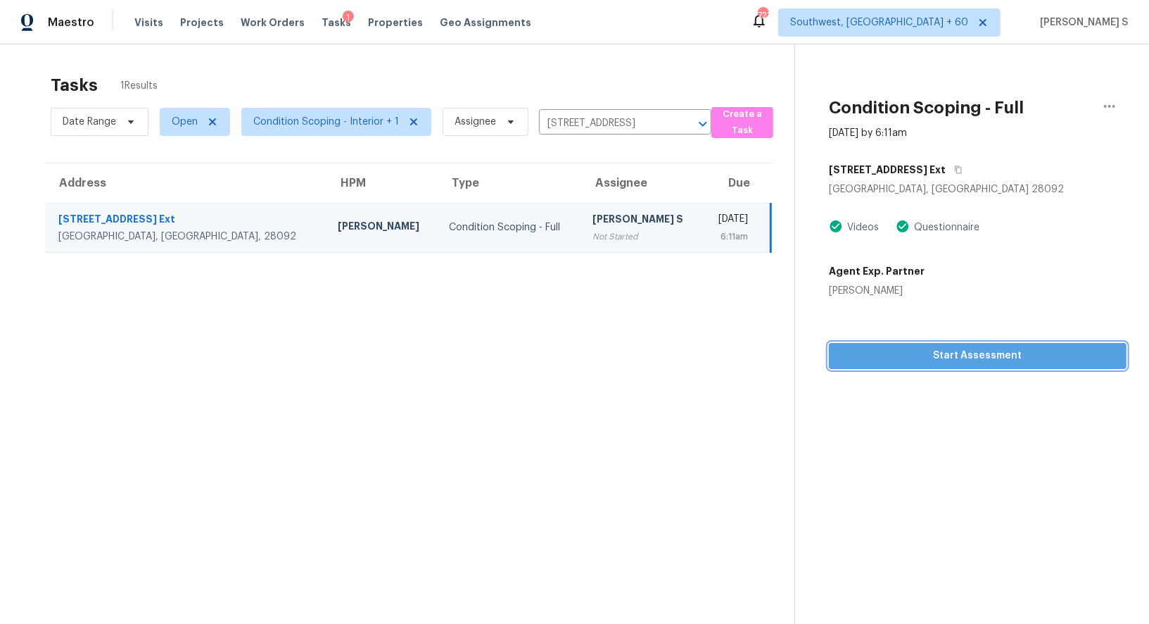
click at [945, 360] on span "Start Assessment" at bounding box center [977, 356] width 275 height 18
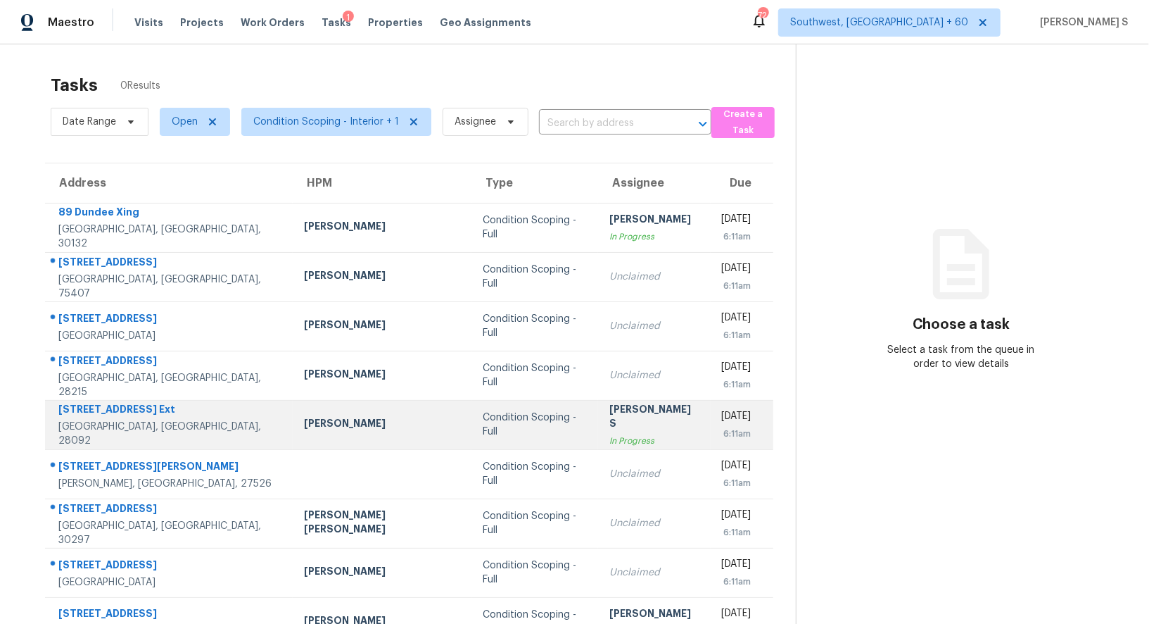
click at [472, 432] on td "Condition Scoping - Full" at bounding box center [535, 424] width 127 height 49
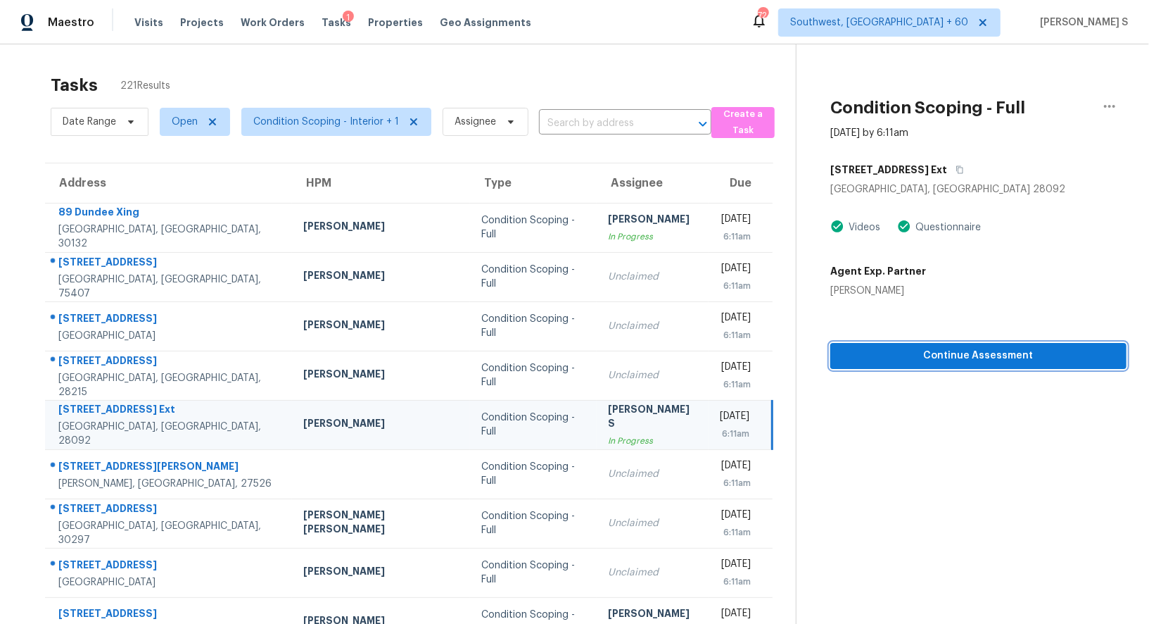
click at [927, 365] on button "Continue Assessment" at bounding box center [979, 356] width 296 height 26
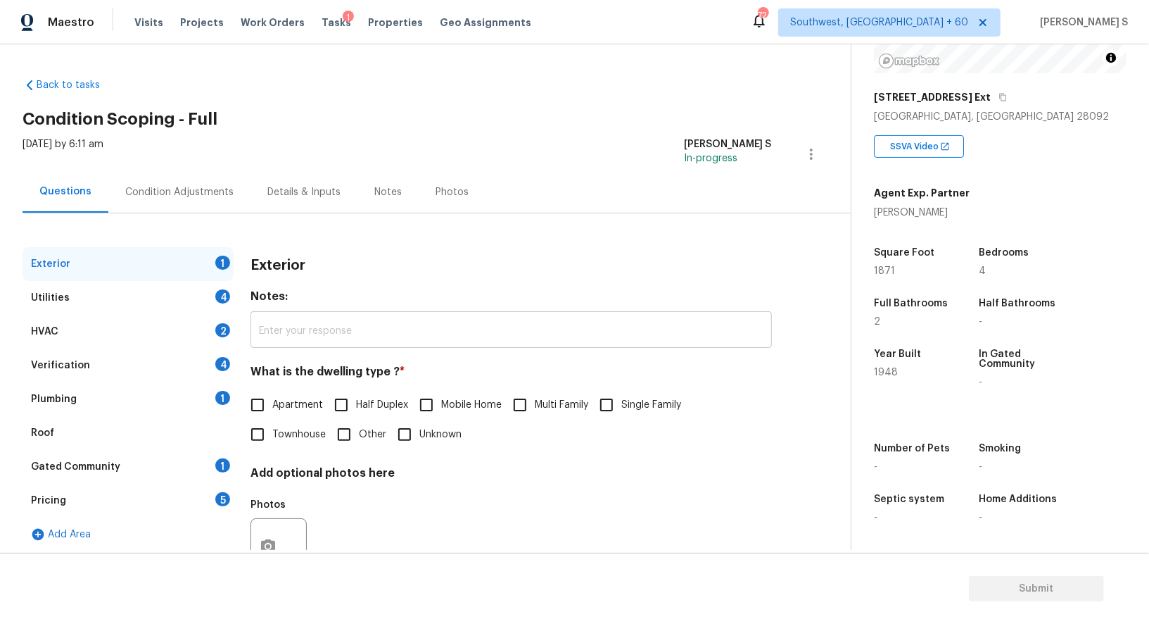
scroll to position [194, 0]
click at [211, 507] on div "Pricing 5" at bounding box center [128, 501] width 211 height 34
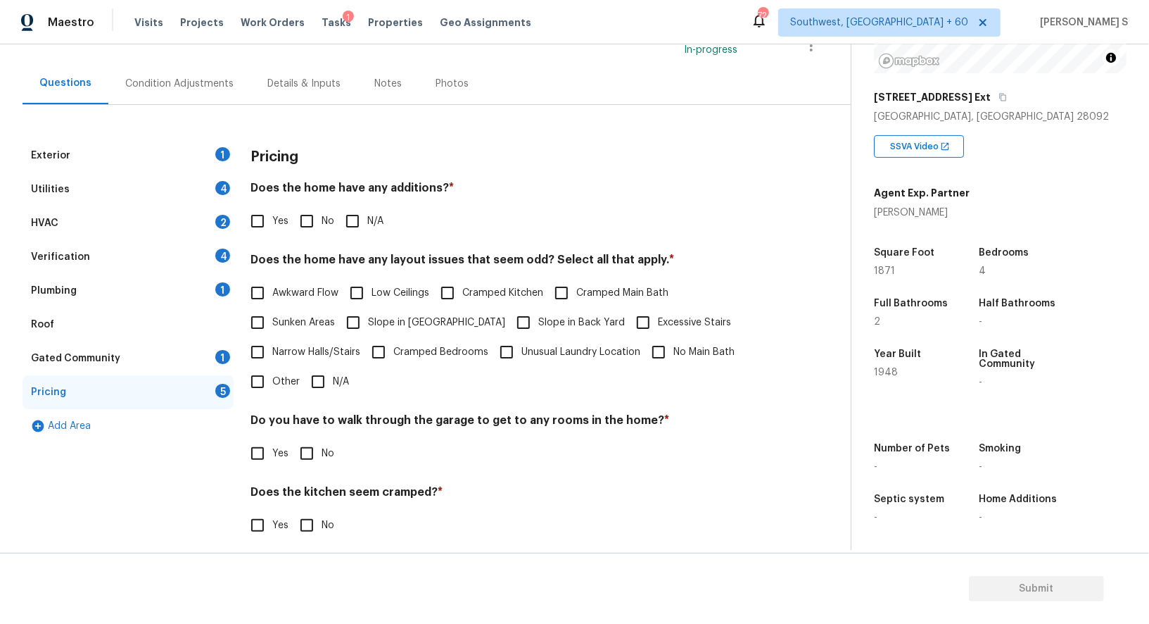
scroll to position [190, 0]
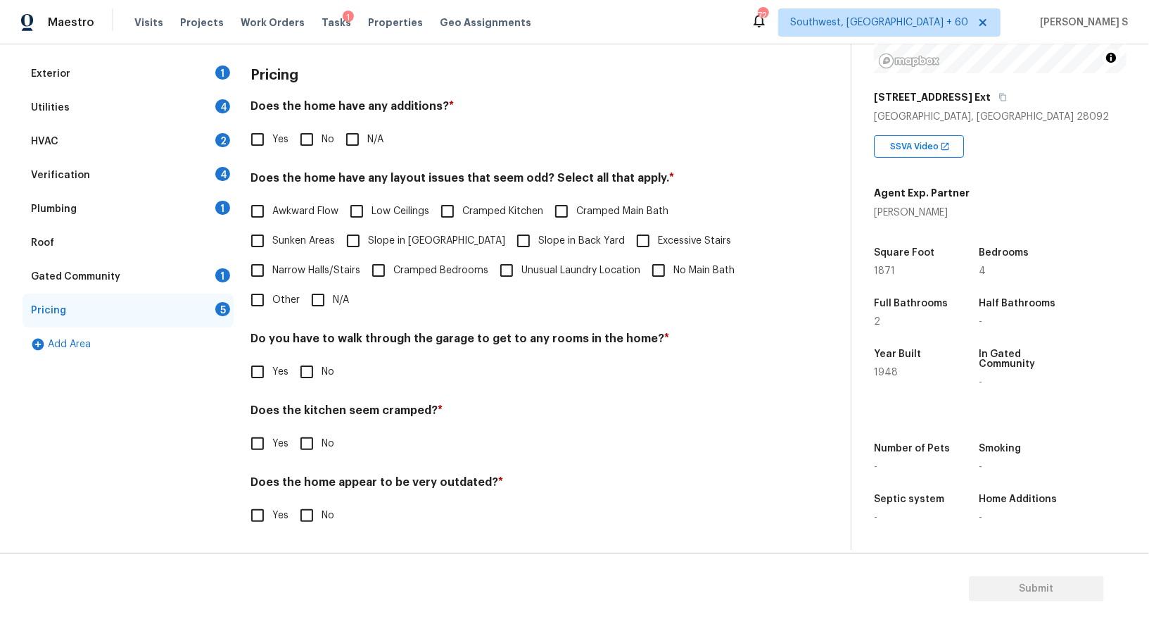
click at [262, 301] on input "Other" at bounding box center [258, 300] width 30 height 30
checkbox input "true"
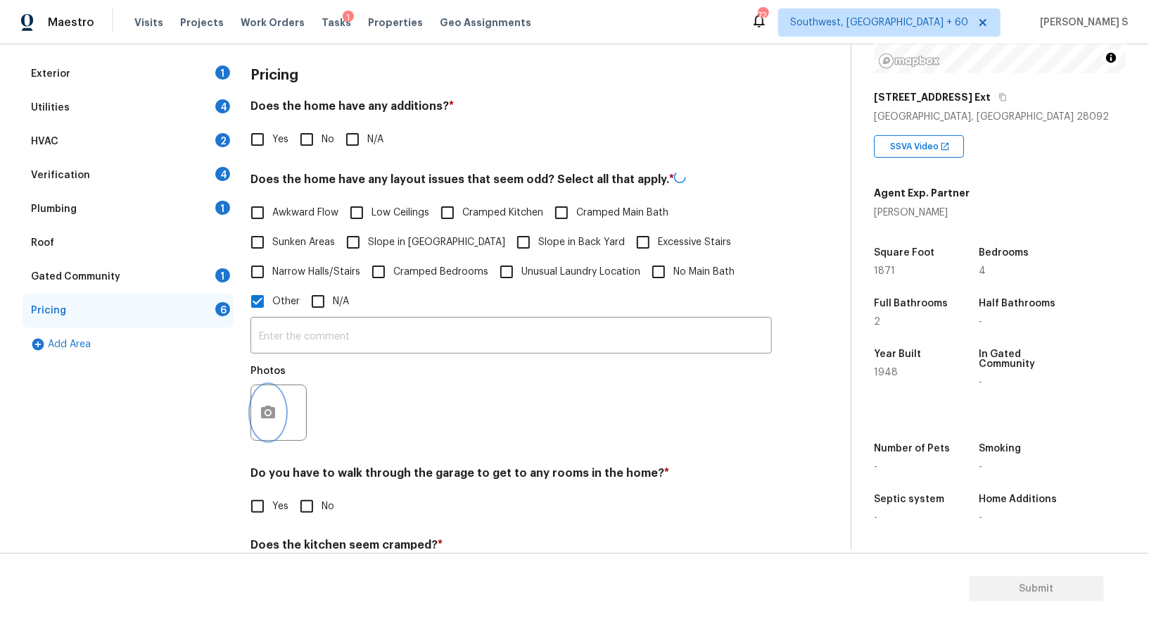
click at [264, 420] on icon "button" at bounding box center [268, 412] width 17 height 17
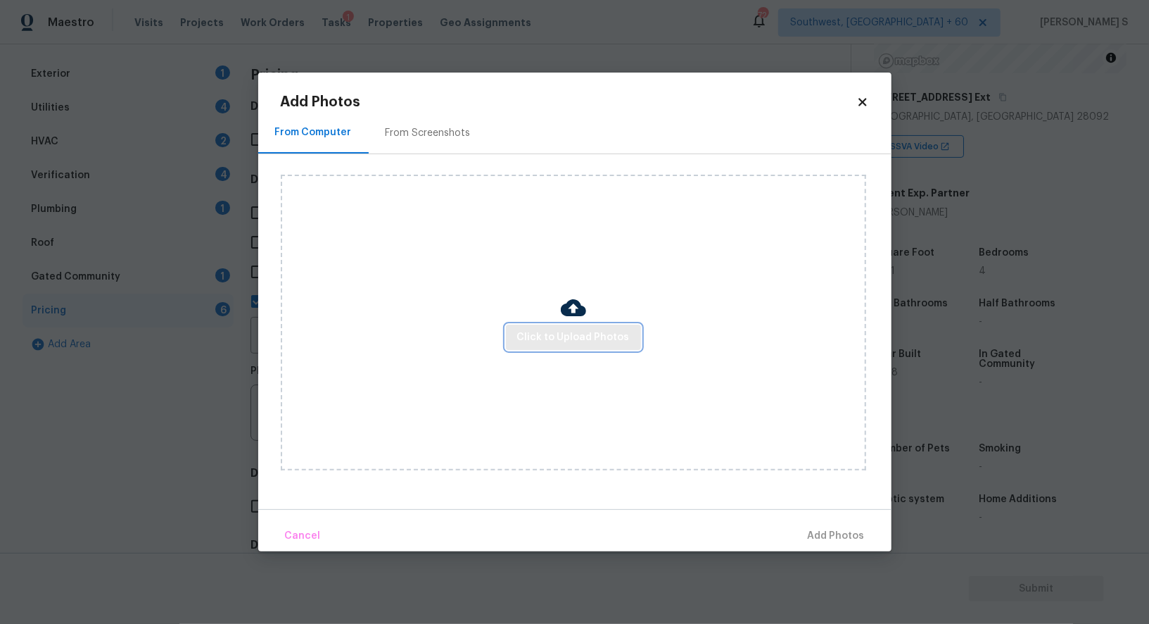
click at [614, 333] on span "Click to Upload Photos" at bounding box center [573, 338] width 113 height 18
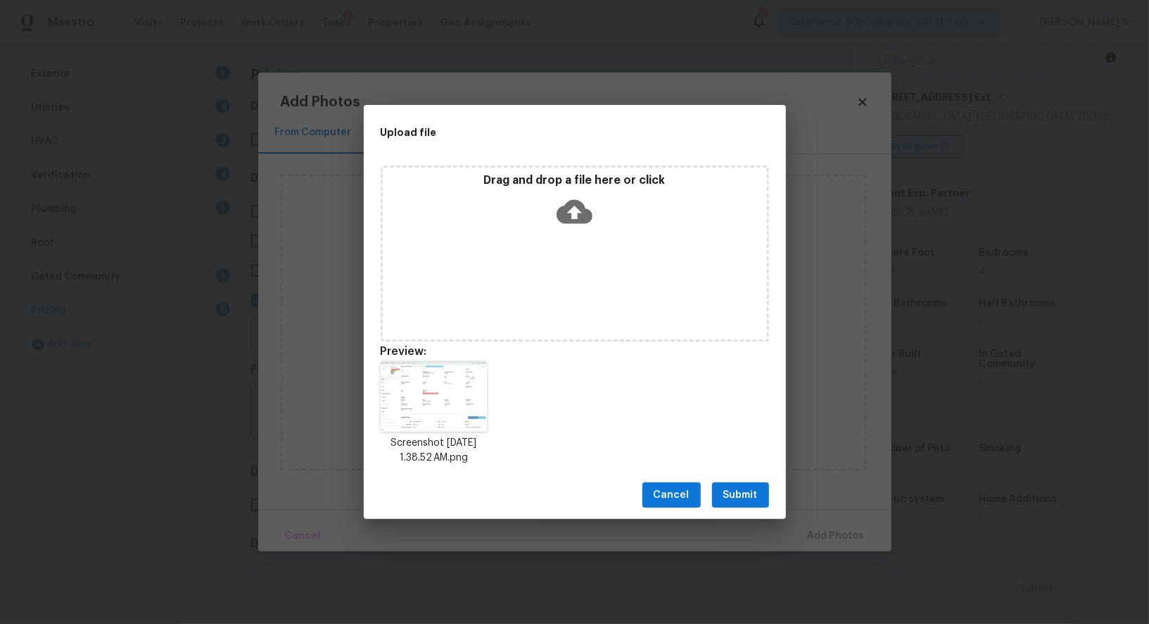
click at [753, 492] on span "Submit" at bounding box center [741, 495] width 34 height 18
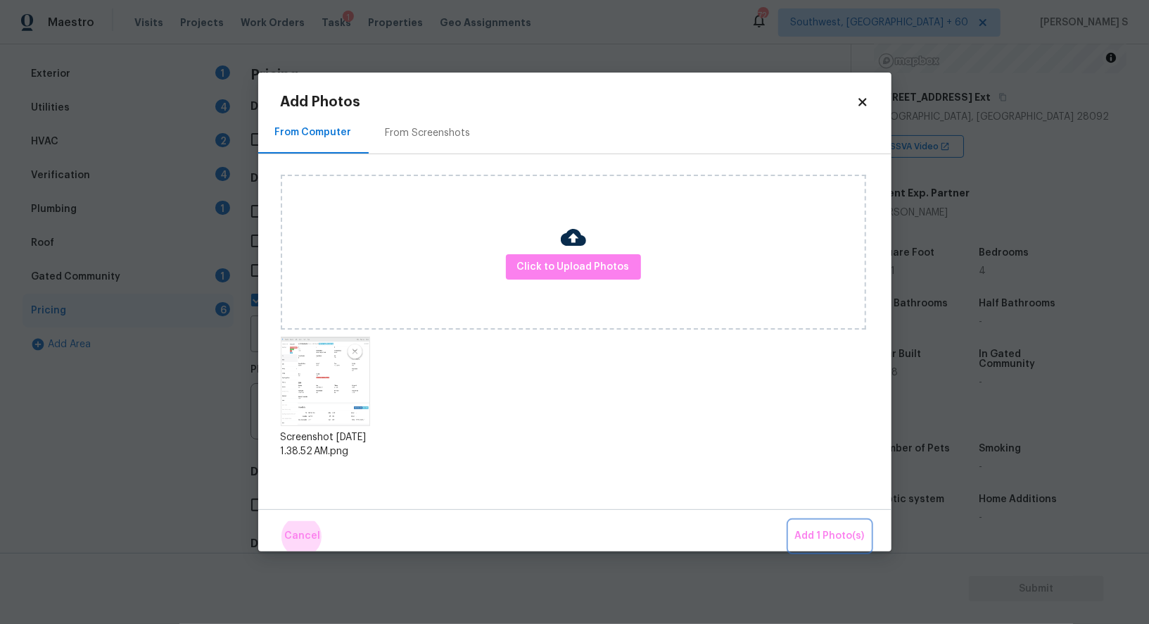
click at [790, 521] on button "Add 1 Photo(s)" at bounding box center [830, 536] width 81 height 30
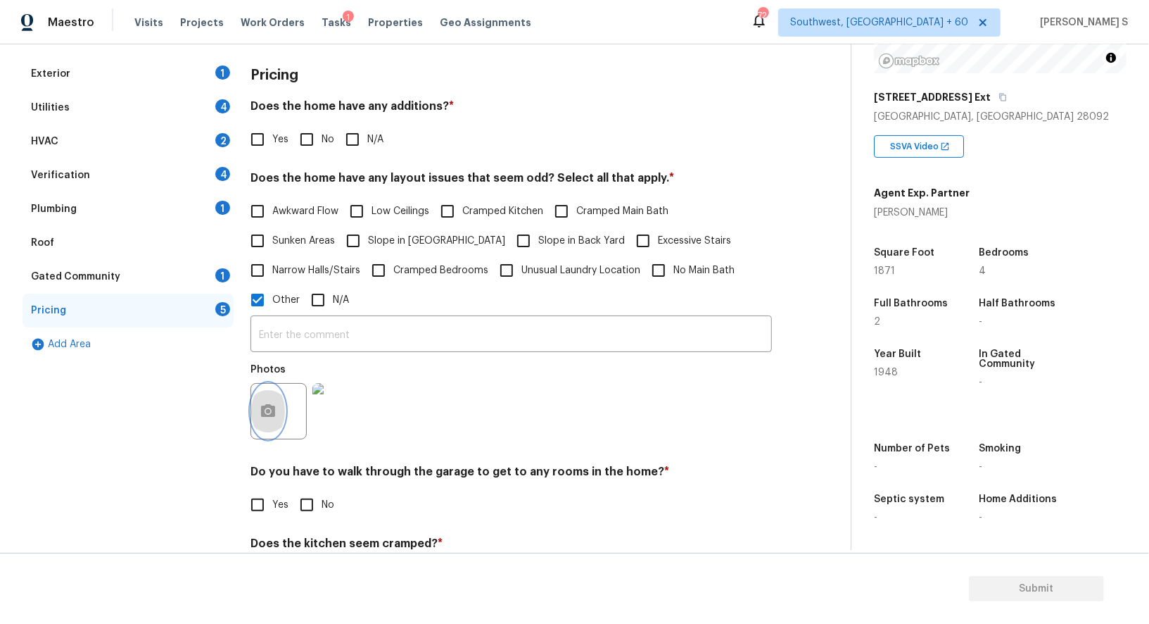
scroll to position [194, 0]
click at [448, 332] on input "text" at bounding box center [512, 335] width 522 height 33
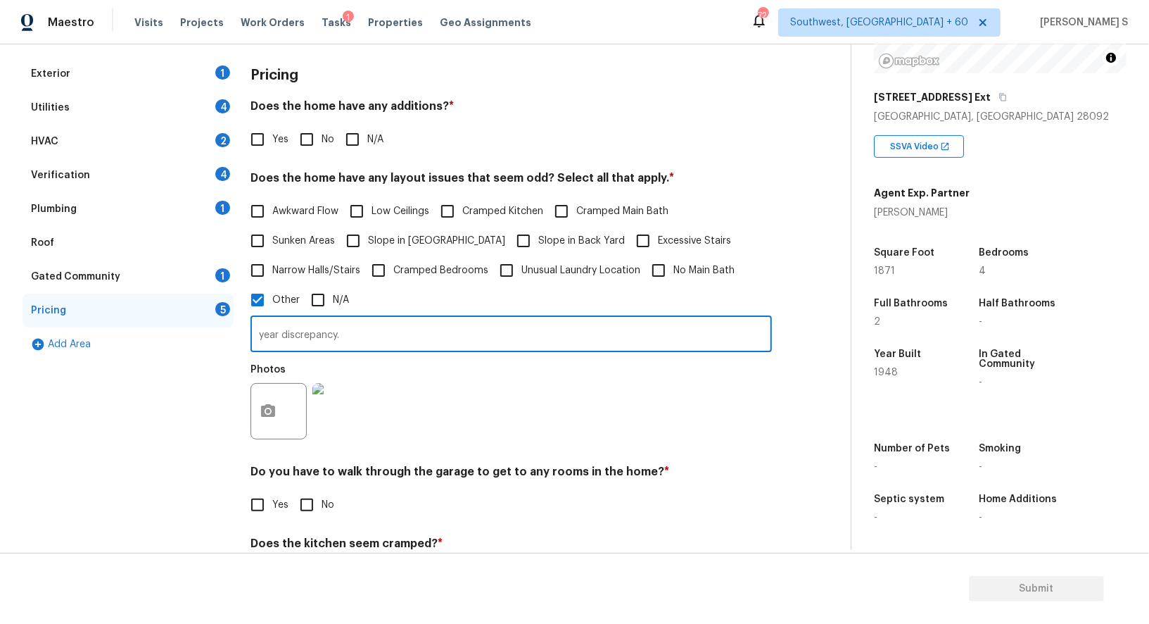
type input "year discrepancy."
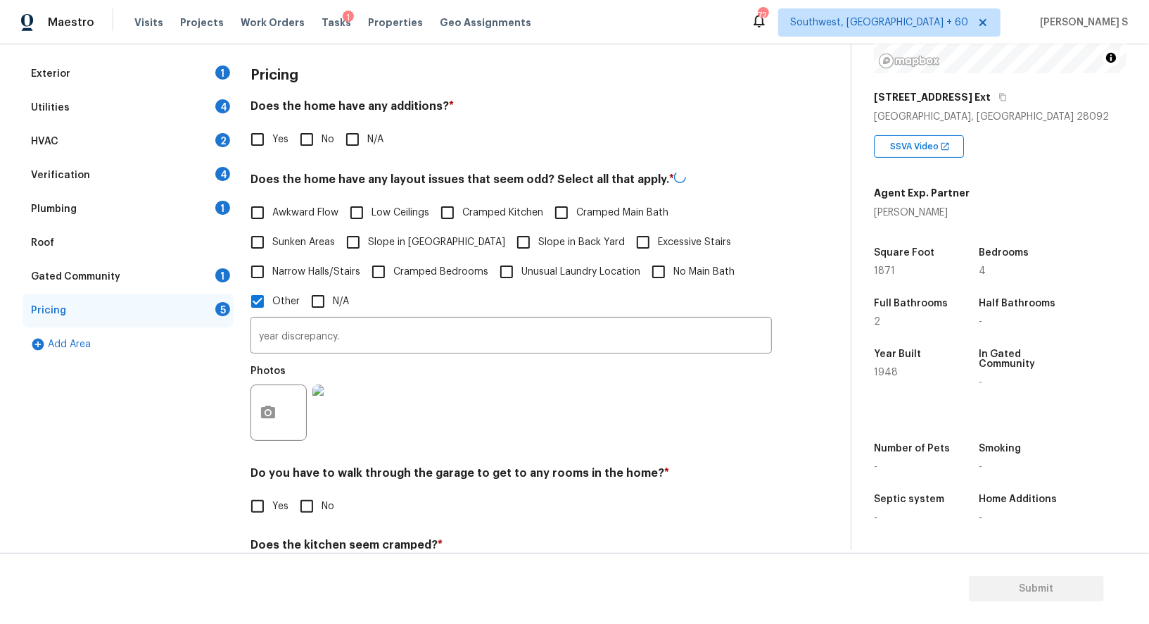
click at [528, 415] on div "Photos" at bounding box center [512, 404] width 522 height 92
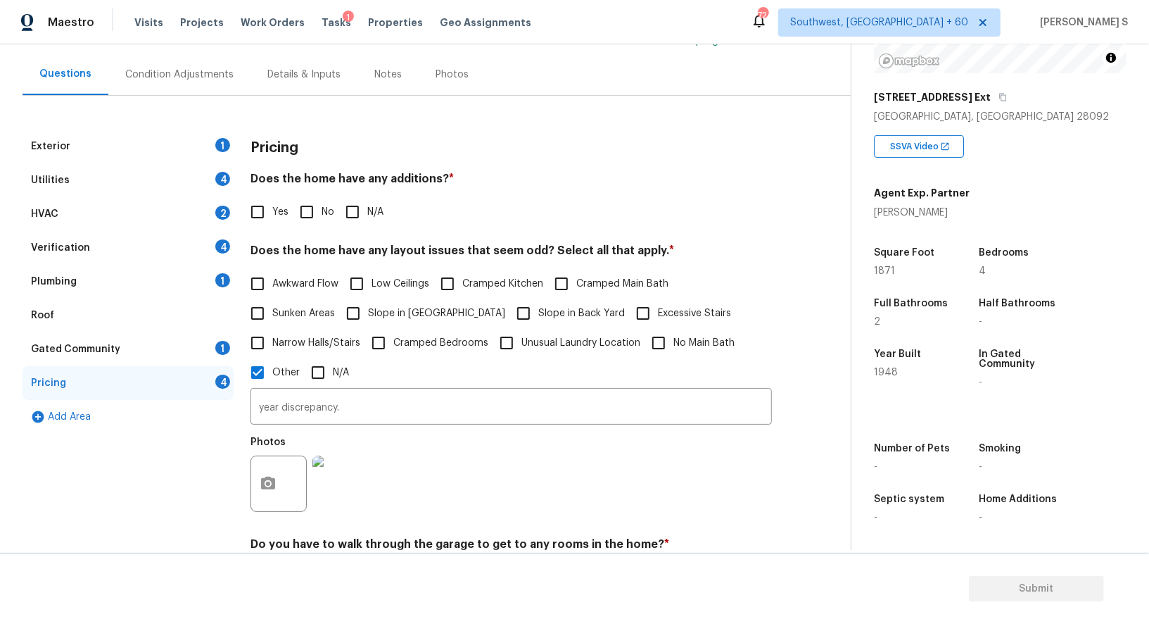
scroll to position [56, 0]
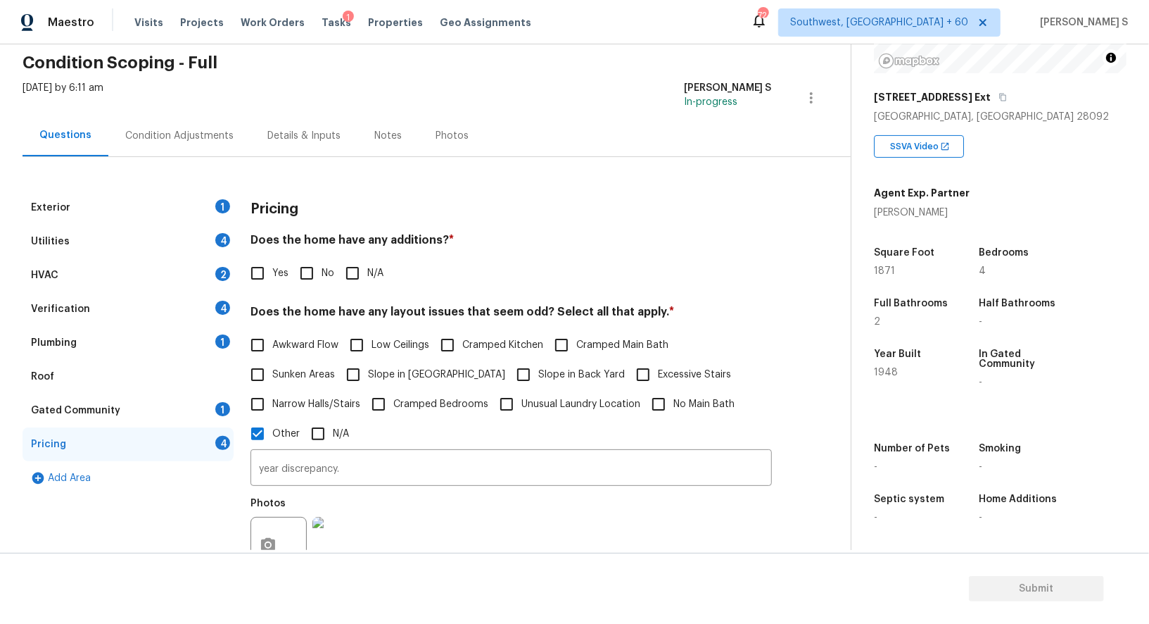
click at [203, 208] on div "Exterior 1" at bounding box center [128, 208] width 211 height 34
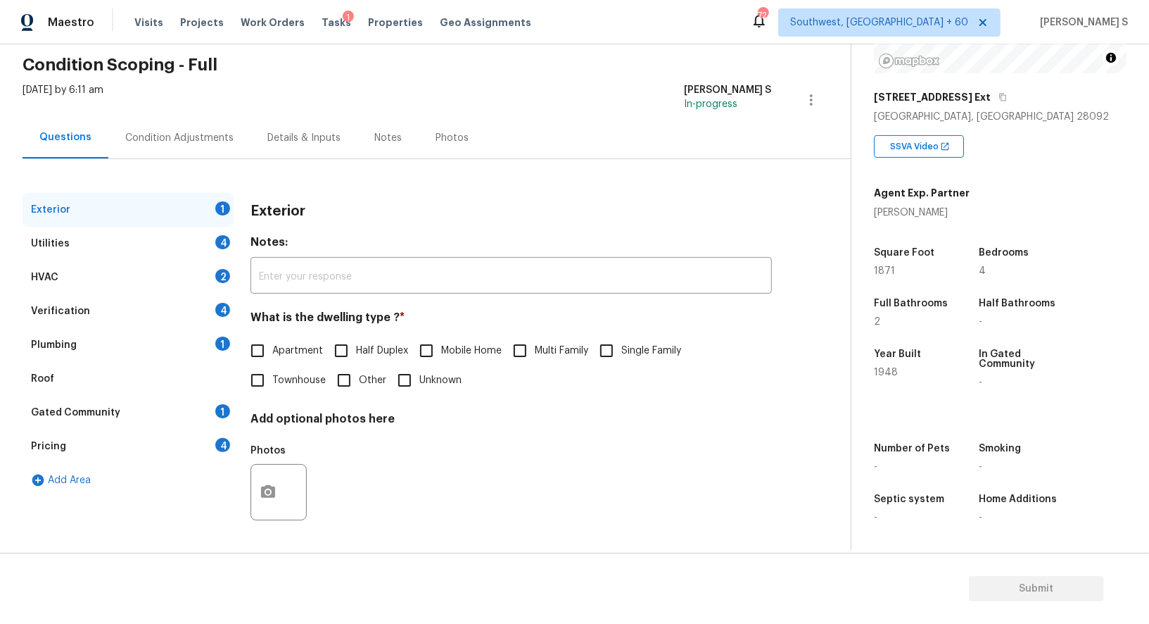
click at [612, 350] on input "Single Family" at bounding box center [607, 351] width 30 height 30
checkbox input "true"
click at [208, 309] on div "Verification 4" at bounding box center [128, 311] width 211 height 34
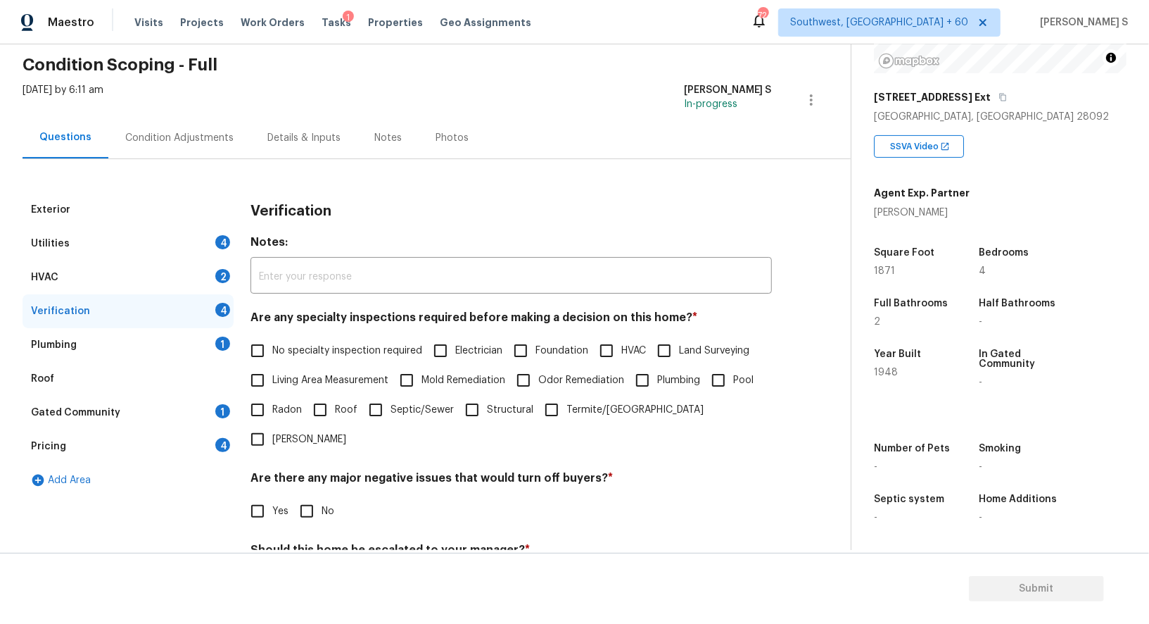
click at [276, 356] on span "No specialty inspection required" at bounding box center [347, 350] width 150 height 15
click at [272, 356] on input "No specialty inspection required" at bounding box center [258, 351] width 30 height 30
checkbox input "true"
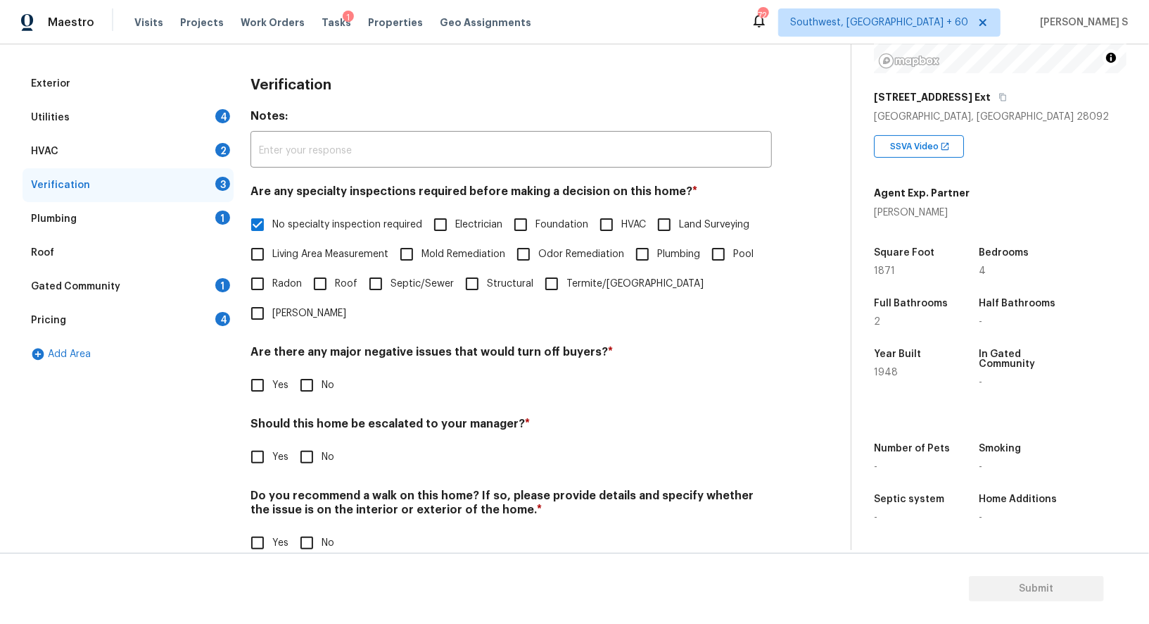
scroll to position [179, 0]
click at [314, 371] on input "No" at bounding box center [307, 386] width 30 height 30
checkbox input "true"
click at [289, 529] on div "Yes No" at bounding box center [512, 544] width 522 height 30
click at [308, 529] on input "No" at bounding box center [307, 544] width 30 height 30
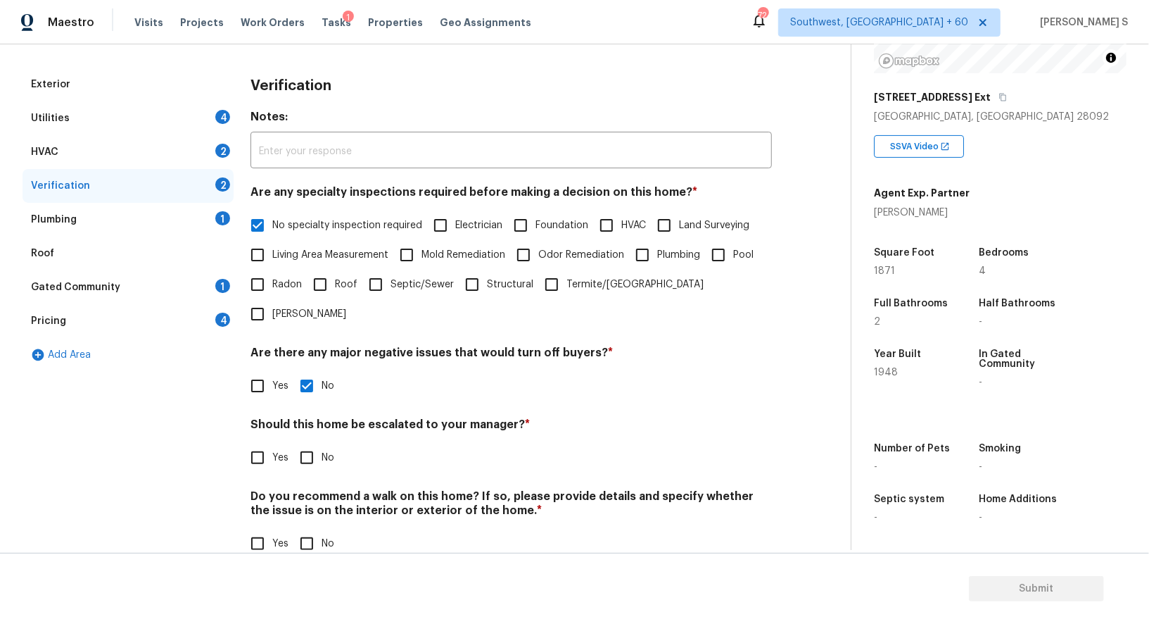
checkbox input "true"
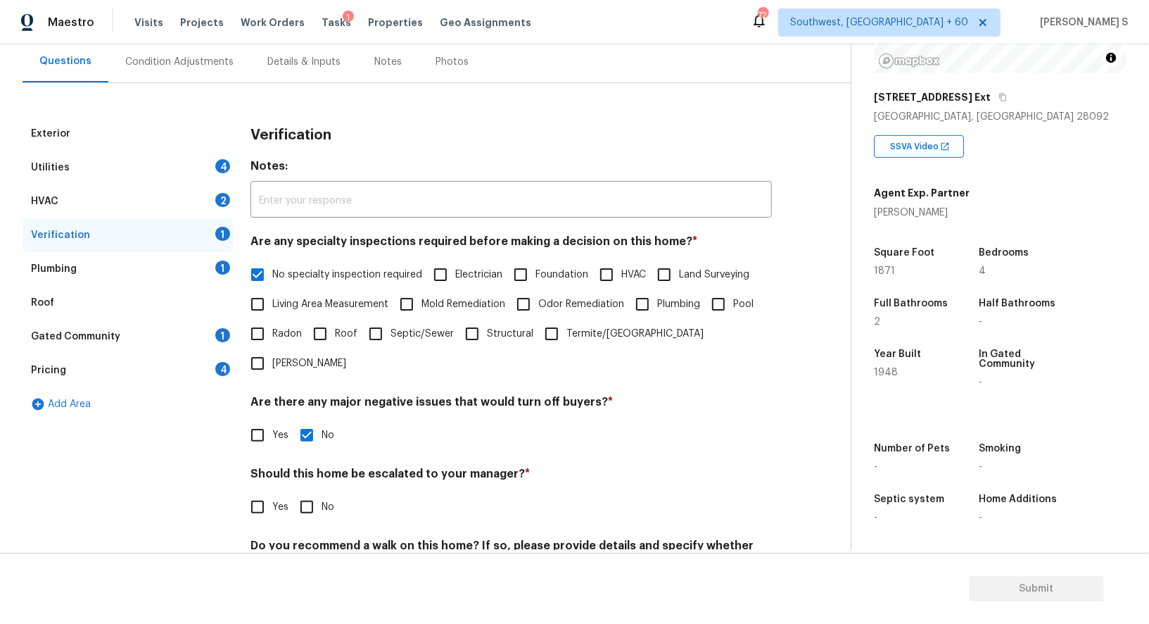
scroll to position [78, 0]
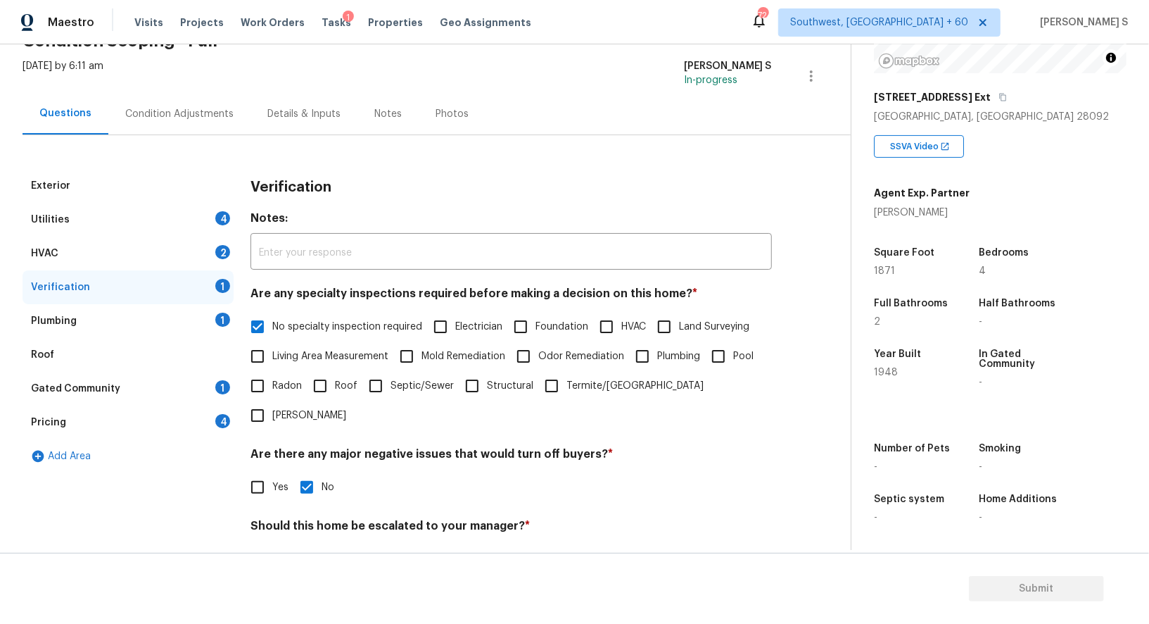
click at [204, 248] on div "HVAC 2" at bounding box center [128, 253] width 211 height 34
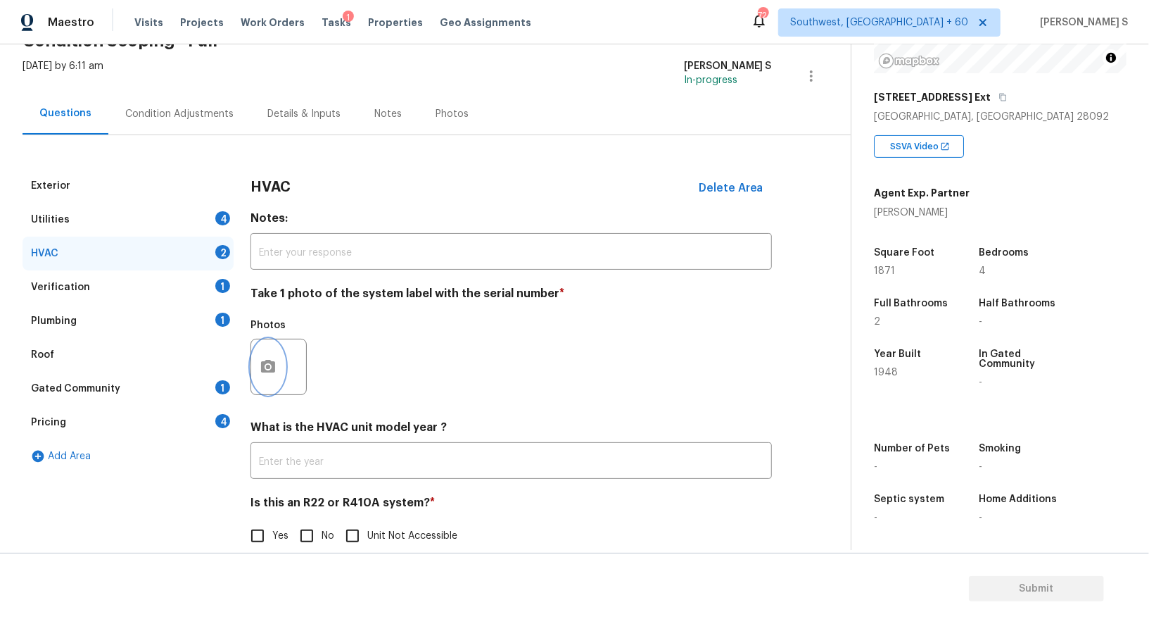
click at [272, 350] on button "button" at bounding box center [268, 366] width 34 height 55
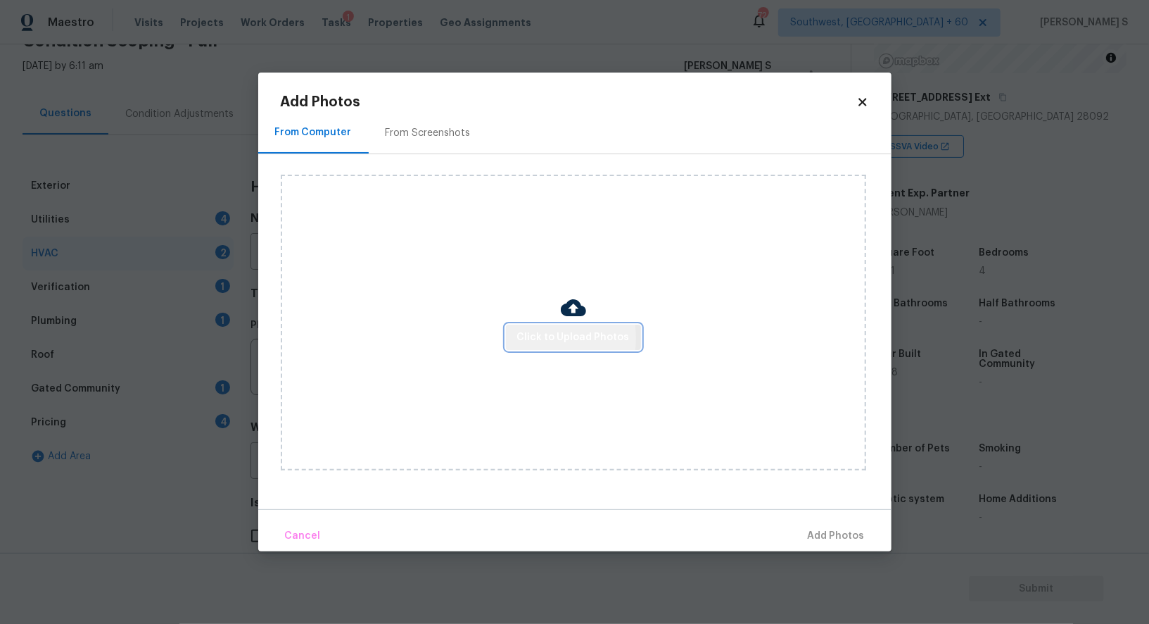
click at [521, 338] on span "Click to Upload Photos" at bounding box center [573, 338] width 113 height 18
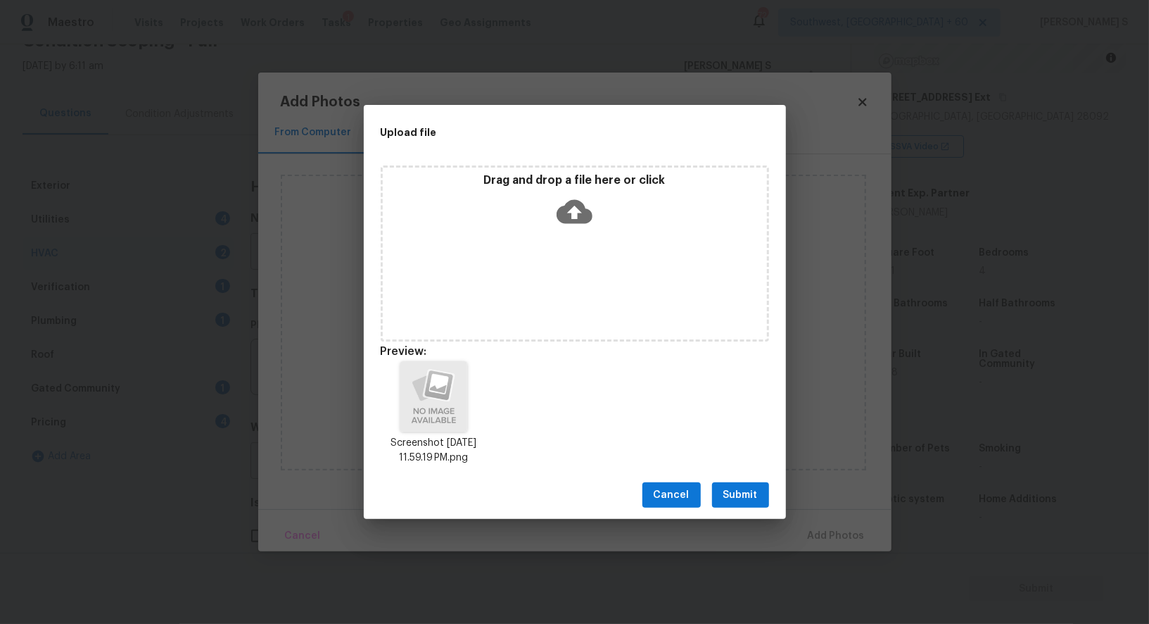
click at [749, 483] on button "Submit" at bounding box center [740, 495] width 57 height 26
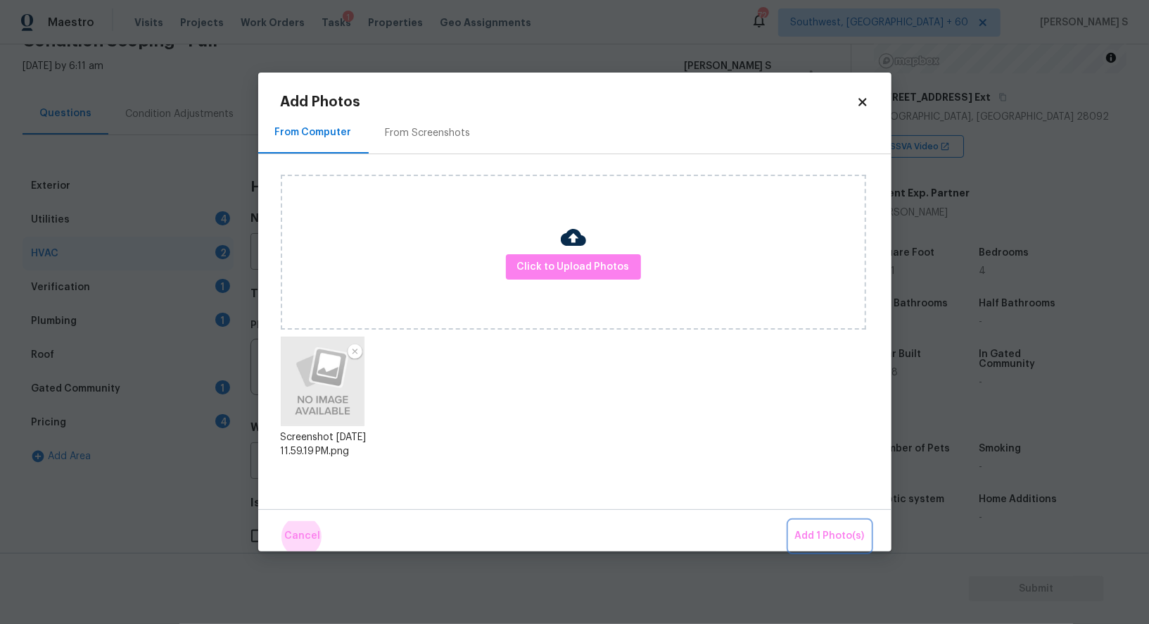
click at [790, 521] on button "Add 1 Photo(s)" at bounding box center [830, 536] width 81 height 30
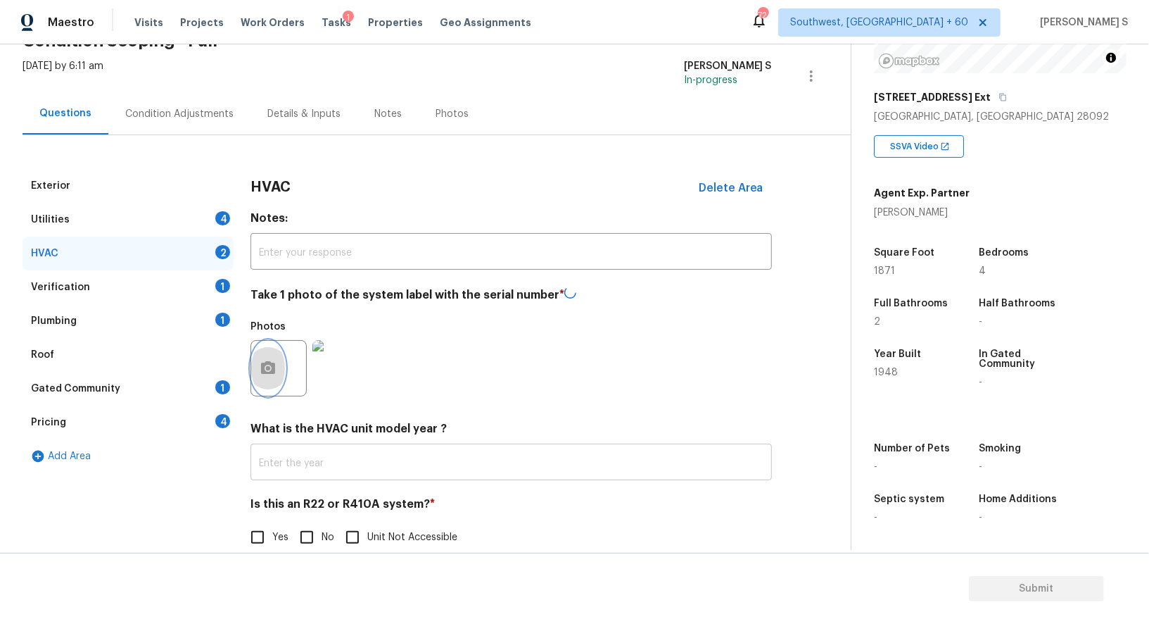
scroll to position [100, 0]
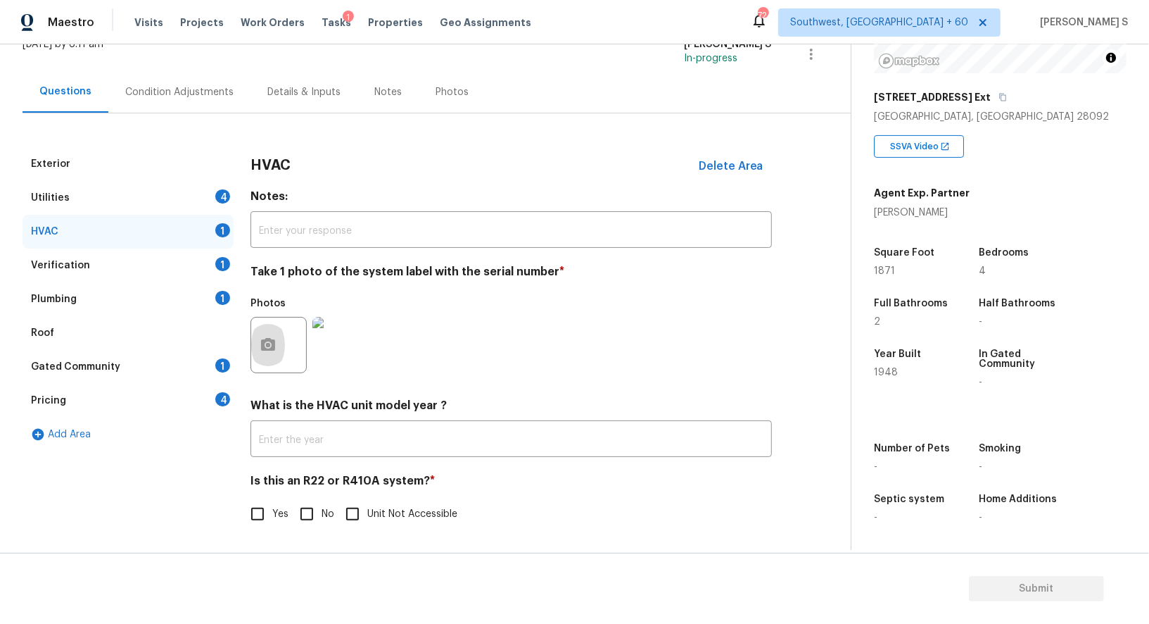
click at [309, 514] on input "No" at bounding box center [307, 514] width 30 height 30
checkbox input "true"
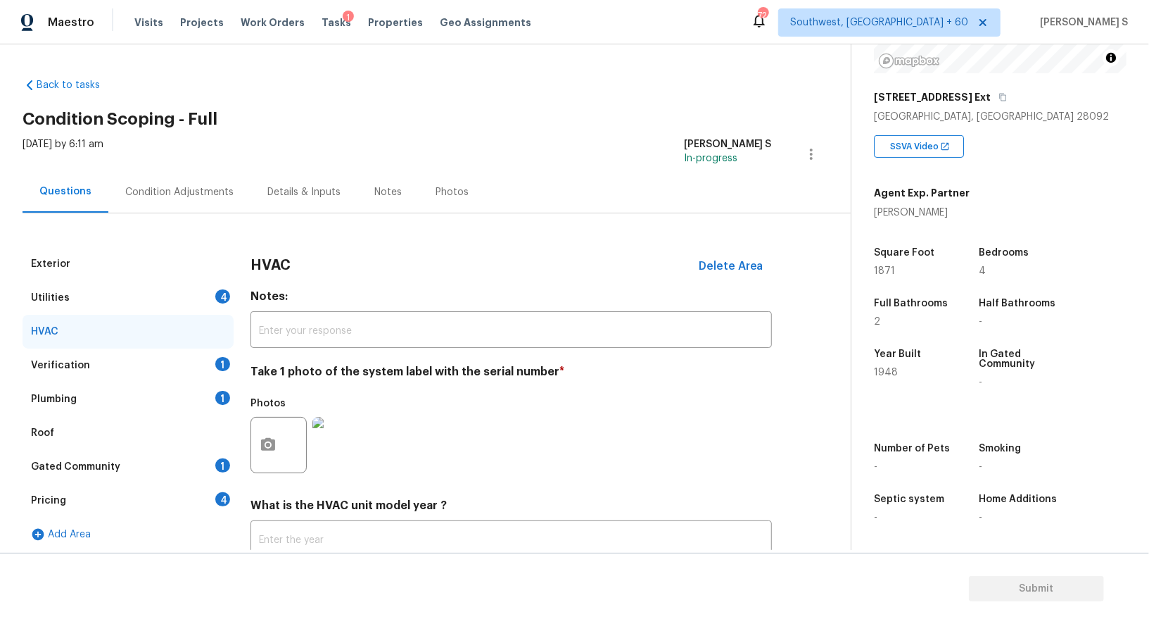
click at [211, 297] on div "Utilities 4" at bounding box center [128, 298] width 211 height 34
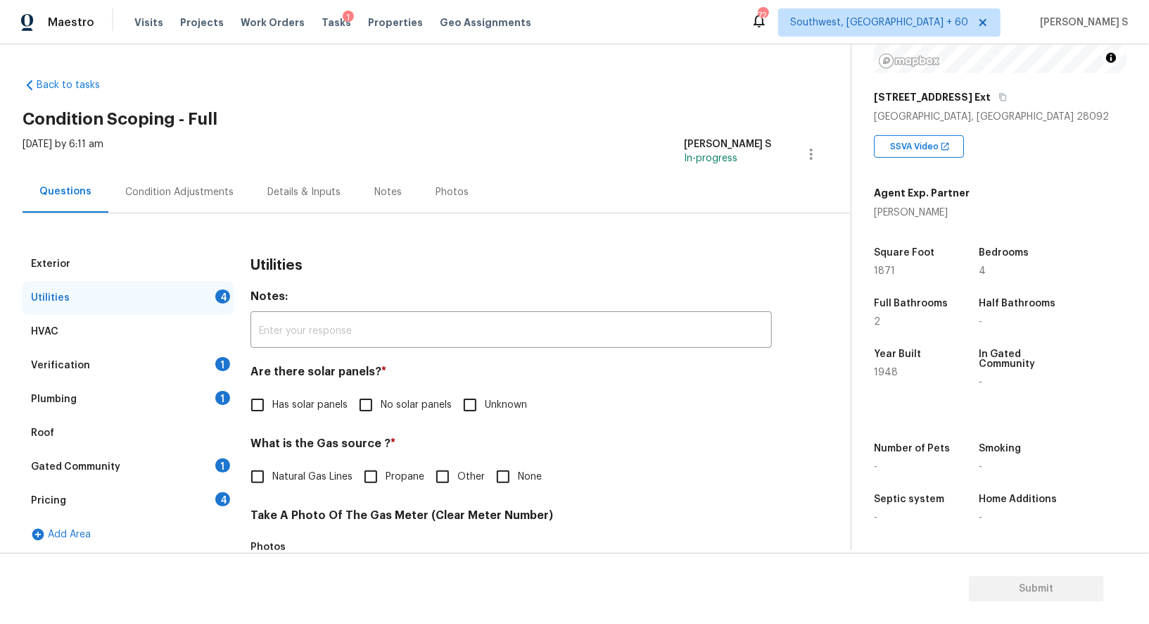
click at [371, 401] on input "No solar panels" at bounding box center [366, 405] width 30 height 30
checkbox input "true"
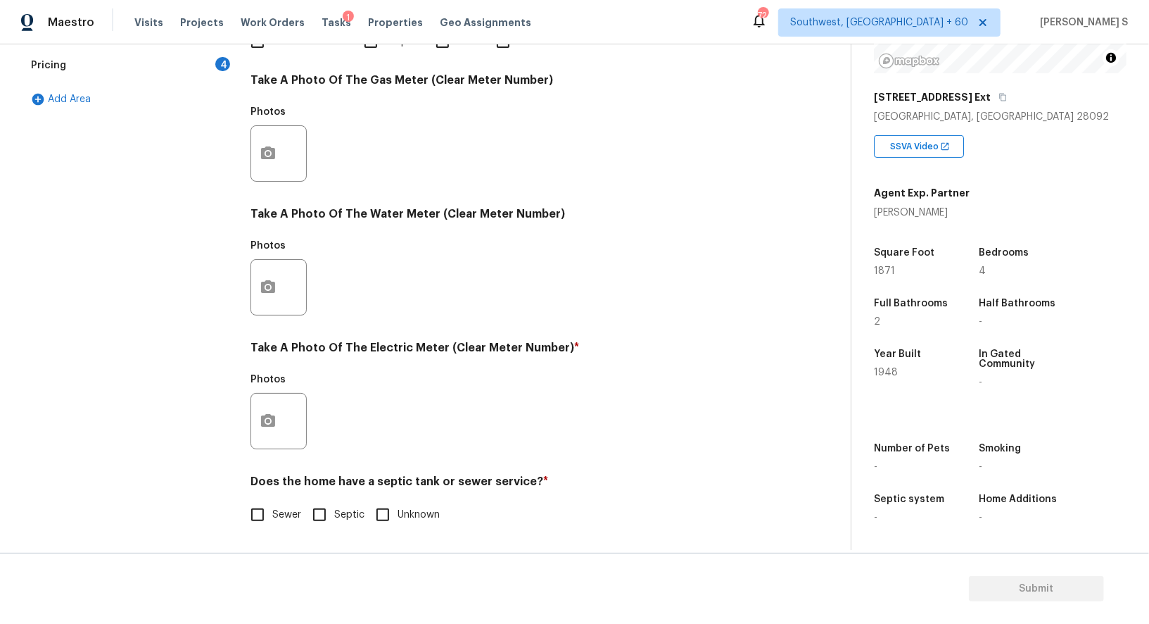
click at [263, 503] on input "Sewer" at bounding box center [258, 515] width 30 height 30
checkbox input "true"
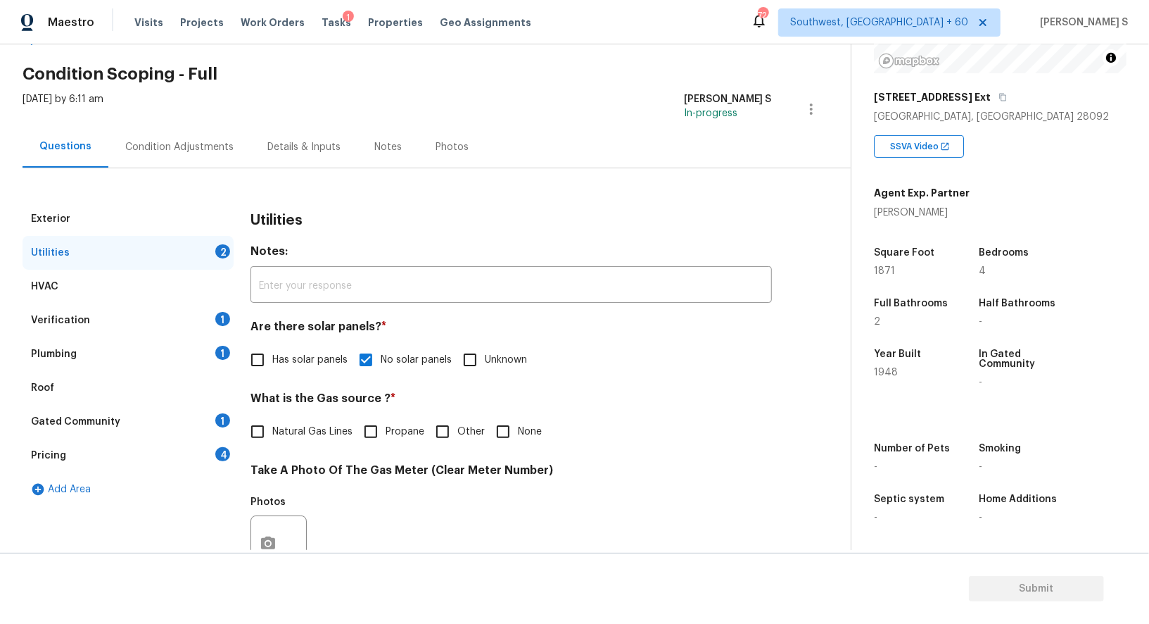
click at [222, 349] on div "1" at bounding box center [222, 353] width 15 height 14
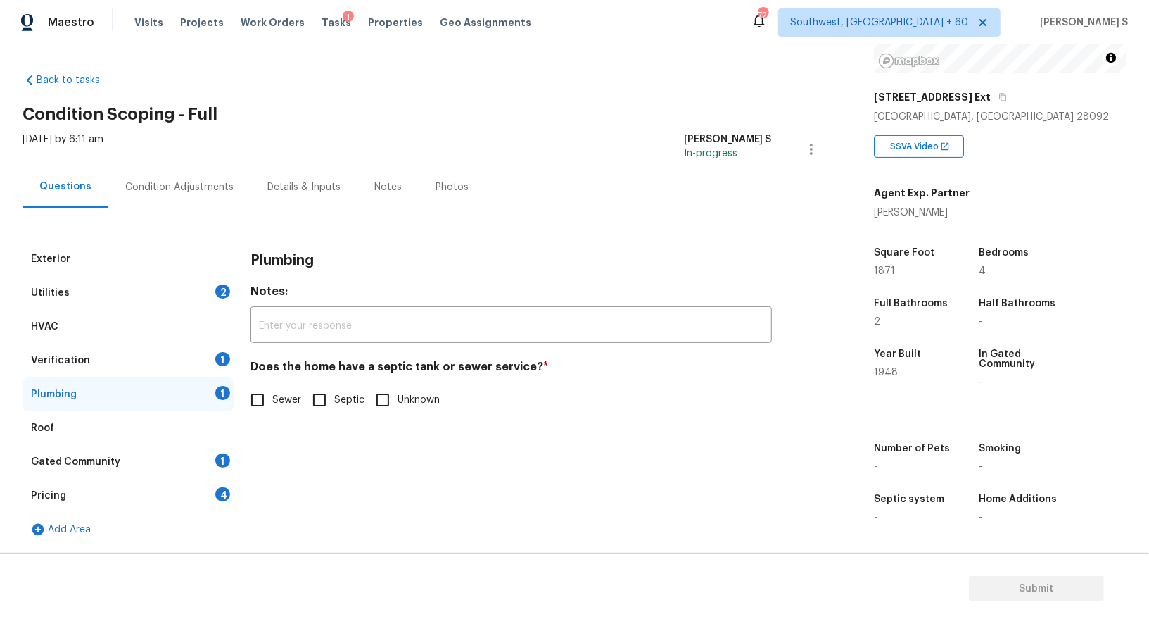
drag, startPoint x: 269, startPoint y: 403, endPoint x: 269, endPoint y: 538, distance: 134.4
click at [269, 403] on input "Sewer" at bounding box center [258, 400] width 30 height 30
checkbox input "true"
click at [222, 453] on div "1" at bounding box center [222, 460] width 15 height 14
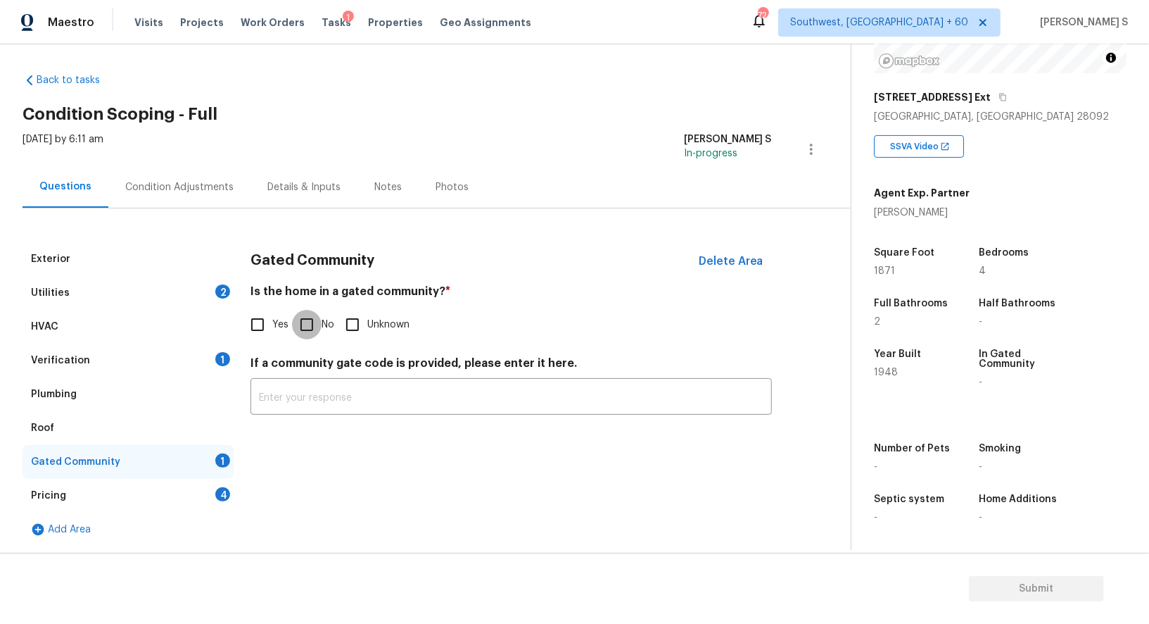
click at [313, 329] on input "No" at bounding box center [307, 325] width 30 height 30
checkbox input "true"
click at [213, 367] on div "Verification 1" at bounding box center [128, 360] width 211 height 34
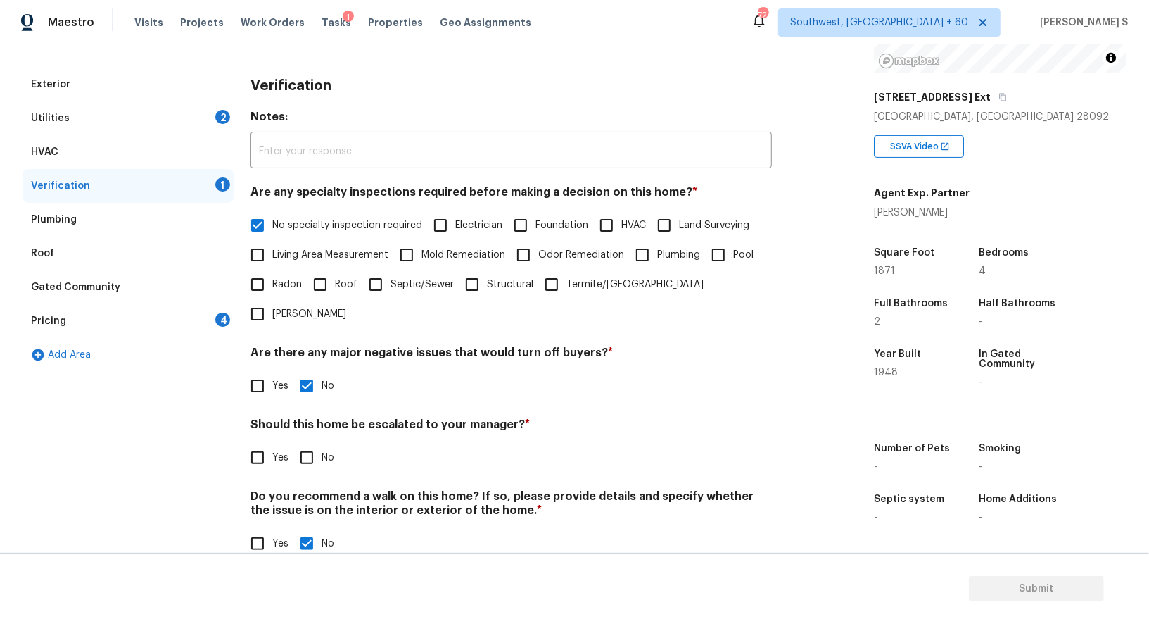
scroll to position [0, 0]
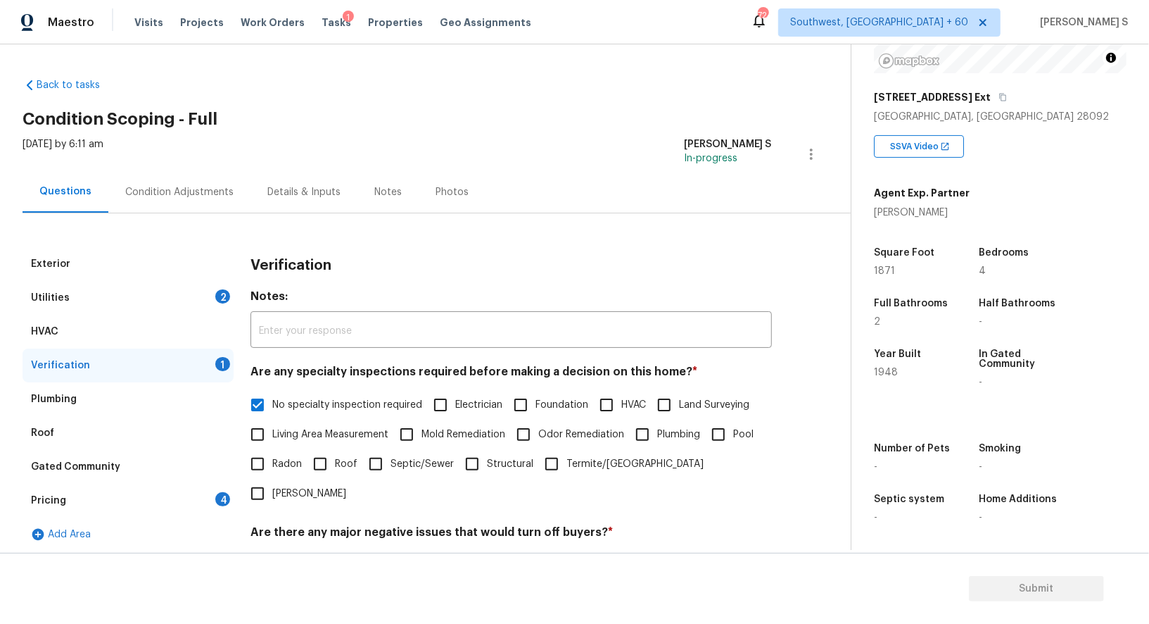
click at [217, 296] on div "2" at bounding box center [222, 296] width 15 height 14
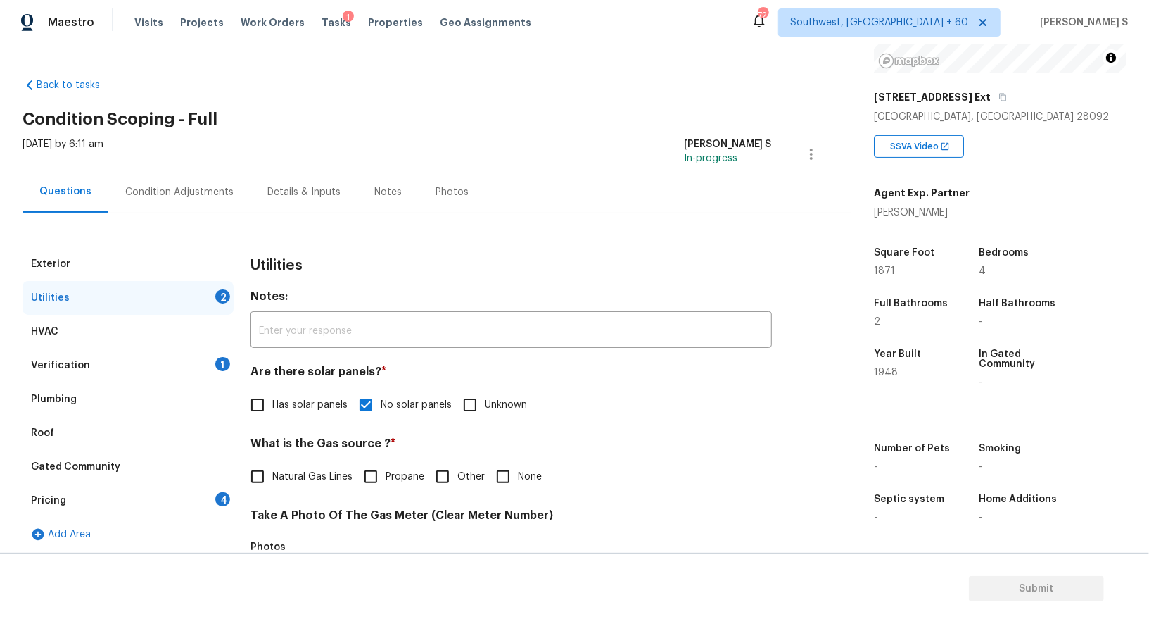
scroll to position [435, 0]
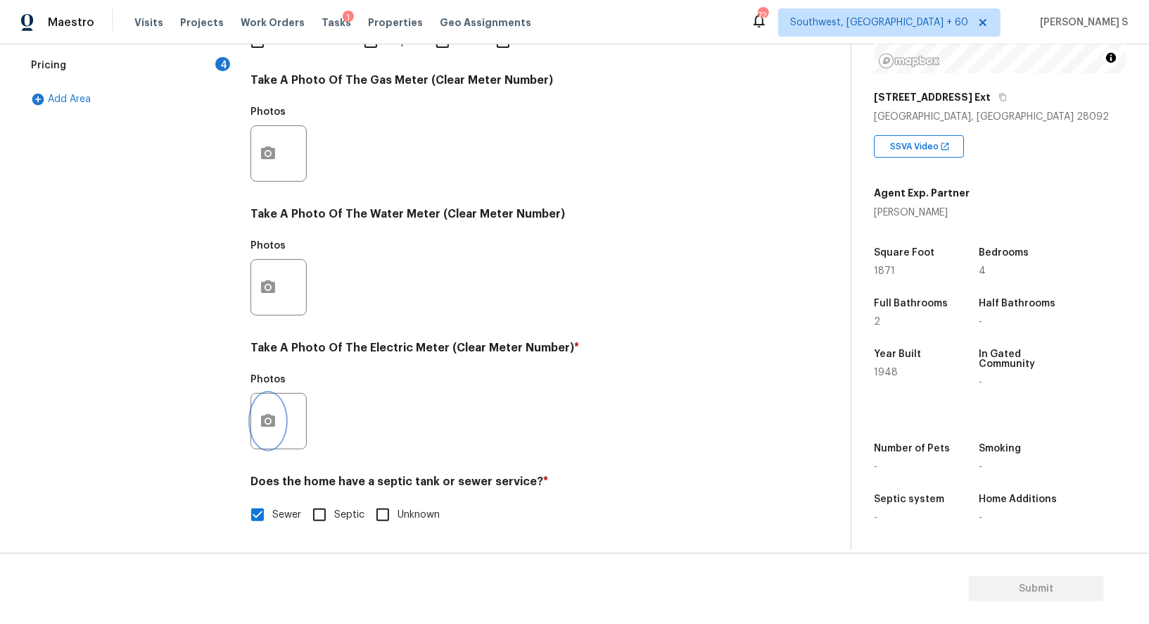
click at [271, 422] on icon "button" at bounding box center [268, 420] width 14 height 13
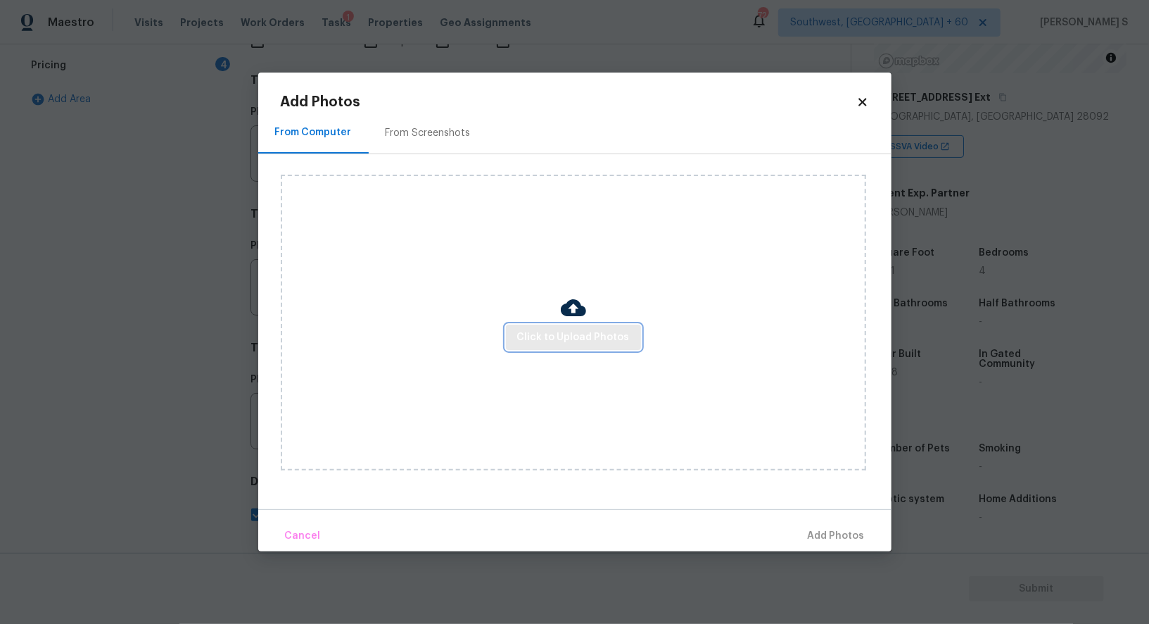
click at [534, 338] on span "Click to Upload Photos" at bounding box center [573, 338] width 113 height 18
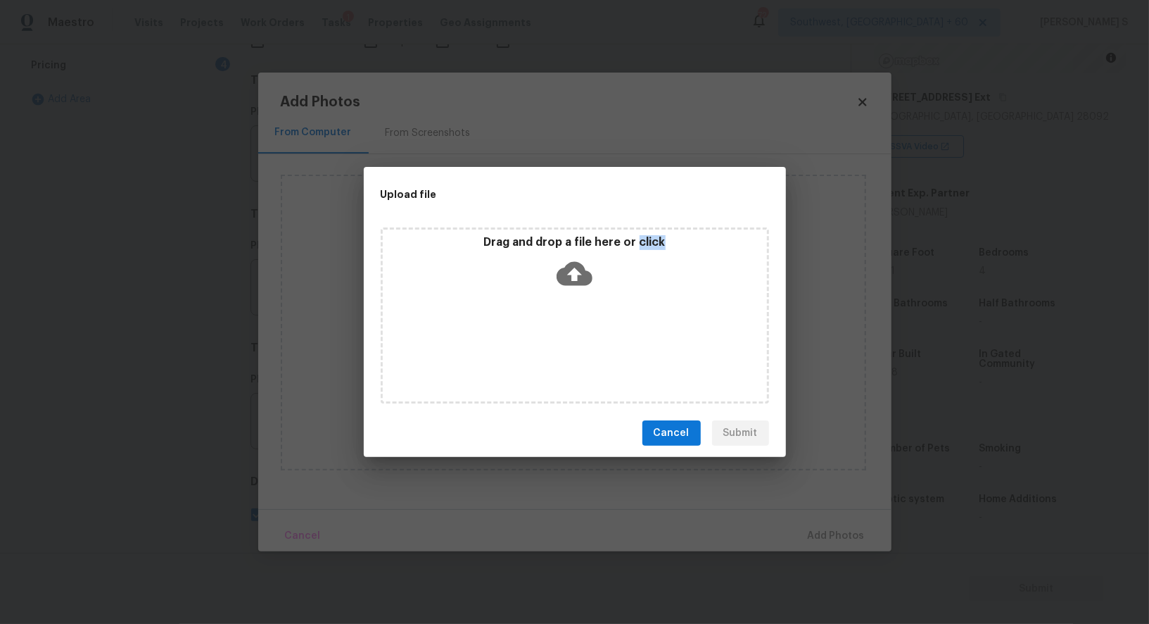
click at [534, 338] on div "Drag and drop a file here or click" at bounding box center [575, 315] width 389 height 176
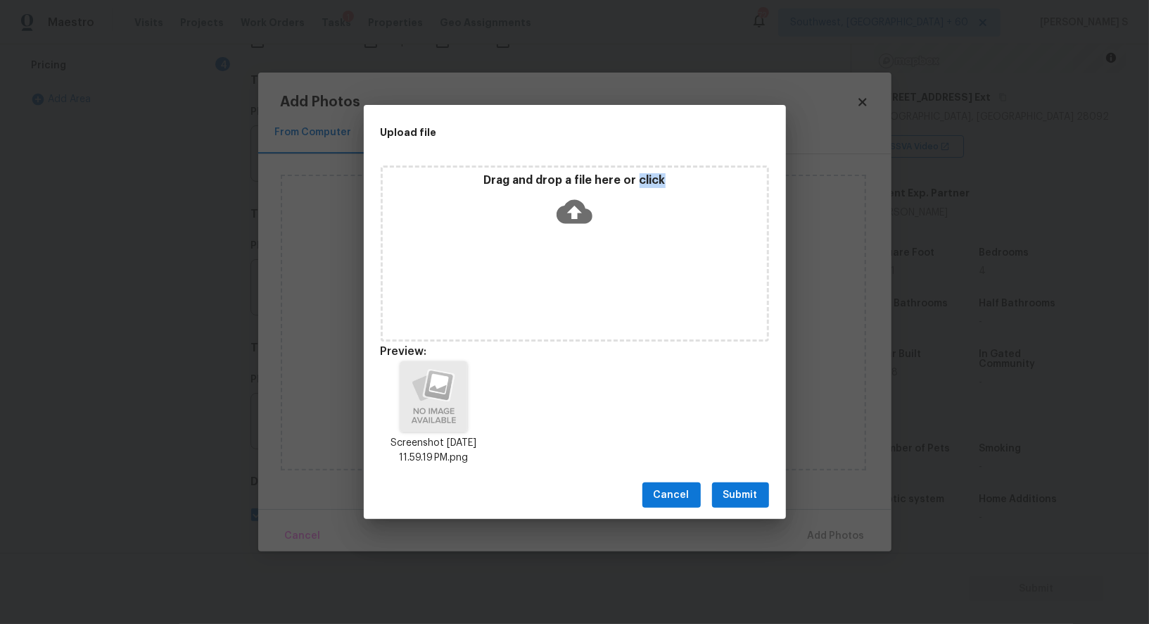
click at [742, 491] on span "Submit" at bounding box center [741, 495] width 34 height 18
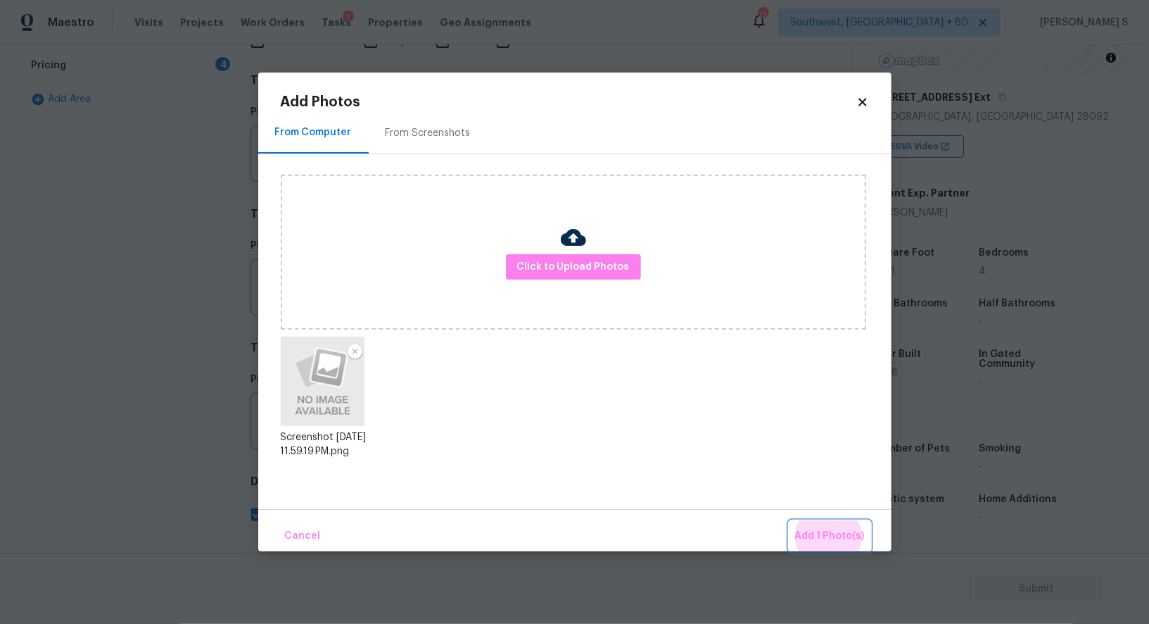
click at [790, 521] on button "Add 1 Photo(s)" at bounding box center [830, 536] width 81 height 30
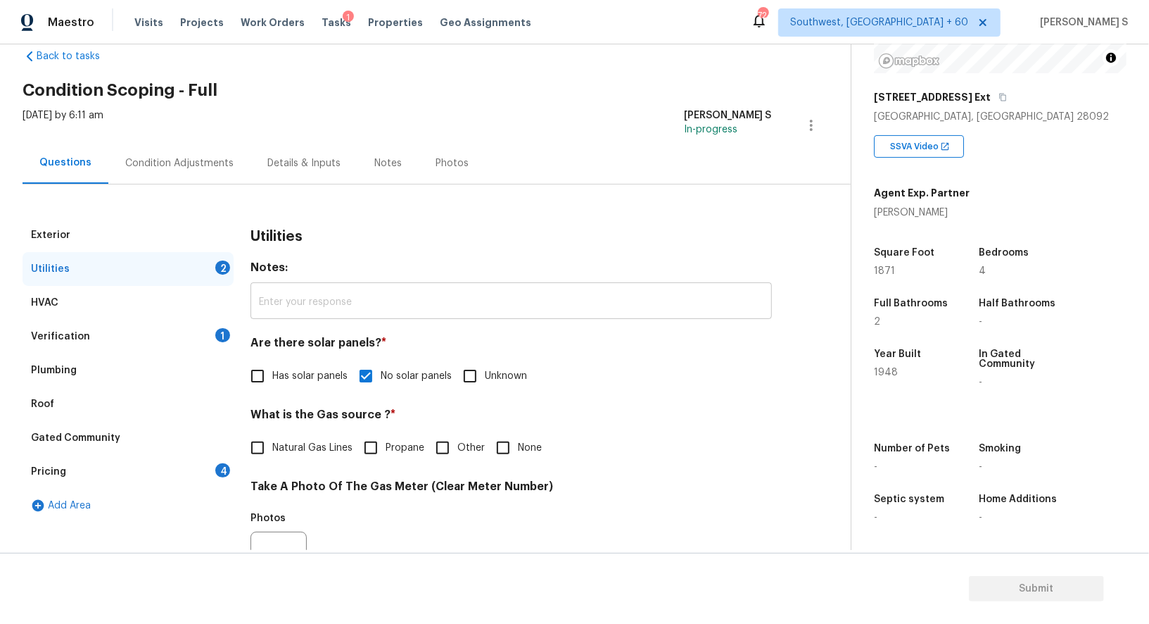
scroll to position [0, 0]
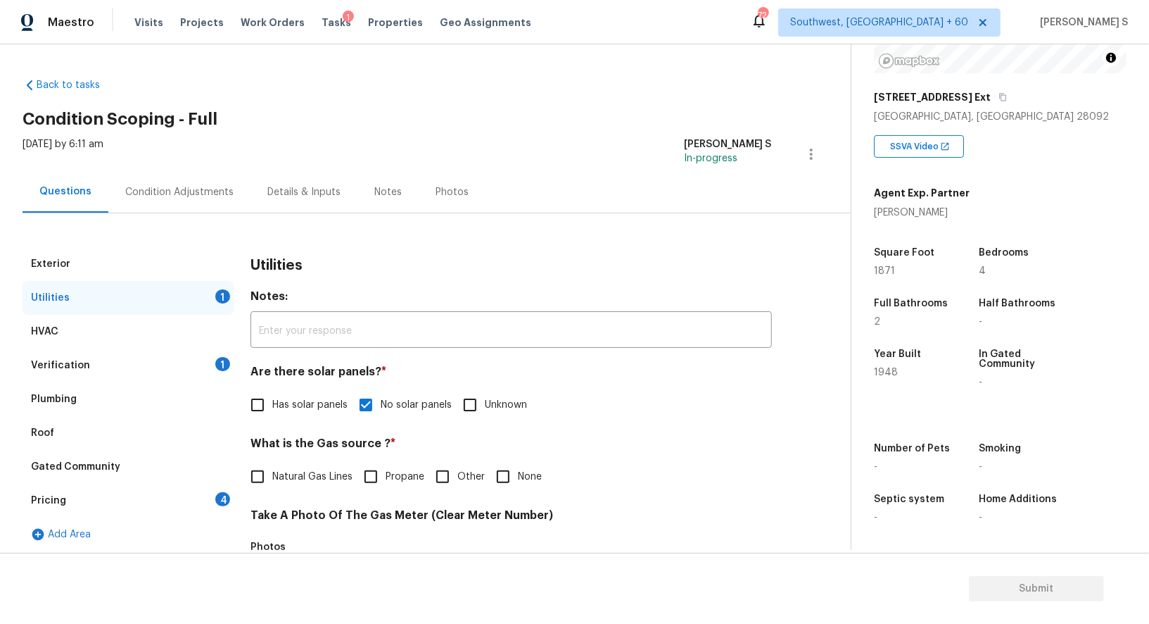
click at [222, 201] on div "Condition Adjustments" at bounding box center [179, 192] width 142 height 42
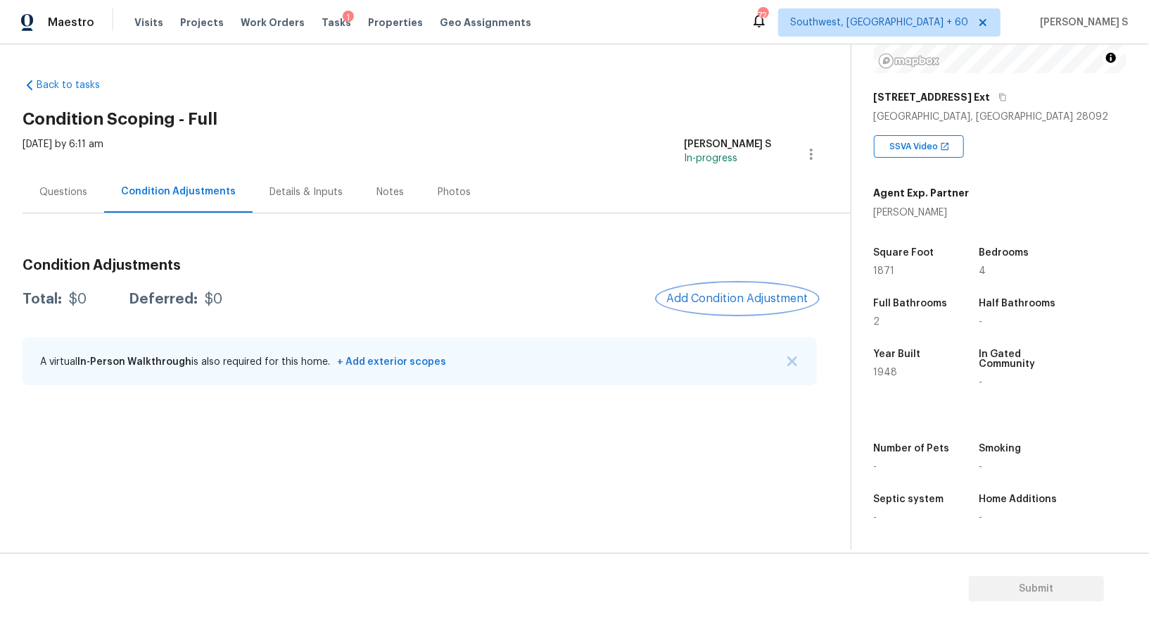
click at [740, 295] on span "Add Condition Adjustment" at bounding box center [738, 298] width 142 height 13
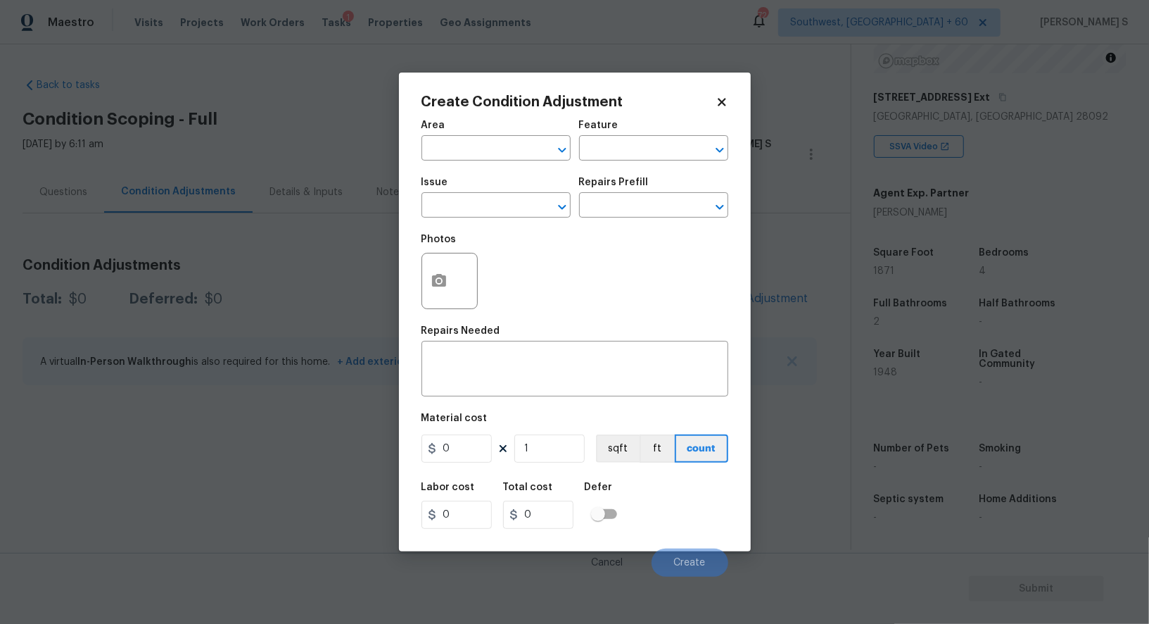
click at [505, 220] on span "Issue ​" at bounding box center [496, 197] width 149 height 57
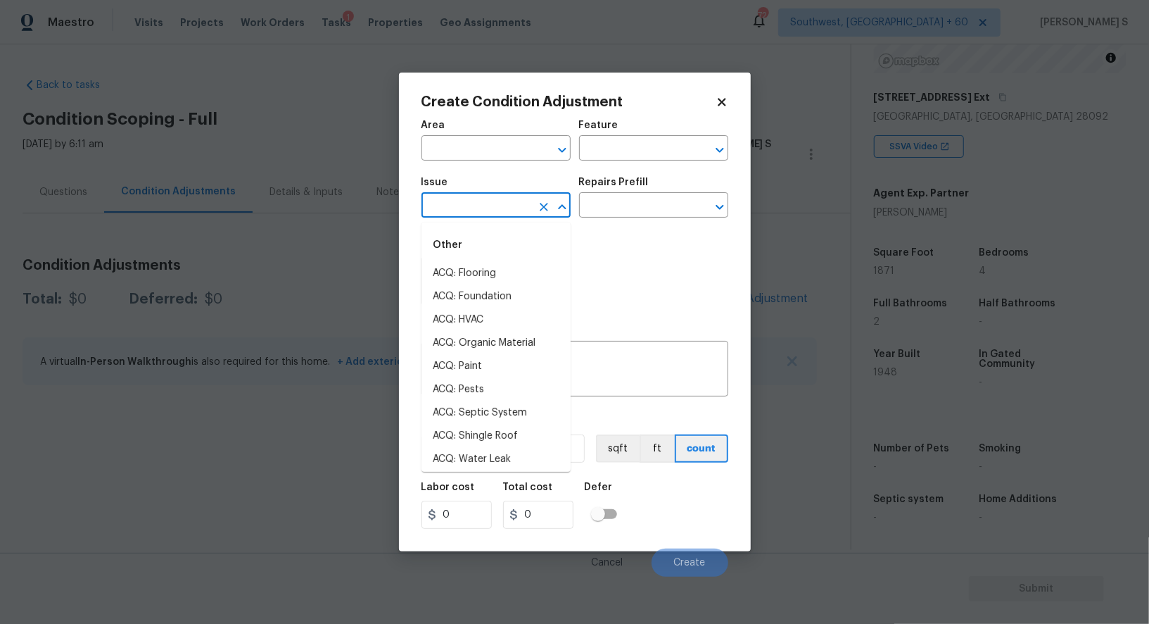
click at [505, 213] on input "text" at bounding box center [477, 207] width 110 height 22
type input "Pet Odor"
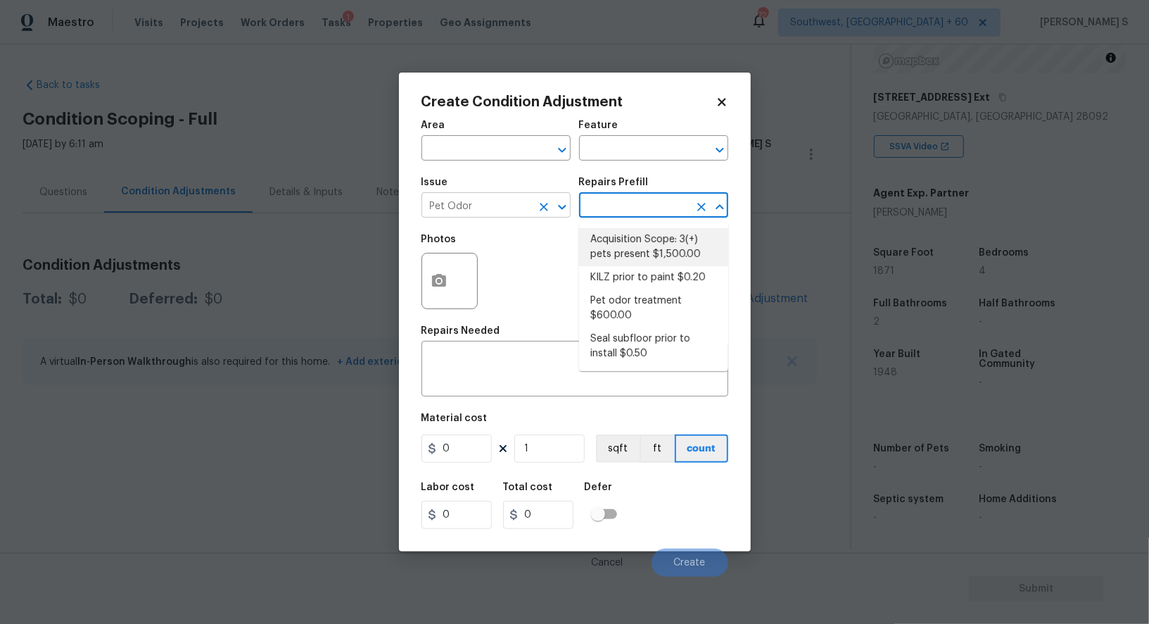
type textarea "Acquisition Scope: 3(+) pets present"
type input "1500"
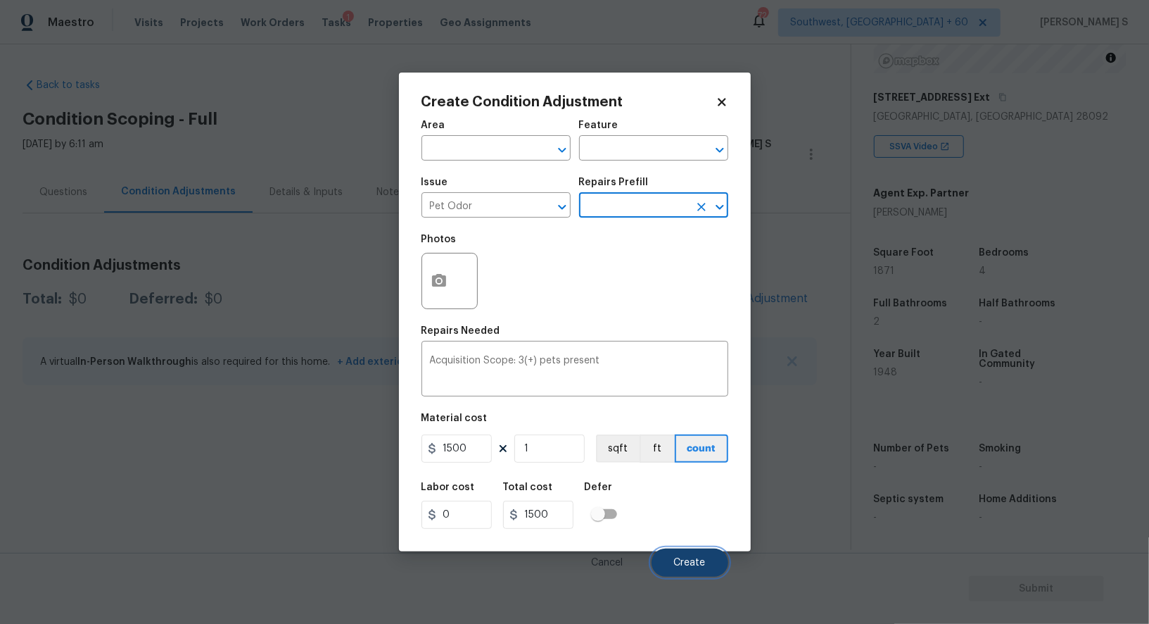
click at [706, 551] on button "Create" at bounding box center [690, 562] width 77 height 28
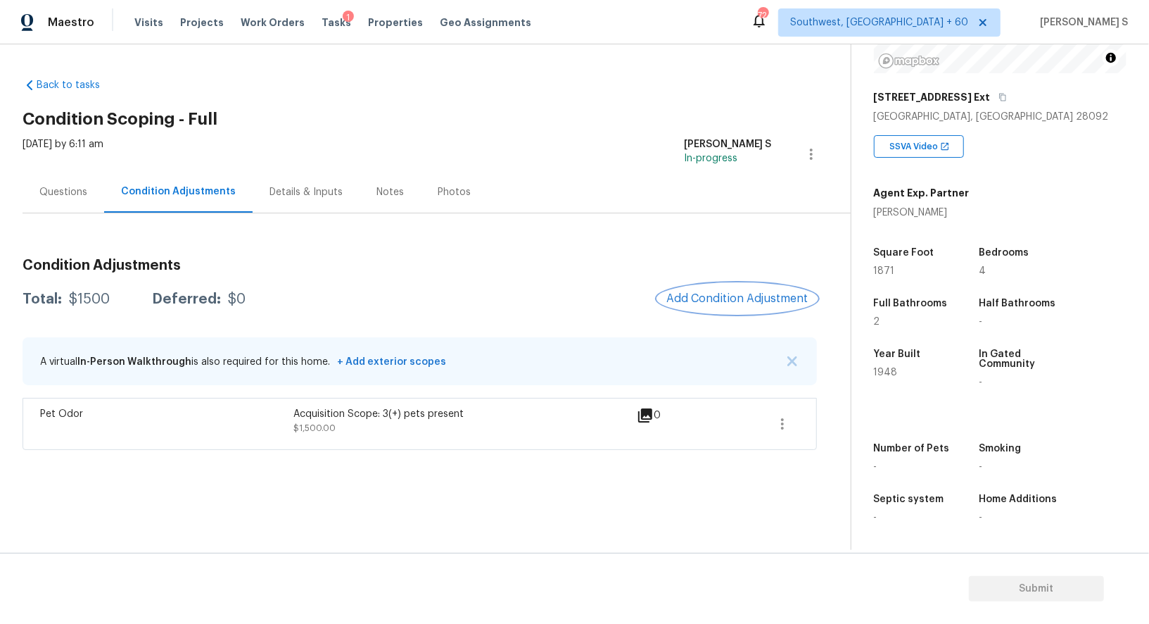
click at [724, 294] on span "Add Condition Adjustment" at bounding box center [738, 298] width 142 height 13
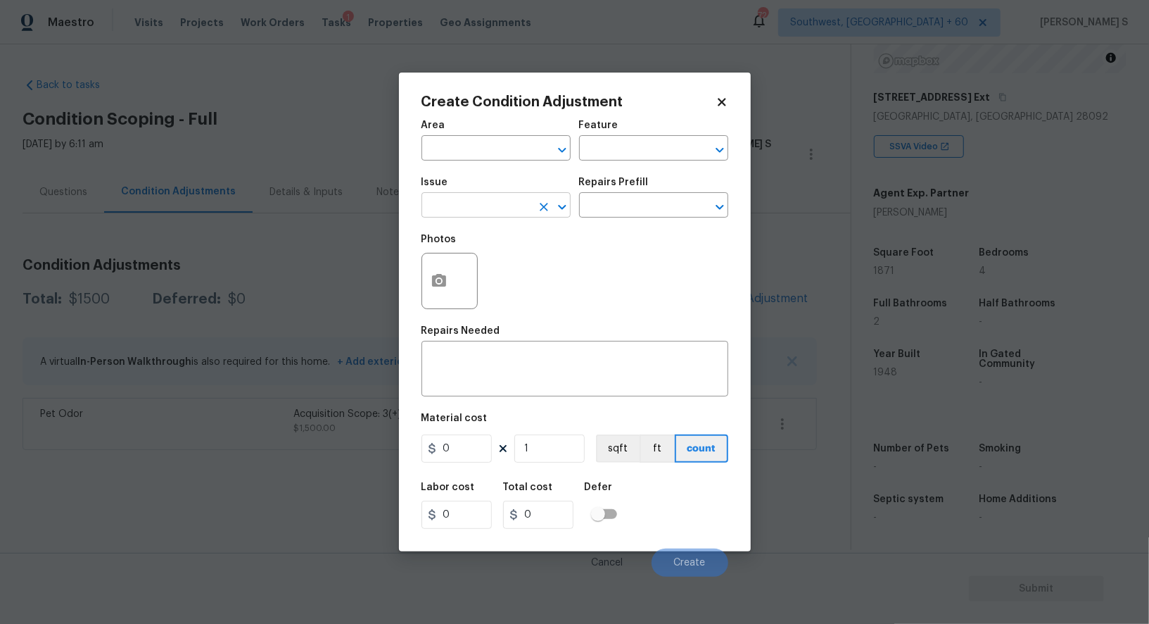
click at [480, 211] on input "text" at bounding box center [477, 207] width 110 height 22
type input "Pressure Washing"
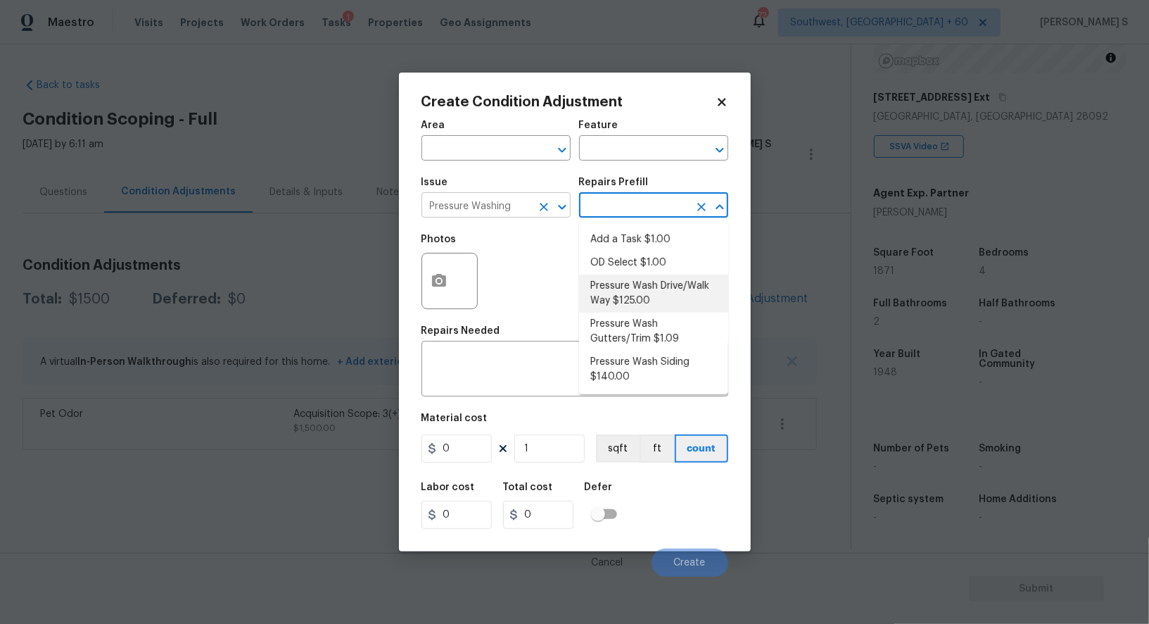
type input "Siding"
type textarea "Pressure wash the driveways/walkways as directed by the PM. Ensure that all deb…"
type input "125"
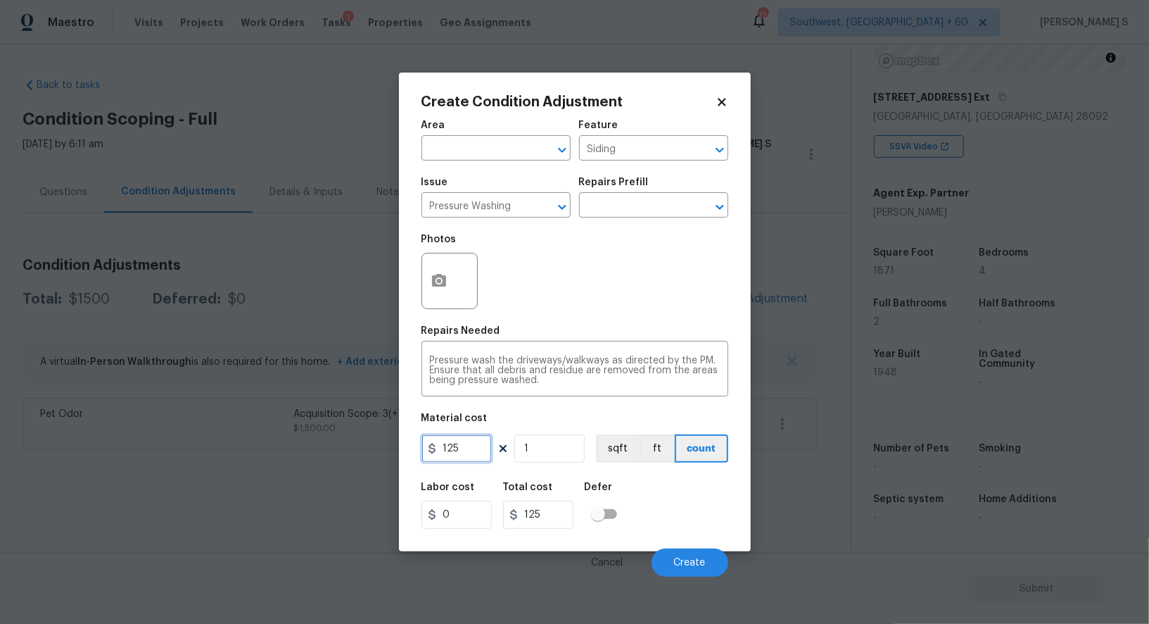
click at [486, 448] on input "125" at bounding box center [457, 448] width 70 height 28
type input "200"
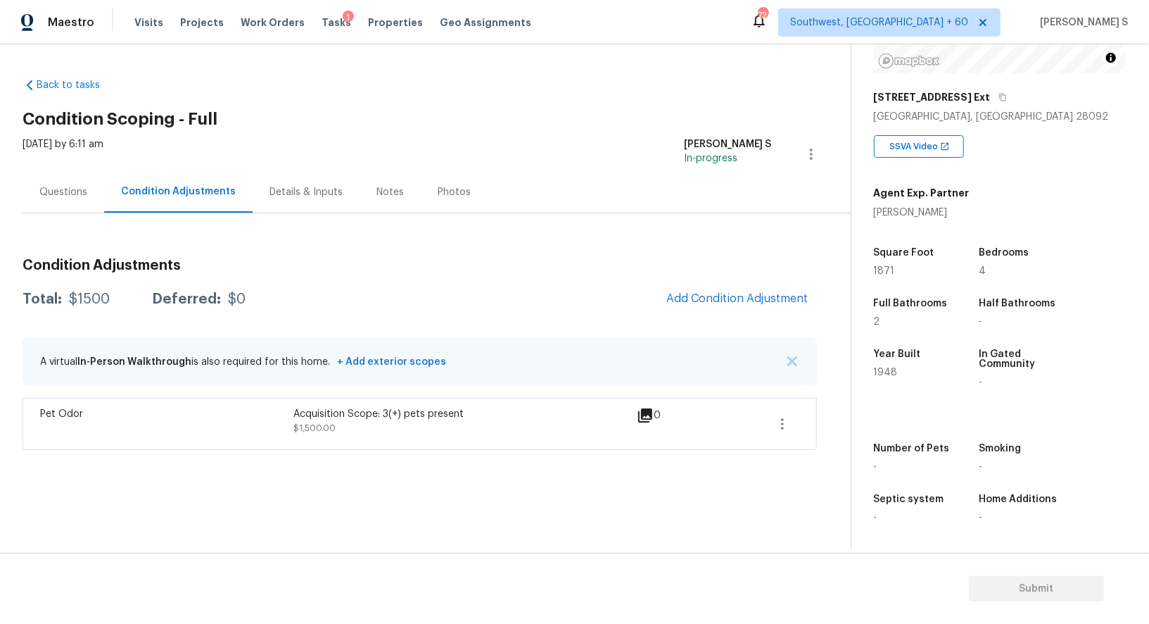
click at [665, 581] on body "Maestro Visits Projects Work Orders Tasks 1 Properties Geo Assignments 724 Sout…" at bounding box center [574, 312] width 1149 height 624
click at [728, 307] on button "Add Condition Adjustment" at bounding box center [737, 299] width 159 height 30
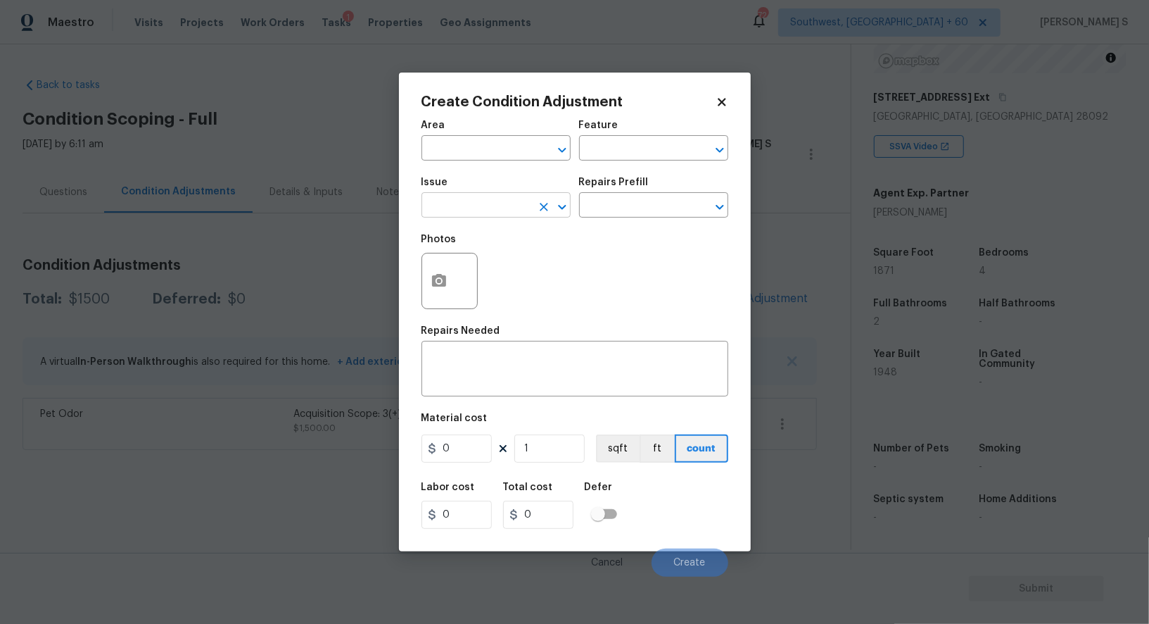
click at [491, 212] on input "text" at bounding box center [477, 207] width 110 height 22
type input "Pressure Washing"
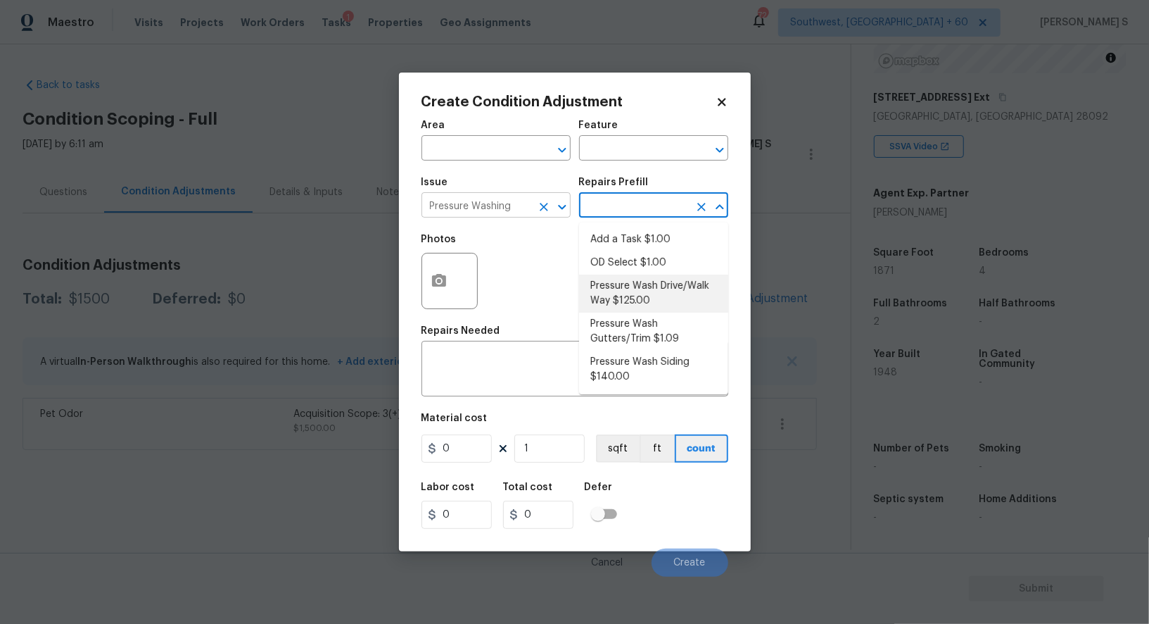
type input "Siding"
type textarea "Pressure wash the driveways/walkways as directed by the PM. Ensure that all deb…"
type input "125"
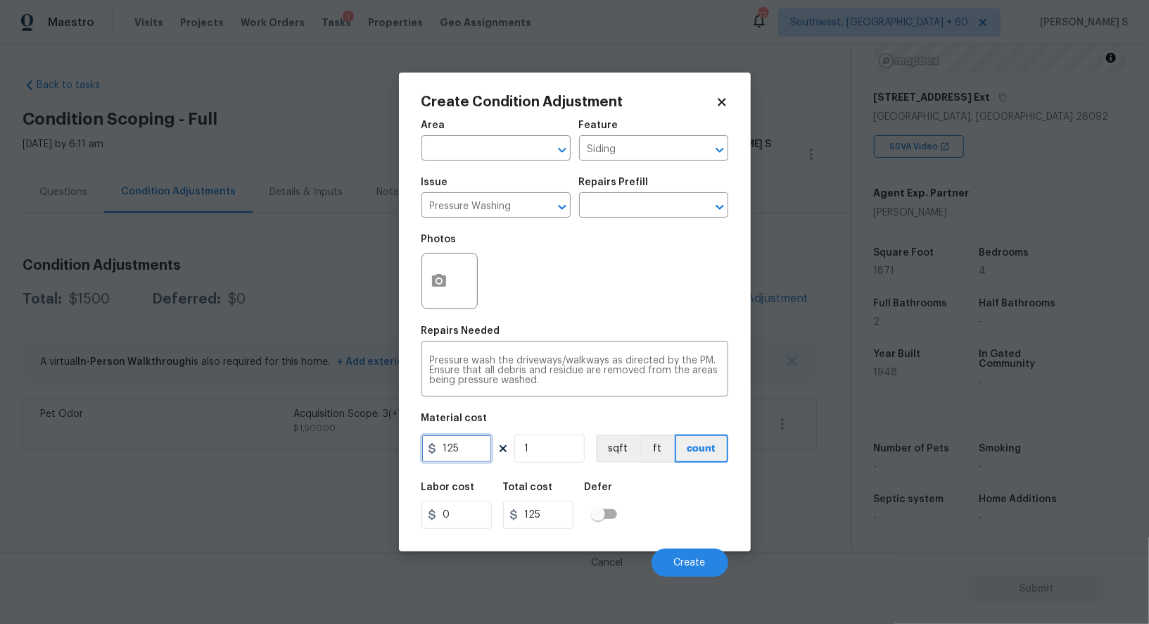
click at [474, 443] on input "125" at bounding box center [457, 448] width 70 height 28
type input "200"
click at [702, 576] on button "Create" at bounding box center [690, 562] width 77 height 28
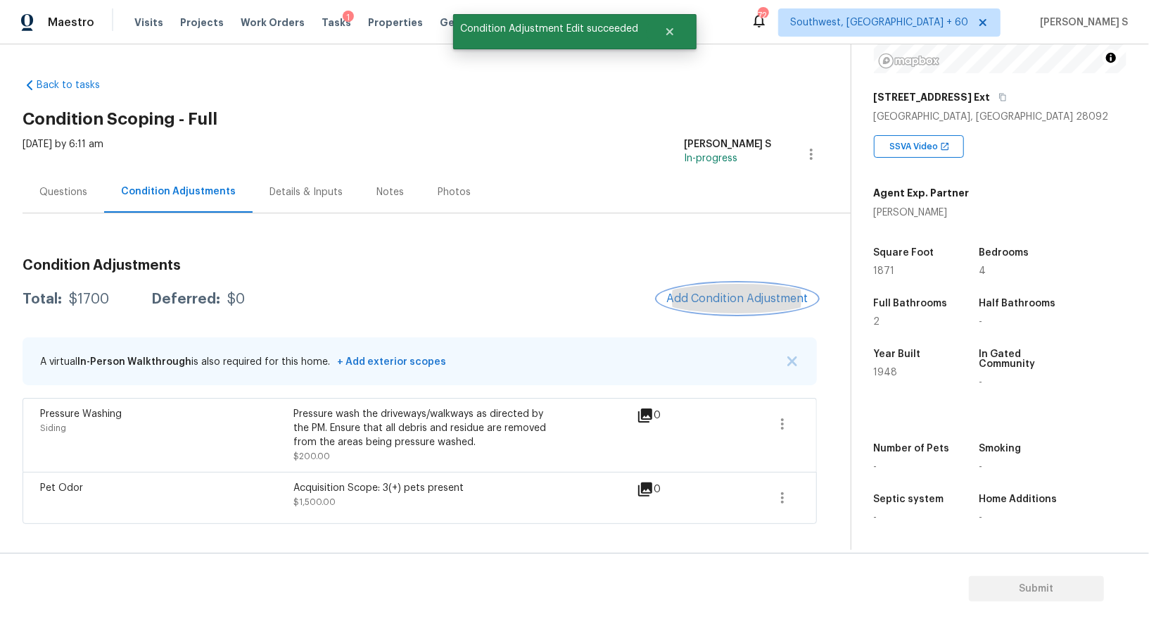
click at [740, 294] on span "Add Condition Adjustment" at bounding box center [738, 298] width 142 height 13
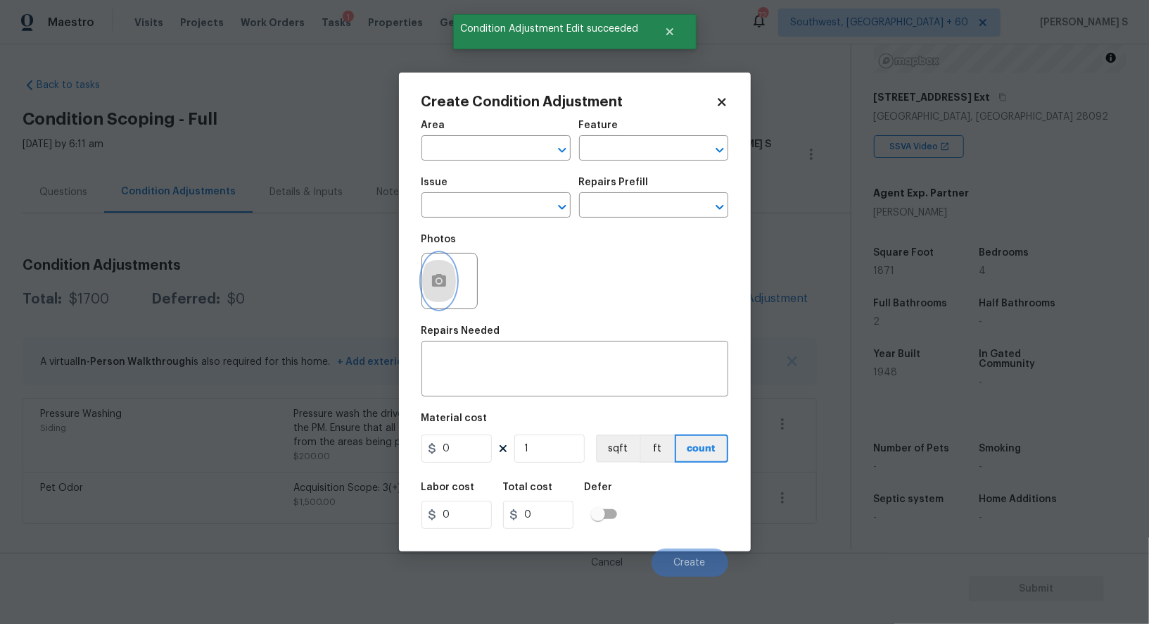
click at [427, 291] on button "button" at bounding box center [439, 280] width 34 height 55
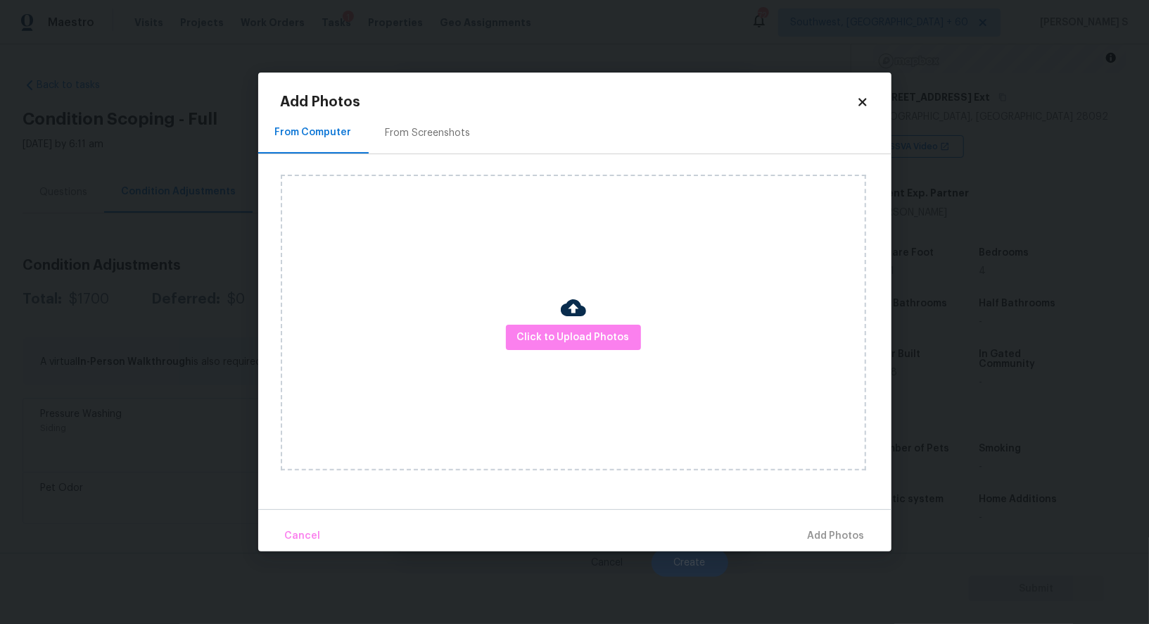
click at [459, 134] on div "From Screenshots" at bounding box center [428, 133] width 85 height 14
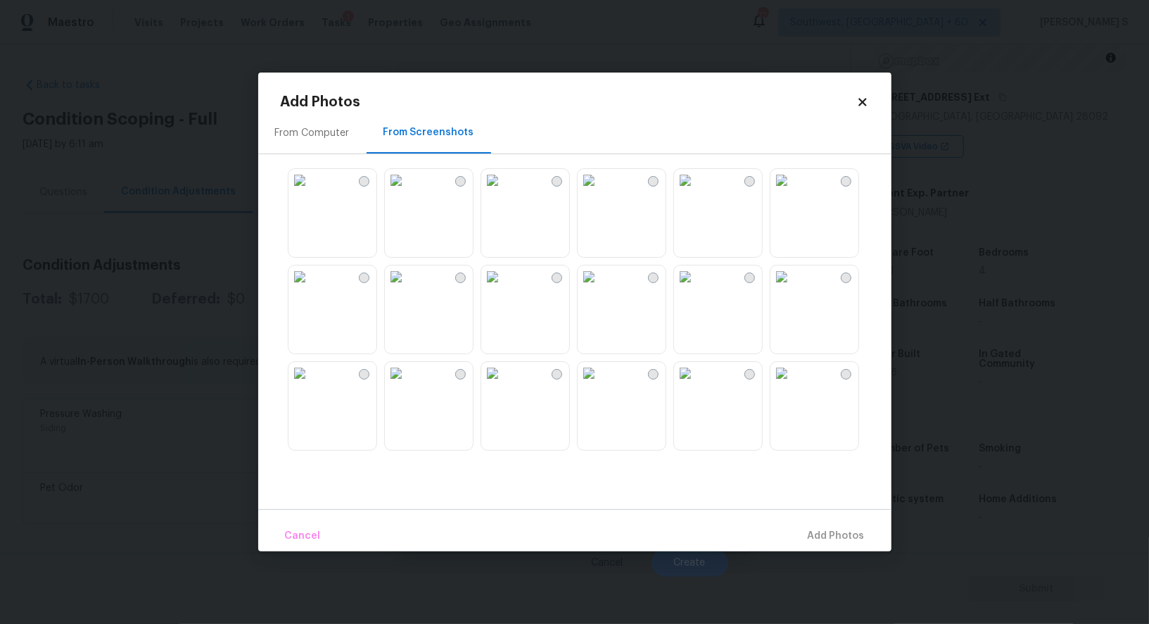
click at [697, 191] on img at bounding box center [685, 180] width 23 height 23
click at [600, 191] on img at bounding box center [589, 180] width 23 height 23
click at [600, 288] on img at bounding box center [589, 276] width 23 height 23
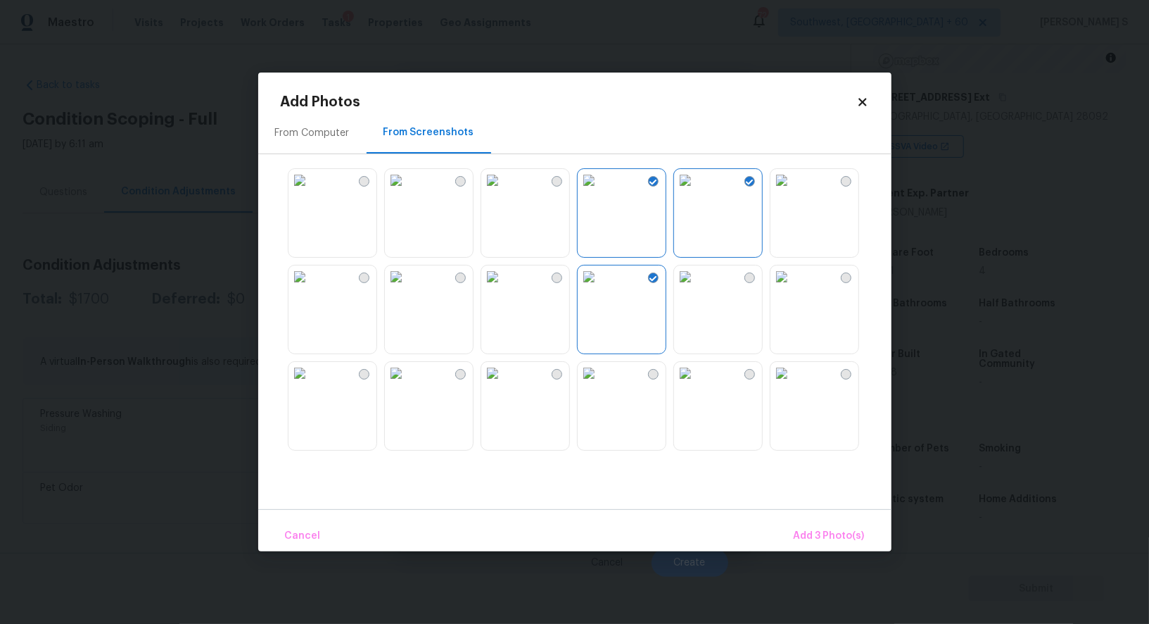
click at [408, 191] on img at bounding box center [396, 180] width 23 height 23
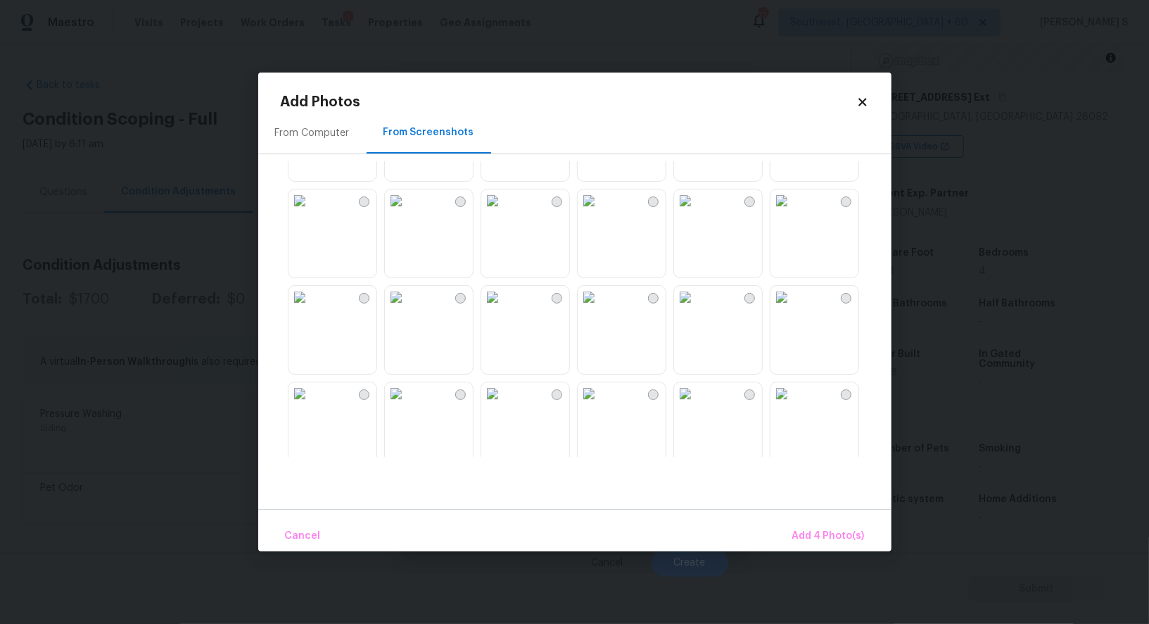
click at [793, 308] on img at bounding box center [782, 297] width 23 height 23
click at [826, 531] on span "Add 5 Photo(s)" at bounding box center [829, 536] width 71 height 18
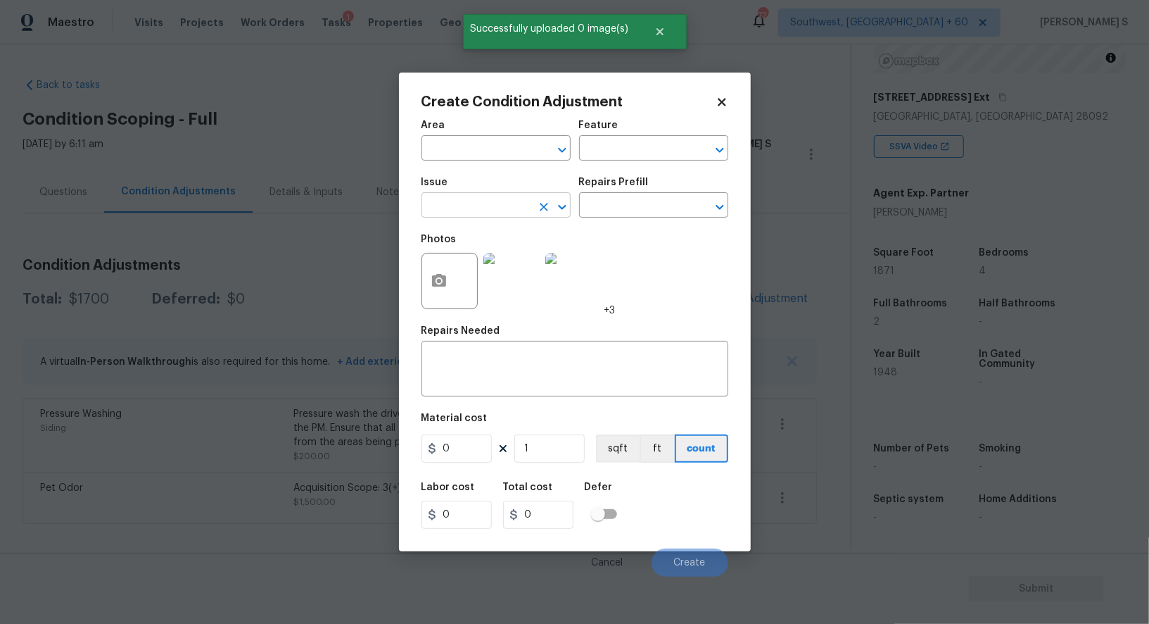
click at [479, 203] on input "text" at bounding box center [477, 207] width 110 height 22
type input "Landscape Package"
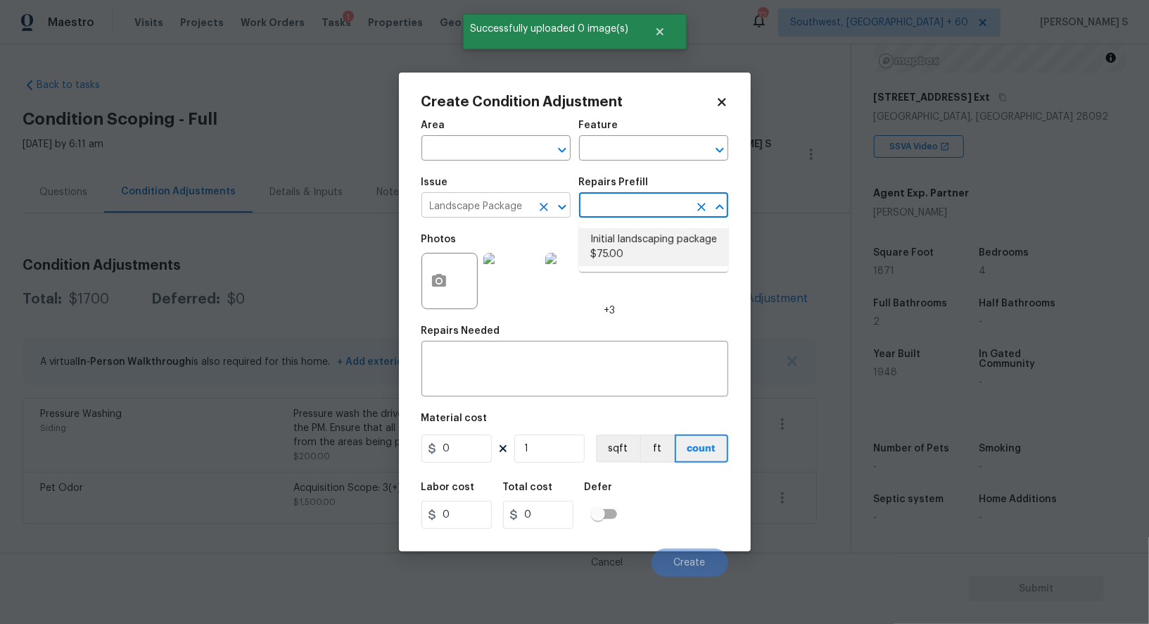
type input "Home Readiness Packages"
type textarea "Mowing of grass up to 6" in height. Mow, edge along driveways & sidewalks, trim…"
type input "75"
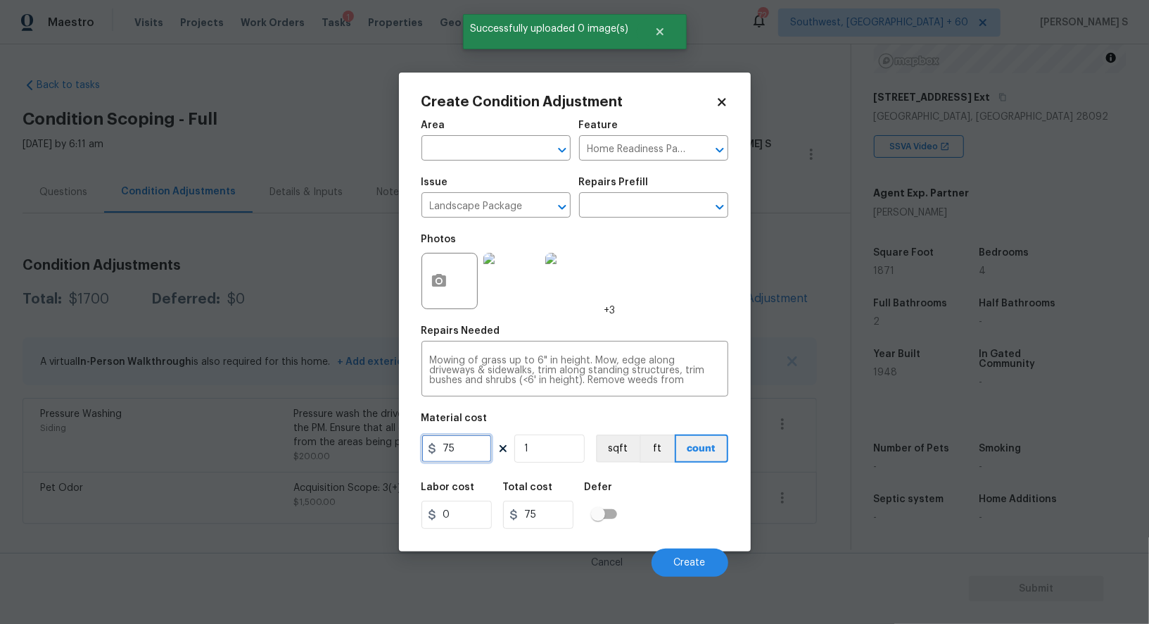
click at [477, 452] on input "75" at bounding box center [457, 448] width 70 height 28
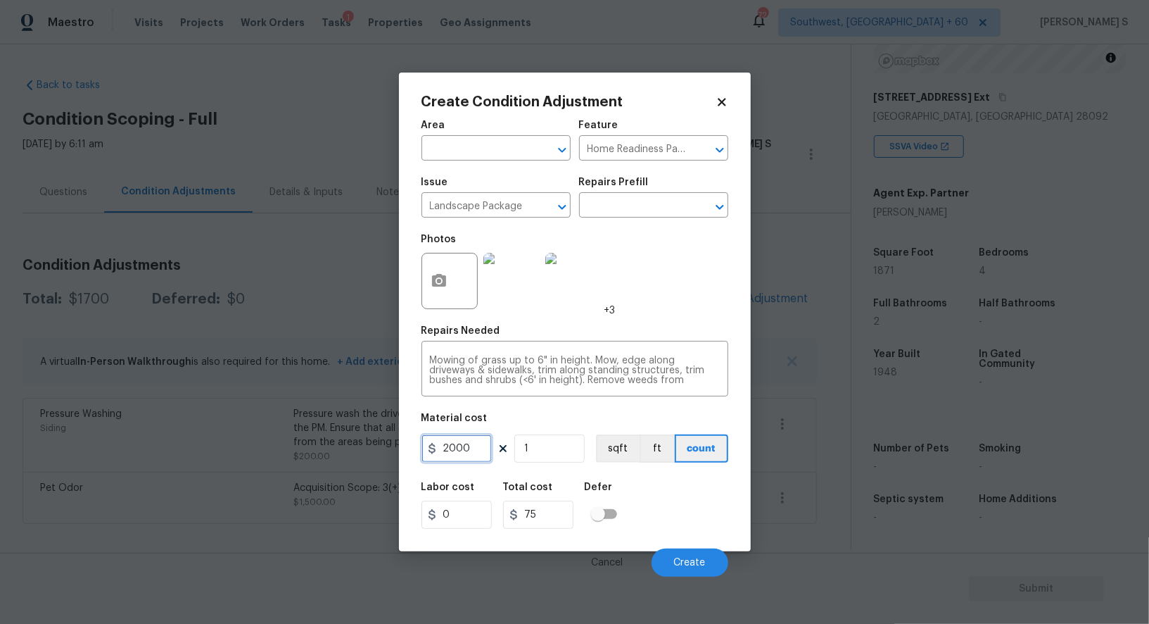
type input "2000"
click at [680, 507] on div "Labor cost 0 Total cost 2000 Defer" at bounding box center [575, 505] width 307 height 63
click at [716, 567] on button "Create" at bounding box center [690, 562] width 77 height 28
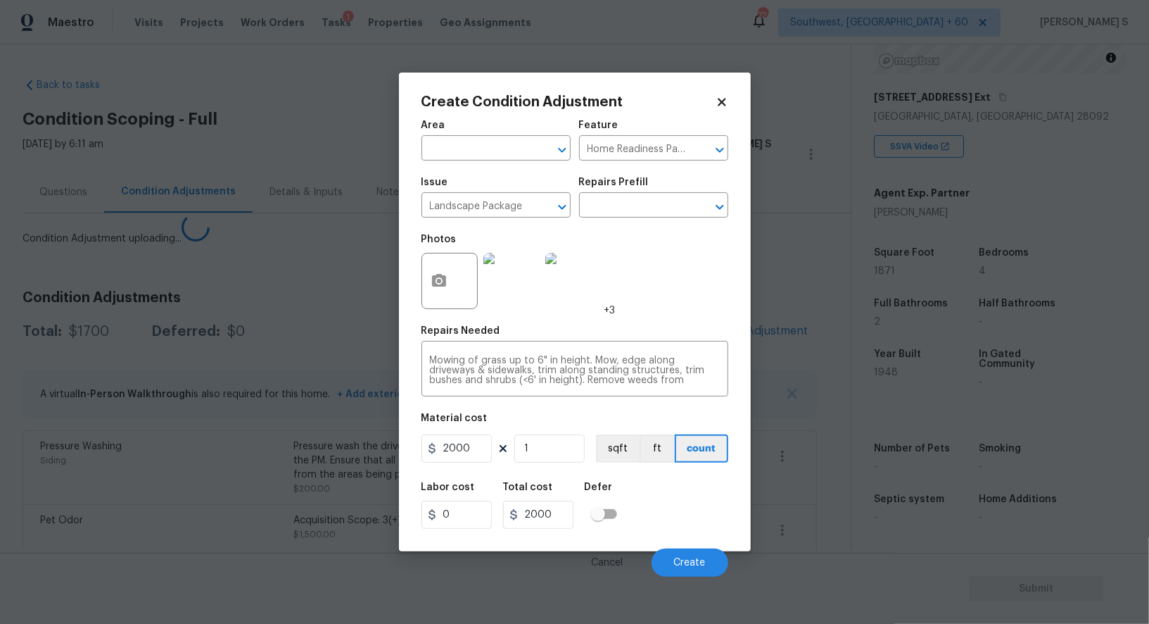
click at [229, 483] on body "Maestro Visits Projects Work Orders Tasks 1 Properties Geo Assignments 724 Sout…" at bounding box center [574, 312] width 1149 height 624
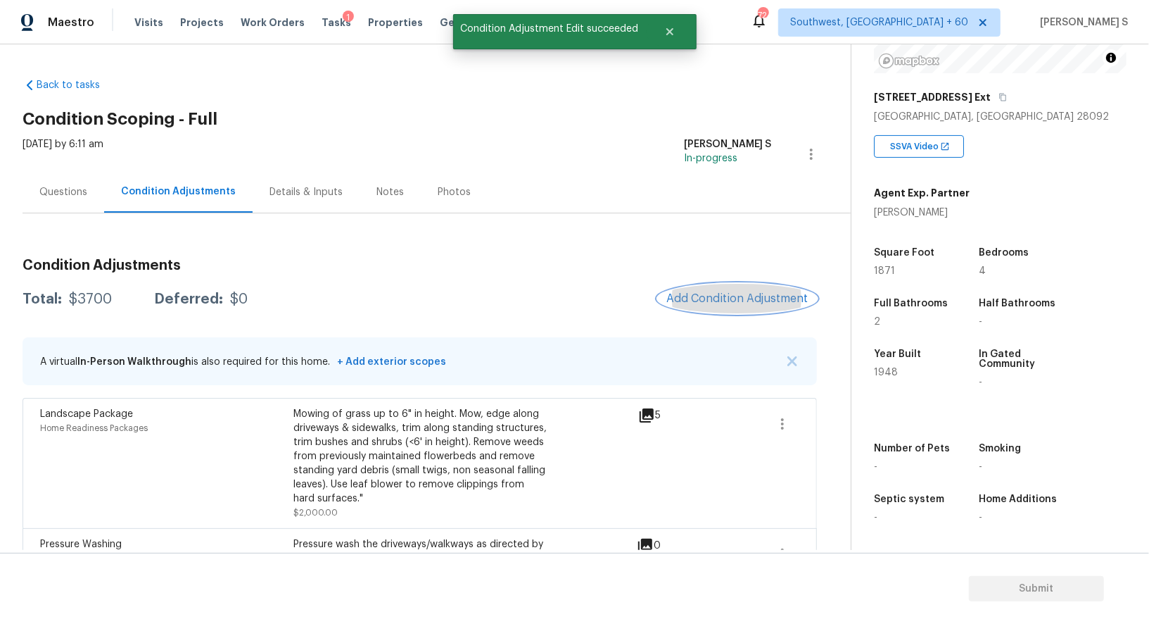
click at [761, 302] on span "Add Condition Adjustment" at bounding box center [738, 298] width 142 height 13
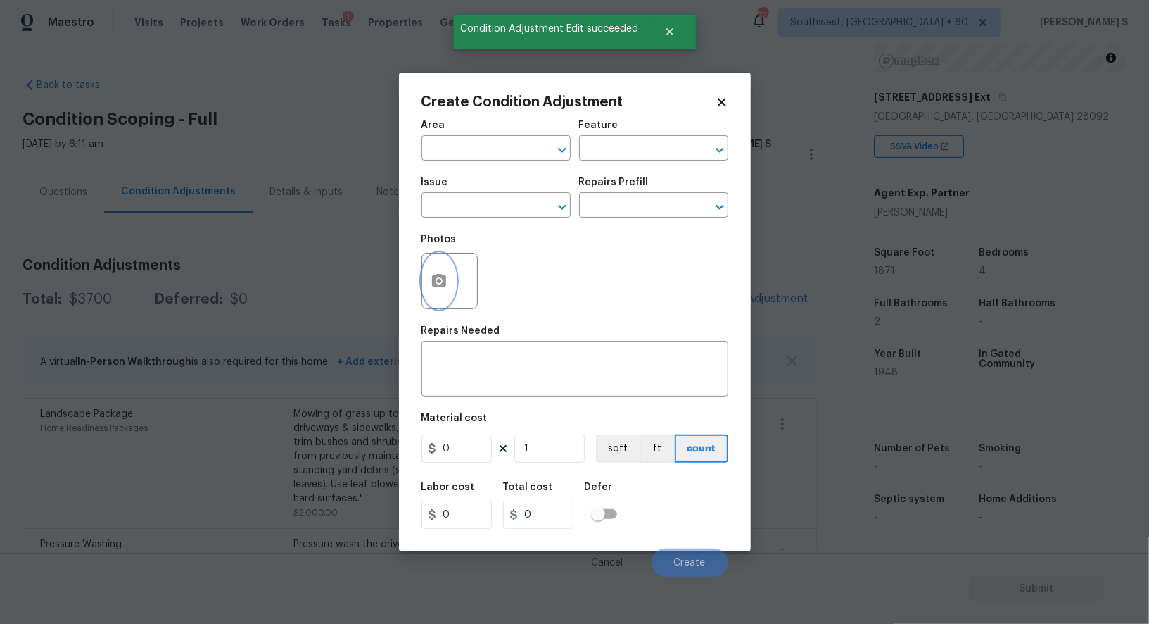
click at [443, 275] on icon "button" at bounding box center [439, 280] width 17 height 17
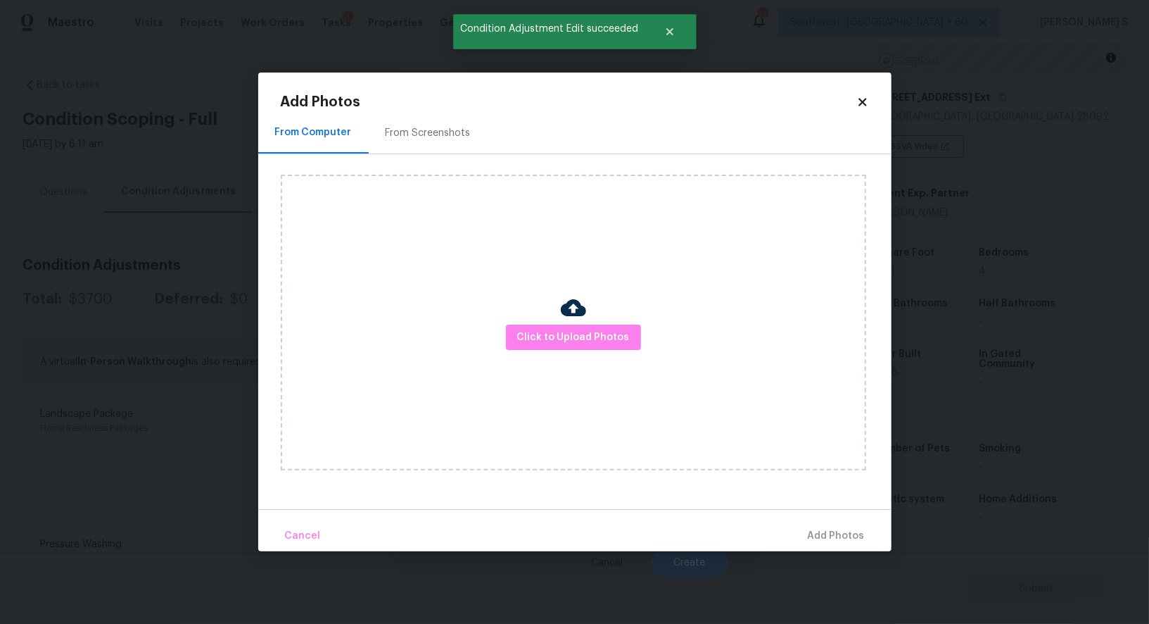
click at [416, 134] on div "From Screenshots" at bounding box center [428, 133] width 85 height 14
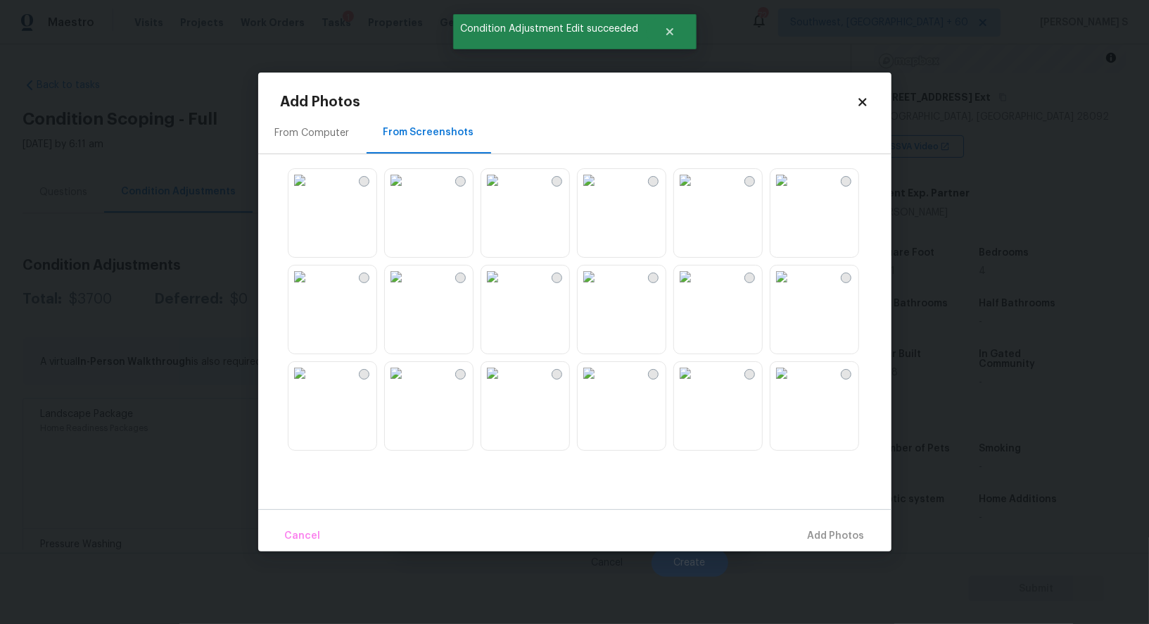
click at [408, 191] on img at bounding box center [396, 180] width 23 height 23
click at [600, 288] on img at bounding box center [589, 276] width 23 height 23
click at [600, 384] on img at bounding box center [589, 373] width 23 height 23
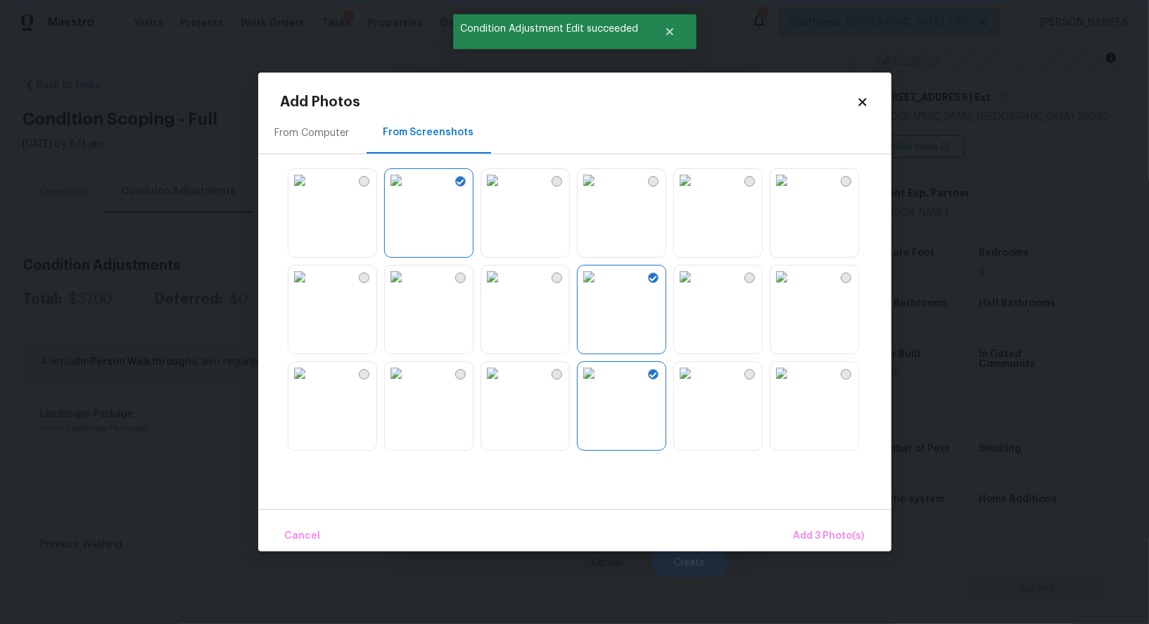
click at [504, 384] on img at bounding box center [492, 373] width 23 height 23
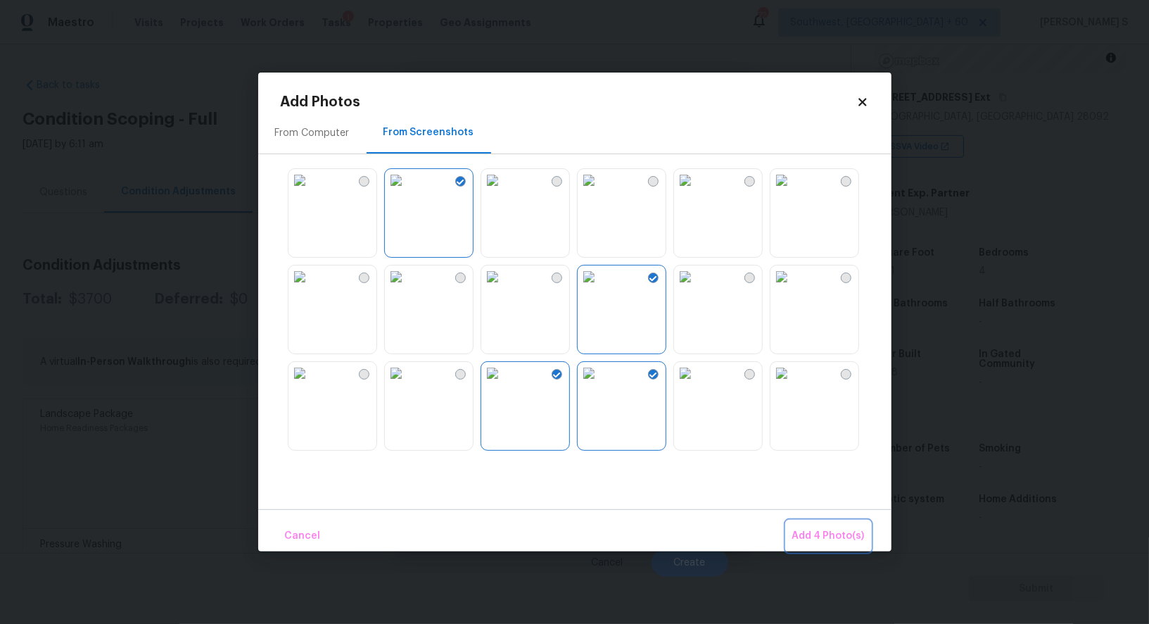
click at [829, 537] on span "Add 4 Photo(s)" at bounding box center [829, 536] width 72 height 18
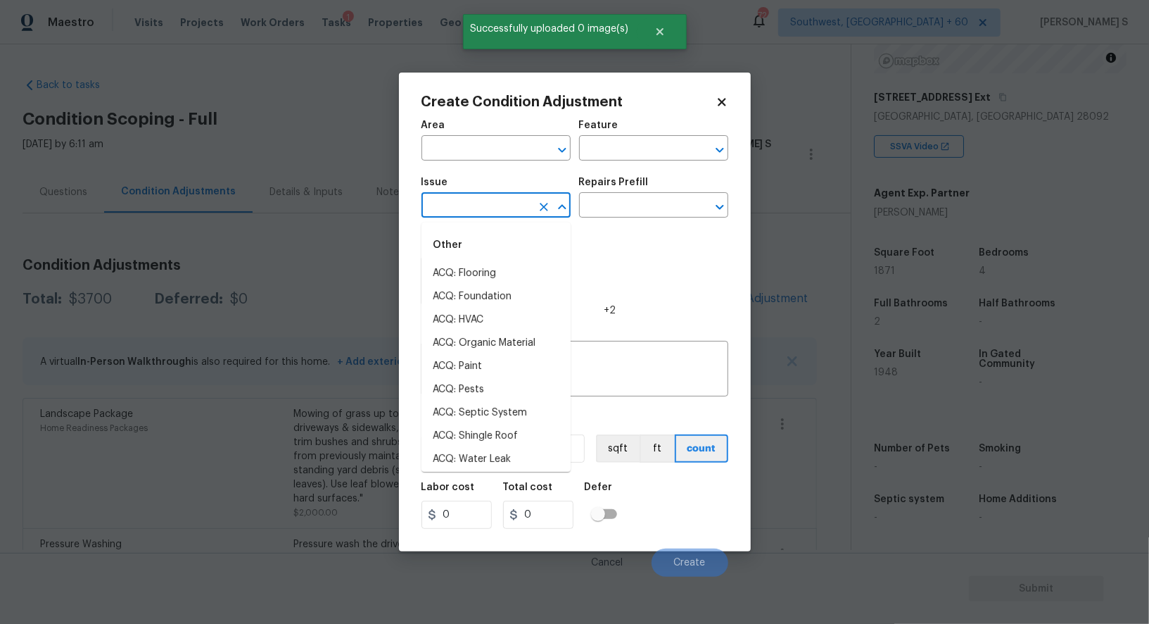
click at [495, 210] on input "text" at bounding box center [477, 207] width 110 height 22
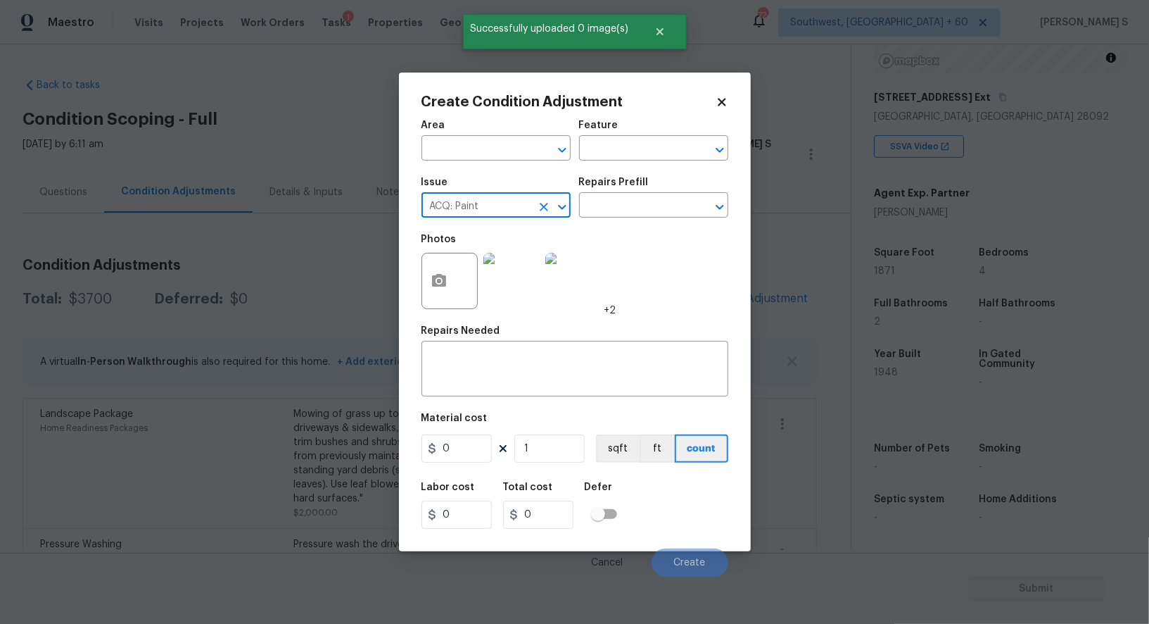
type input "ACQ: Paint"
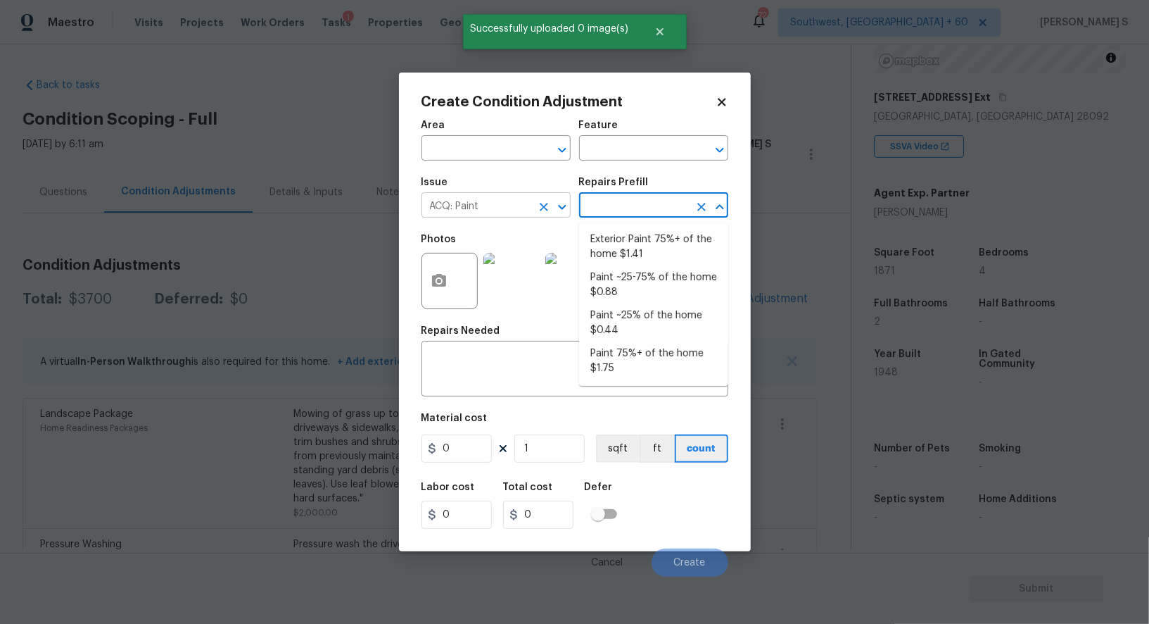
type input "Acquisition"
type textarea "Acquisition Scope: 75%+ of the home exterior will likely require paint"
type input "1.41"
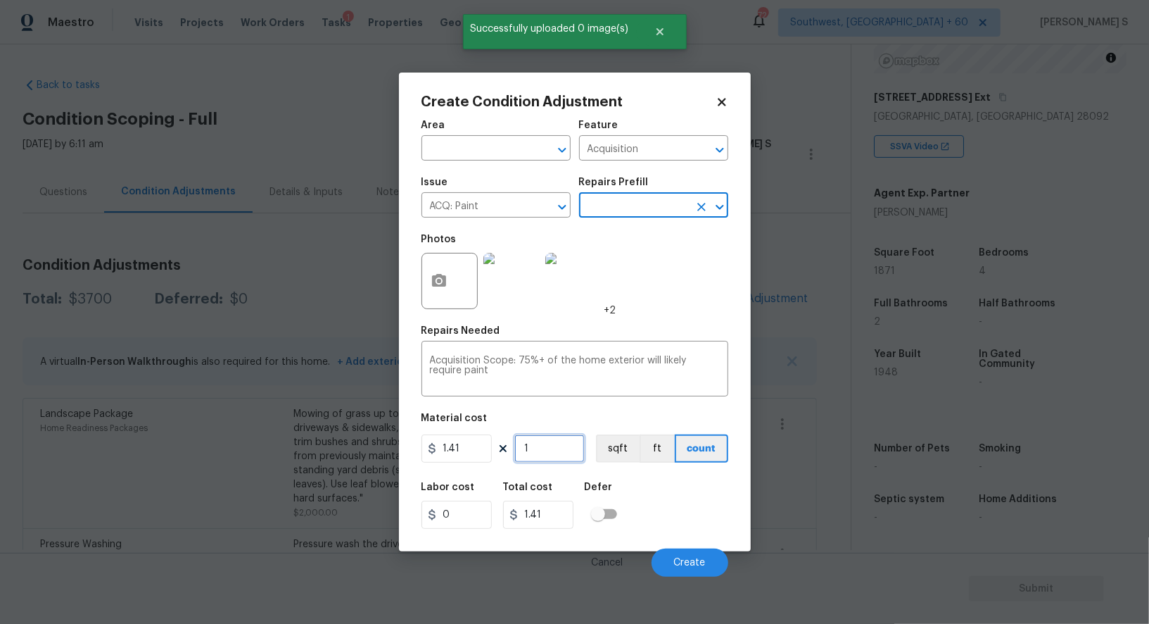
click at [558, 450] on input "1" at bounding box center [550, 448] width 70 height 28
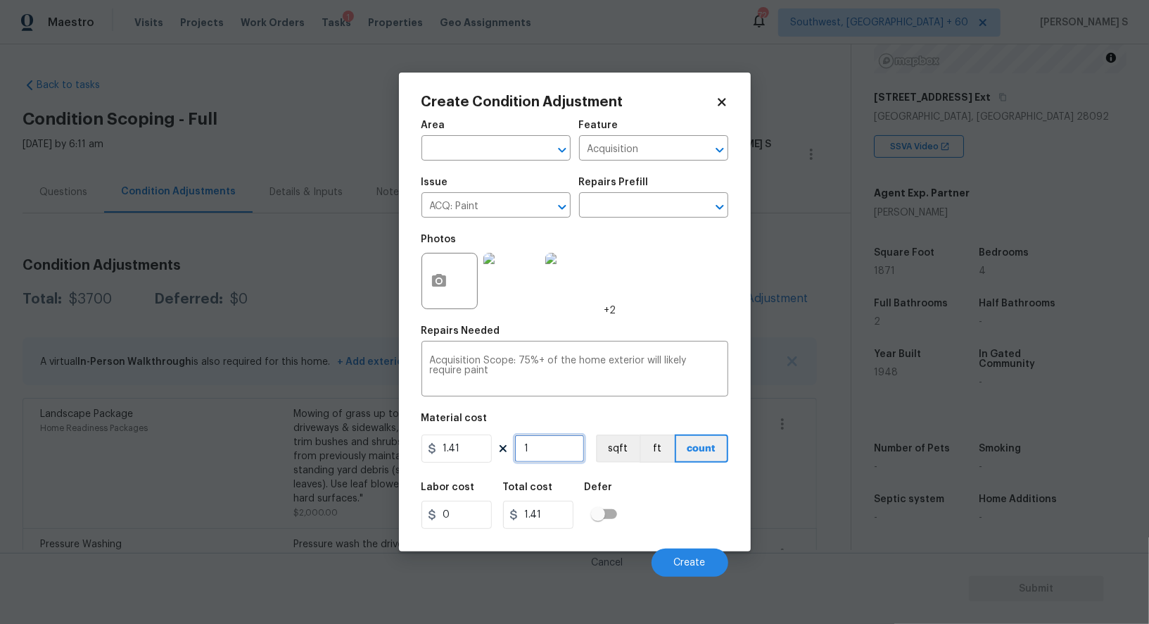
type input "18"
type input "25.38"
type input "187"
type input "263.67"
type input "1871"
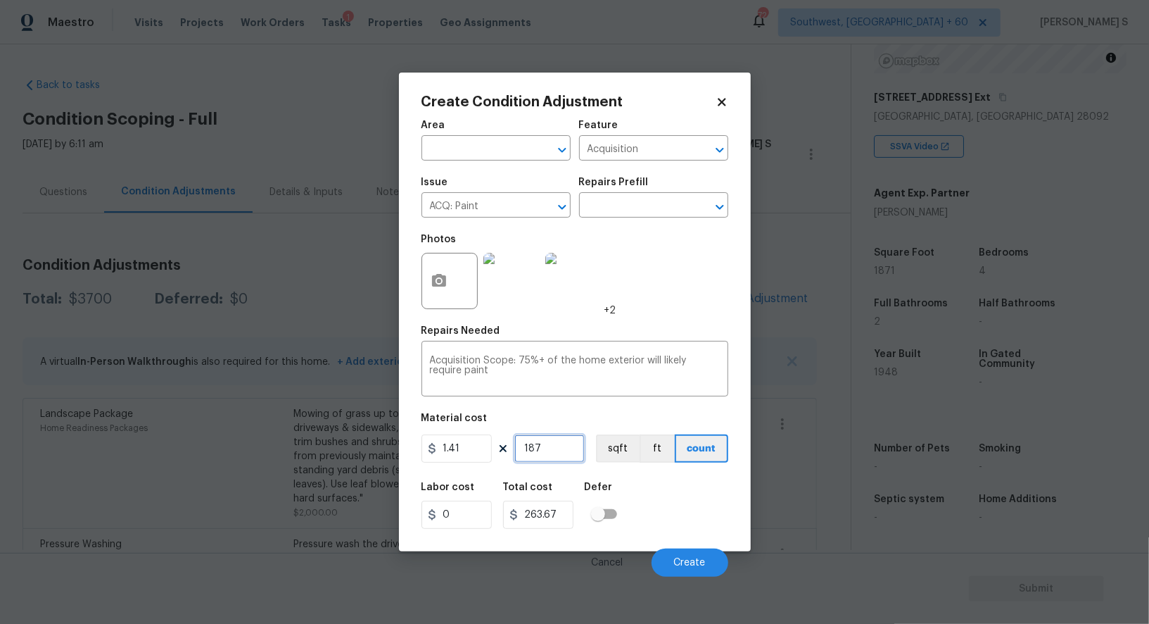
type input "2638.11"
type input "1871"
click at [616, 455] on button "sqft" at bounding box center [618, 448] width 44 height 28
click at [629, 495] on div "Labor cost 0 Total cost 2638.11 Defer" at bounding box center [575, 505] width 307 height 63
click at [688, 551] on button "Create" at bounding box center [690, 562] width 77 height 28
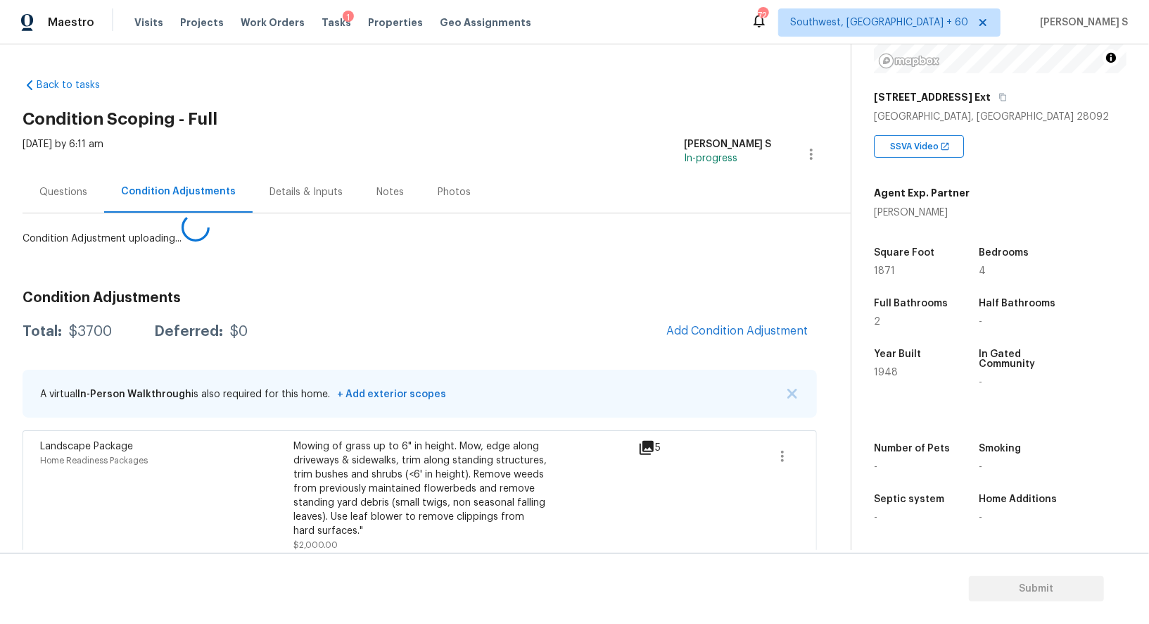
click at [149, 491] on body "Maestro Visits Projects Work Orders Tasks 1 Properties Geo Assignments 724 Sout…" at bounding box center [574, 312] width 1149 height 624
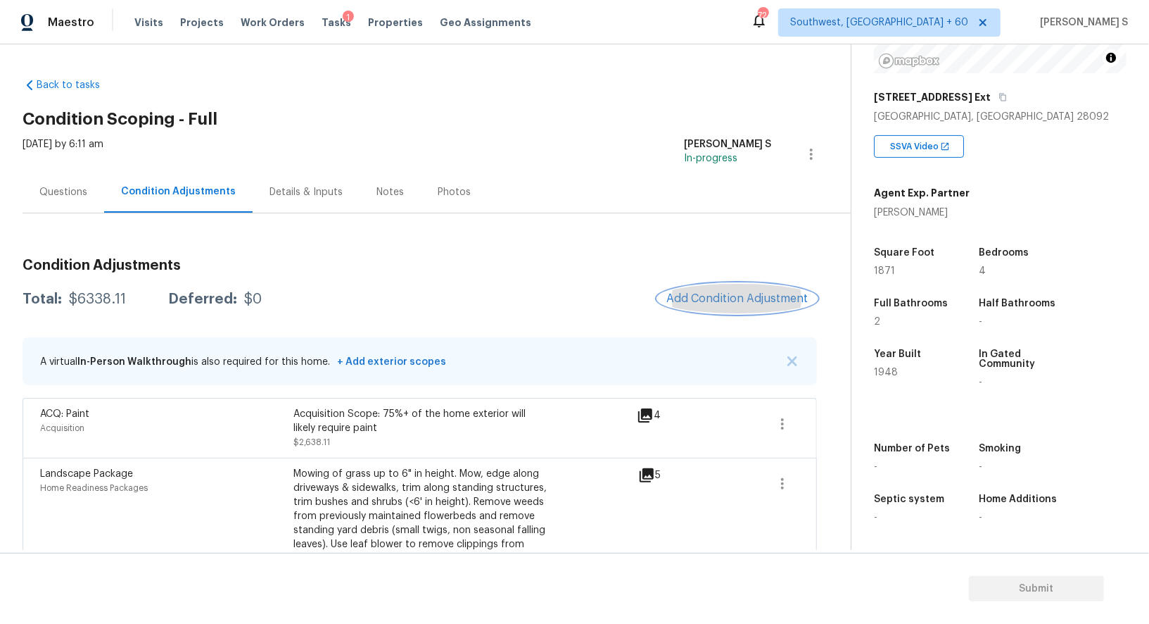
click at [738, 285] on button "Add Condition Adjustment" at bounding box center [737, 299] width 159 height 30
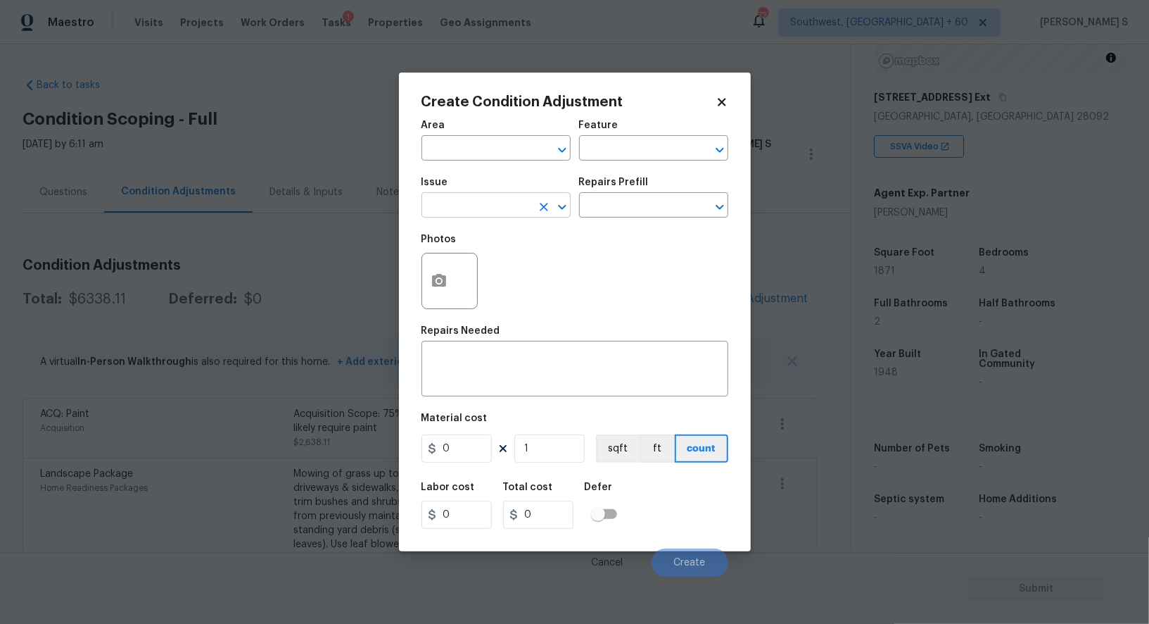
click at [486, 211] on input "text" at bounding box center [477, 207] width 110 height 22
type input "ACQ: Foundation"
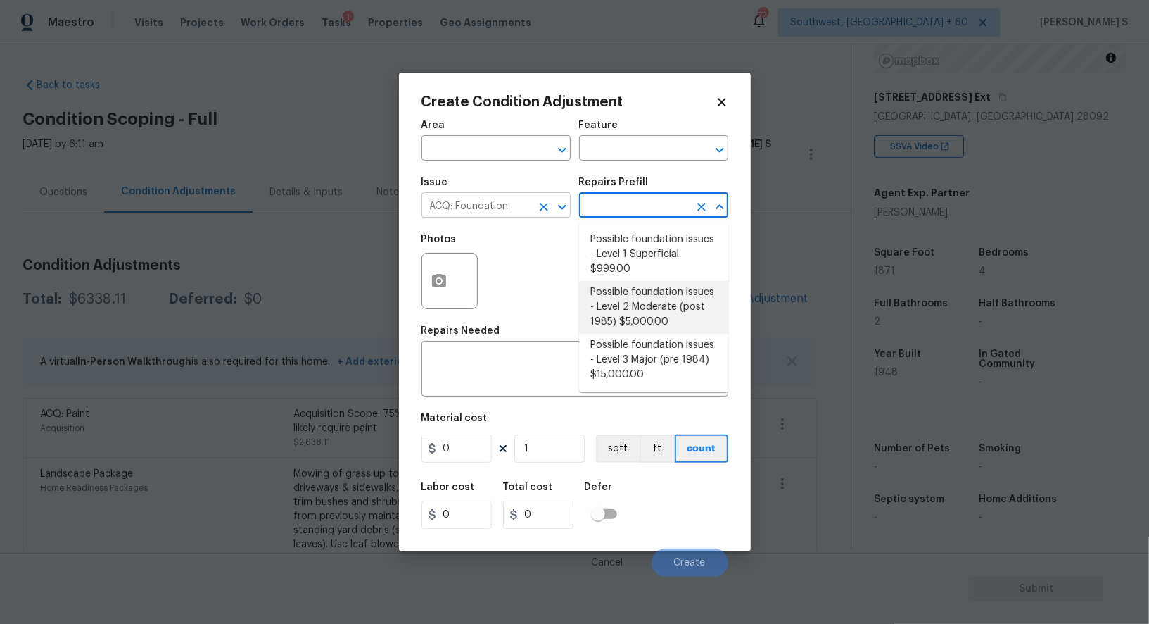
type input "Acquisition"
type textarea "Possible foundation issues - Level 2 Moderate: Disclaimer: This is NOT a techni…"
type input "5000"
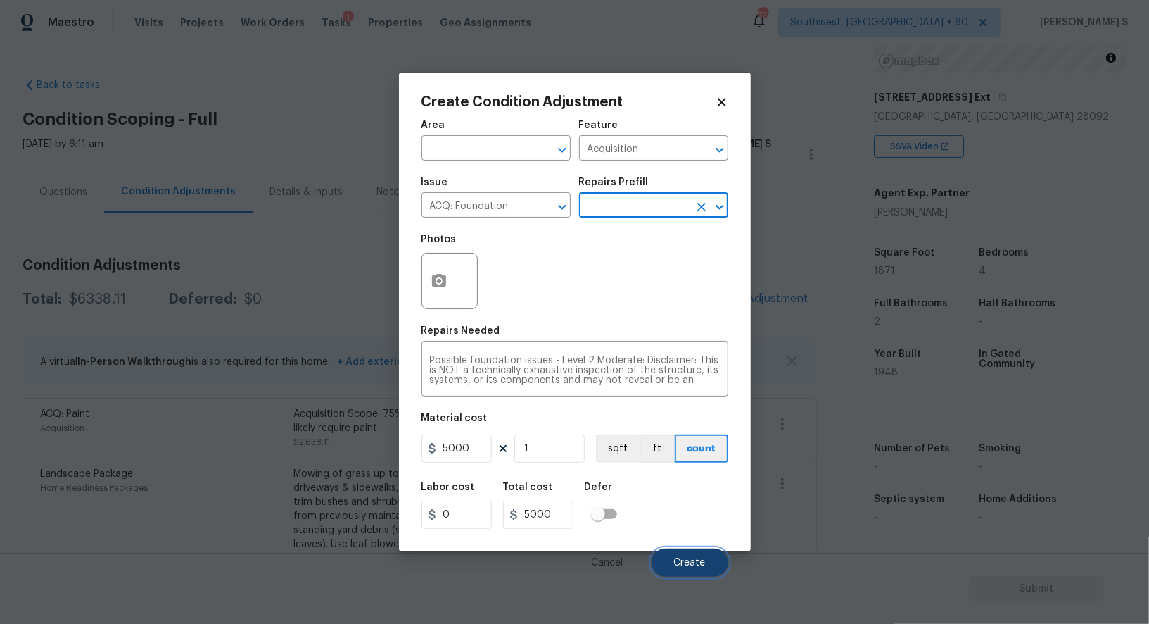
click at [700, 569] on button "Create" at bounding box center [690, 562] width 77 height 28
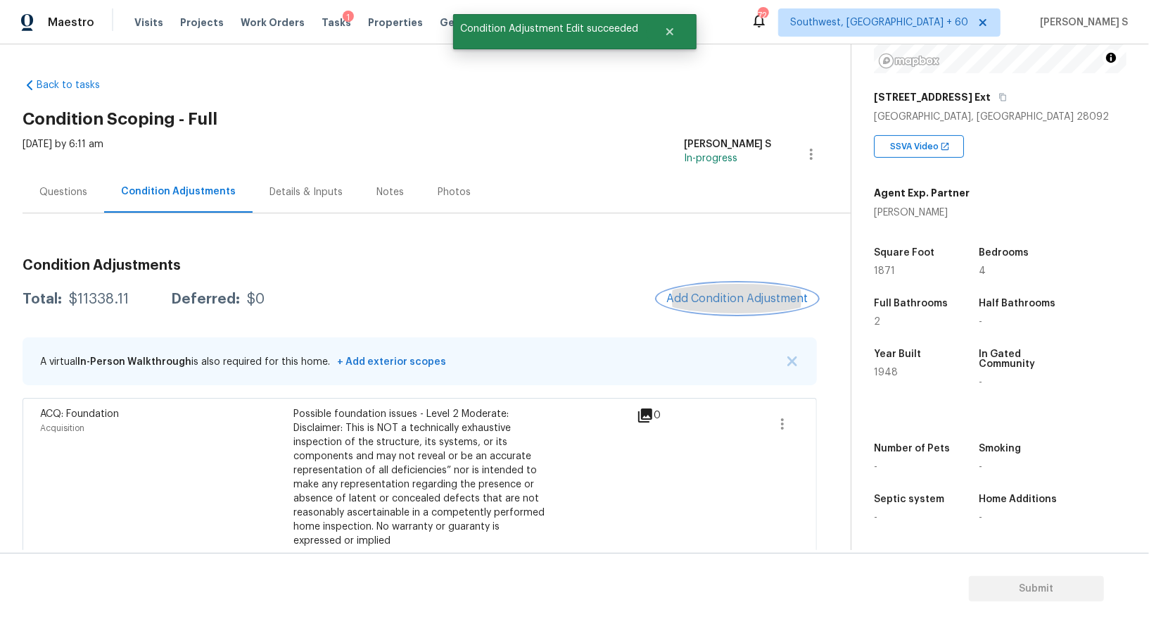
click at [736, 291] on button "Add Condition Adjustment" at bounding box center [737, 299] width 159 height 30
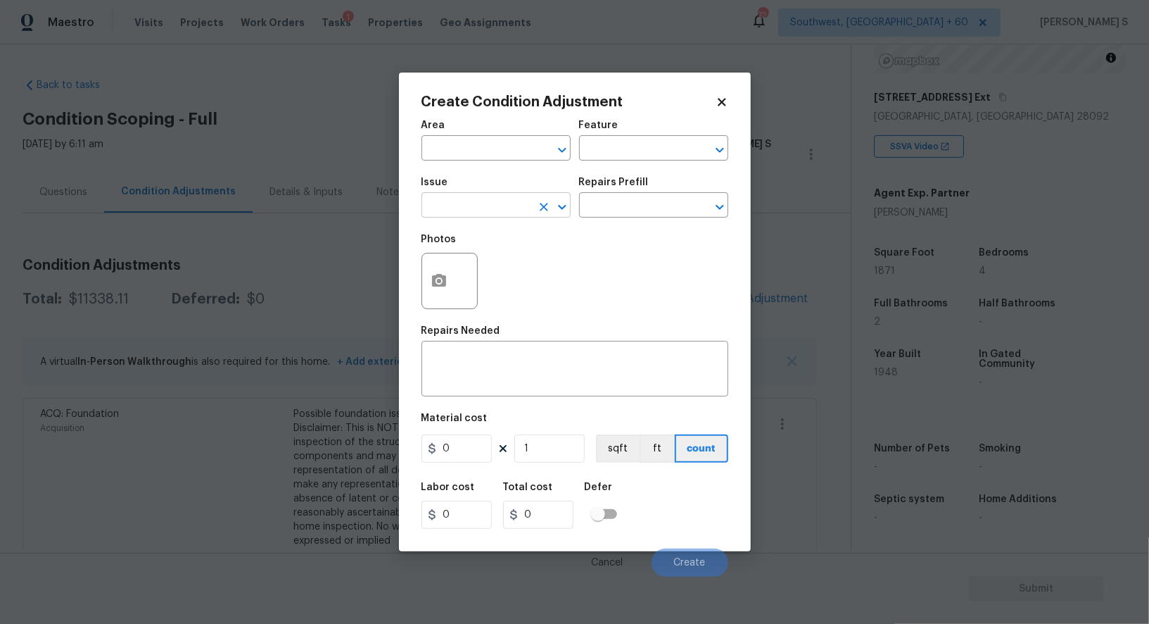
click at [486, 203] on input "text" at bounding box center [477, 207] width 110 height 22
type input "ACQ: HVAC"
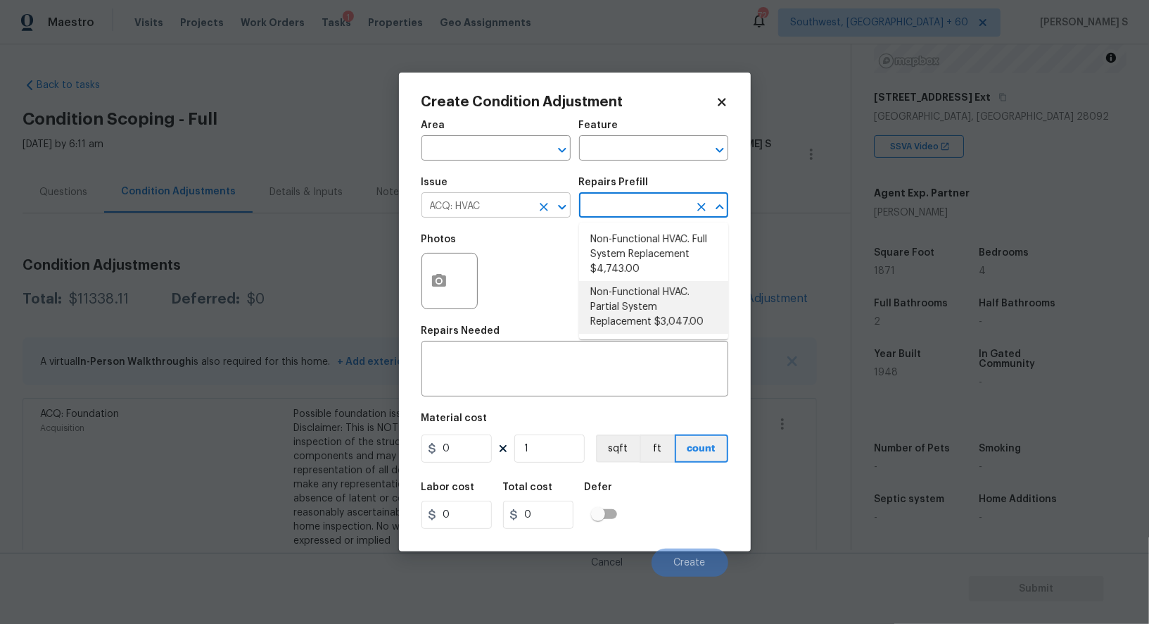
type input "Acquisition"
type textarea "Acquisition Scope: Partial System Replacement"
type input "3047"
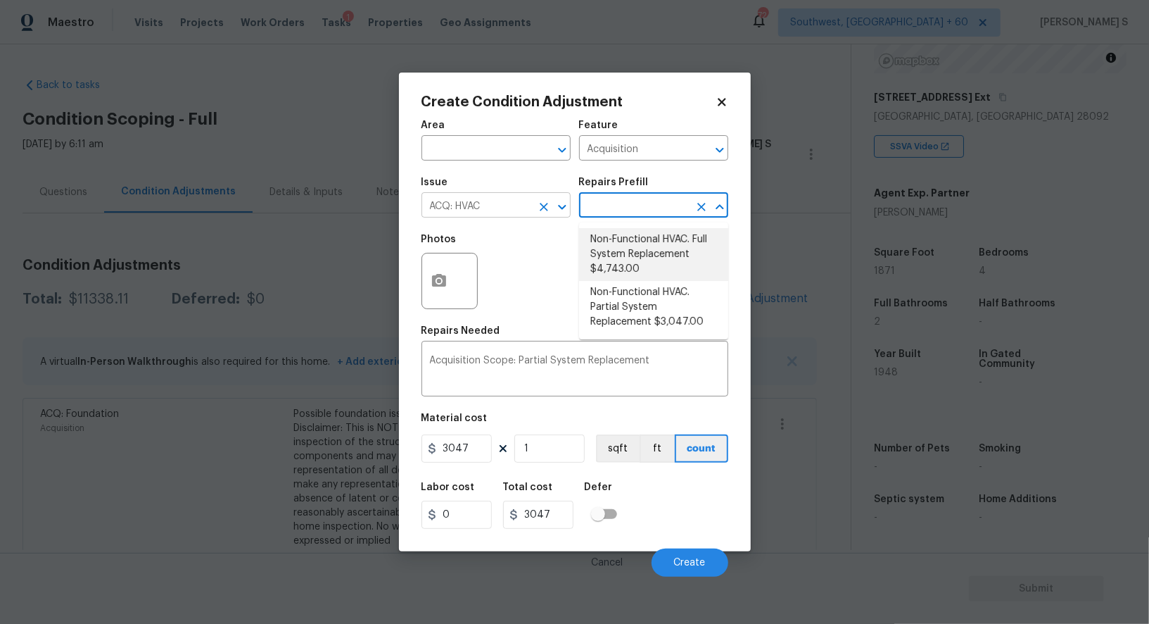
type textarea "Acquisition Scope: Full System Replacement"
type input "4743"
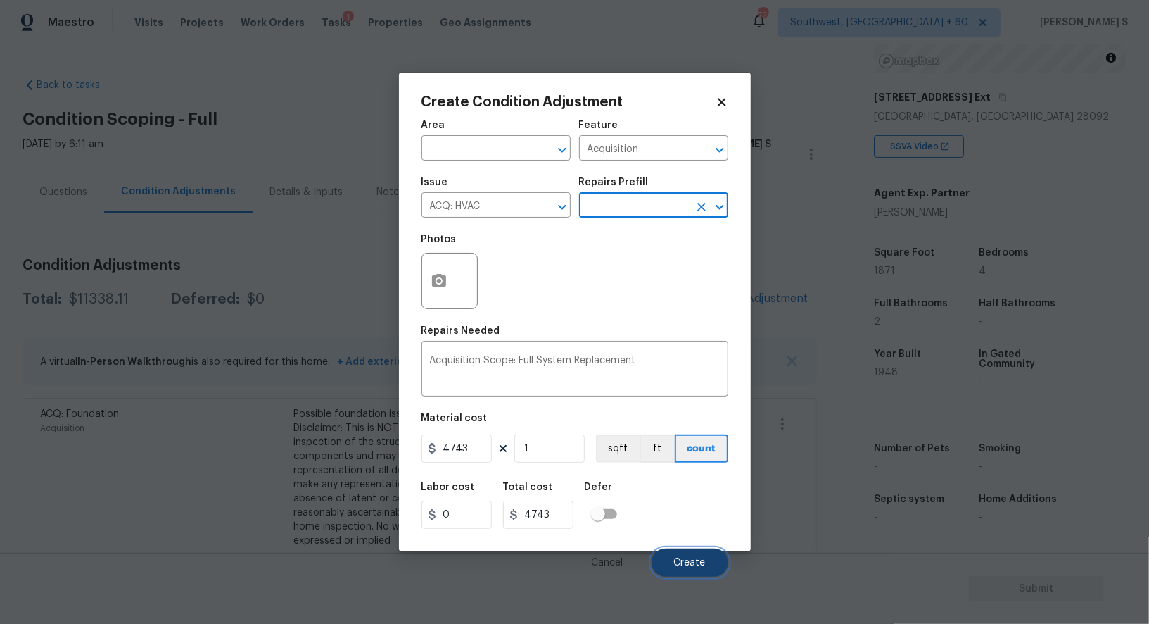
click at [701, 576] on button "Create" at bounding box center [690, 562] width 77 height 28
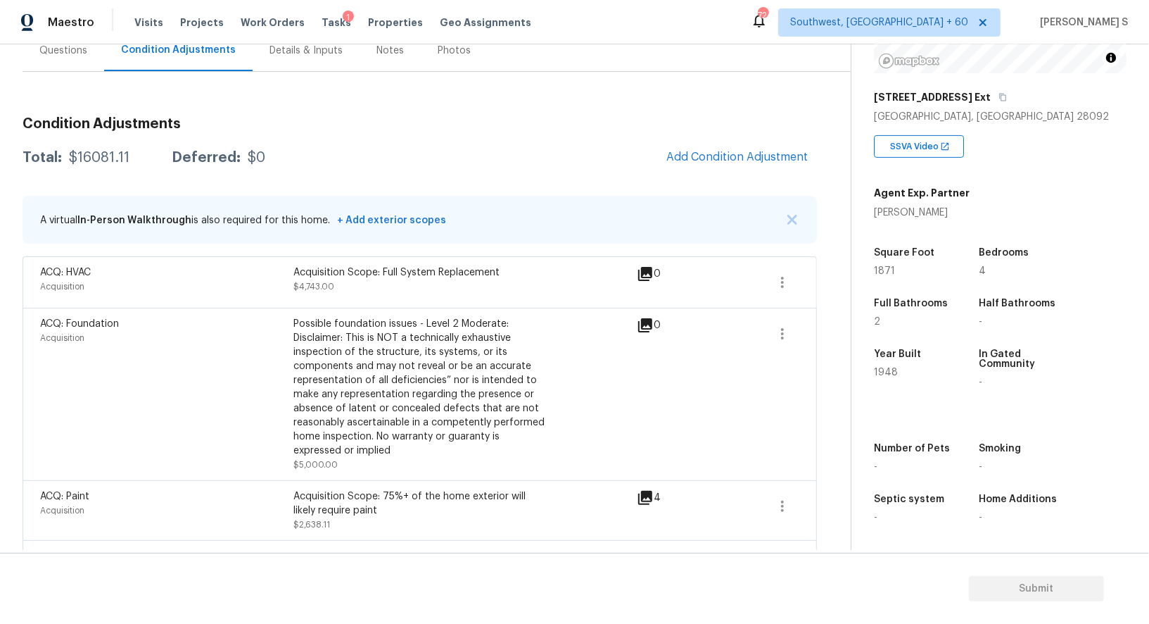
scroll to position [28, 0]
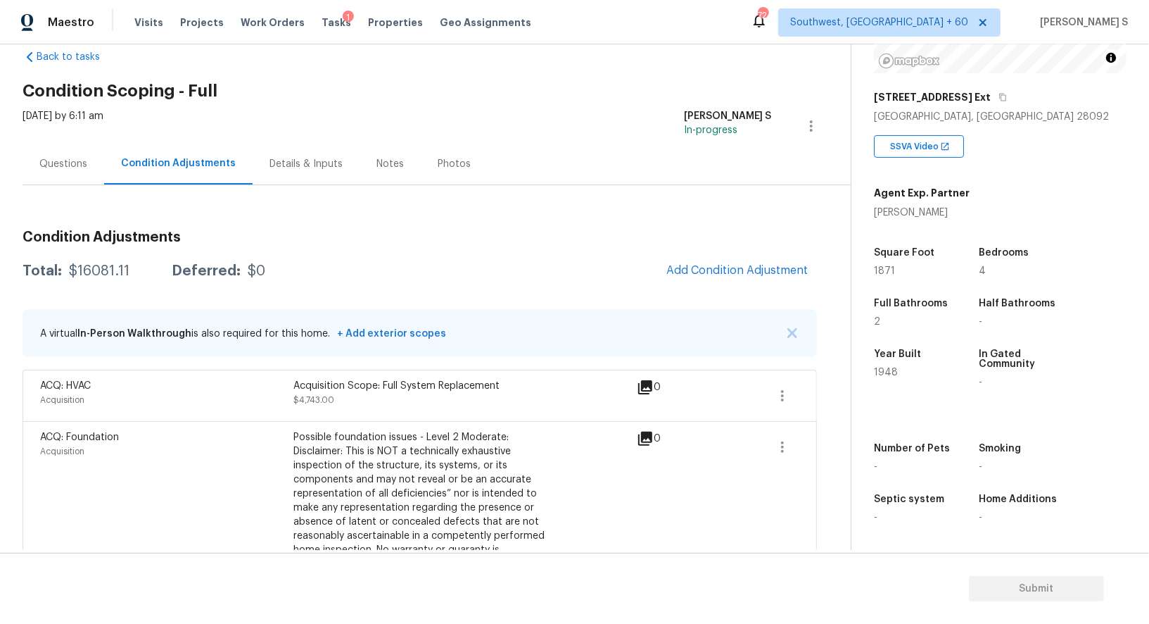
click at [62, 158] on div "Questions" at bounding box center [63, 164] width 48 height 14
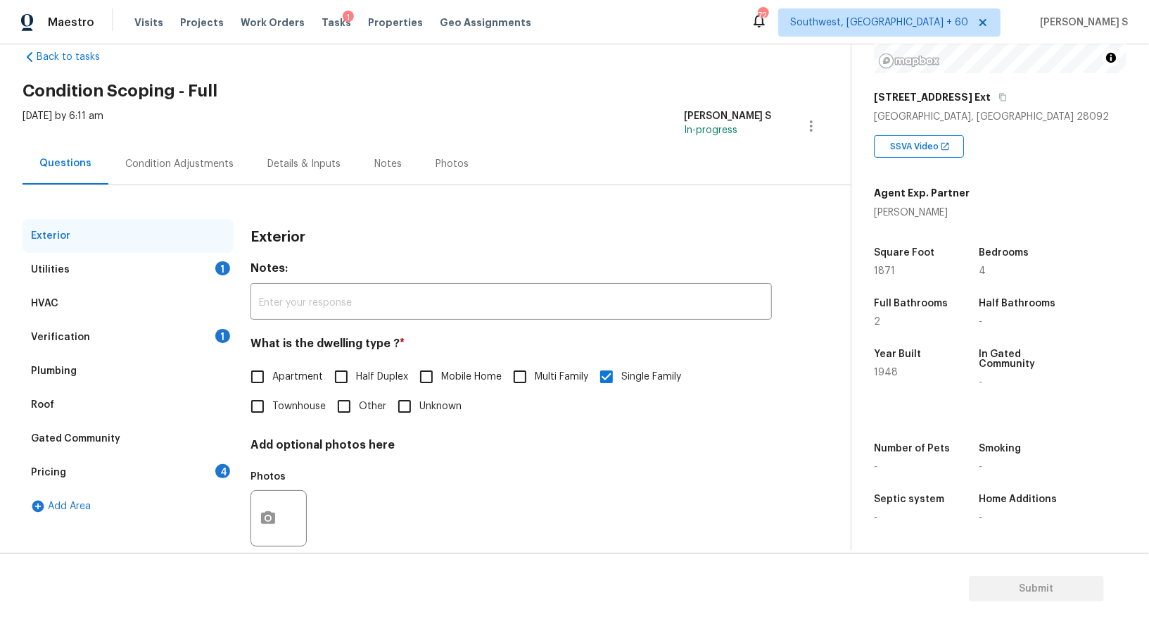
scroll to position [53, 0]
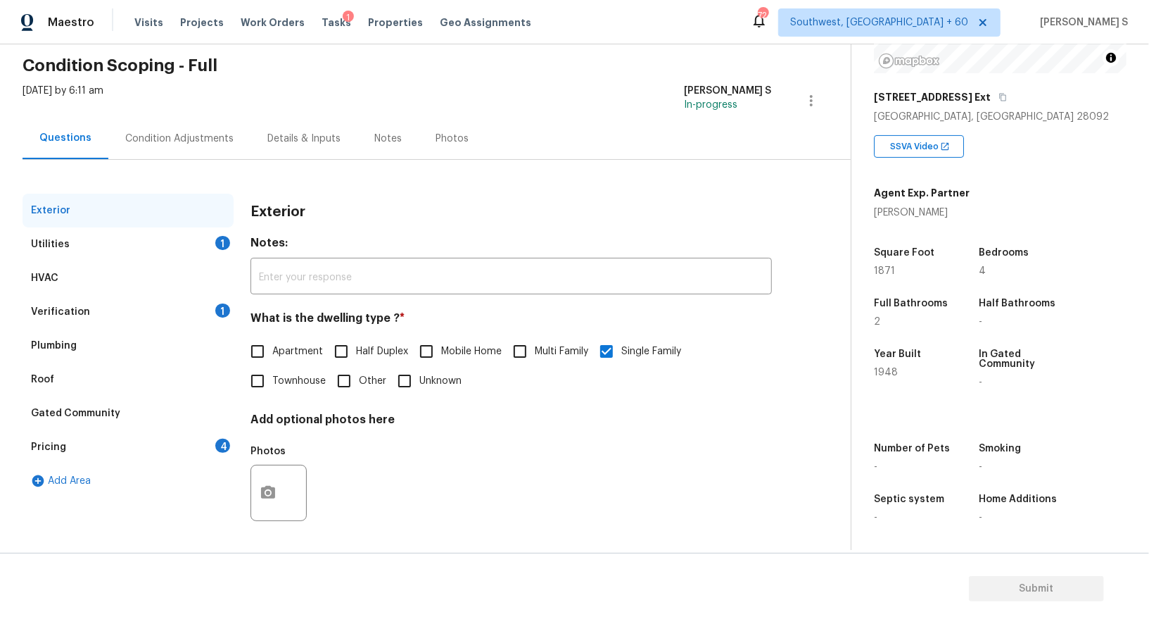
click at [80, 307] on div "Verification" at bounding box center [60, 312] width 59 height 14
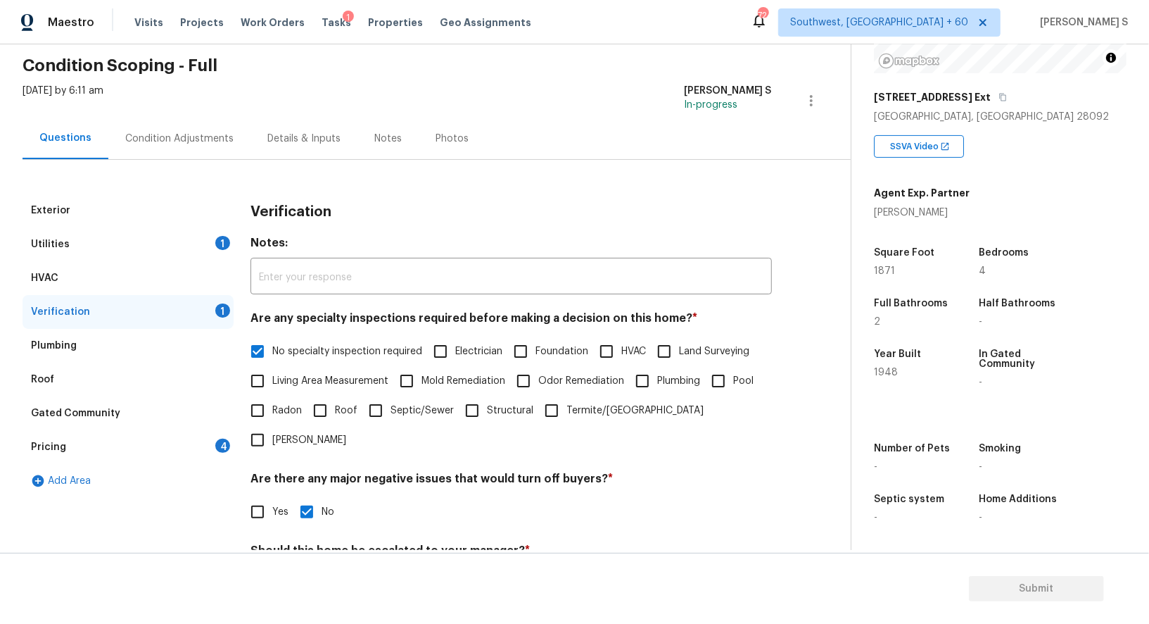
scroll to position [179, 0]
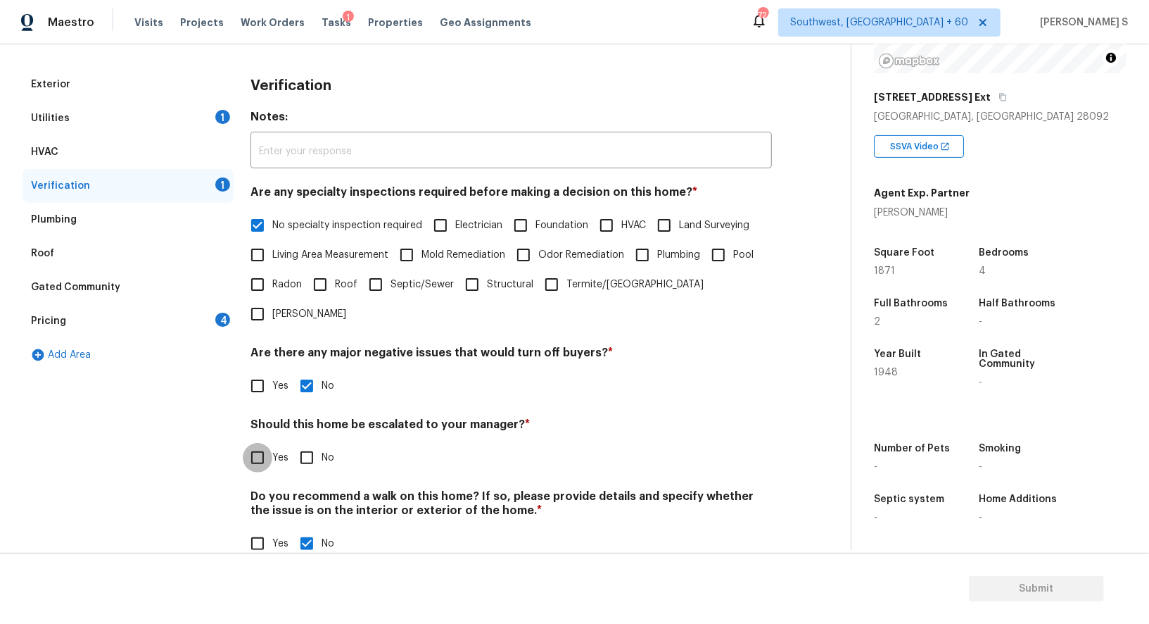
click at [263, 443] on input "Yes" at bounding box center [258, 458] width 30 height 30
checkbox input "true"
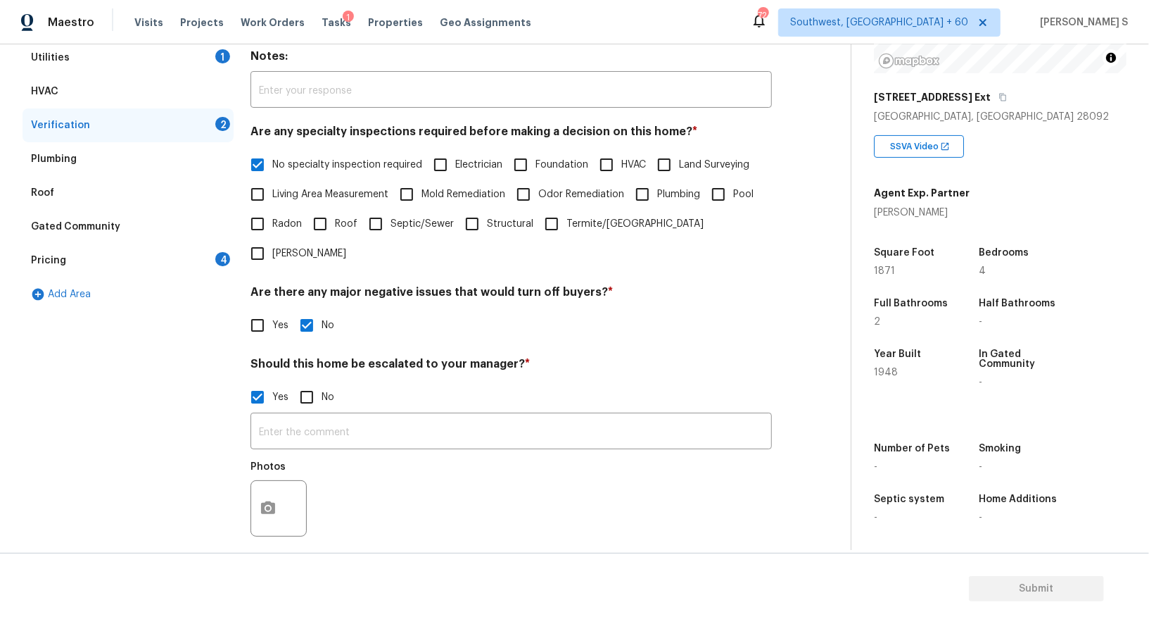
scroll to position [313, 0]
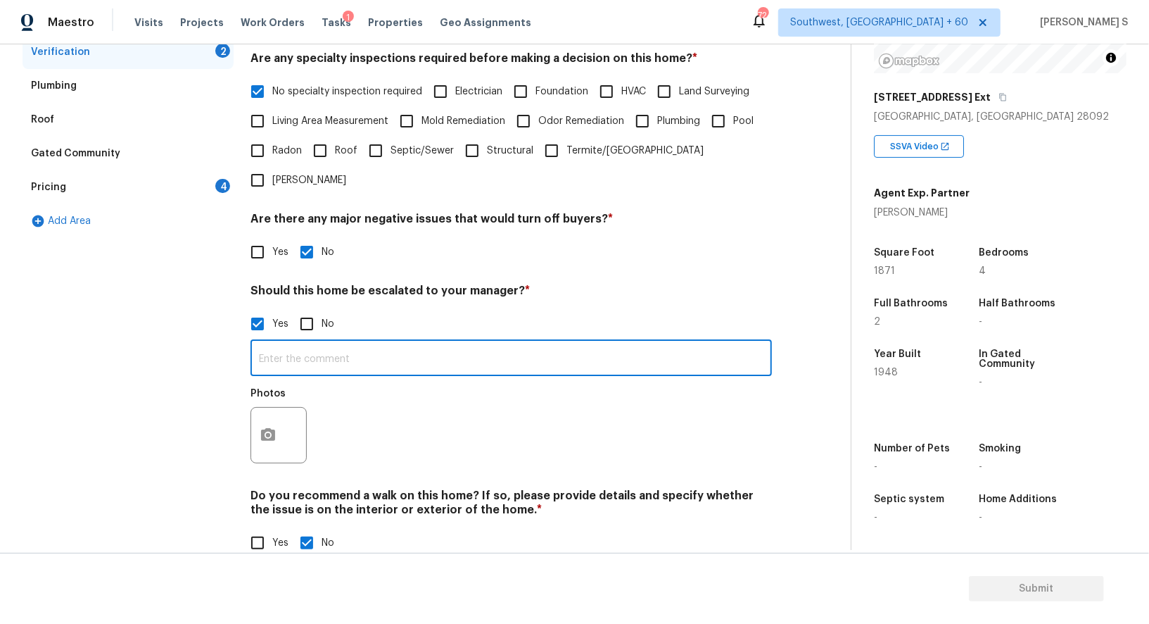
click at [428, 343] on input "text" at bounding box center [512, 359] width 522 height 33
paste input "Owners run an animal sanctuary out of the home. 40+ animals indoors. Organic sm…"
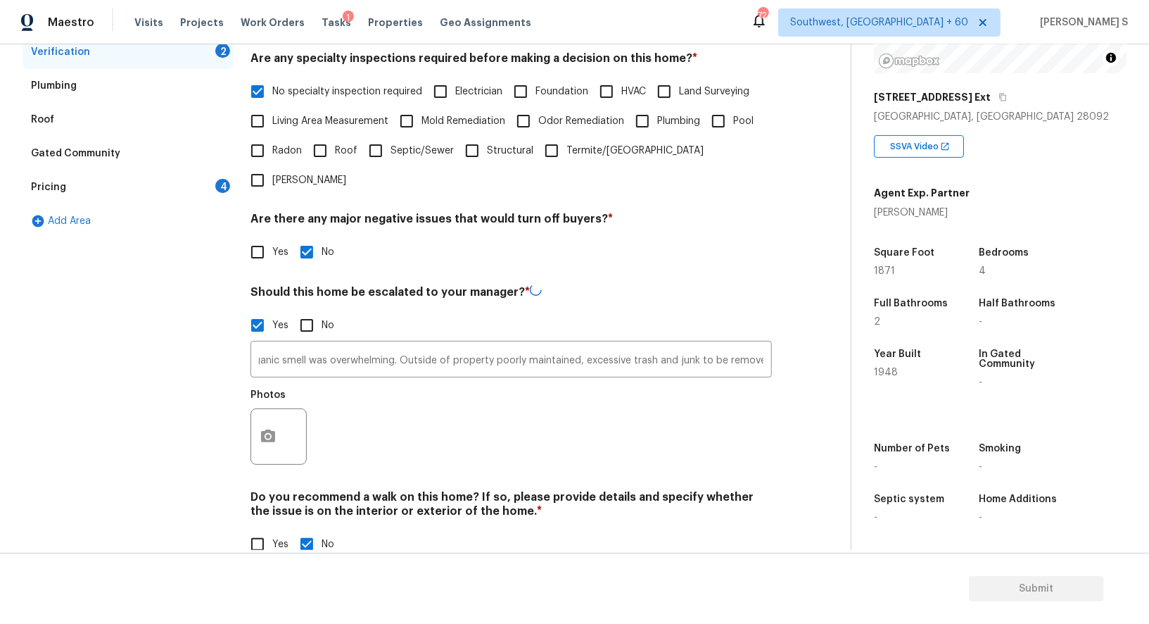
scroll to position [0, 0]
click at [422, 381] on div "Photos" at bounding box center [512, 427] width 522 height 92
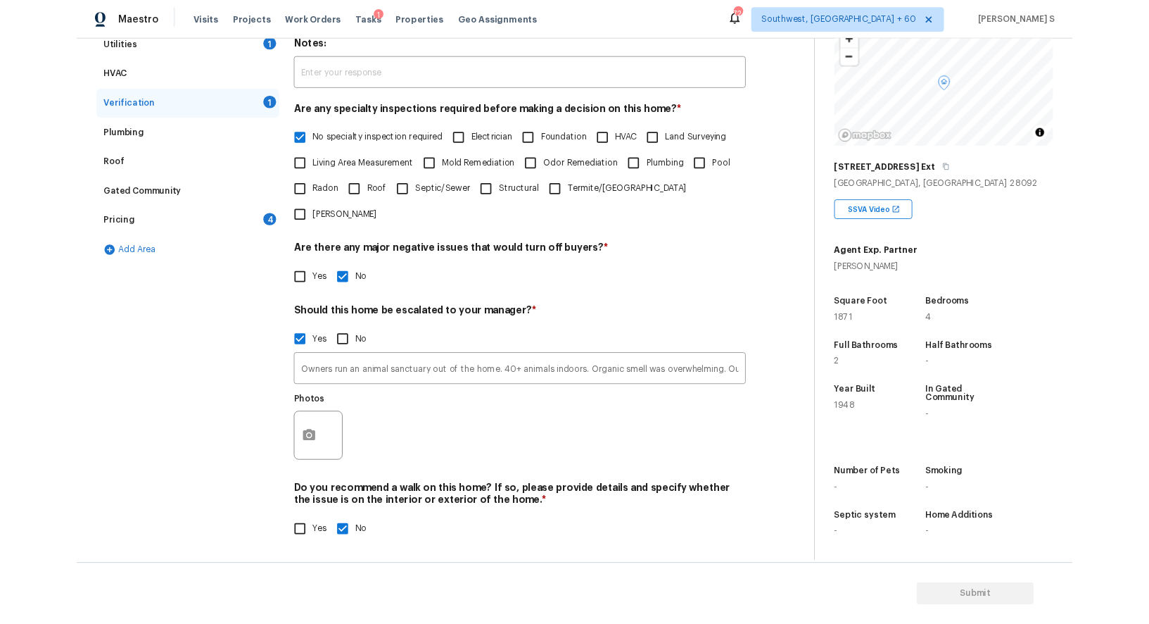
scroll to position [313, 0]
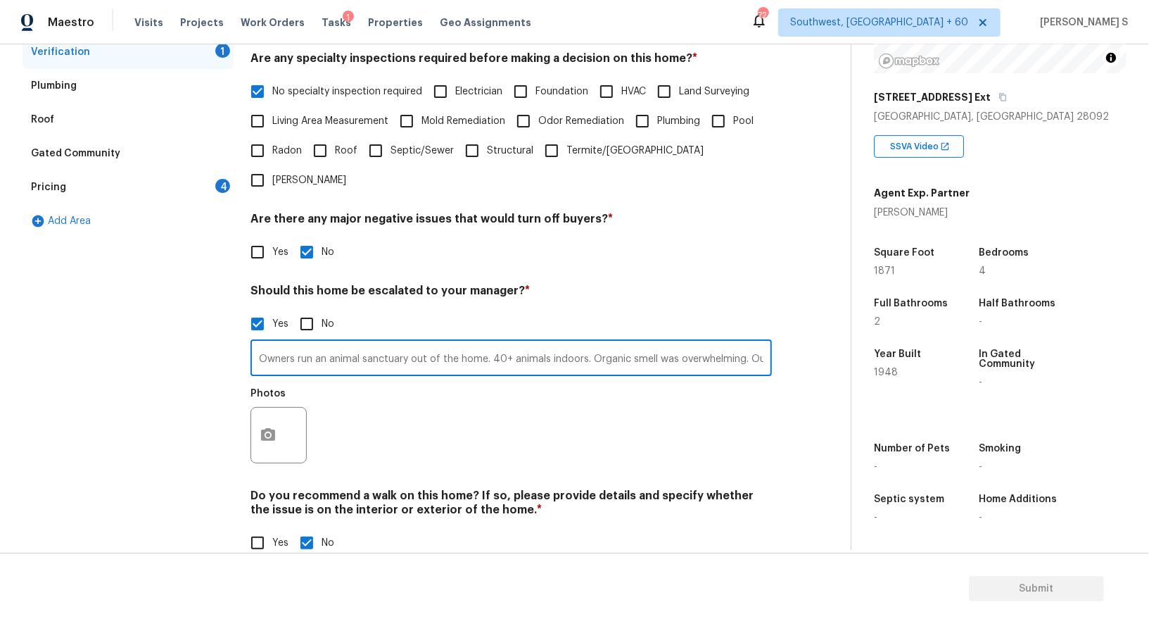
click at [624, 343] on input "Owners run an animal sanctuary out of the home. 40+ animals indoors. Organic sm…" at bounding box center [512, 359] width 522 height 33
type input "Owners run an animal sanctuary out of the home. 40+ animals indoors. Organic sm…"
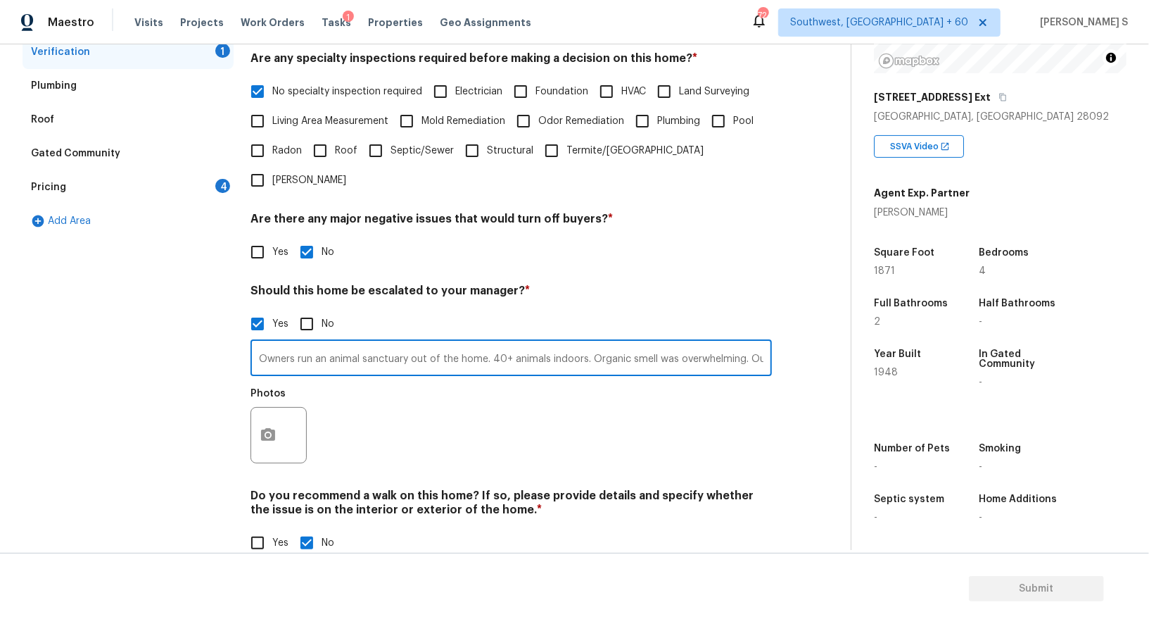
click at [605, 488] on h4 "Do you recommend a walk on this home? If so, please provide details and specify…" at bounding box center [512, 505] width 522 height 34
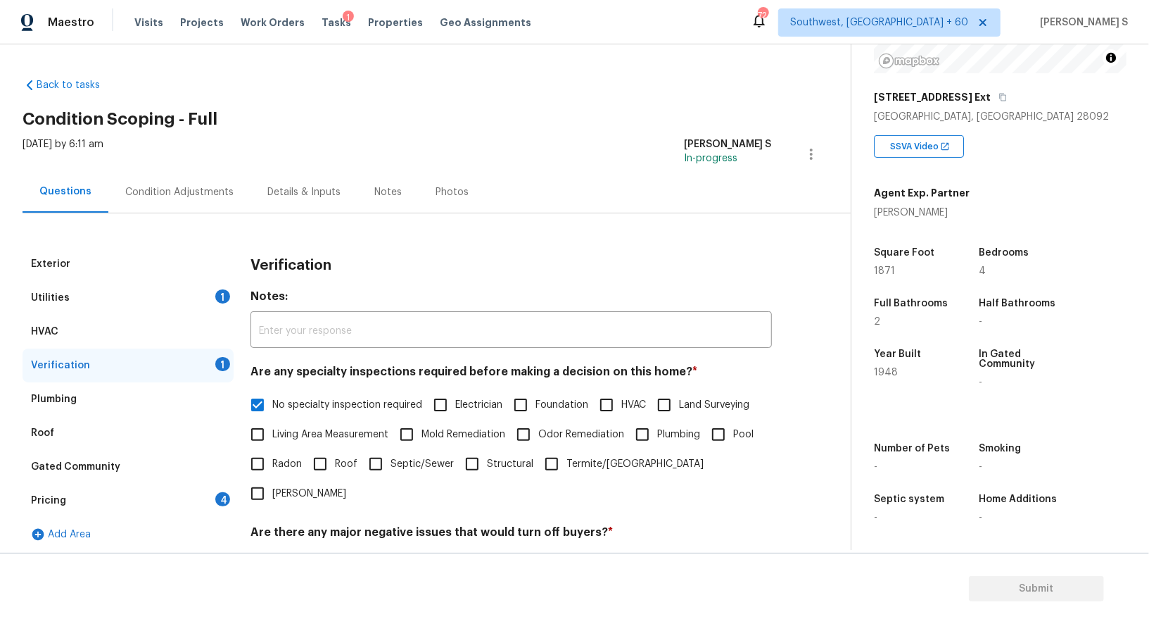
click at [201, 496] on div "Pricing 4" at bounding box center [128, 501] width 211 height 34
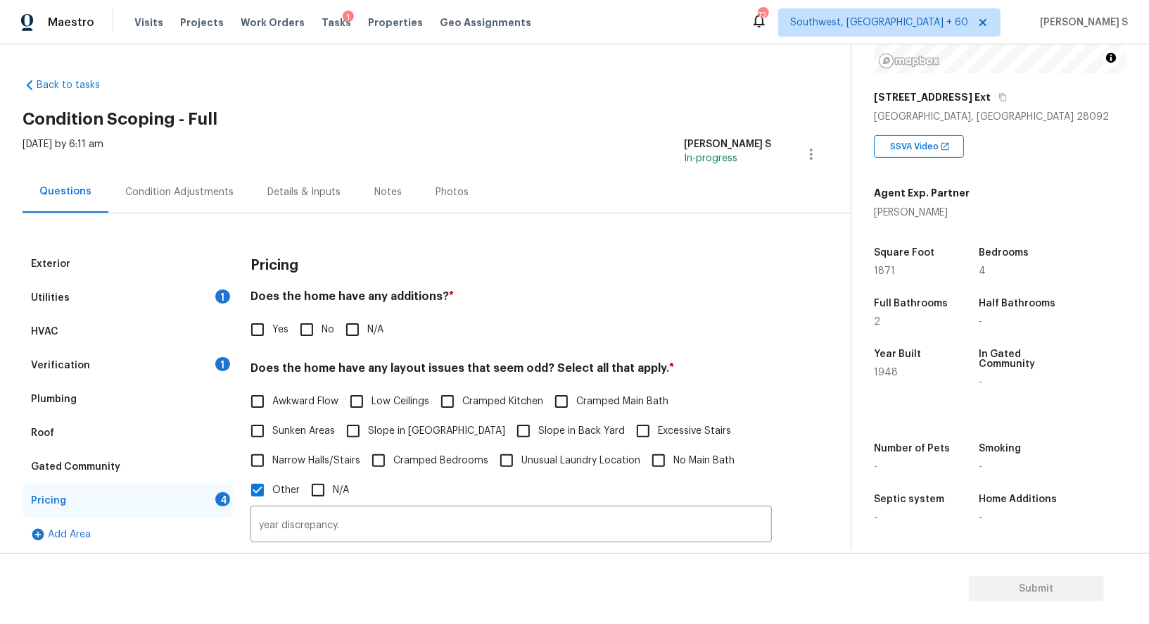
drag, startPoint x: 304, startPoint y: 320, endPoint x: 315, endPoint y: 329, distance: 14.4
click at [305, 320] on input "No" at bounding box center [307, 330] width 30 height 30
checkbox input "true"
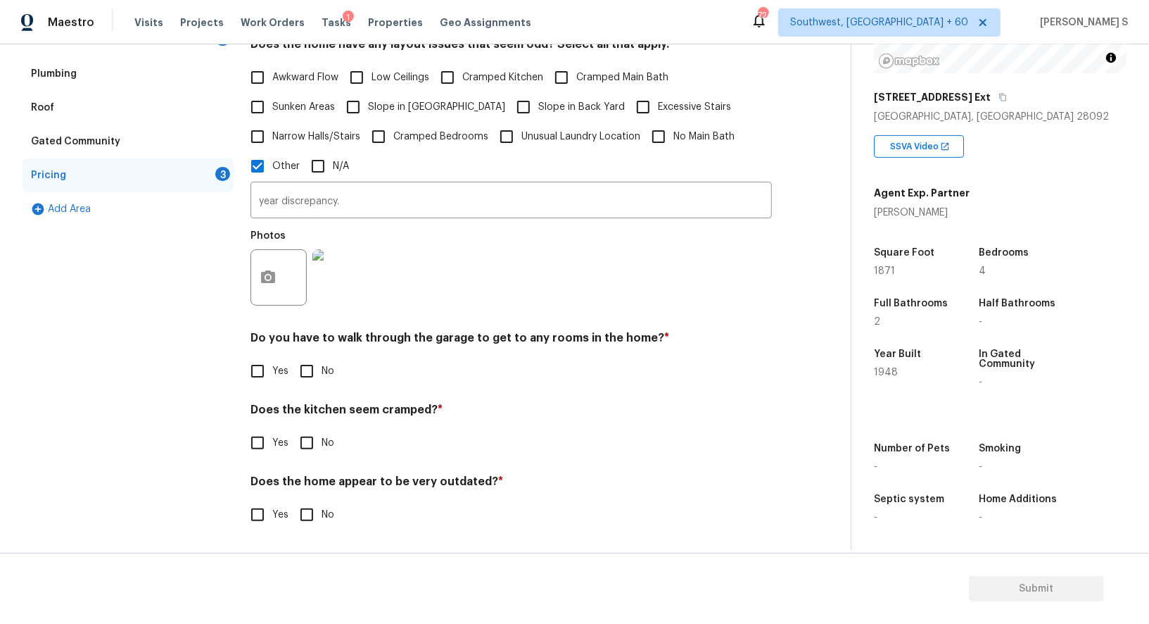
scroll to position [324, 0]
click at [303, 365] on input "No" at bounding box center [307, 370] width 30 height 30
checkbox input "true"
click at [292, 429] on input "No" at bounding box center [307, 444] width 30 height 30
checkbox input "true"
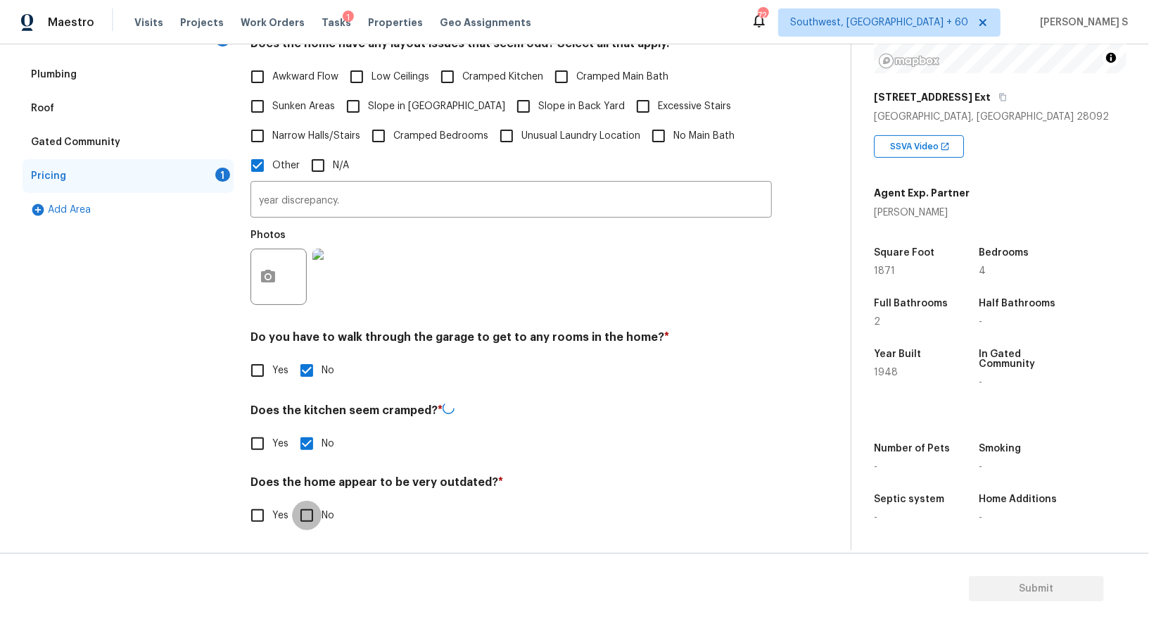
click at [292, 500] on input "No" at bounding box center [307, 515] width 30 height 30
checkbox input "true"
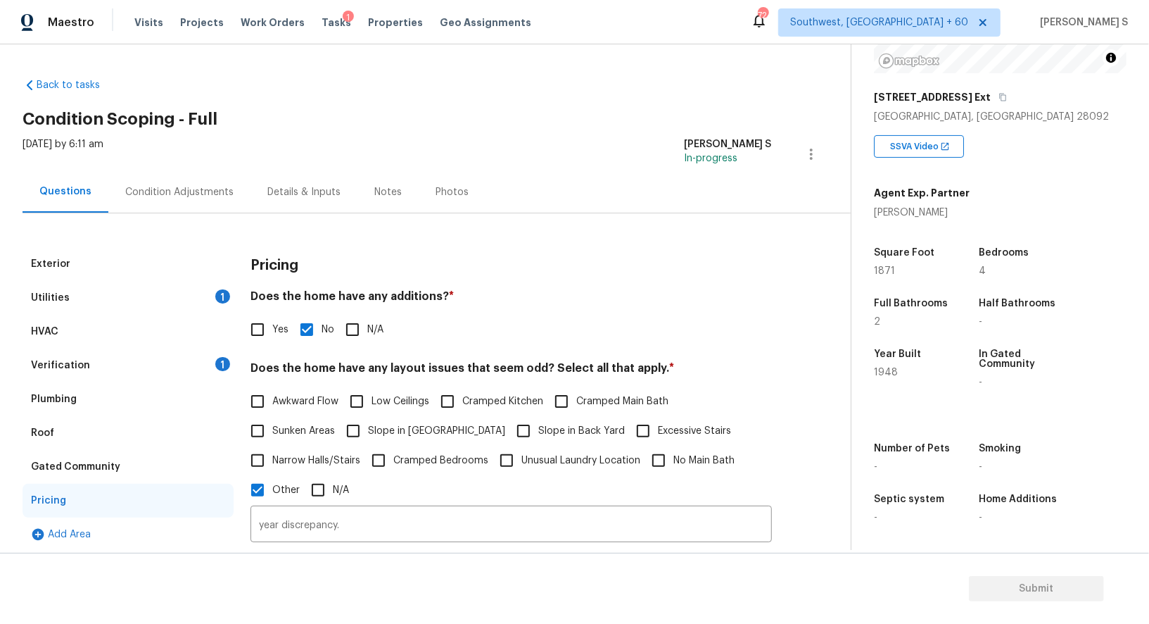
click at [188, 182] on div "Condition Adjustments" at bounding box center [179, 192] width 142 height 42
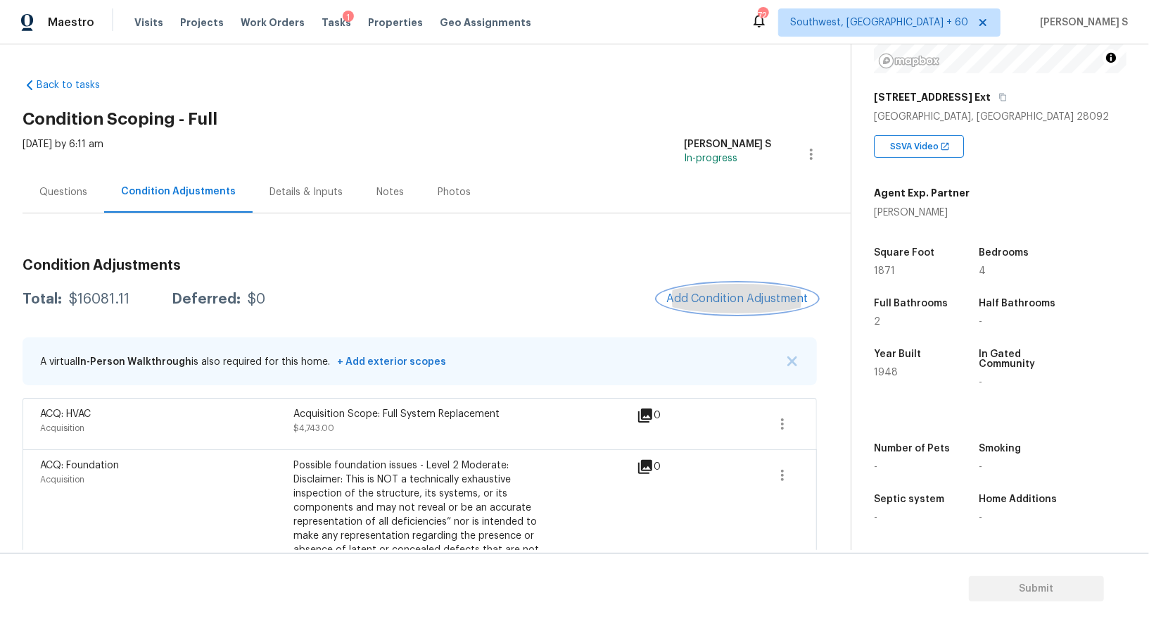
click at [745, 286] on button "Add Condition Adjustment" at bounding box center [737, 299] width 159 height 30
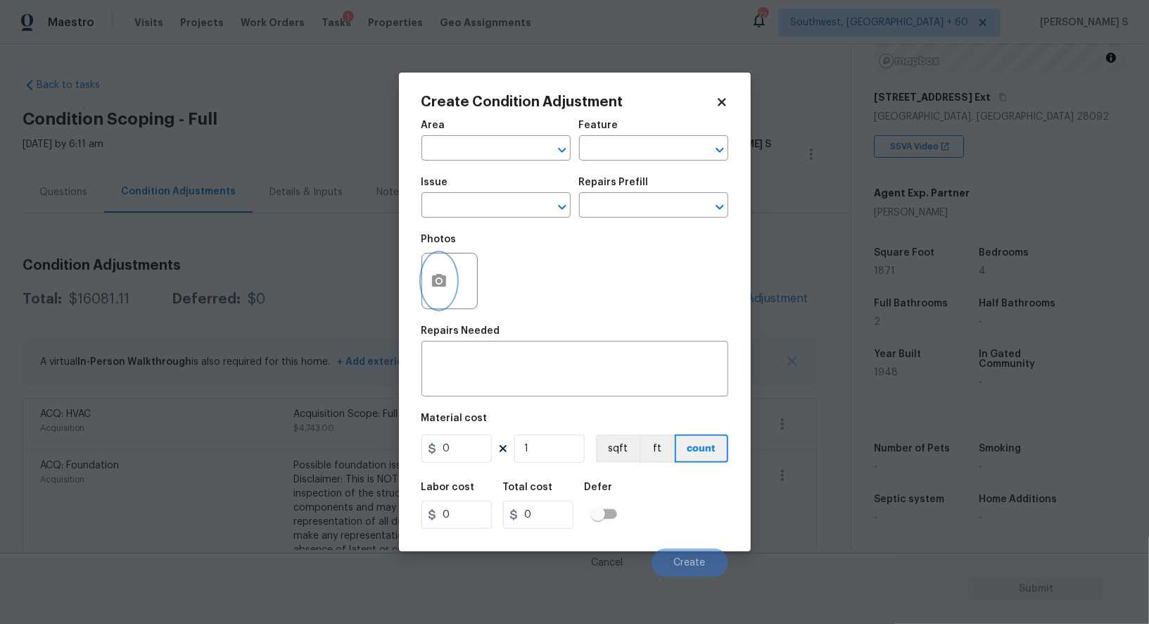
click at [441, 281] on circle "button" at bounding box center [438, 281] width 4 height 4
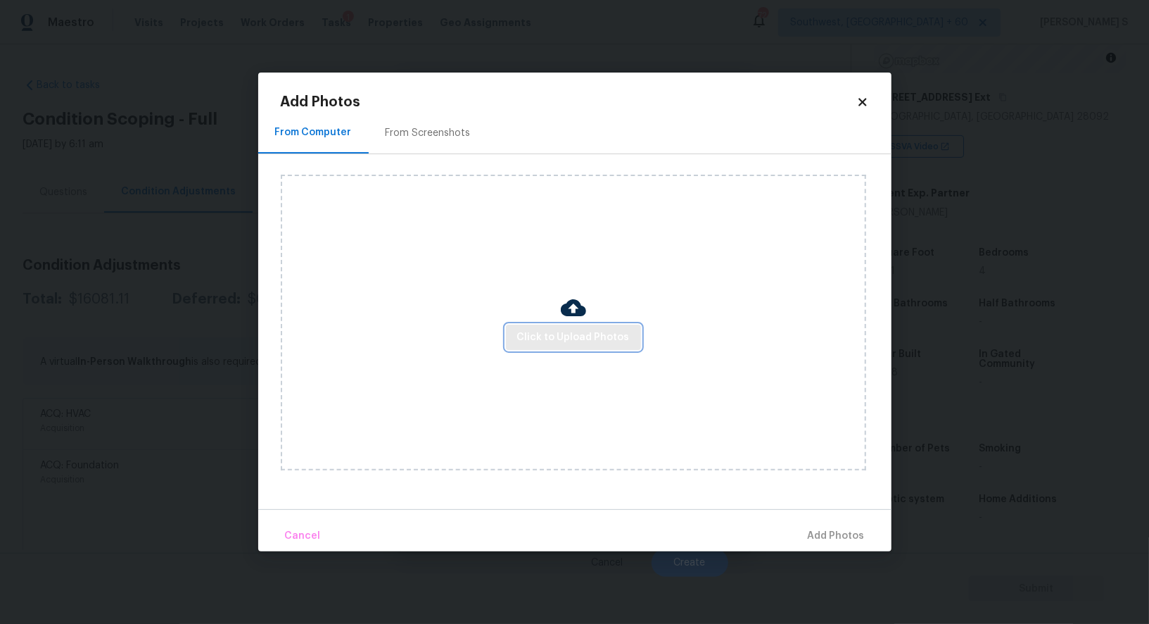
click at [610, 339] on span "Click to Upload Photos" at bounding box center [573, 338] width 113 height 18
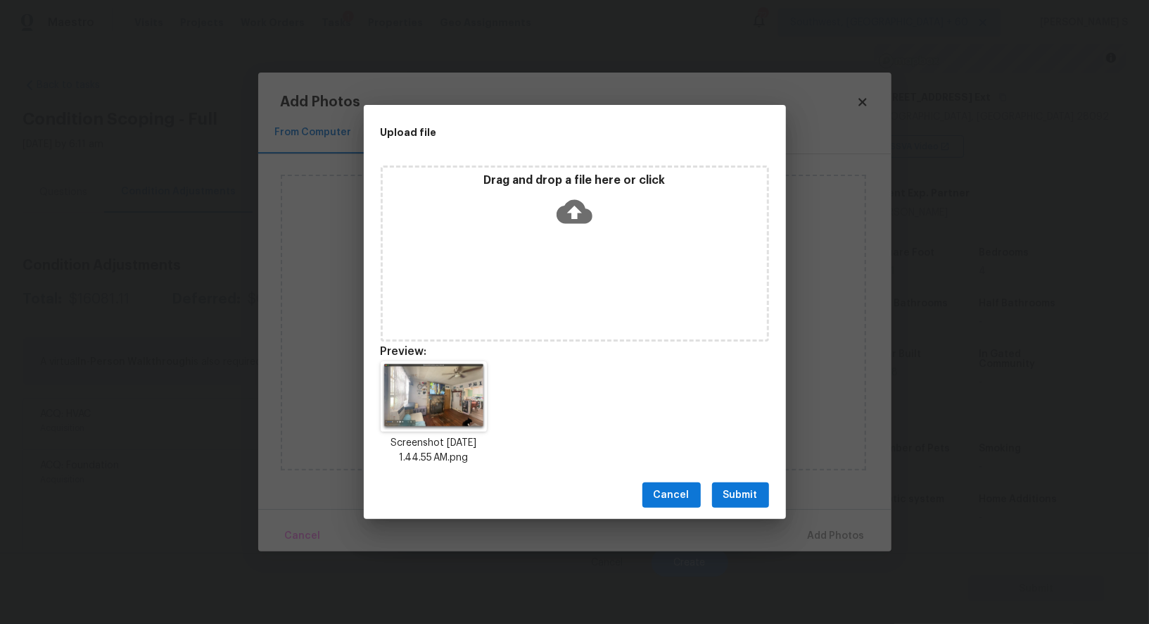
click at [731, 493] on span "Submit" at bounding box center [741, 495] width 34 height 18
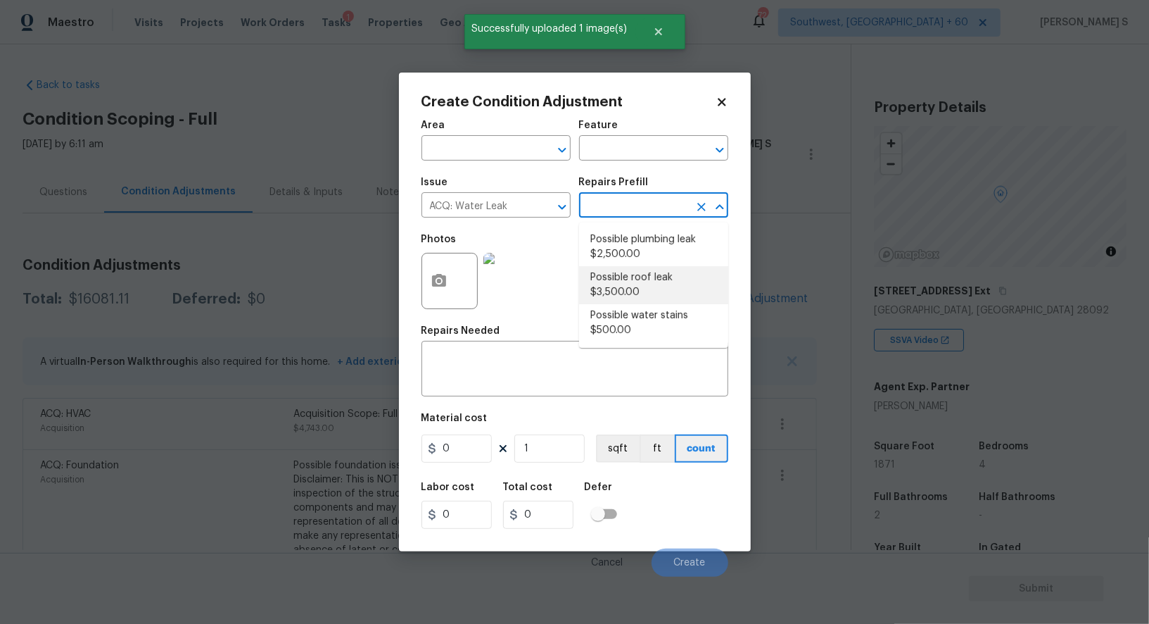
scroll to position [194, 0]
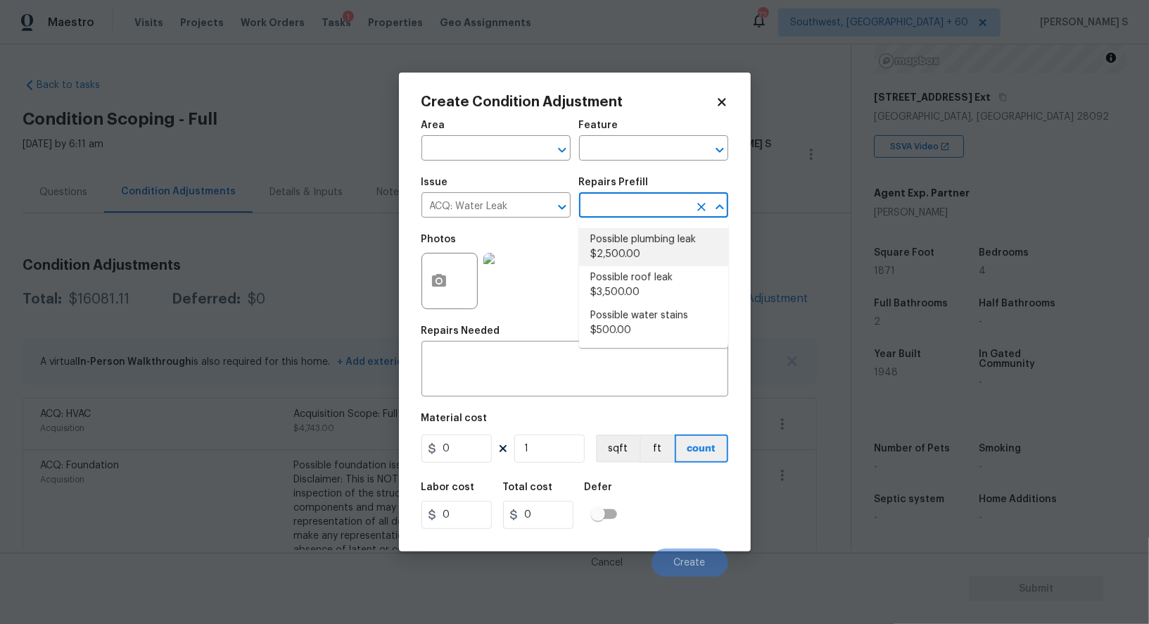
type input "Acquisition"
type input "2500"
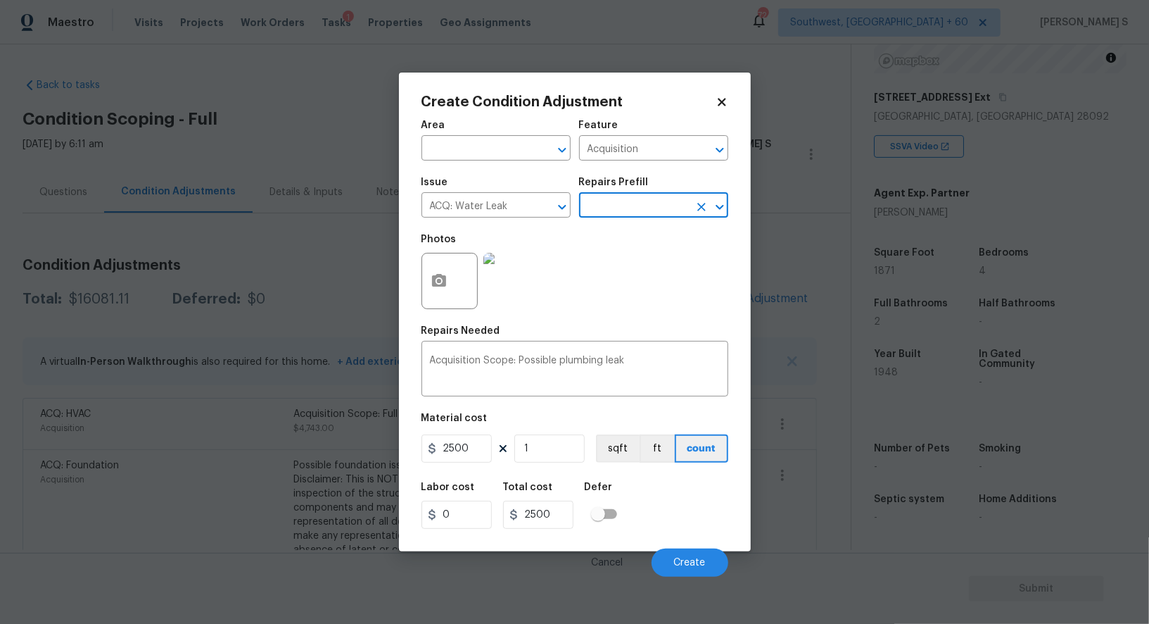
click at [634, 208] on input "text" at bounding box center [634, 207] width 110 height 22
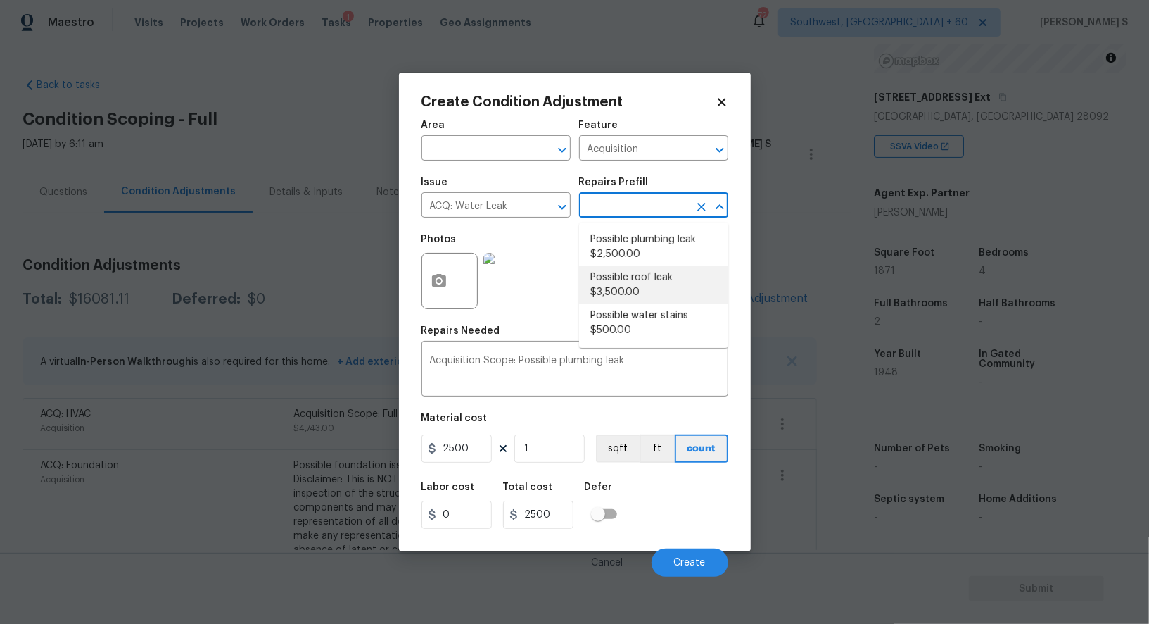
click at [639, 273] on li "Possible roof leak $3,500.00" at bounding box center [653, 285] width 149 height 38
type input "3500"
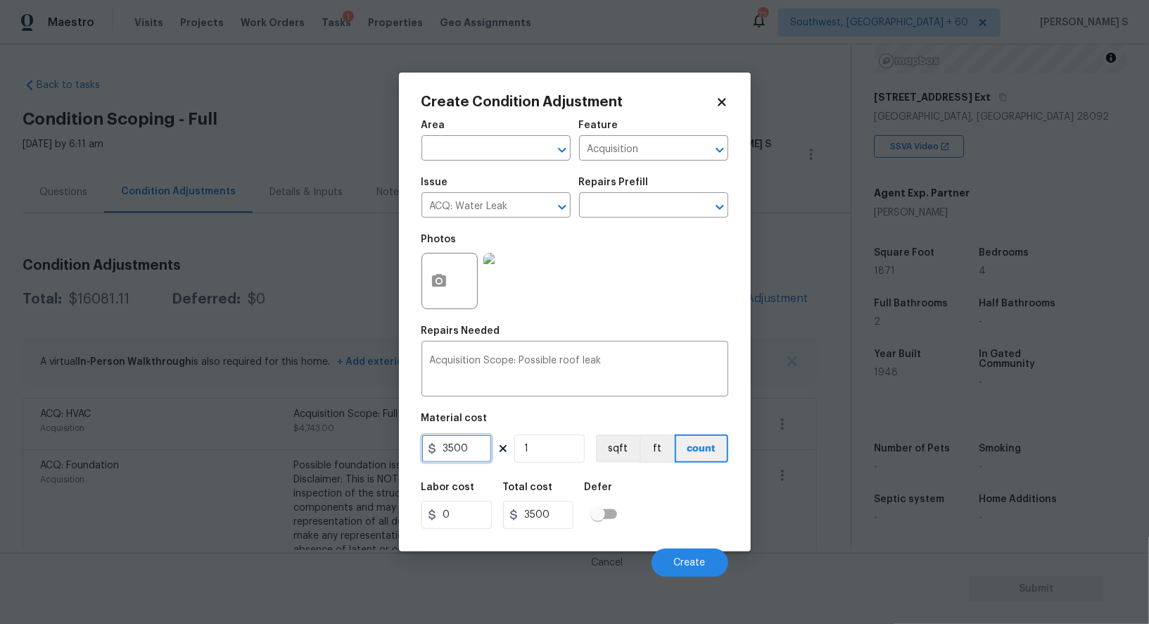
click at [448, 445] on input "3500" at bounding box center [457, 448] width 70 height 28
type input "2500"
click at [677, 555] on button "Create" at bounding box center [690, 562] width 77 height 28
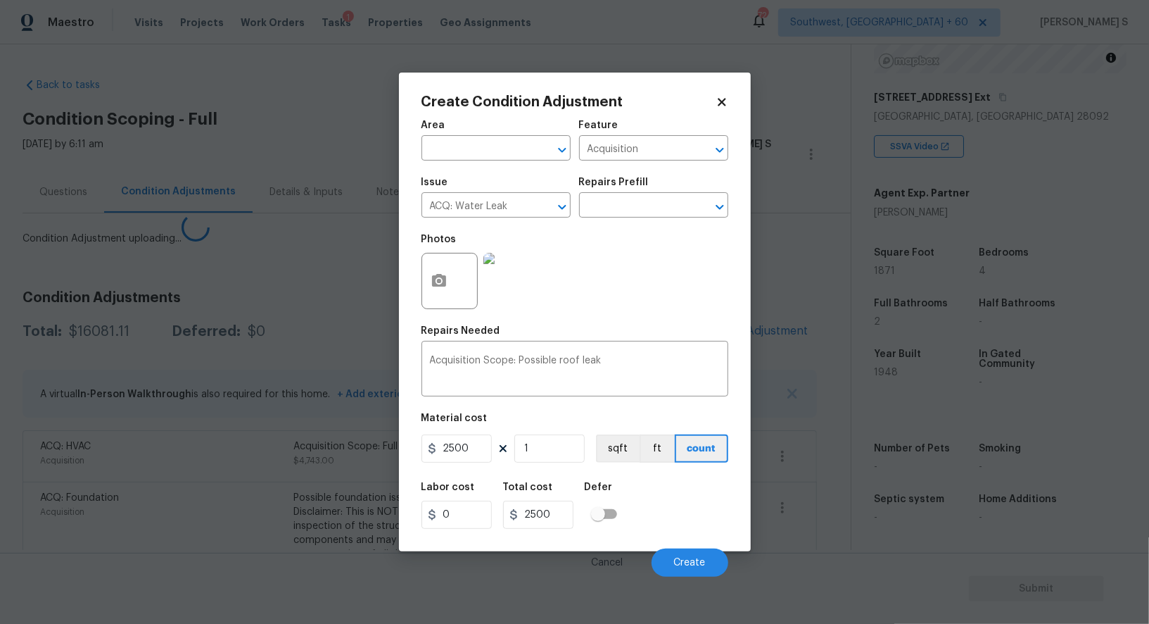
click at [266, 509] on body "Maestro Visits Projects Work Orders Tasks 1 Properties Geo Assignments 724 Sout…" at bounding box center [574, 312] width 1149 height 624
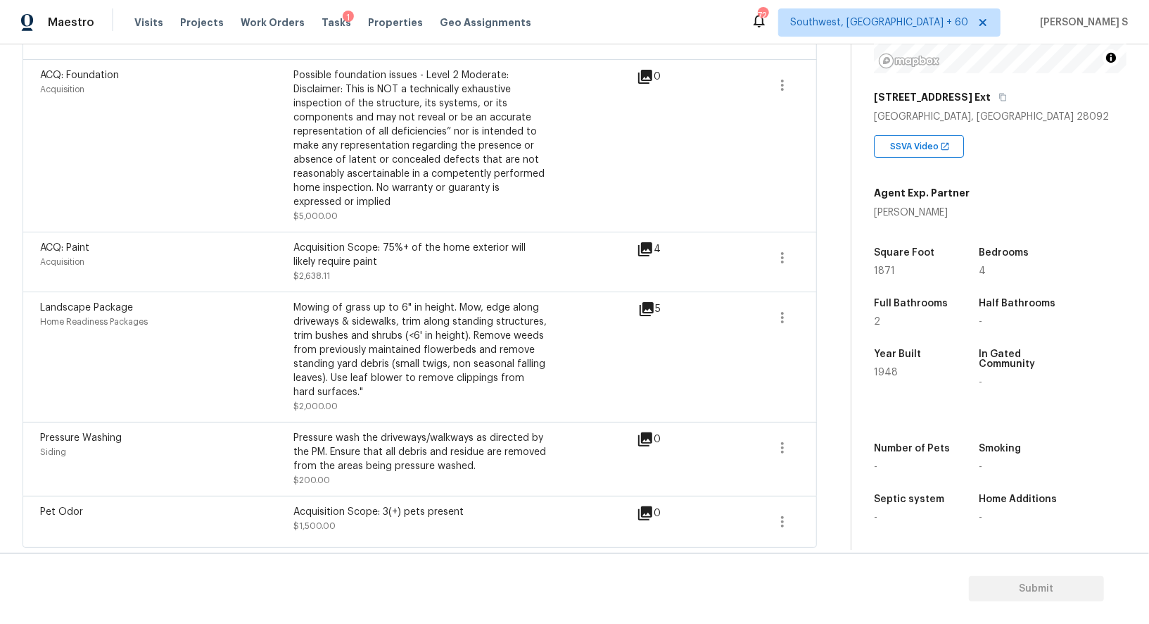
scroll to position [0, 0]
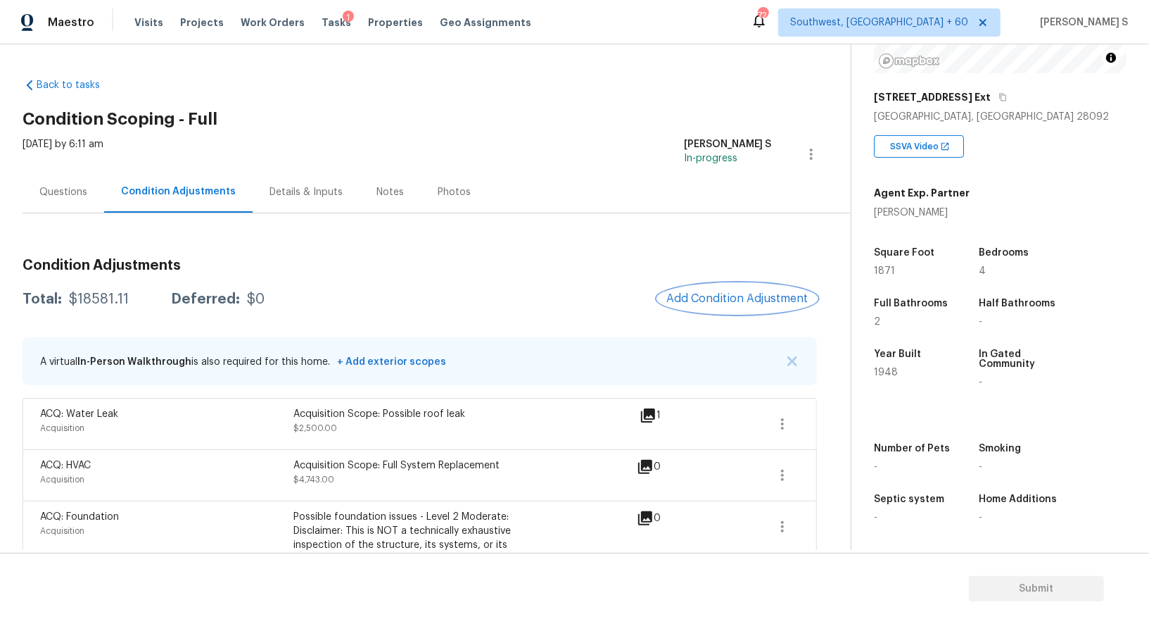
click at [754, 289] on button "Add Condition Adjustment" at bounding box center [737, 299] width 159 height 30
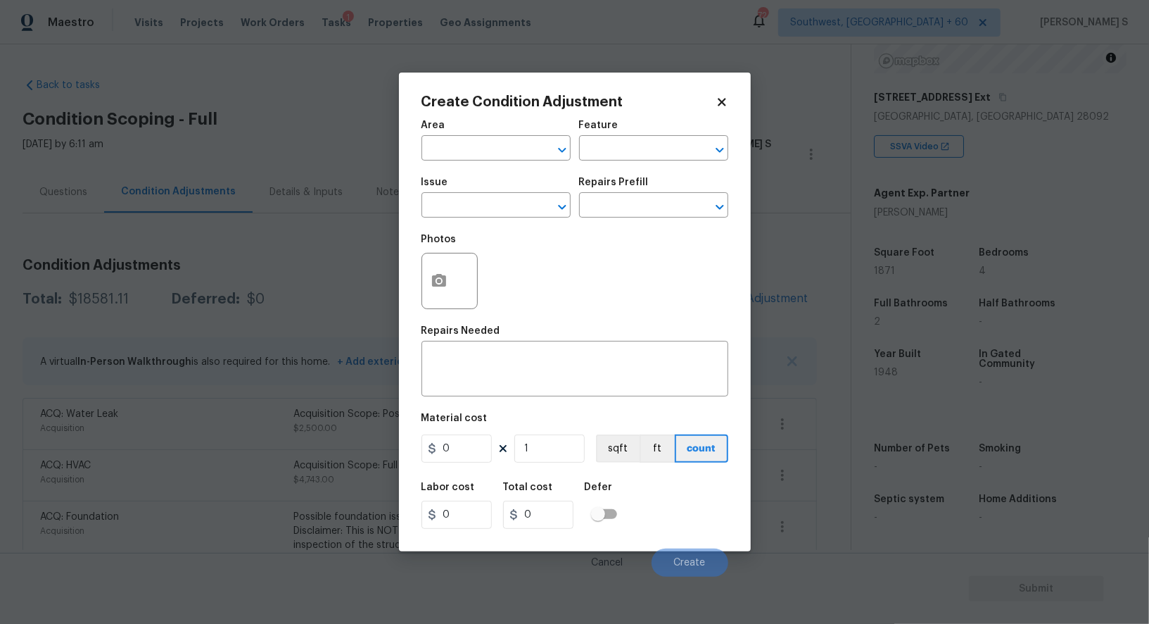
click at [422, 288] on div at bounding box center [451, 281] width 59 height 56
click at [462, 288] on div at bounding box center [450, 281] width 56 height 56
click at [451, 288] on button "button" at bounding box center [439, 280] width 34 height 55
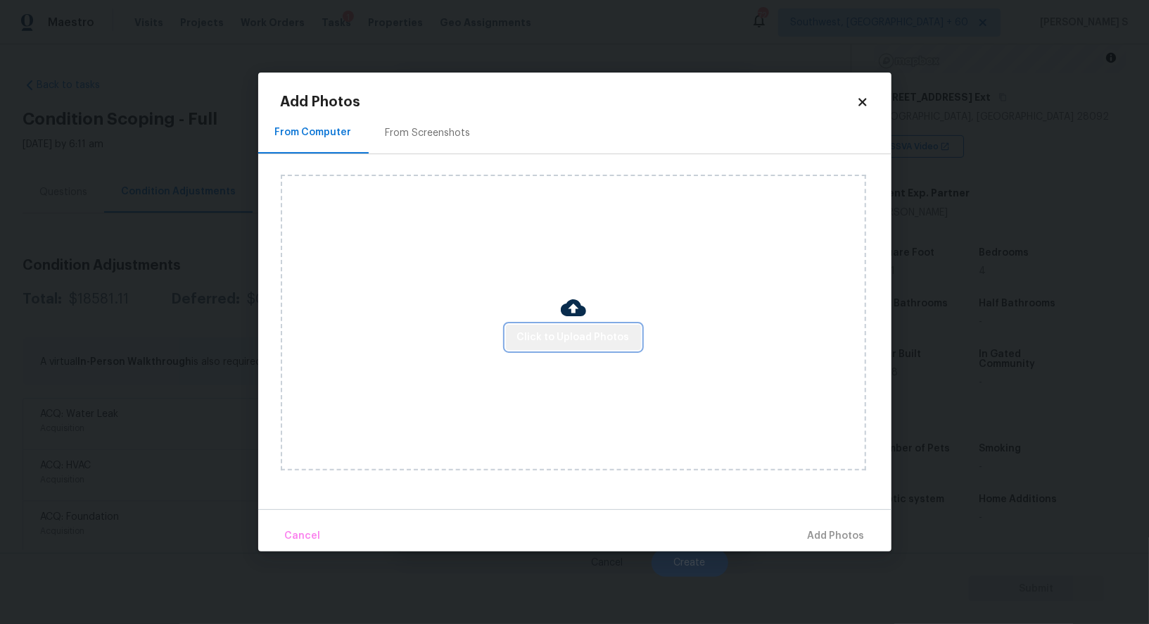
click at [614, 343] on span "Click to Upload Photos" at bounding box center [573, 338] width 113 height 18
